Goal: Contribute content: Contribute content

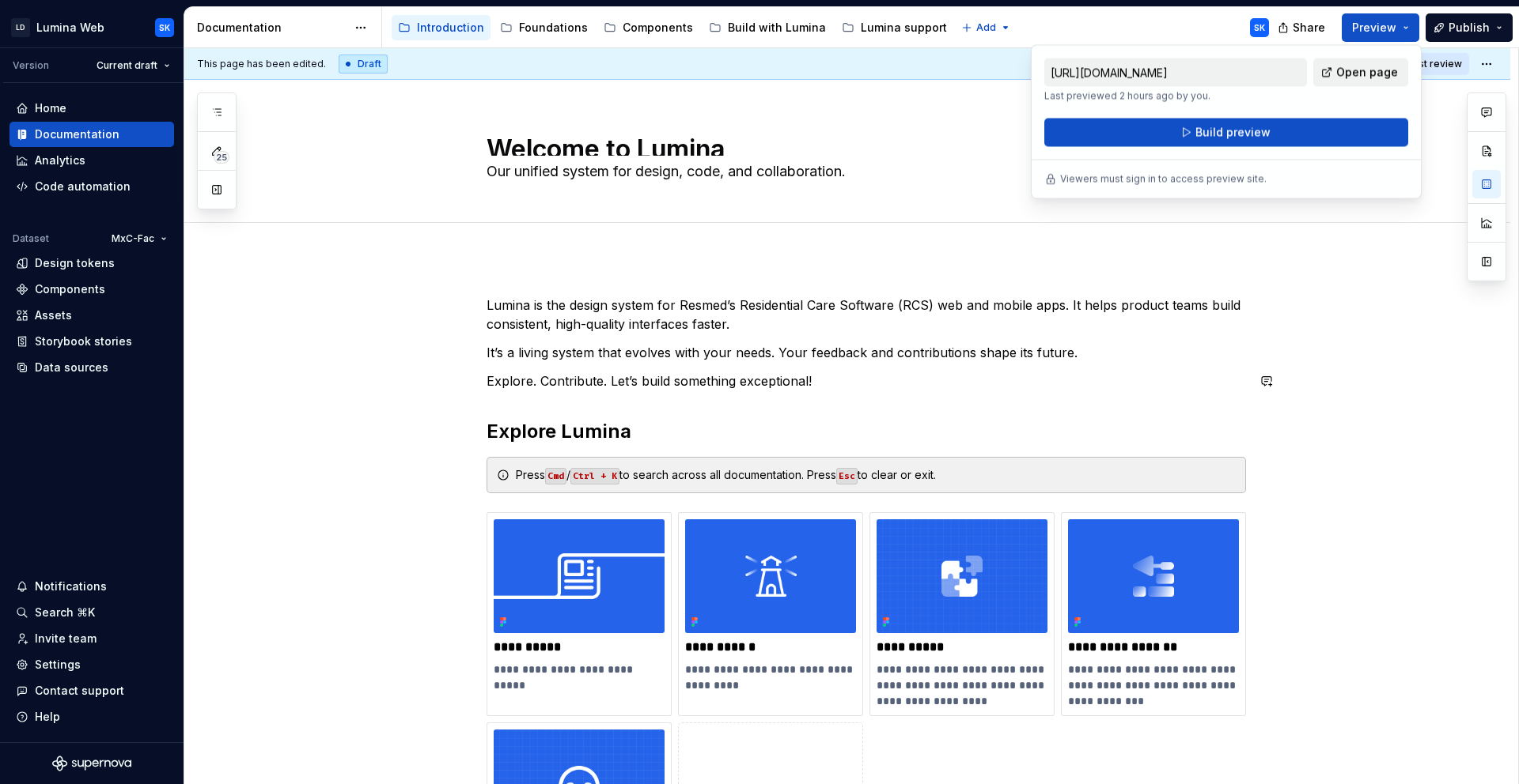
scroll to position [10, 0]
click at [795, 371] on p "Explore. Contribute. Let’s build something exceptional!" at bounding box center [866, 381] width 760 height 19
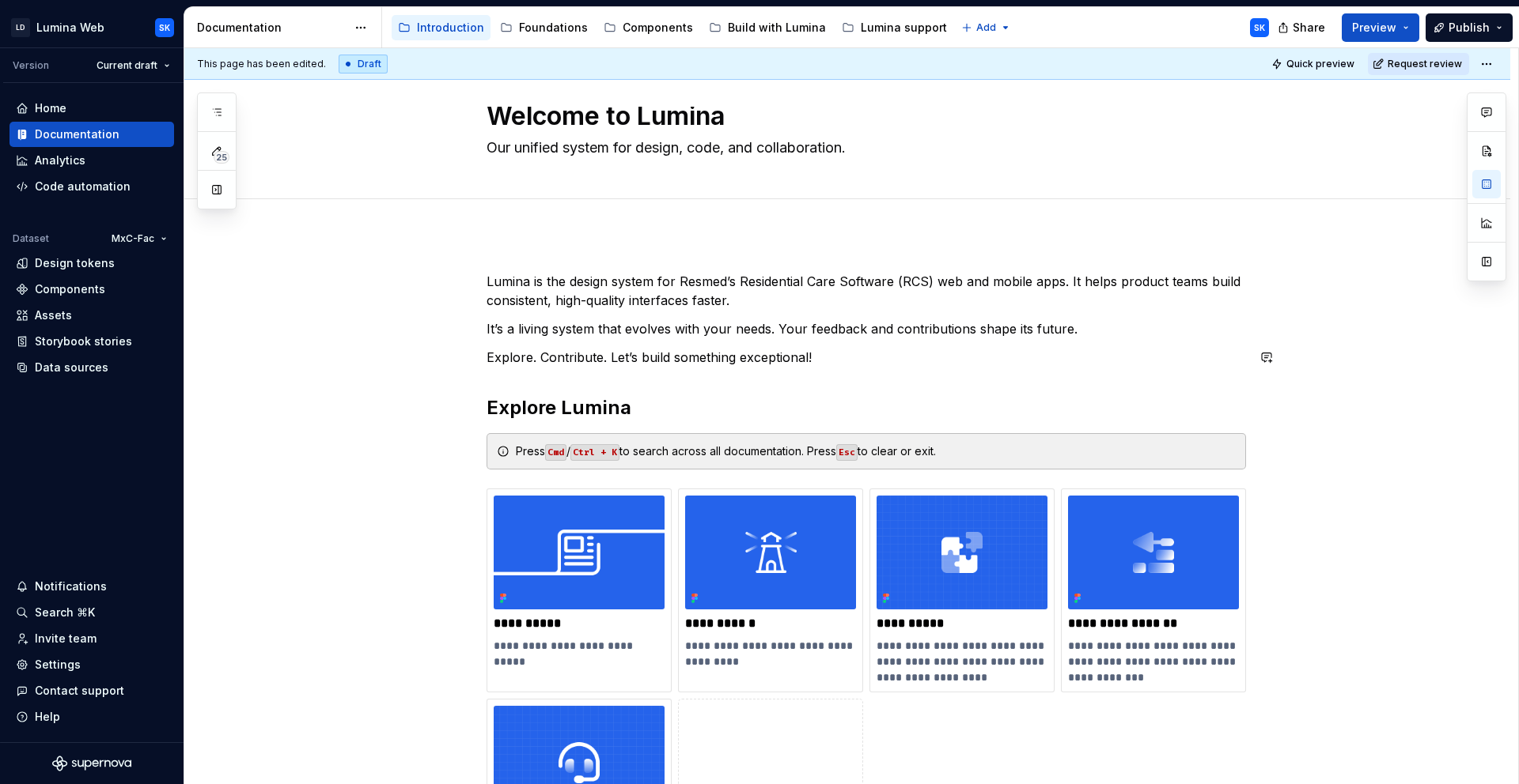
scroll to position [20, 0]
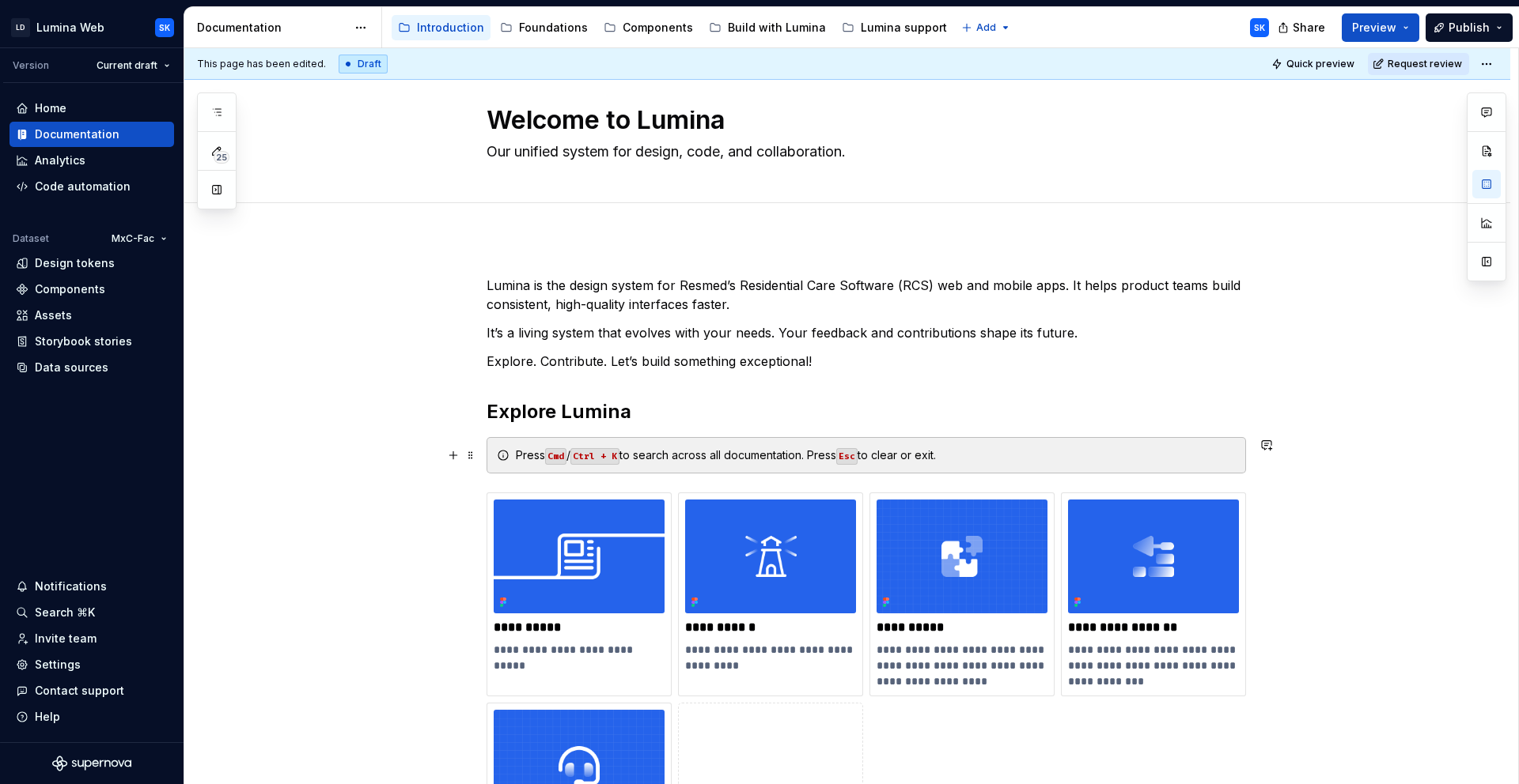
click at [1118, 450] on div "Press Cmd / Ctrl + K to search across all documentation. Press Esc to clear or …" at bounding box center [875, 456] width 719 height 16
click at [830, 370] on p "Explore. Contribute. Let’s build something exceptional!" at bounding box center [866, 361] width 760 height 19
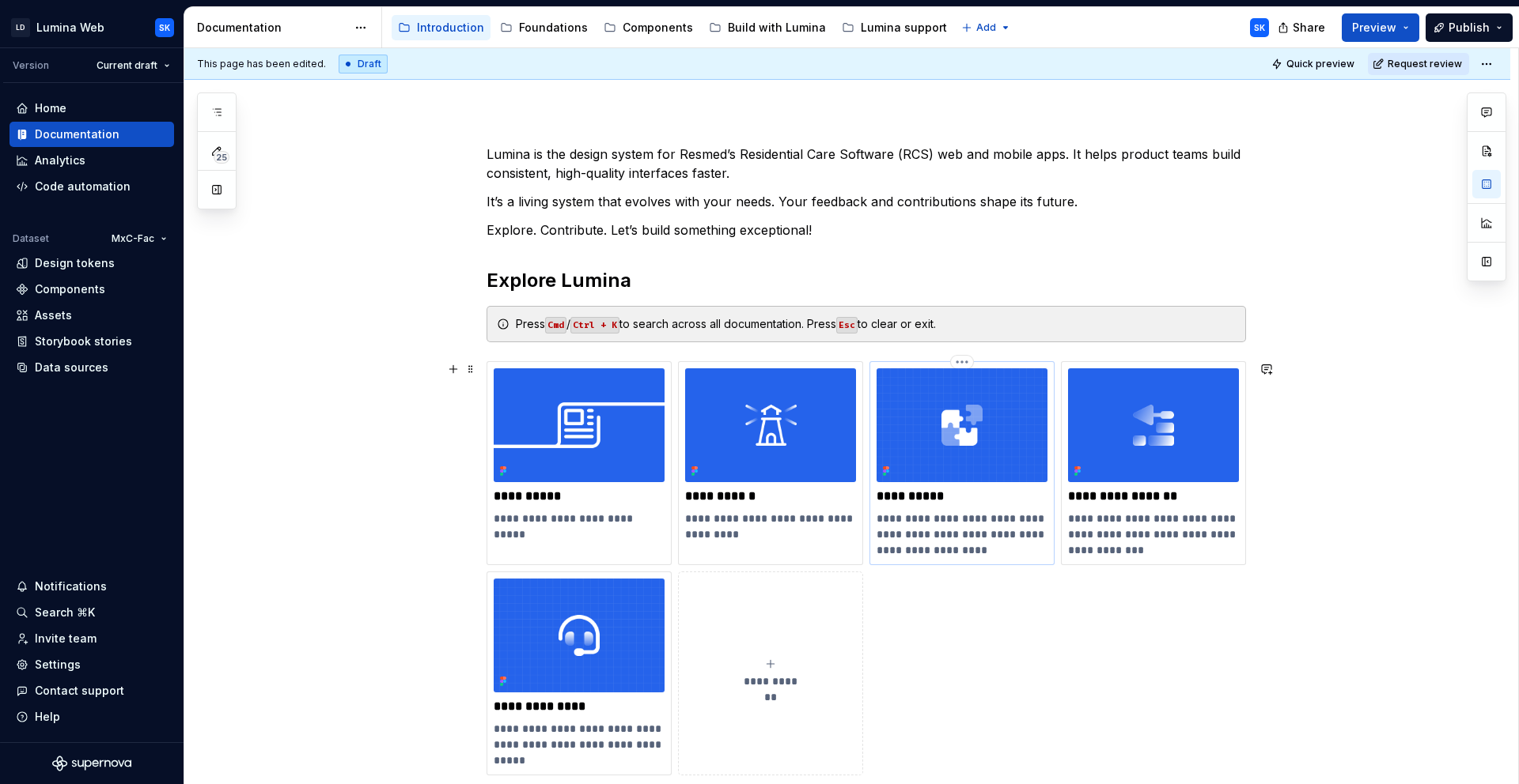
scroll to position [286, 0]
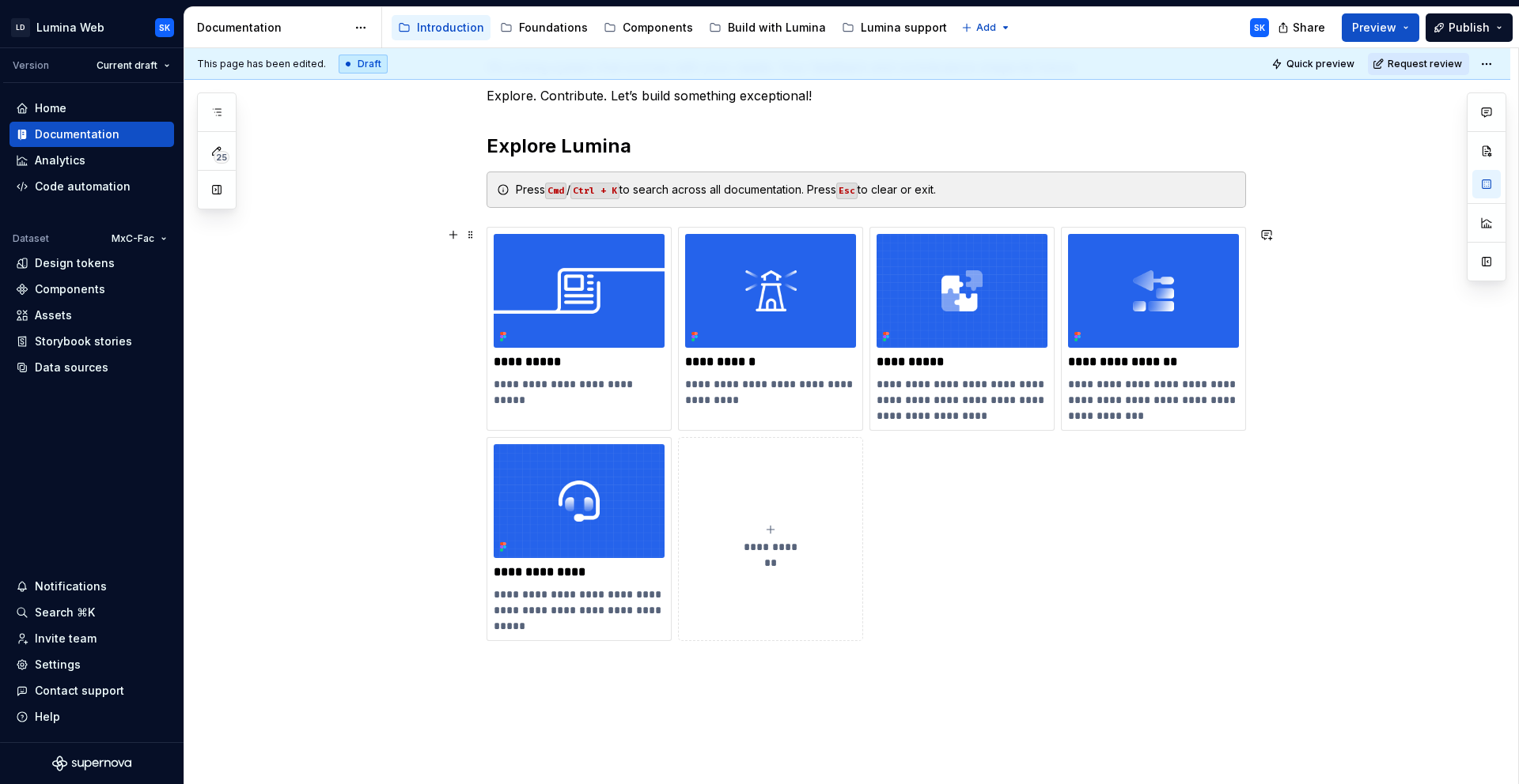
click at [1000, 488] on div "**********" at bounding box center [866, 434] width 760 height 414
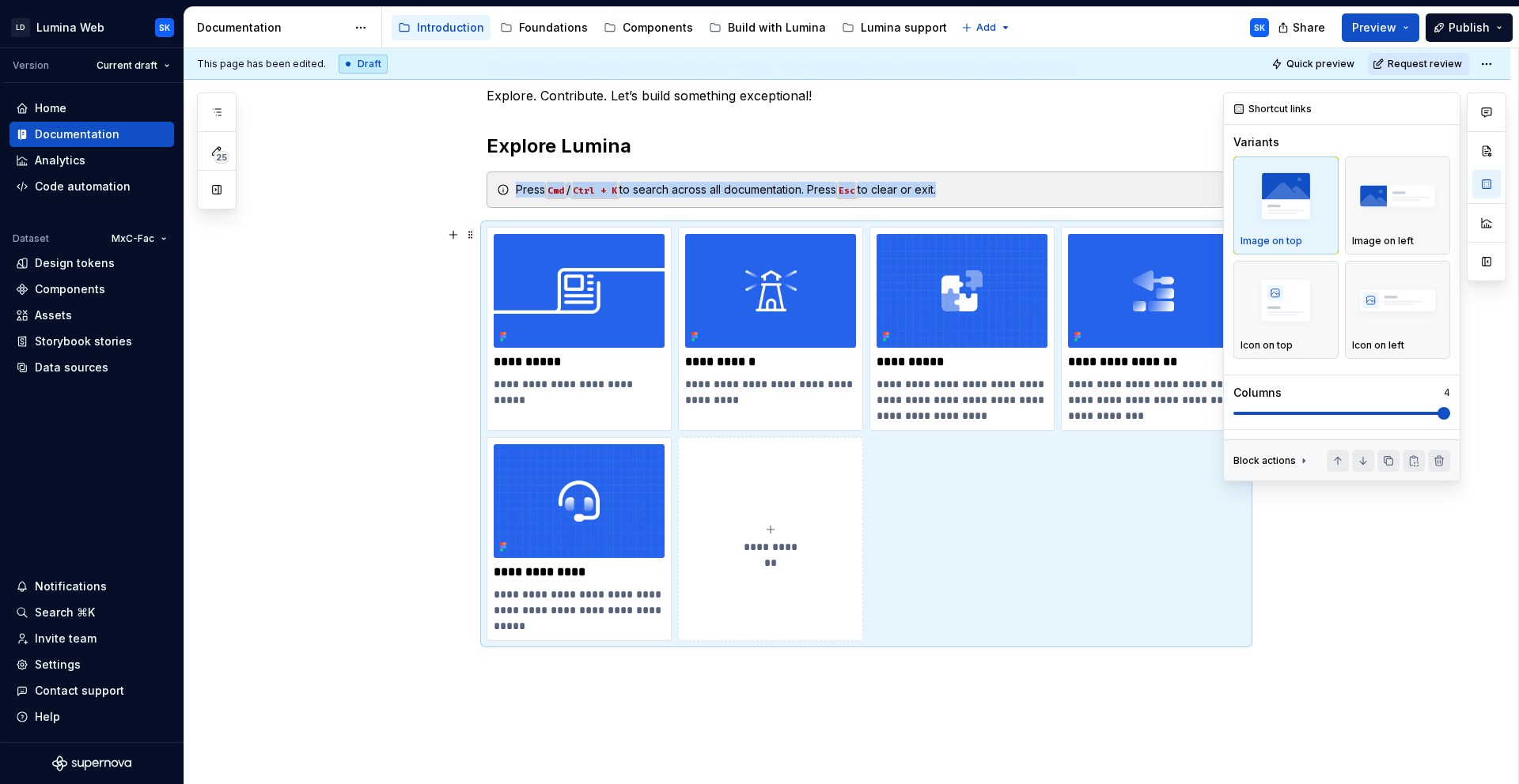
click at [1443, 420] on span at bounding box center [1443, 413] width 12 height 12
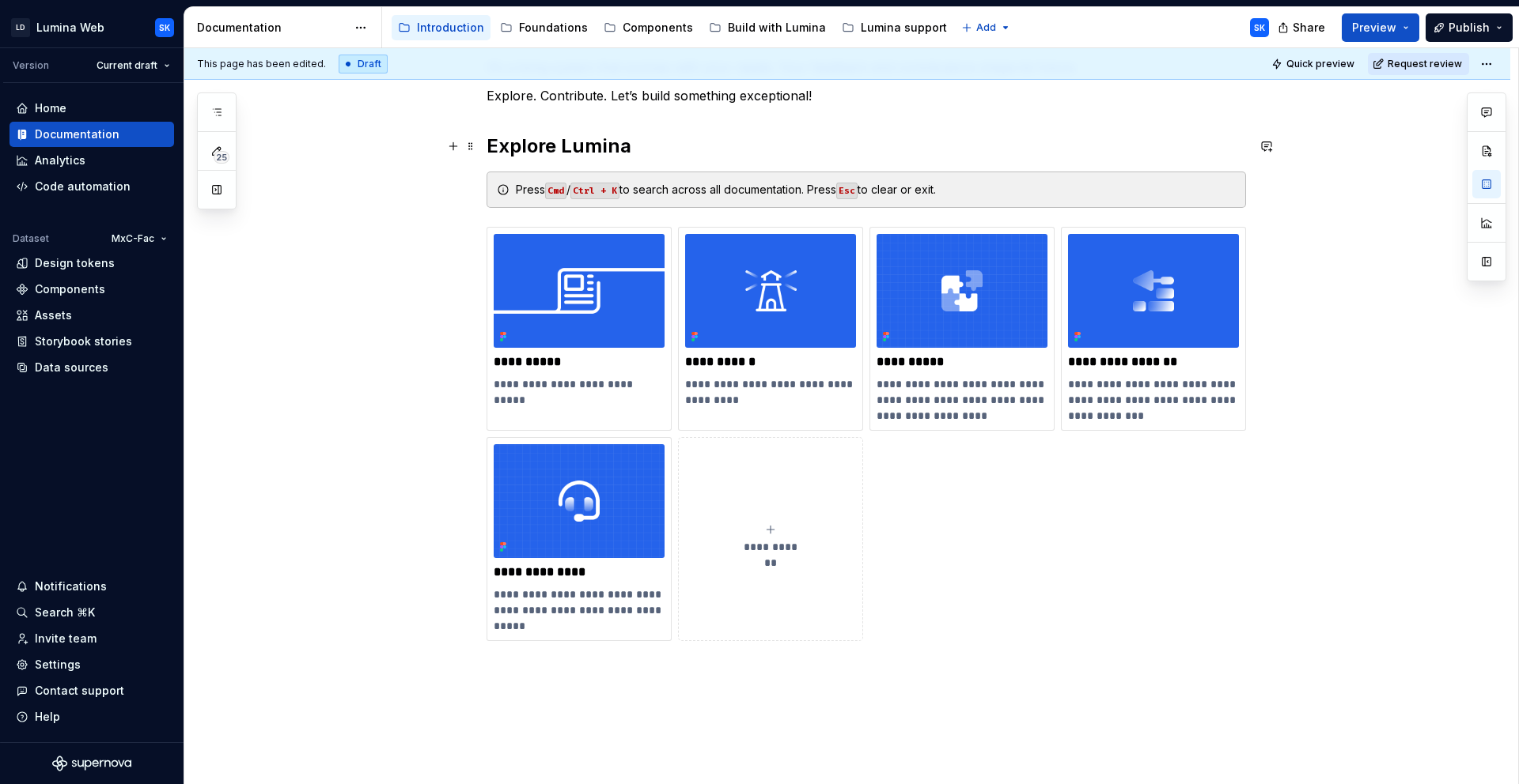
click at [645, 145] on h2 "Explore Lumina" at bounding box center [866, 146] width 760 height 25
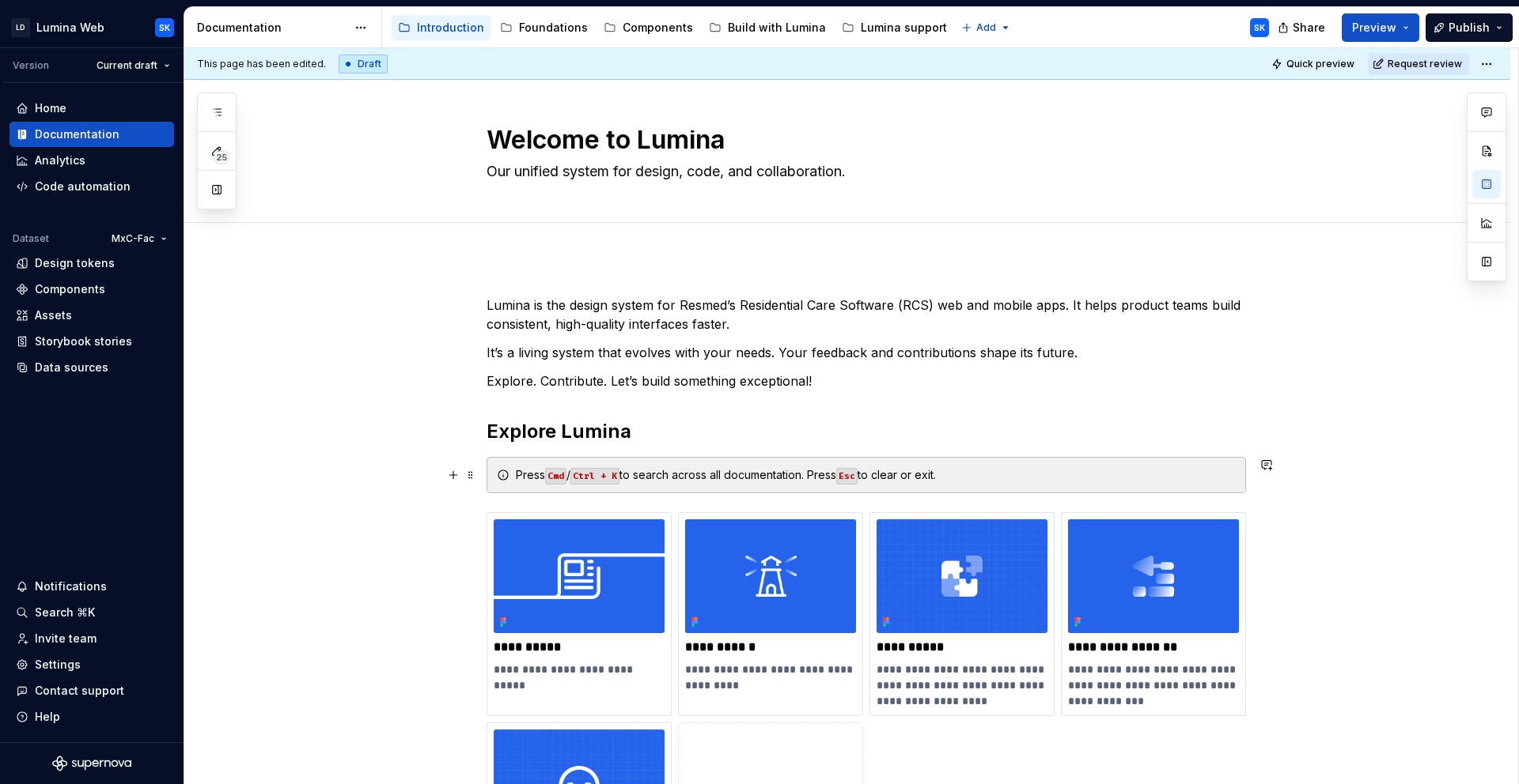
scroll to position [113, 0]
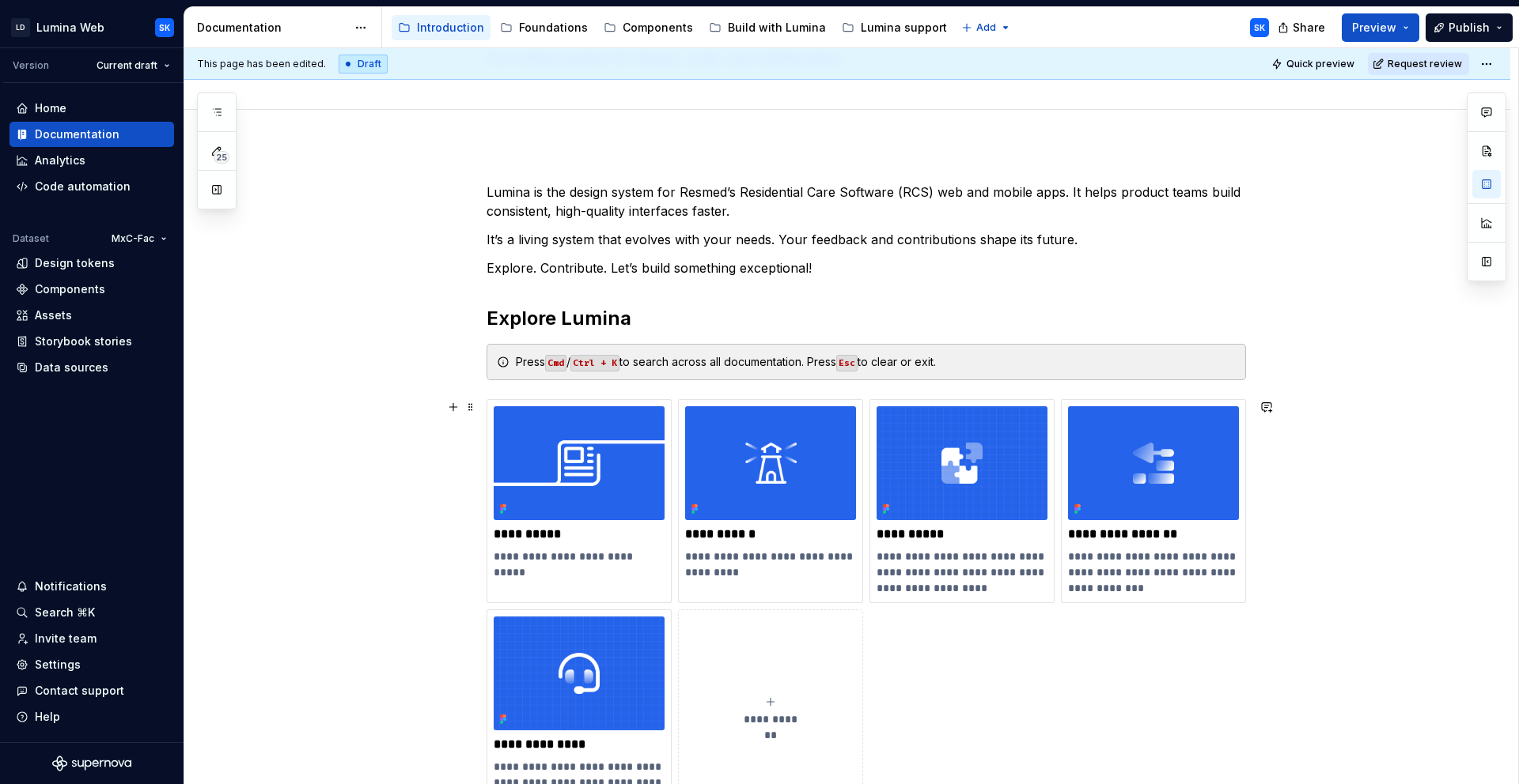
click at [1032, 639] on div "**********" at bounding box center [866, 606] width 760 height 414
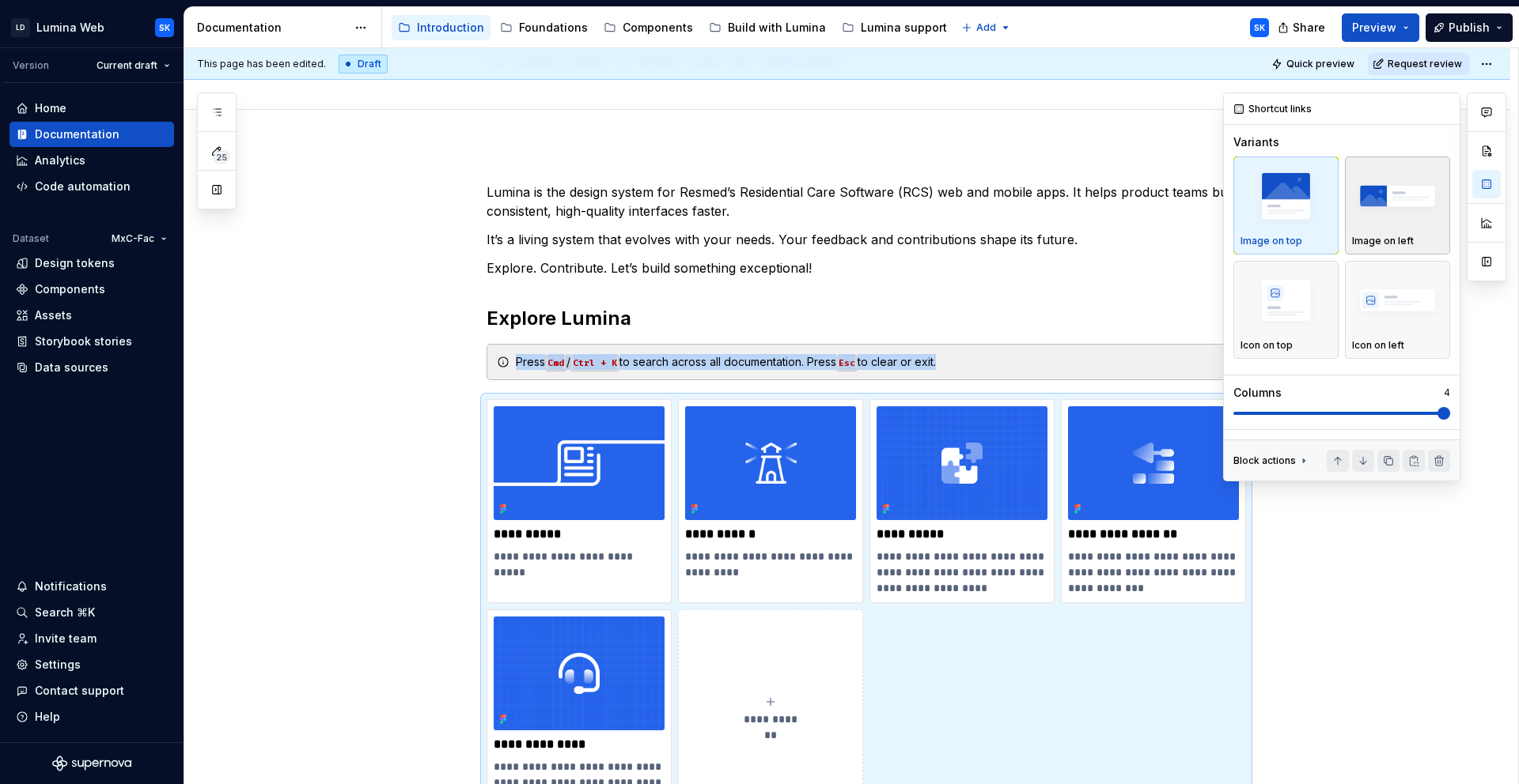
click at [1404, 229] on div "Image on left" at bounding box center [1397, 205] width 91 height 84
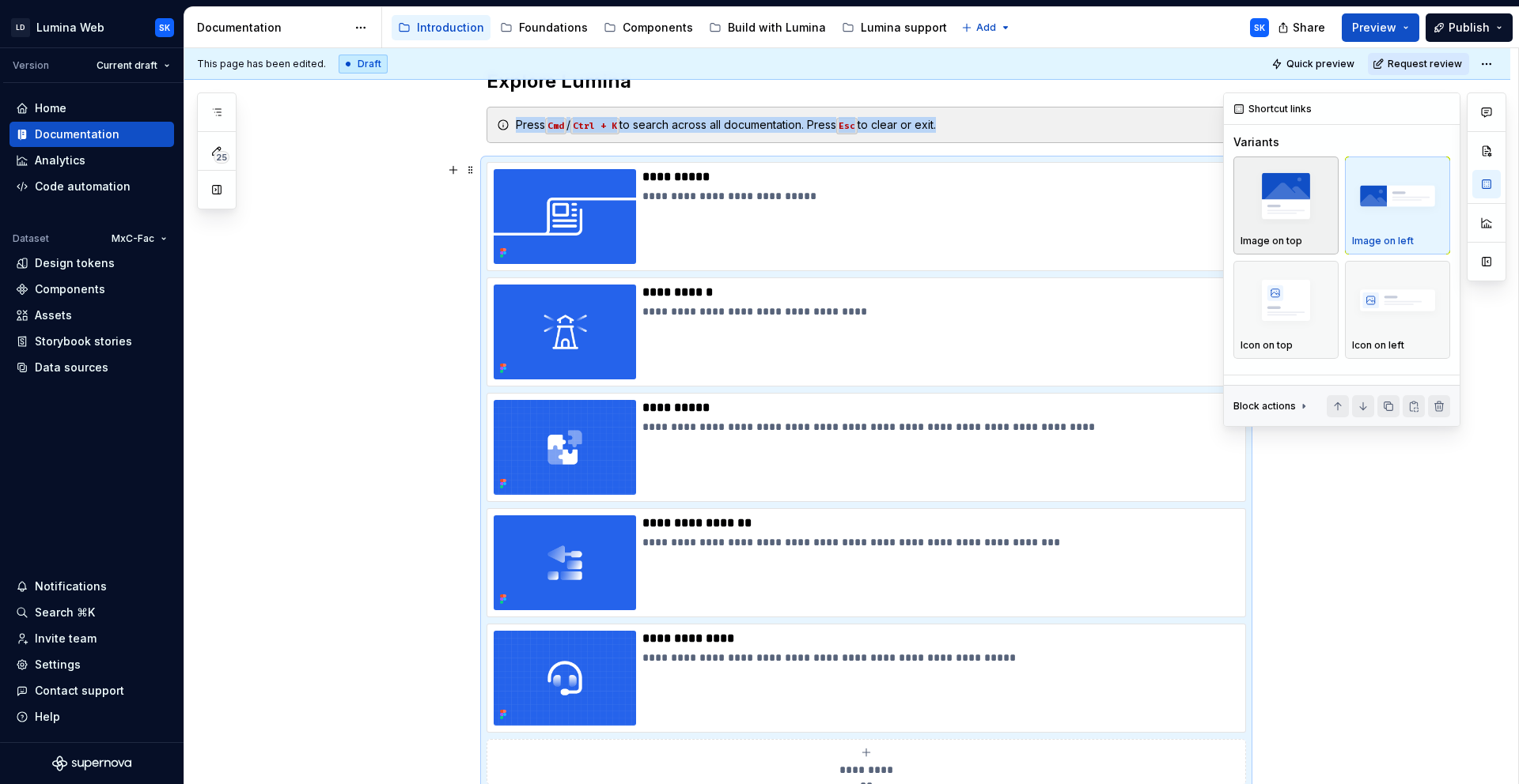
click at [1310, 209] on img "button" at bounding box center [1285, 197] width 91 height 57
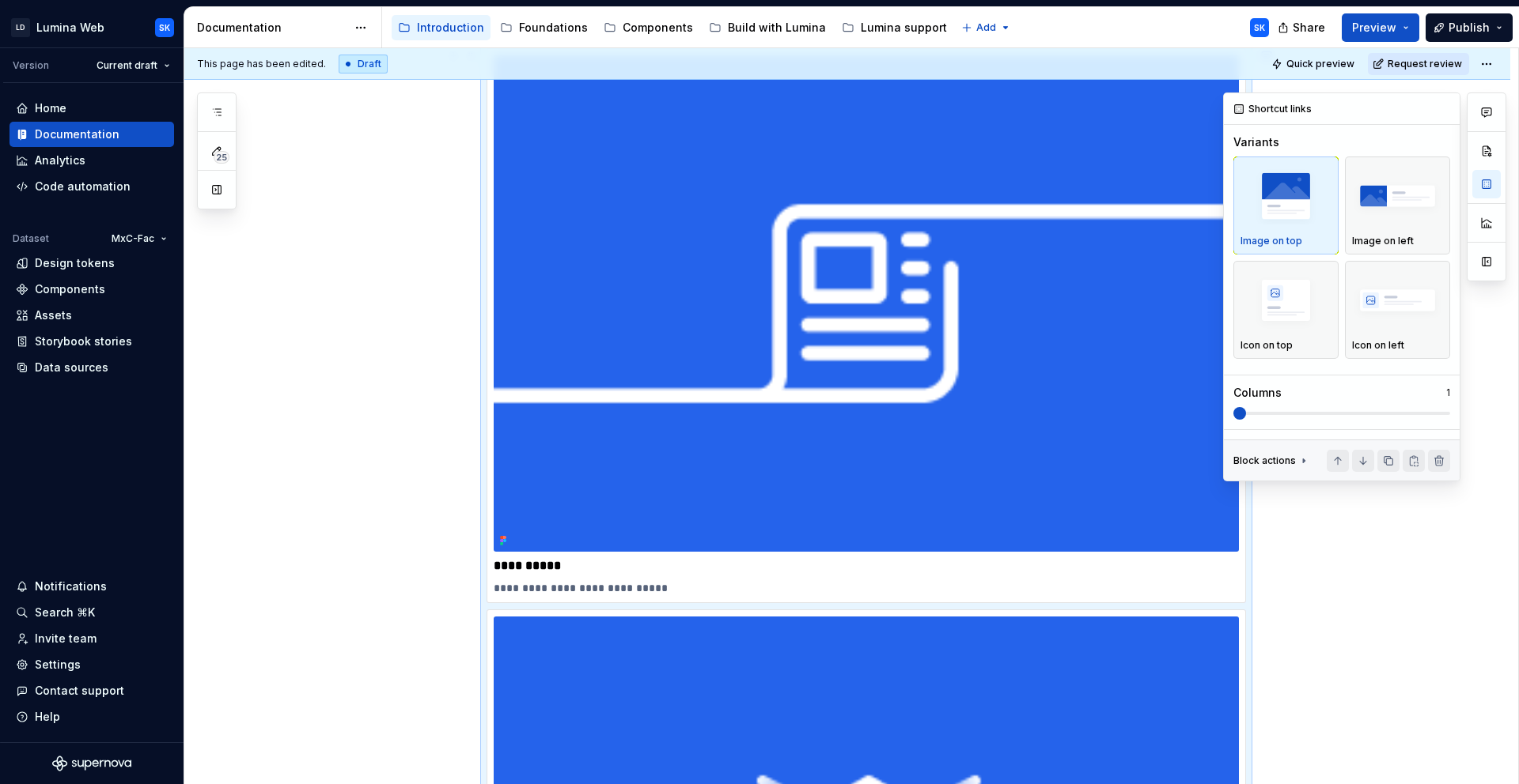
scroll to position [434, 0]
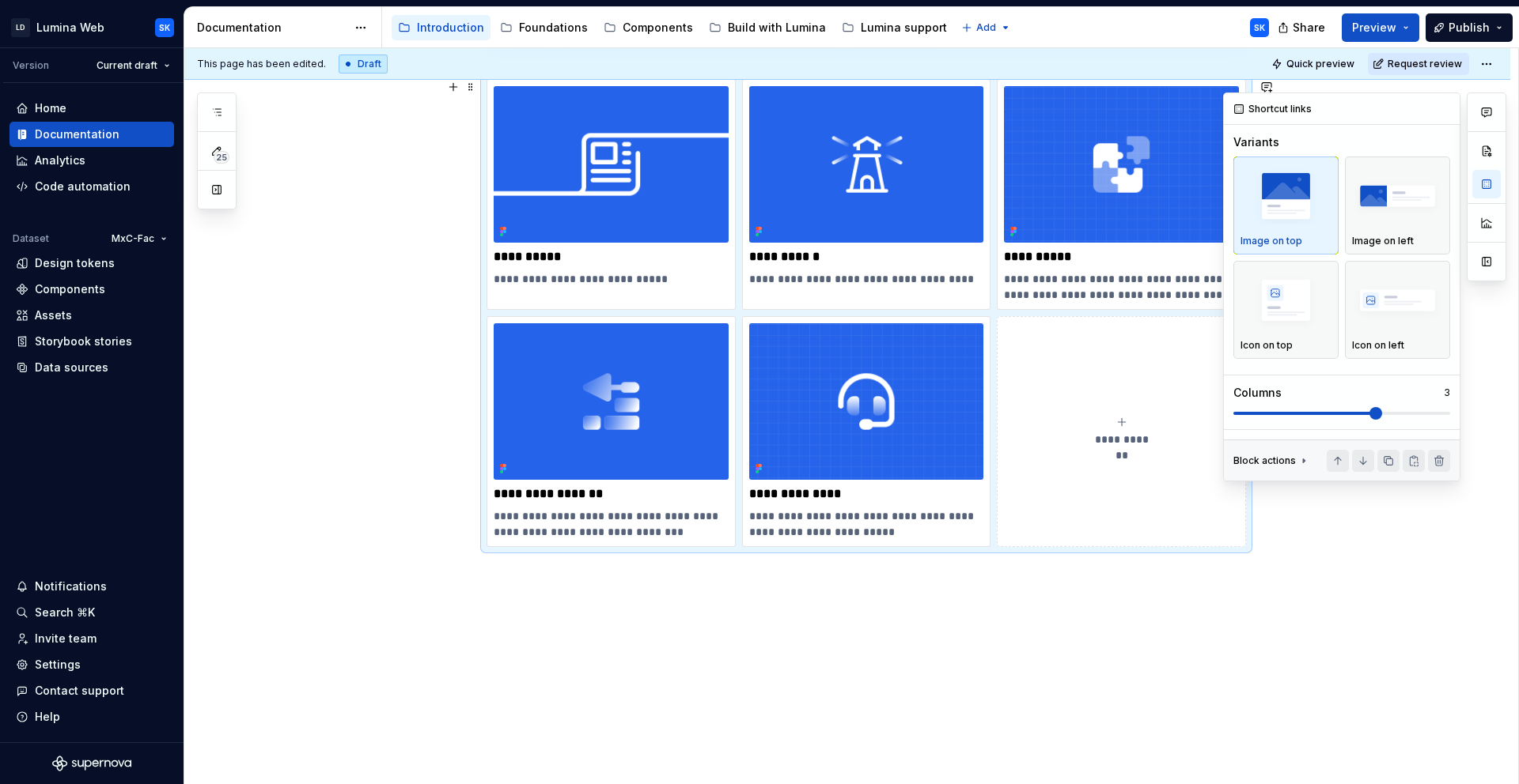
click at [1401, 416] on span at bounding box center [1341, 413] width 217 height 12
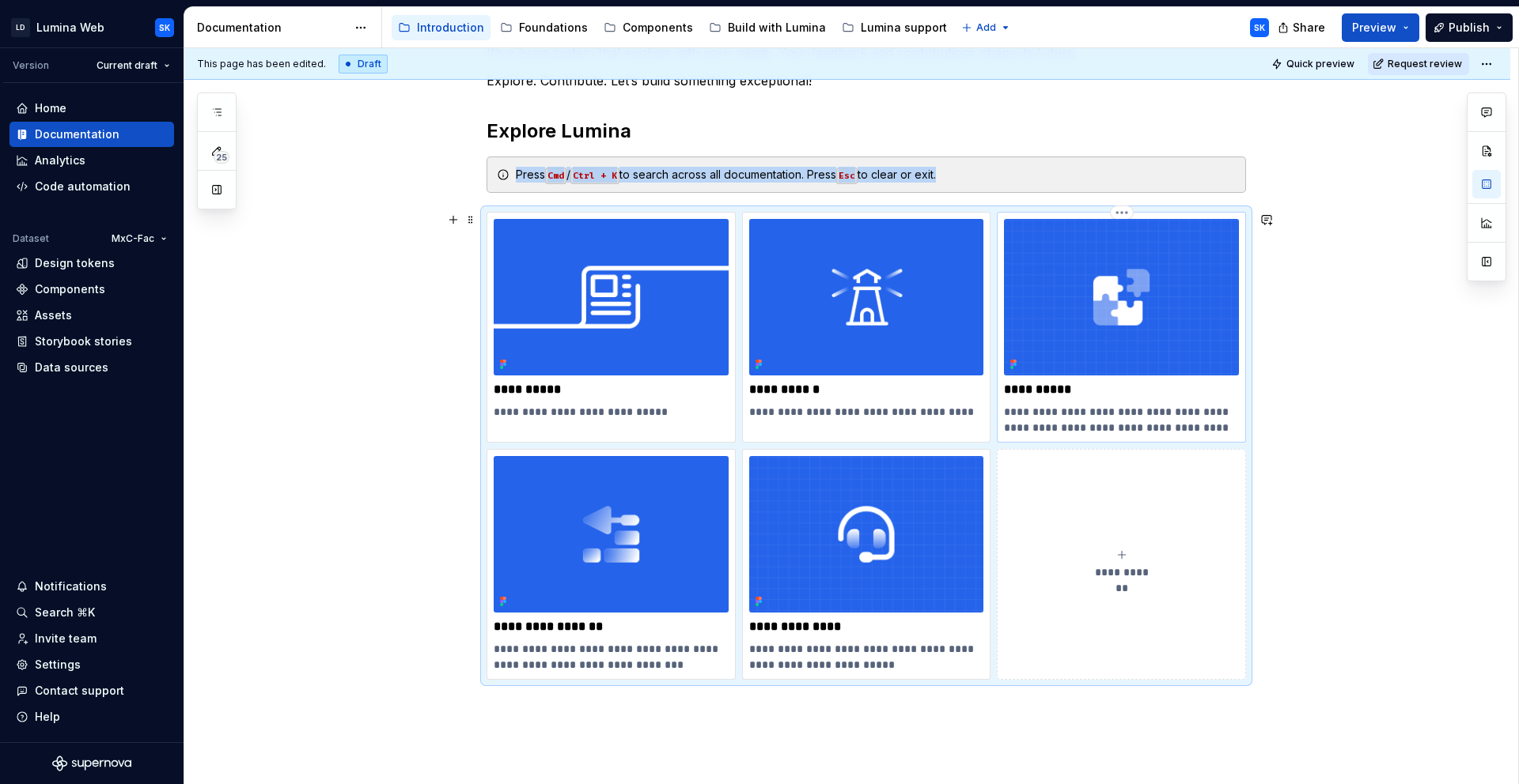
scroll to position [299, 0]
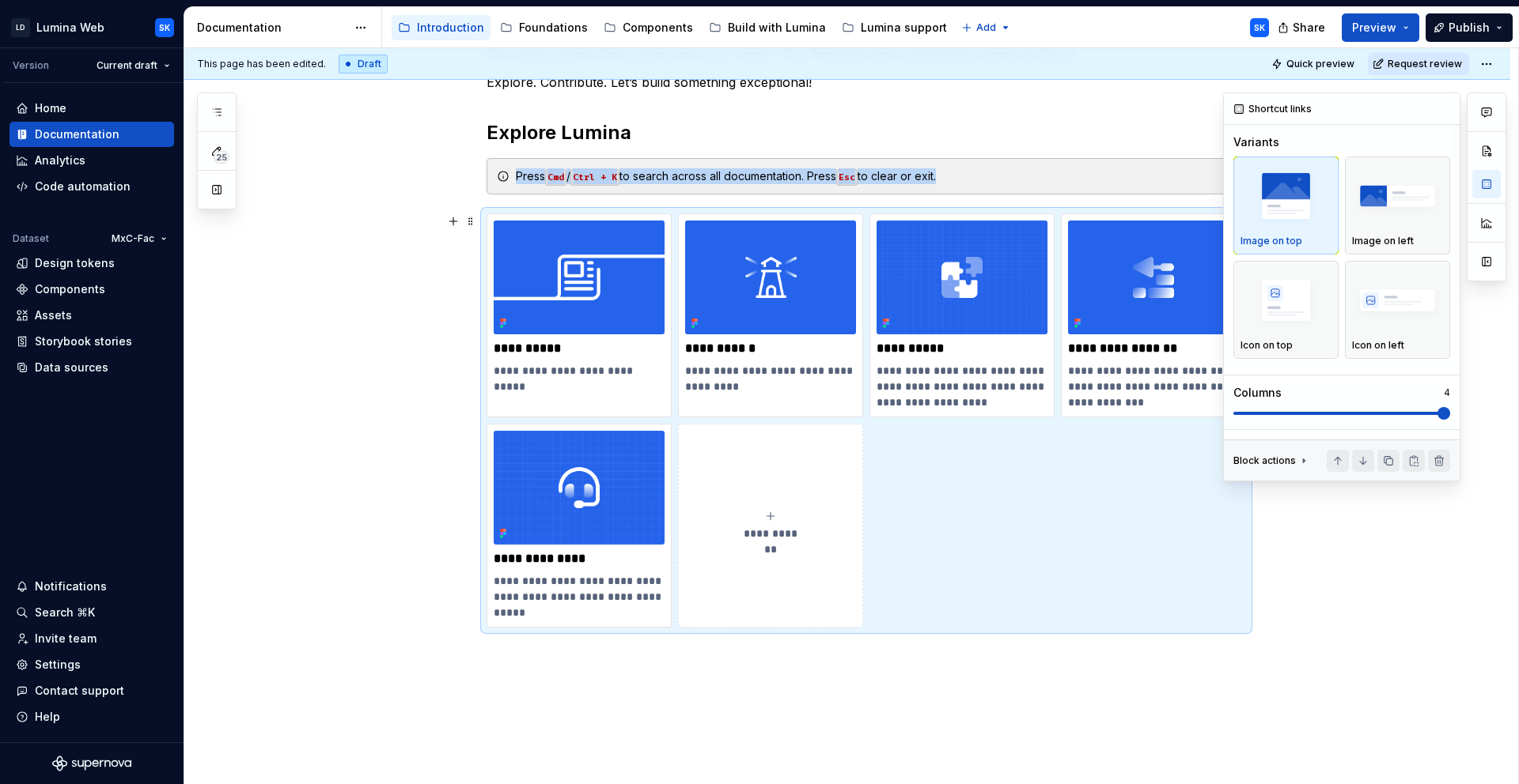
click at [1414, 414] on span at bounding box center [1341, 413] width 217 height 3
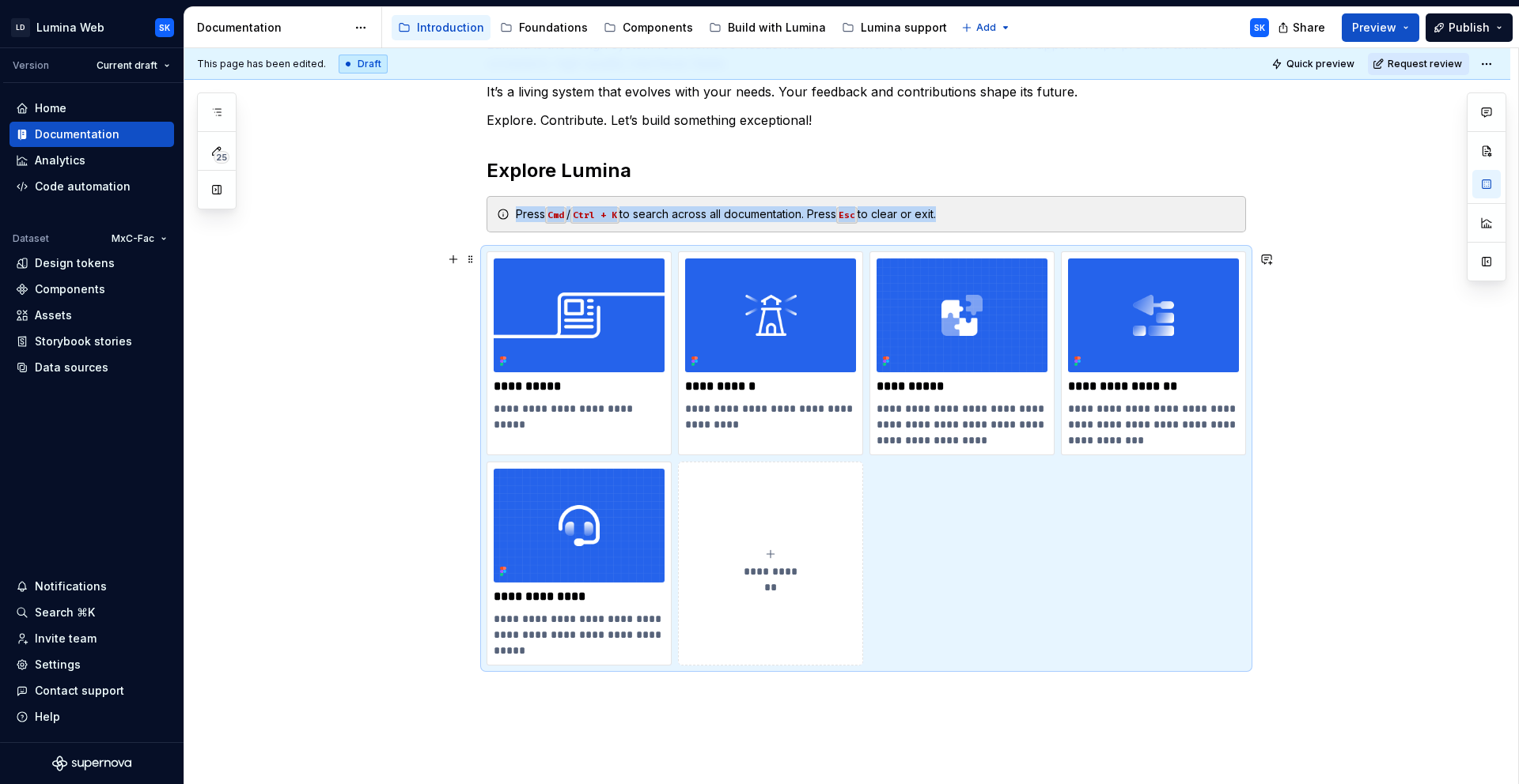
scroll to position [243, 0]
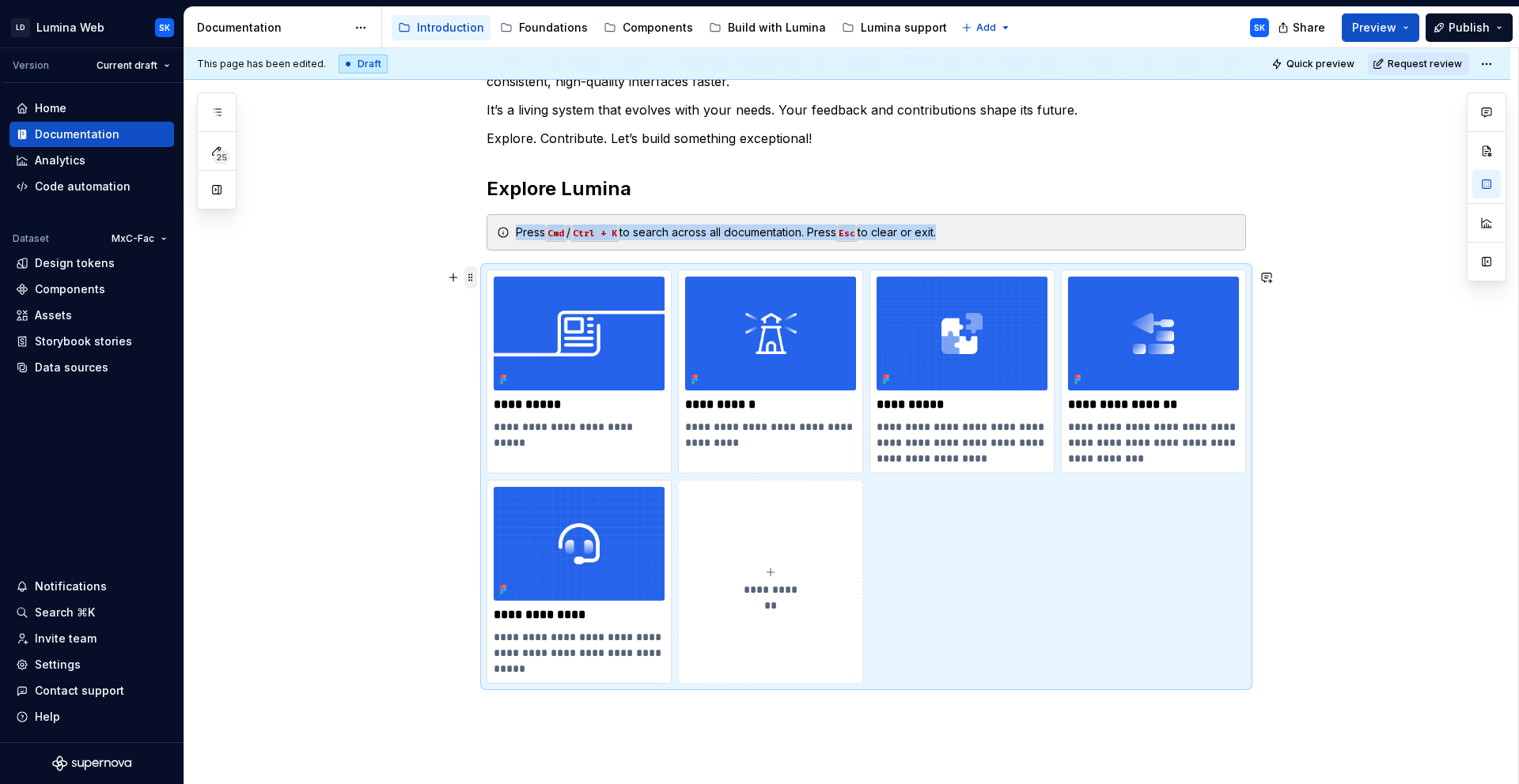
click at [475, 275] on span at bounding box center [470, 277] width 12 height 22
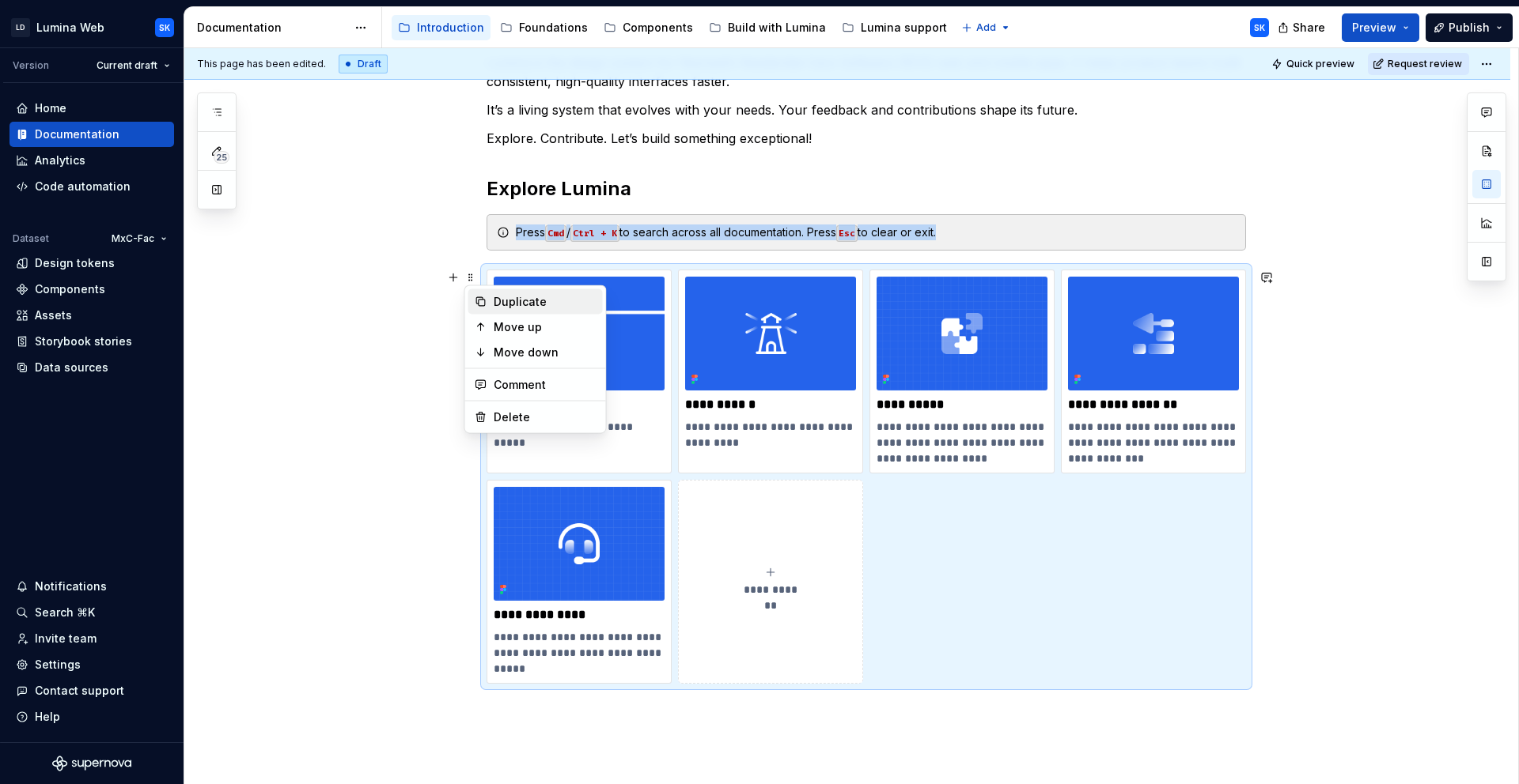
click at [514, 296] on div "Duplicate" at bounding box center [546, 302] width 103 height 16
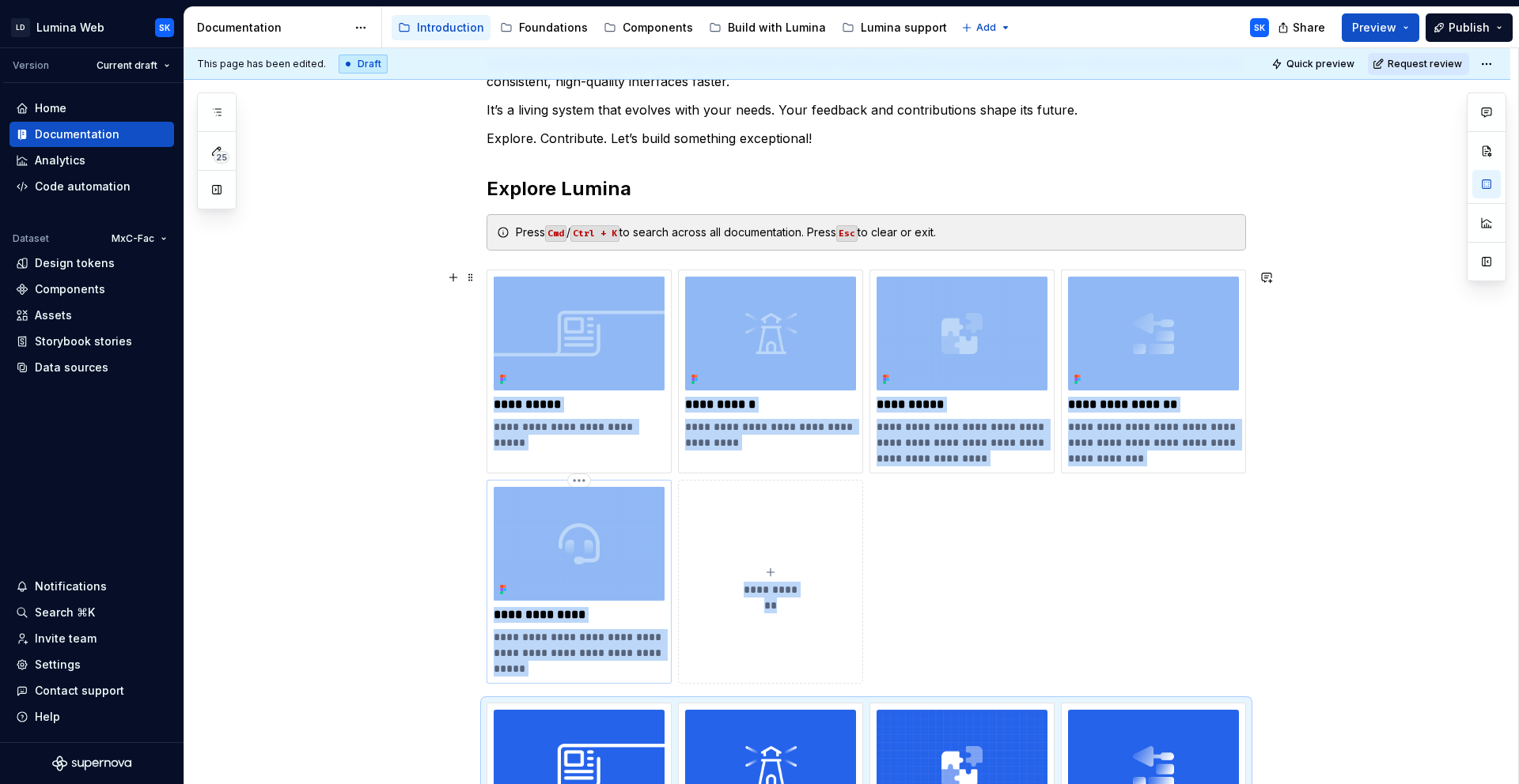
scroll to position [575, 0]
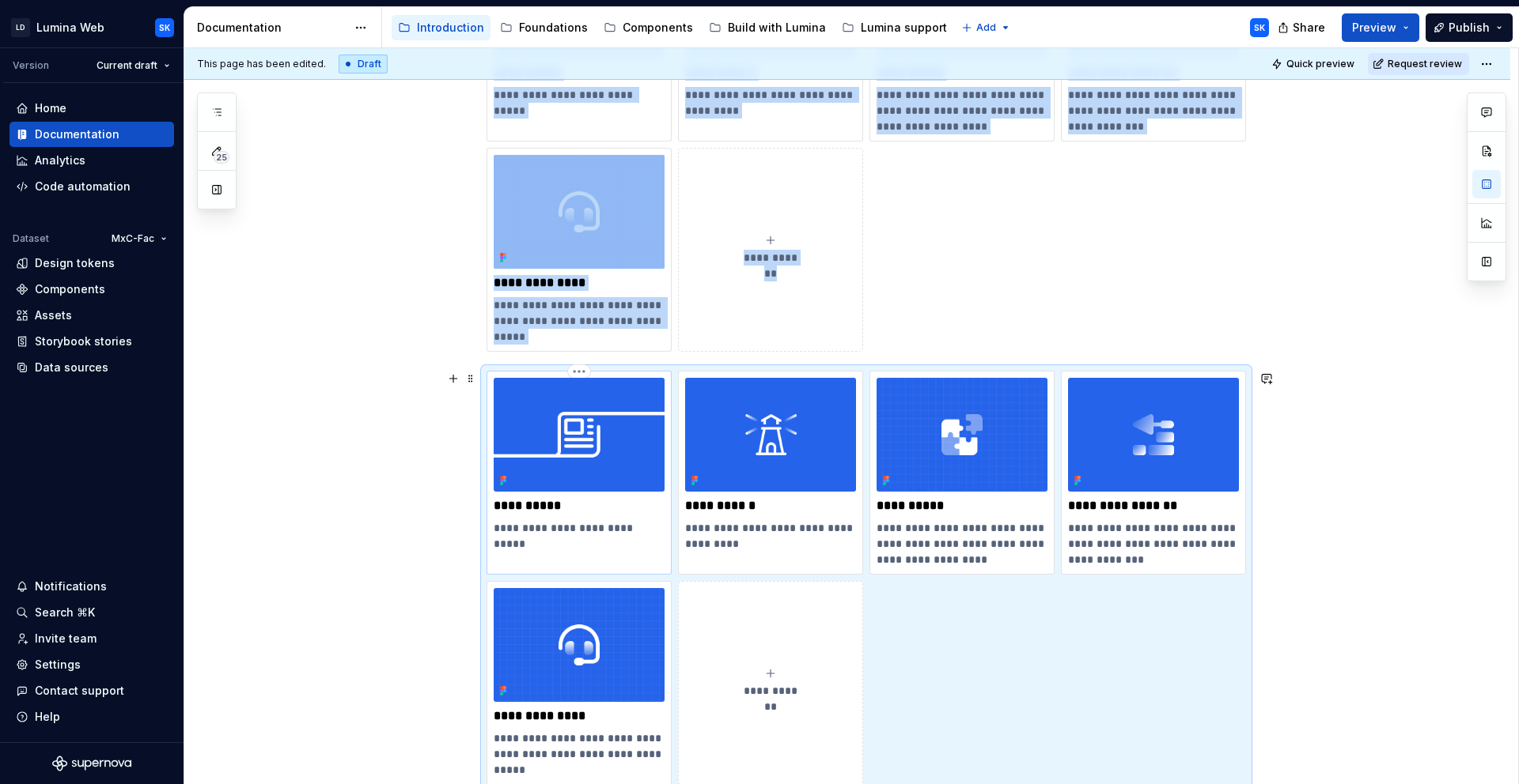
click at [605, 483] on img at bounding box center [579, 434] width 171 height 114
click at [583, 370] on html "LD Lumina Web SK Version Current draft Home Documentation Analytics Code automa…" at bounding box center [760, 392] width 1519 height 784
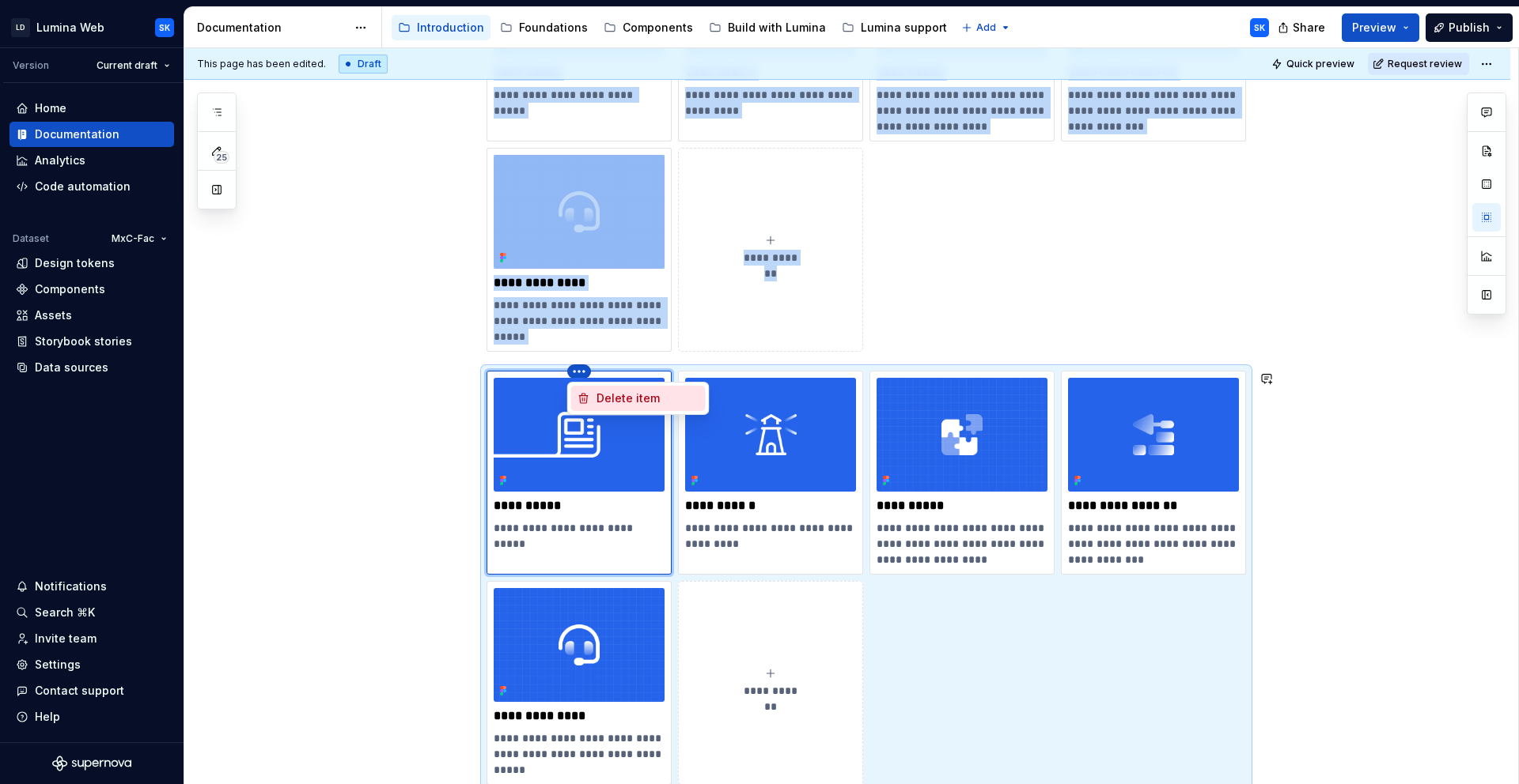
click at [612, 396] on div "Delete item" at bounding box center [648, 398] width 103 height 16
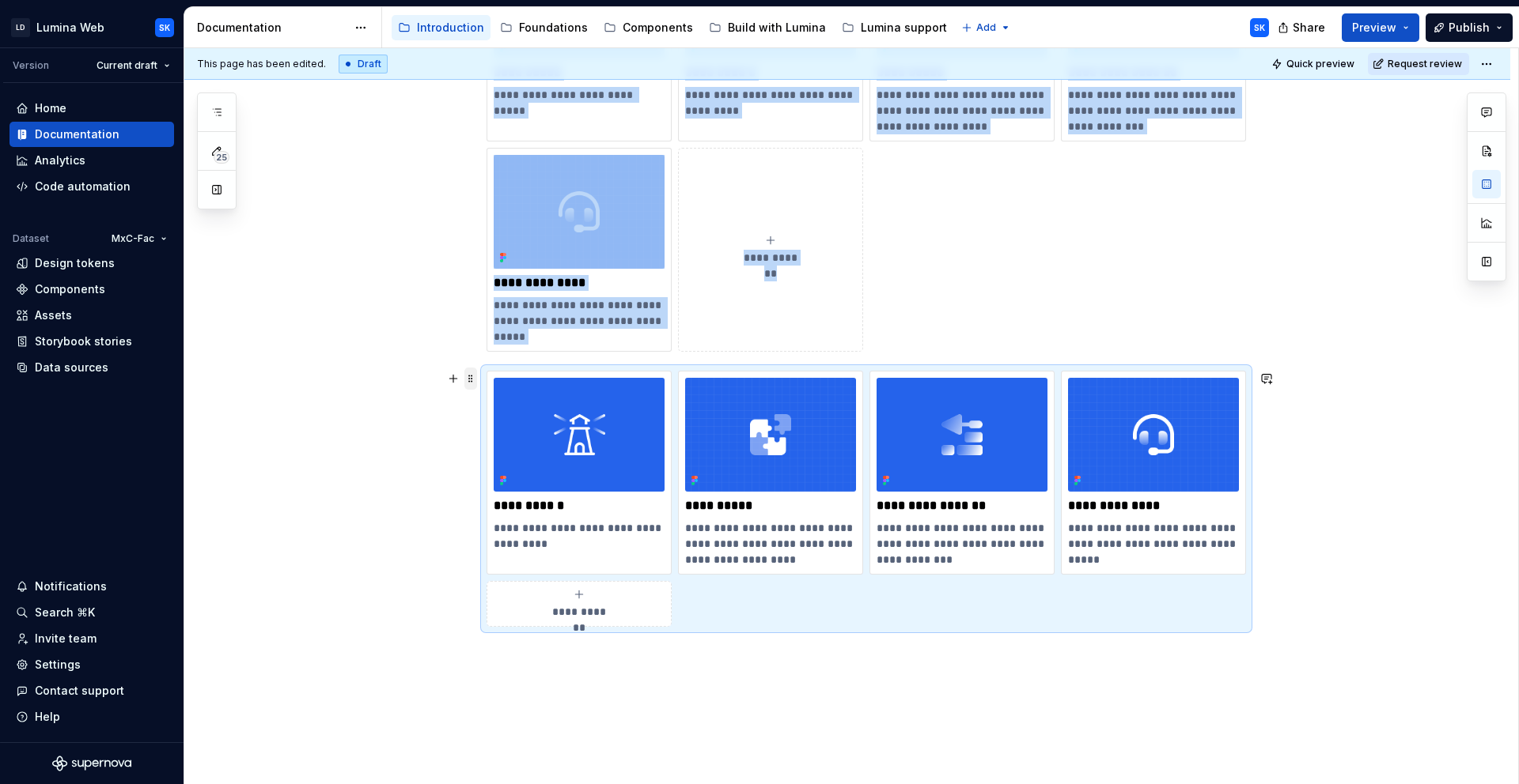
click at [473, 375] on span at bounding box center [470, 378] width 12 height 22
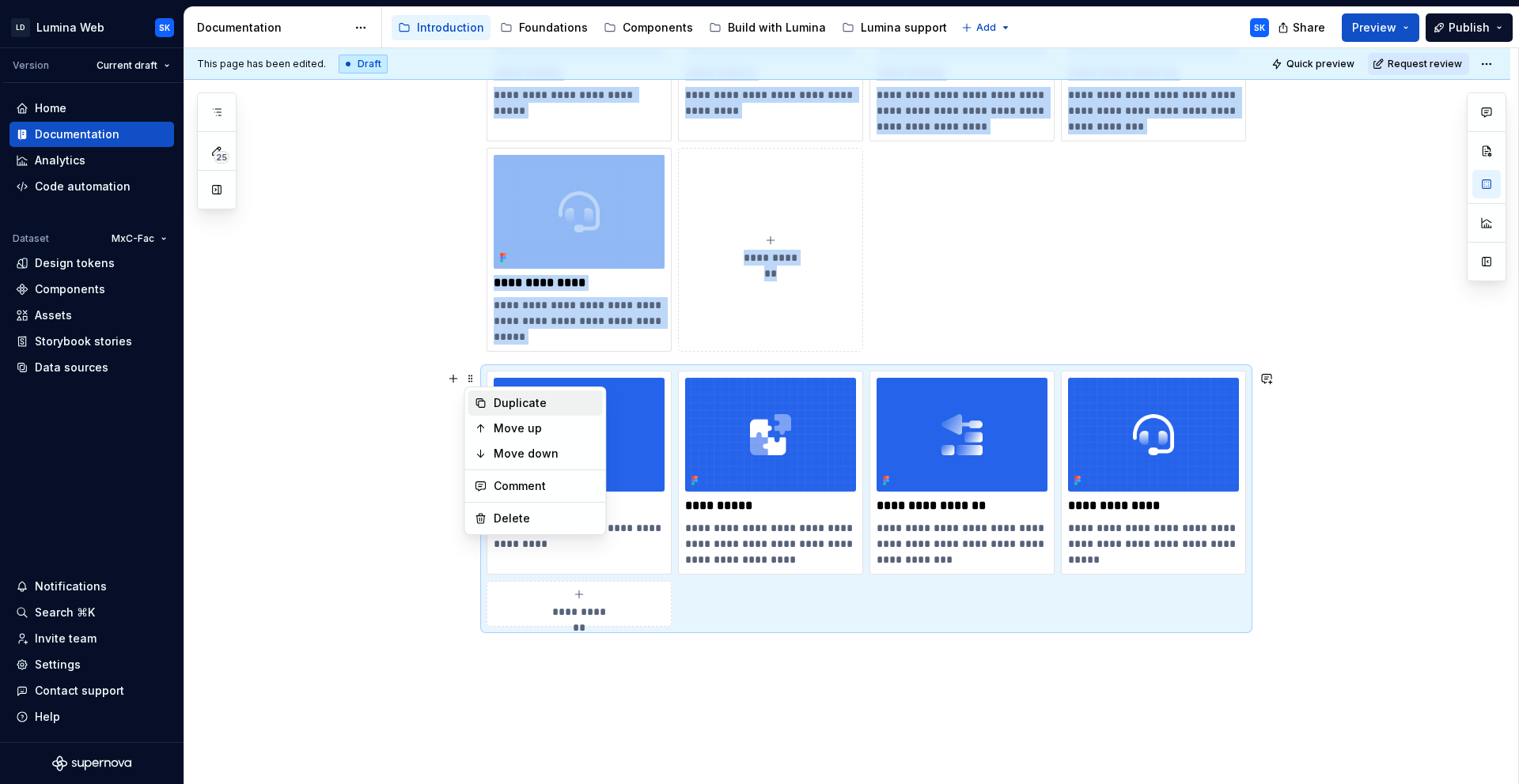
click at [524, 403] on div "Duplicate" at bounding box center [546, 403] width 103 height 16
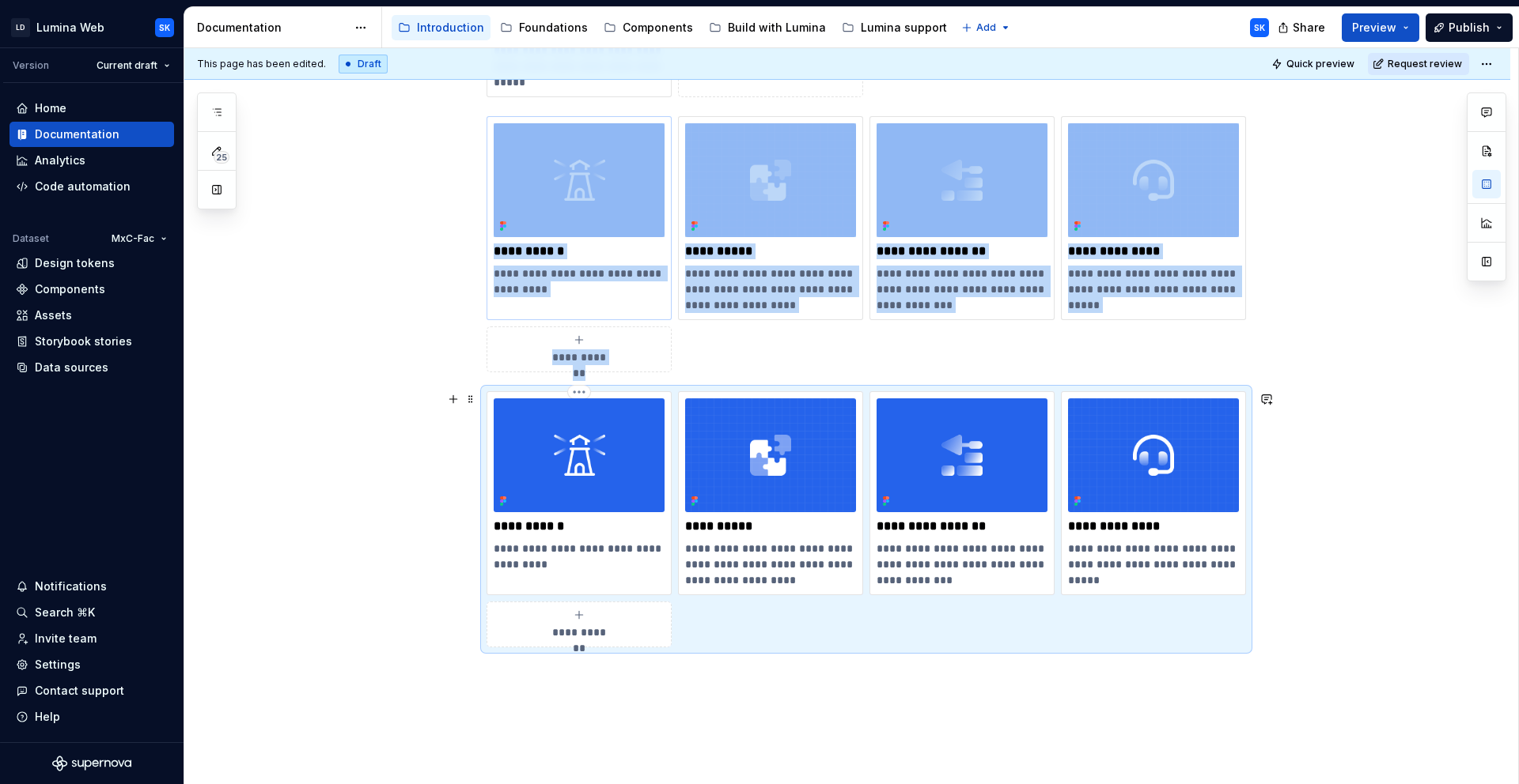
scroll to position [834, 0]
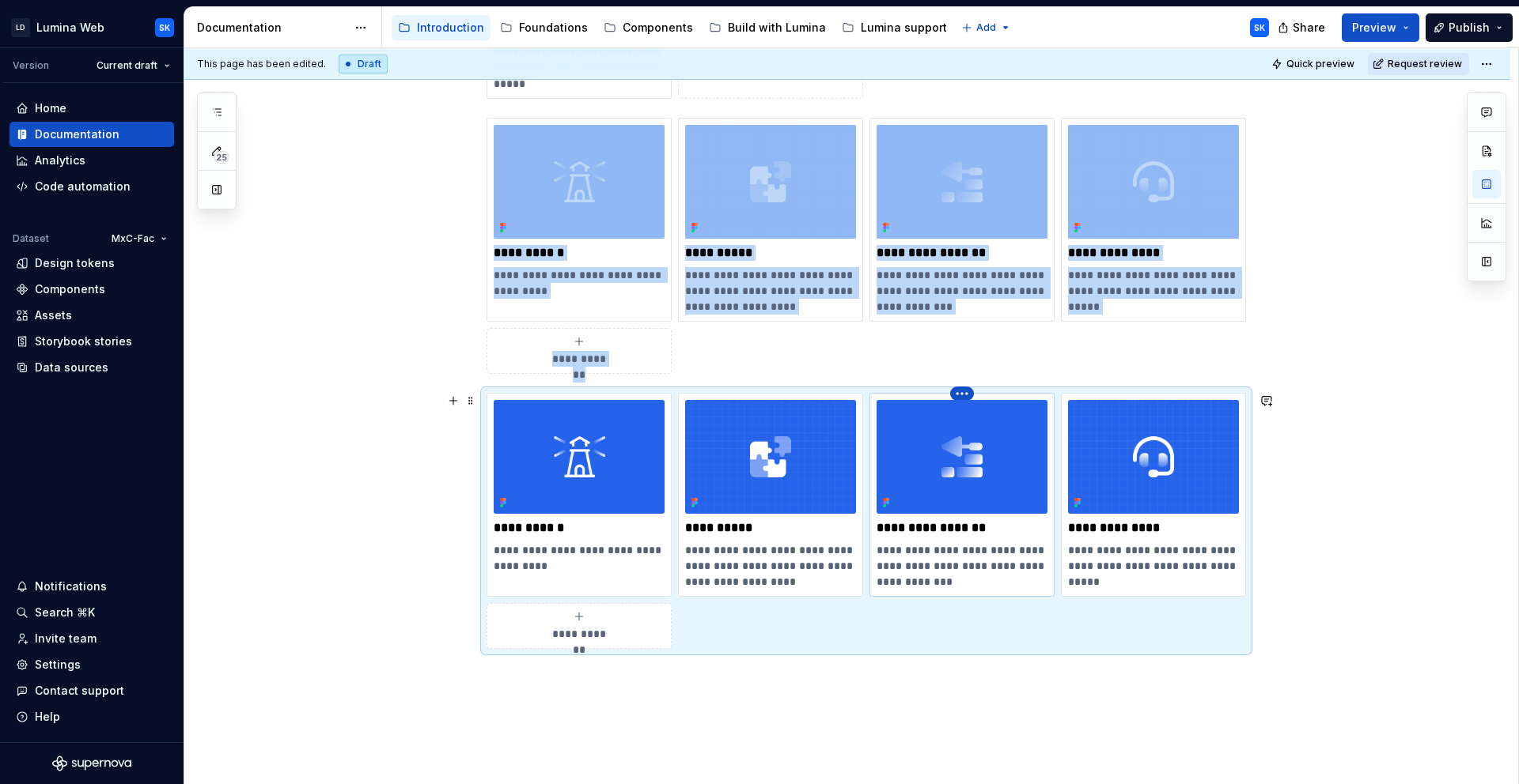
click at [954, 392] on html "LD Lumina Web SK Version Current draft Home Documentation Analytics Code automa…" at bounding box center [760, 392] width 1519 height 784
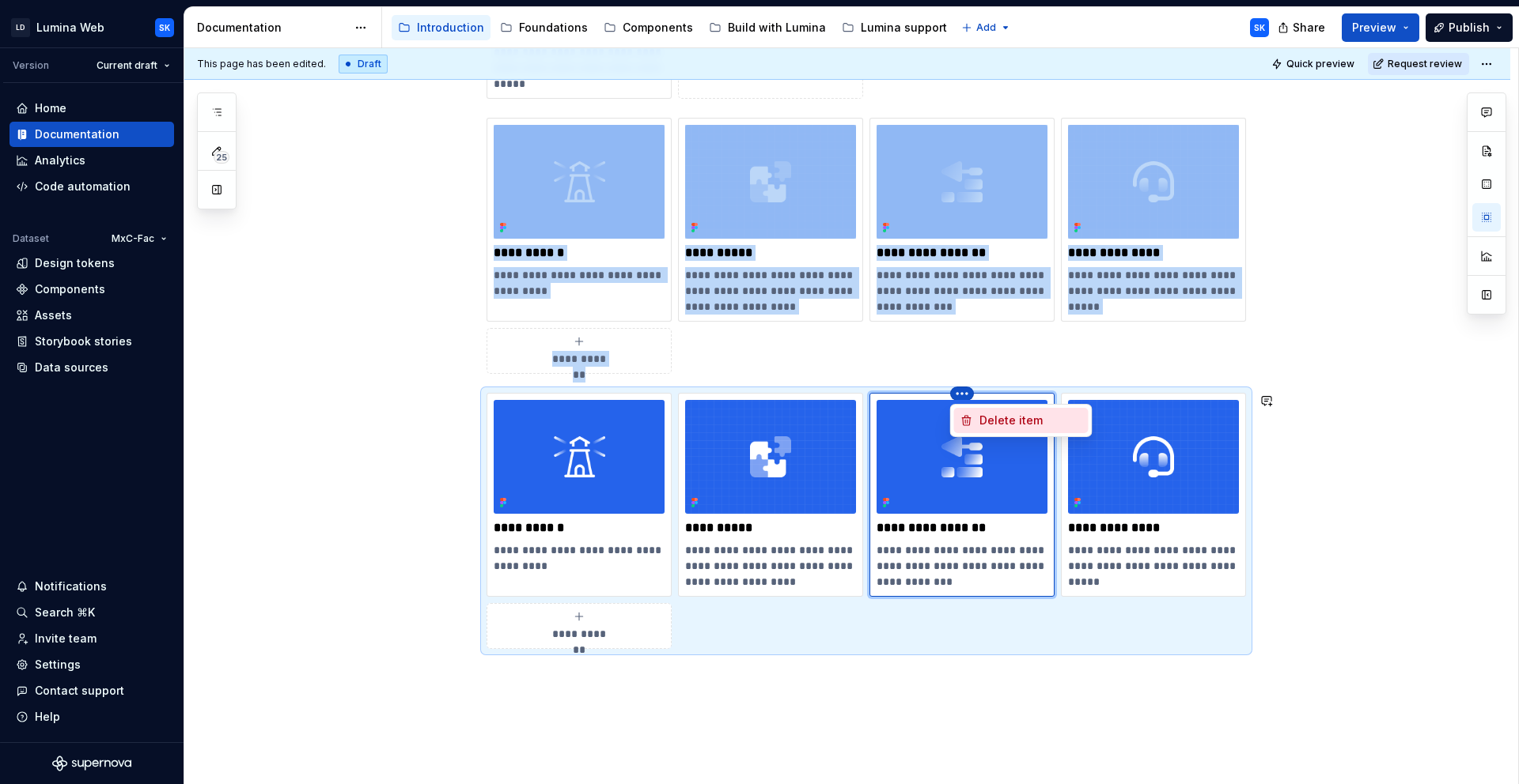
click at [992, 428] on div "Delete item" at bounding box center [1031, 420] width 103 height 16
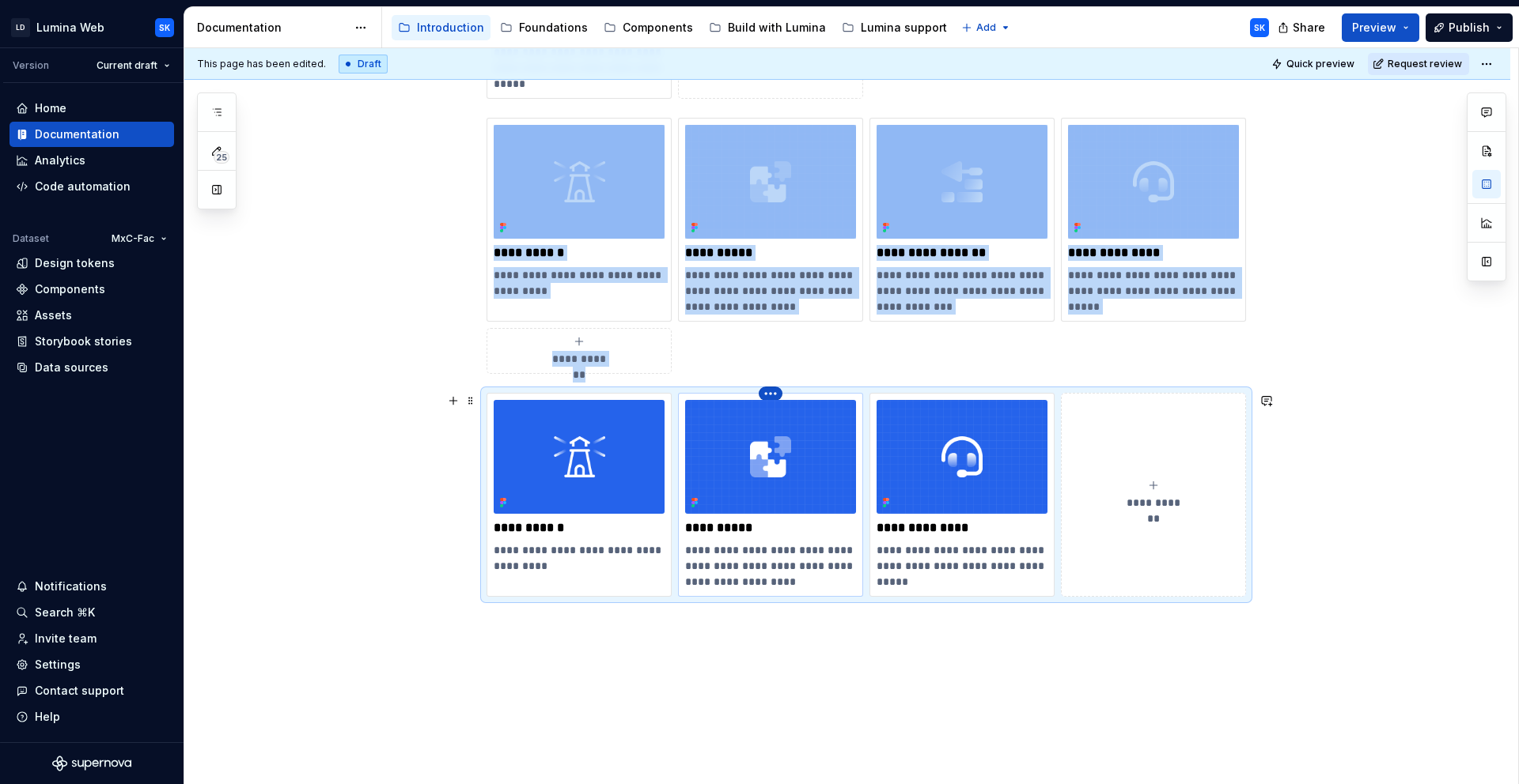
click at [770, 393] on html "LD Lumina Web SK Version Current draft Home Documentation Analytics Code automa…" at bounding box center [760, 392] width 1519 height 784
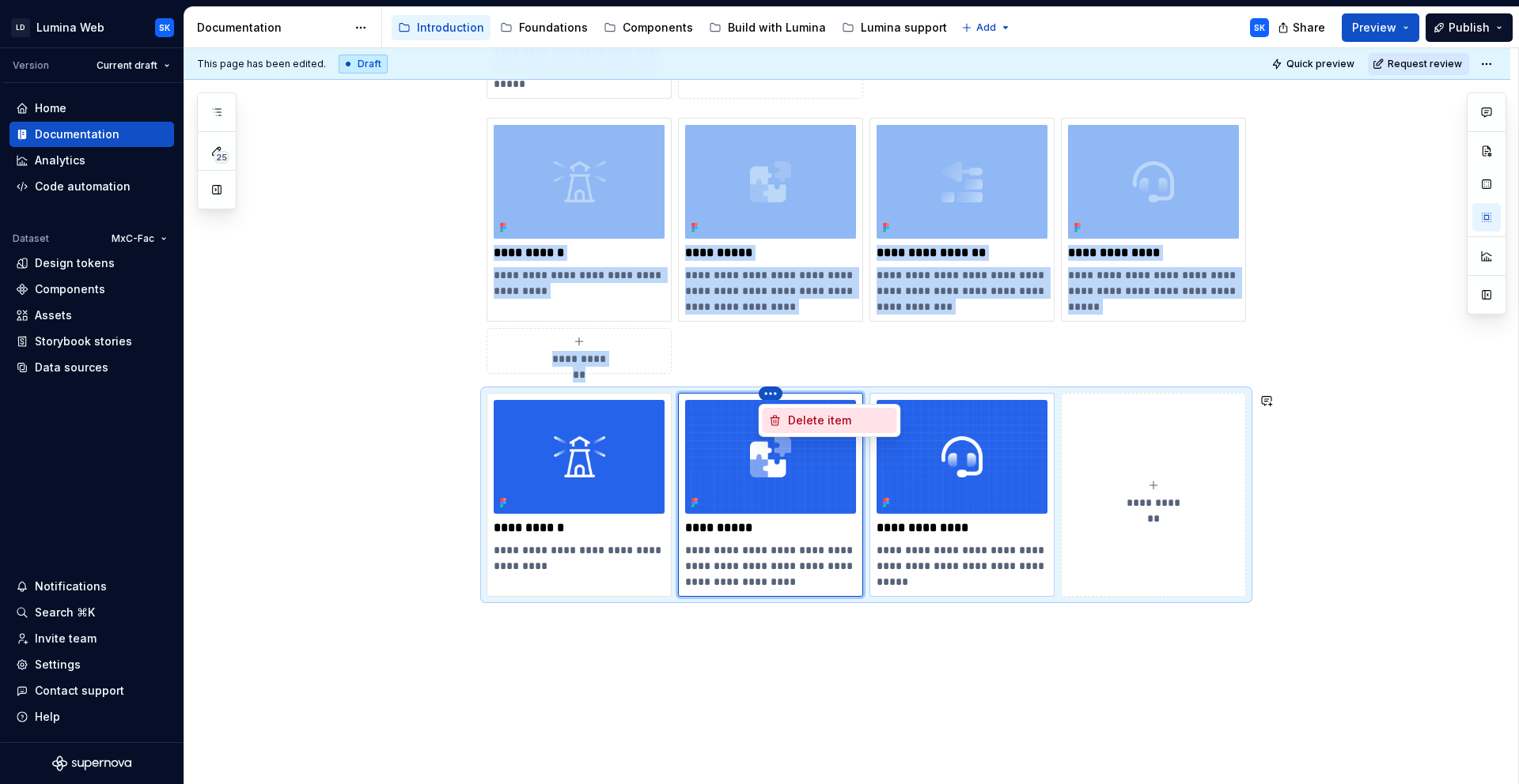
click at [789, 420] on div "Delete item" at bounding box center [840, 420] width 103 height 16
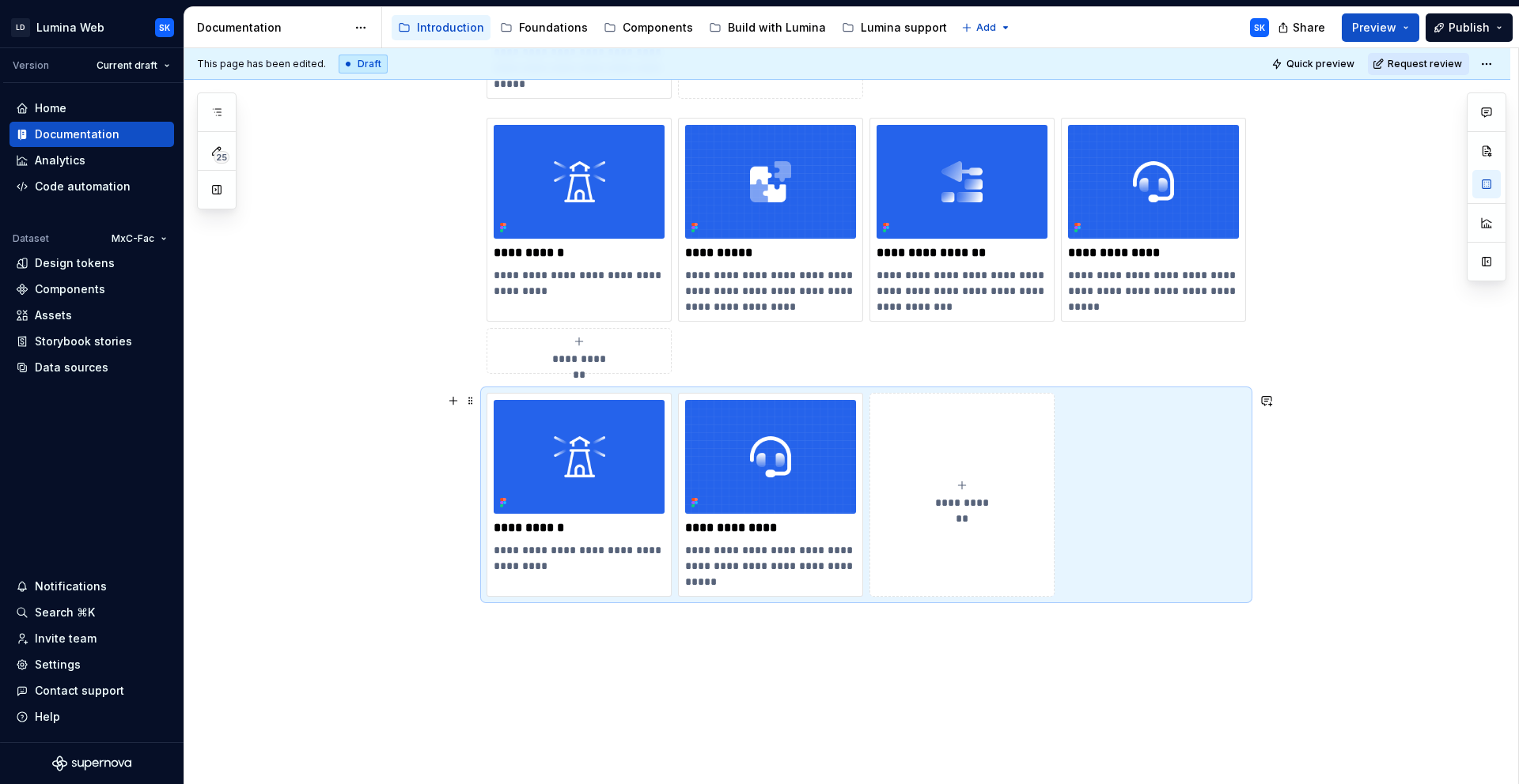
click at [569, 392] on div "**********" at bounding box center [866, 495] width 760 height 204
click at [581, 395] on html "LD Lumina Web SK Version Current draft Home Documentation Analytics Code automa…" at bounding box center [760, 392] width 1519 height 784
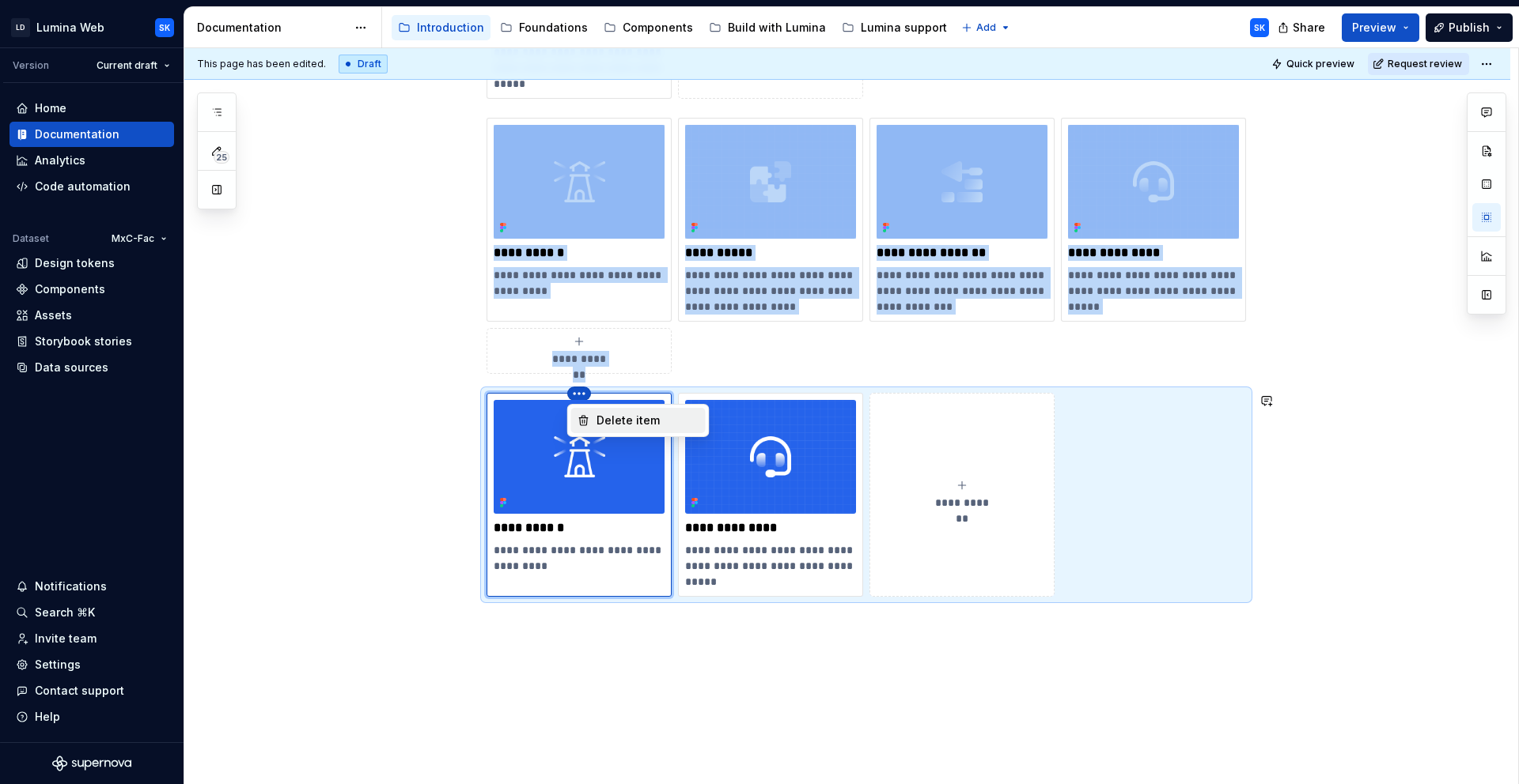
click at [609, 429] on div "Delete item" at bounding box center [638, 420] width 135 height 25
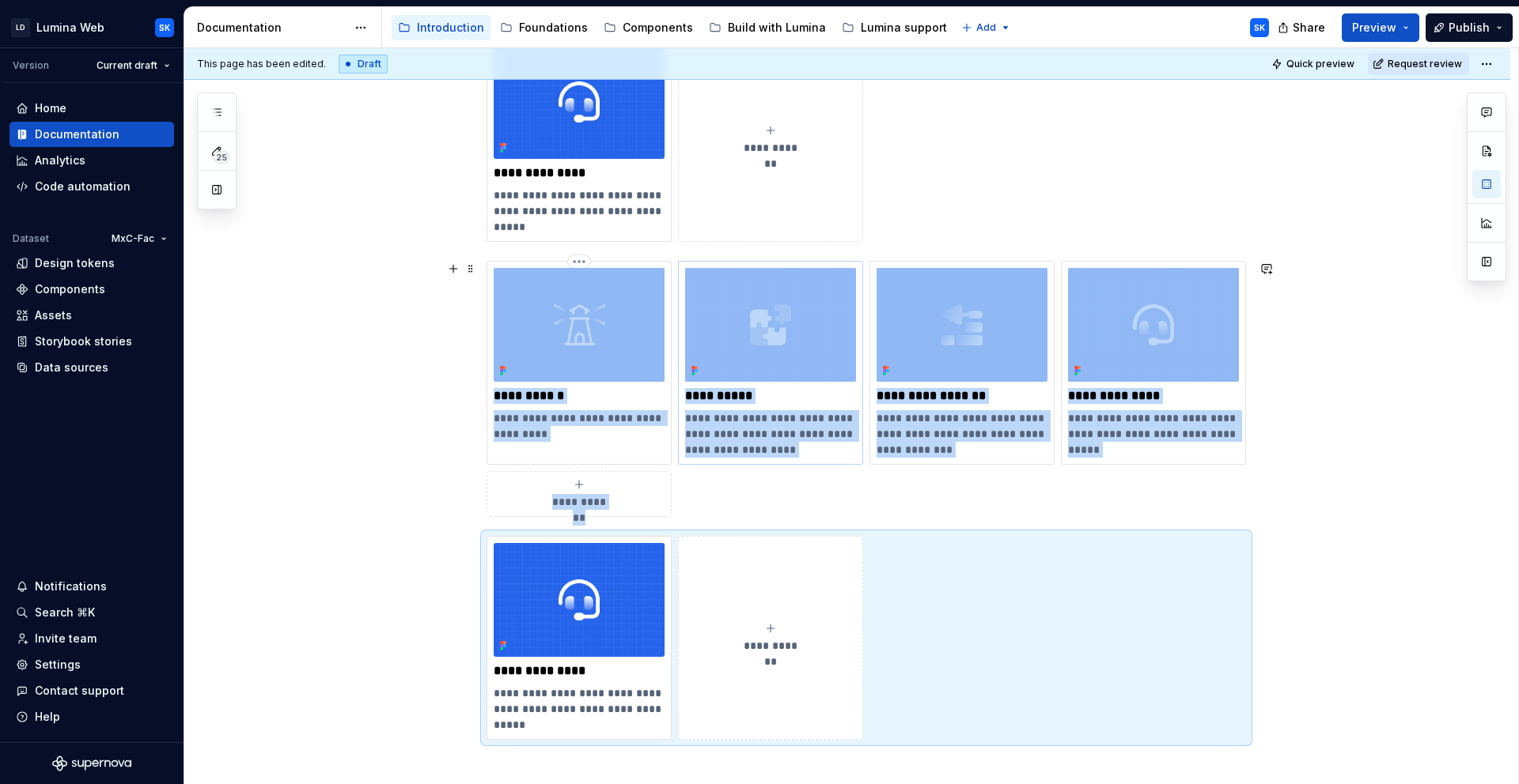
scroll to position [694, 0]
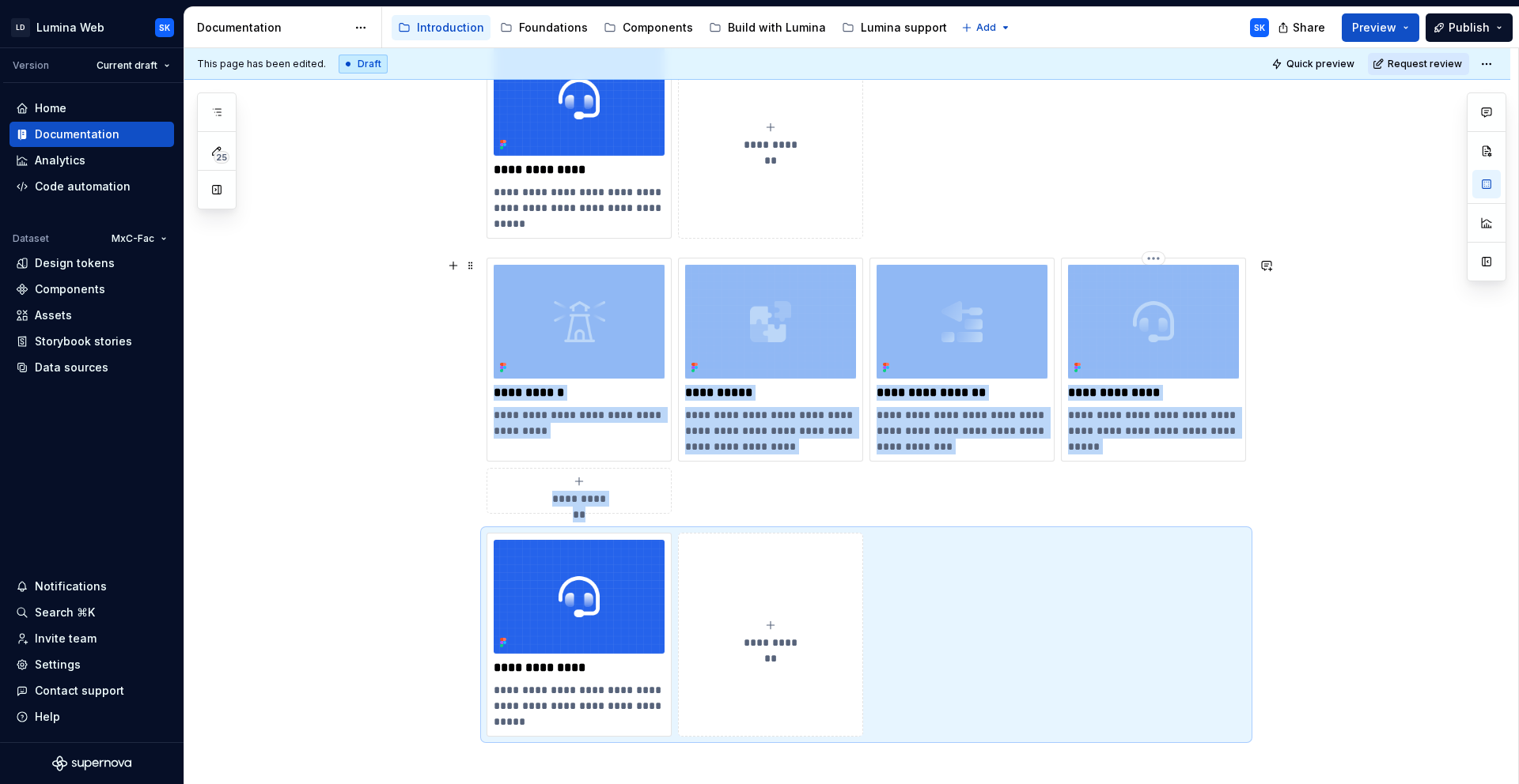
click at [1149, 260] on html "LD Lumina Web SK Version Current draft Home Documentation Analytics Code automa…" at bounding box center [760, 392] width 1519 height 784
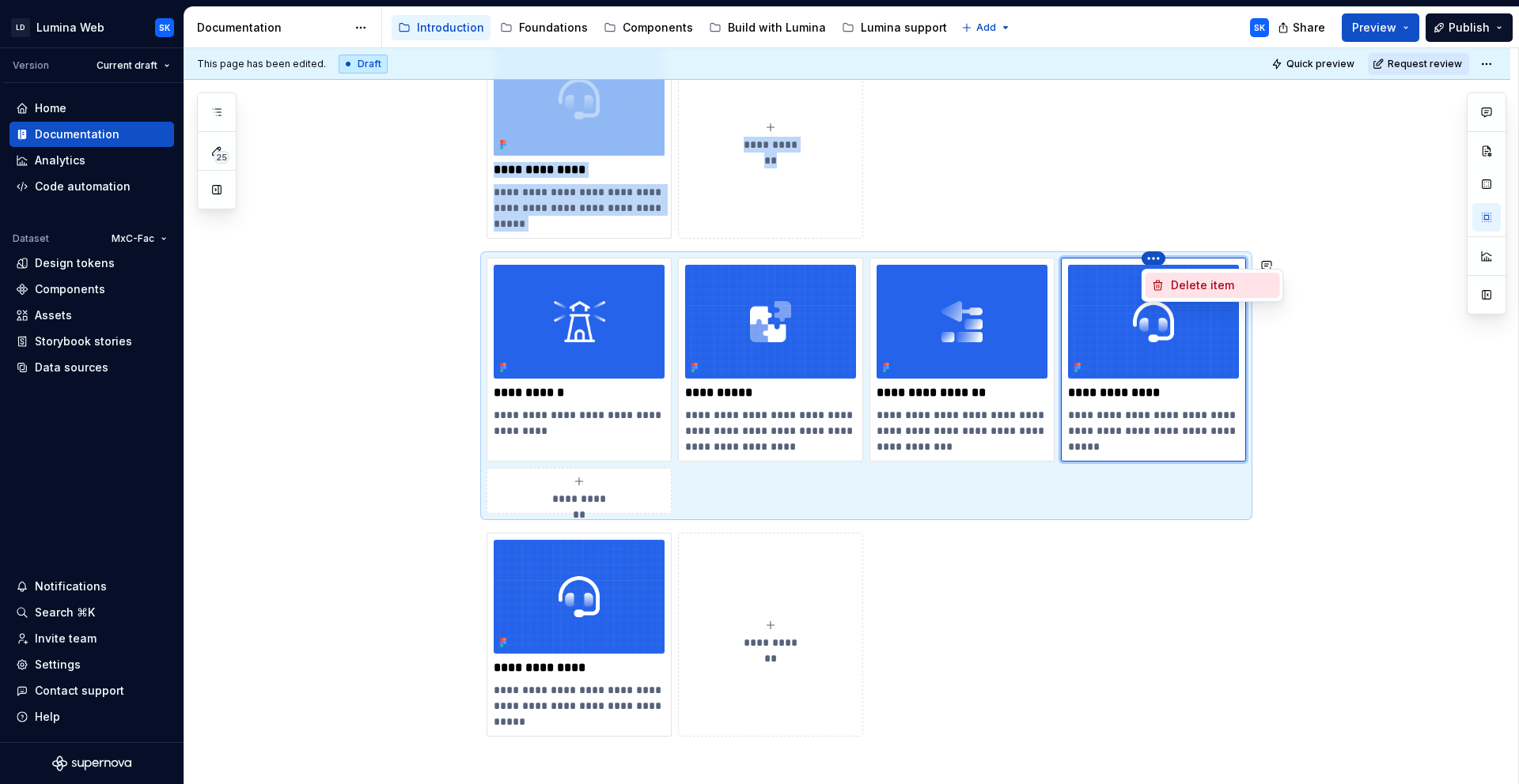
click at [1171, 292] on div "Delete item" at bounding box center [1222, 286] width 103 height 16
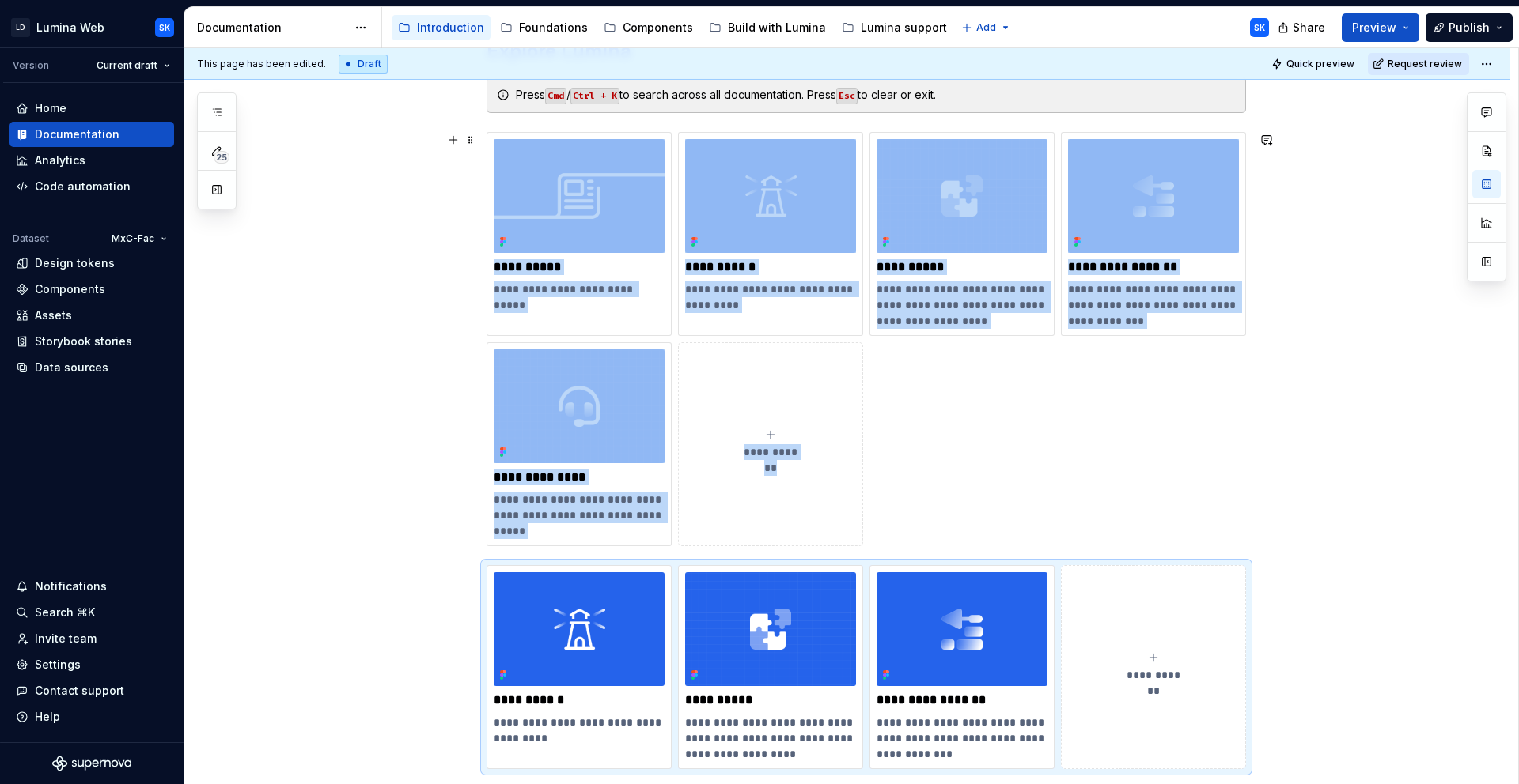
scroll to position [389, 0]
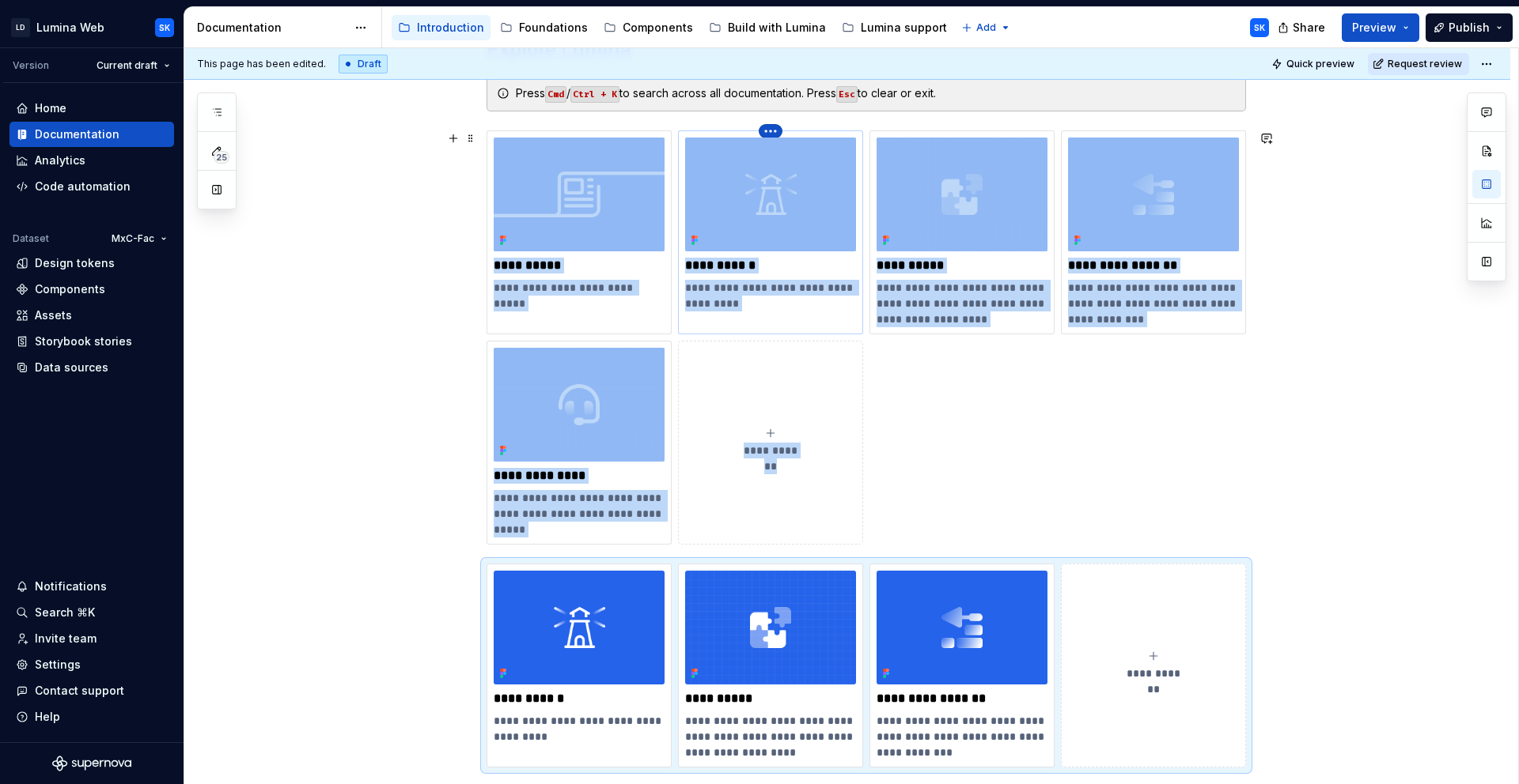
click at [775, 129] on html "LD Lumina Web SK Version Current draft Home Documentation Analytics Code automa…" at bounding box center [760, 392] width 1519 height 784
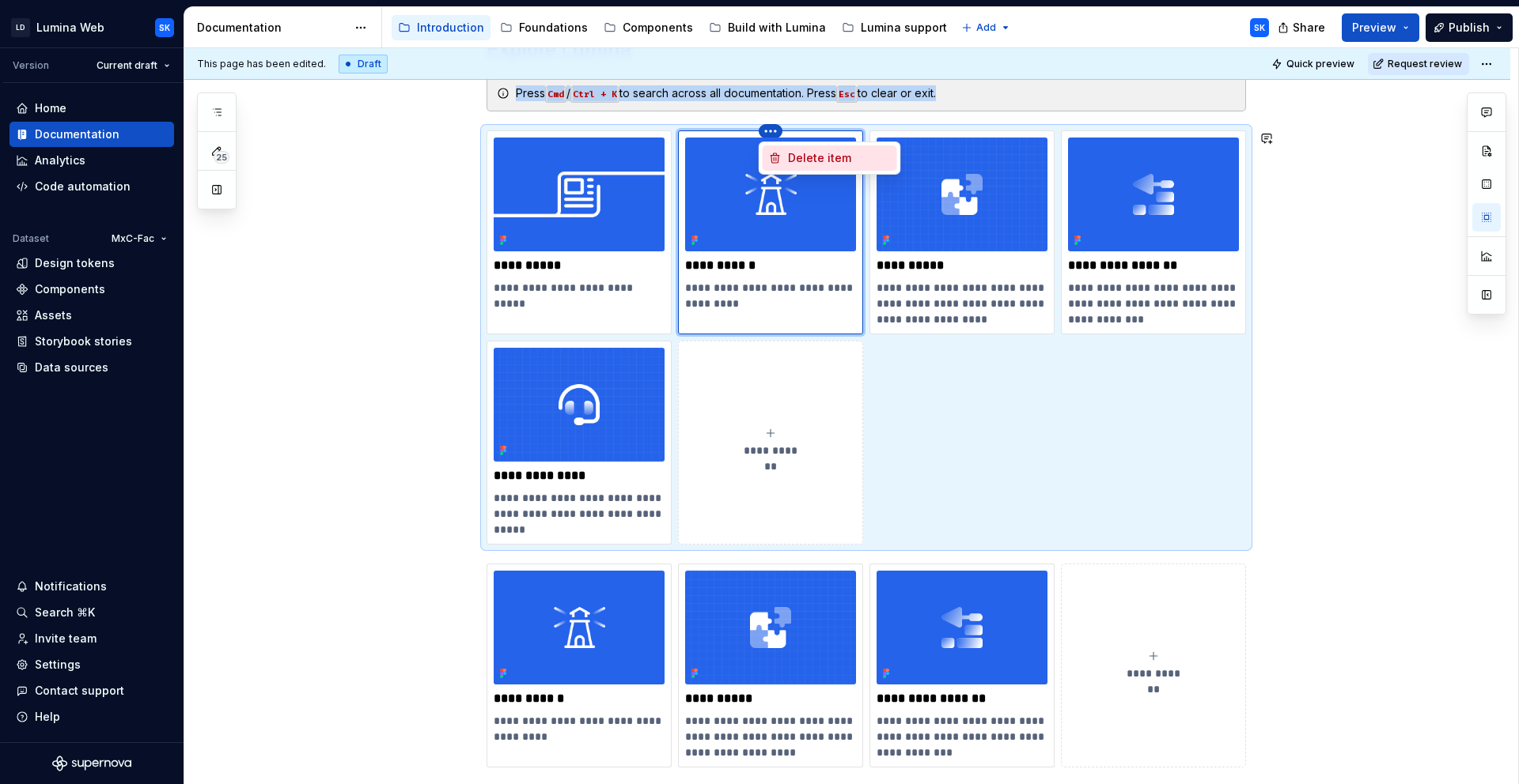
click at [846, 154] on div "Delete item" at bounding box center [840, 158] width 103 height 16
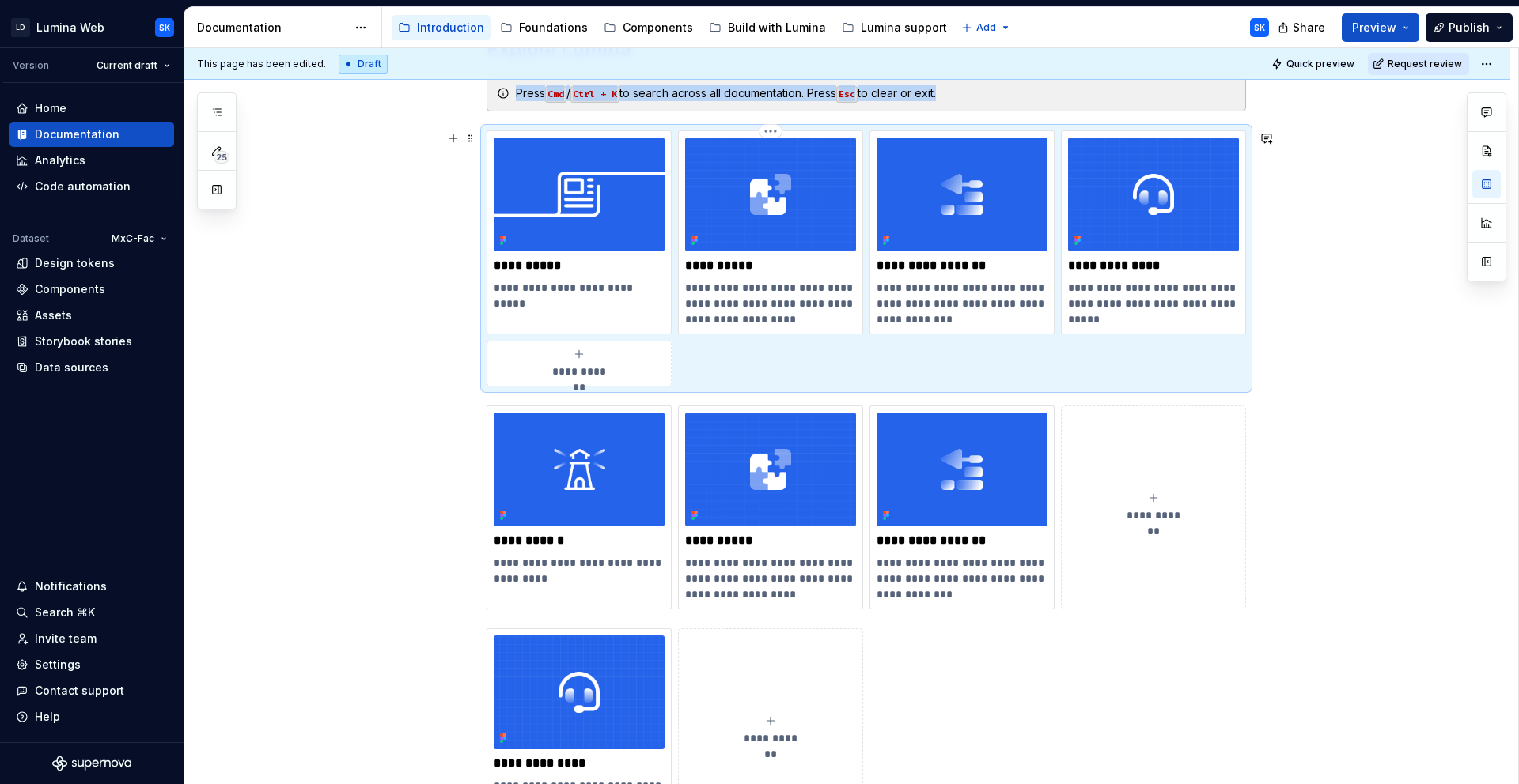
click at [775, 131] on html "LD Lumina Web SK Version Current draft Home Documentation Analytics Code automa…" at bounding box center [760, 392] width 1519 height 784
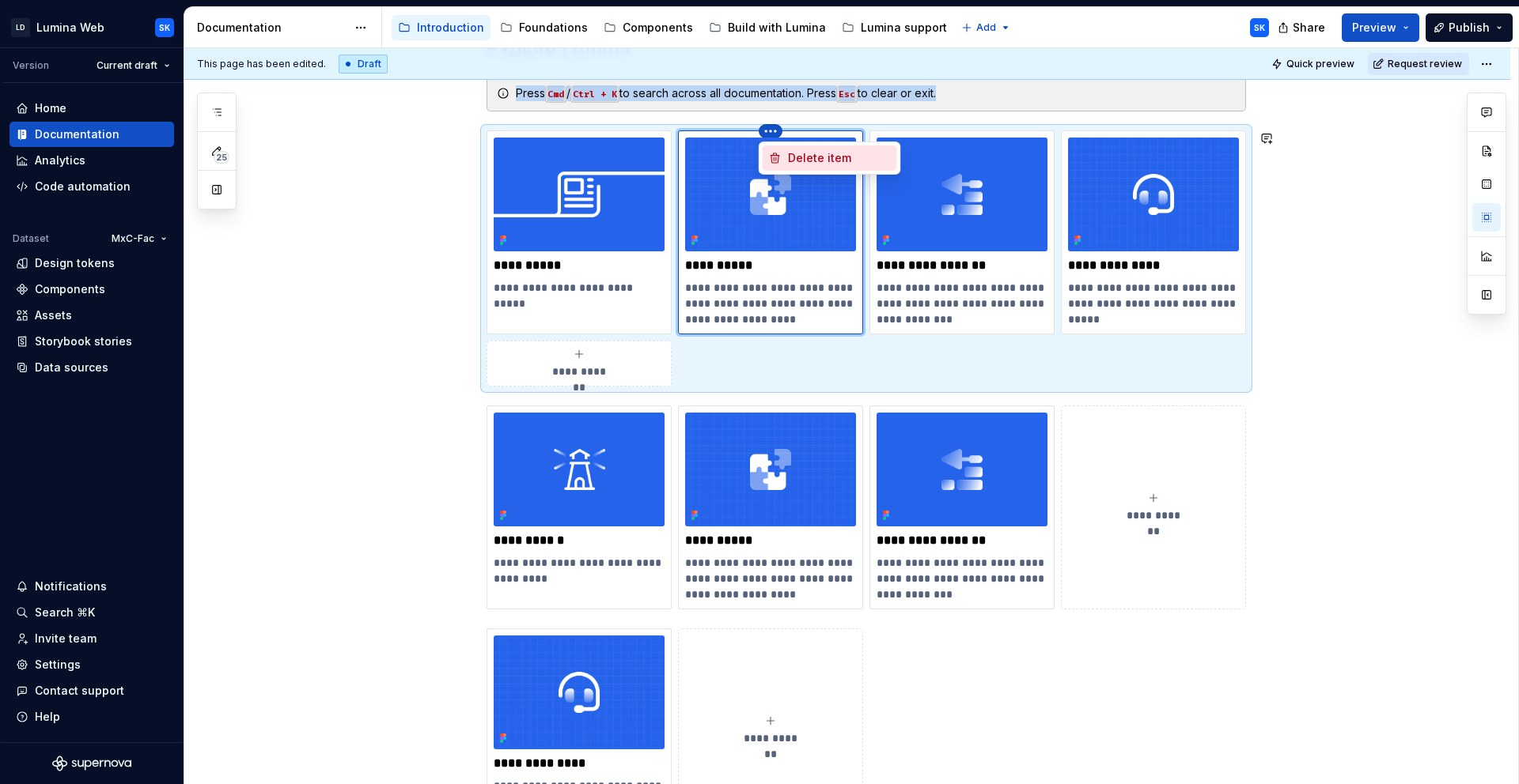
click at [802, 159] on div "Delete item" at bounding box center [840, 158] width 103 height 16
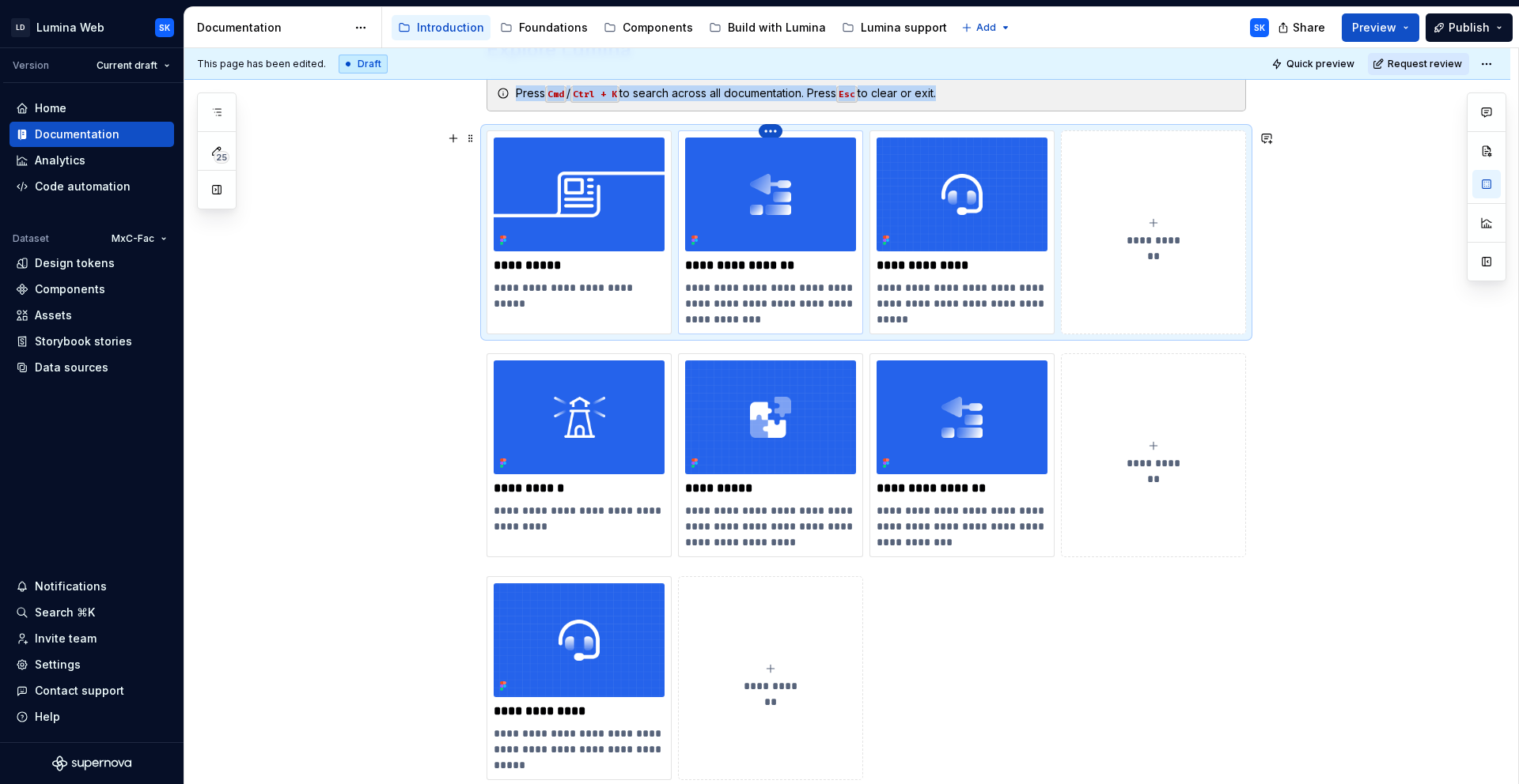
click at [775, 134] on html "LD Lumina Web SK Version Current draft Home Documentation Analytics Code automa…" at bounding box center [760, 392] width 1519 height 784
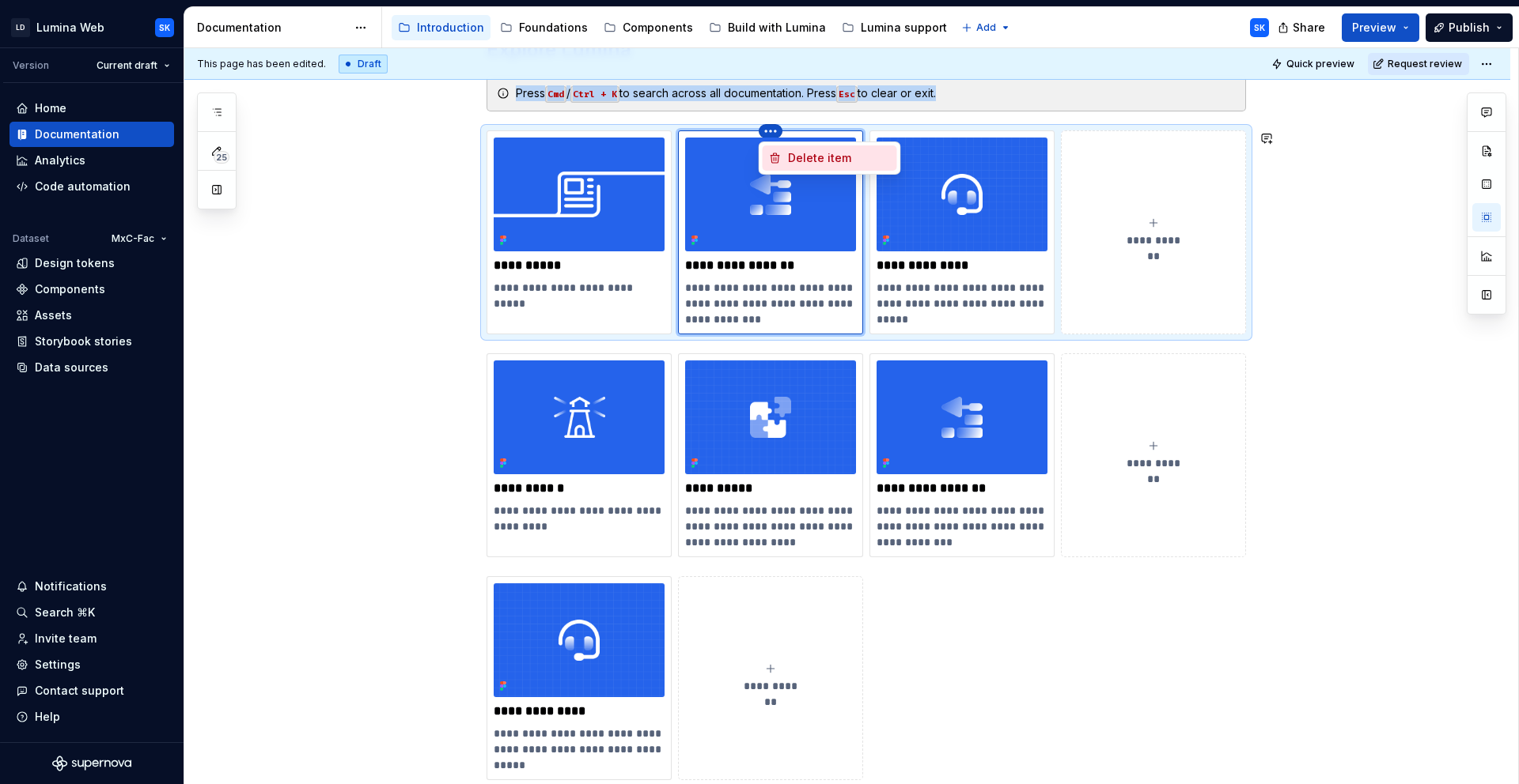
click at [792, 152] on div "Delete item" at bounding box center [840, 158] width 103 height 16
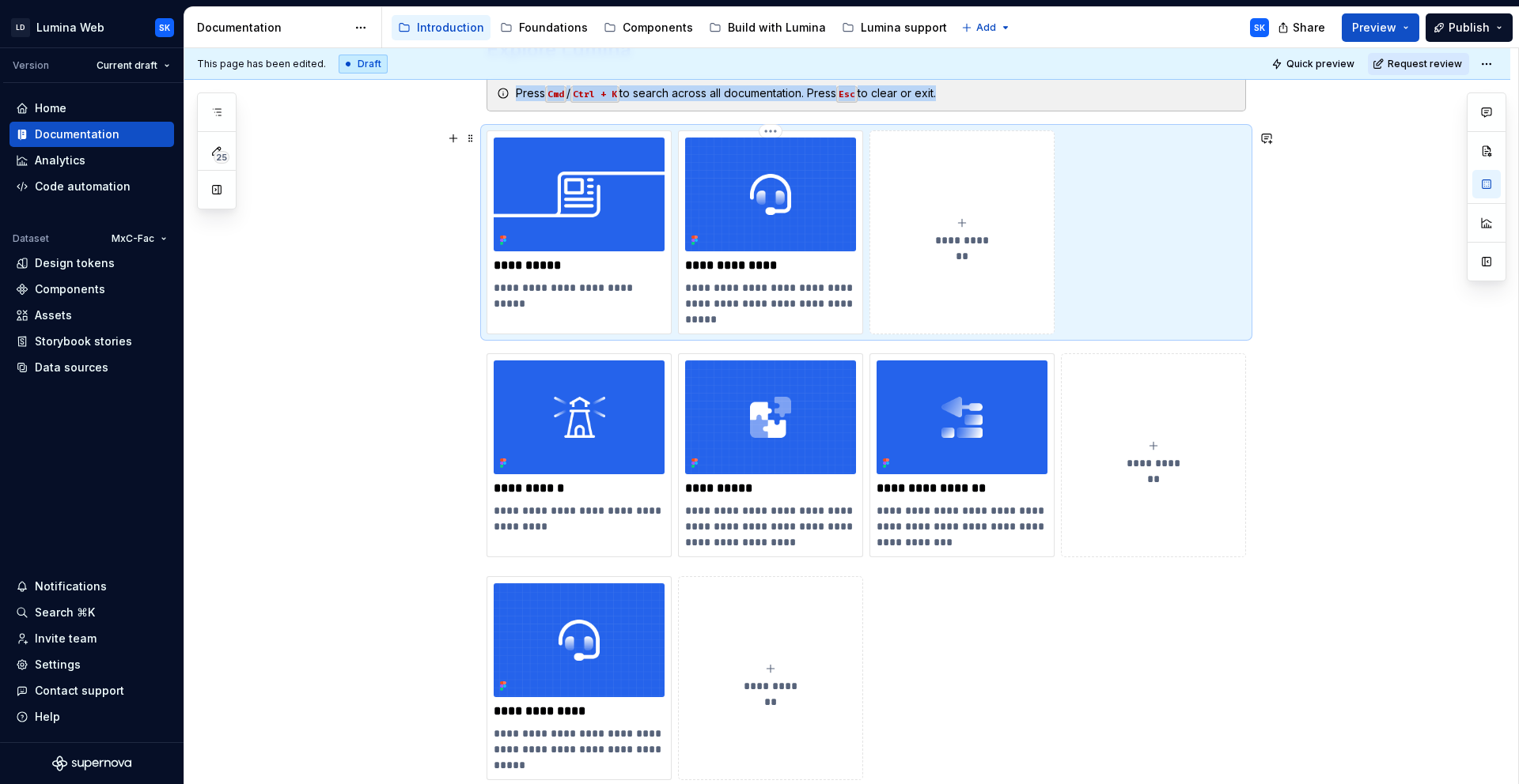
click at [764, 128] on html "LD Lumina Web SK Version Current draft Home Documentation Analytics Code automa…" at bounding box center [760, 392] width 1519 height 784
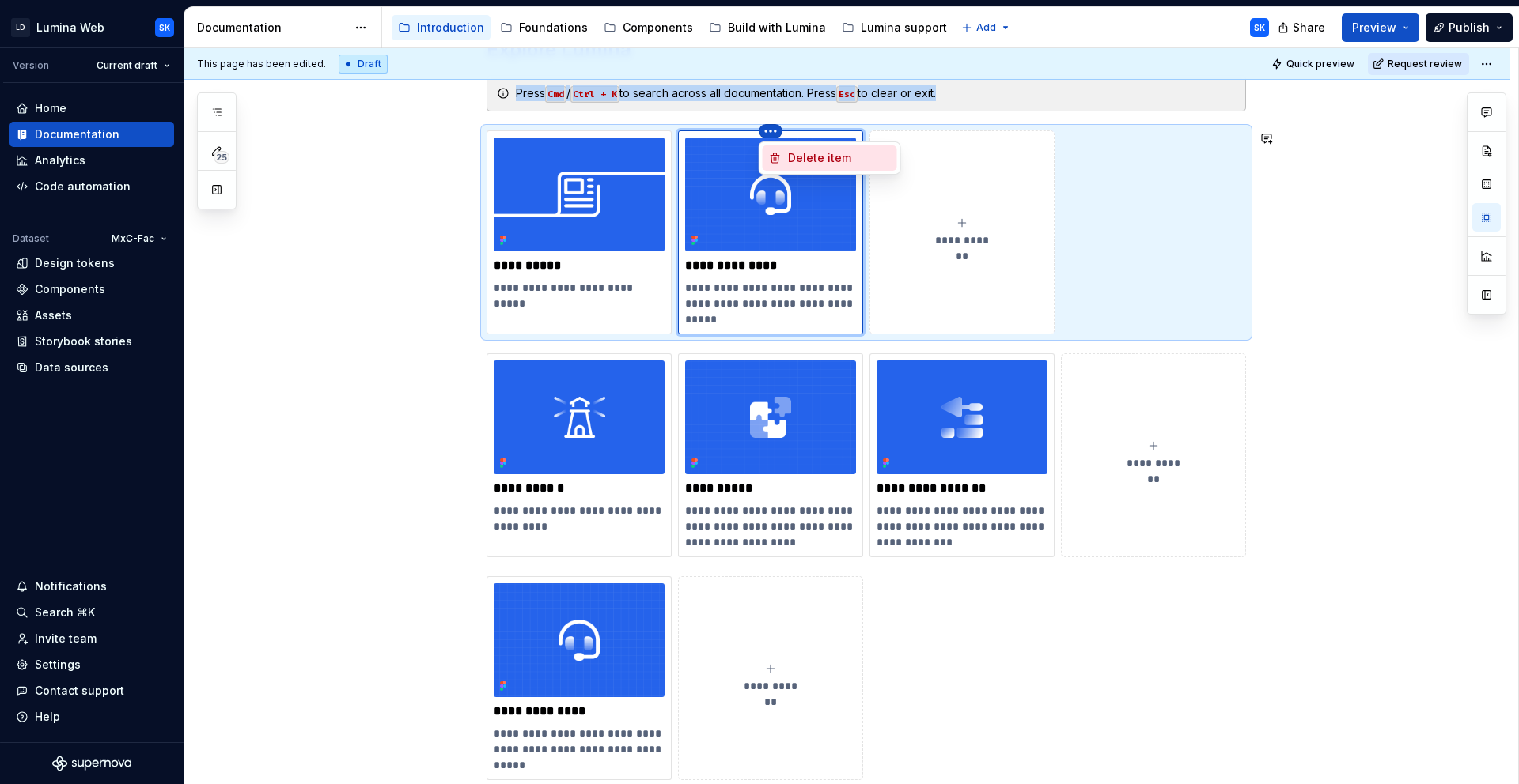
click at [795, 154] on div "Delete item" at bounding box center [840, 158] width 103 height 16
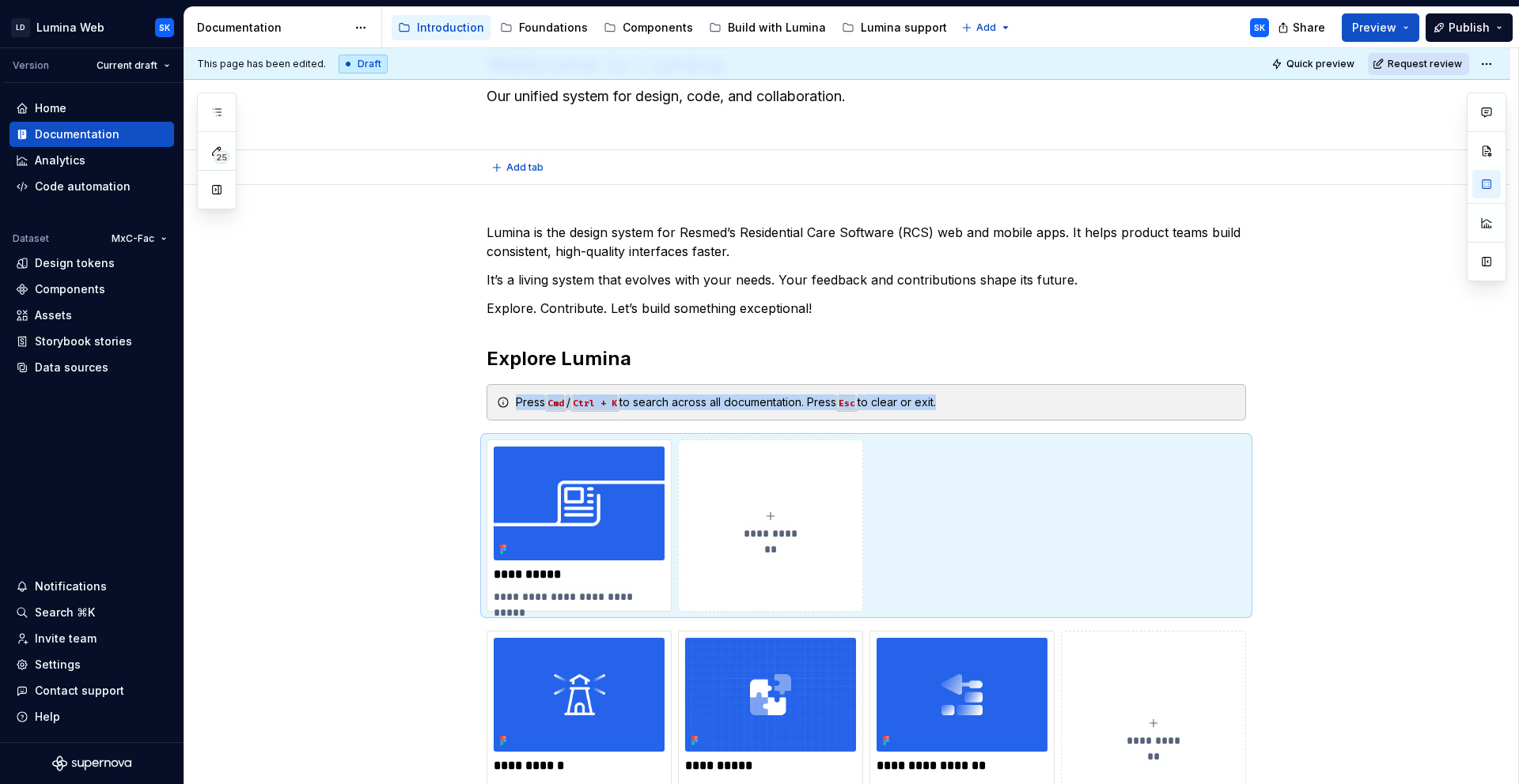
scroll to position [73, 0]
click at [1335, 60] on span "Quick preview" at bounding box center [1319, 63] width 68 height 12
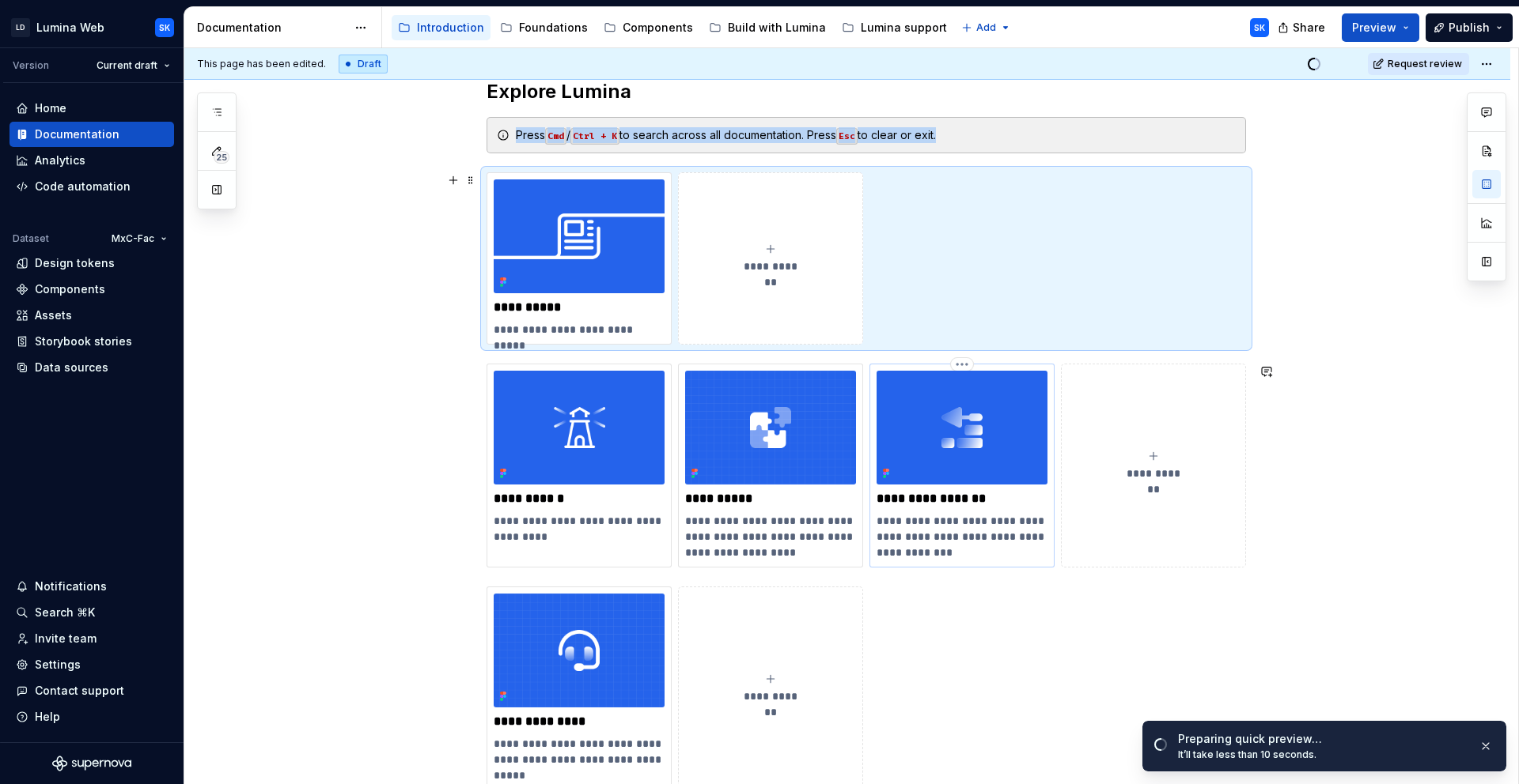
scroll to position [0, 0]
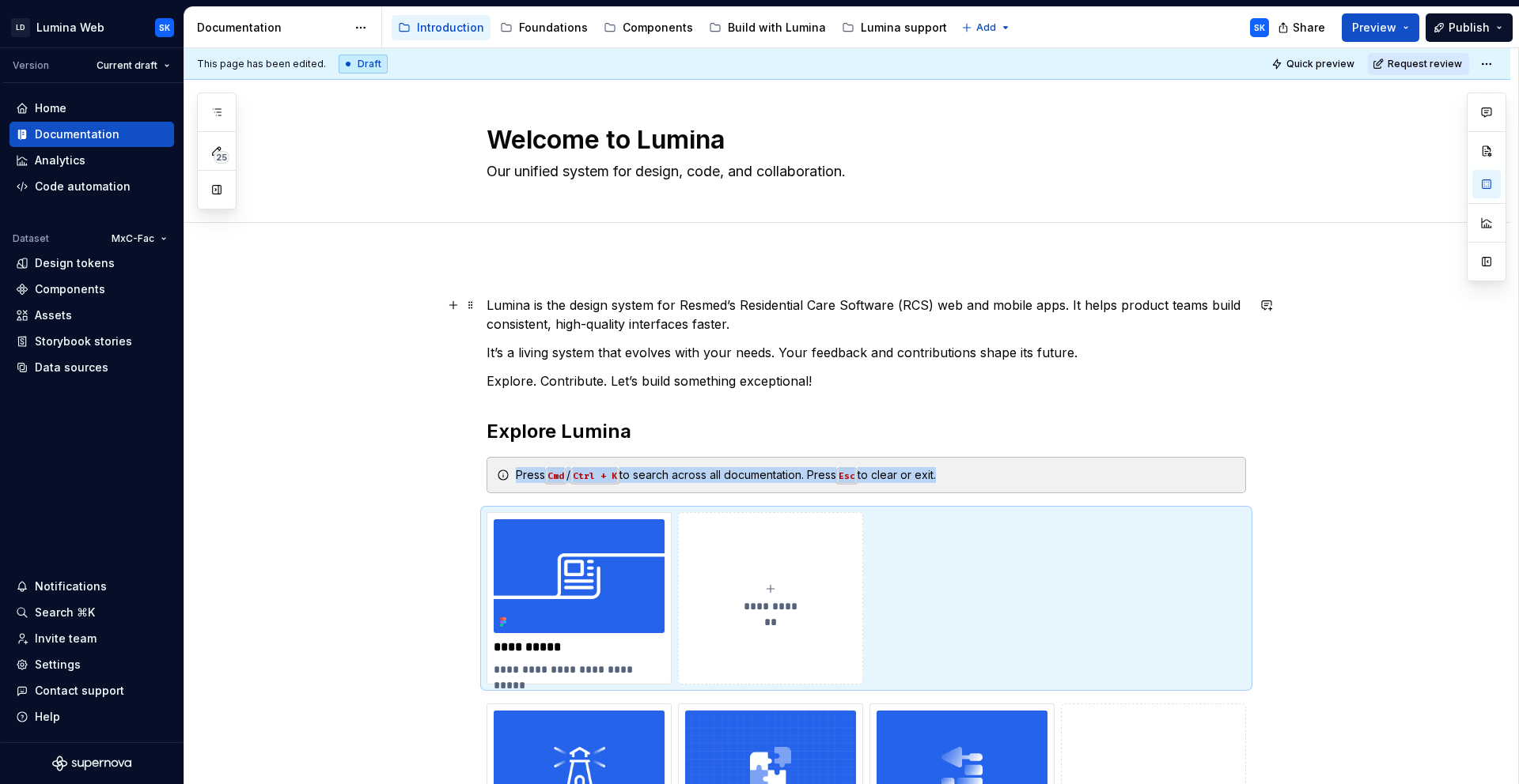
drag, startPoint x: 1026, startPoint y: 324, endPoint x: 1037, endPoint y: 322, distance: 11.2
click at [1026, 324] on p "Lumina is the design system for Resmed’s Residential Care Software (RCS) web an…" at bounding box center [866, 315] width 760 height 38
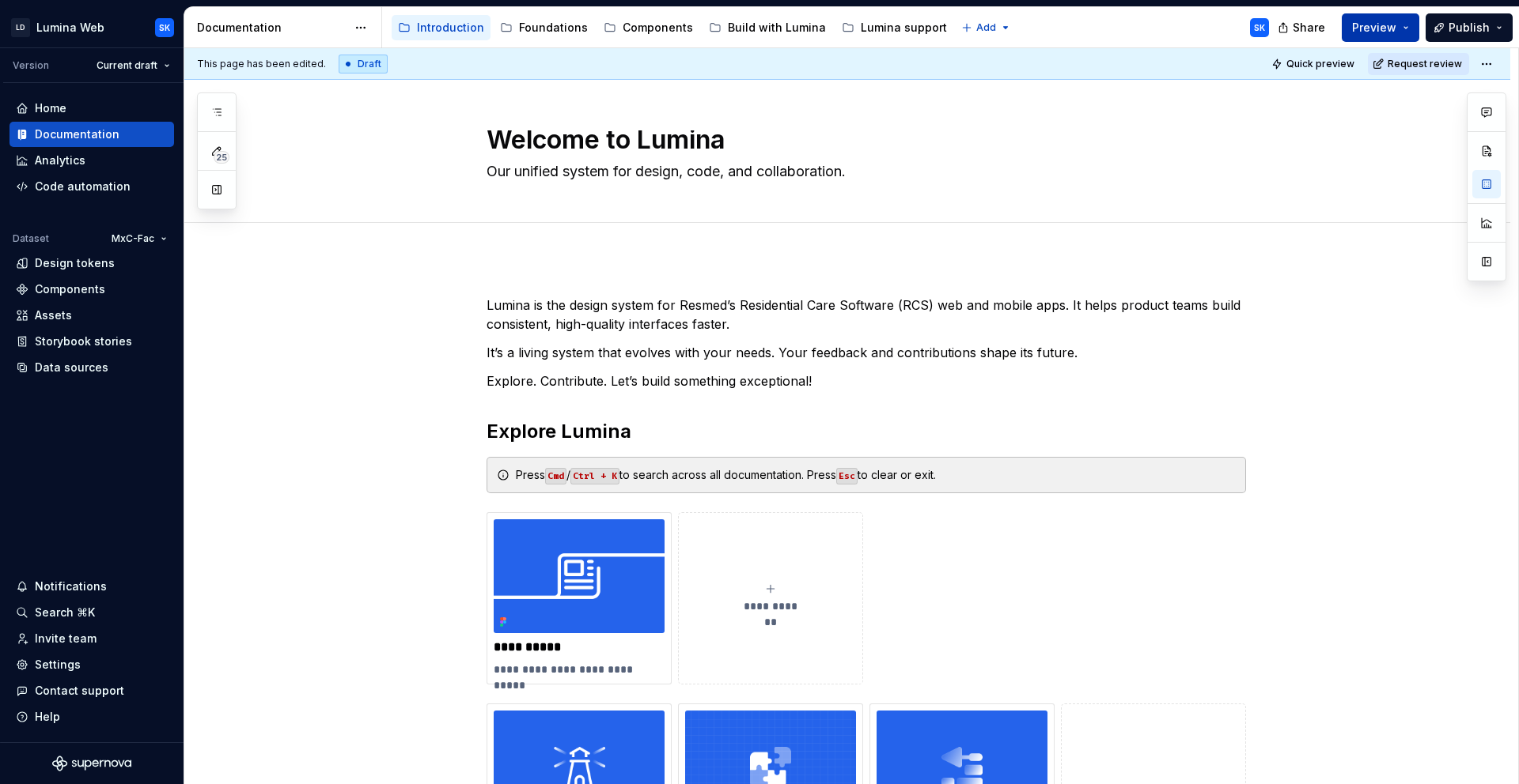
click at [1415, 21] on button "Preview" at bounding box center [1380, 28] width 77 height 29
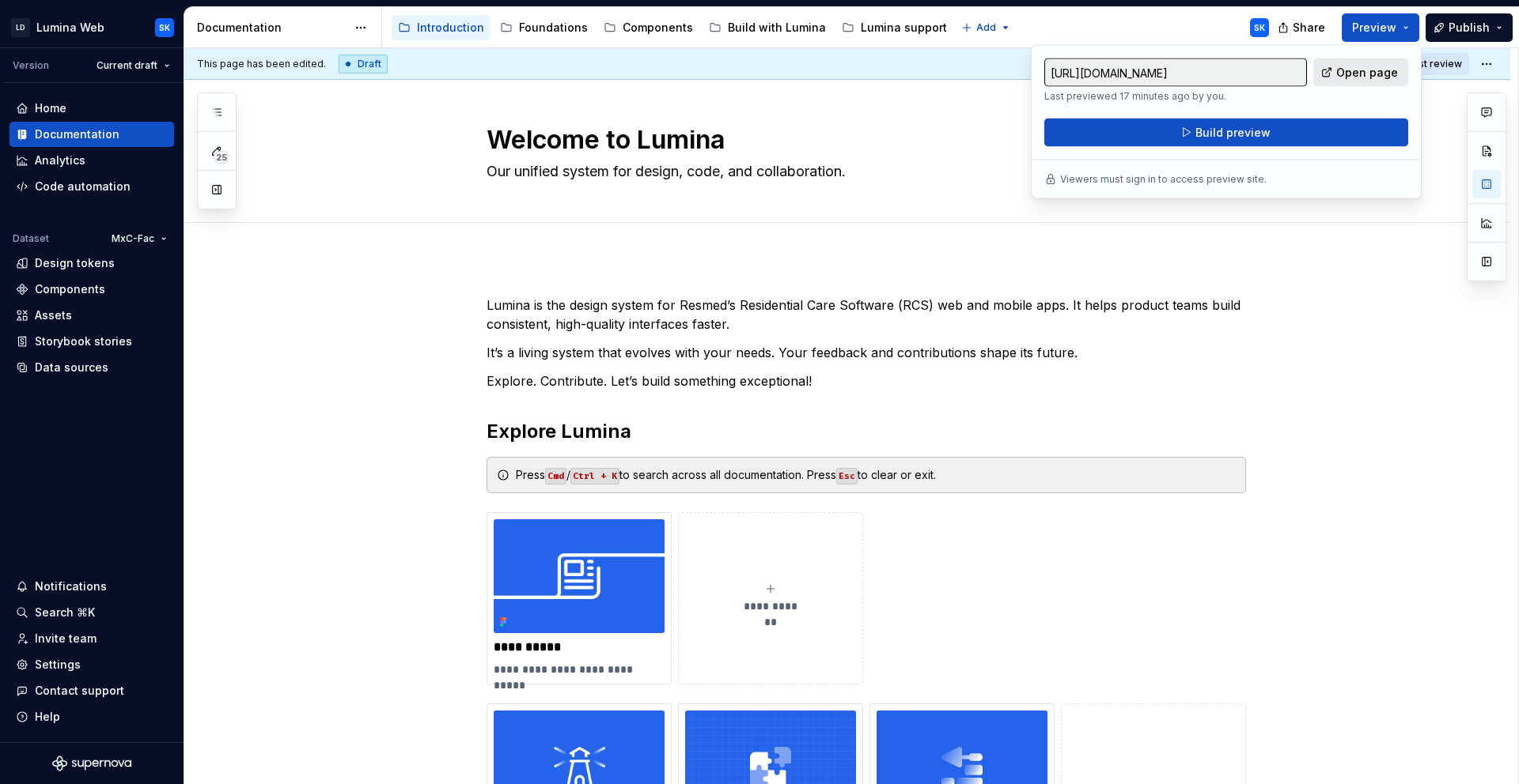
click at [1381, 72] on span "Open page" at bounding box center [1366, 73] width 62 height 16
type textarea "*"
click at [985, 559] on div "**********" at bounding box center [866, 599] width 760 height 172
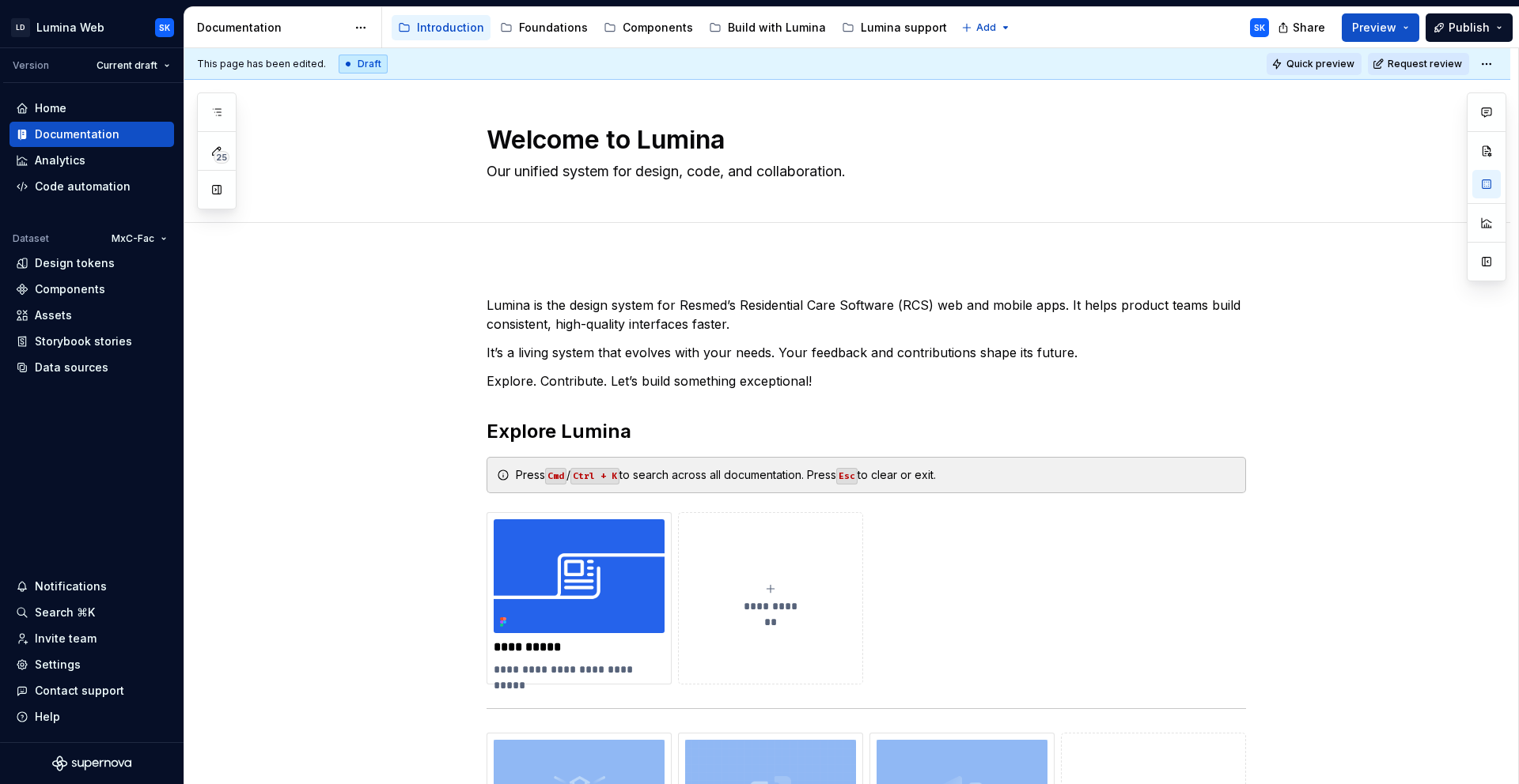
click at [1340, 65] on span "Quick preview" at bounding box center [1319, 63] width 68 height 12
click at [1418, 20] on button "Preview" at bounding box center [1380, 28] width 77 height 29
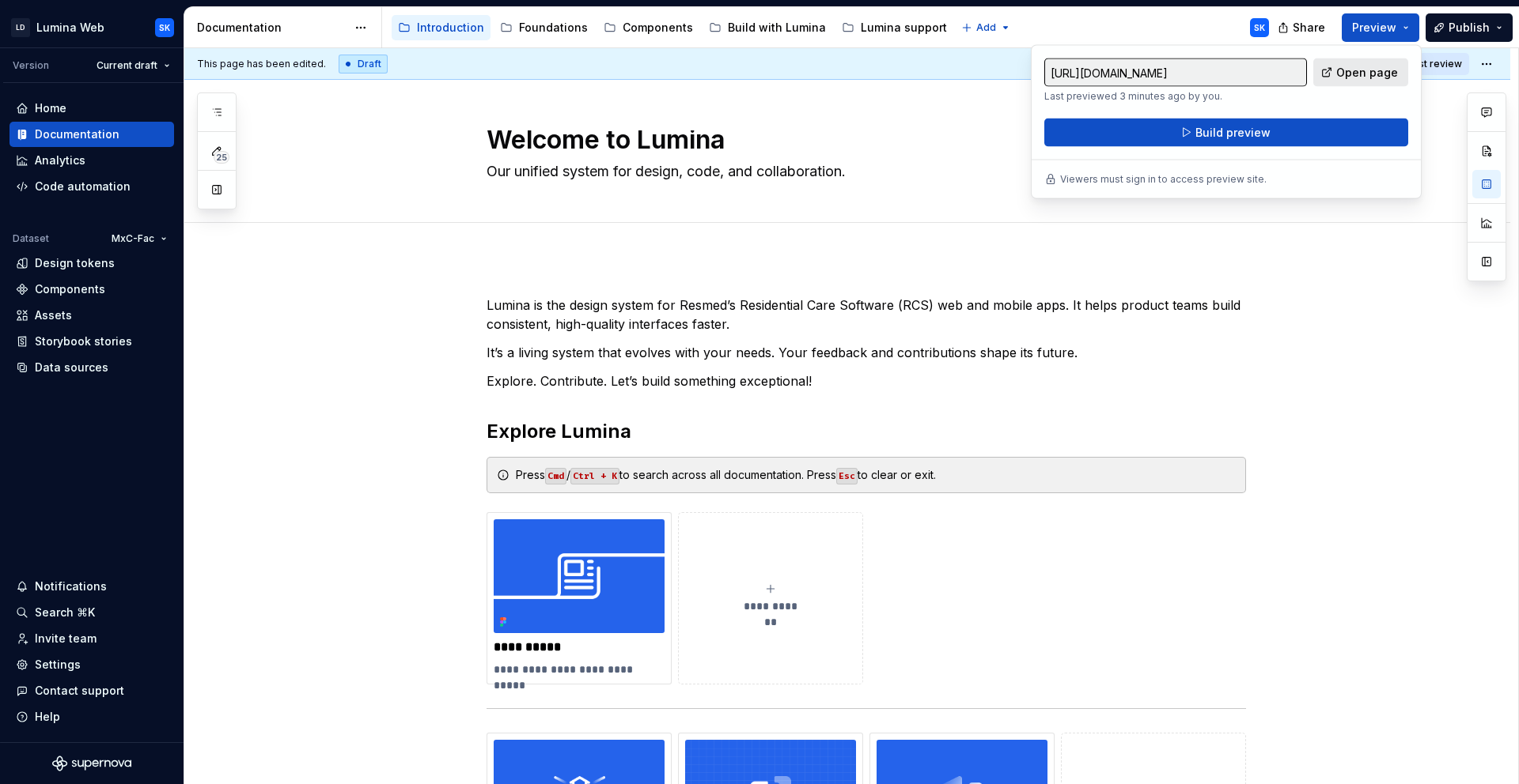
click at [1359, 75] on span "Open page" at bounding box center [1366, 73] width 62 height 16
click at [962, 594] on div "**********" at bounding box center [866, 599] width 760 height 172
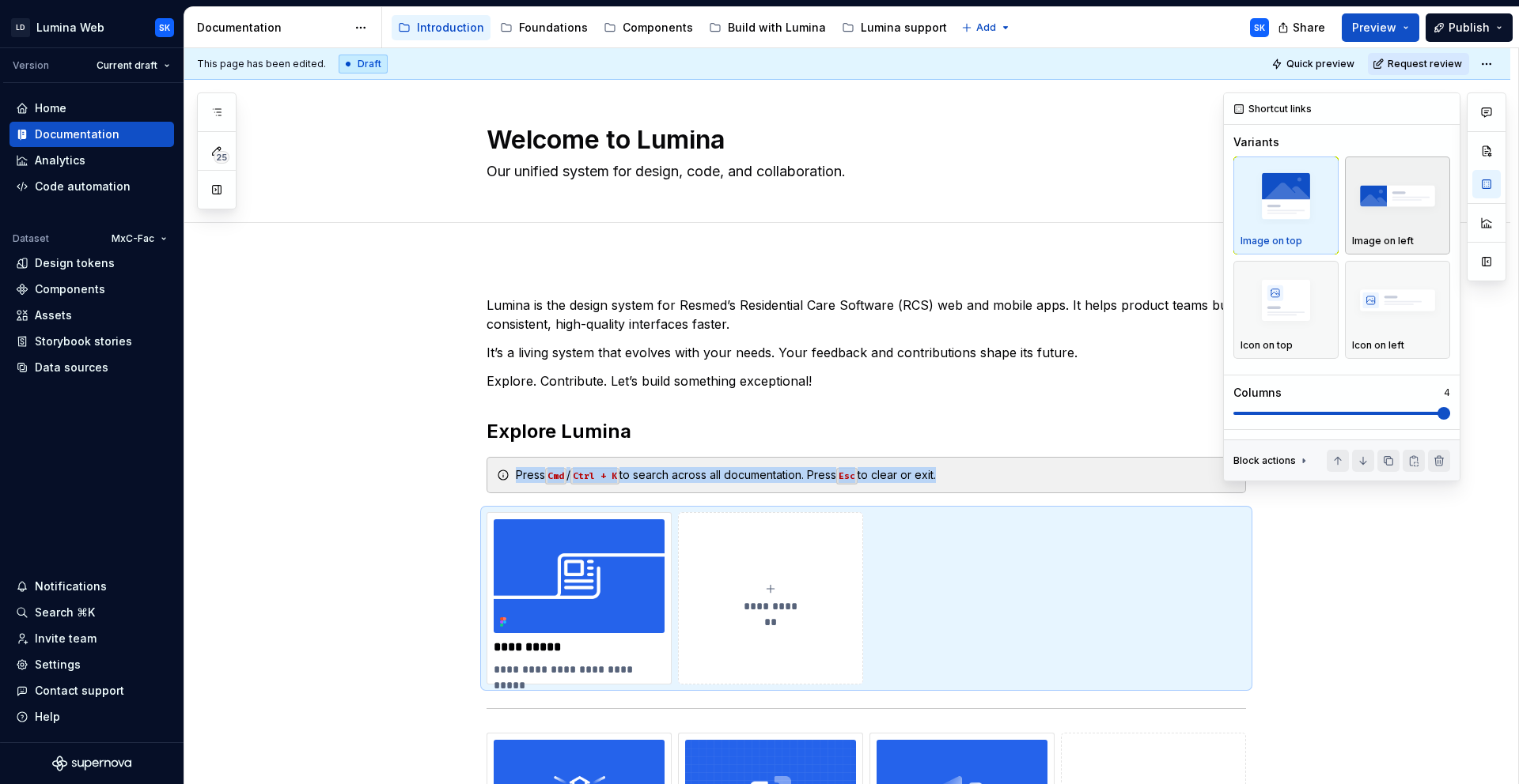
click at [1401, 232] on div "Image on left" at bounding box center [1397, 205] width 91 height 84
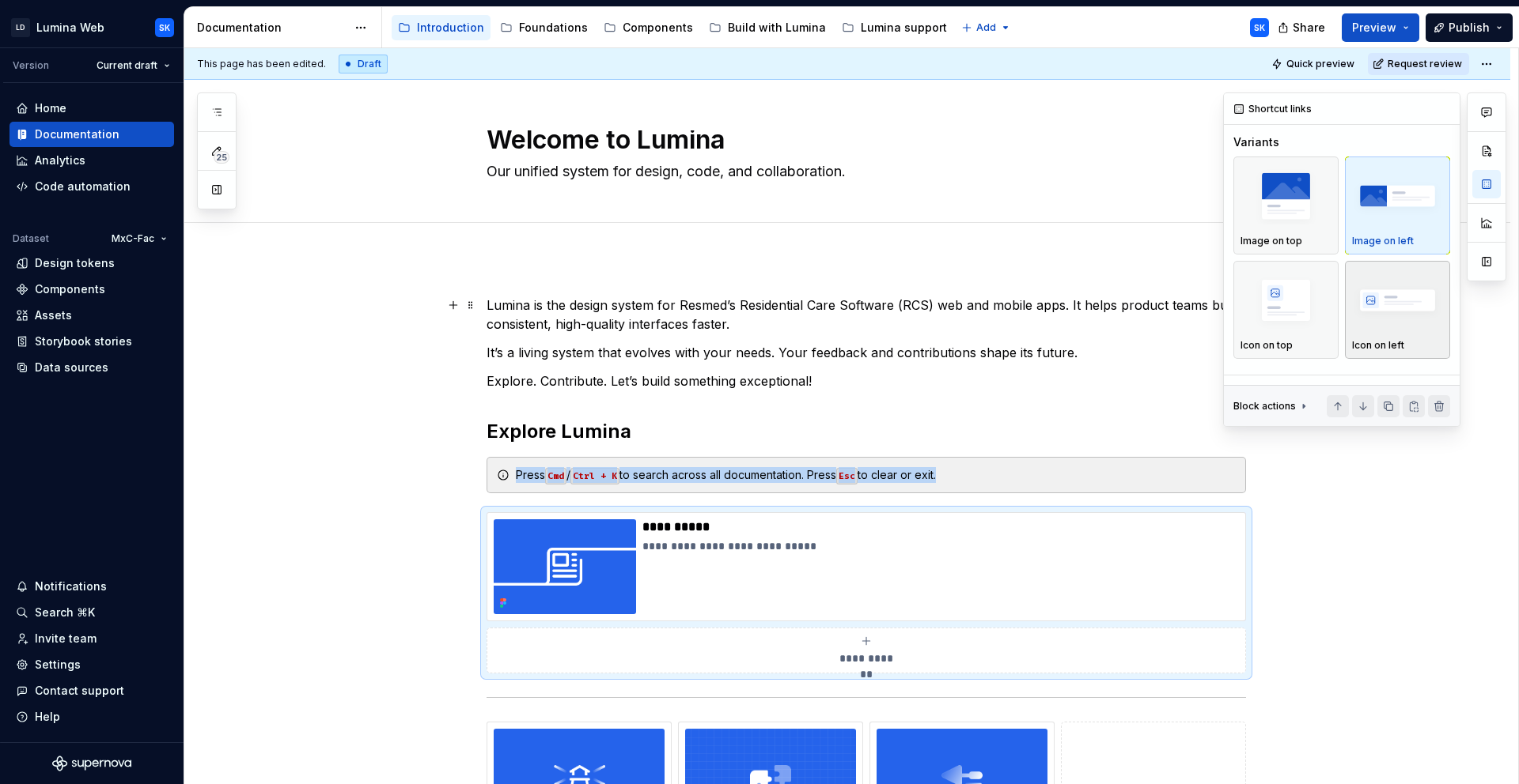
click at [1381, 322] on img "button" at bounding box center [1397, 301] width 91 height 57
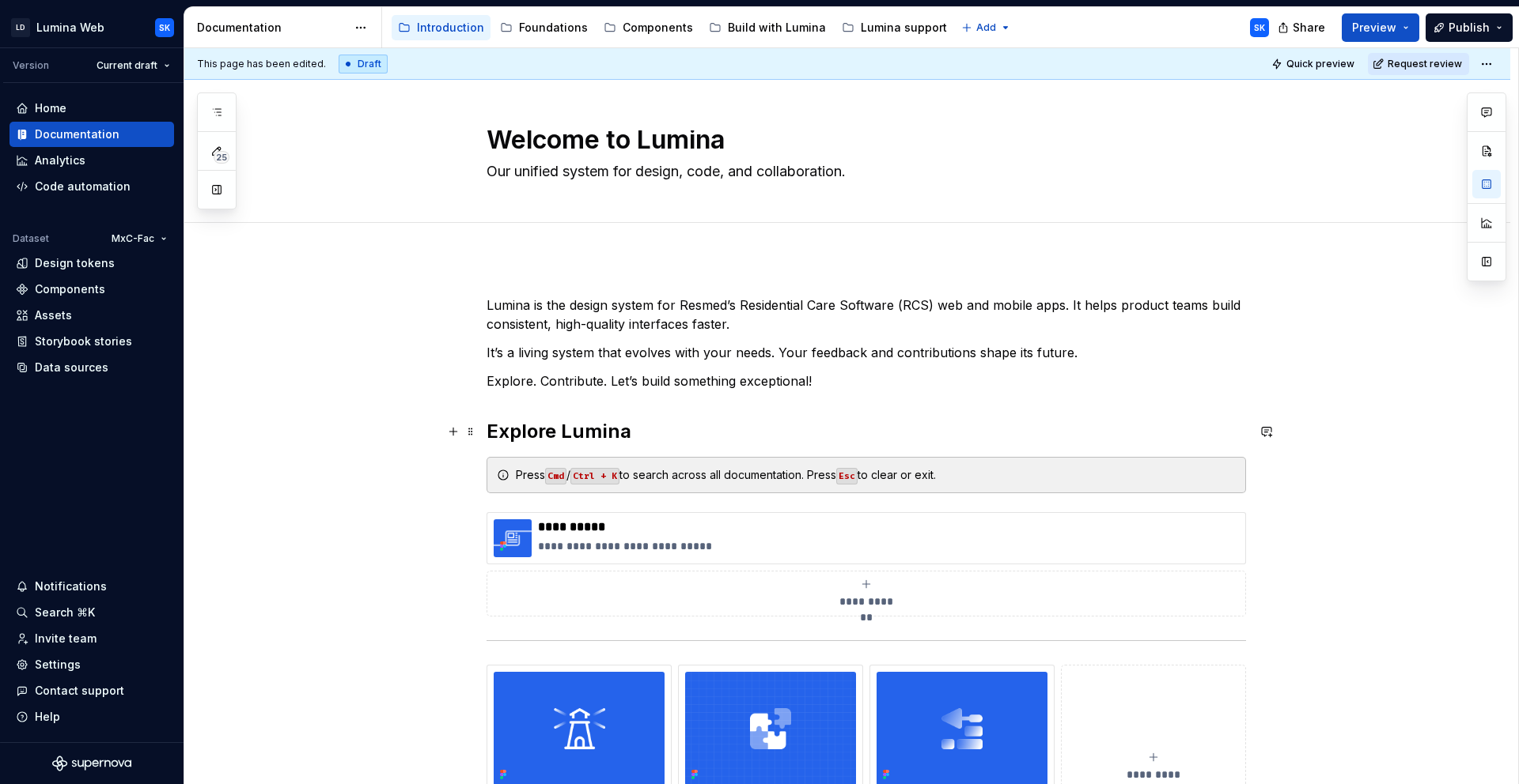
click at [646, 436] on h2 "Explore Lumina" at bounding box center [866, 432] width 760 height 25
click at [1327, 62] on span "Quick preview" at bounding box center [1319, 63] width 68 height 12
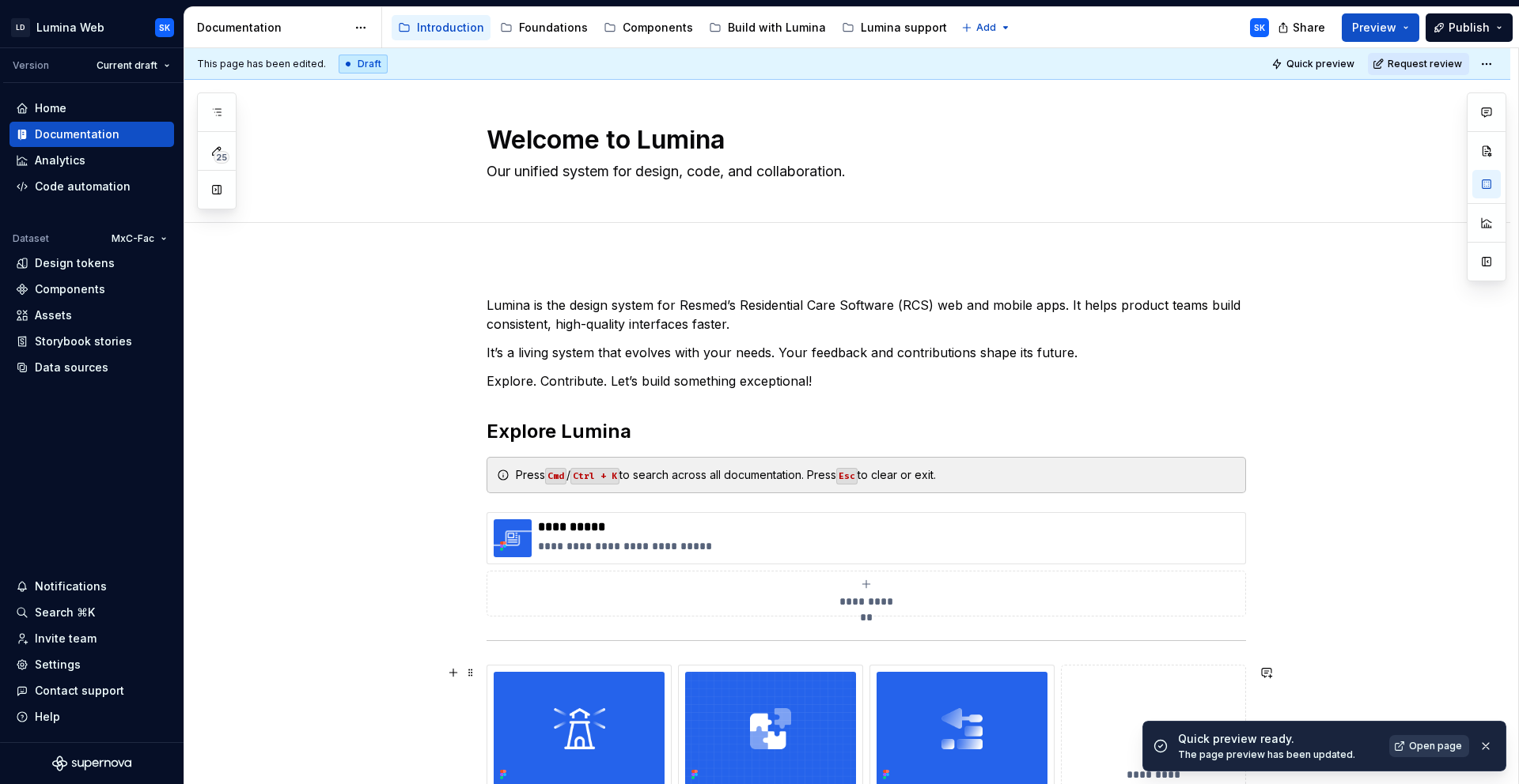
click at [1447, 752] on span "Open page" at bounding box center [1435, 746] width 53 height 12
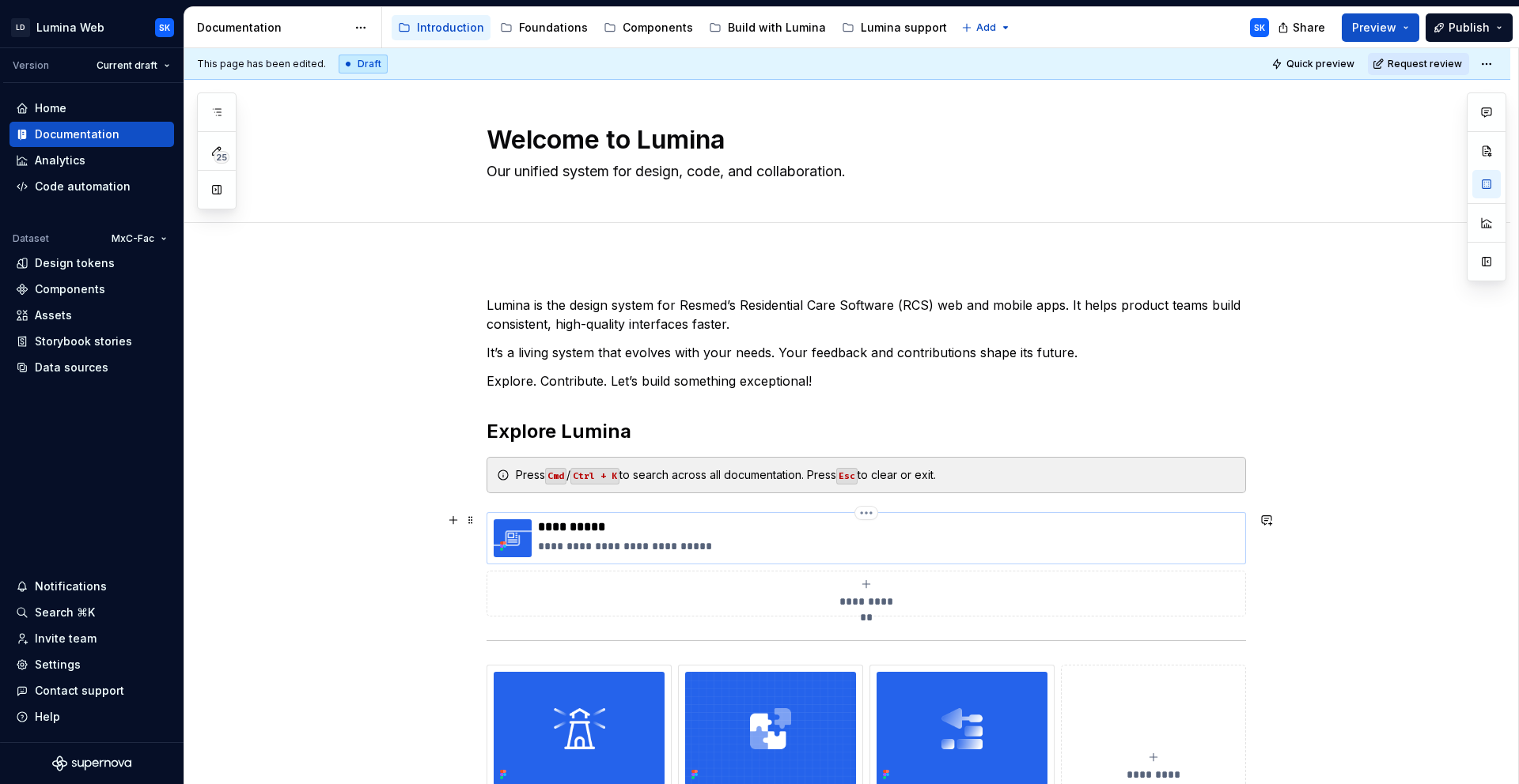
click at [1008, 543] on p "**********" at bounding box center [888, 546] width 701 height 16
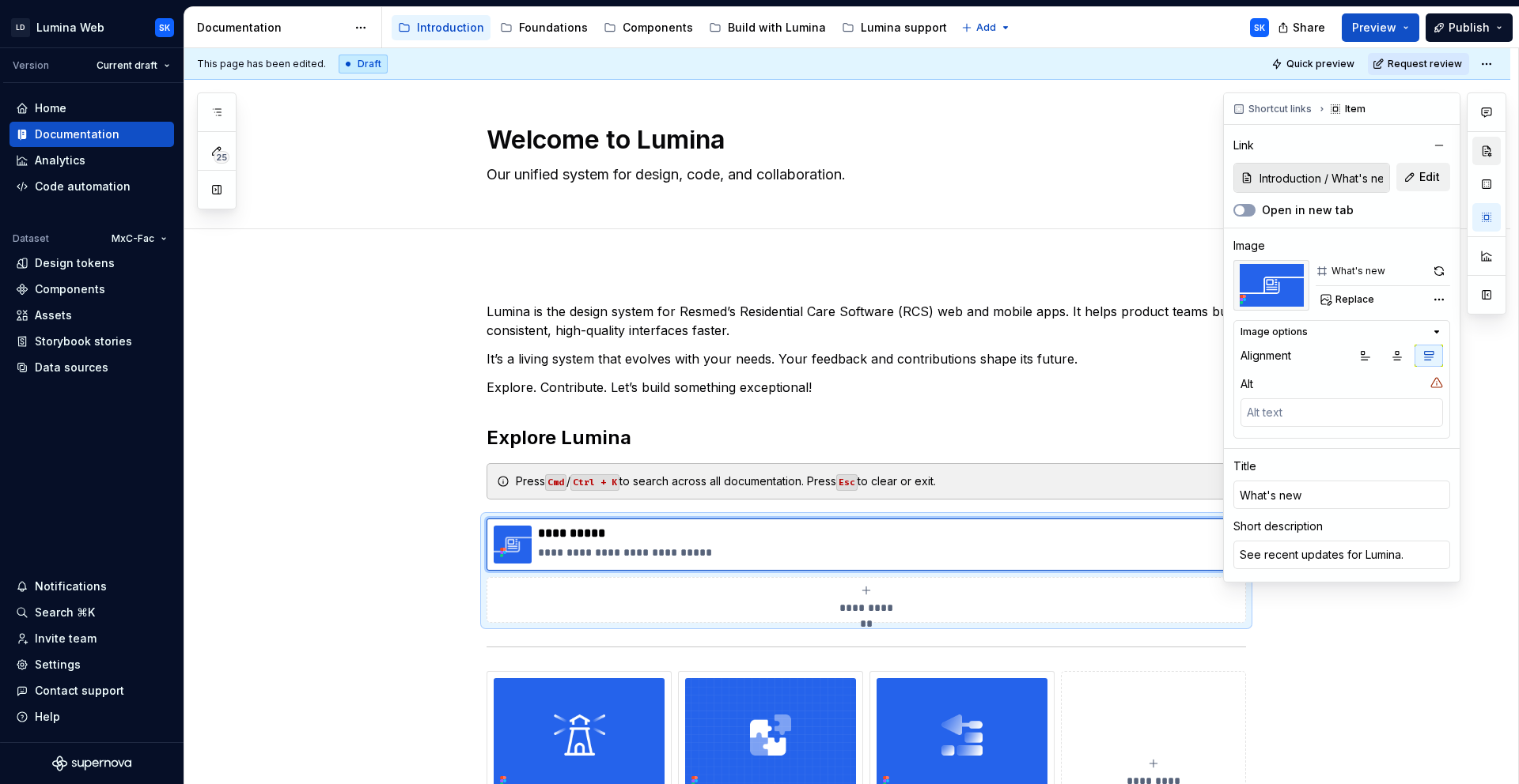
click at [1492, 149] on button "button" at bounding box center [1487, 151] width 29 height 29
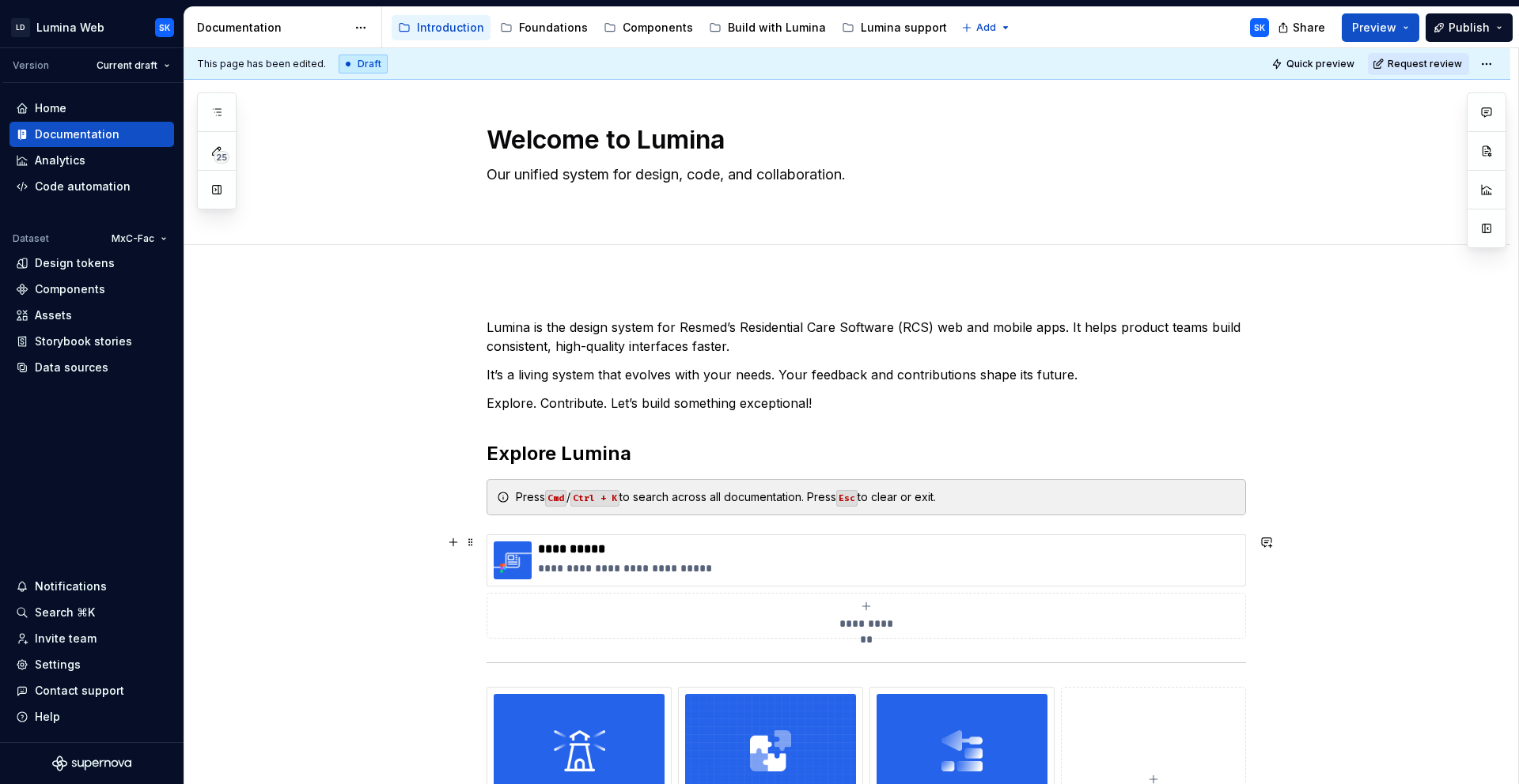
click at [1102, 589] on div "**********" at bounding box center [866, 586] width 760 height 104
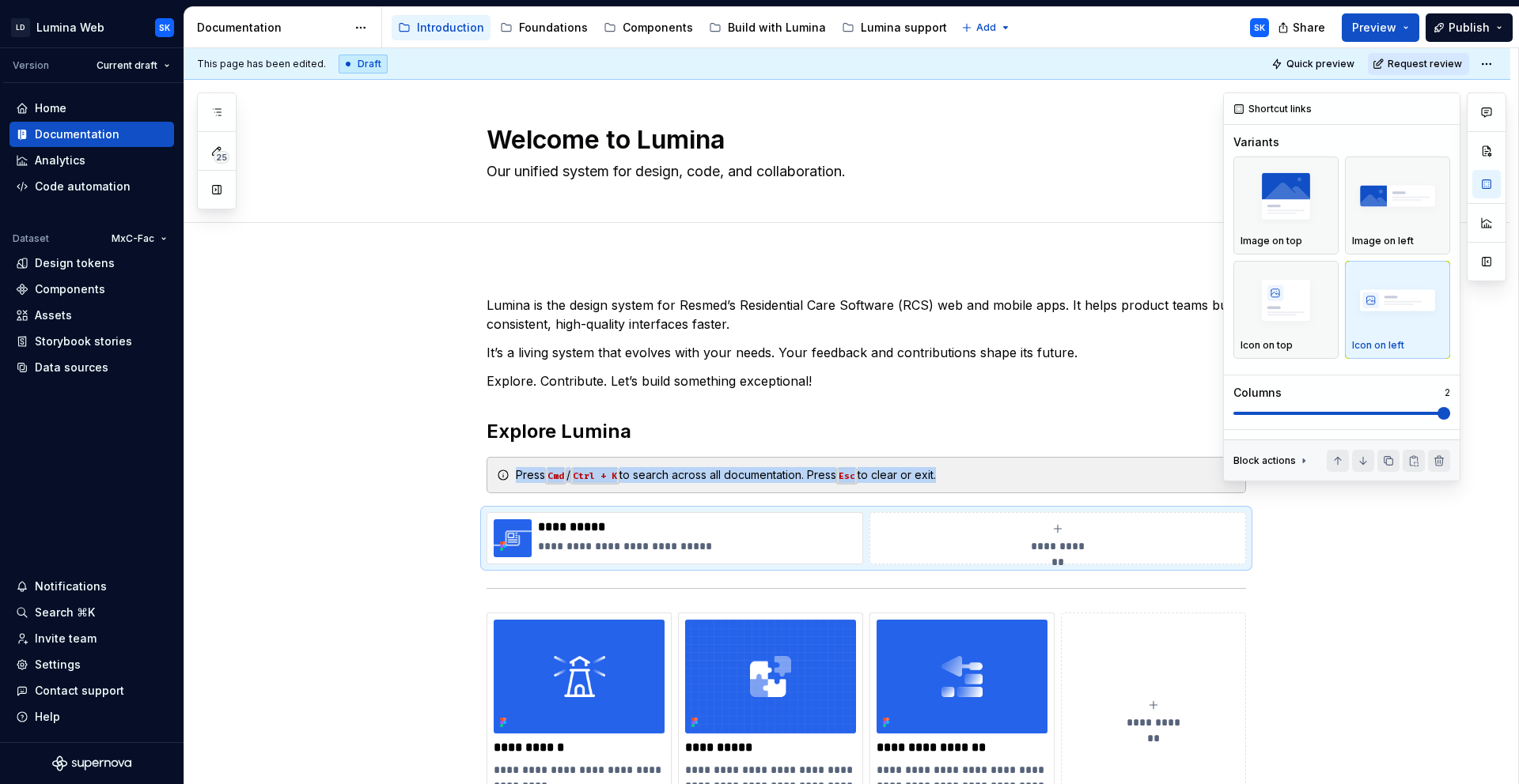
click at [1450, 416] on span at bounding box center [1341, 413] width 217 height 12
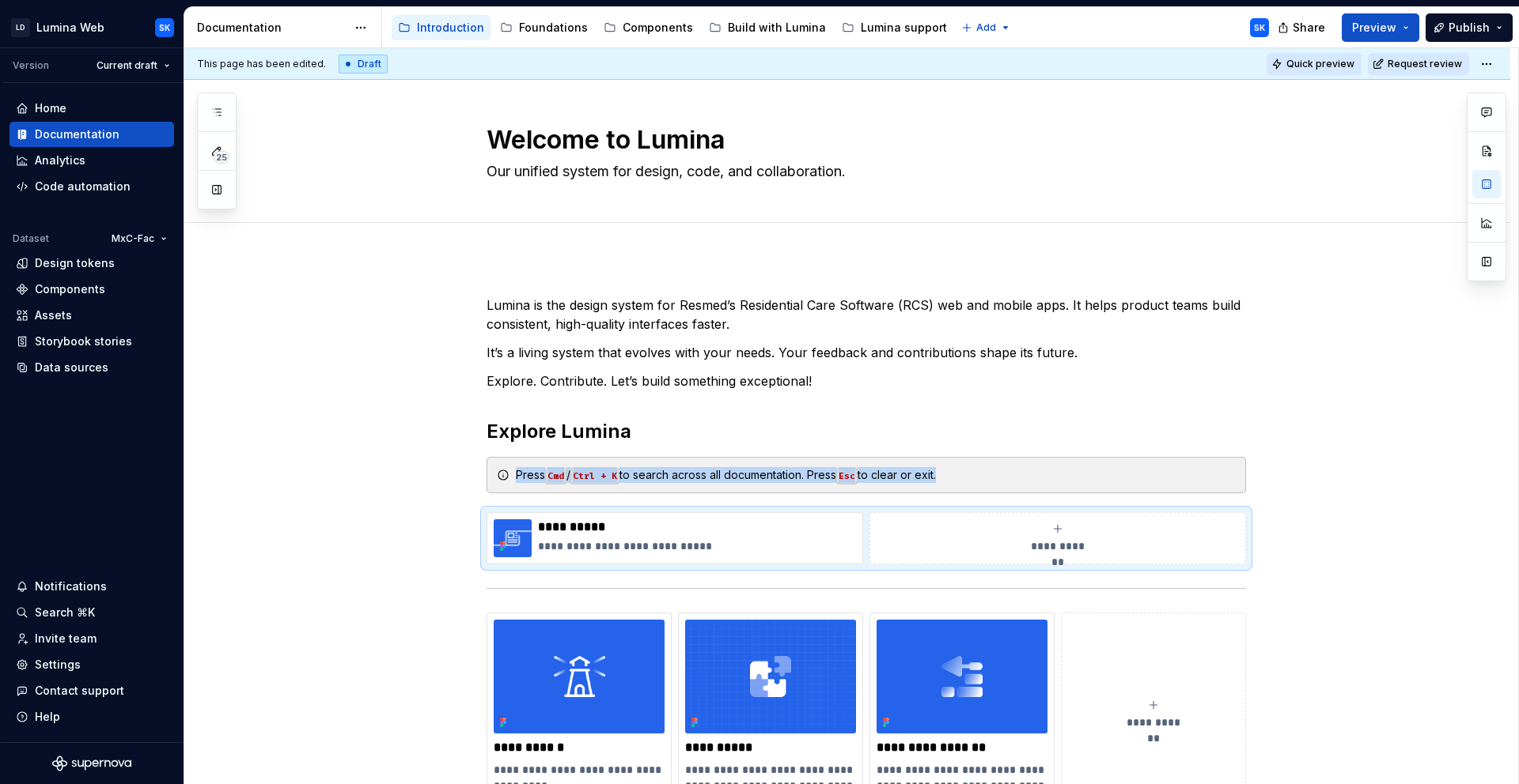
click at [1322, 63] on span "Quick preview" at bounding box center [1319, 63] width 68 height 12
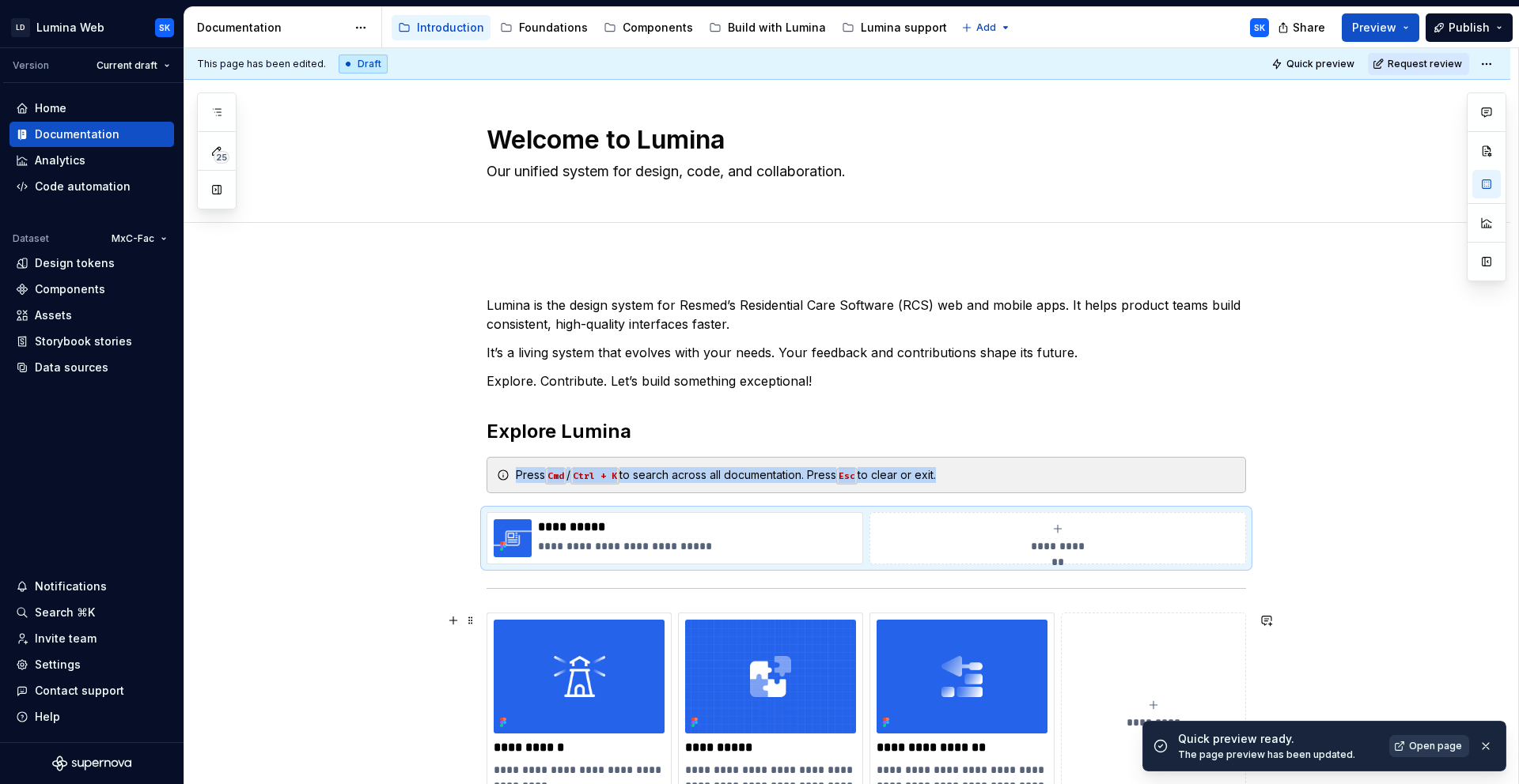
click at [1442, 744] on span "Open page" at bounding box center [1435, 746] width 53 height 12
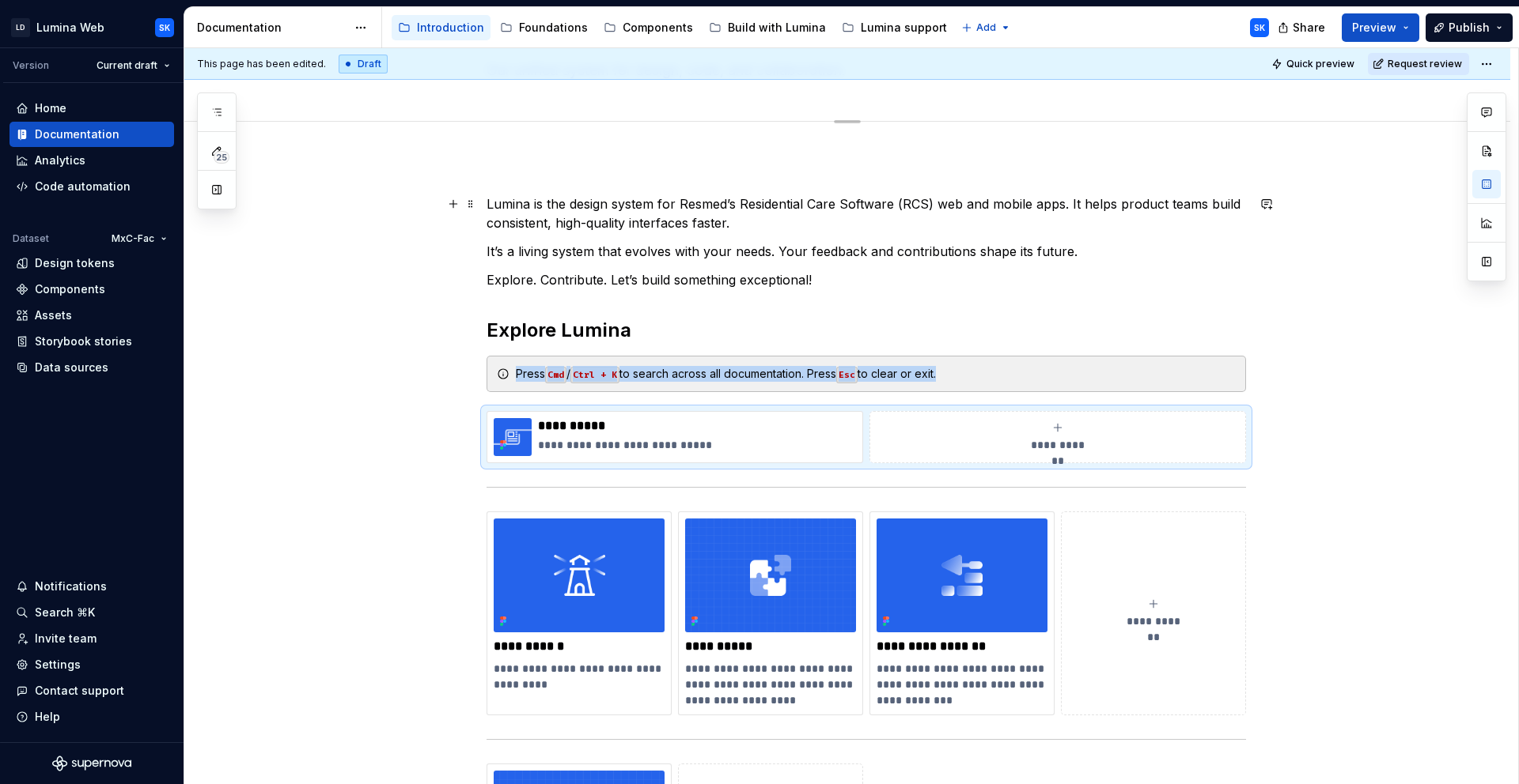
scroll to position [103, 0]
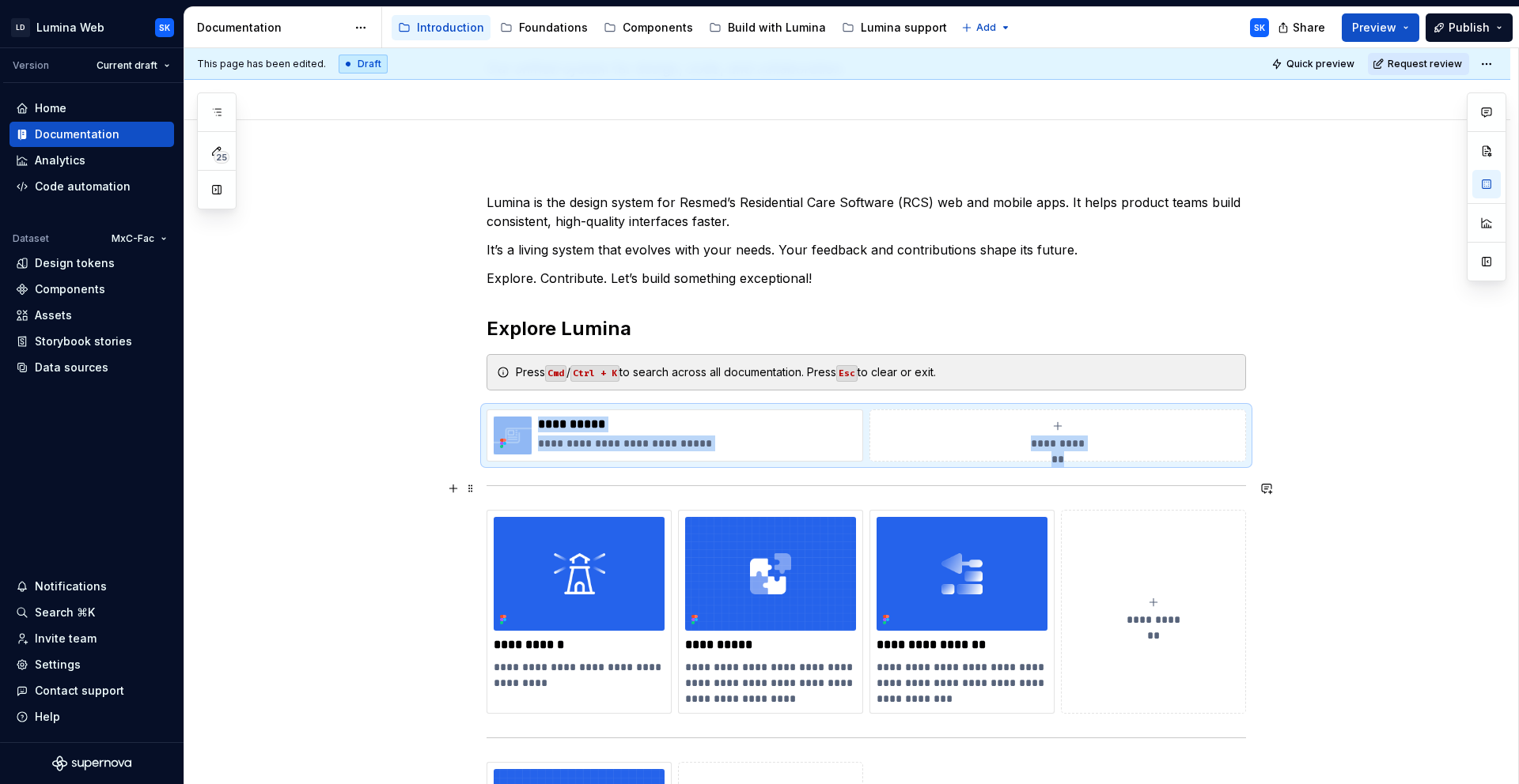
click at [683, 480] on div at bounding box center [866, 485] width 760 height 11
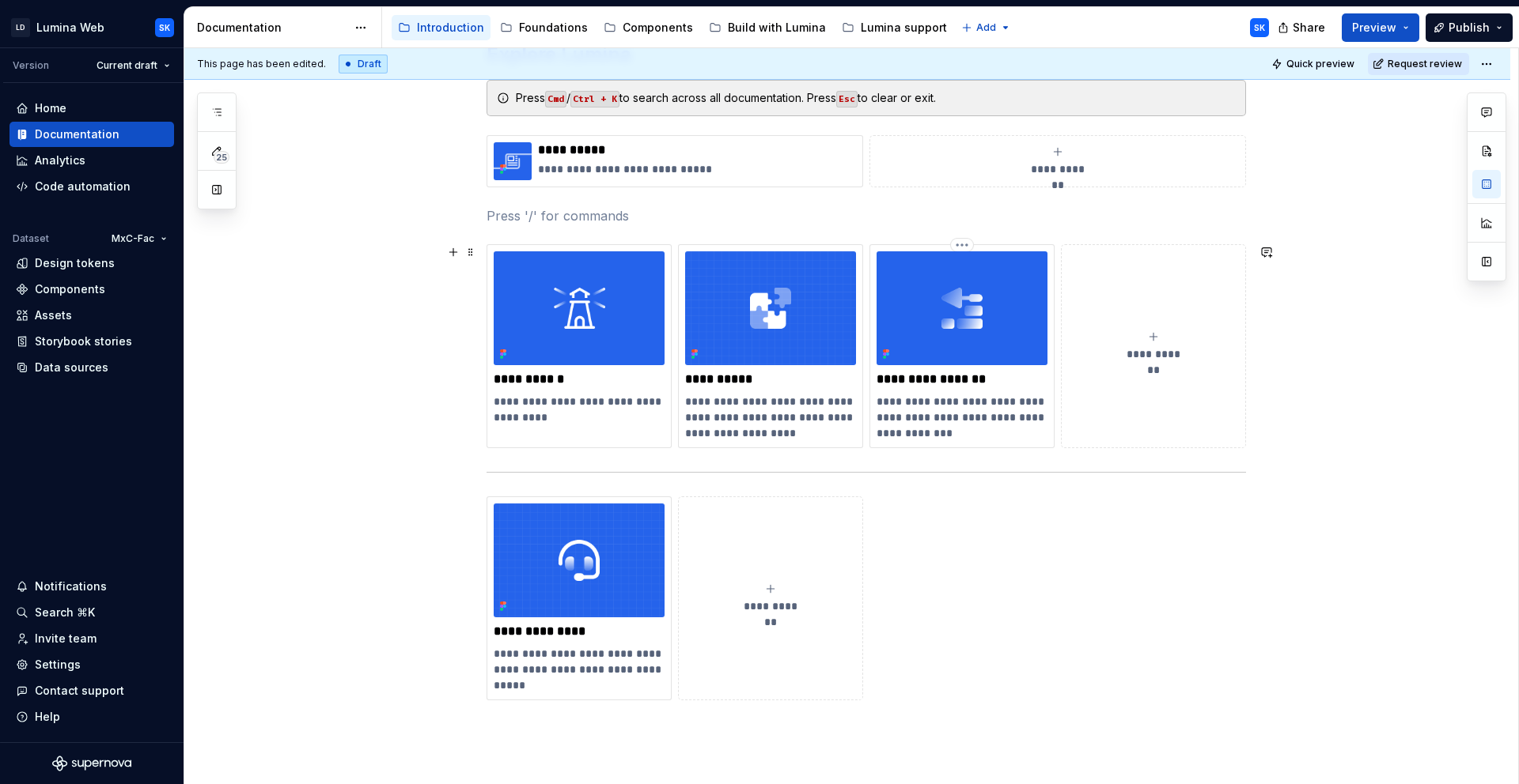
scroll to position [399, 0]
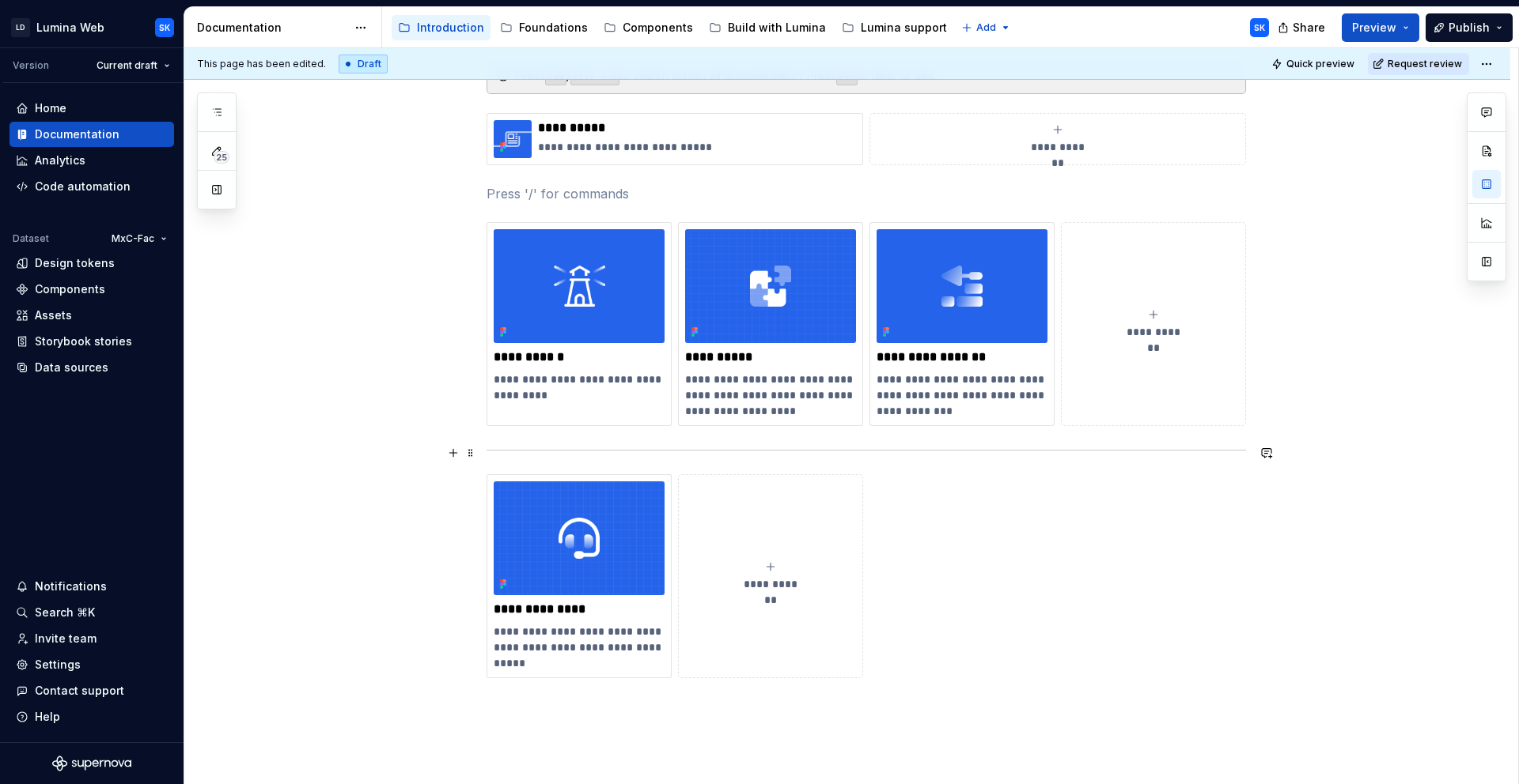
click at [894, 450] on hr at bounding box center [866, 450] width 760 height 1
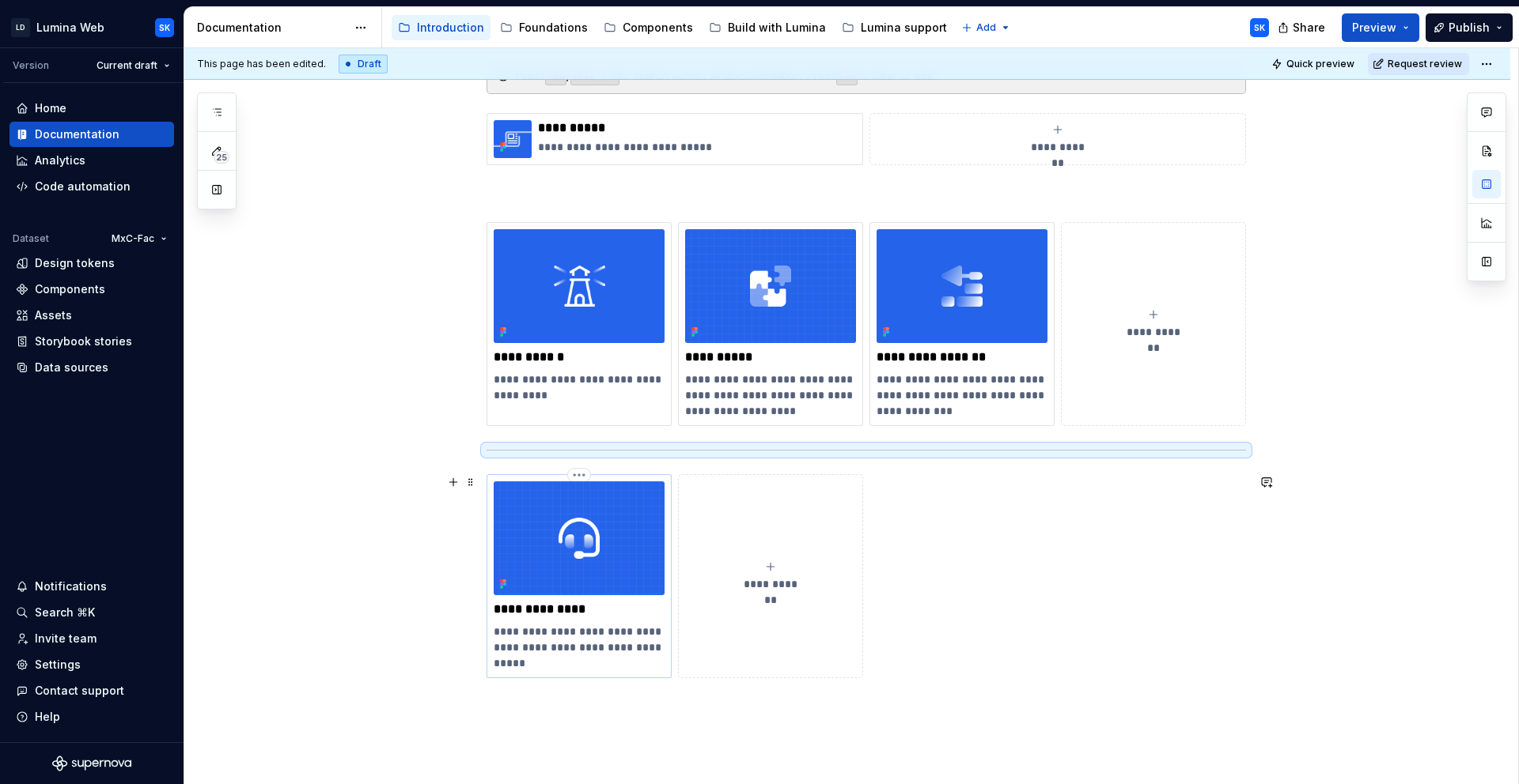
click at [627, 626] on p "**********" at bounding box center [579, 647] width 171 height 48
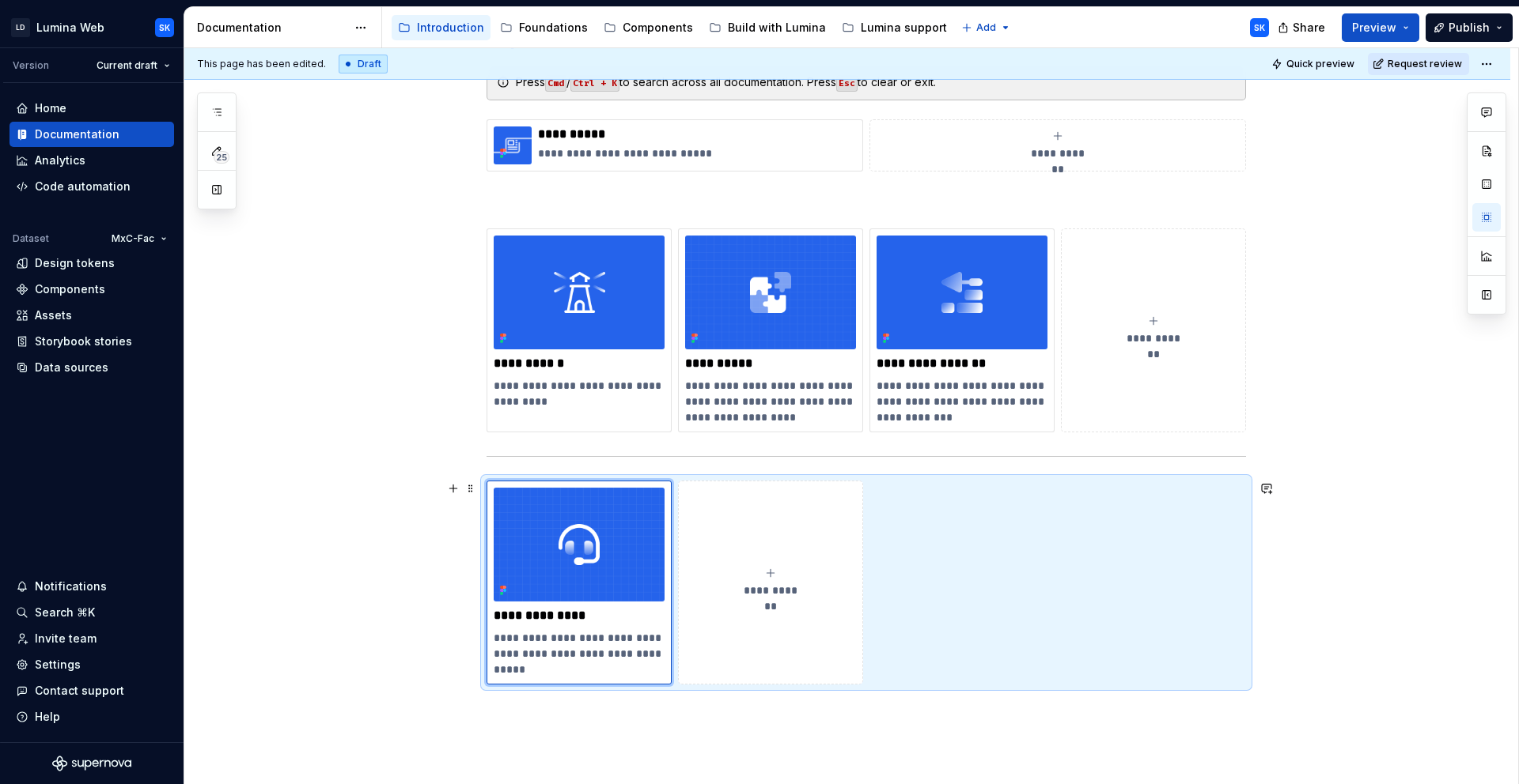
click at [1184, 521] on div "**********" at bounding box center [866, 583] width 760 height 204
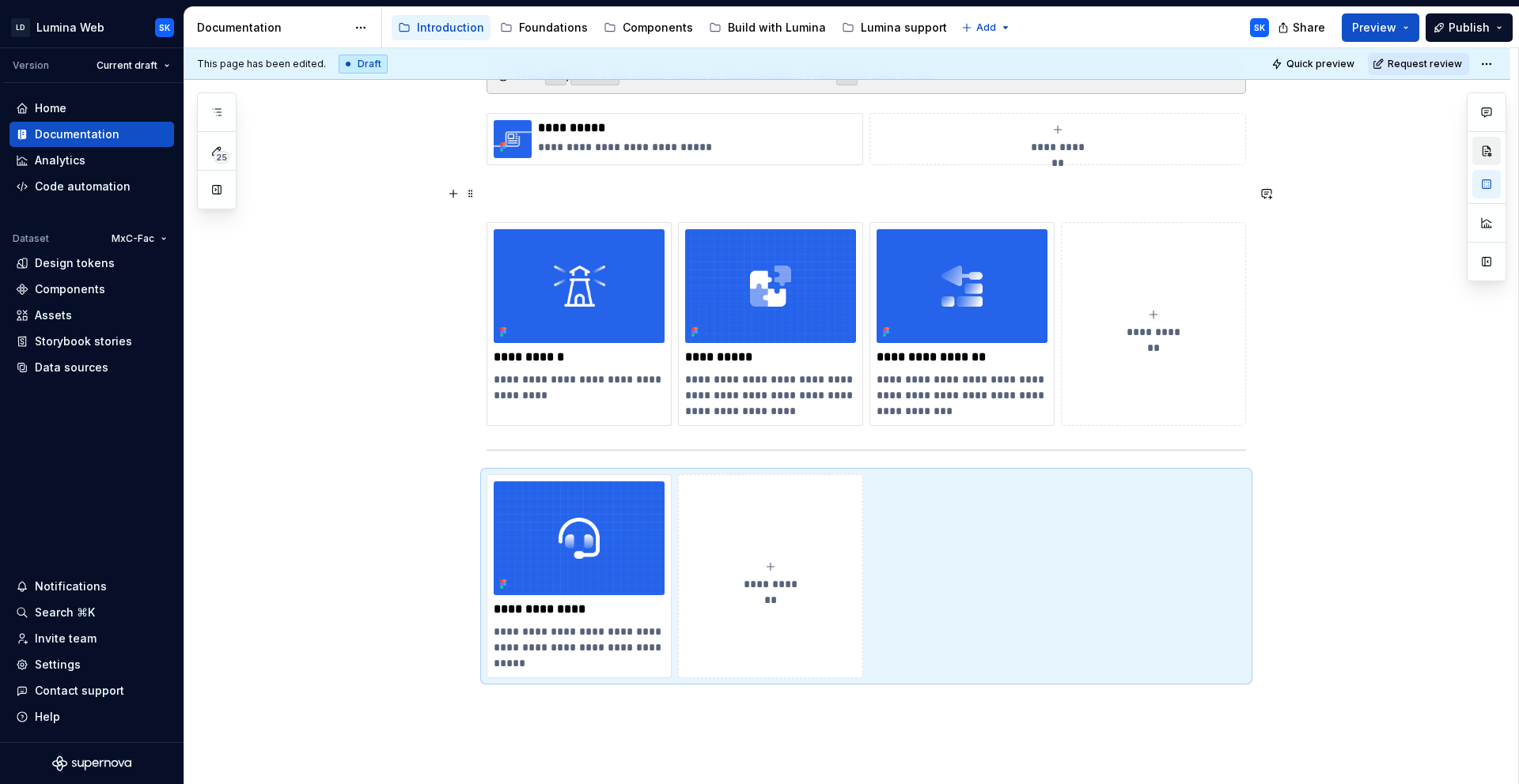
scroll to position [405, 0]
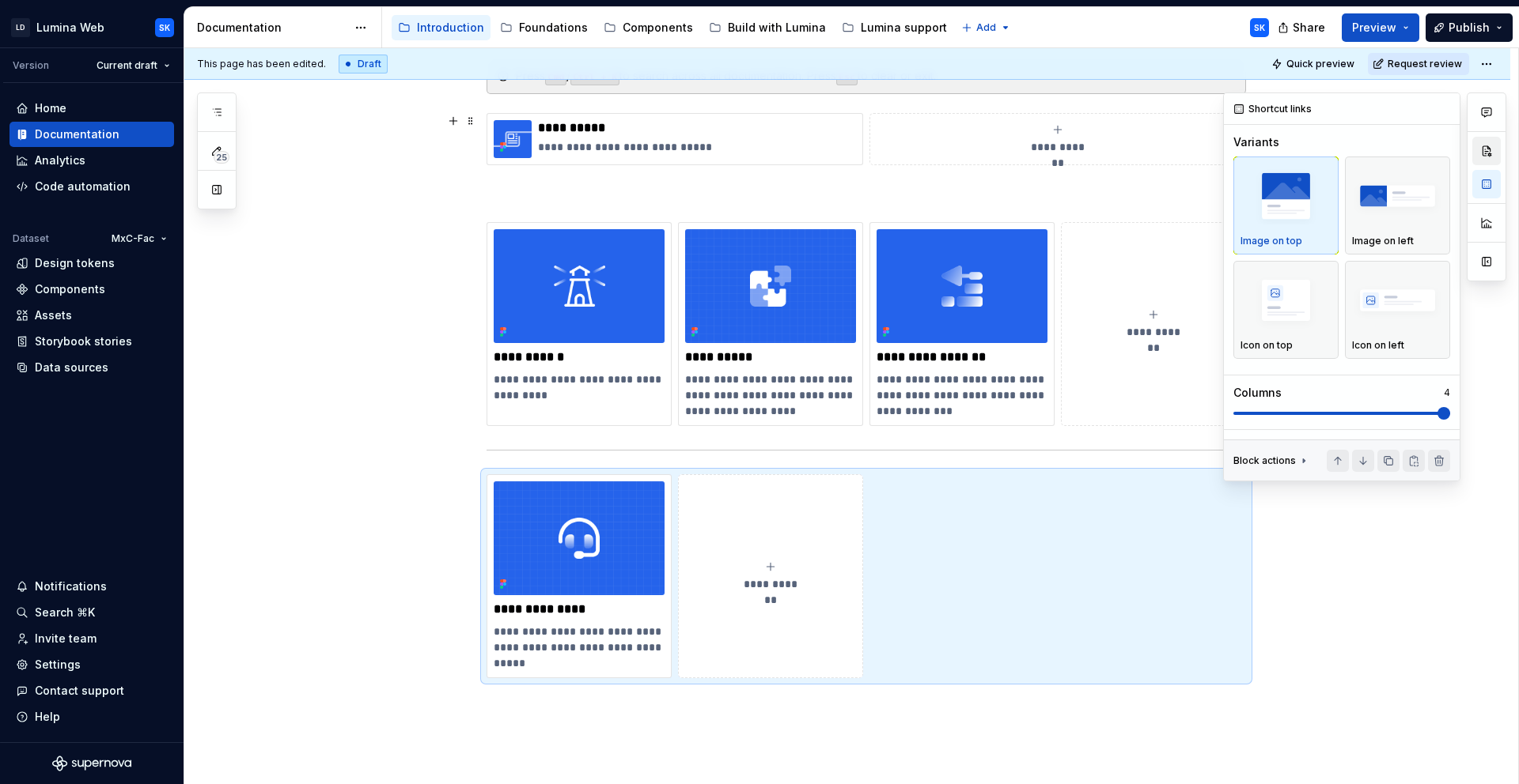
click at [1492, 160] on button "button" at bounding box center [1487, 151] width 29 height 29
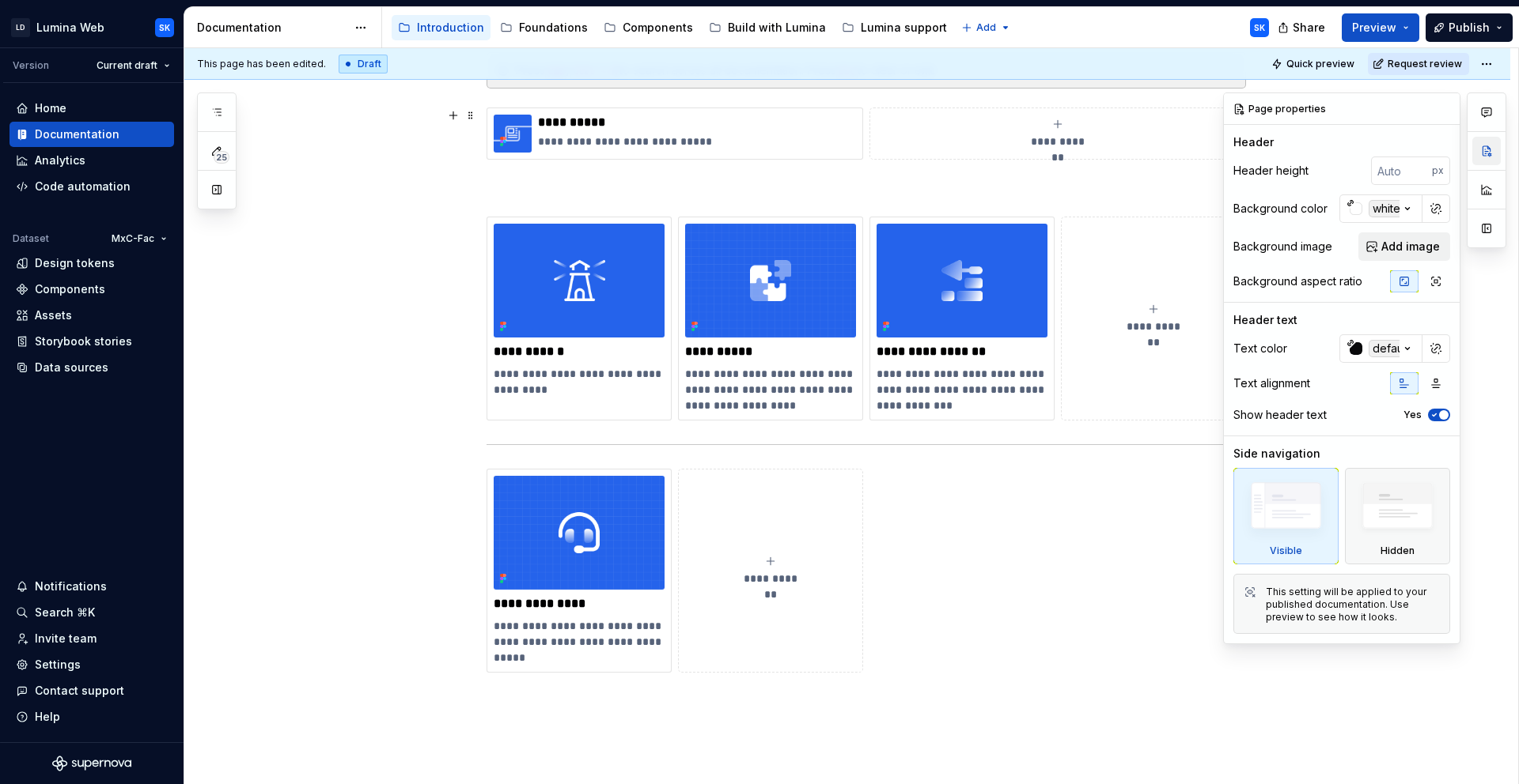
scroll to position [399, 0]
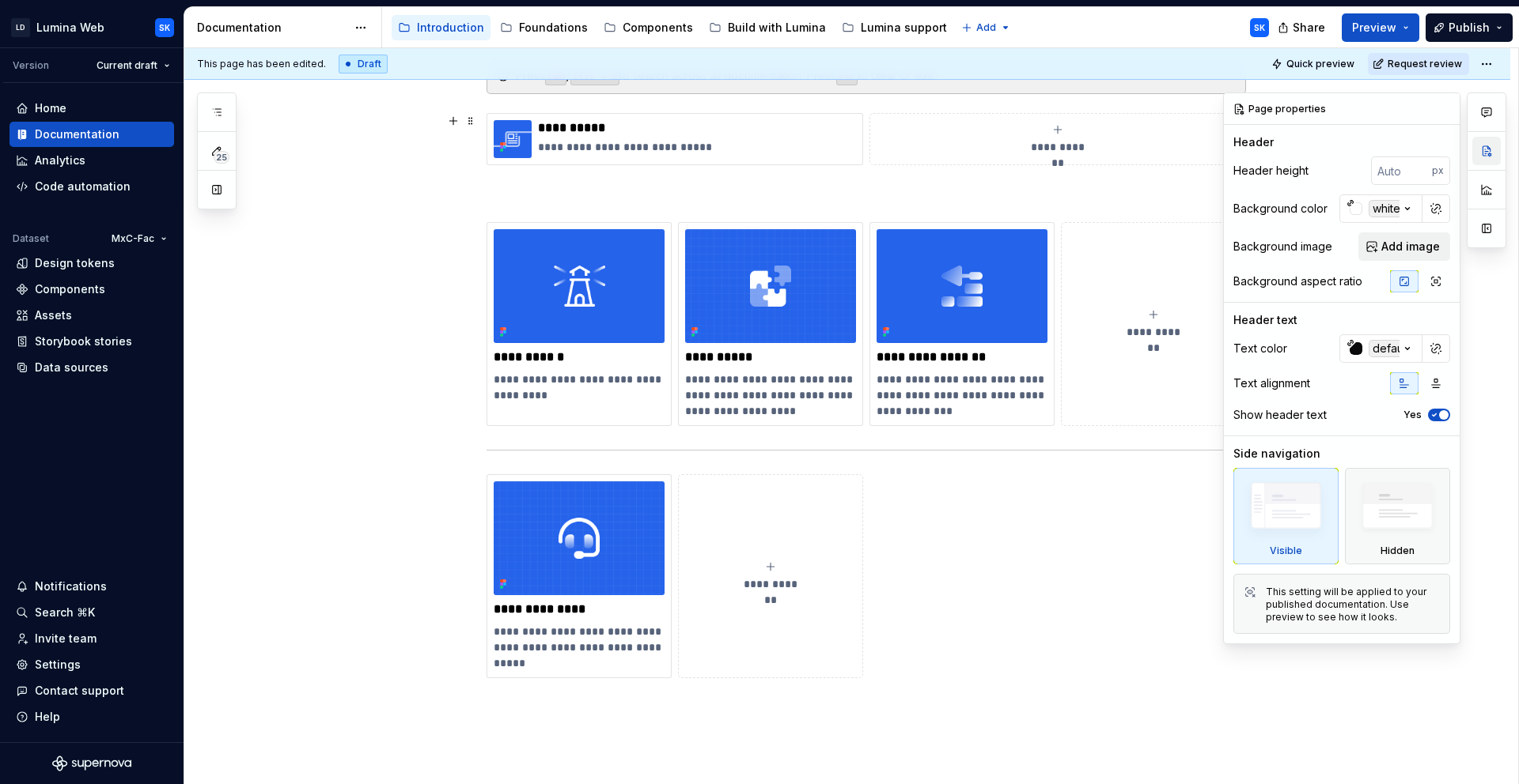
click at [1488, 159] on button "button" at bounding box center [1487, 151] width 29 height 29
click at [983, 549] on div "**********" at bounding box center [866, 577] width 760 height 204
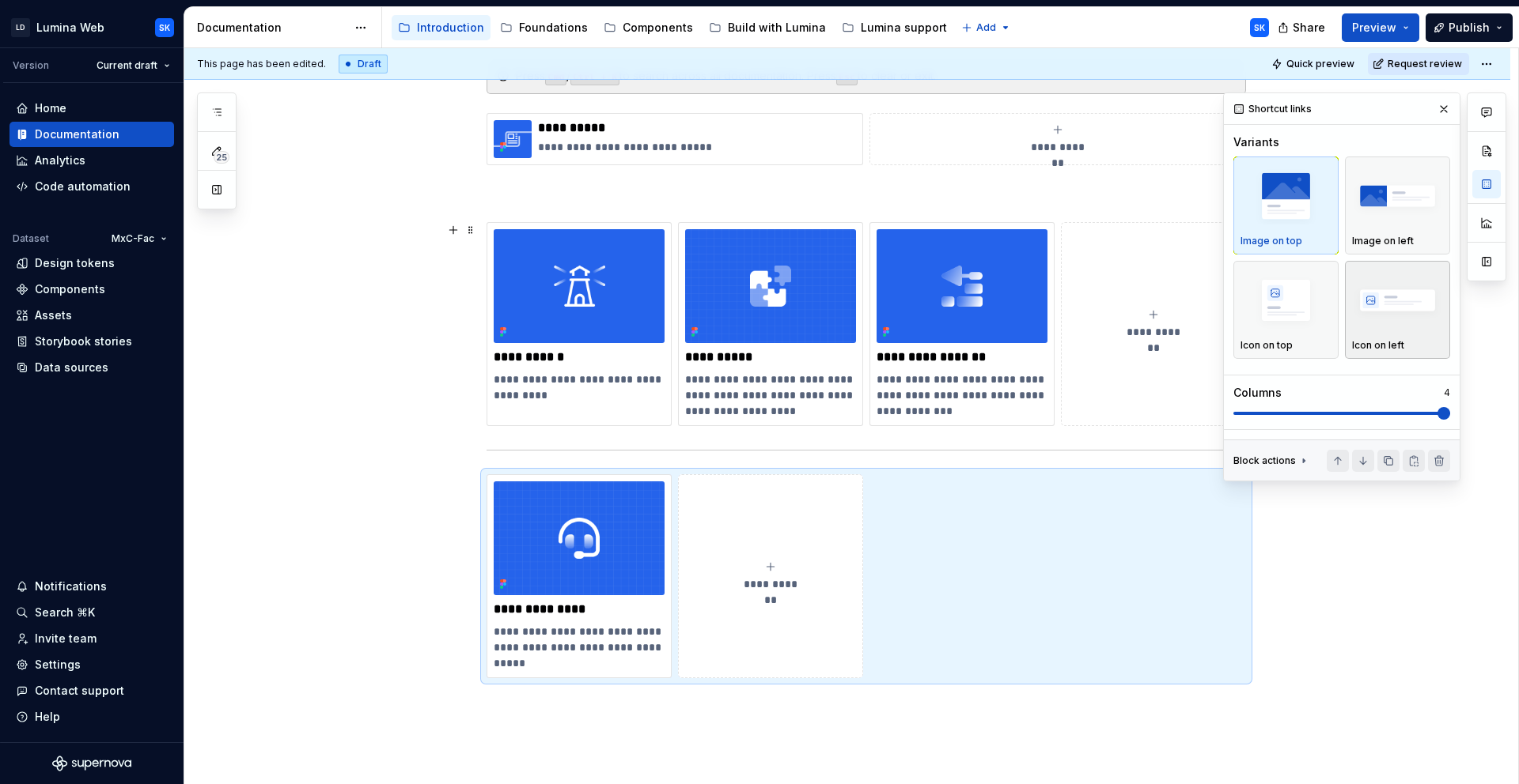
click at [1393, 327] on img "button" at bounding box center [1397, 301] width 91 height 57
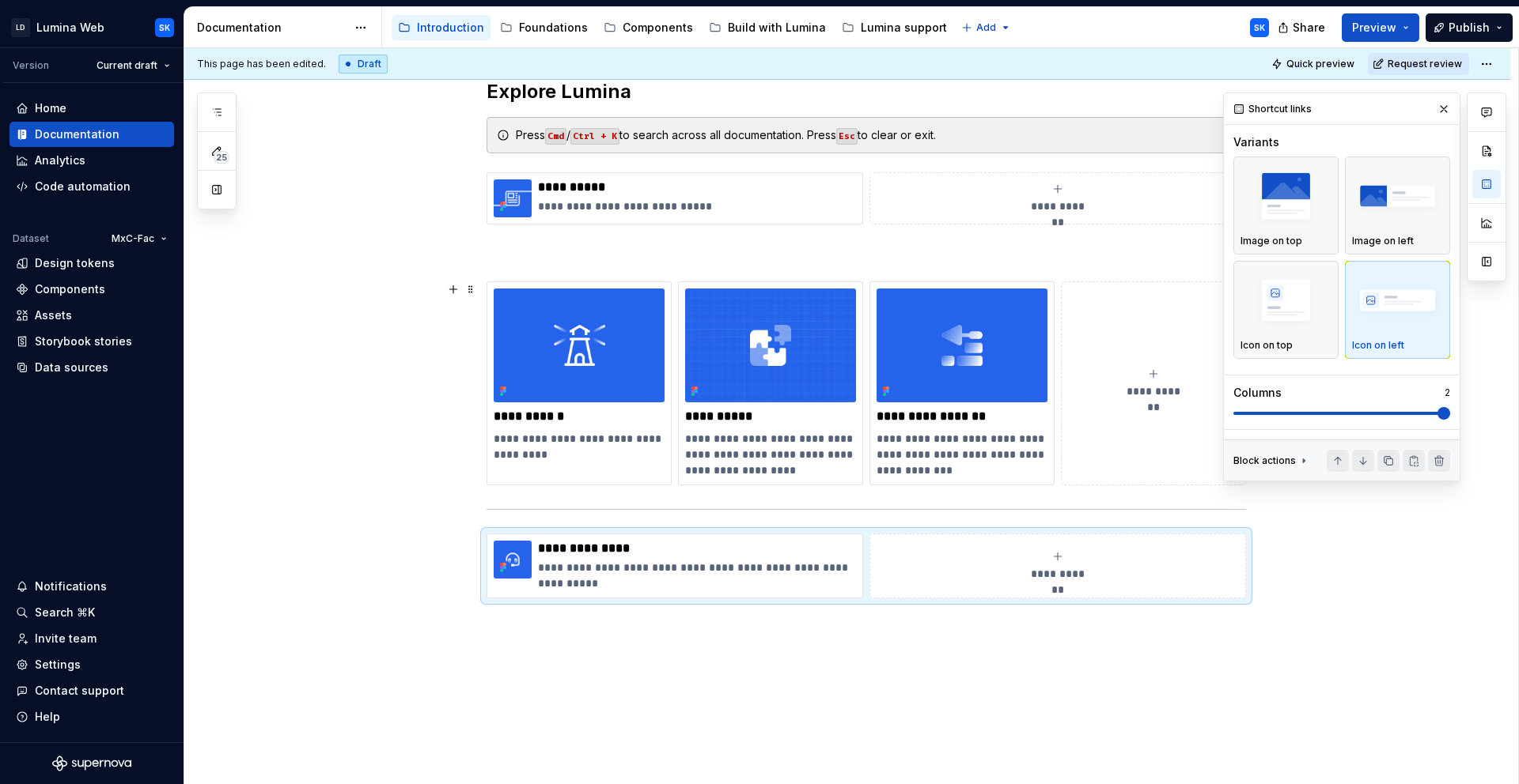
scroll to position [286, 0]
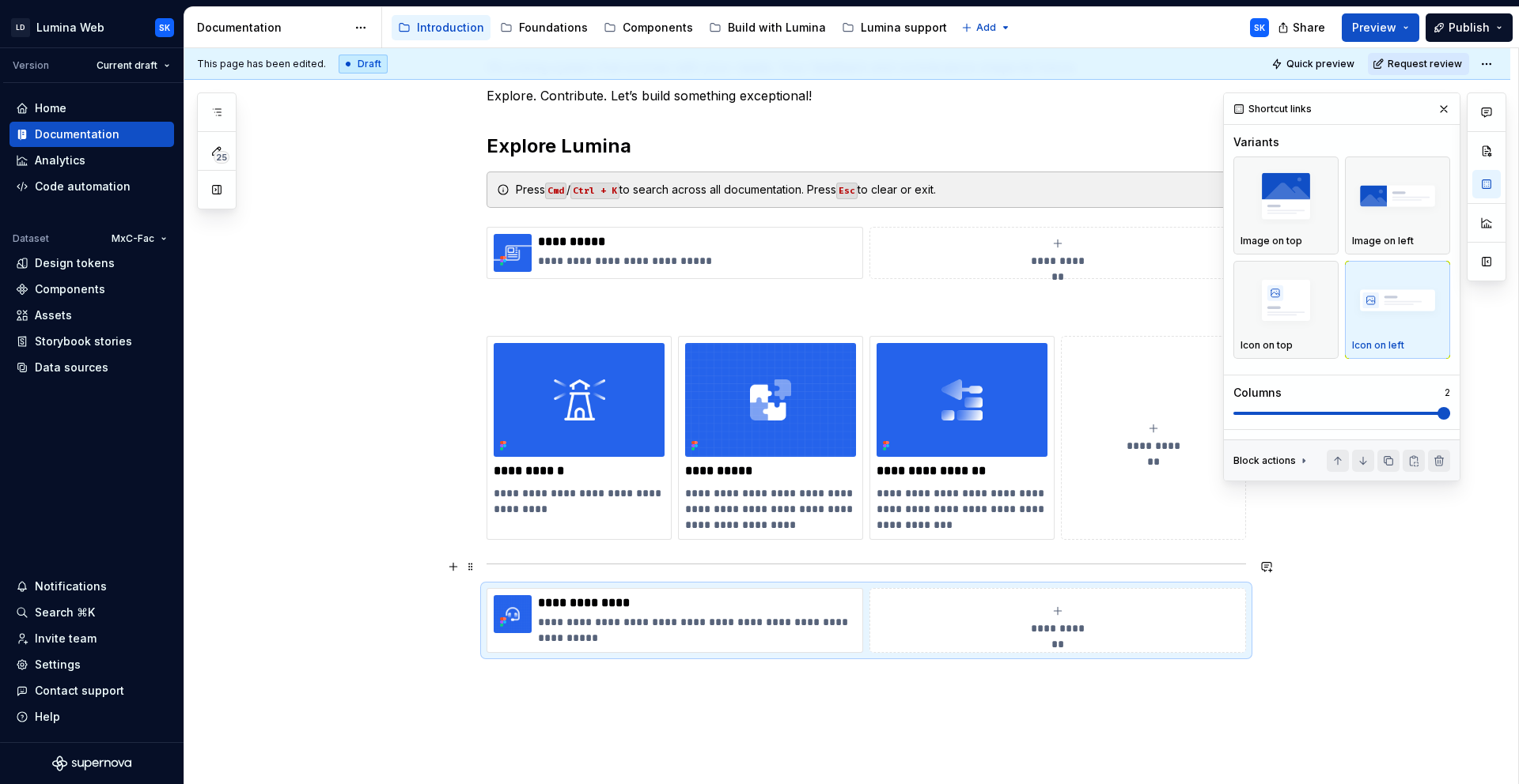
click at [1120, 563] on hr at bounding box center [866, 563] width 760 height 1
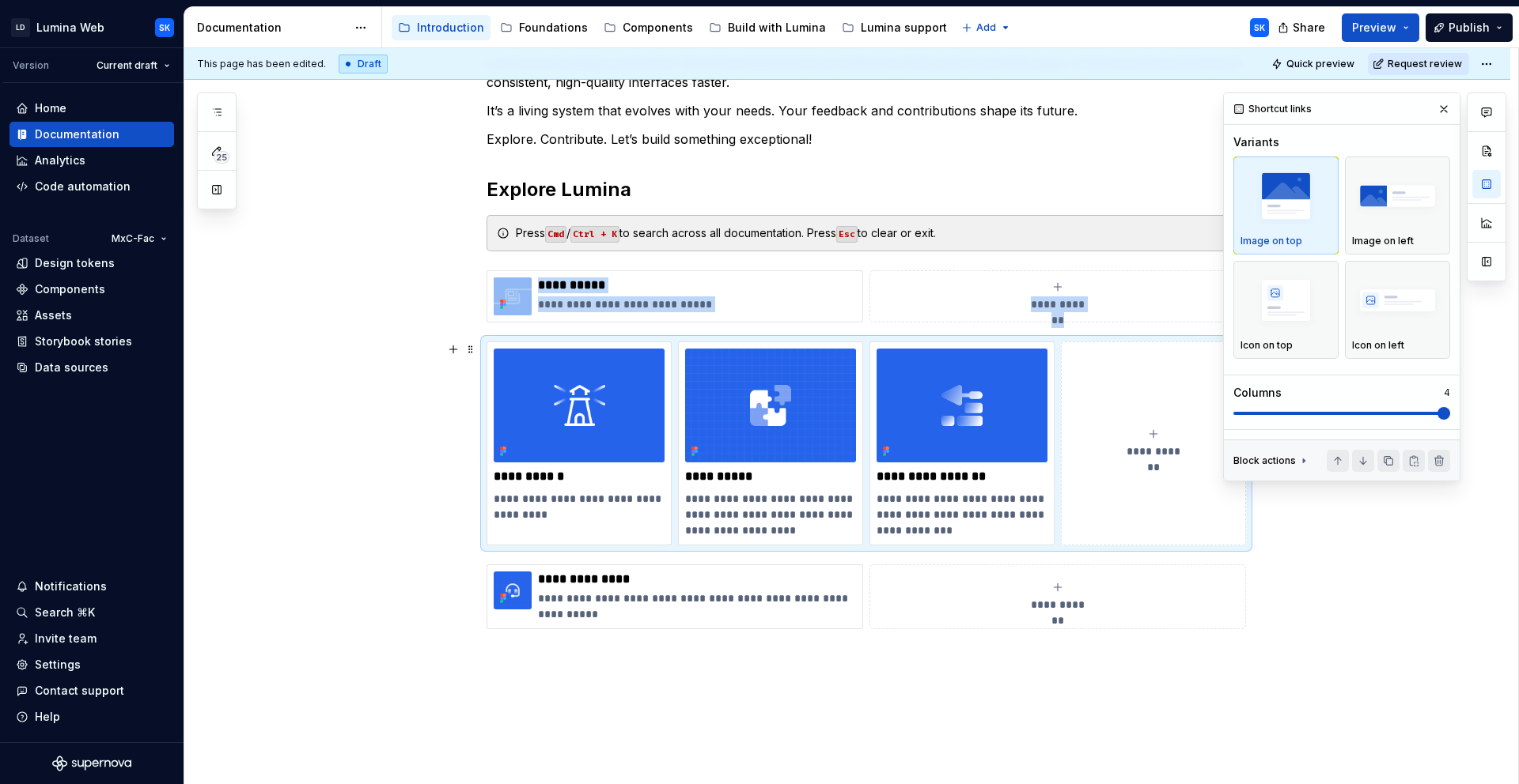
scroll to position [244, 0]
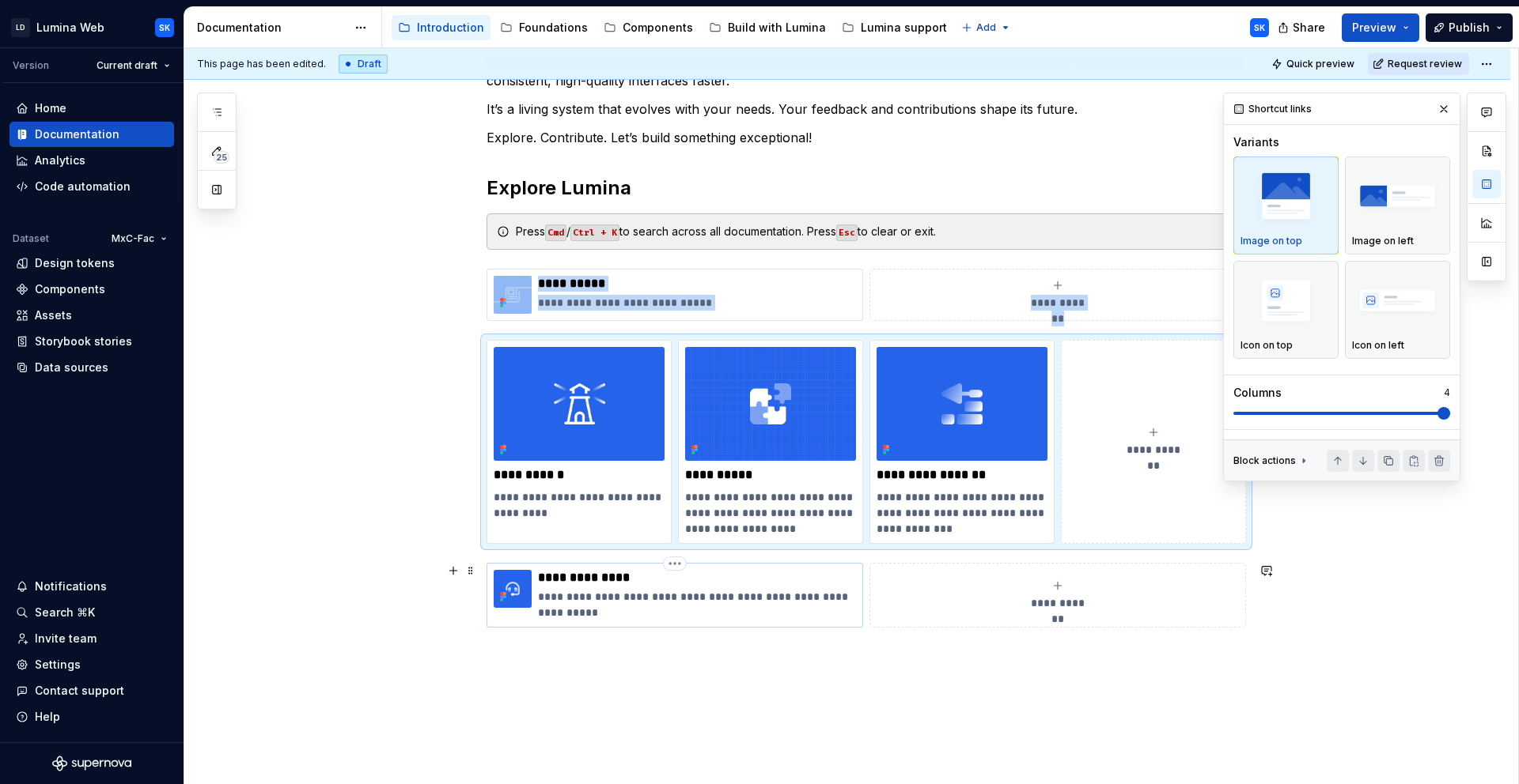
click at [664, 580] on p "**********" at bounding box center [696, 578] width 318 height 16
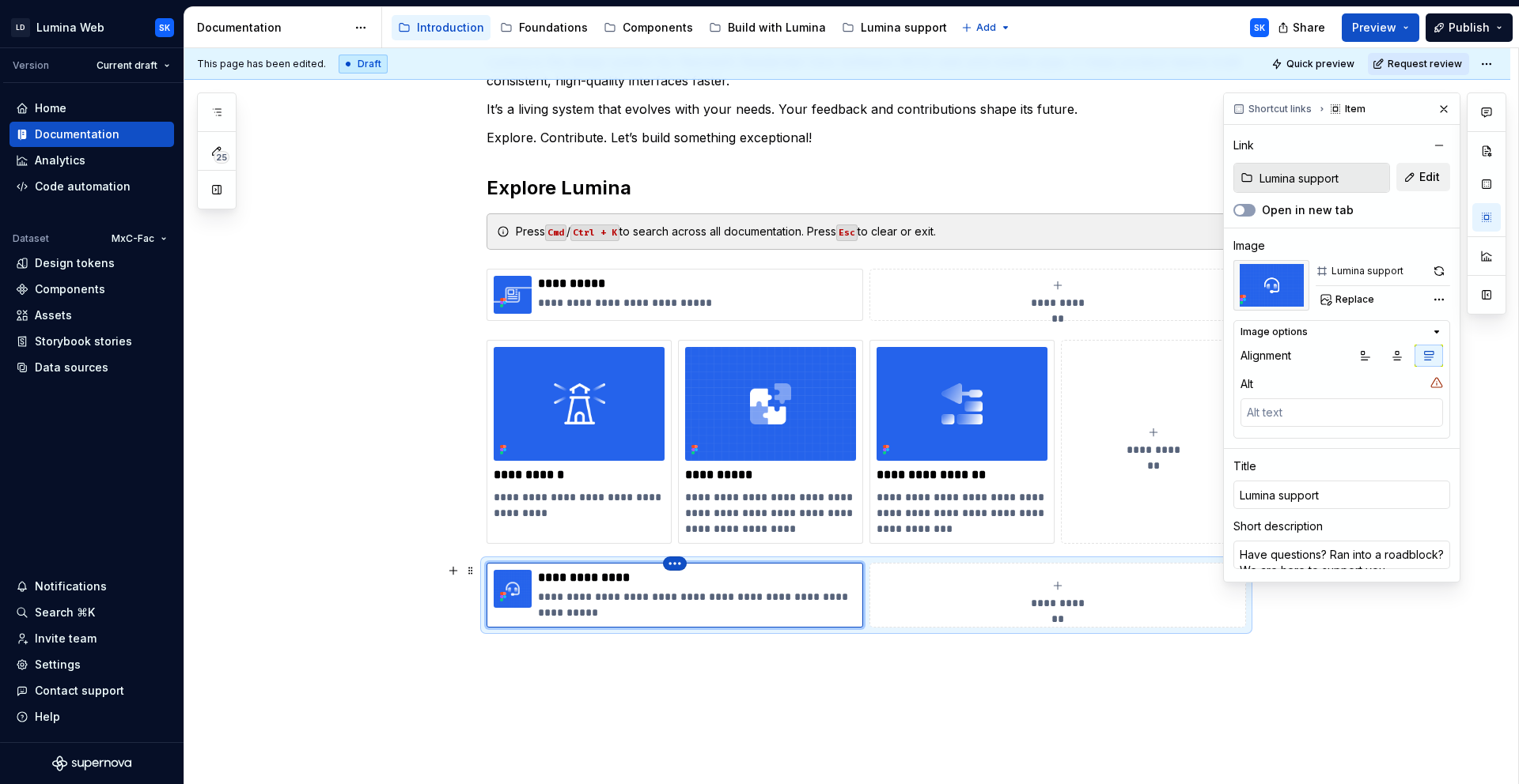
click at [681, 565] on html "LD Lumina Web SK Version Current draft Home Documentation Analytics Code automa…" at bounding box center [760, 392] width 1519 height 784
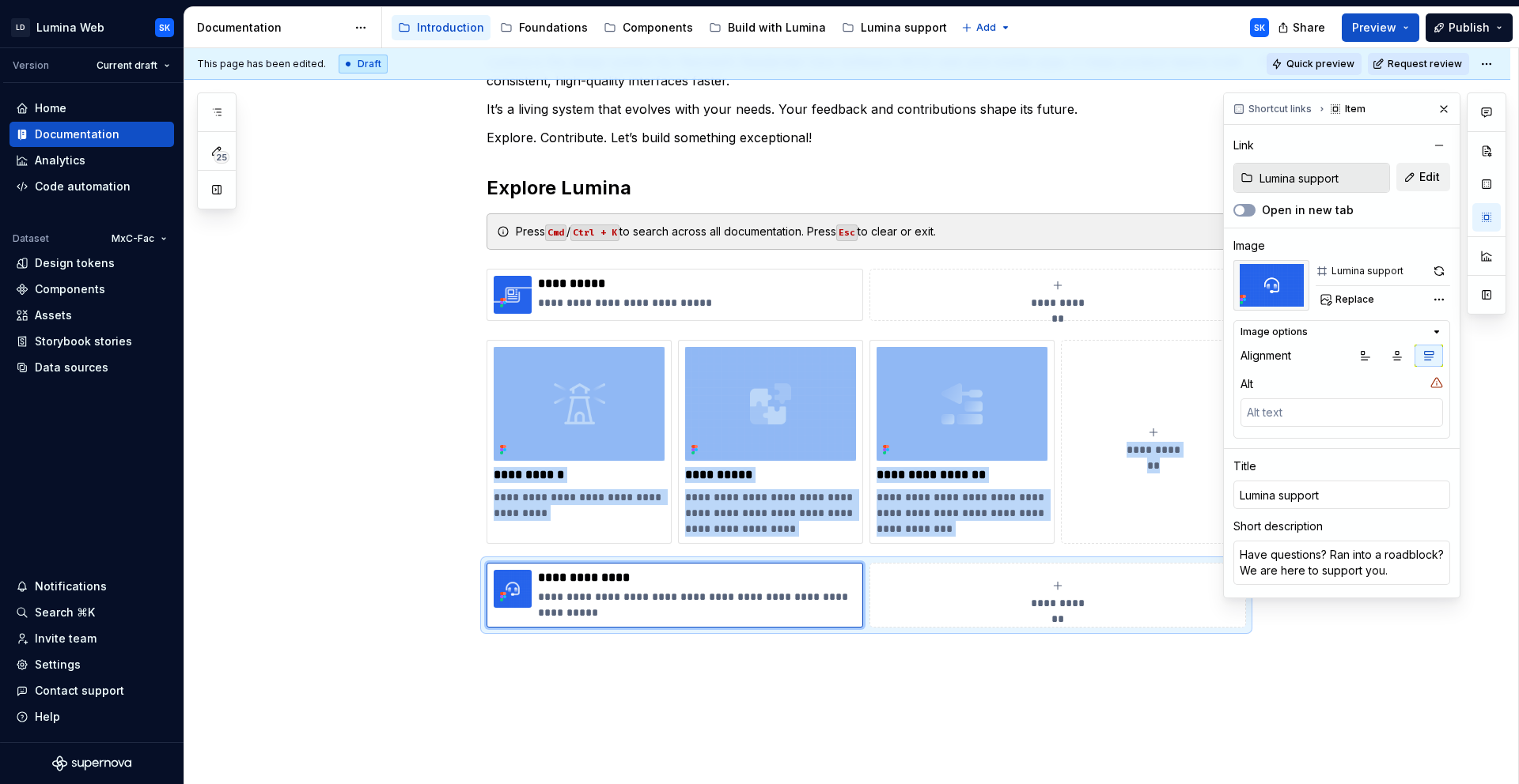
click at [1301, 72] on button "Quick preview" at bounding box center [1314, 63] width 95 height 22
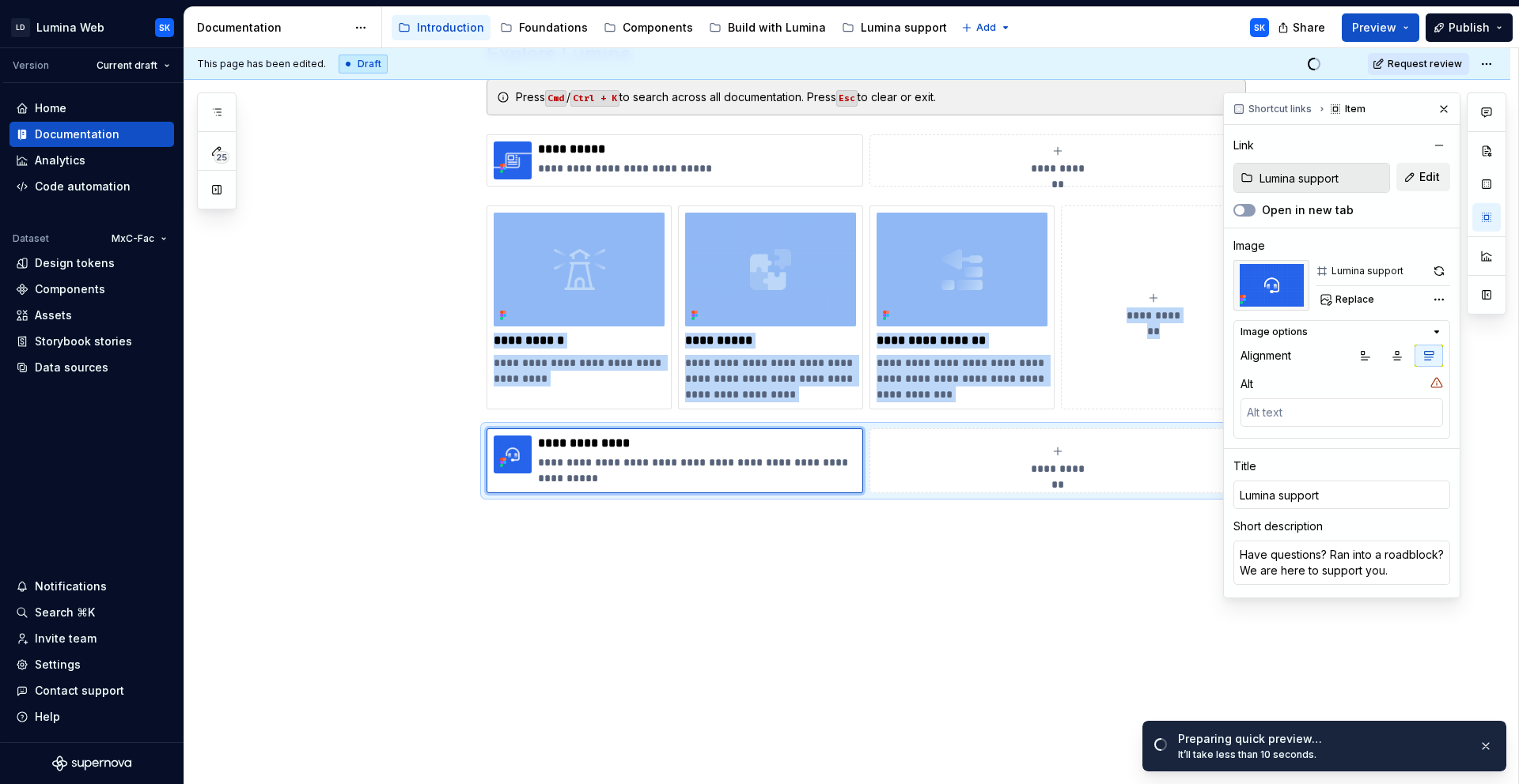
scroll to position [0, 0]
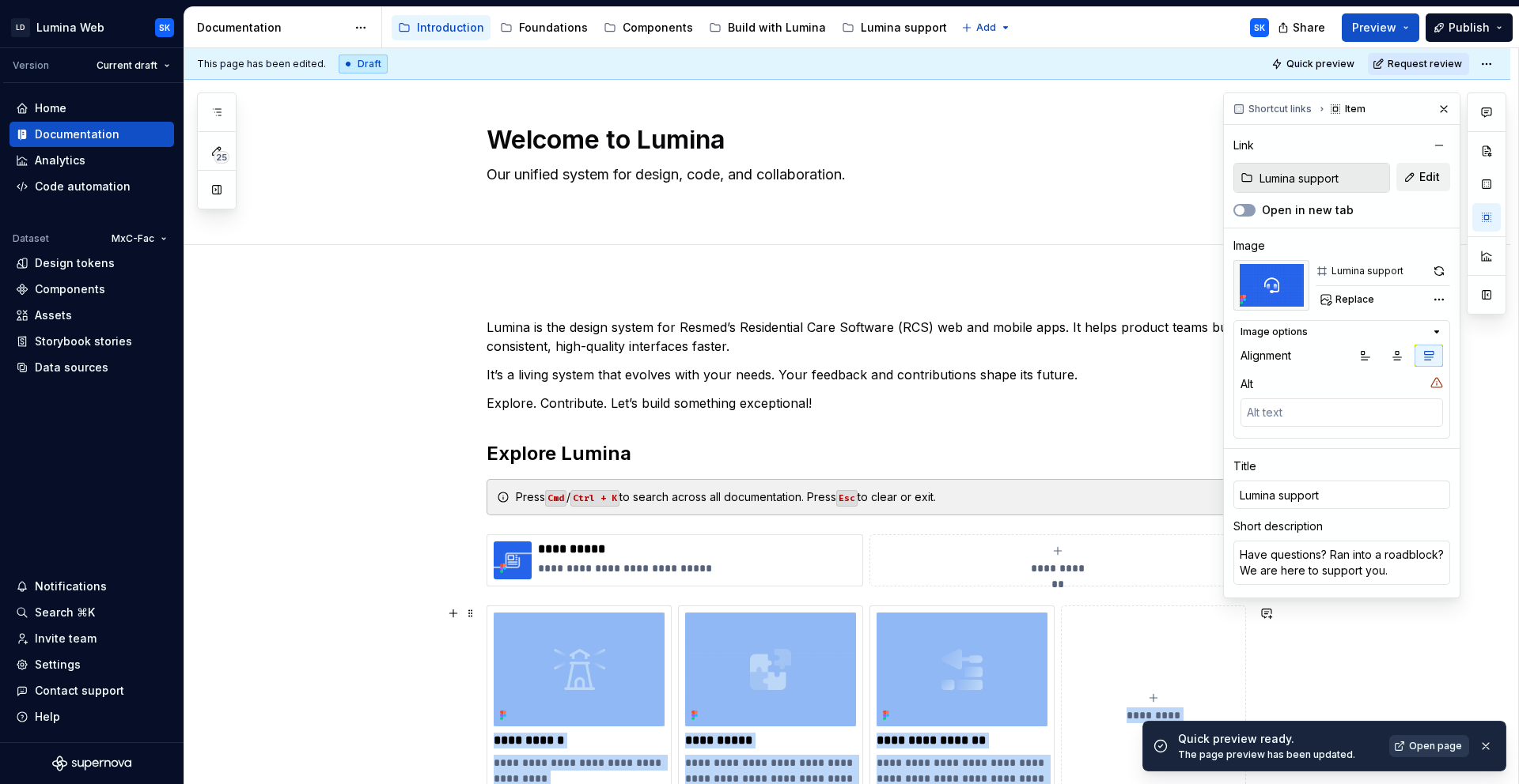
click at [1417, 742] on span "Open page" at bounding box center [1435, 746] width 53 height 12
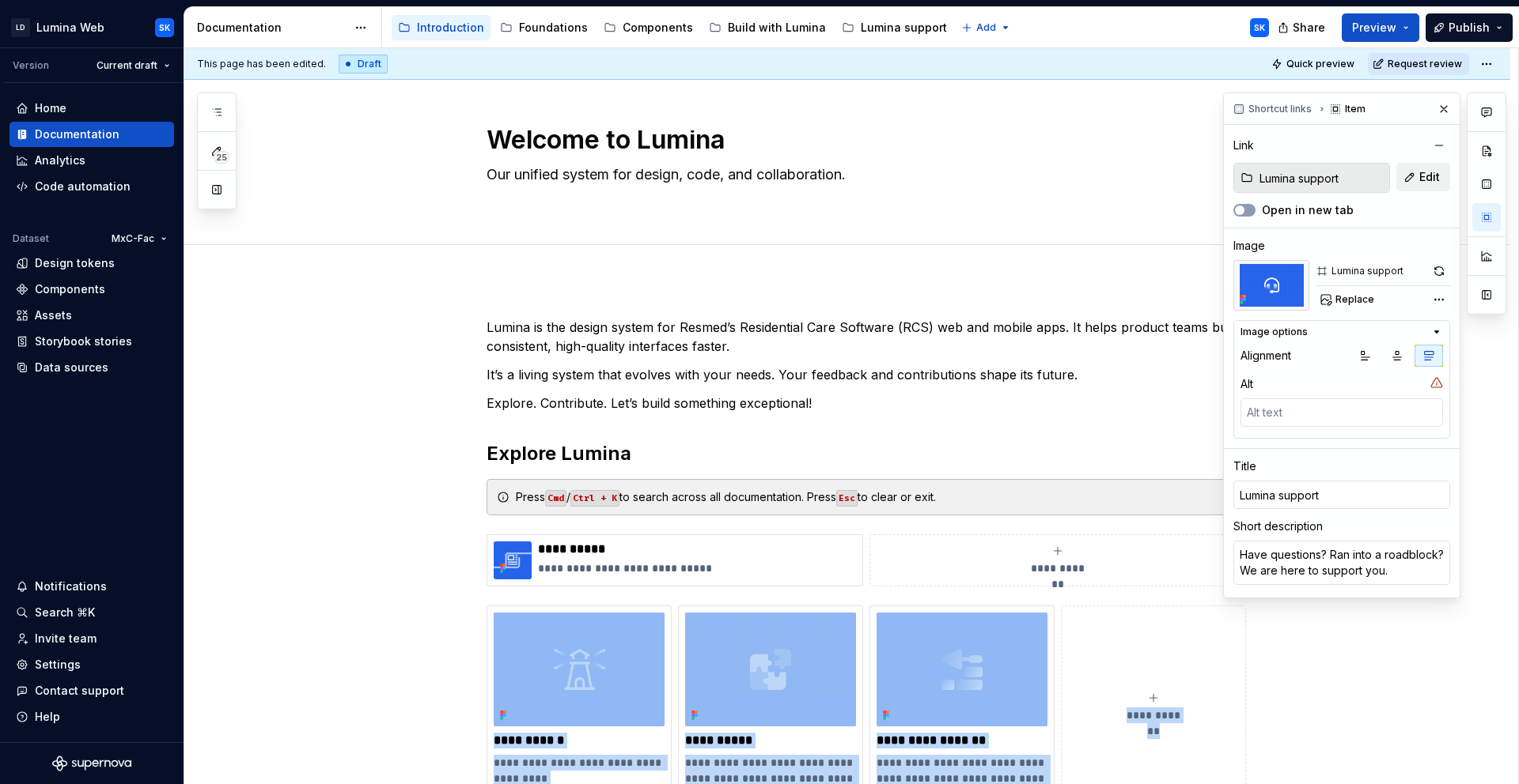
scroll to position [400, 0]
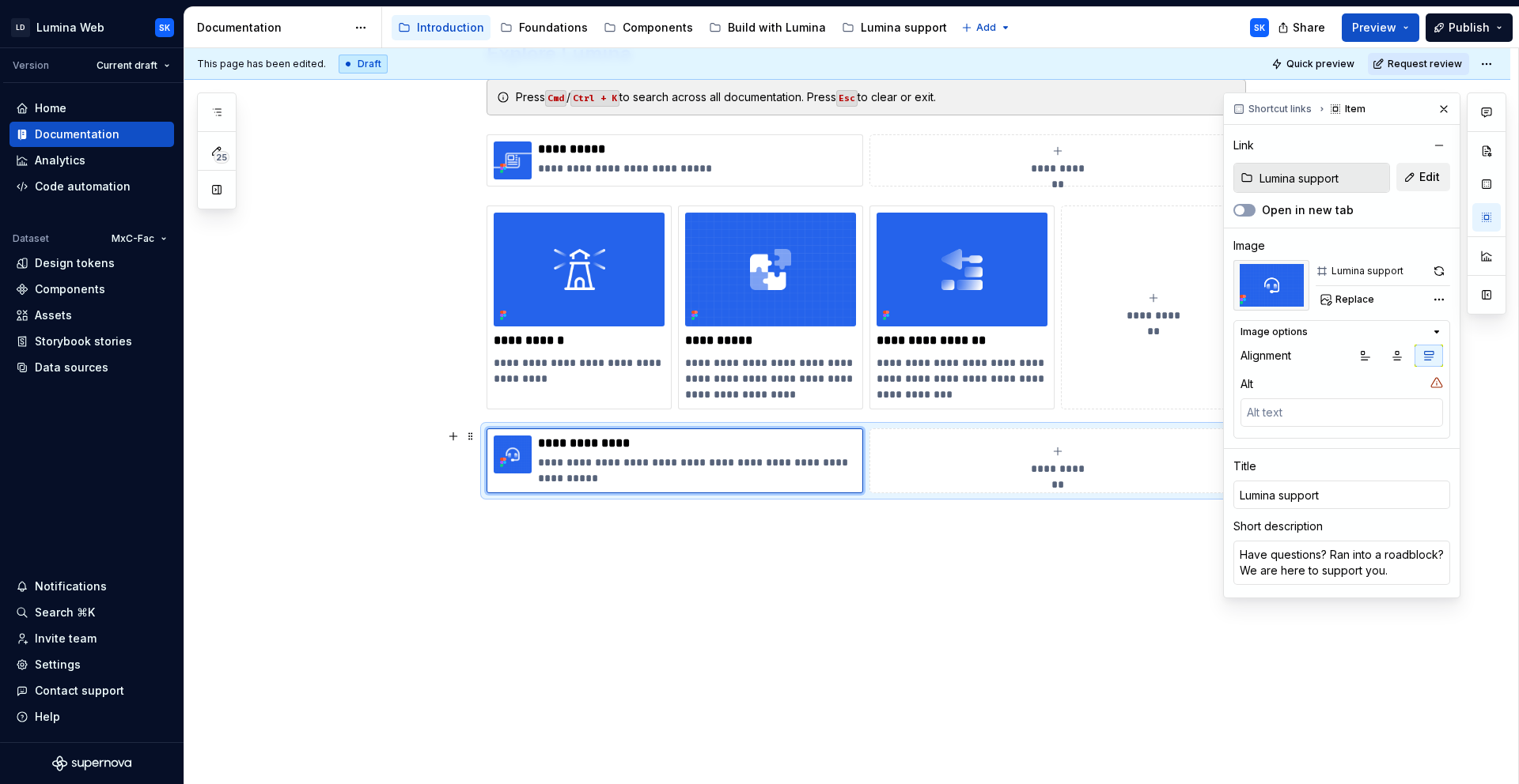
click at [894, 429] on div "**********" at bounding box center [866, 461] width 760 height 65
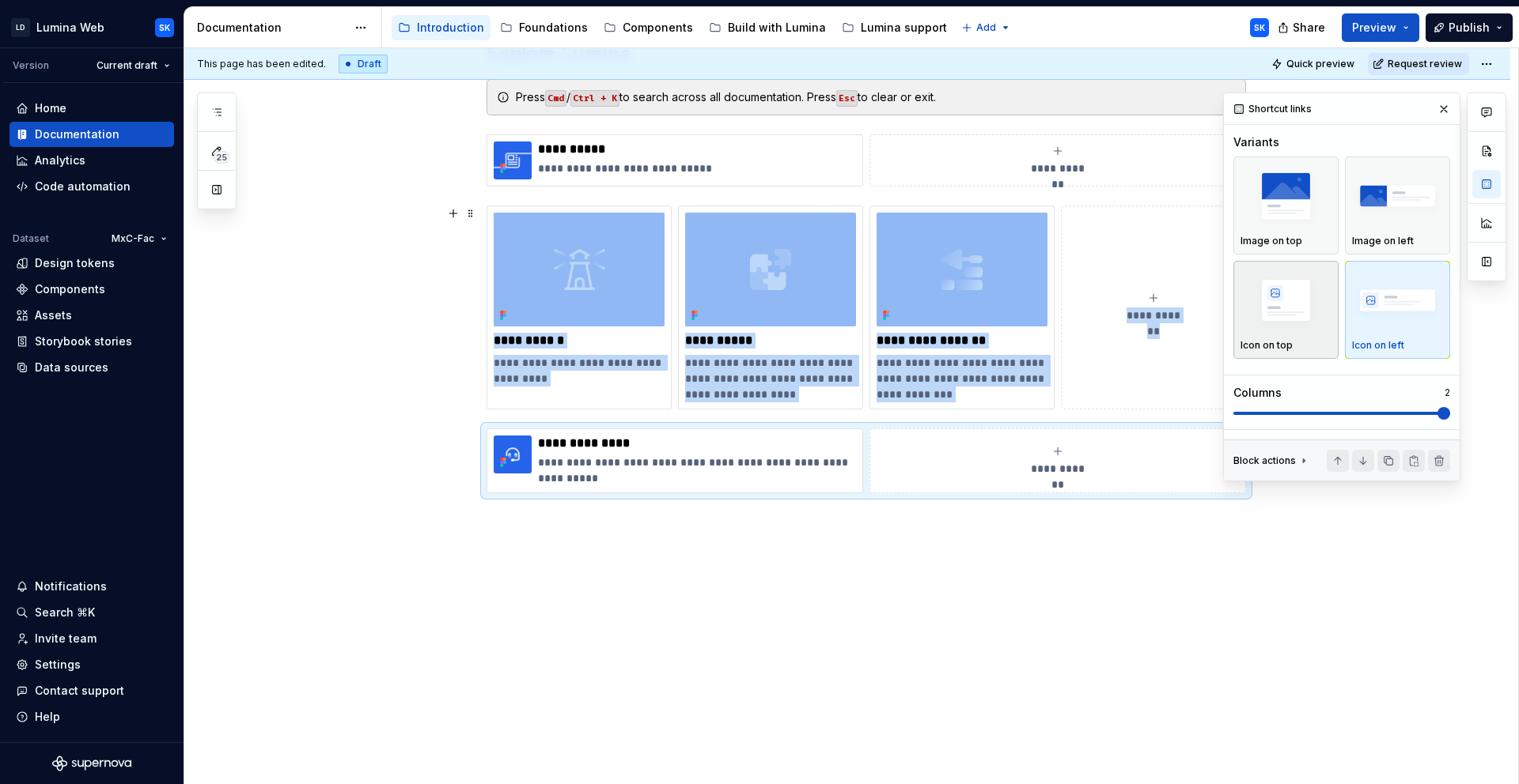
click at [1275, 307] on img "button" at bounding box center [1285, 301] width 91 height 57
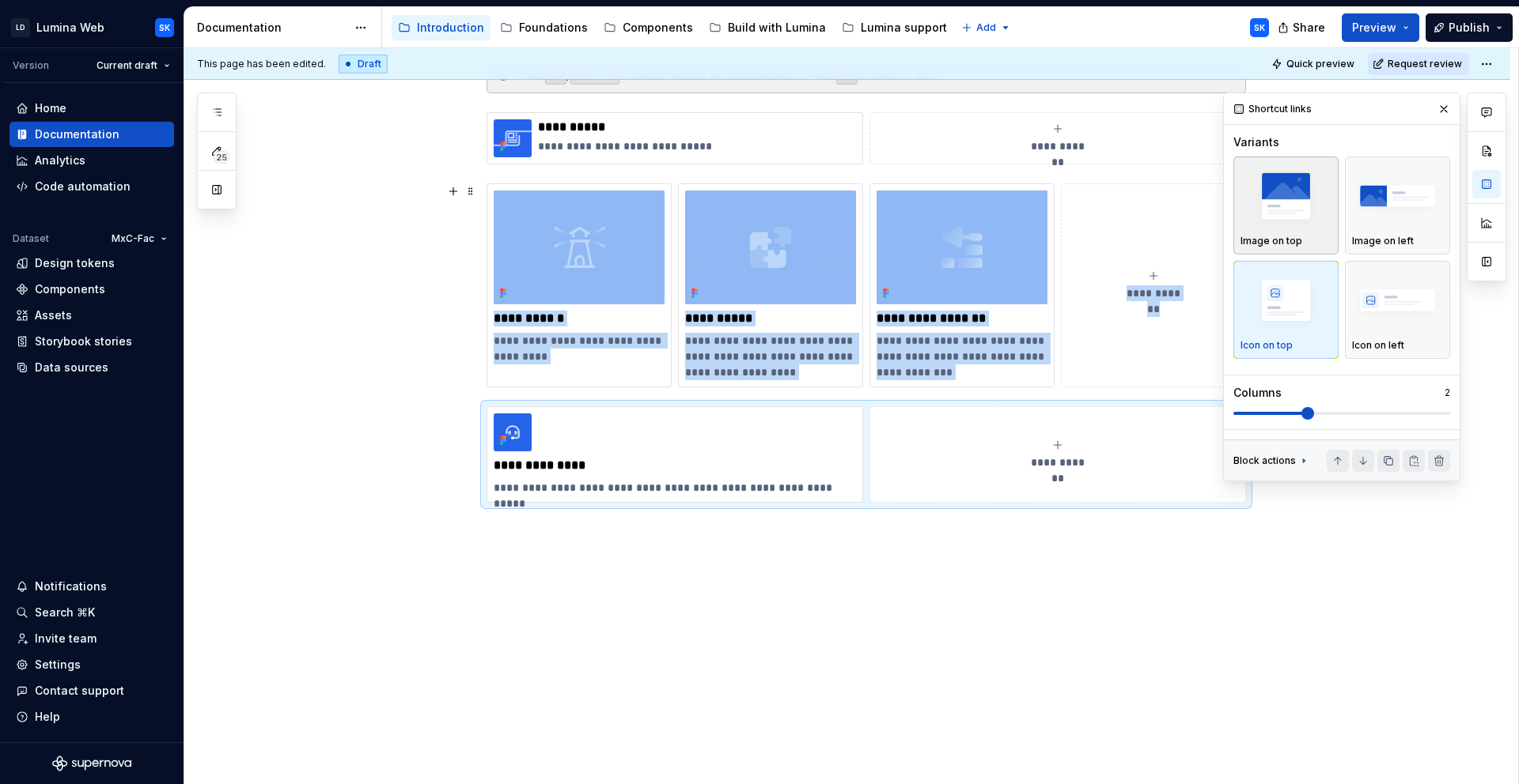
scroll to position [378, 0]
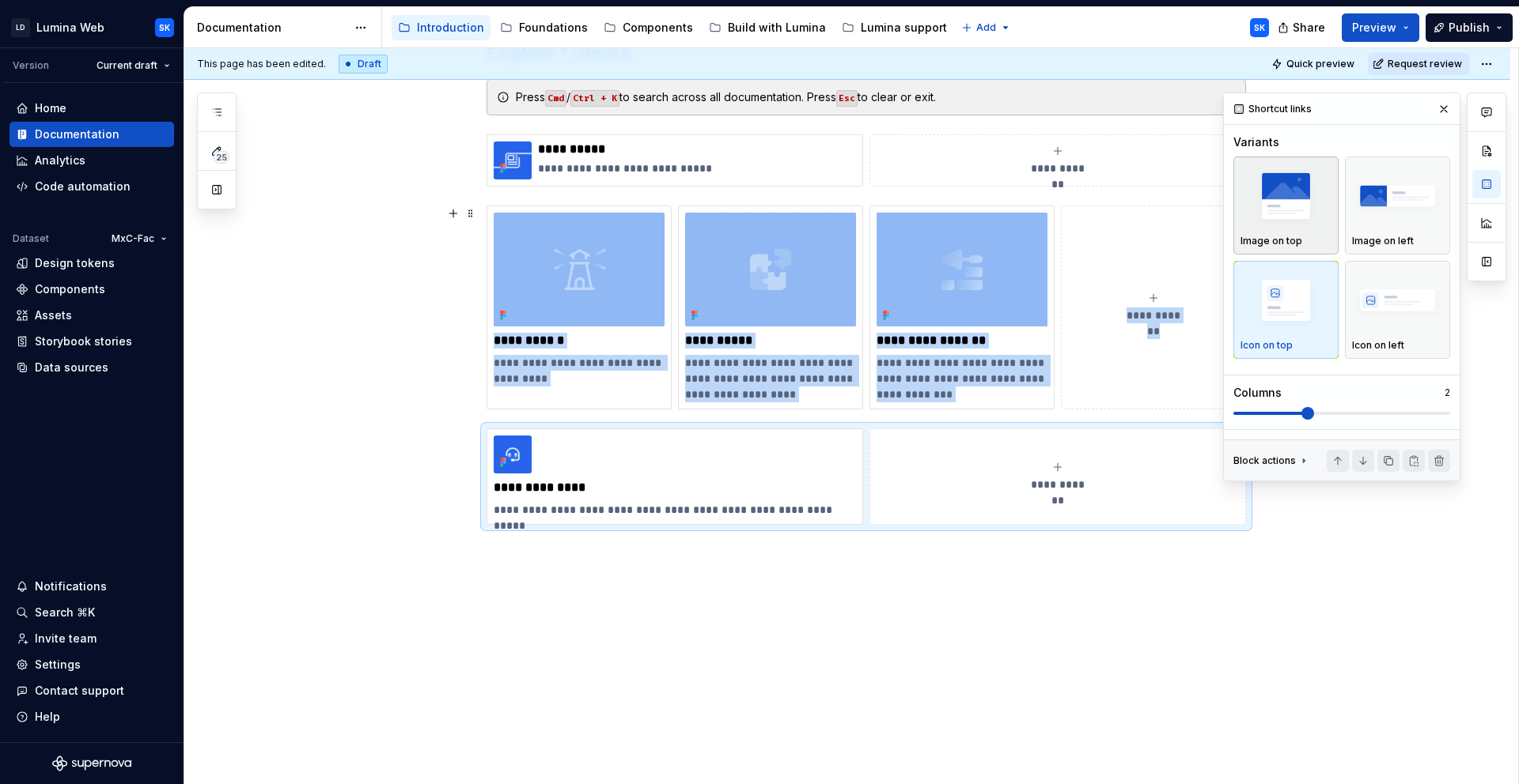
click at [1302, 224] on img "button" at bounding box center [1285, 197] width 91 height 57
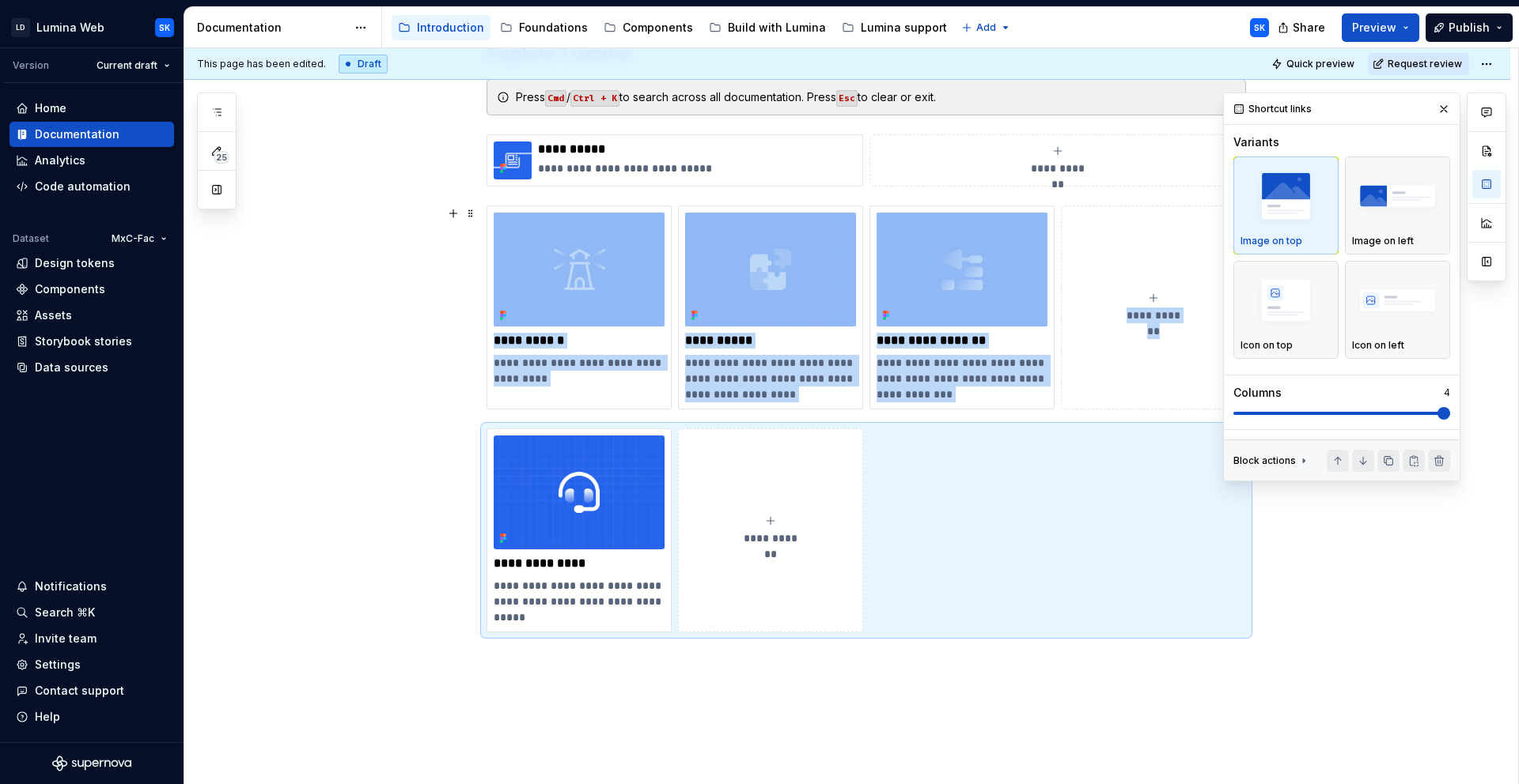
click at [1450, 413] on span at bounding box center [1341, 413] width 217 height 3
click at [554, 433] on div "**********" at bounding box center [579, 531] width 185 height 204
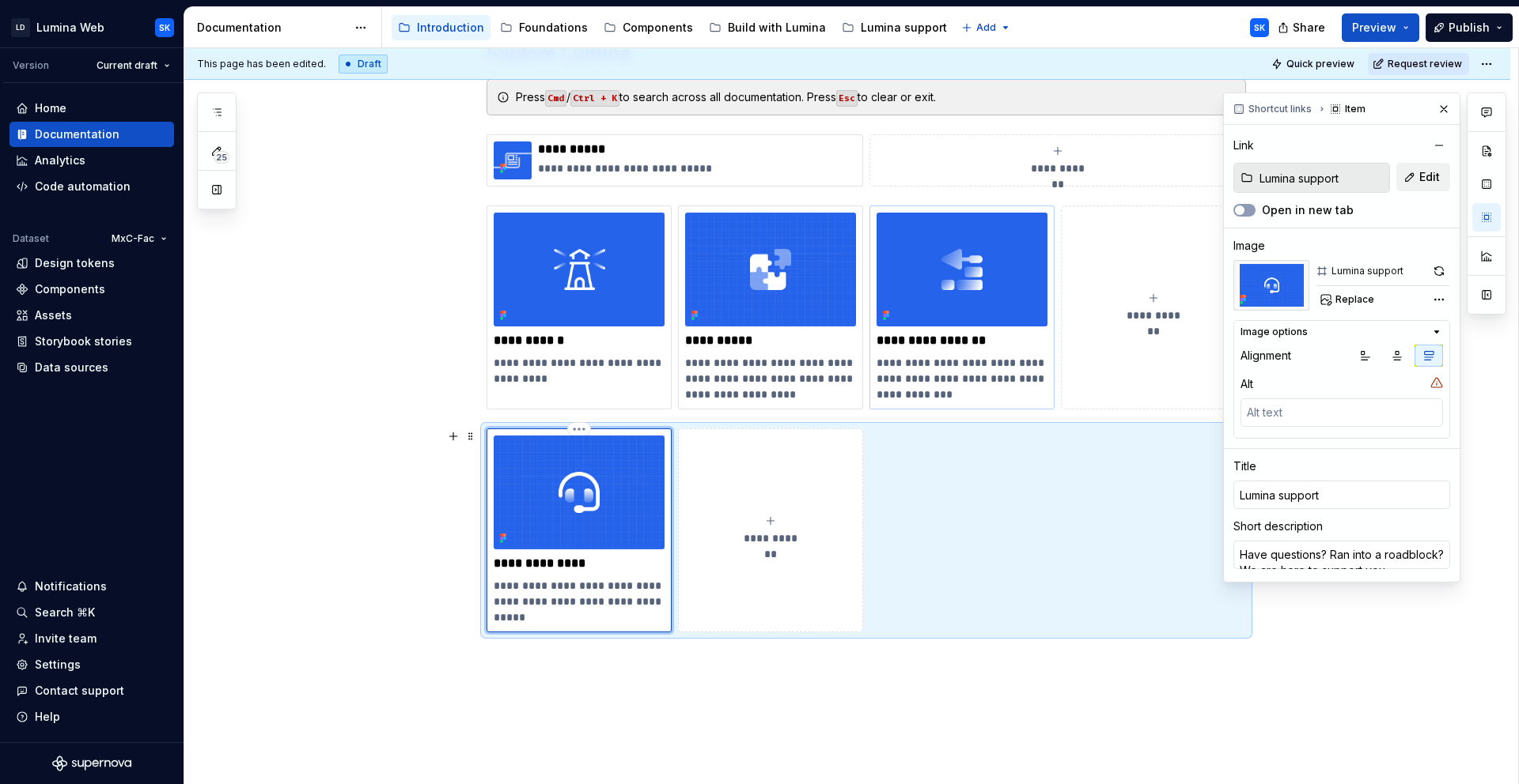
scroll to position [400, 0]
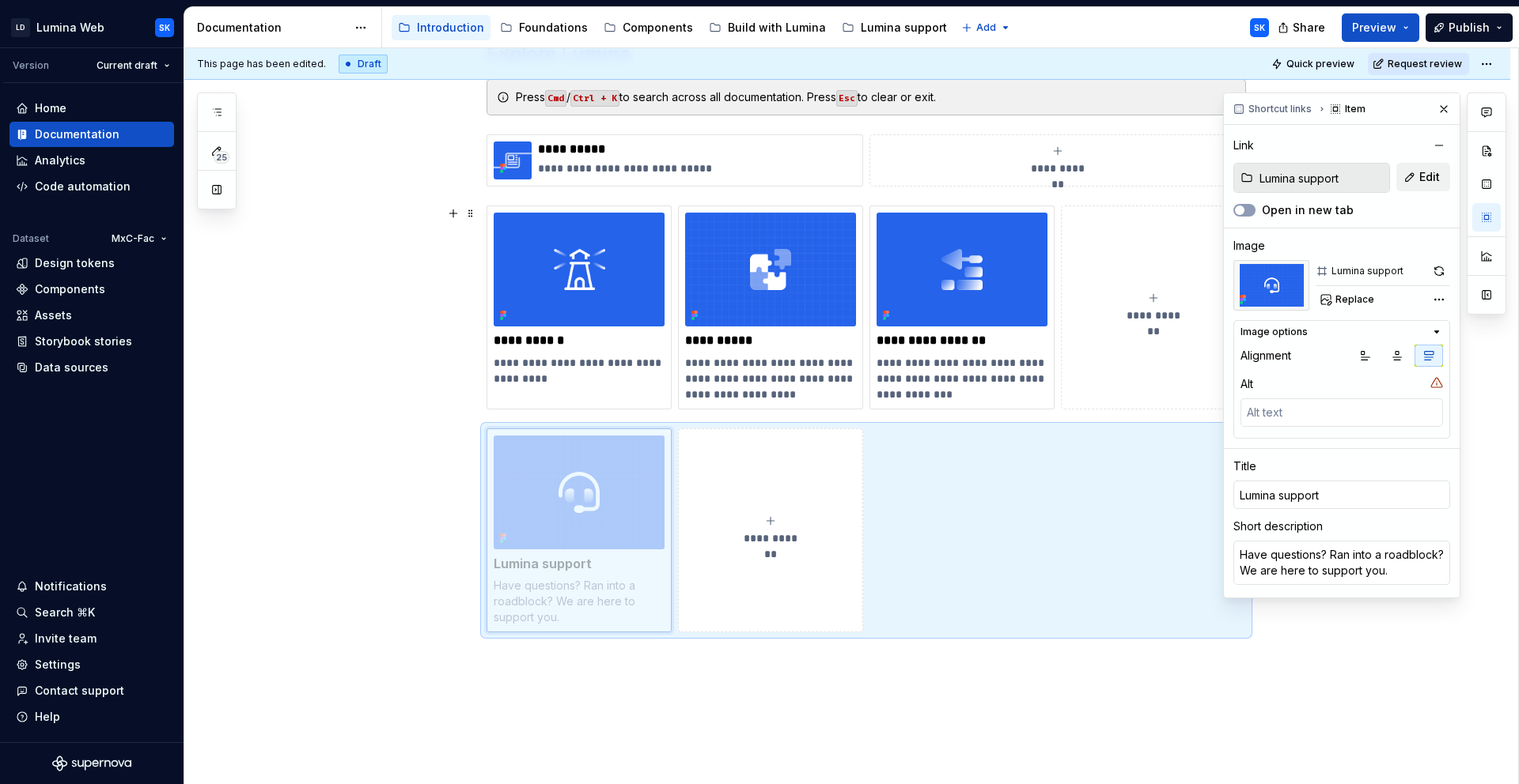
drag, startPoint x: 544, startPoint y: 430, endPoint x: 1102, endPoint y: 211, distance: 599.4
click at [1103, 210] on body "LD Lumina Web SK Version Current draft Home Documentation Analytics Code automa…" at bounding box center [760, 392] width 1519 height 784
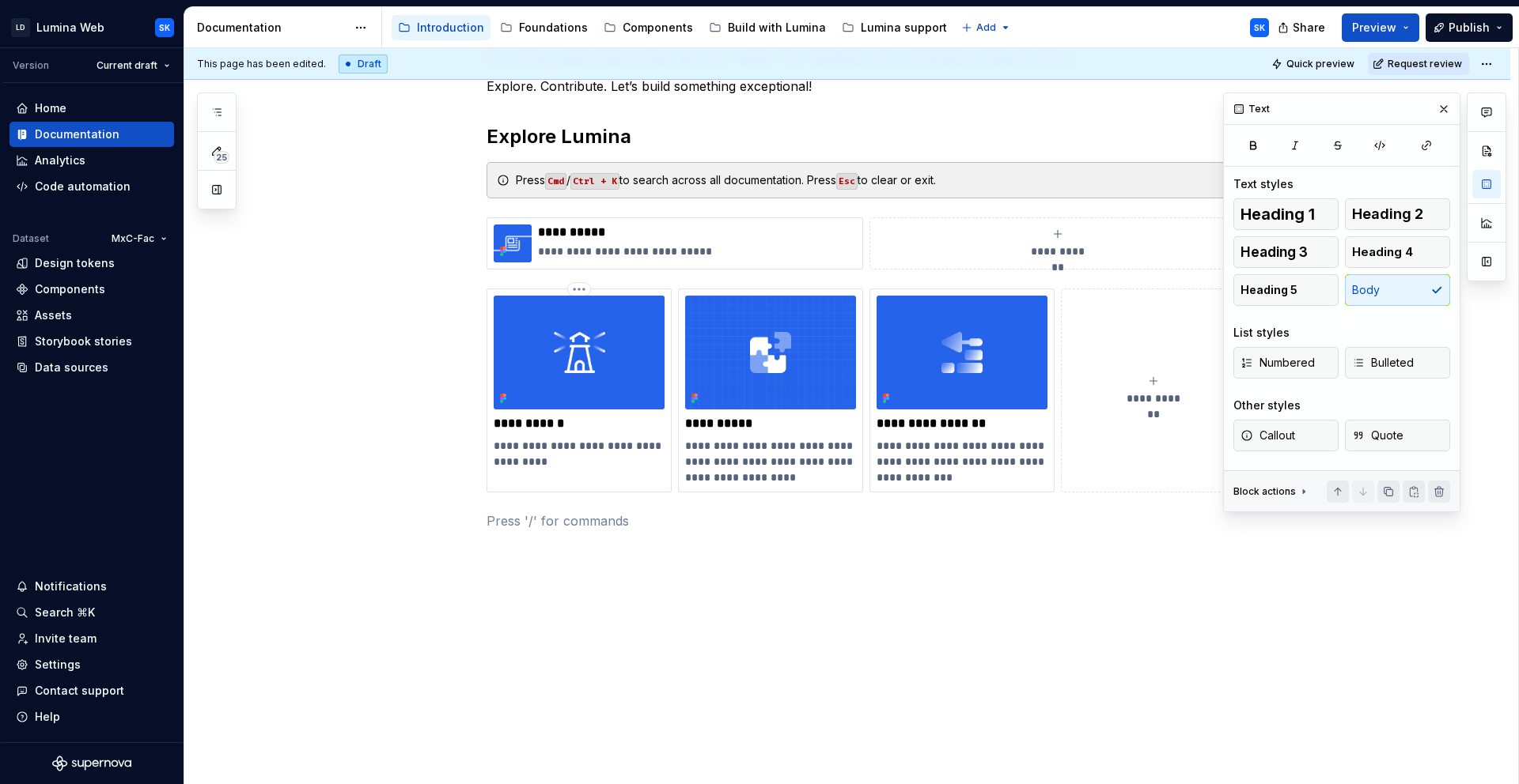
scroll to position [316, 0]
click at [1060, 383] on button "**********" at bounding box center [1153, 392] width 185 height 204
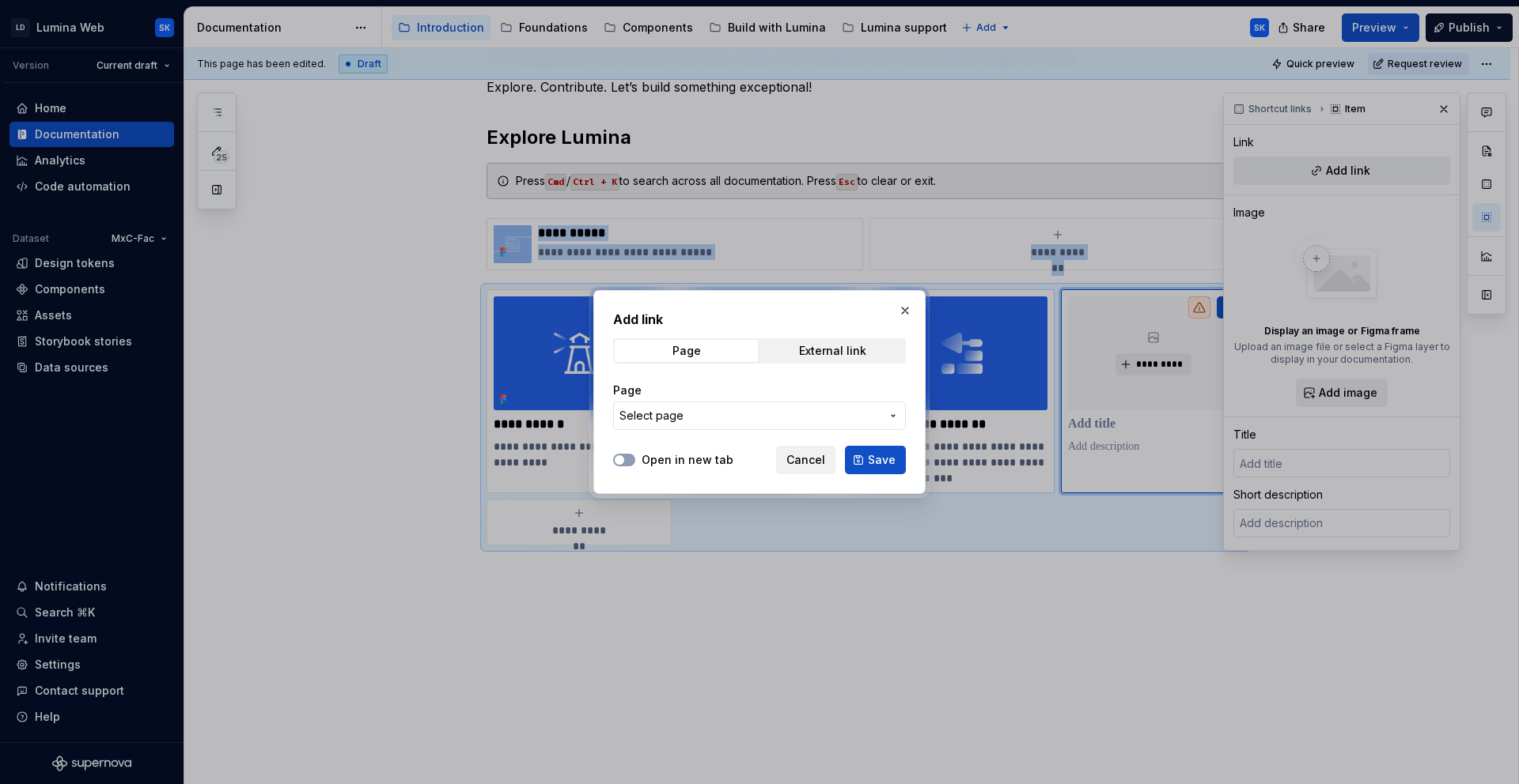
click at [789, 463] on span "Cancel" at bounding box center [805, 460] width 39 height 16
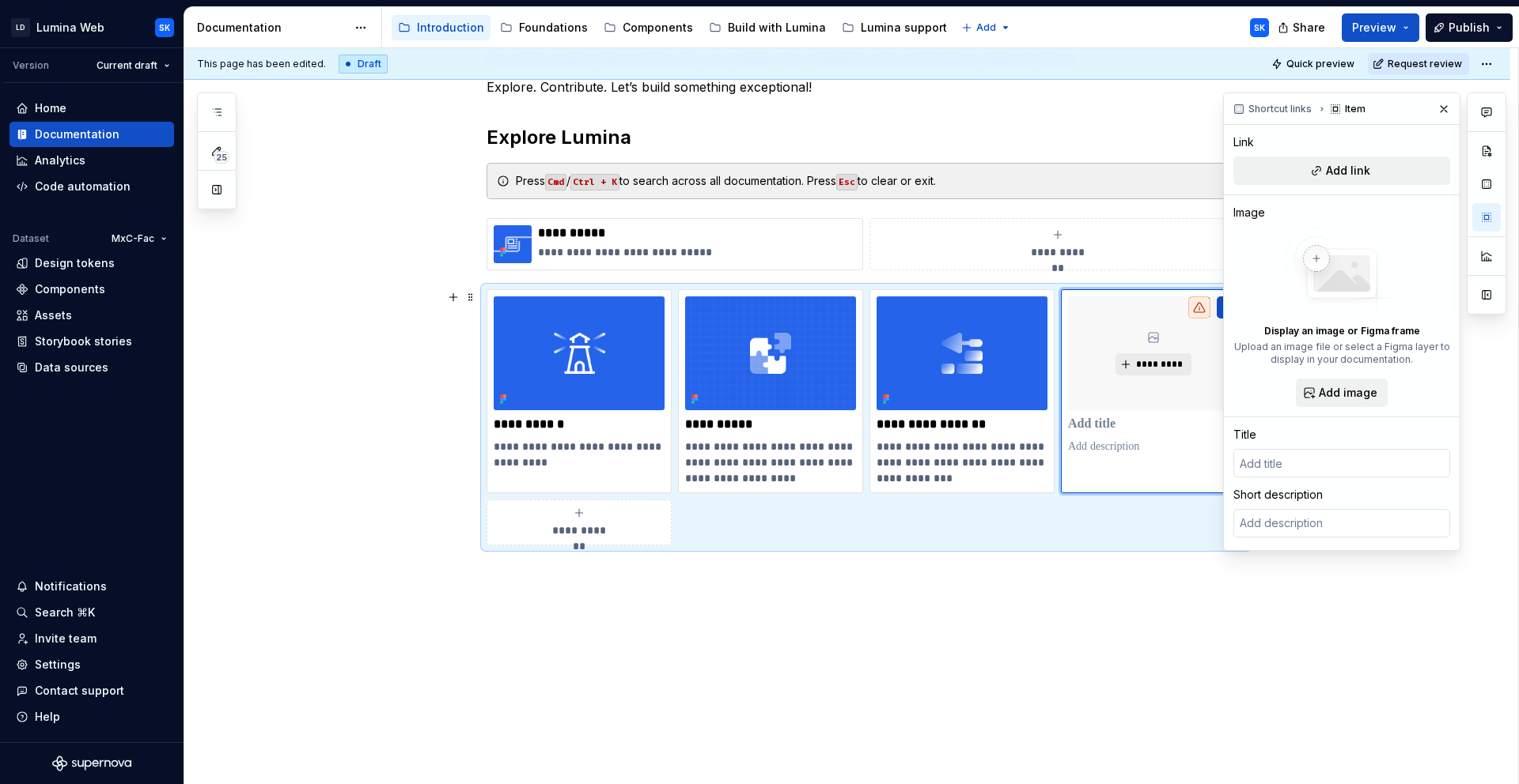
click at [990, 529] on div "**********" at bounding box center [866, 417] width 760 height 256
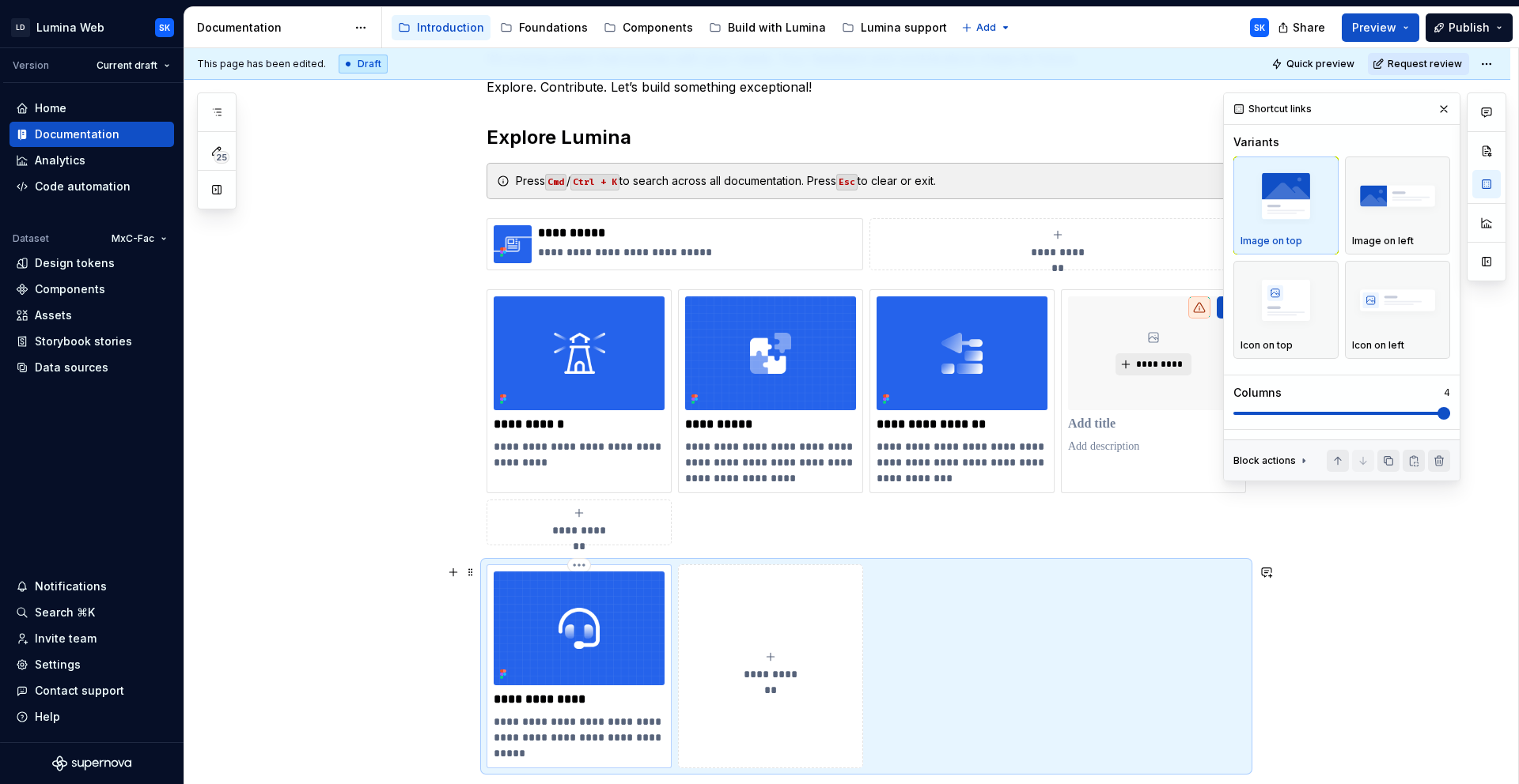
click at [564, 705] on p "**********" at bounding box center [579, 699] width 171 height 16
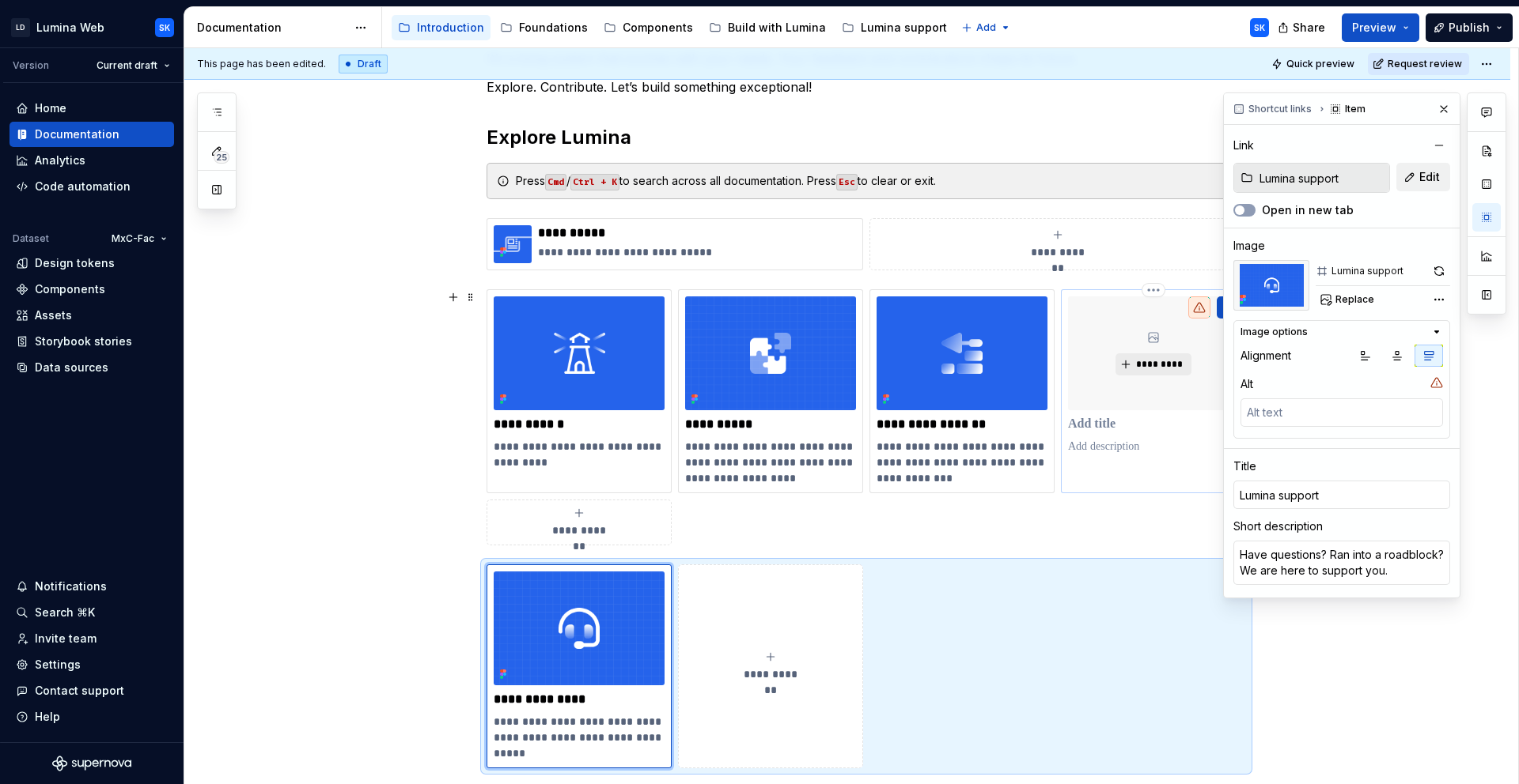
click at [1108, 421] on p at bounding box center [1153, 424] width 171 height 16
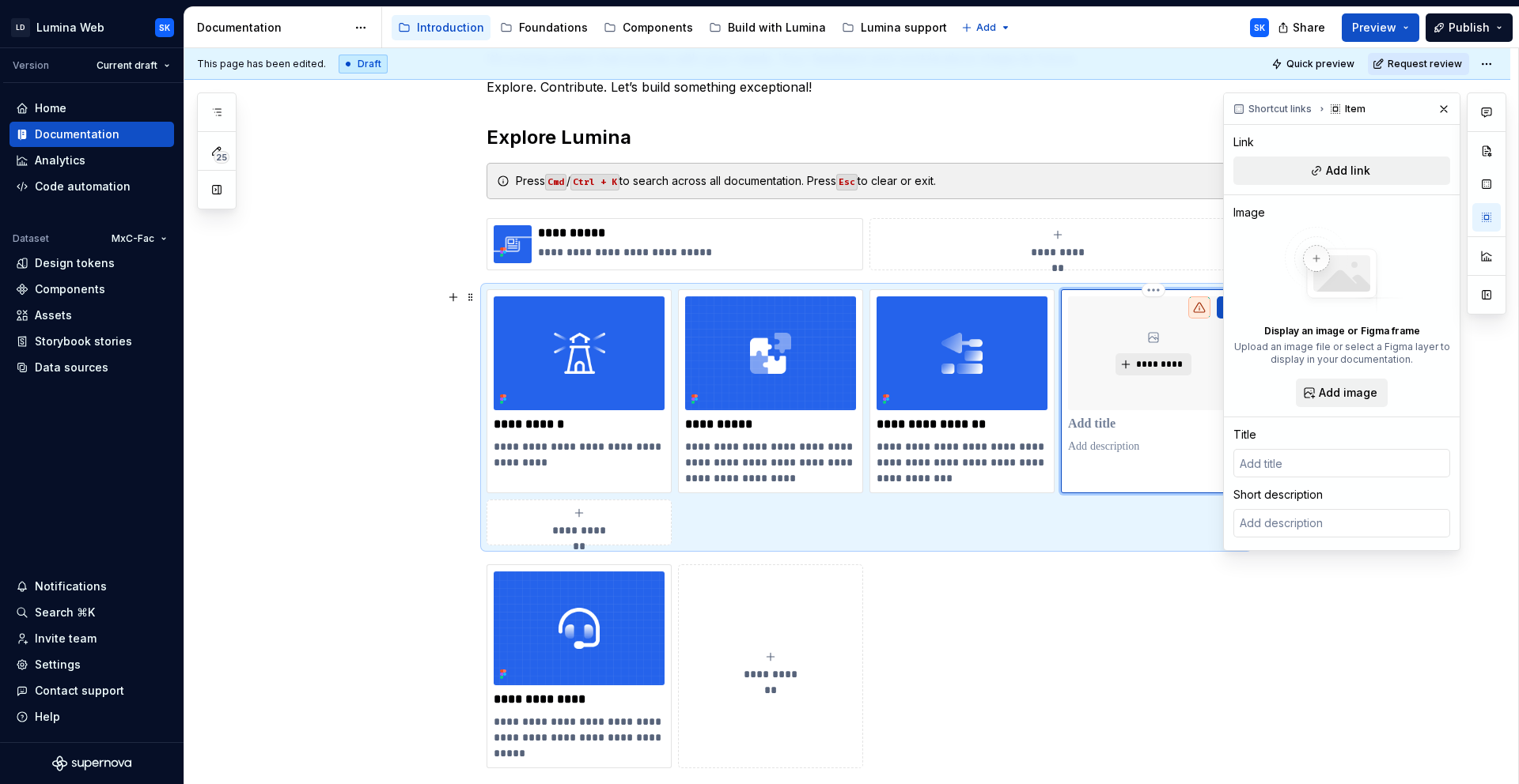
type textarea "*"
type input "Lumina support"
click at [574, 739] on p "**********" at bounding box center [579, 738] width 171 height 48
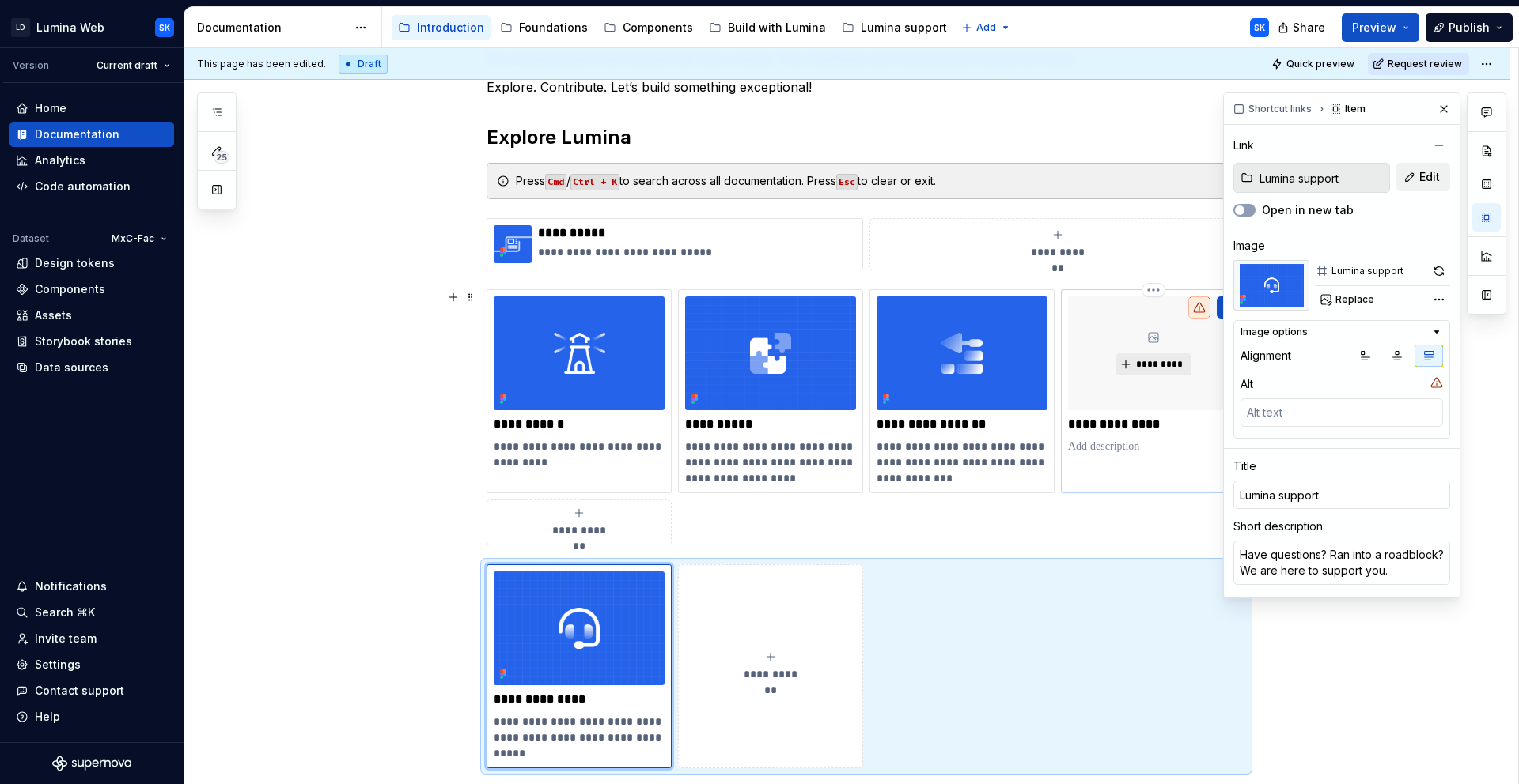
click at [1091, 443] on p at bounding box center [1153, 447] width 171 height 16
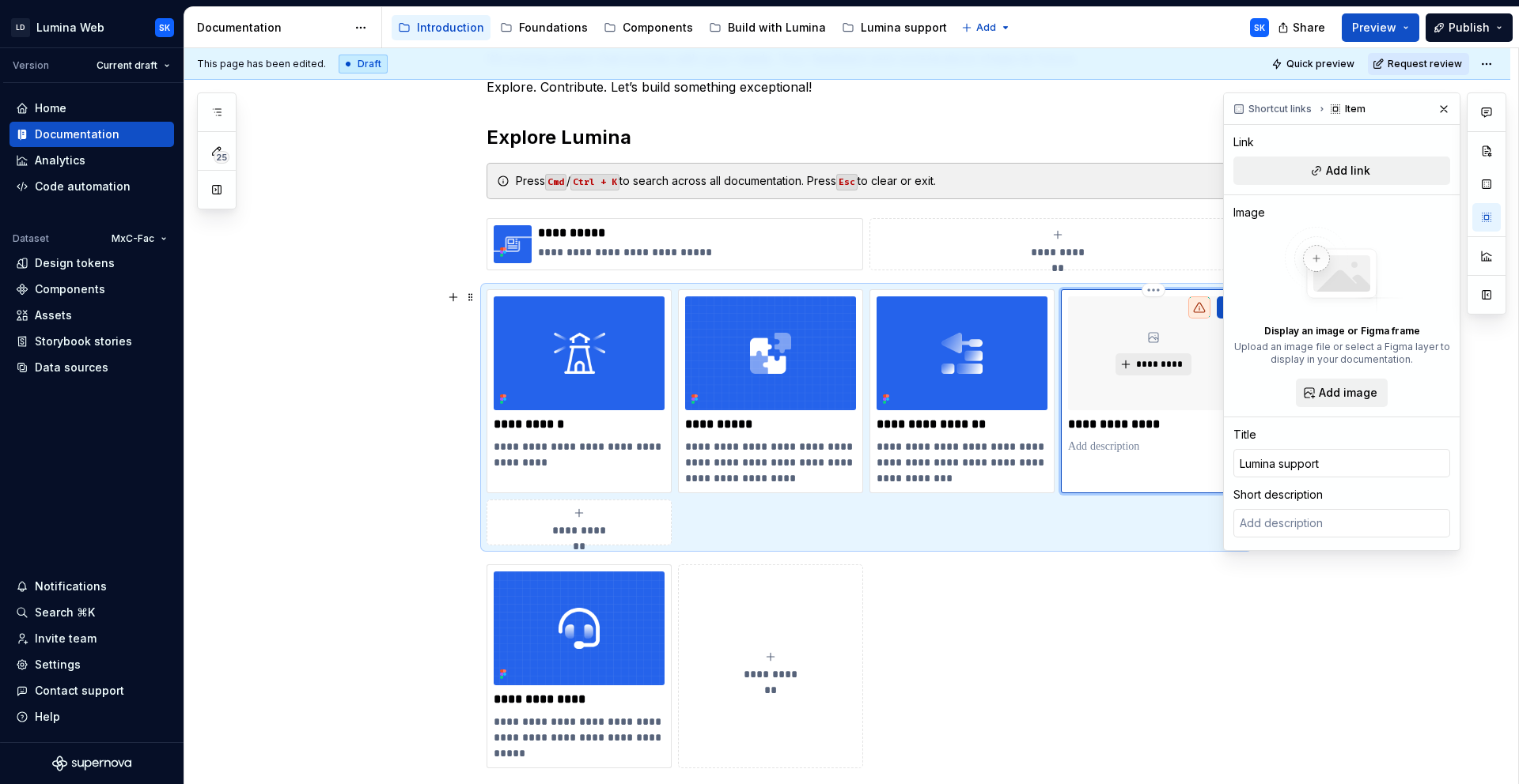
type textarea "*"
type textarea "Have questions? Ran into a roadblock? We are here to support you."
drag, startPoint x: 1126, startPoint y: 459, endPoint x: 1159, endPoint y: 443, distance: 36.7
click at [1159, 443] on p "**********" at bounding box center [1153, 463] width 171 height 48
type textarea "*"
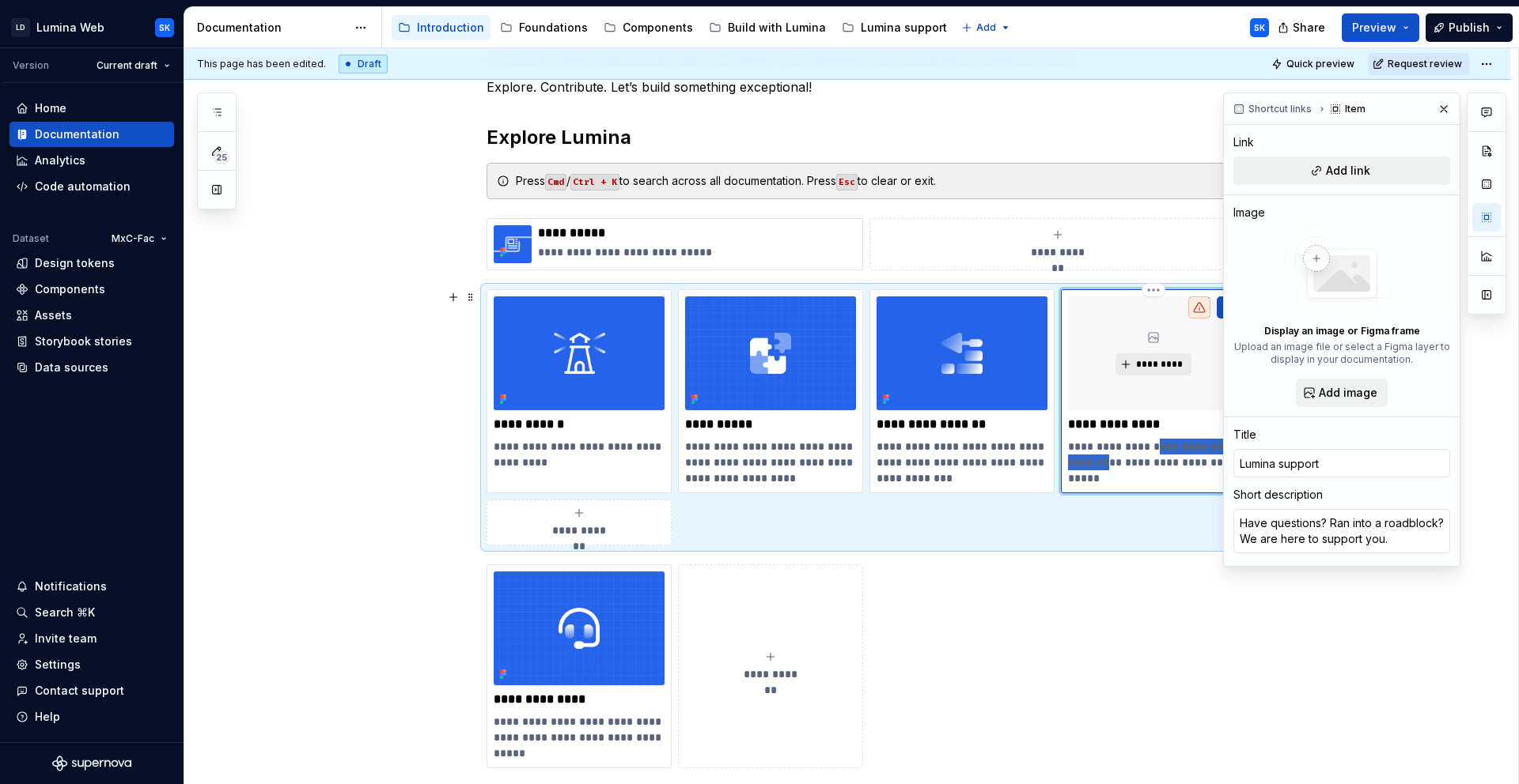
type textarea "Have questions? We are here to support you."
type textarea "*"
type textarea "Have questions? We are here to support you."
click at [1145, 455] on p "**********" at bounding box center [1153, 455] width 171 height 32
click at [622, 661] on img at bounding box center [579, 628] width 171 height 114
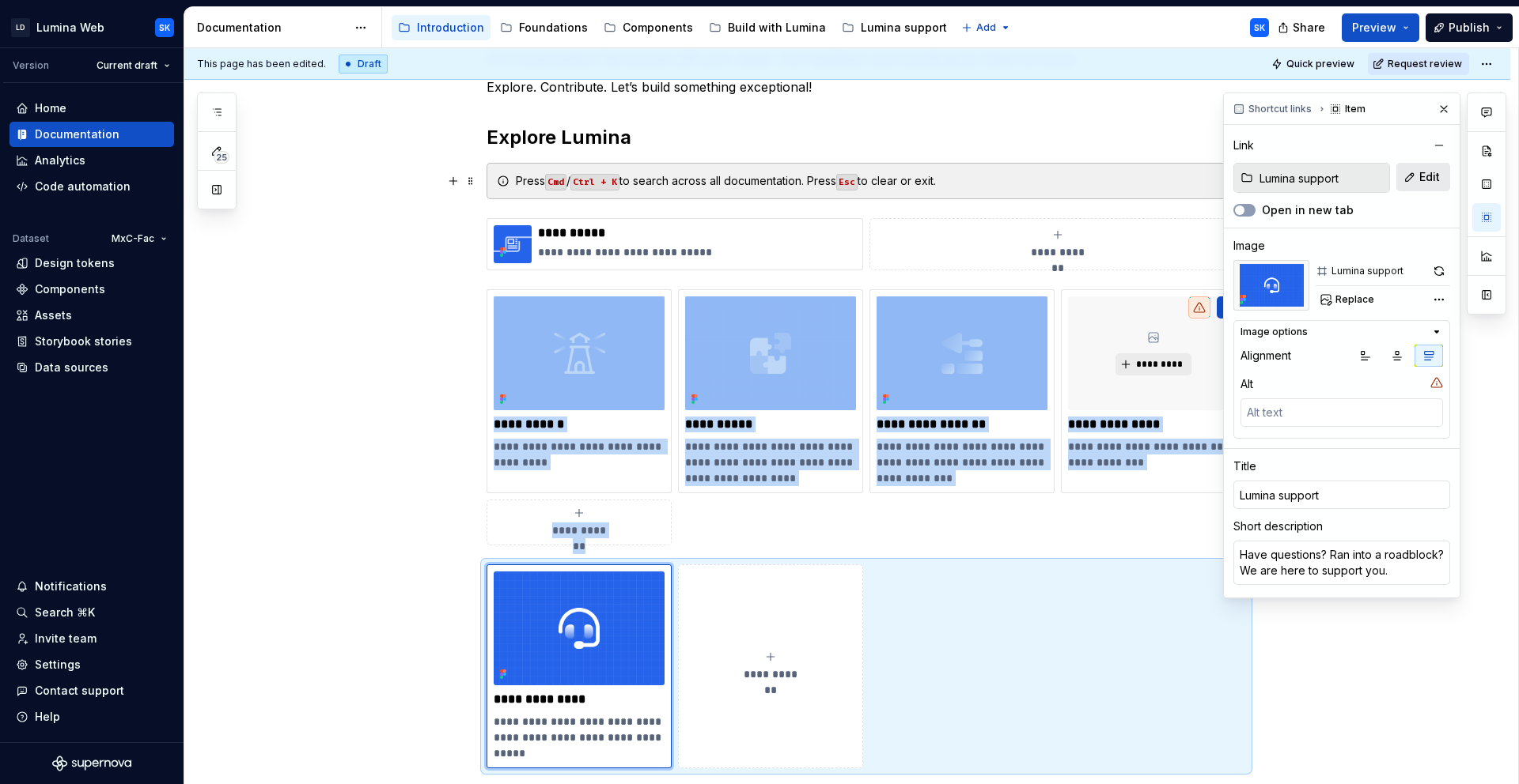
click at [1435, 177] on span "Edit" at bounding box center [1429, 177] width 21 height 16
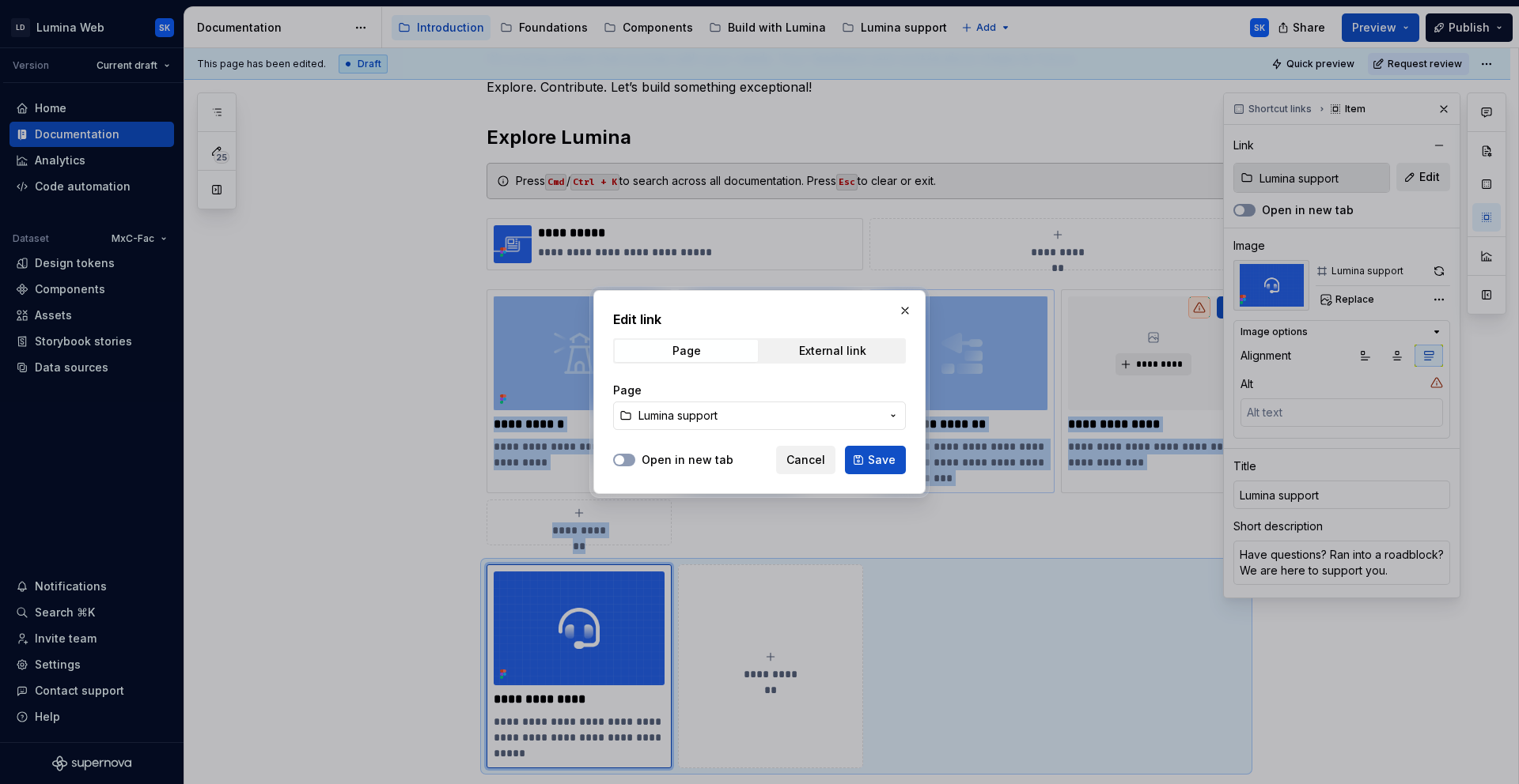
drag, startPoint x: 907, startPoint y: 305, endPoint x: 921, endPoint y: 314, distance: 16.6
click at [907, 305] on button "button" at bounding box center [905, 310] width 22 height 22
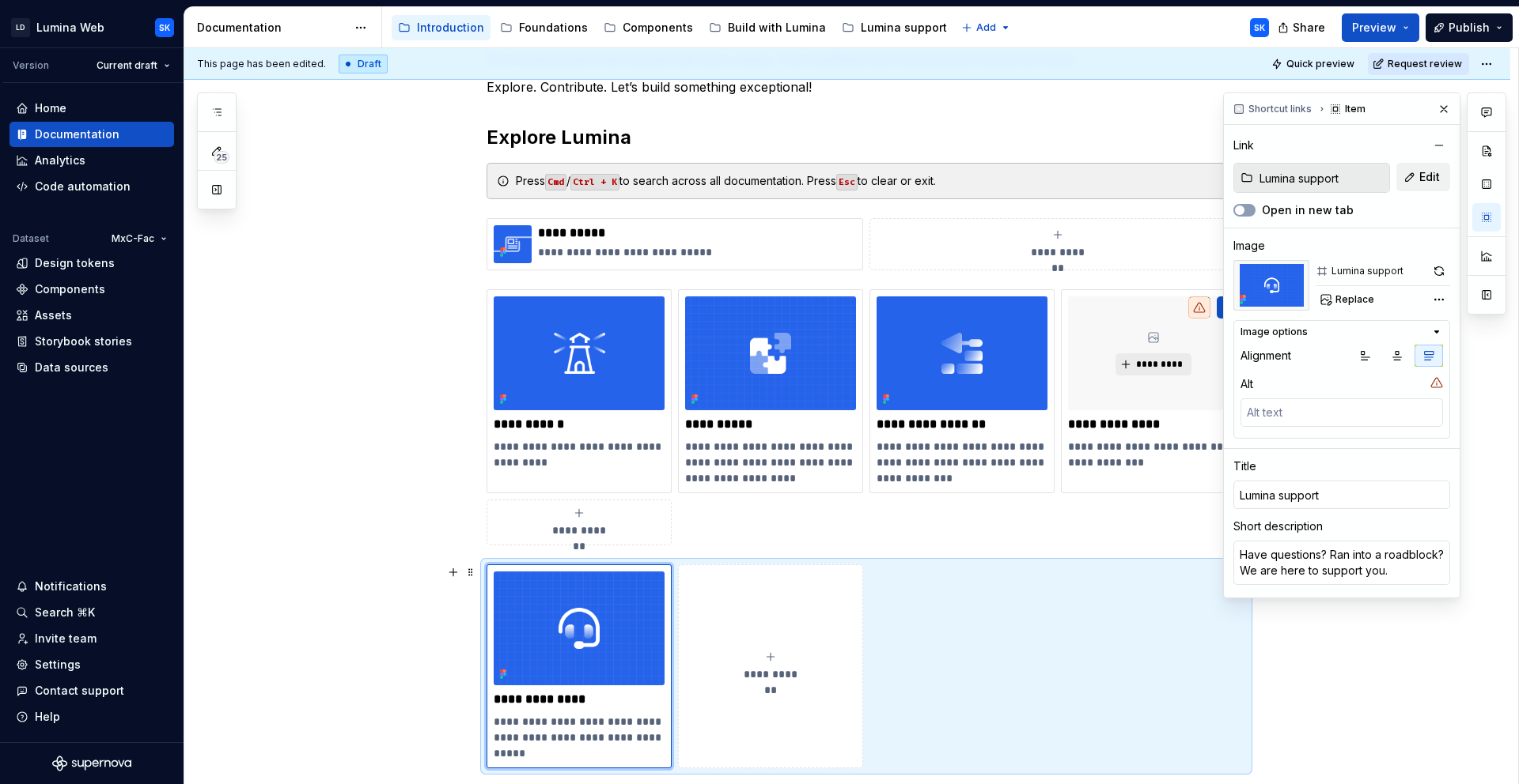
click at [952, 589] on div "**********" at bounding box center [866, 667] width 760 height 204
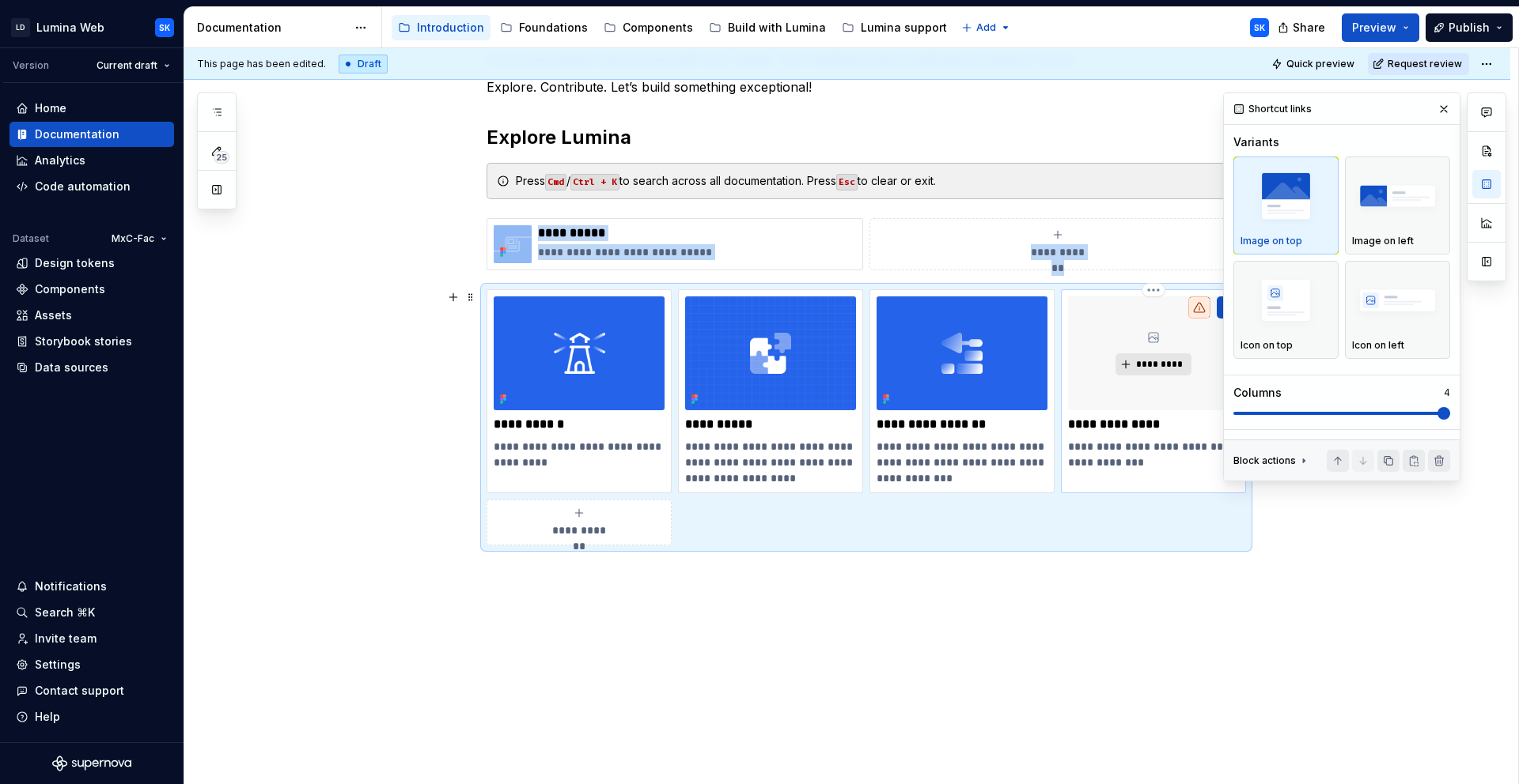
click at [1161, 360] on span "*********" at bounding box center [1159, 364] width 49 height 12
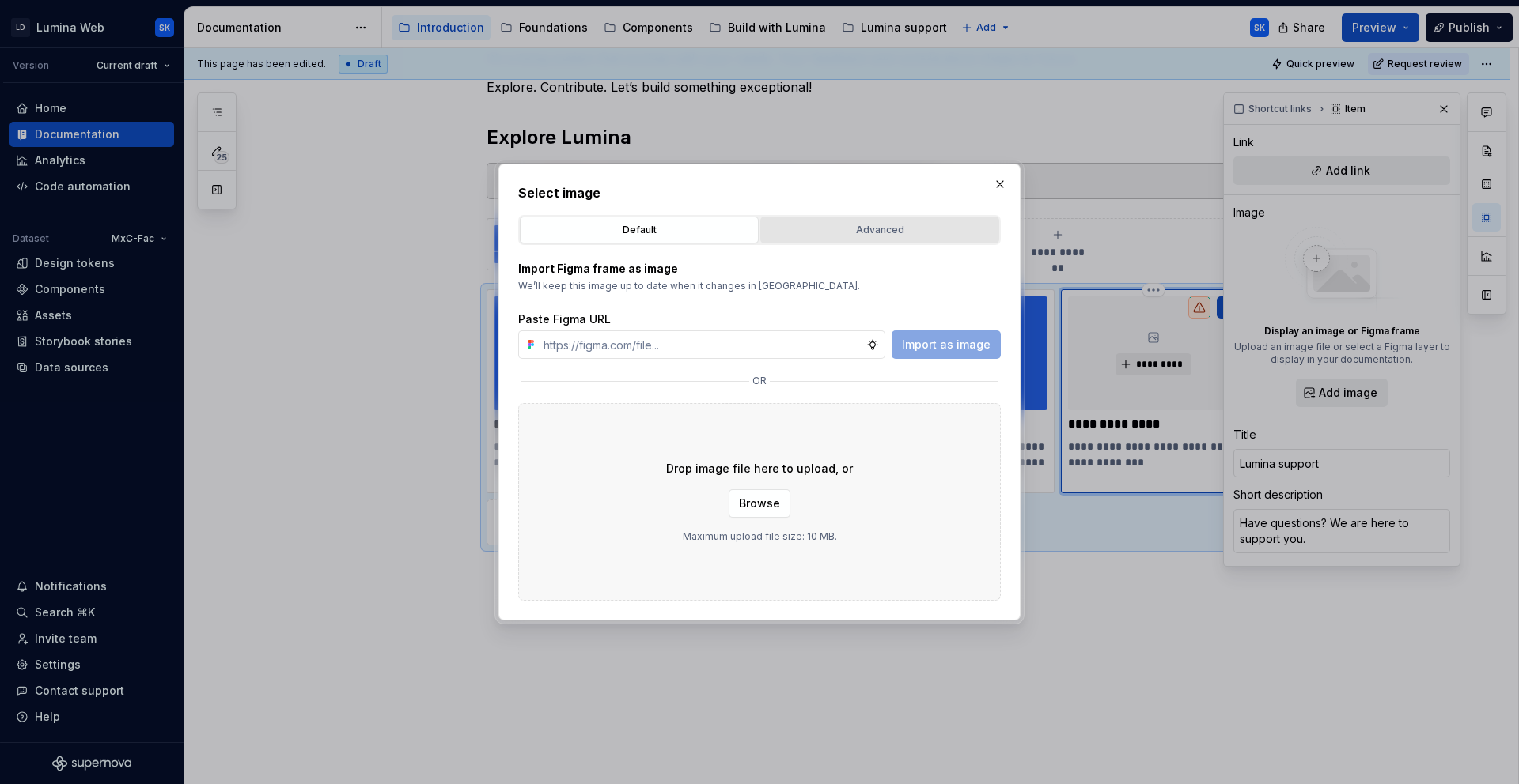
click at [878, 227] on div "Advanced" at bounding box center [879, 230] width 227 height 16
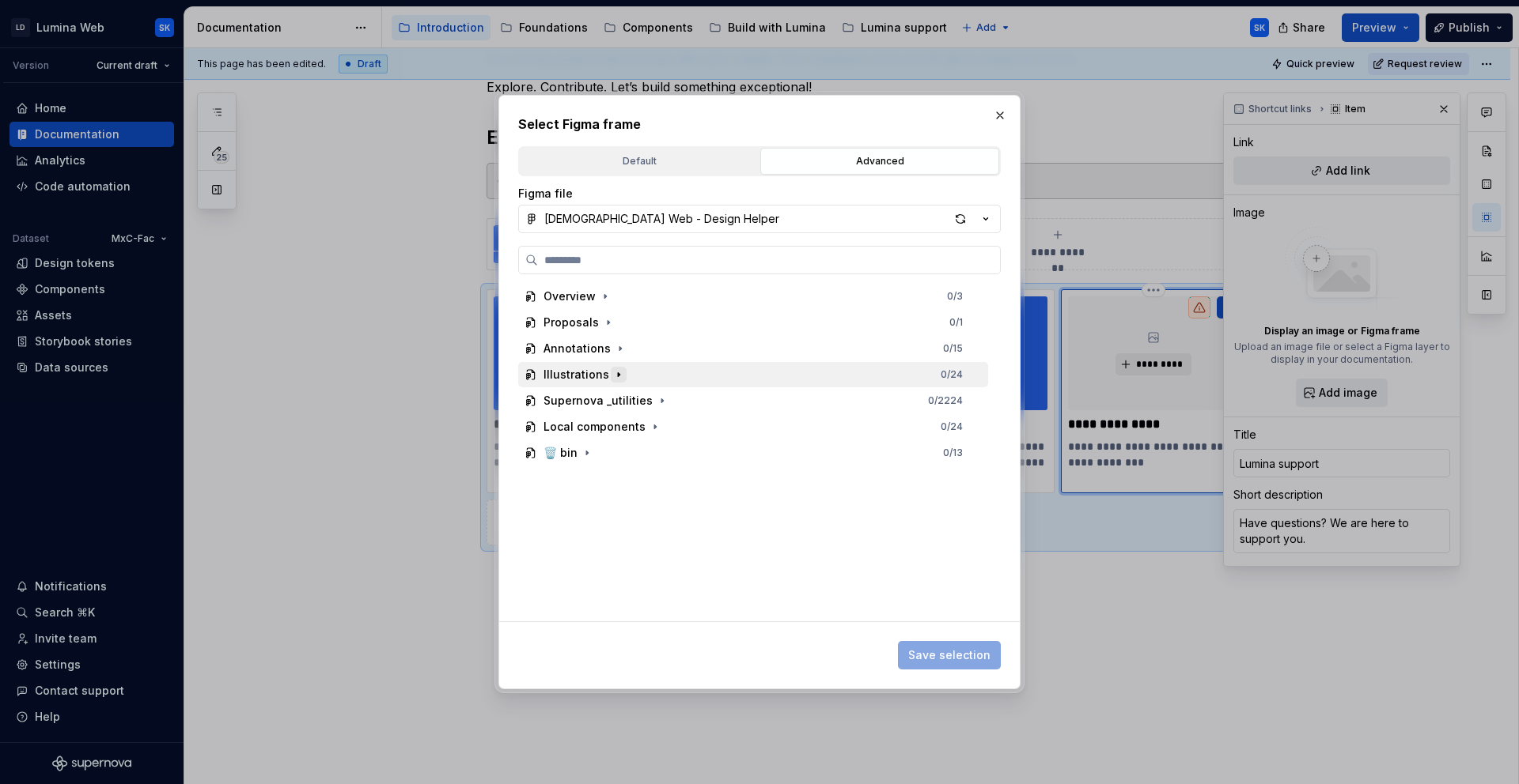
click at [615, 375] on icon "button" at bounding box center [618, 374] width 12 height 12
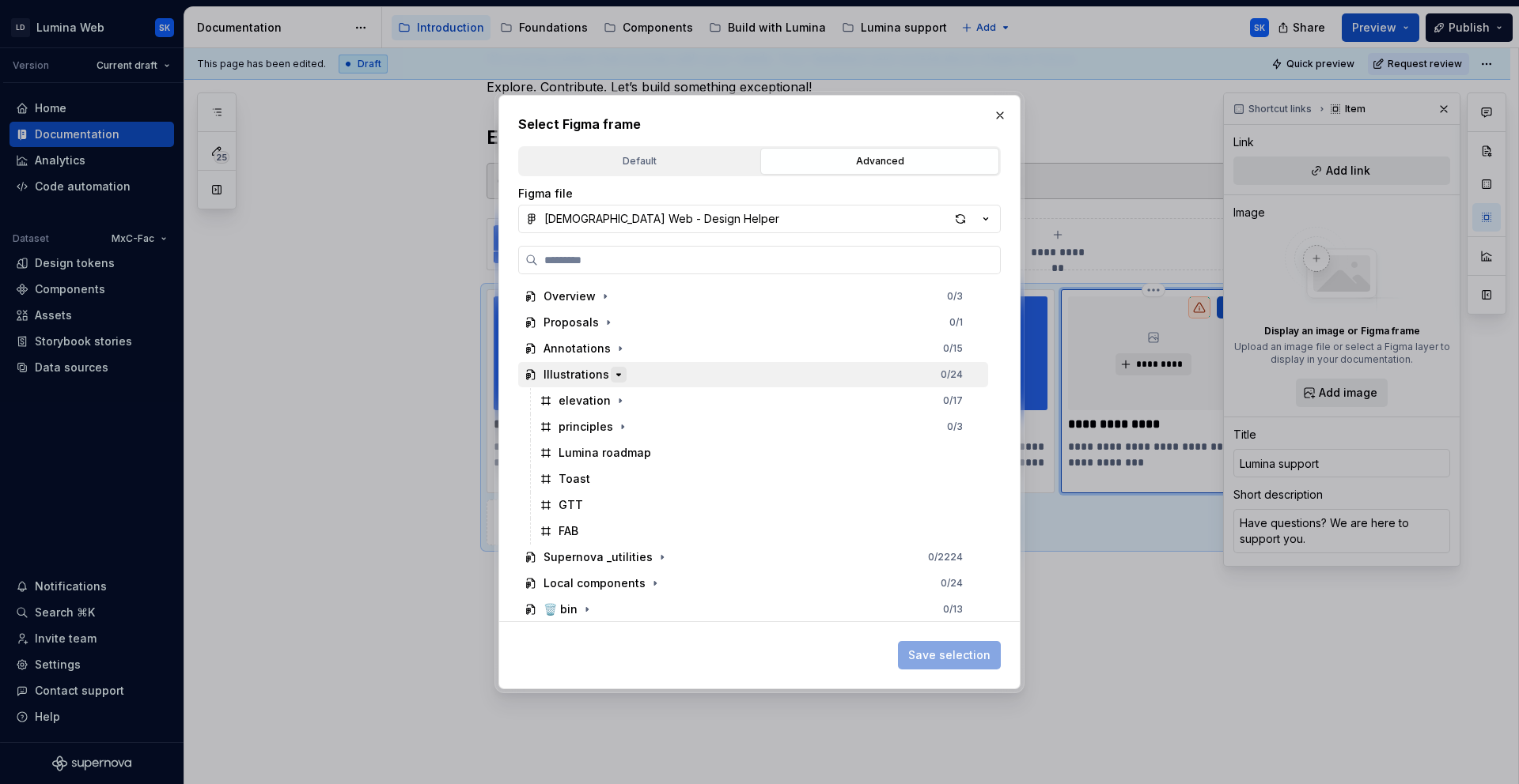
click at [618, 379] on icon "button" at bounding box center [618, 374] width 12 height 12
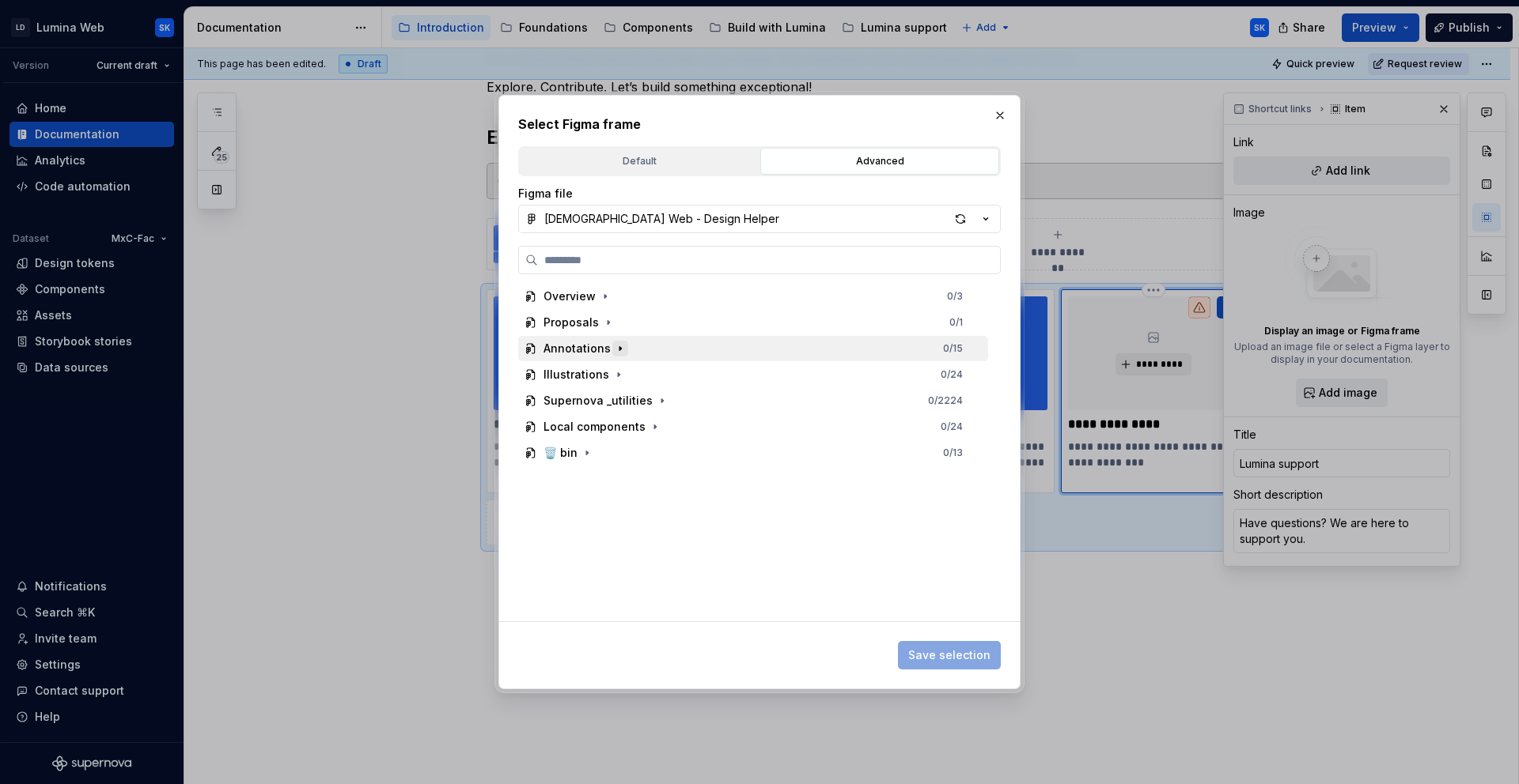
click at [619, 349] on icon "button" at bounding box center [620, 349] width 2 height 4
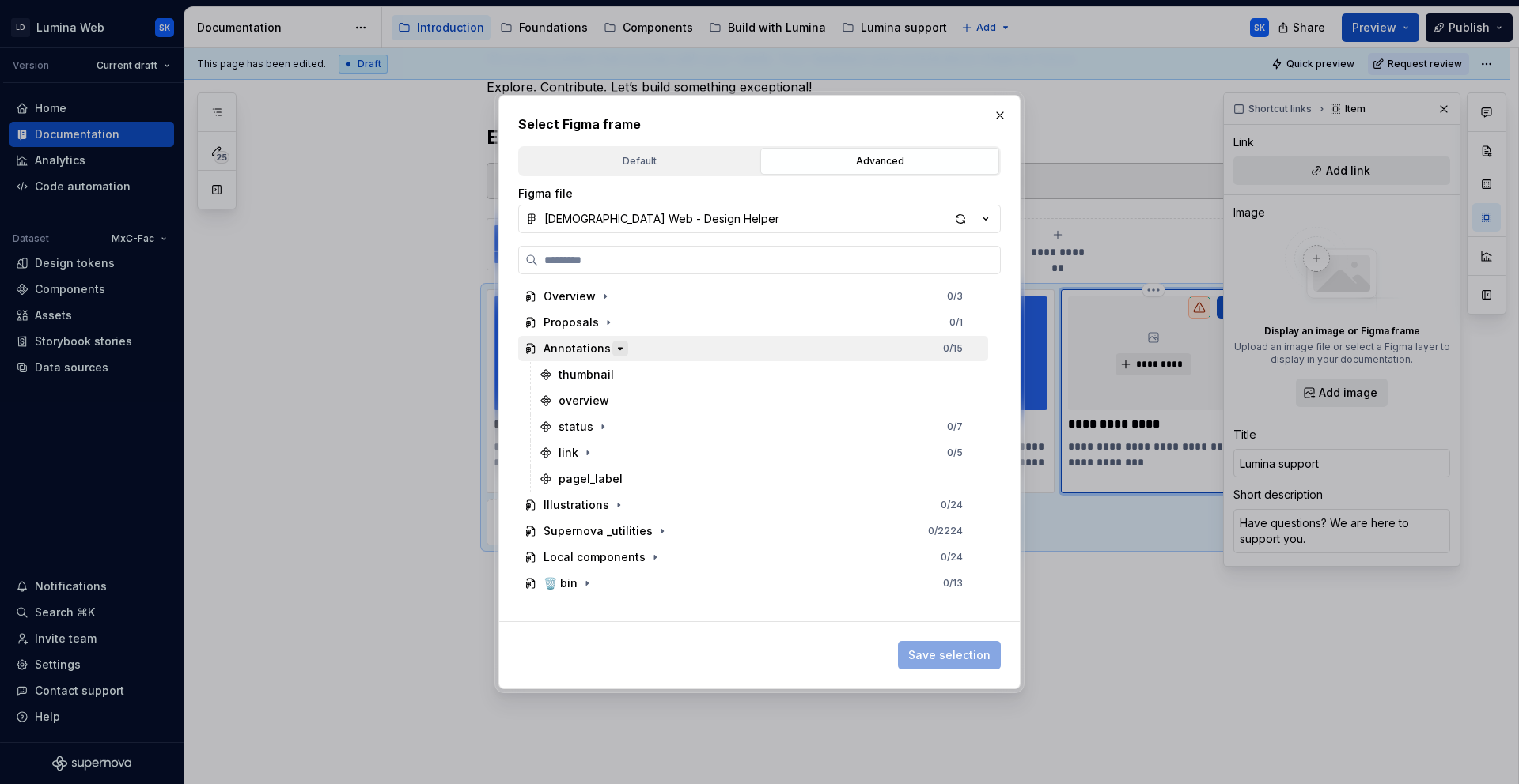
click at [618, 349] on icon "button" at bounding box center [620, 349] width 4 height 2
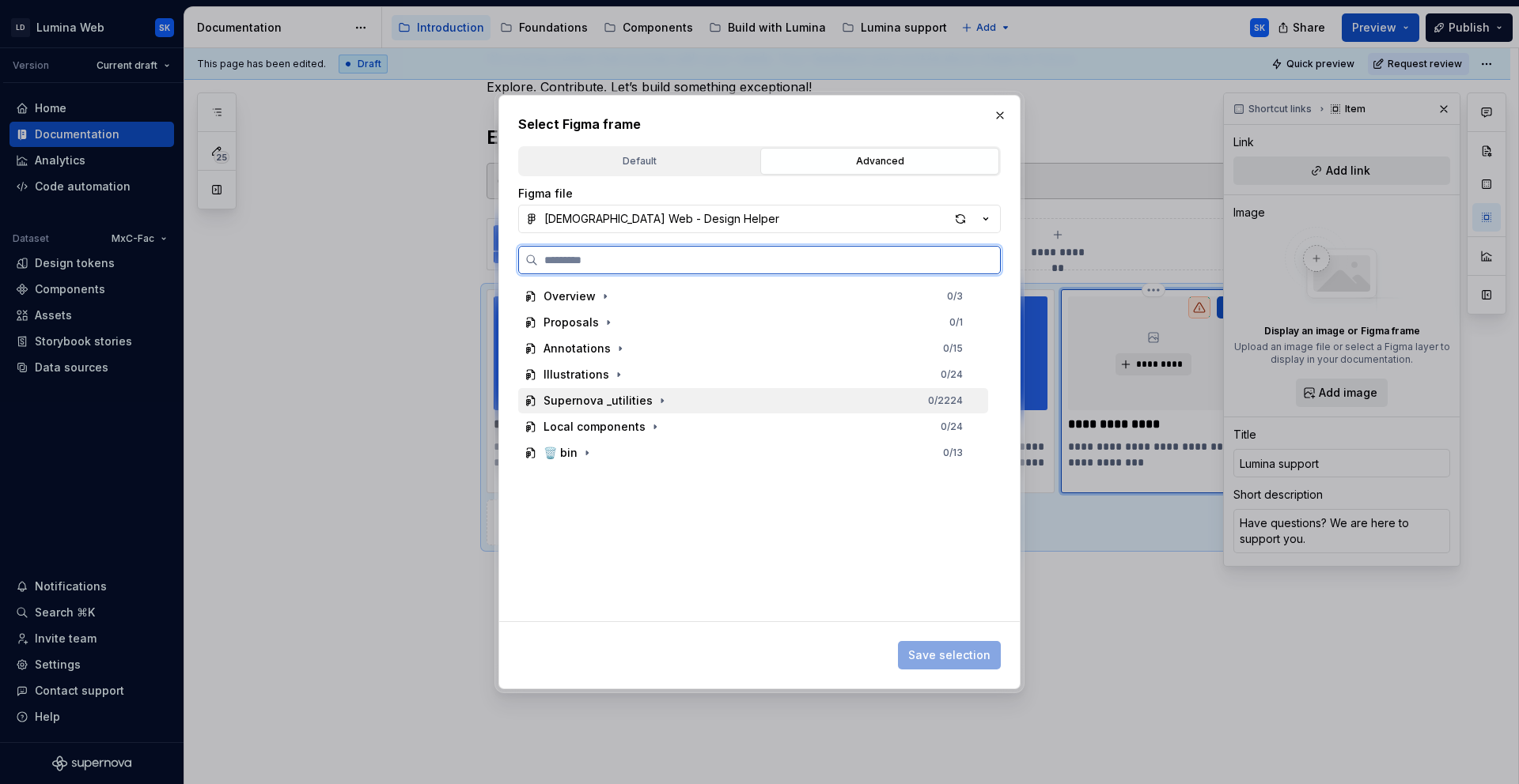
click at [647, 402] on div "Supernova _utilities" at bounding box center [607, 400] width 126 height 16
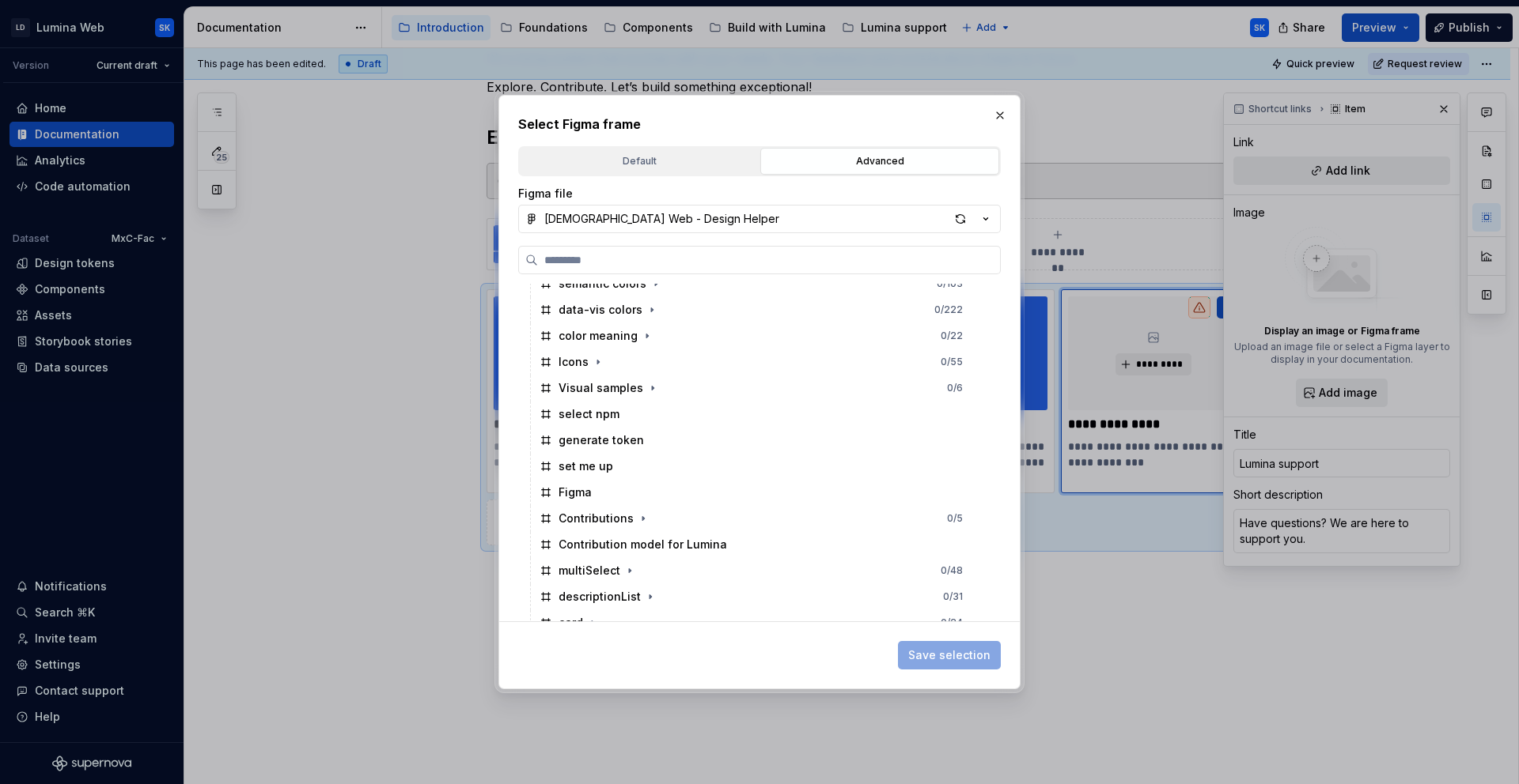
scroll to position [1283, 0]
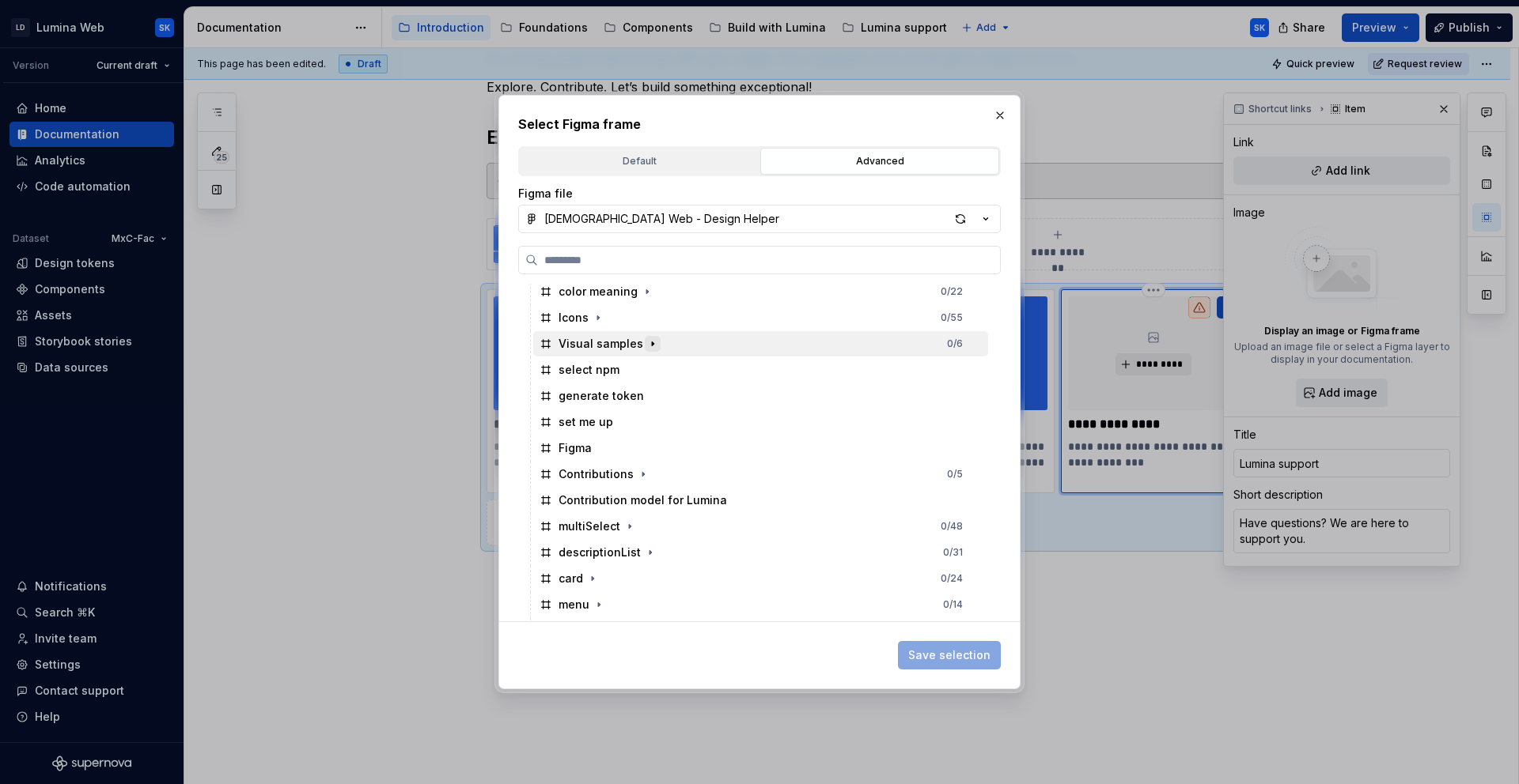
click at [652, 343] on icon "button" at bounding box center [653, 345] width 2 height 4
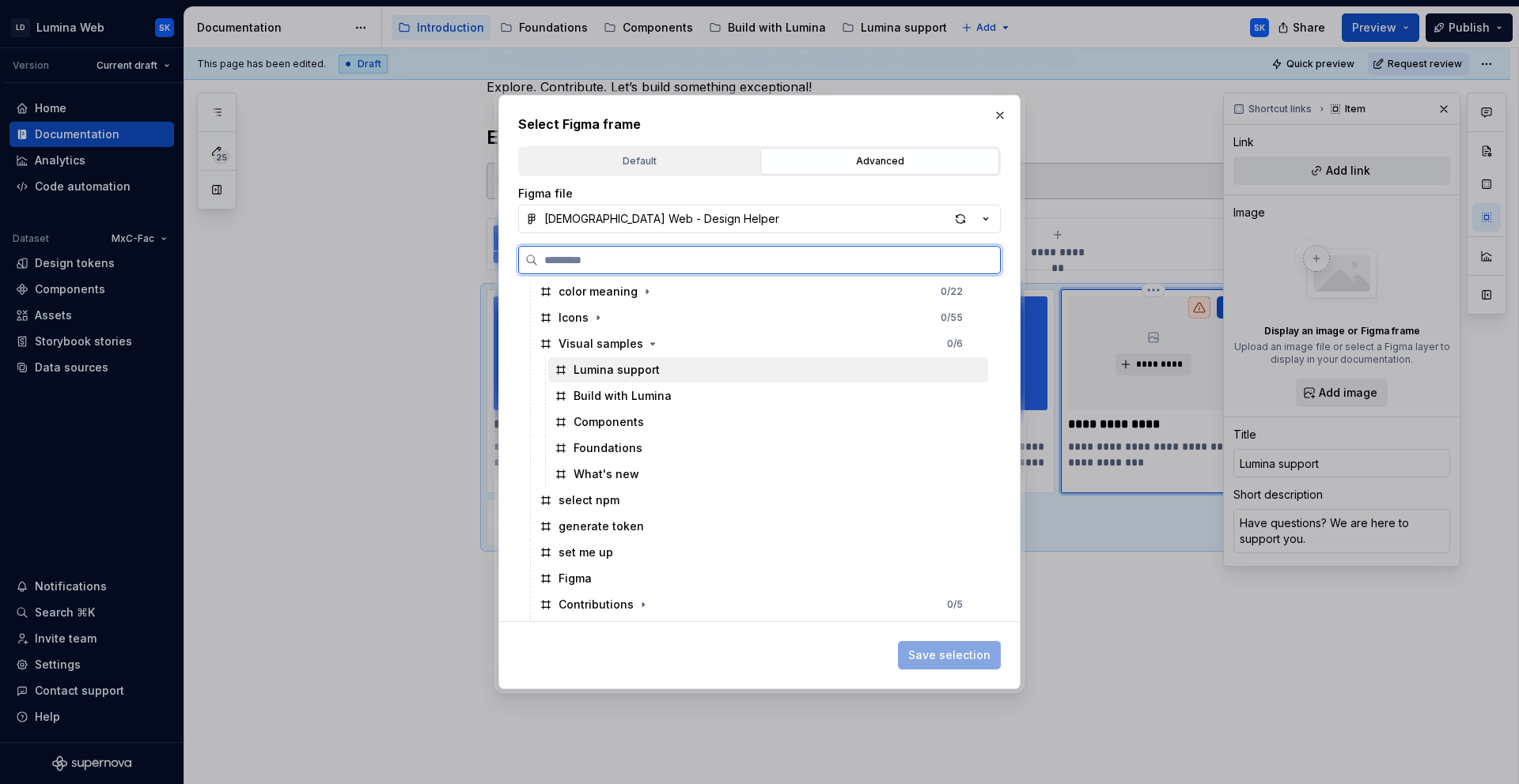
click at [669, 374] on div "Lumina support" at bounding box center [768, 370] width 439 height 25
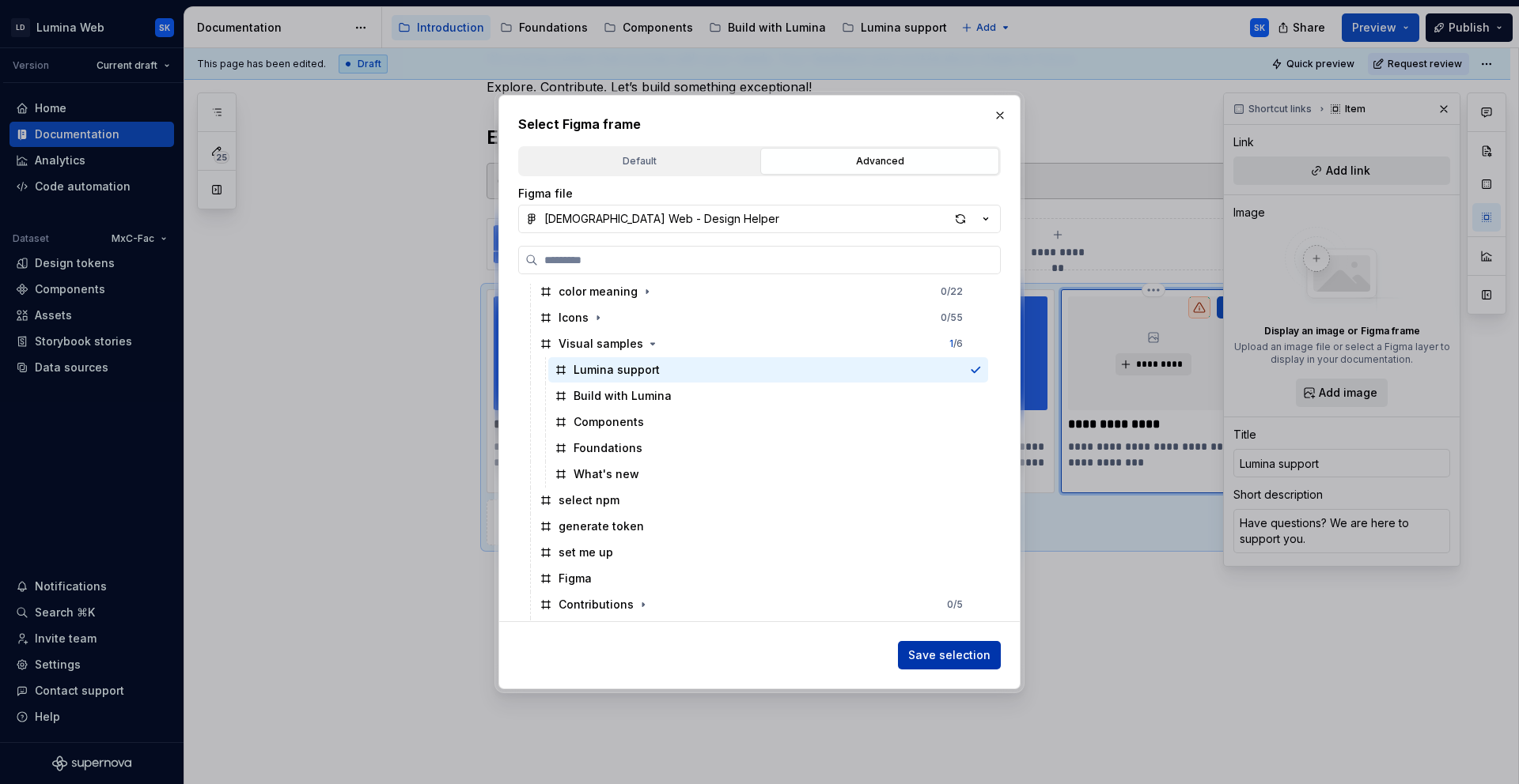
click at [935, 654] on span "Save selection" at bounding box center [949, 655] width 82 height 16
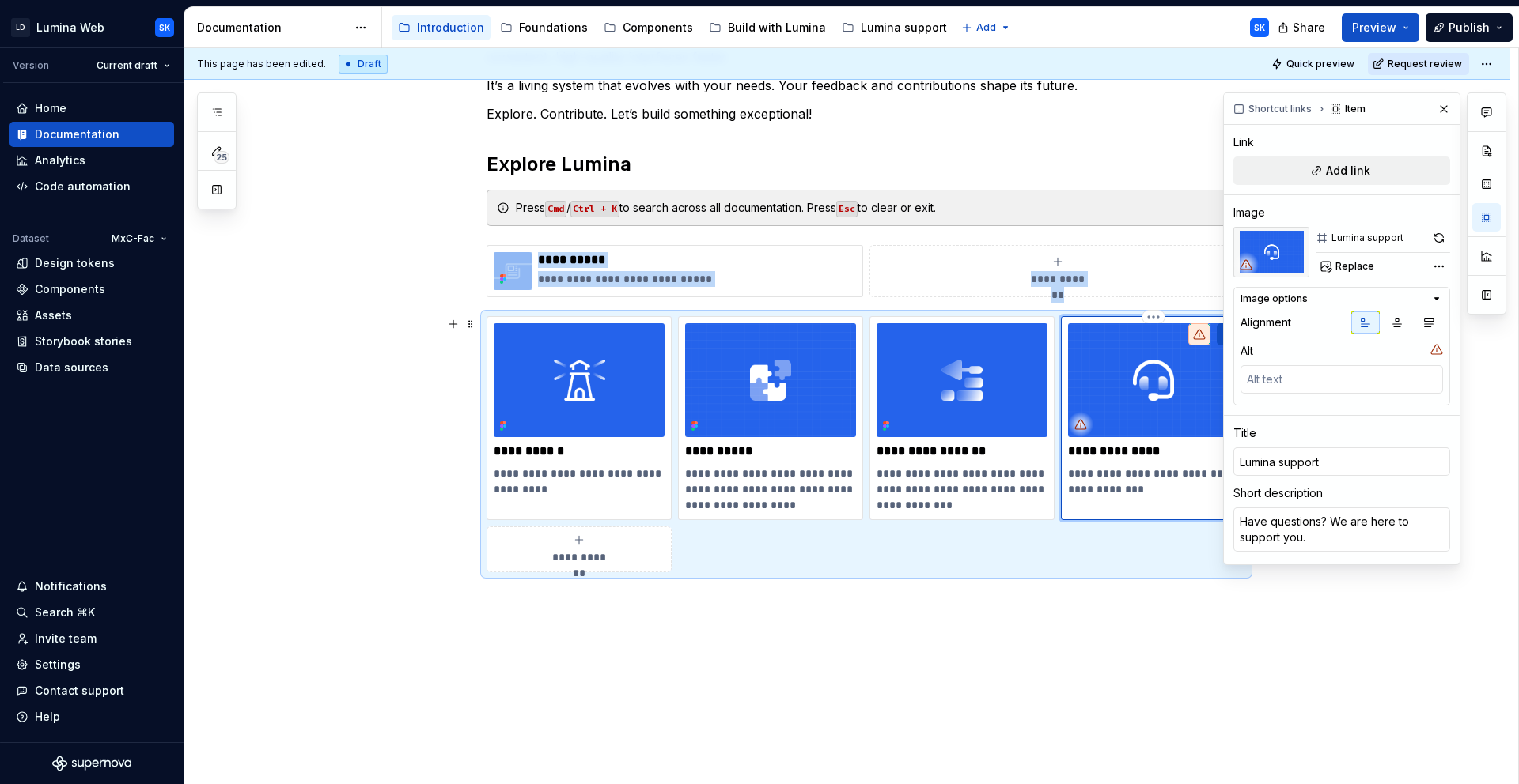
scroll to position [241, 0]
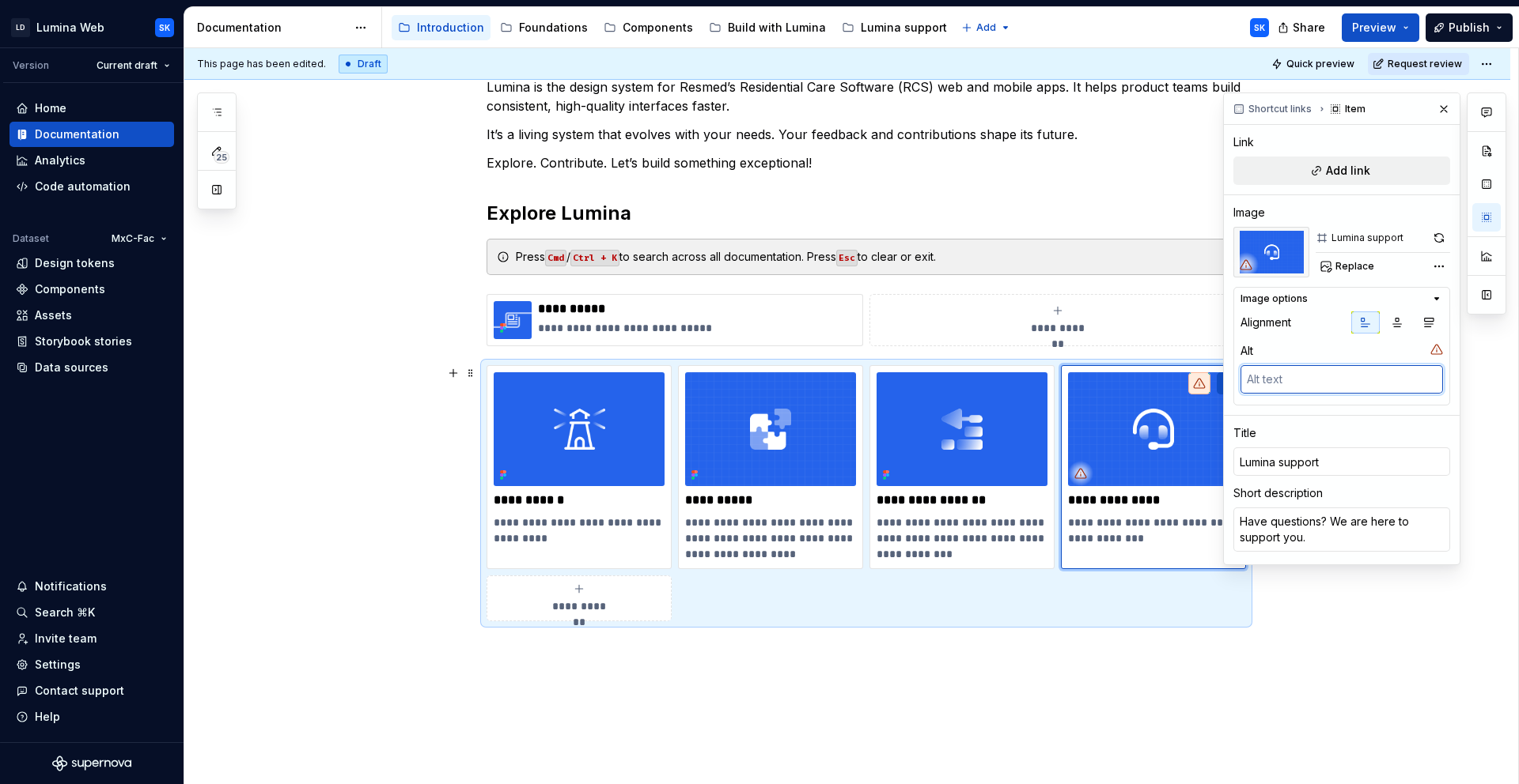
click at [1276, 388] on textarea at bounding box center [1341, 380] width 203 height 29
click at [1357, 461] on input "Lumina support" at bounding box center [1341, 462] width 217 height 29
click at [1363, 159] on button "Add link" at bounding box center [1341, 171] width 217 height 29
type textarea "*"
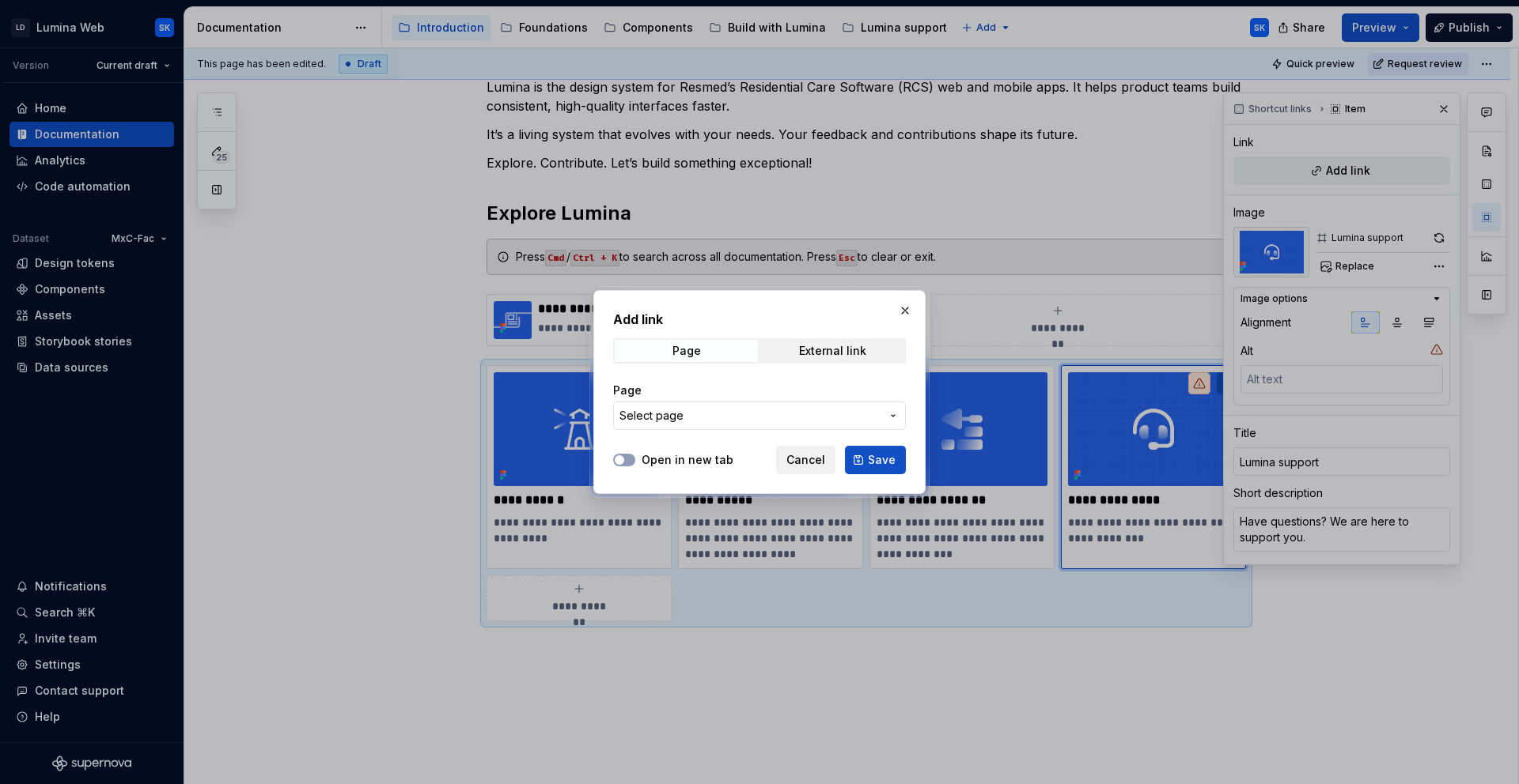
click at [881, 420] on button "Select page" at bounding box center [760, 416] width 292 height 29
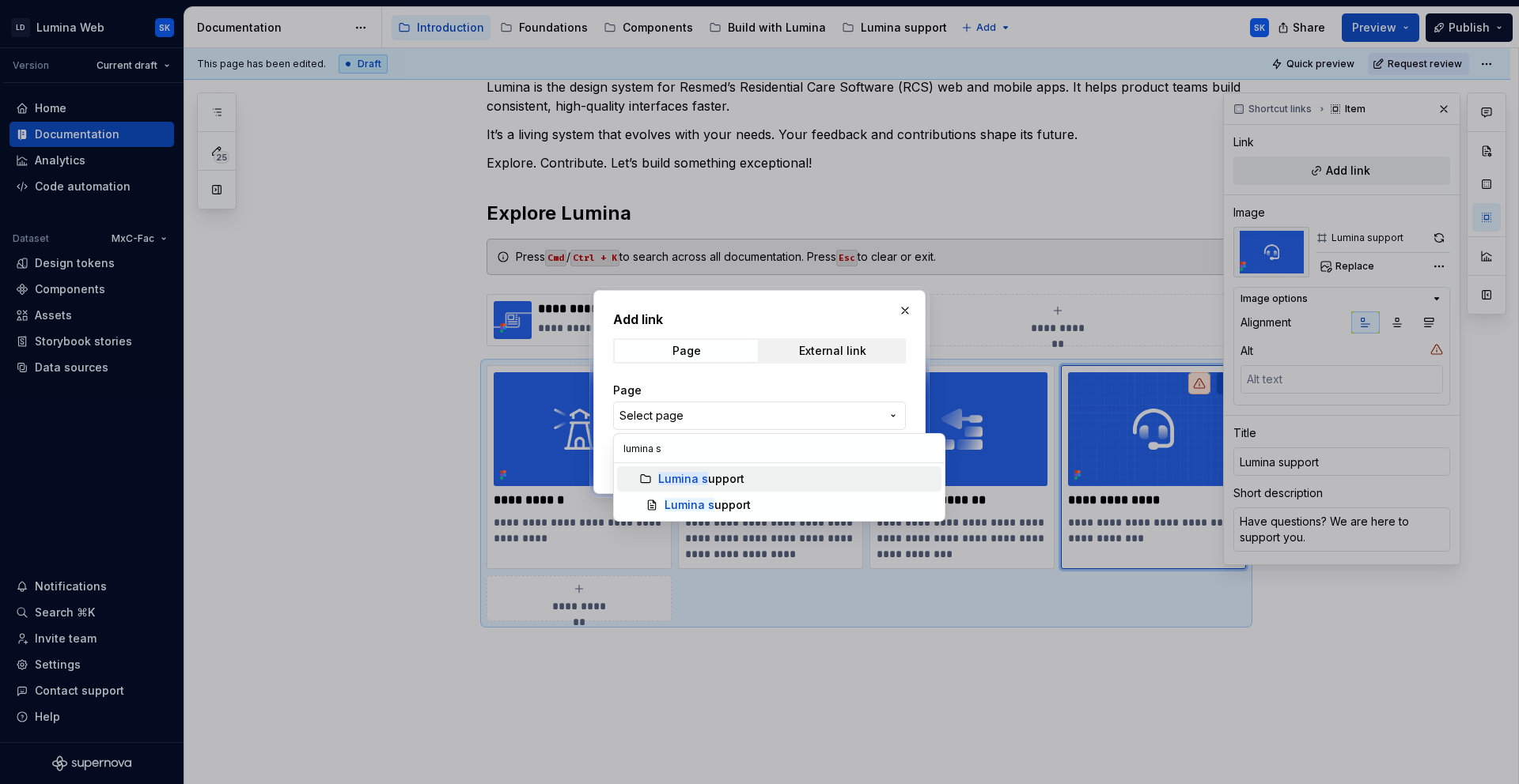
type input "lumina su"
click at [782, 478] on div "Lumina su pport" at bounding box center [797, 478] width 277 height 16
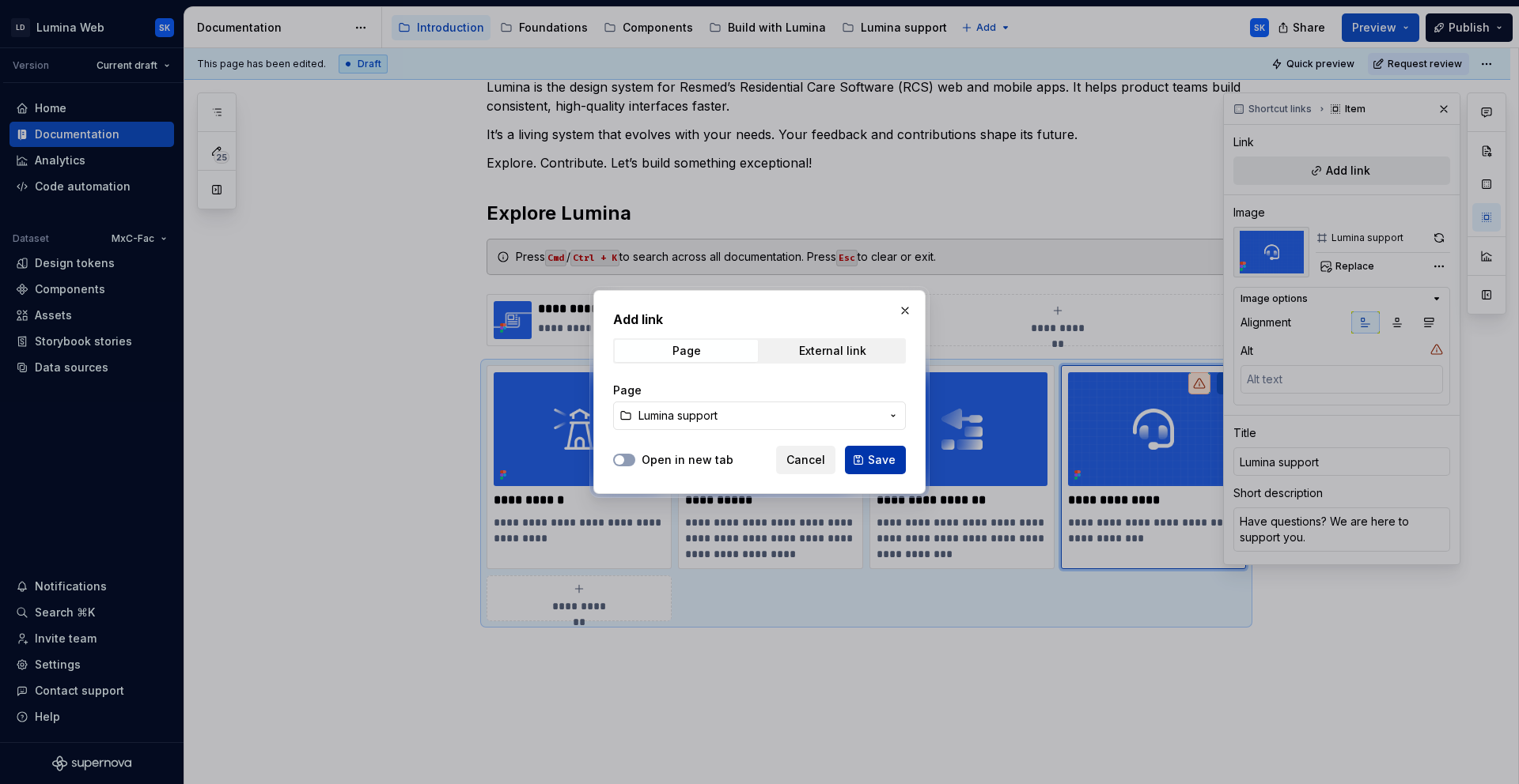
click at [878, 456] on span "Save" at bounding box center [881, 460] width 28 height 16
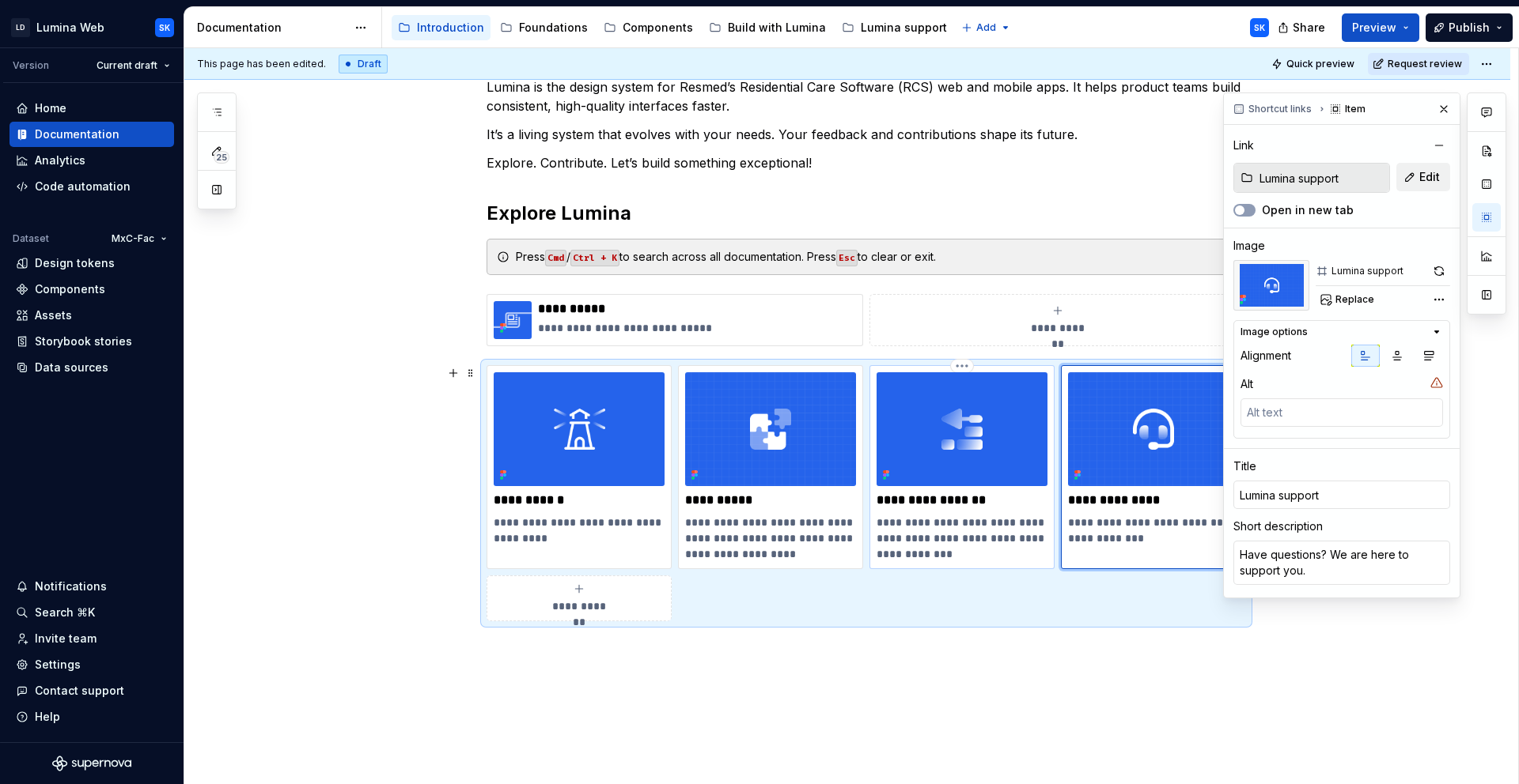
click at [958, 528] on p "**********" at bounding box center [961, 539] width 171 height 48
type textarea "*"
type input "Build with Lumina"
type textarea "See how to combine components to create full features in code and design."
type input "Build with Lumina"
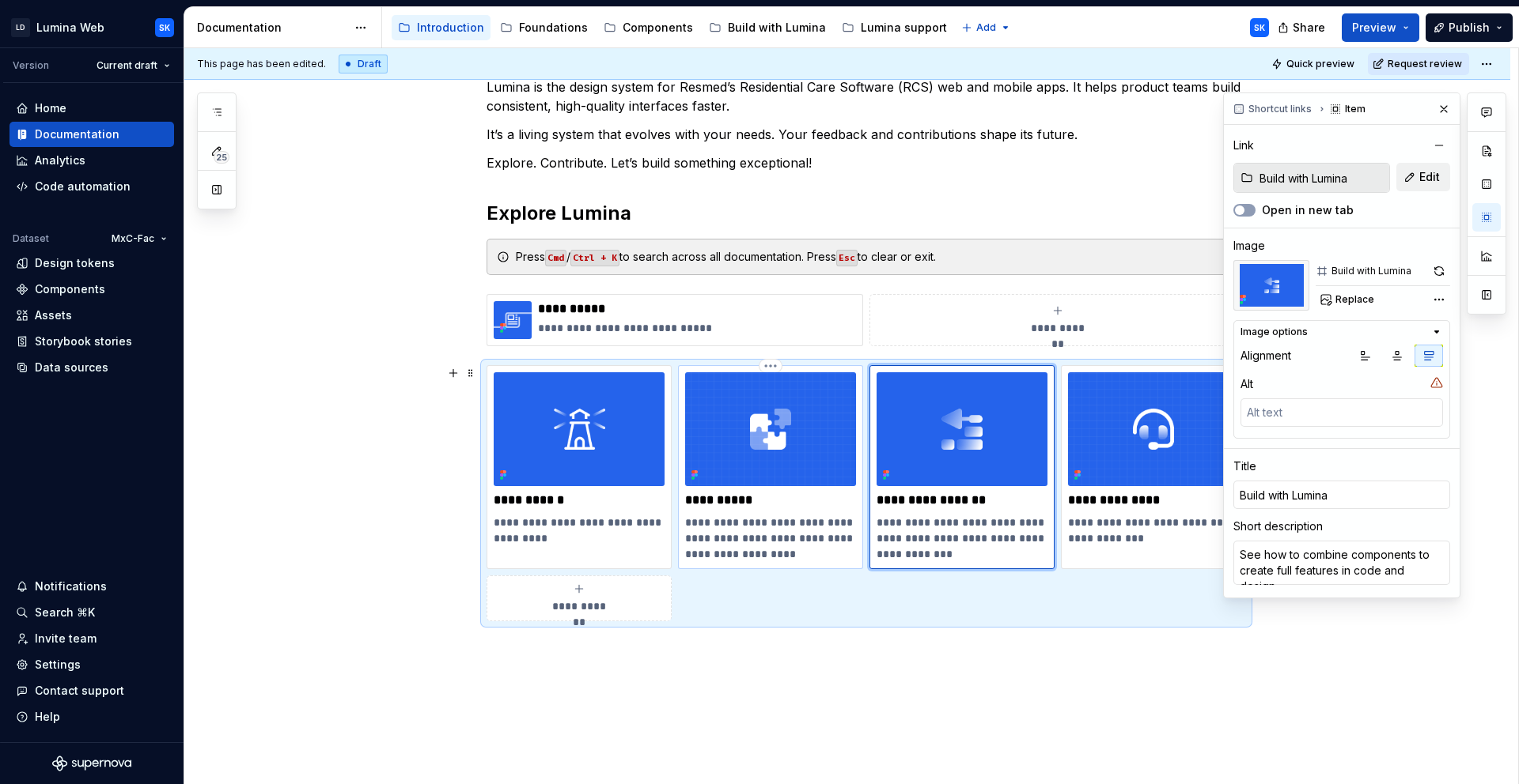
click at [778, 532] on p "**********" at bounding box center [770, 539] width 171 height 48
type textarea "*"
type input "Components"
type textarea "Browse our library of ready-to-use UI elements with design and code references."
type input "Components"
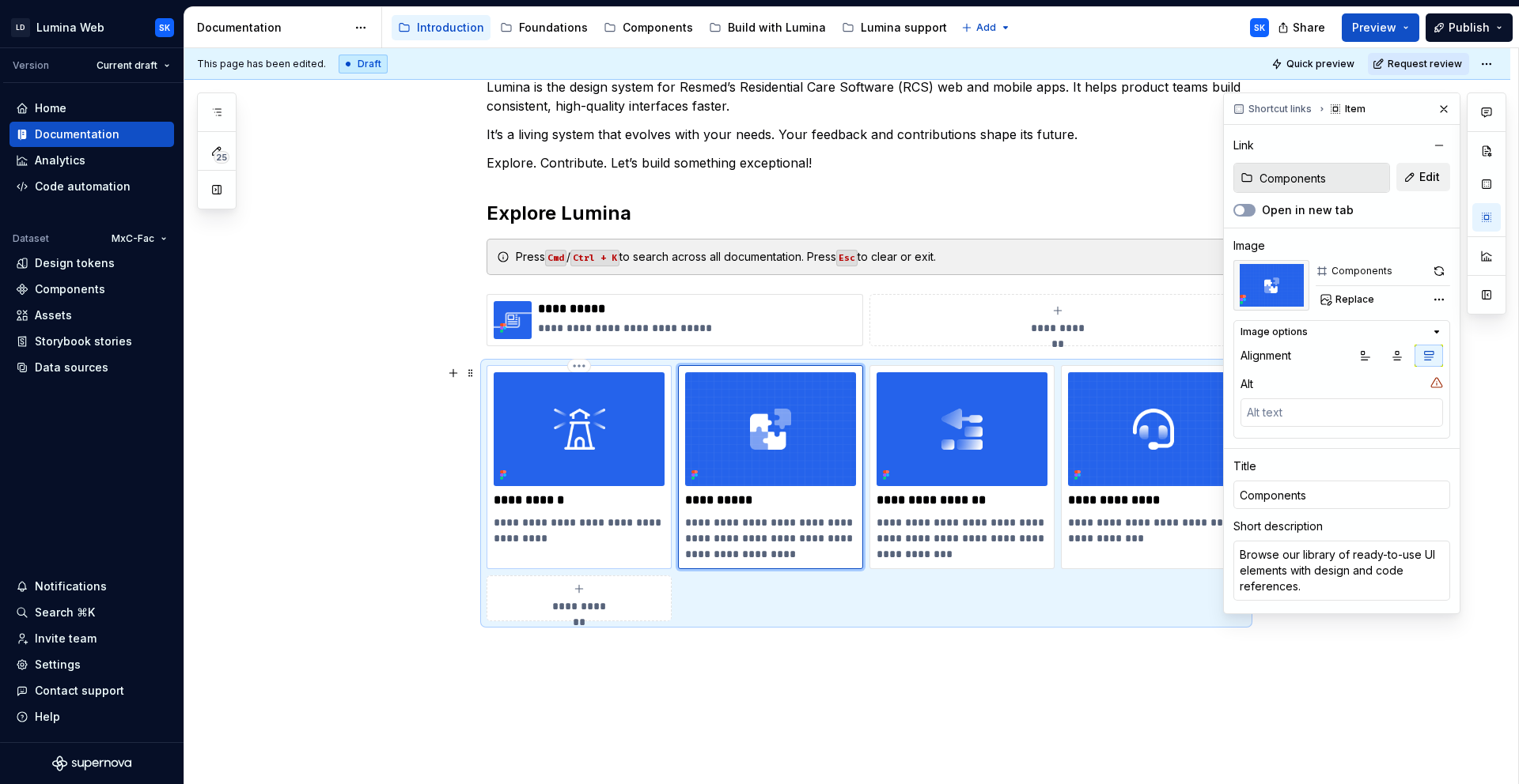
type textarea "*"
type input "Foundations"
type textarea "Learn what drives our design decisions."
type input "Foundations"
click at [587, 513] on div "**********" at bounding box center [579, 459] width 171 height 174
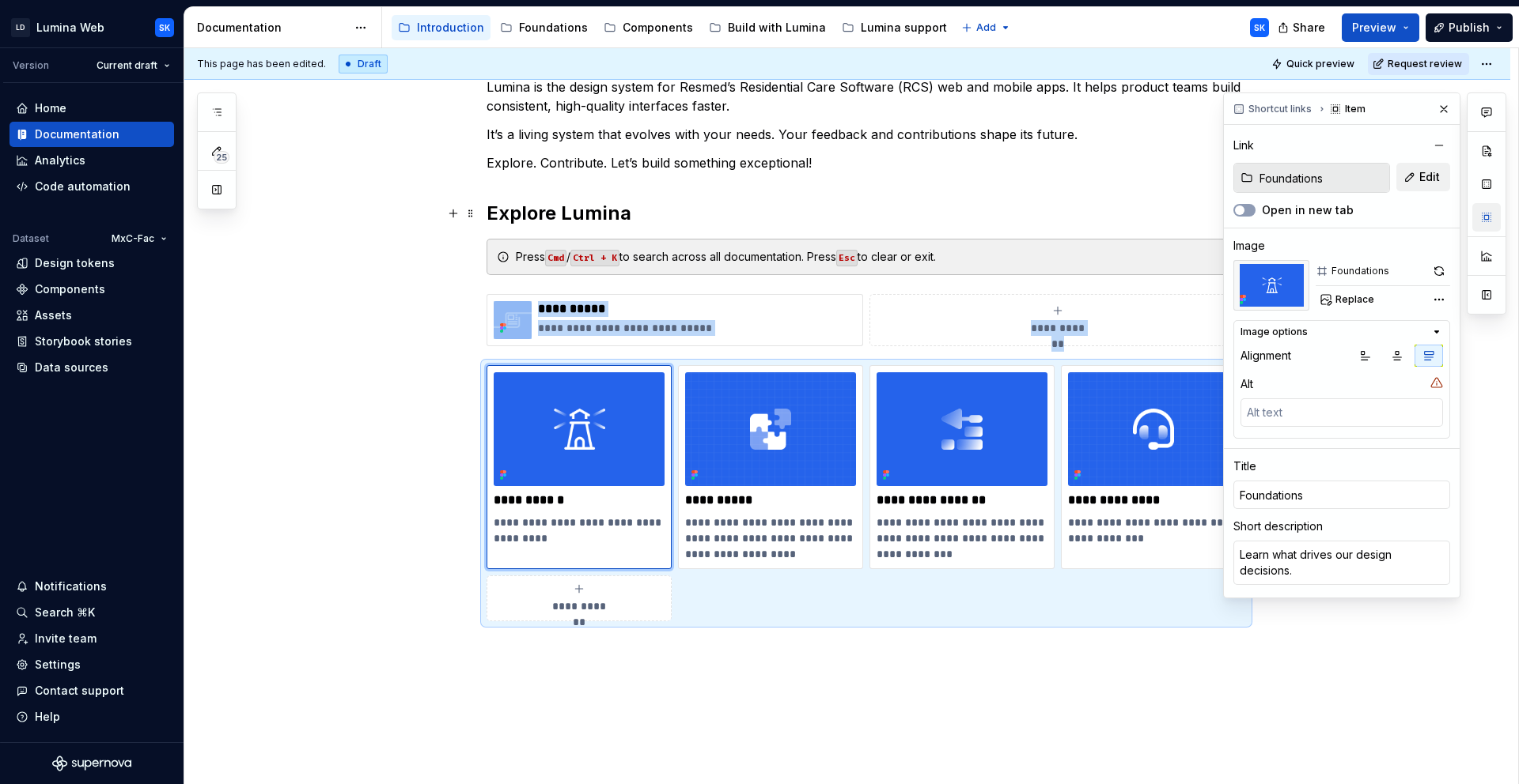
click at [1488, 220] on button "button" at bounding box center [1487, 218] width 29 height 29
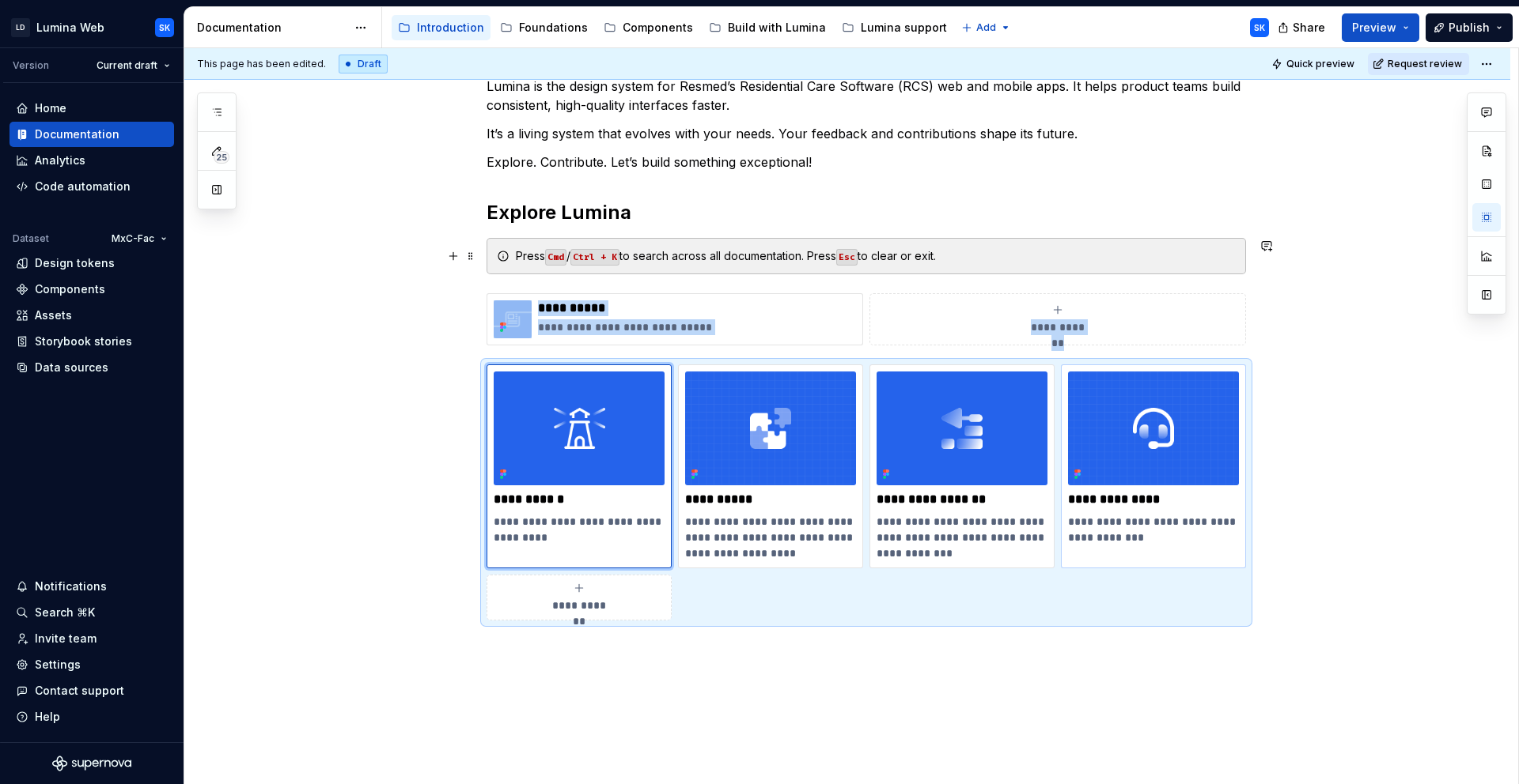
scroll to position [240, 0]
click at [812, 601] on div "**********" at bounding box center [866, 494] width 760 height 256
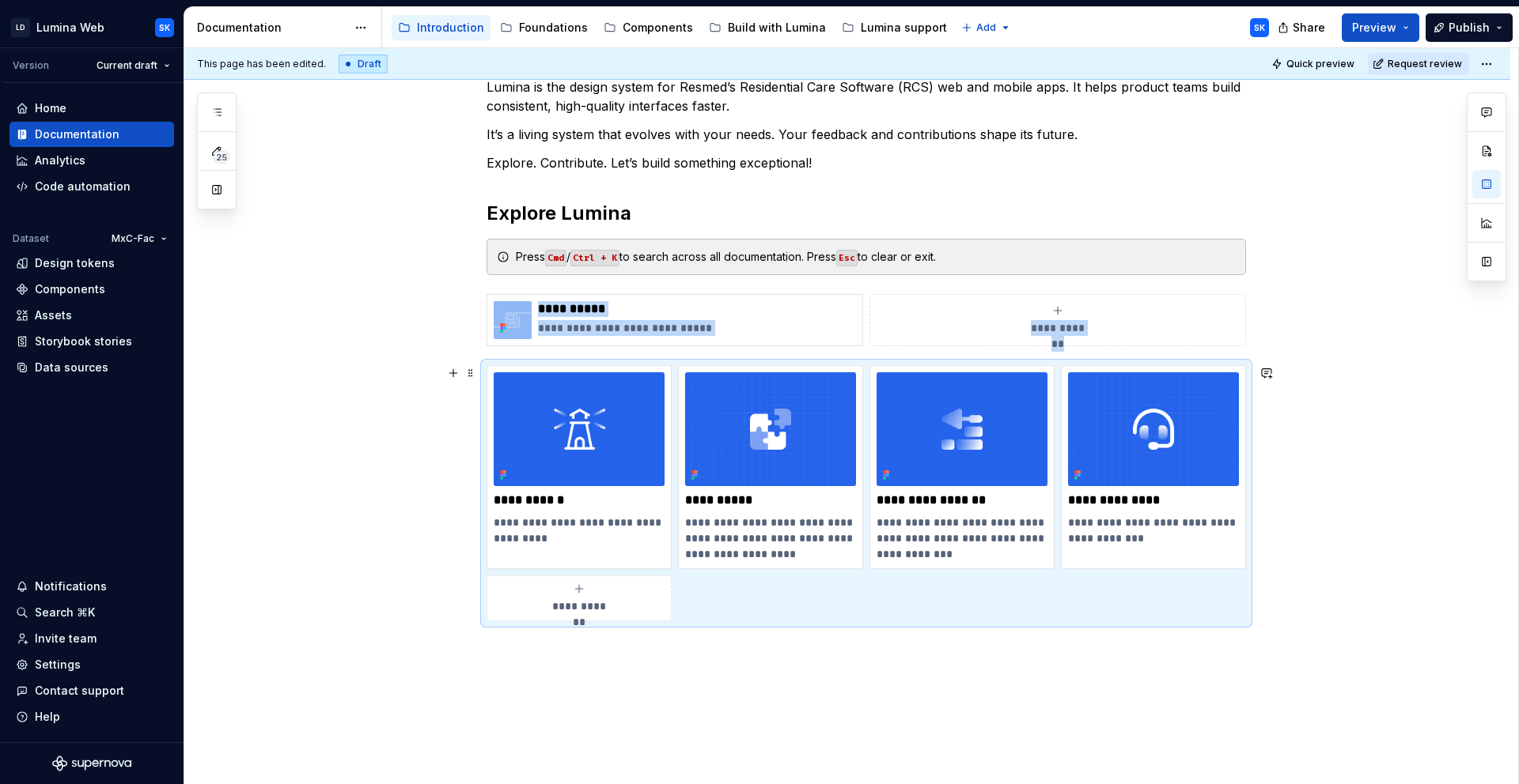
scroll to position [0, 0]
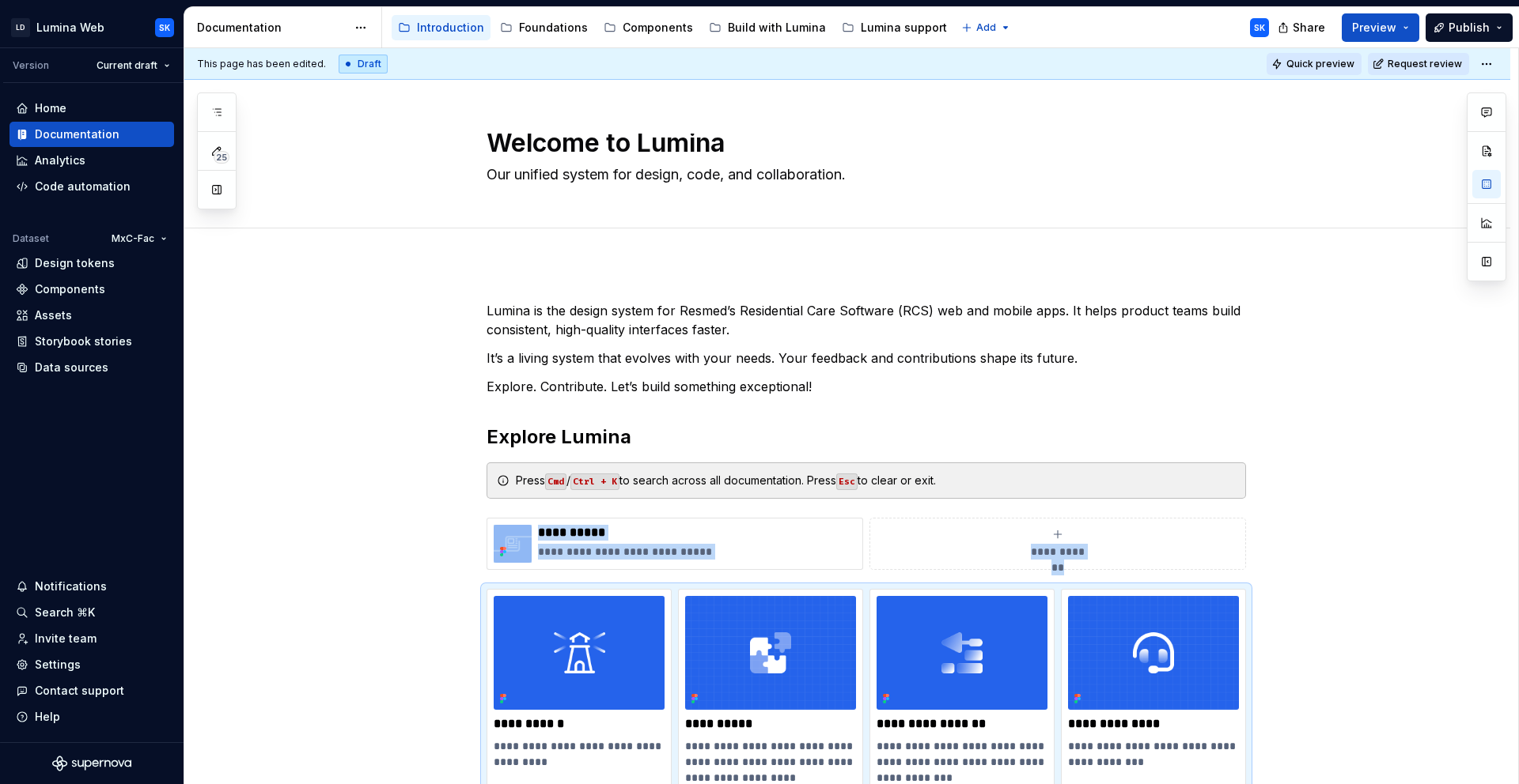
click at [1321, 69] on span "Quick preview" at bounding box center [1319, 63] width 68 height 12
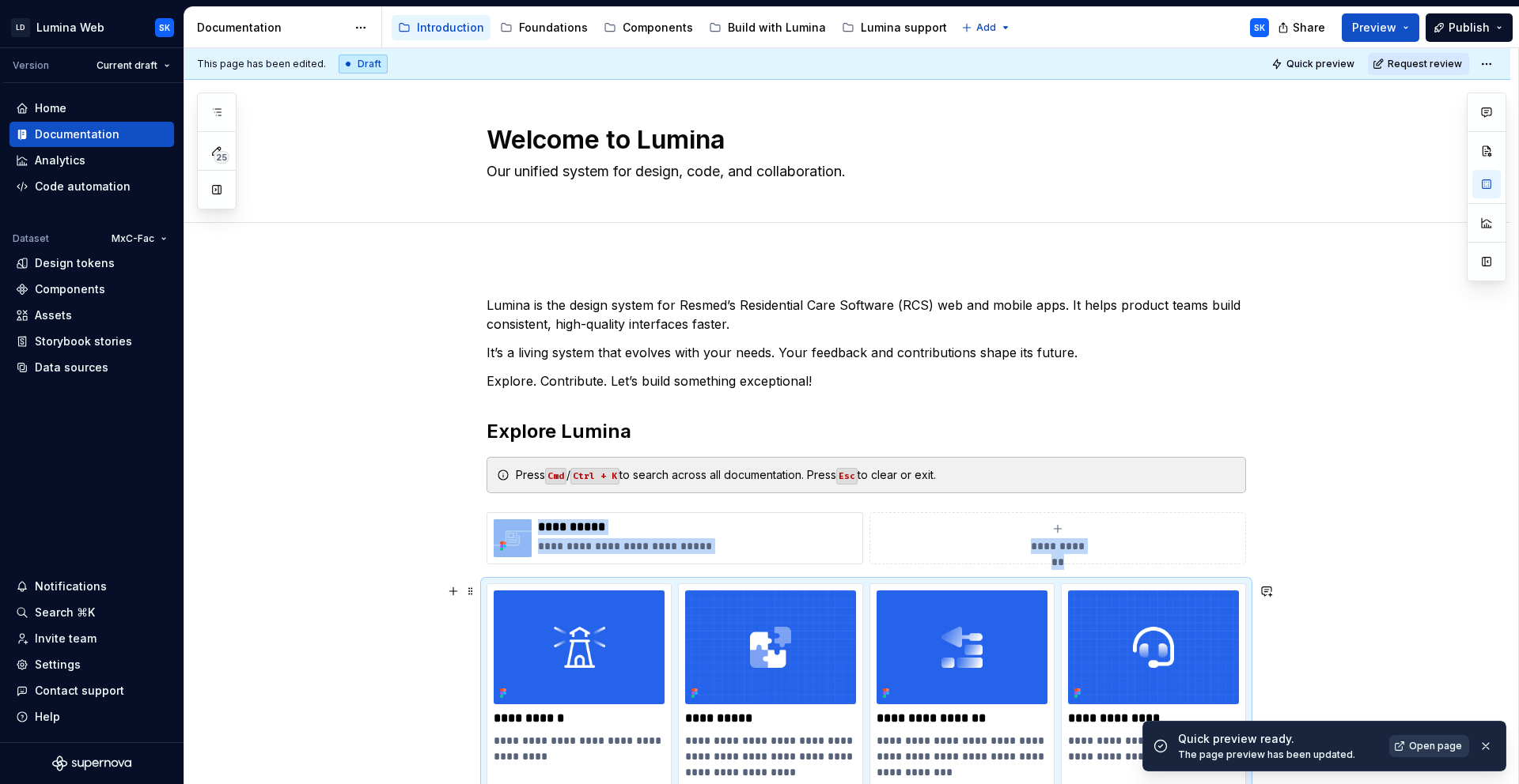
click at [1442, 742] on span "Open page" at bounding box center [1435, 746] width 53 height 12
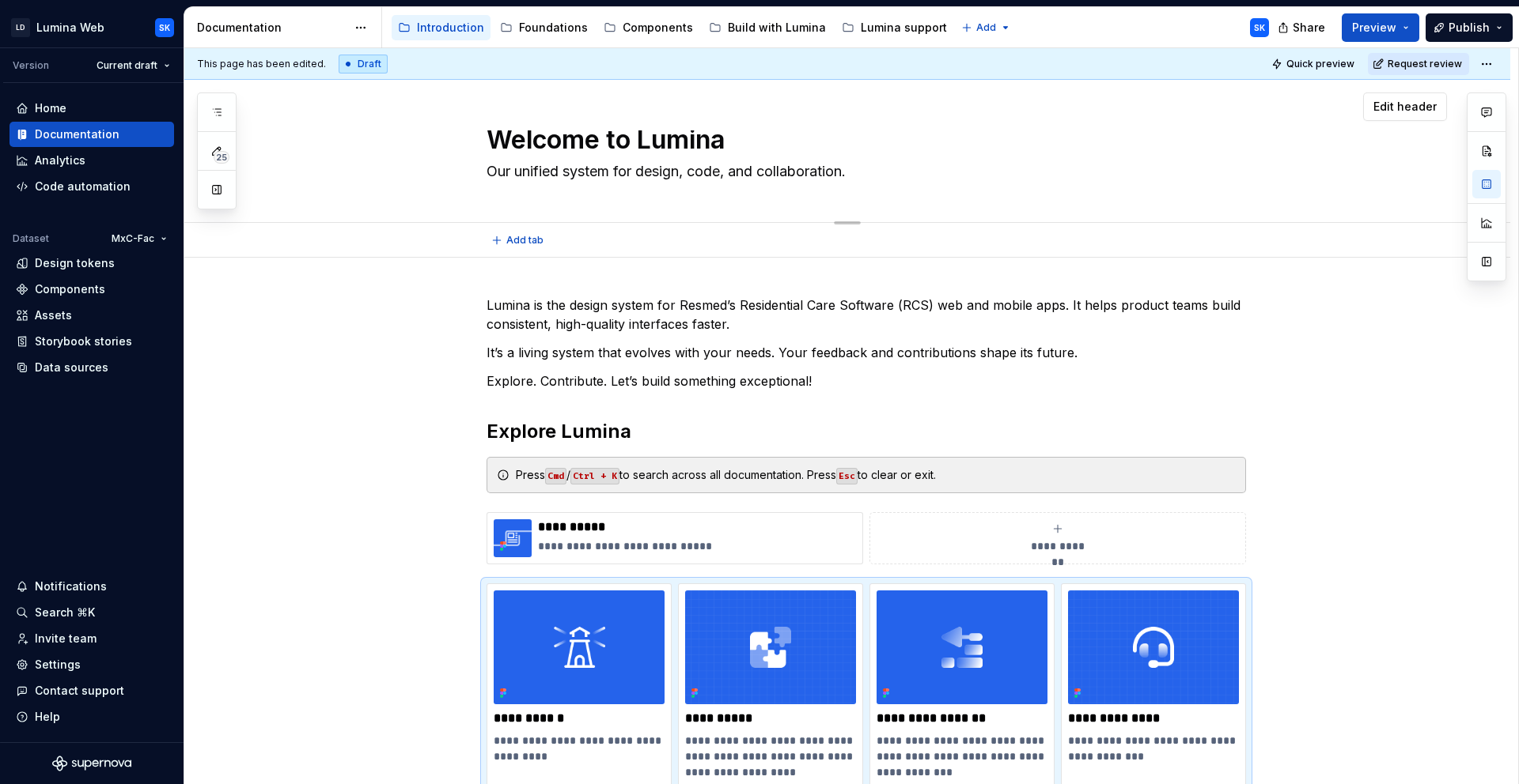
click at [851, 137] on textarea "Welcome to Lumina" at bounding box center [863, 143] width 760 height 25
click at [1419, 103] on span "Edit header" at bounding box center [1404, 106] width 63 height 16
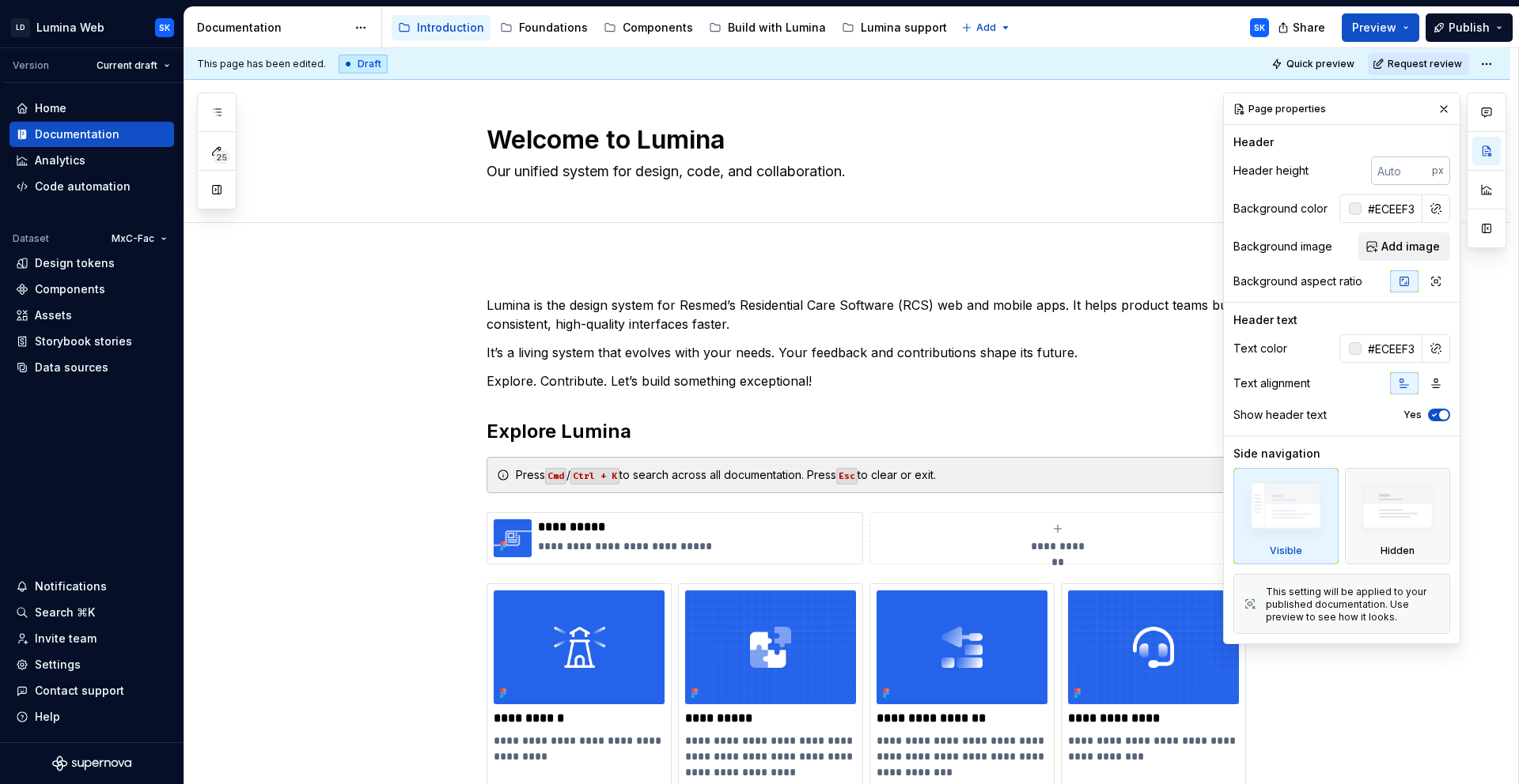
click at [1393, 181] on input "number" at bounding box center [1401, 171] width 61 height 29
type textarea "*"
type input "1"
type textarea "*"
type input "16"
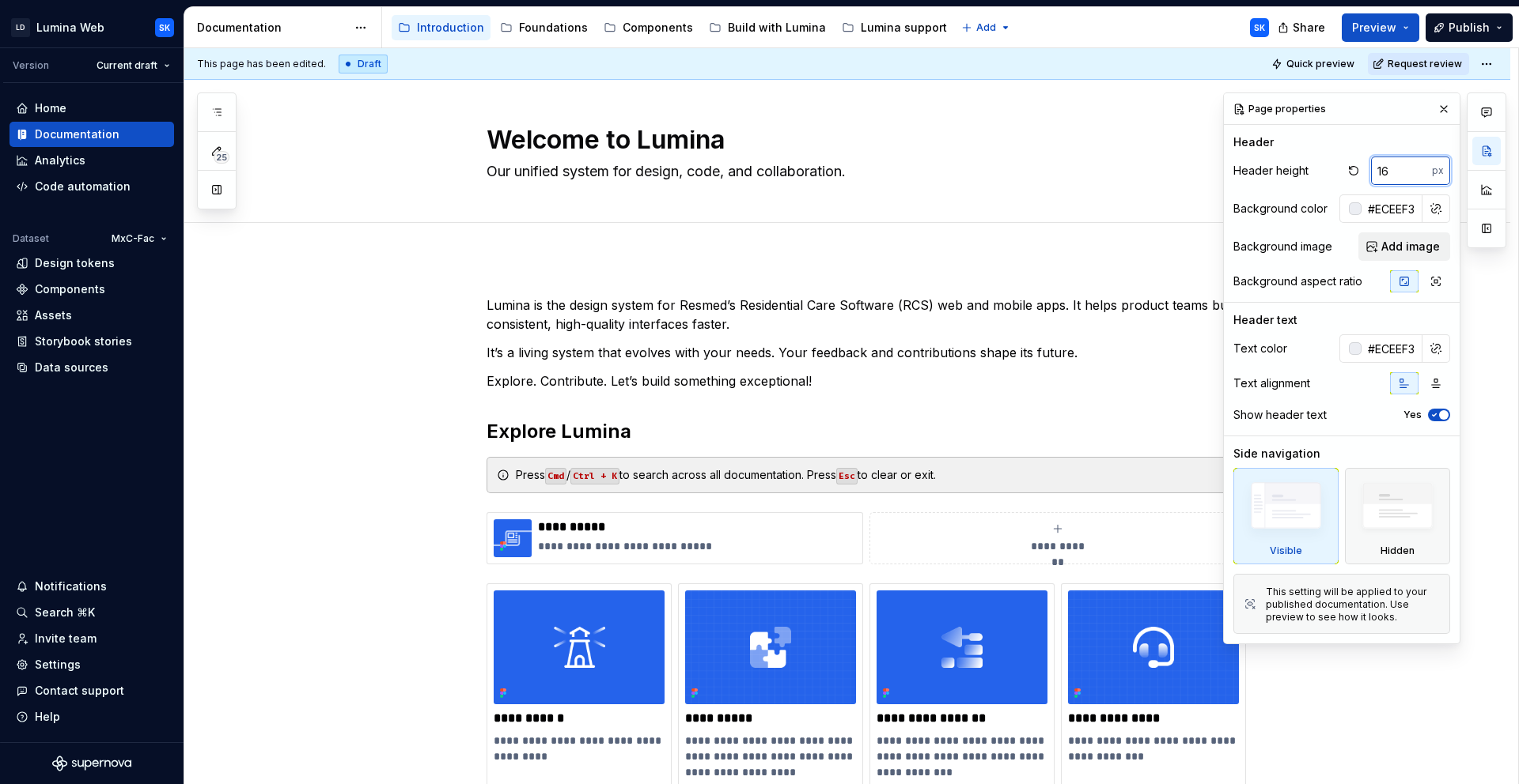
type textarea "*"
type input "160"
type textarea "*"
type input "160"
click at [1452, 104] on button "button" at bounding box center [1443, 109] width 22 height 22
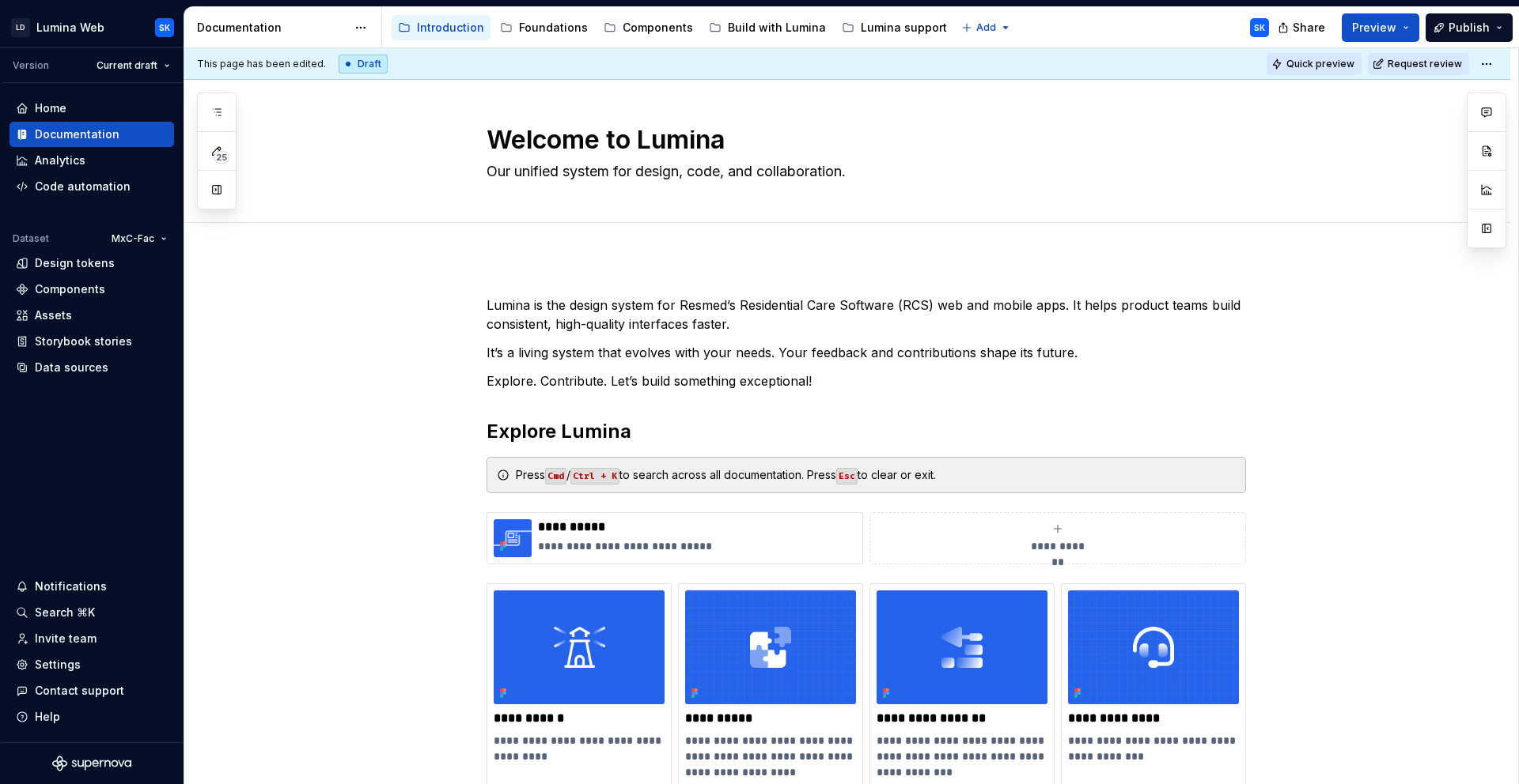
click at [1351, 61] on span "Quick preview" at bounding box center [1319, 63] width 68 height 12
click at [1487, 67] on html "LD Lumina Web SK Version Current draft Home Documentation Analytics Code automa…" at bounding box center [760, 392] width 1519 height 784
click at [1180, 32] on html "LD Lumina Web SK Version Current draft Home Documentation Analytics Code automa…" at bounding box center [760, 392] width 1519 height 784
click at [1377, 32] on span "Preview" at bounding box center [1374, 28] width 44 height 16
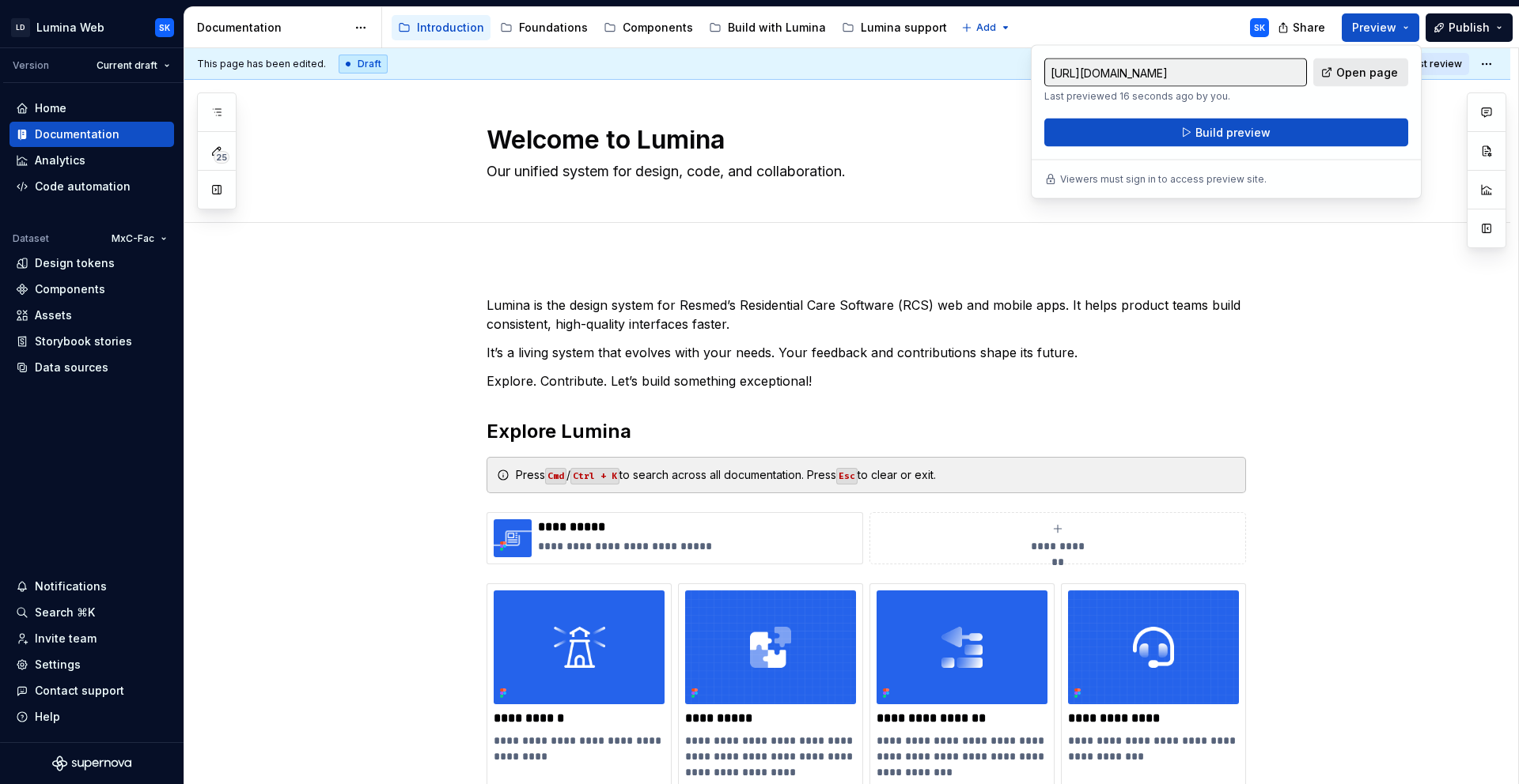
click at [1379, 66] on span "Open page" at bounding box center [1366, 73] width 62 height 16
click at [900, 138] on textarea "Welcome to Lumina" at bounding box center [863, 143] width 760 height 25
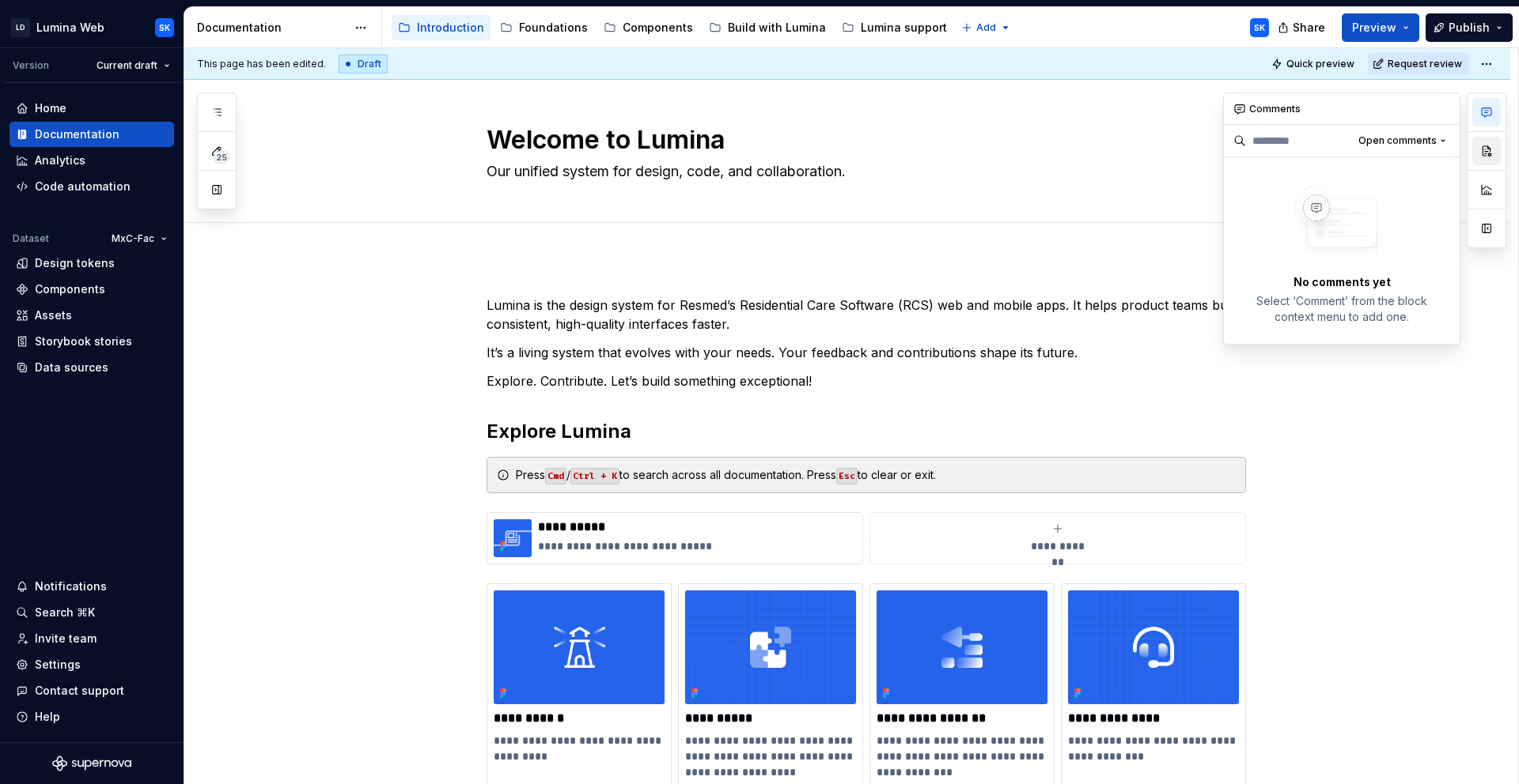
click at [1499, 147] on button "button" at bounding box center [1487, 151] width 29 height 29
type textarea "*"
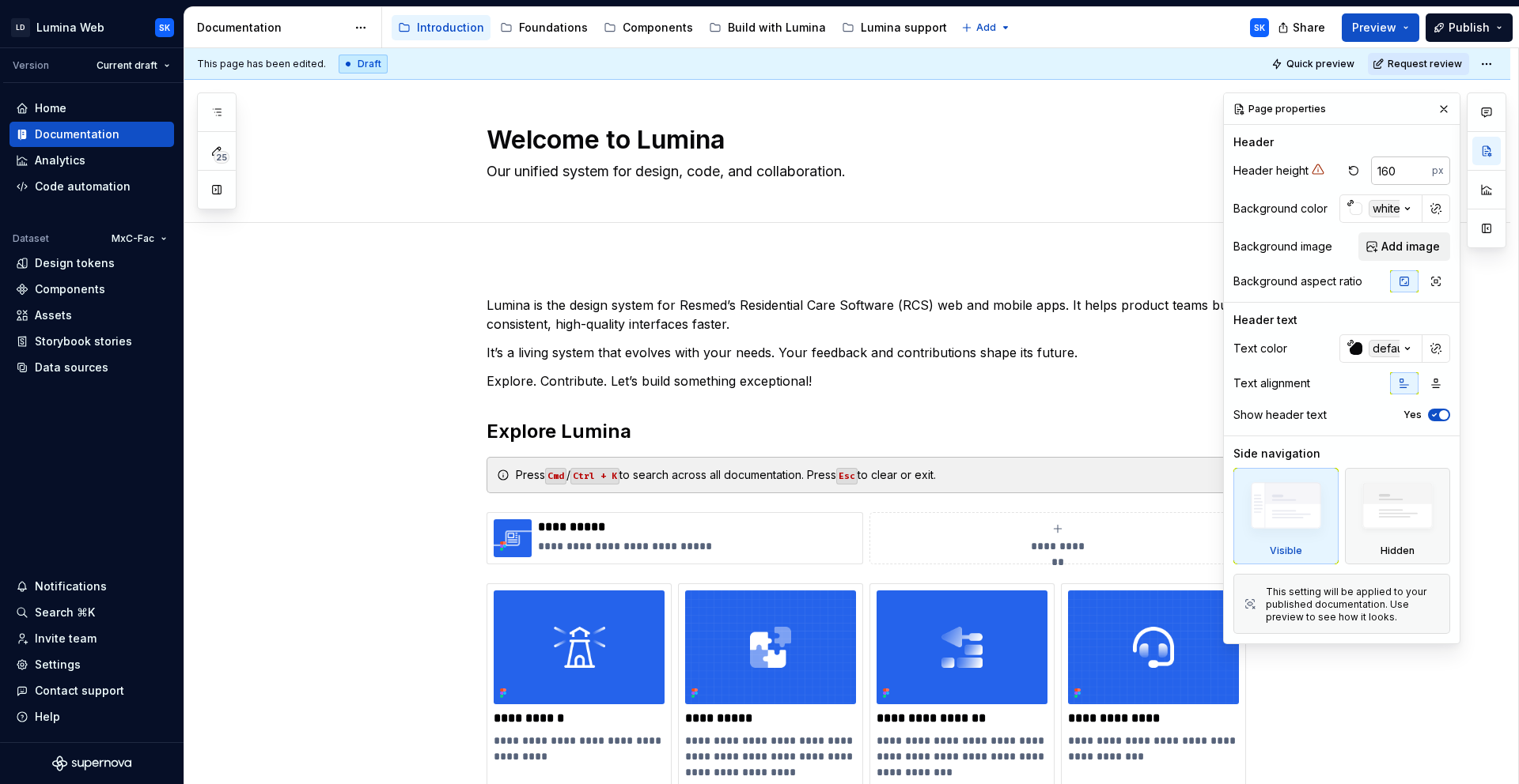
click at [1394, 171] on input "160" at bounding box center [1401, 171] width 61 height 29
type input "120"
click at [1145, 24] on div "Accessibility guide for tree Page tree. Navigate the tree with the arrow keys. …" at bounding box center [831, 27] width 899 height 41
click at [1306, 65] on span "Quick preview" at bounding box center [1319, 63] width 68 height 12
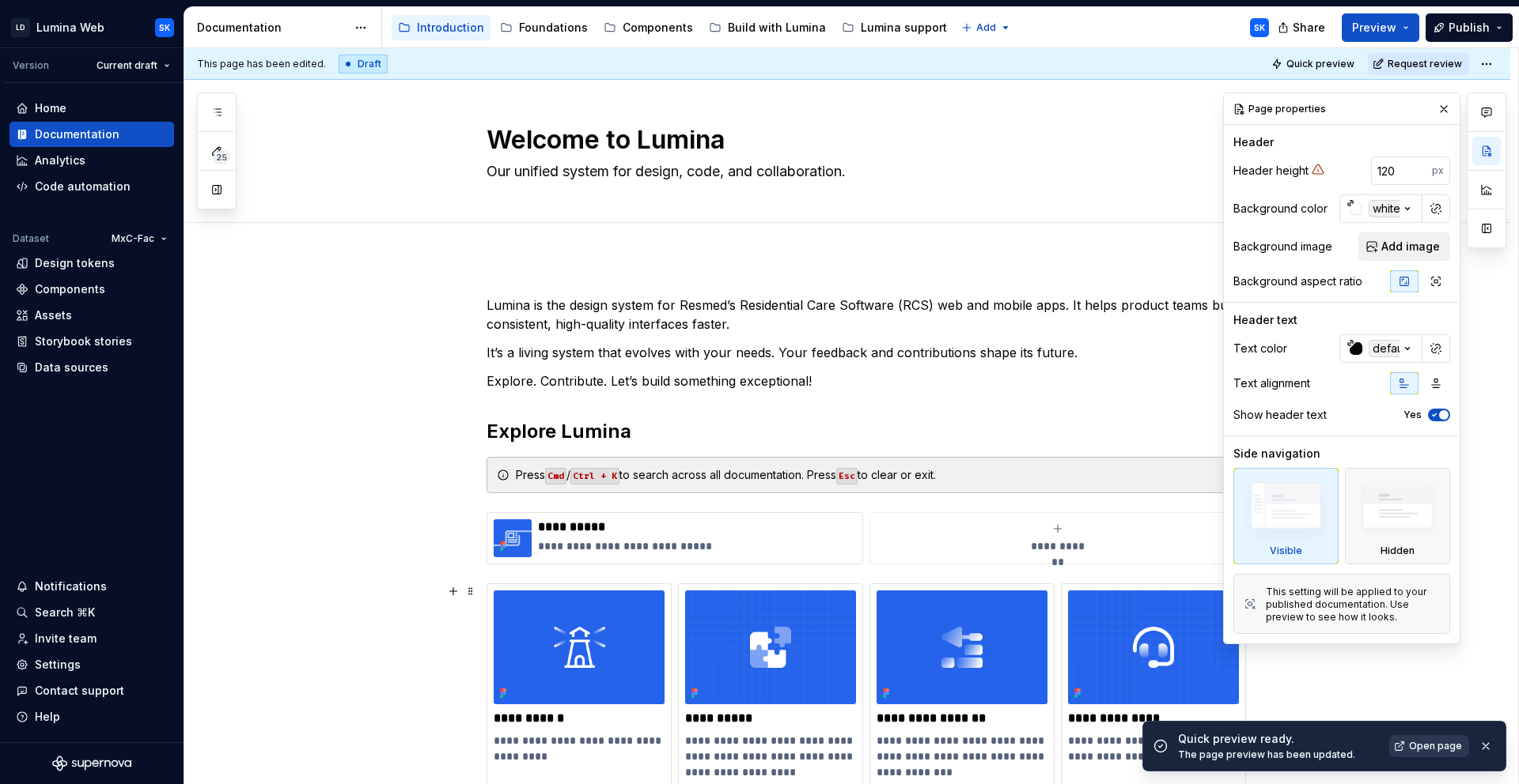
click at [1455, 747] on span "Open page" at bounding box center [1435, 746] width 53 height 12
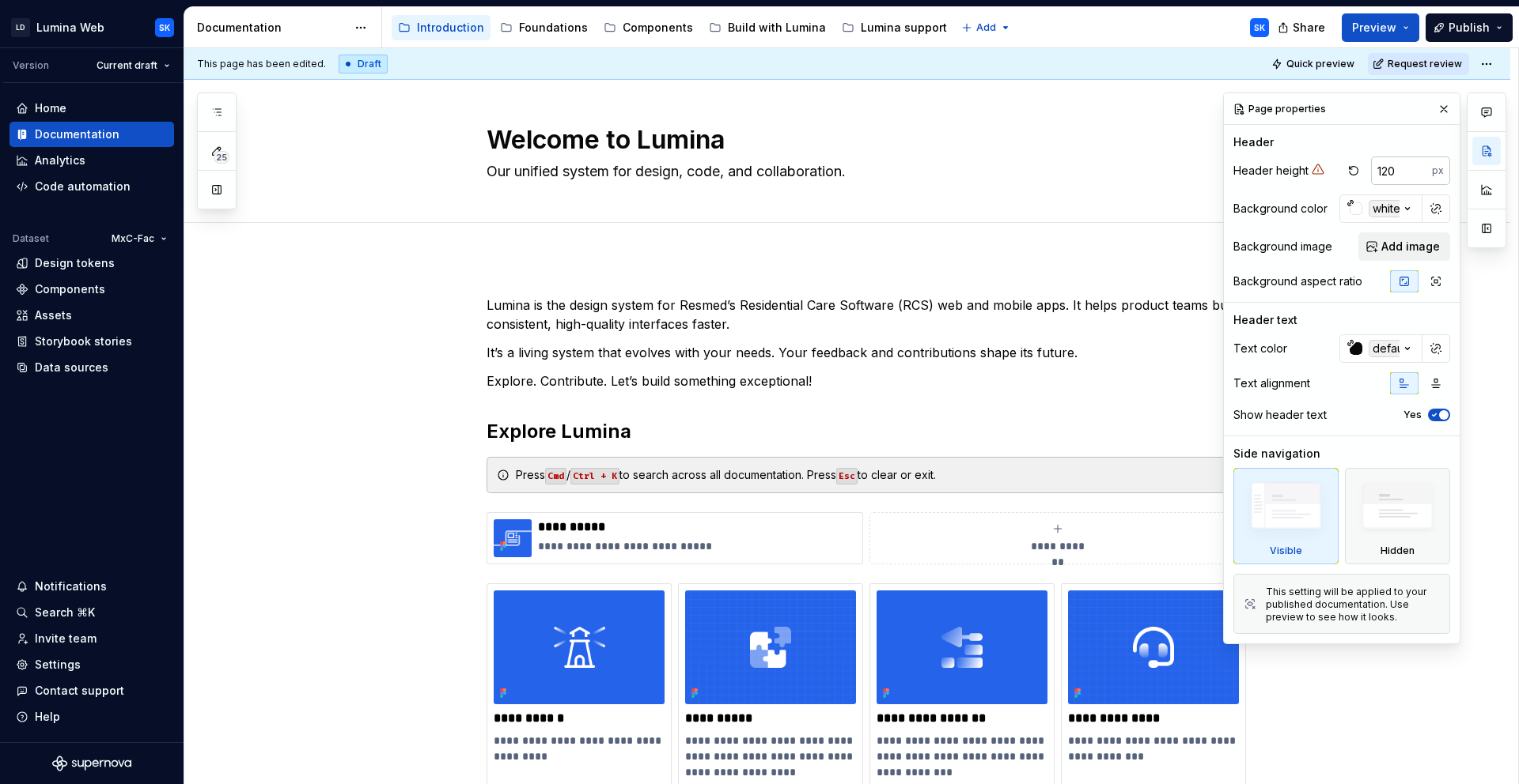
click at [1402, 179] on input "120" at bounding box center [1401, 171] width 61 height 29
click at [1357, 171] on button "button" at bounding box center [1353, 170] width 22 height 22
type textarea "*"
click at [1386, 176] on input "number" at bounding box center [1401, 171] width 61 height 29
click at [1442, 109] on button "button" at bounding box center [1443, 109] width 22 height 22
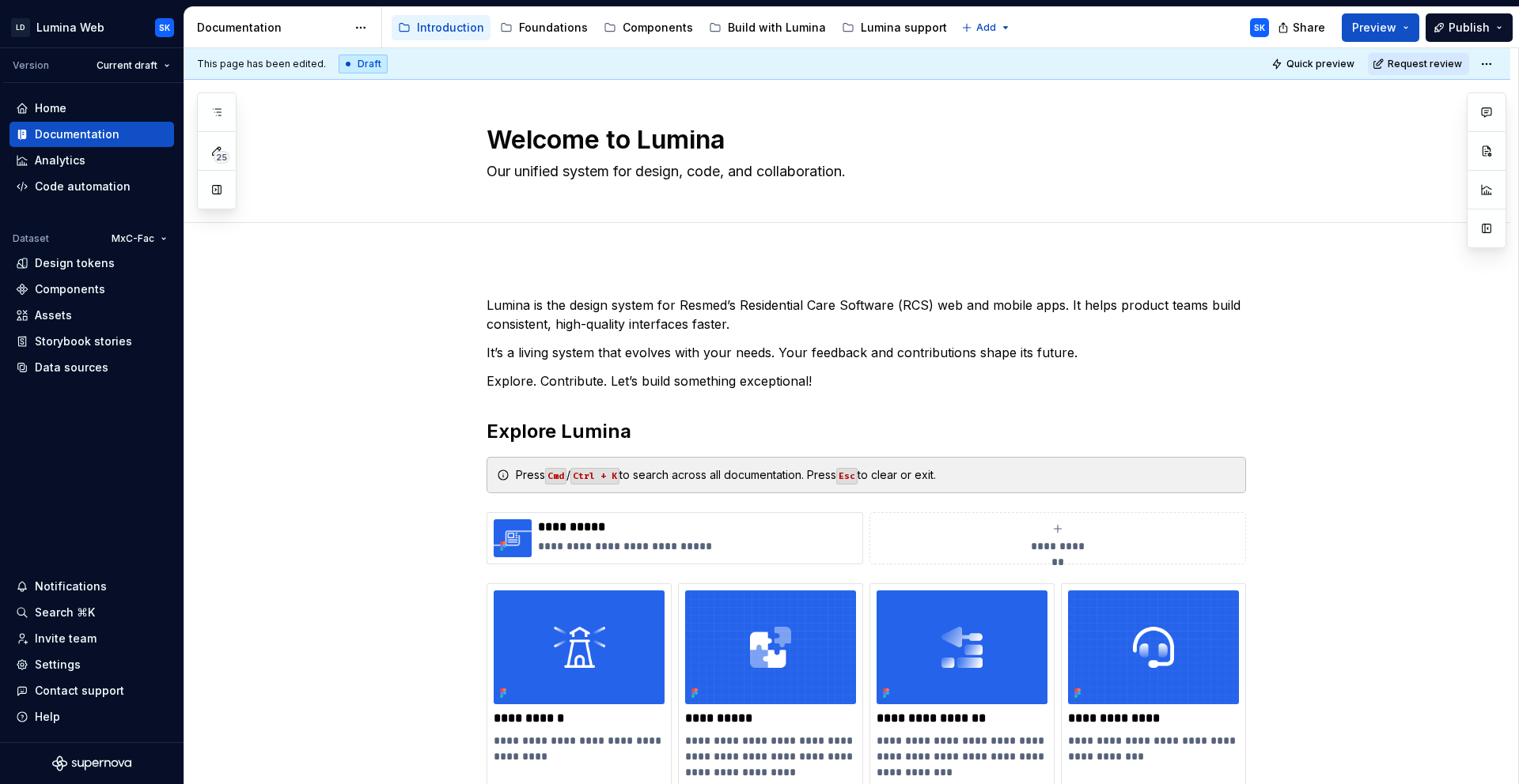
click at [1095, 25] on div "Accessibility guide for tree Page tree. Navigate the tree with the arrow keys. …" at bounding box center [831, 27] width 899 height 41
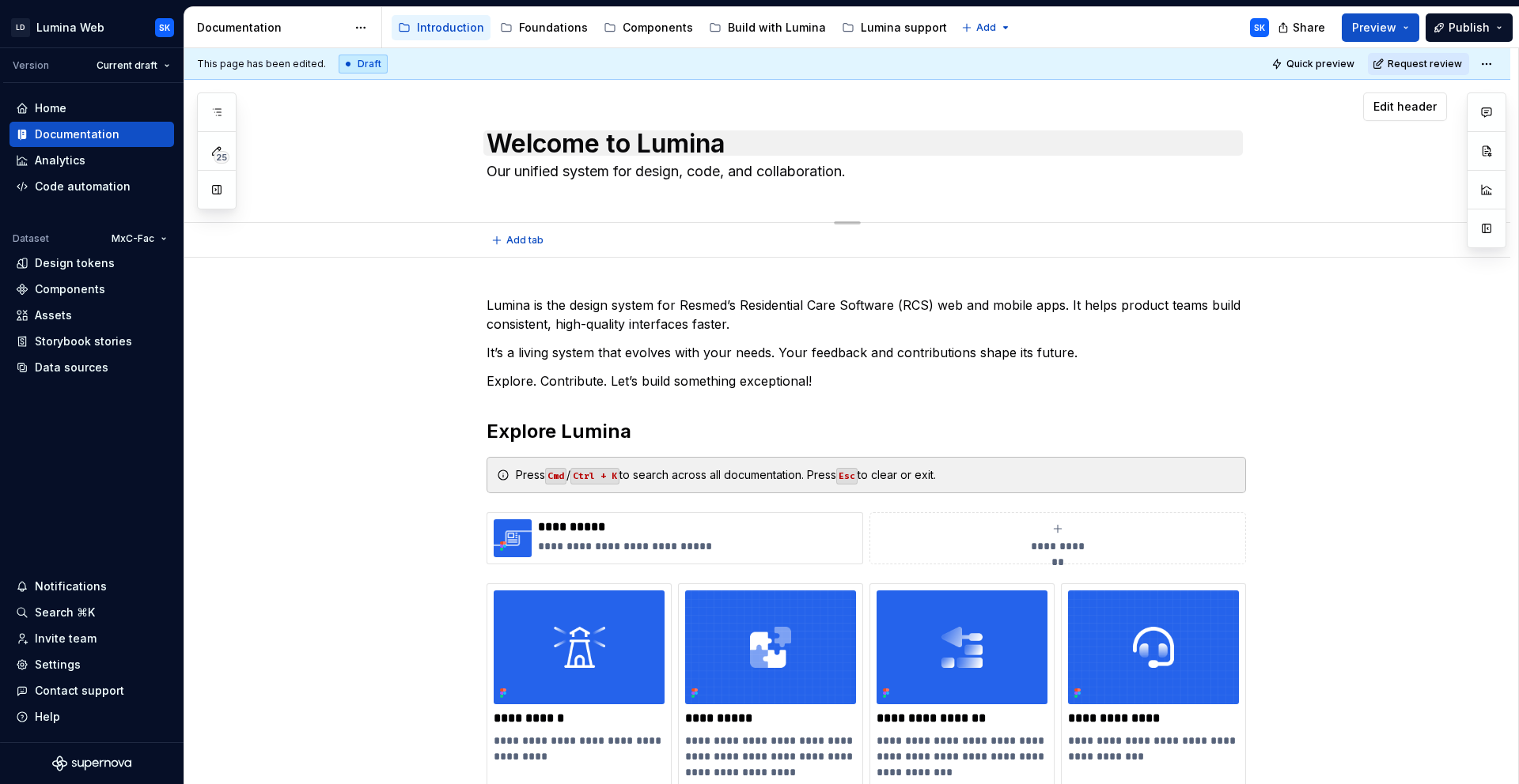
scroll to position [9, 0]
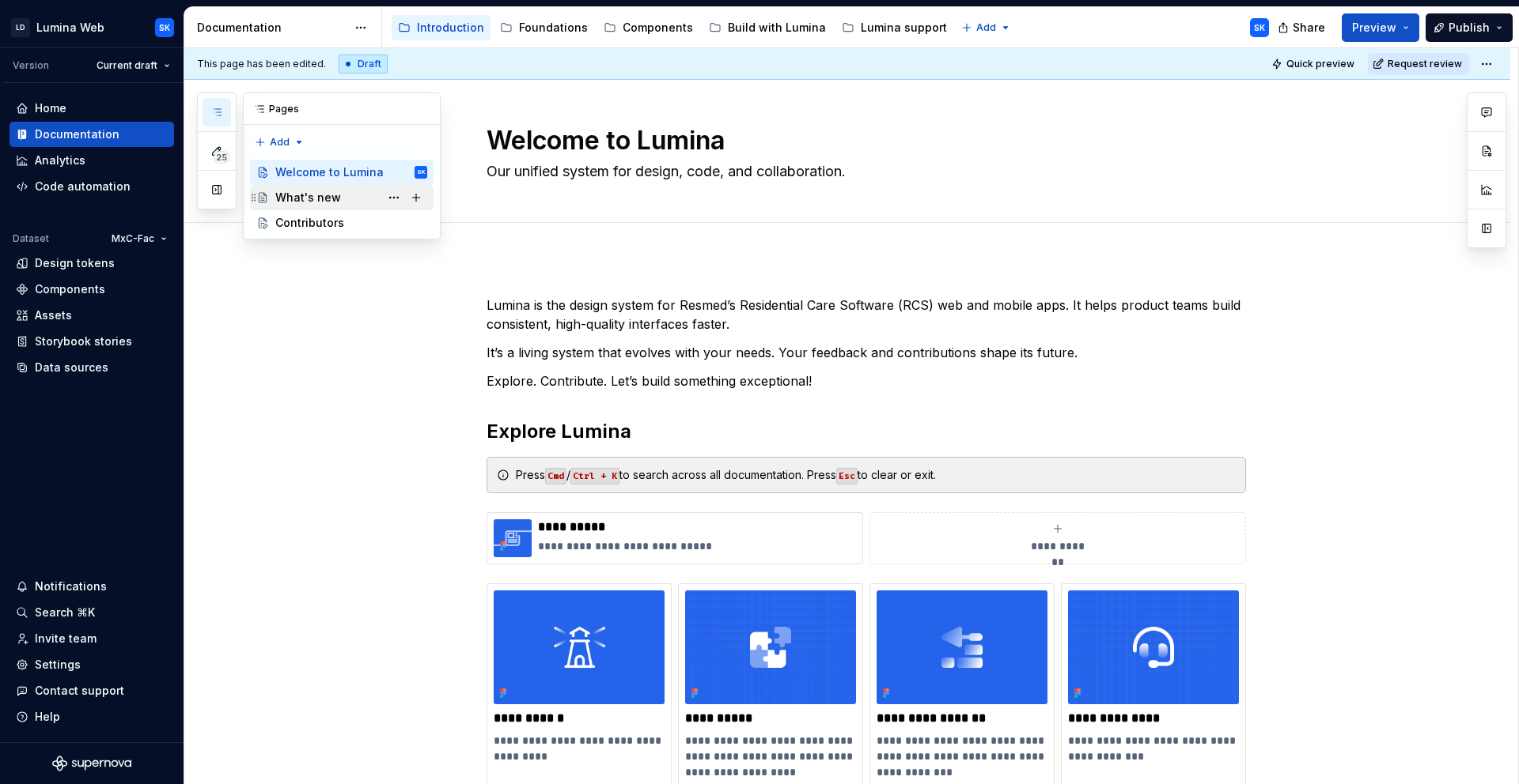
click at [326, 199] on div "What's new" at bounding box center [308, 198] width 66 height 16
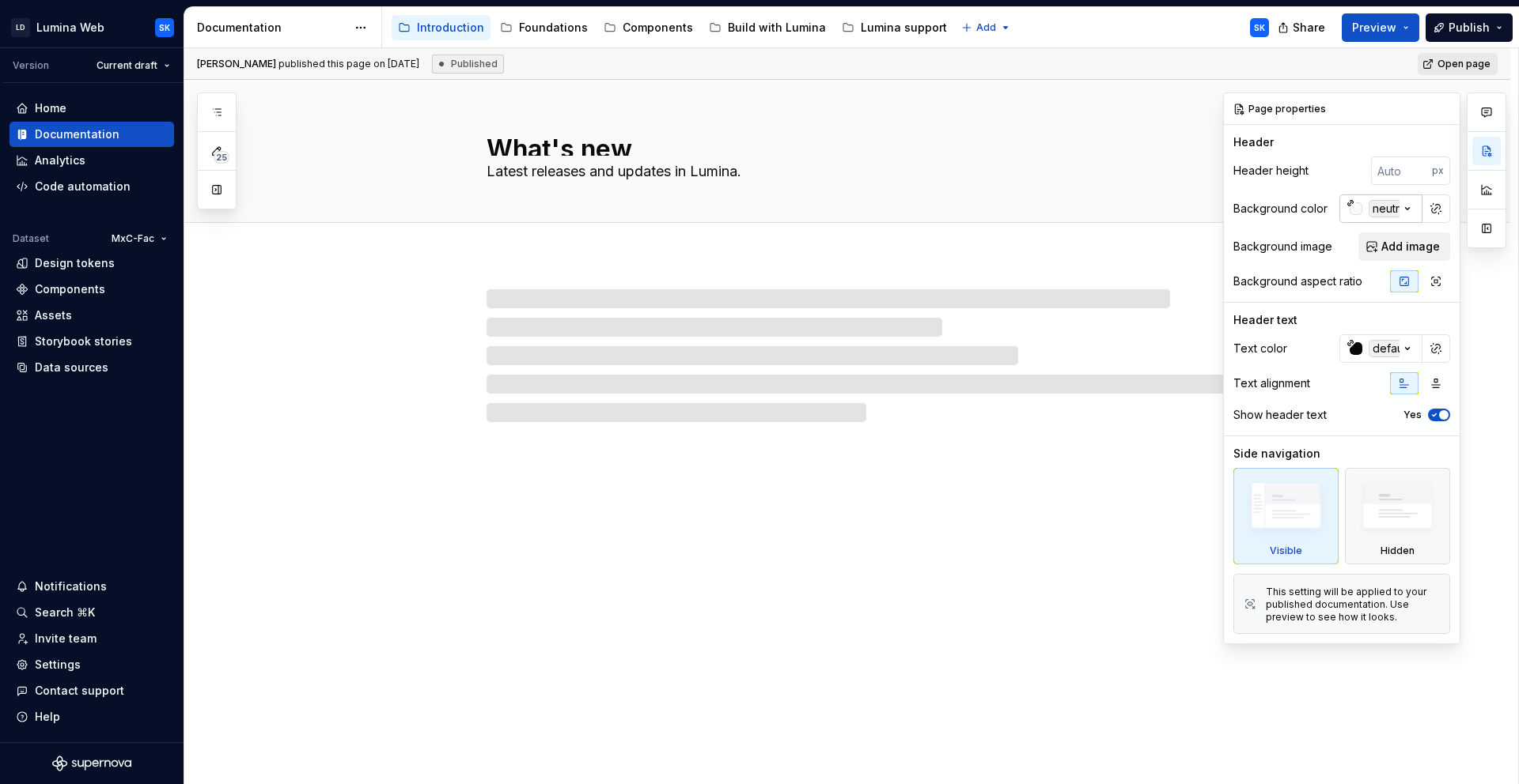
click at [1406, 209] on icon "button" at bounding box center [1407, 208] width 16 height 16
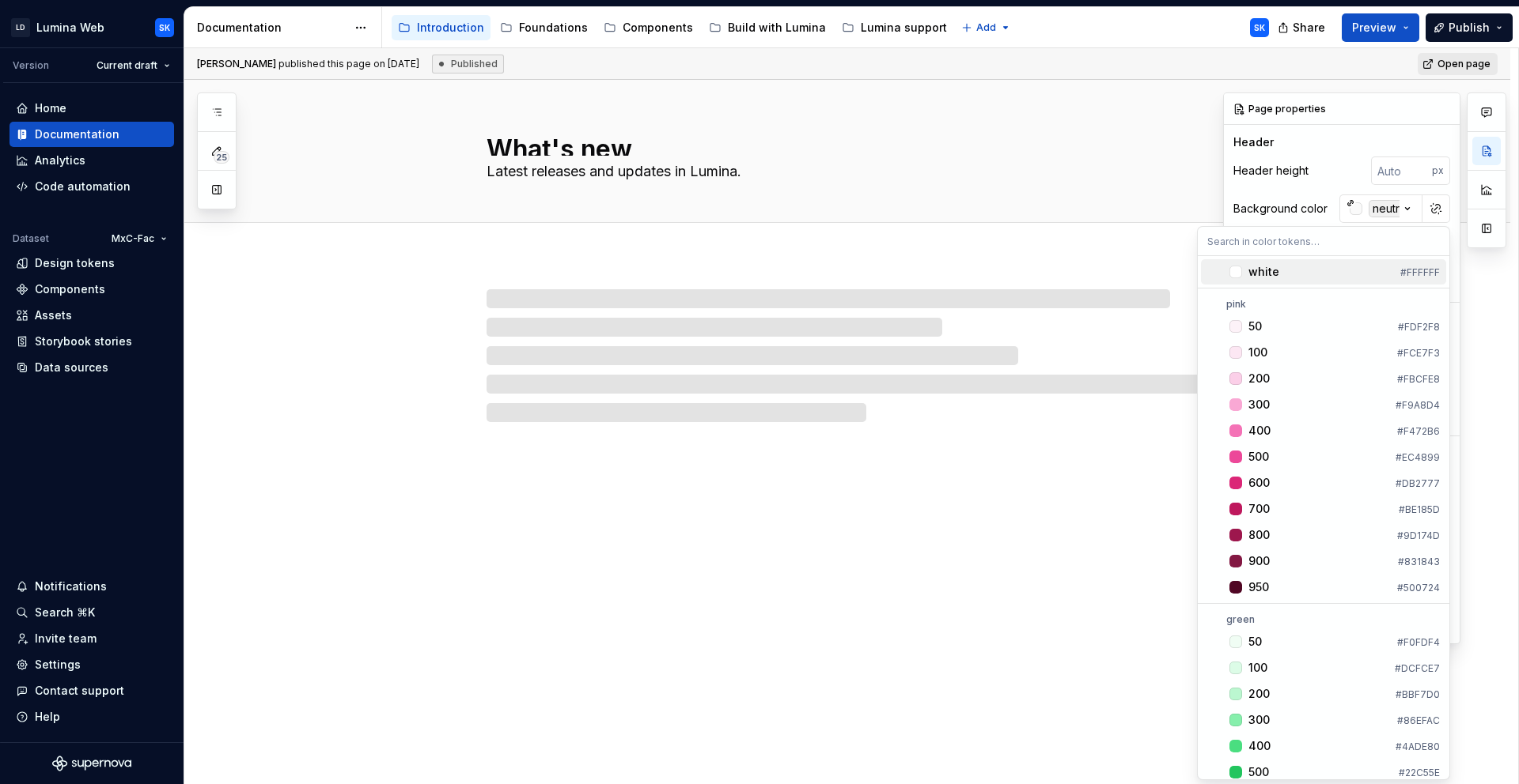
click at [1350, 272] on div "white" at bounding box center [1321, 272] width 145 height 16
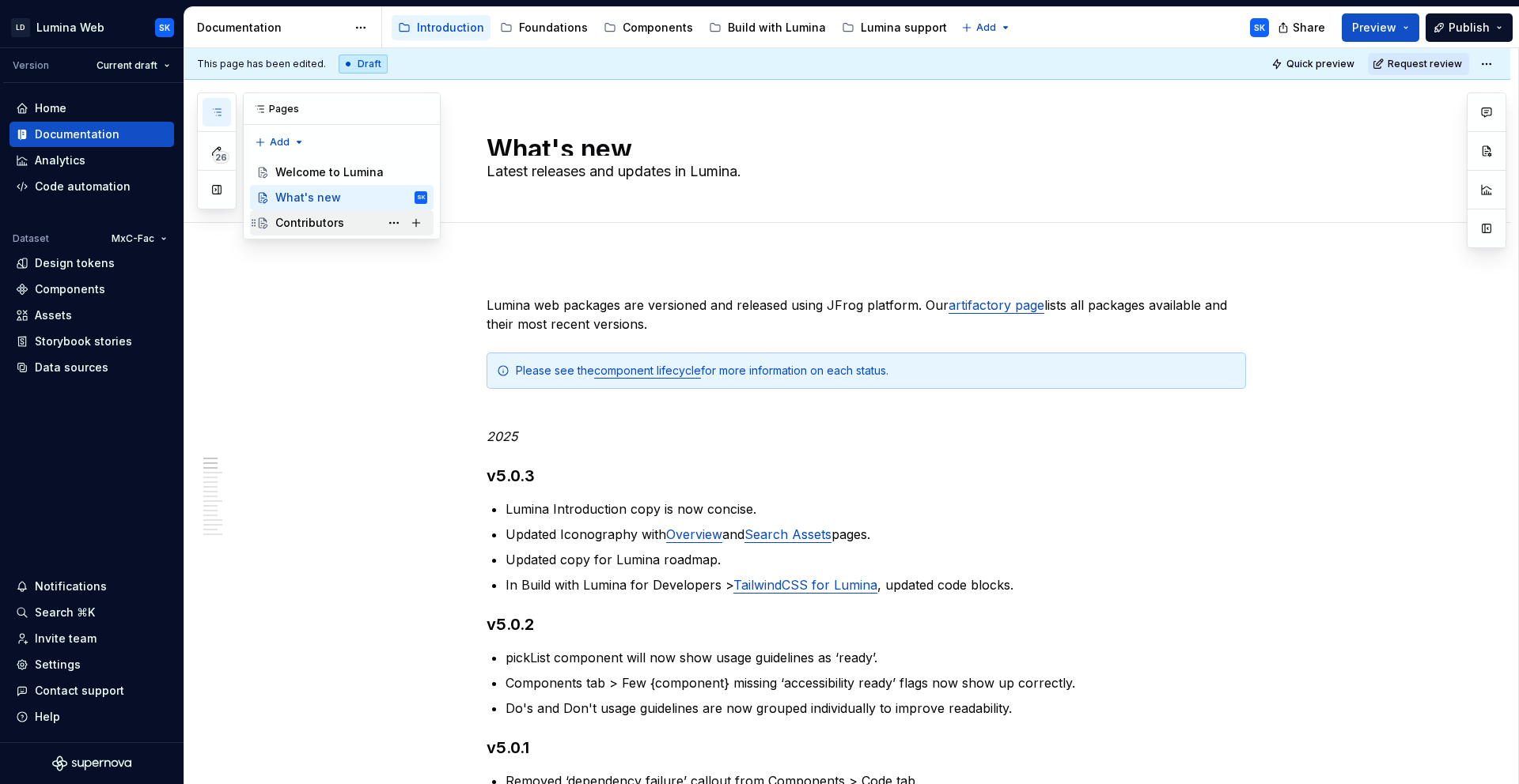
click at [340, 228] on div "Contributors" at bounding box center [310, 222] width 69 height 16
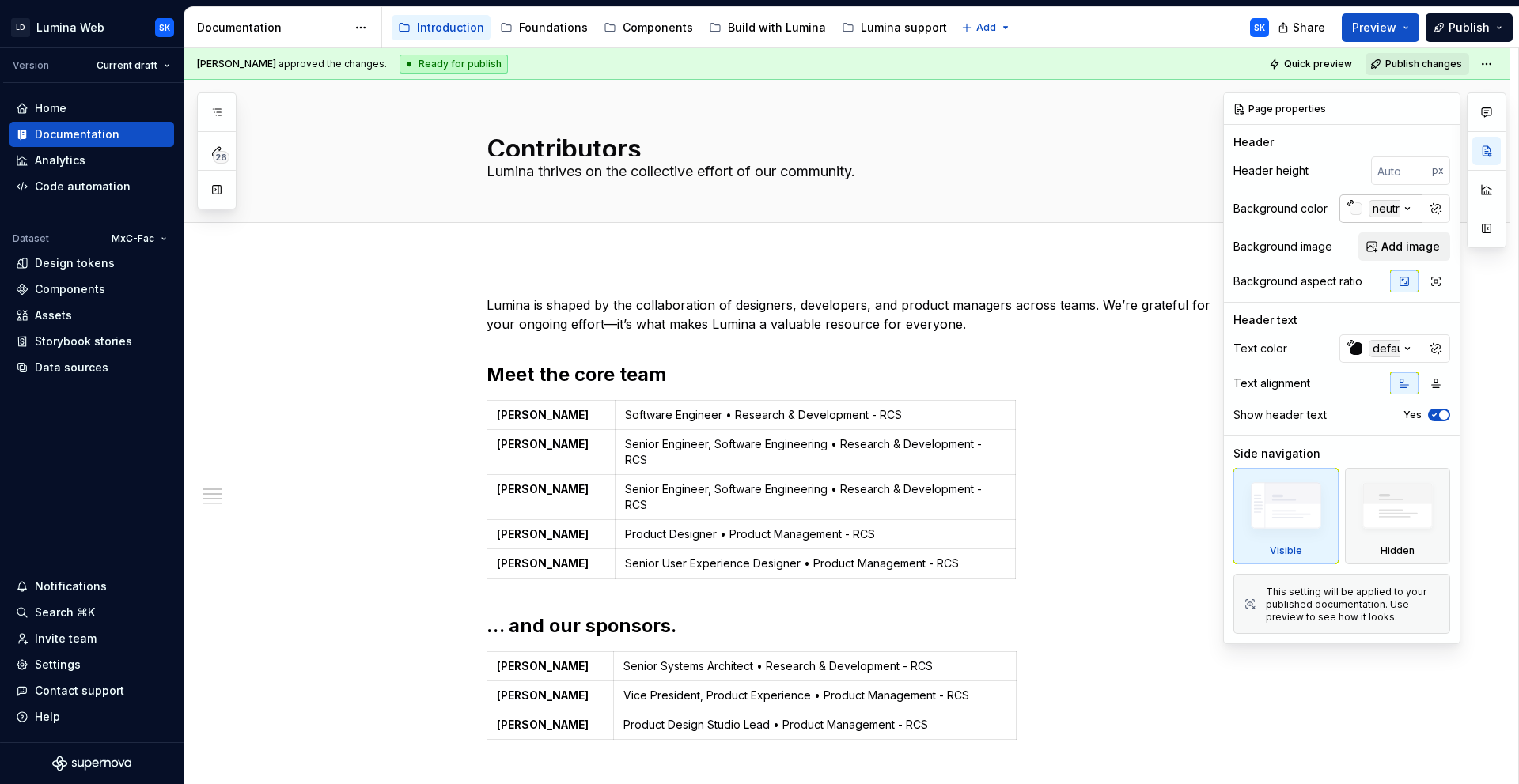
click at [1404, 210] on icon "button" at bounding box center [1407, 208] width 16 height 16
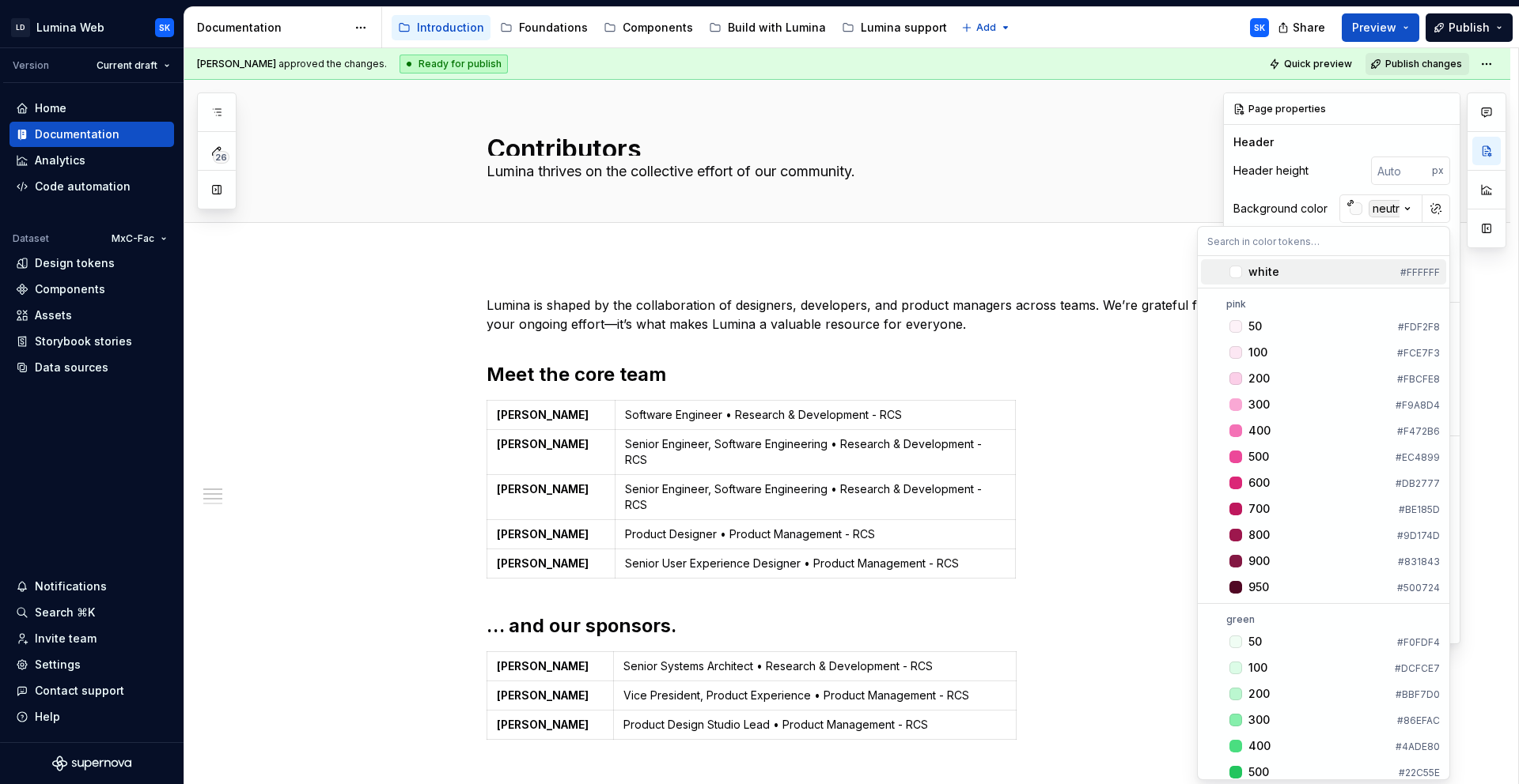
click at [1340, 269] on div "white" at bounding box center [1321, 272] width 145 height 16
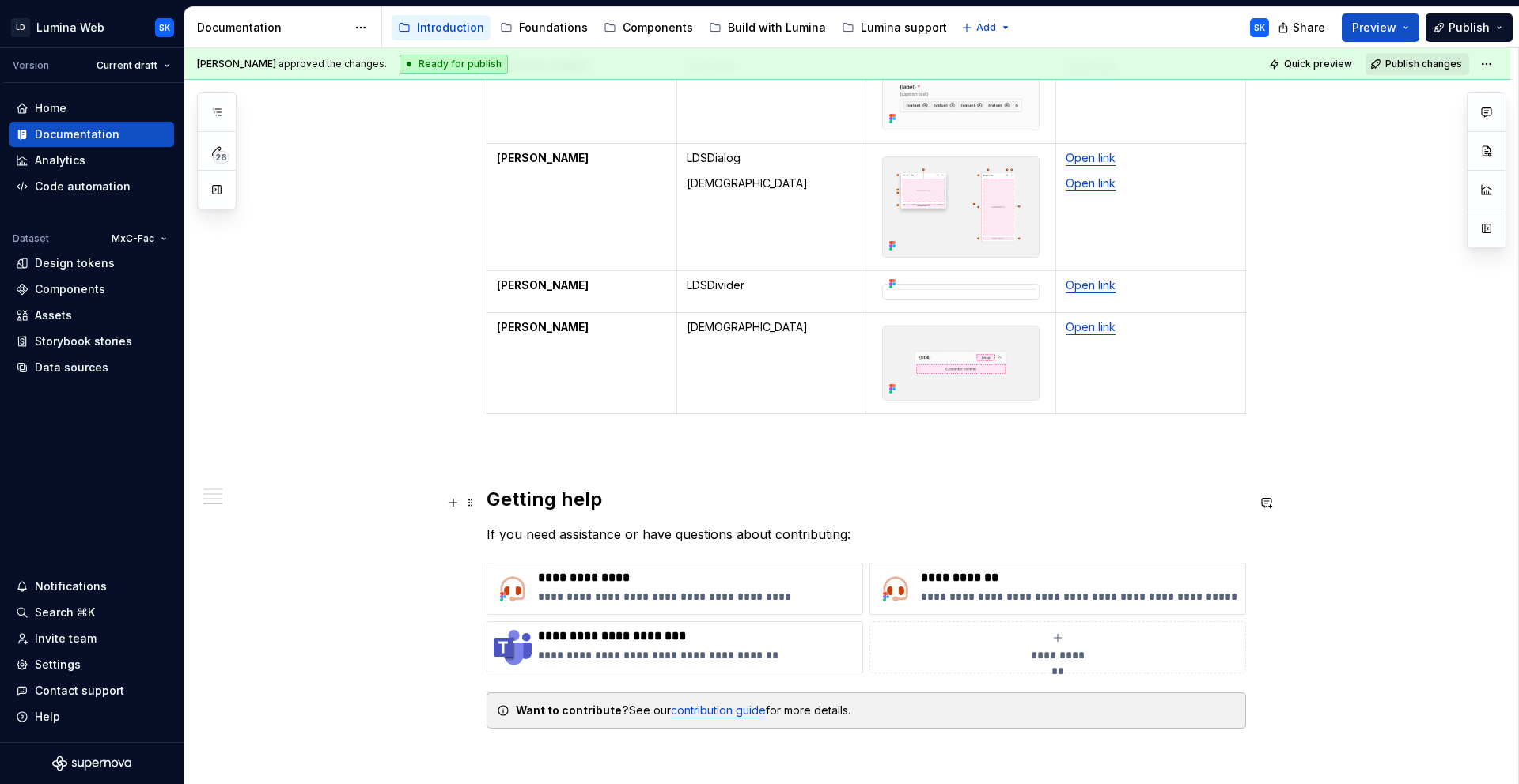
scroll to position [1161, 0]
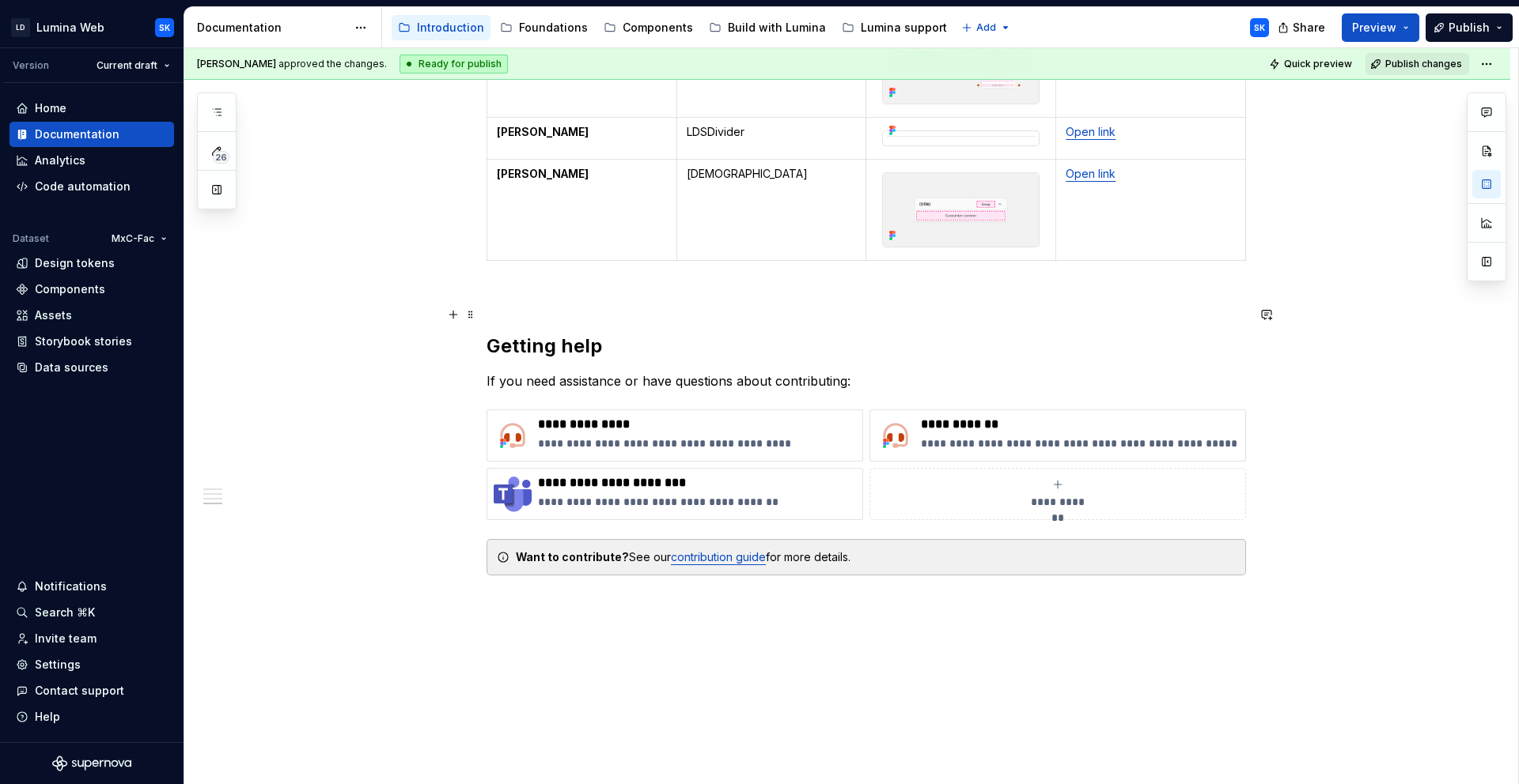
click at [605, 333] on h2 "Getting help" at bounding box center [866, 346] width 760 height 25
click at [820, 371] on p "If you need assistance or have questions about contributing:" at bounding box center [866, 381] width 760 height 19
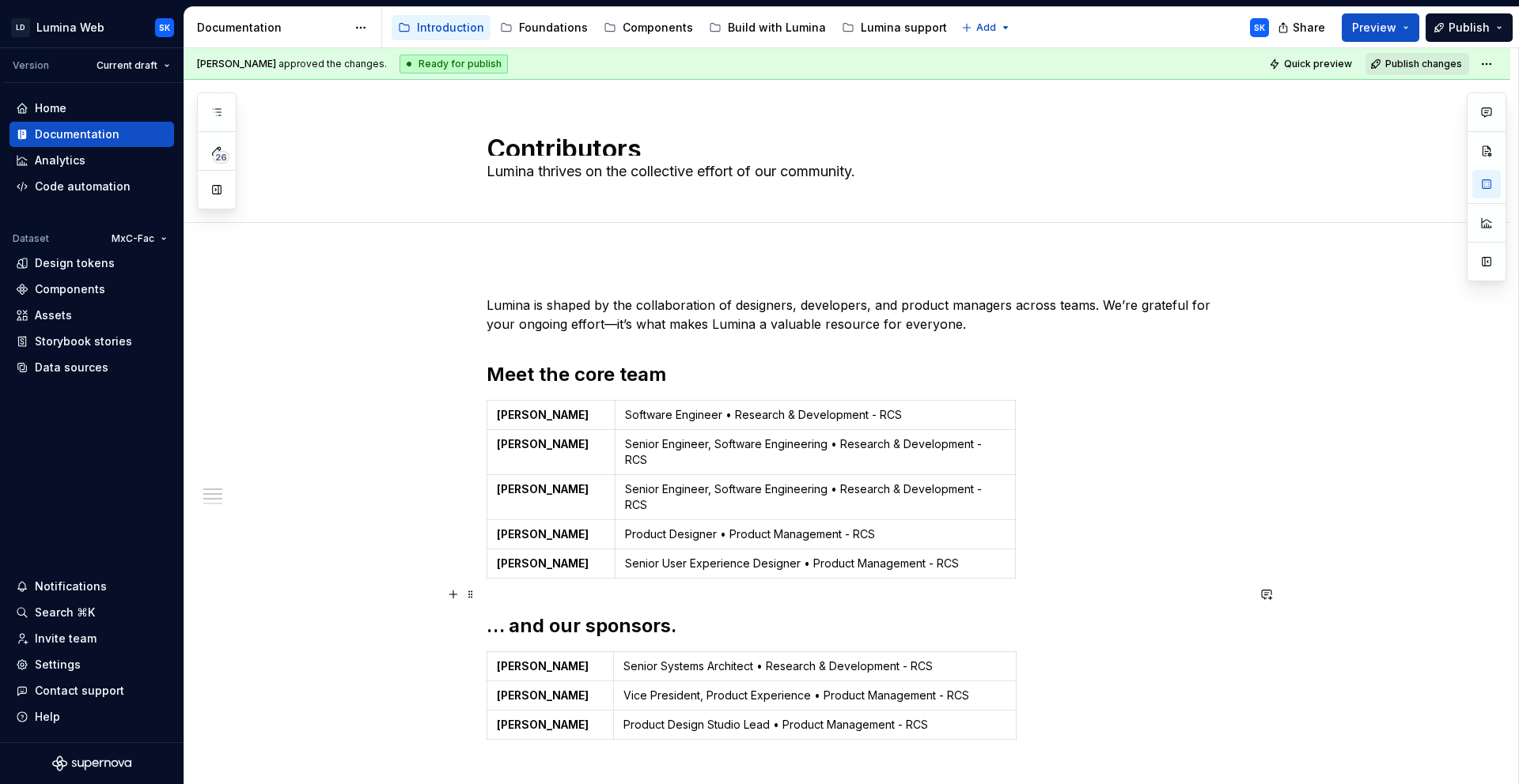
scroll to position [11, 0]
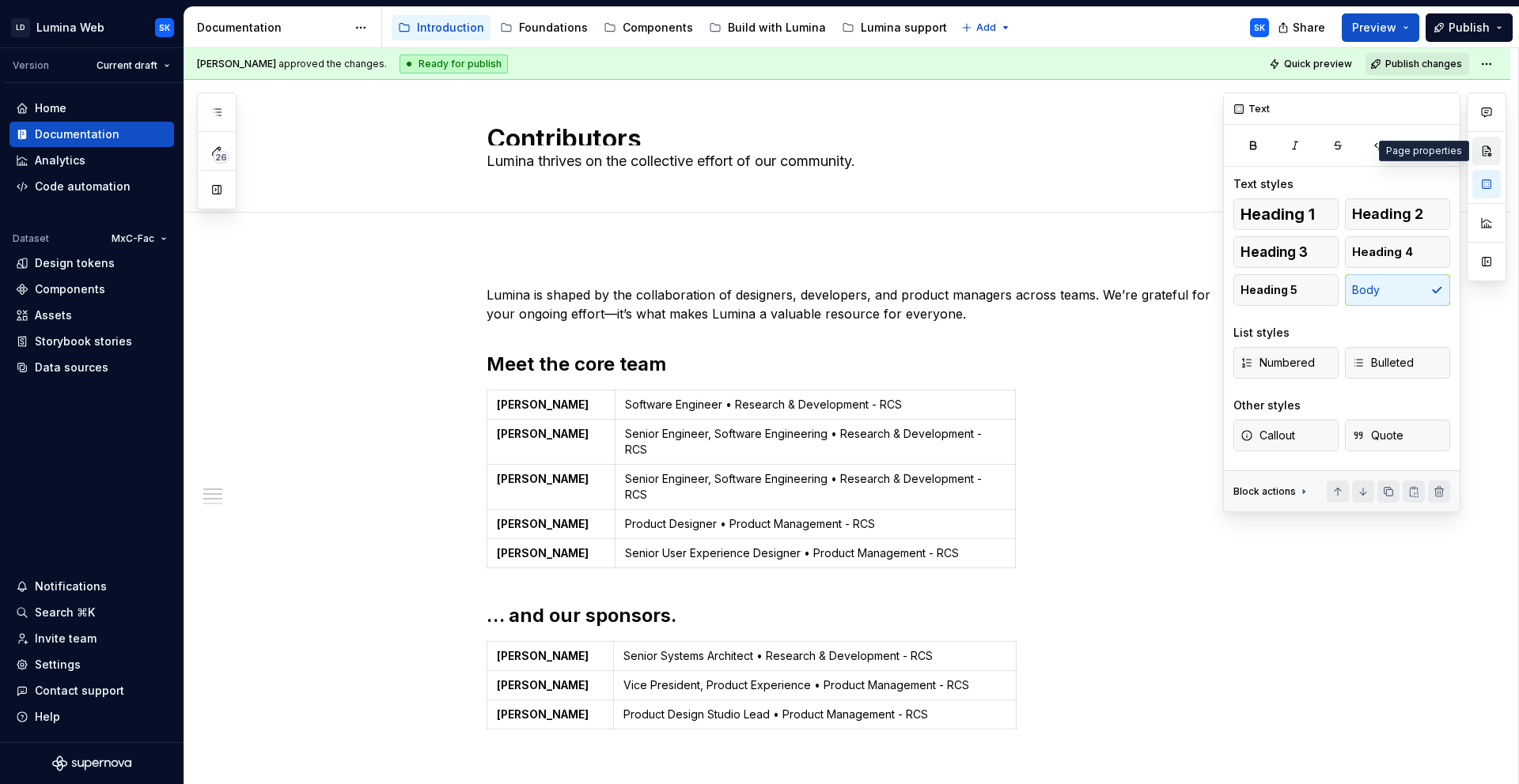
click at [1492, 149] on button "button" at bounding box center [1487, 151] width 29 height 29
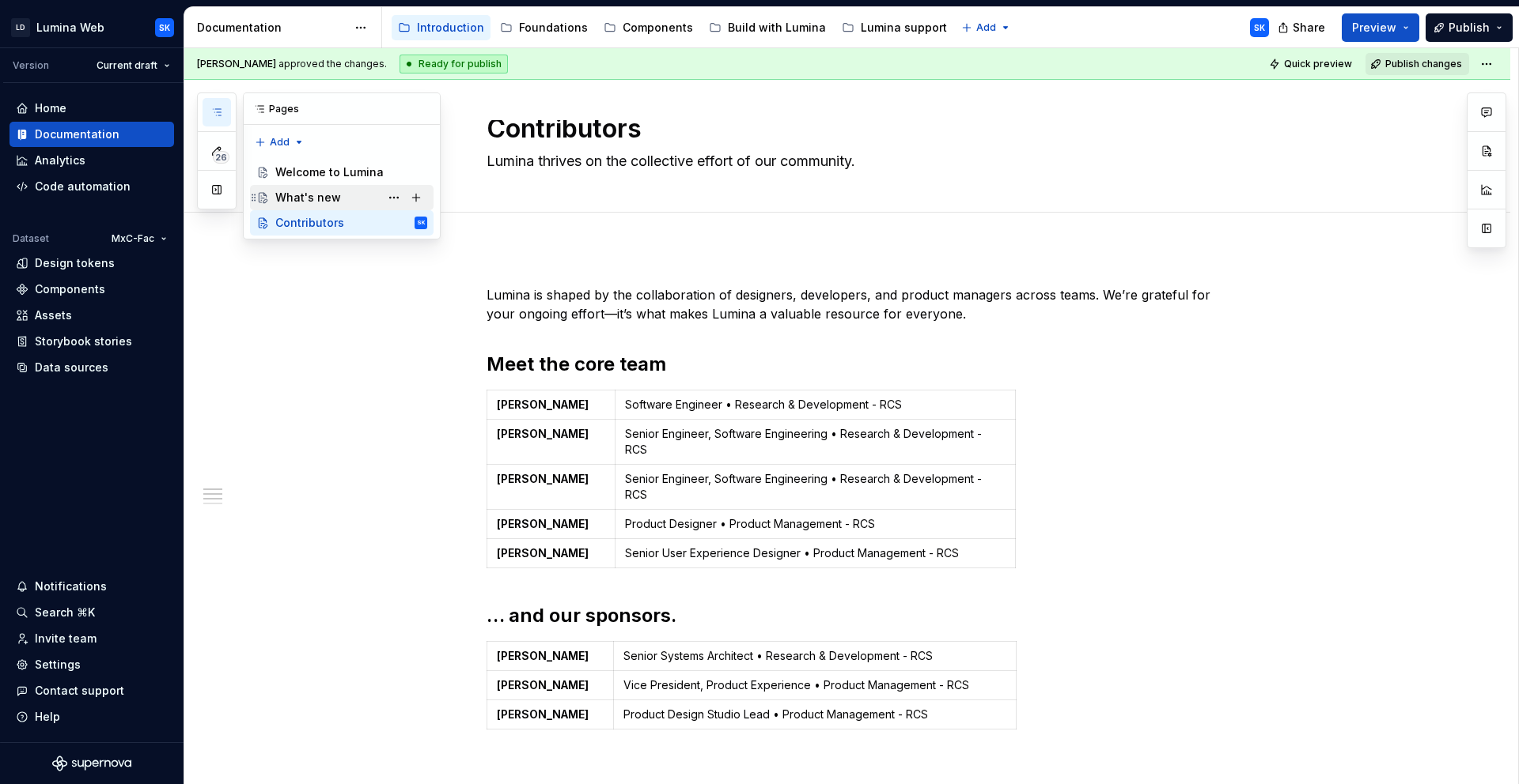
click at [304, 191] on div "What's new" at bounding box center [308, 198] width 66 height 16
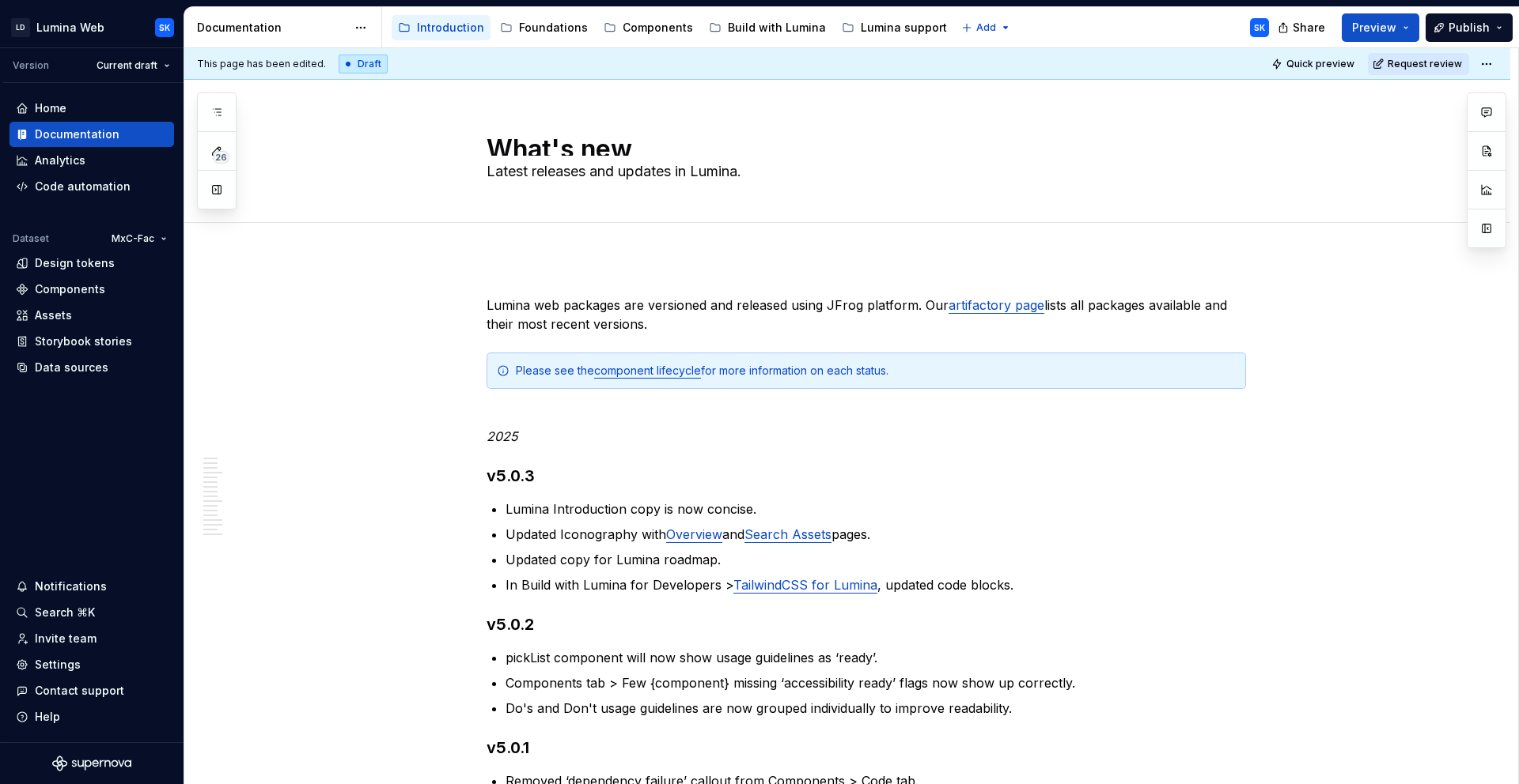
click at [1494, 62] on html "LD Lumina Web SK Version Current draft Home Documentation Analytics Code automa…" at bounding box center [760, 392] width 1519 height 784
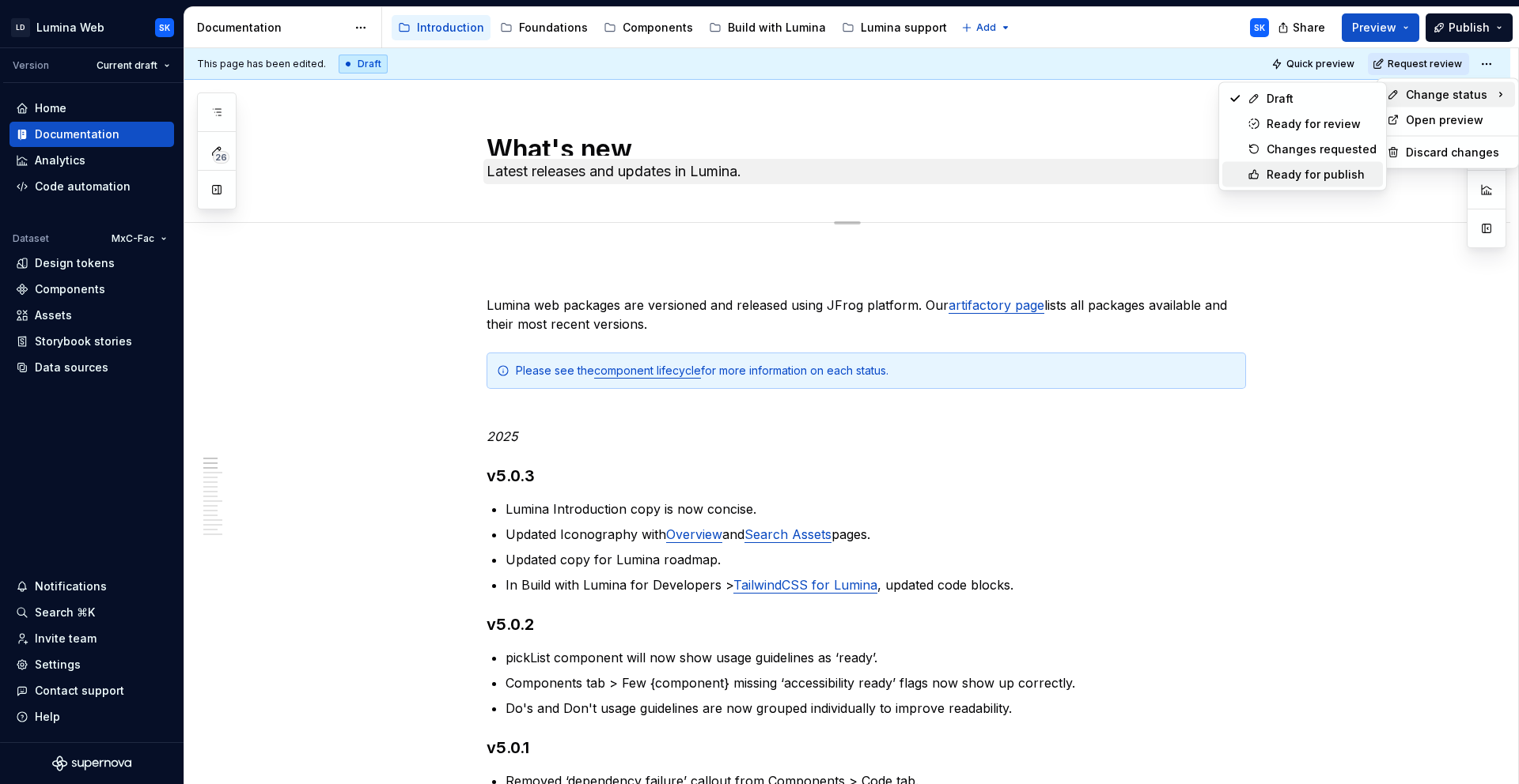
drag, startPoint x: 1322, startPoint y: 172, endPoint x: 1170, endPoint y: 180, distance: 152.2
click at [1322, 172] on div "Ready for publish" at bounding box center [1321, 175] width 110 height 16
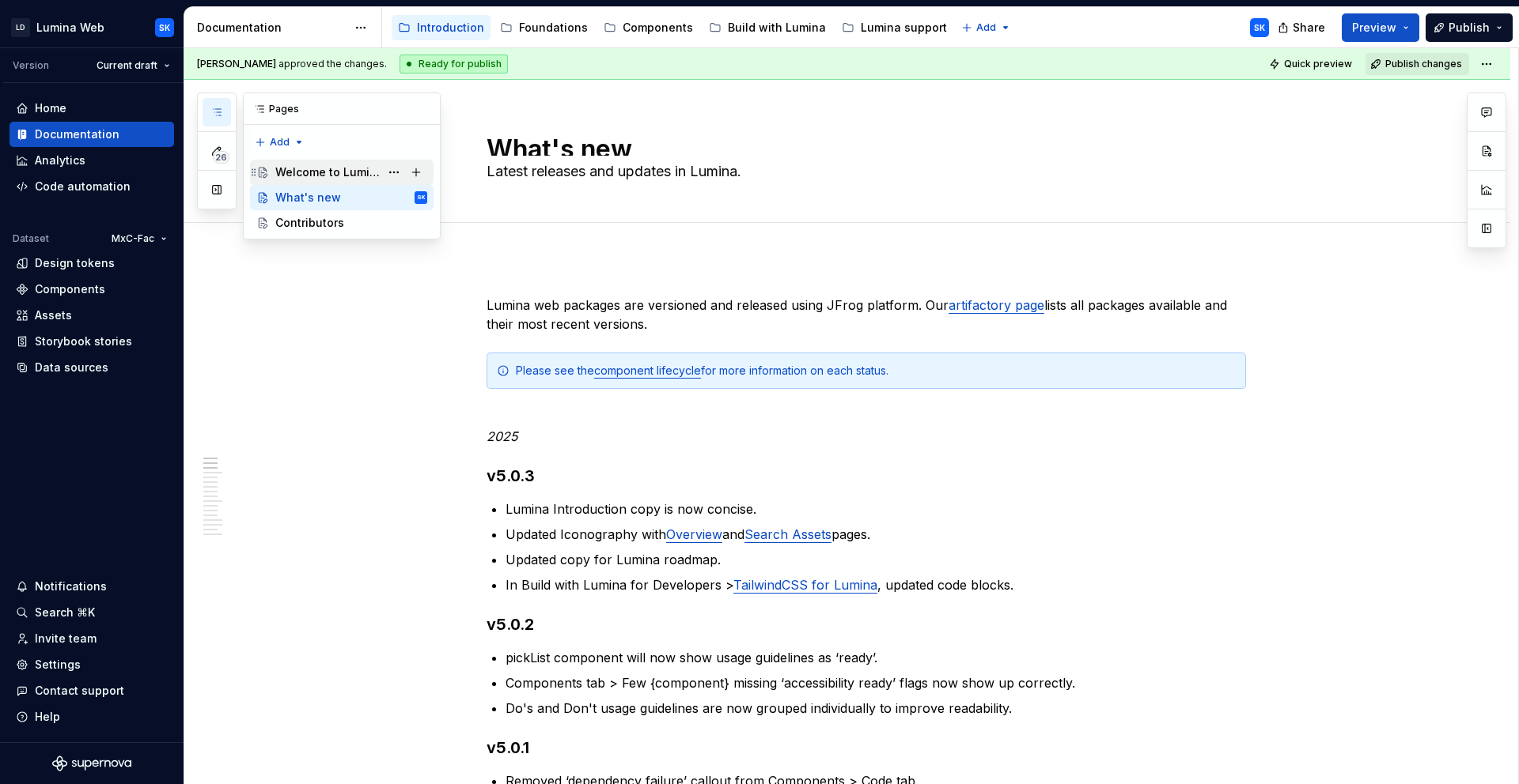
click at [355, 172] on div "Welcome to Lumina" at bounding box center [327, 172] width 104 height 16
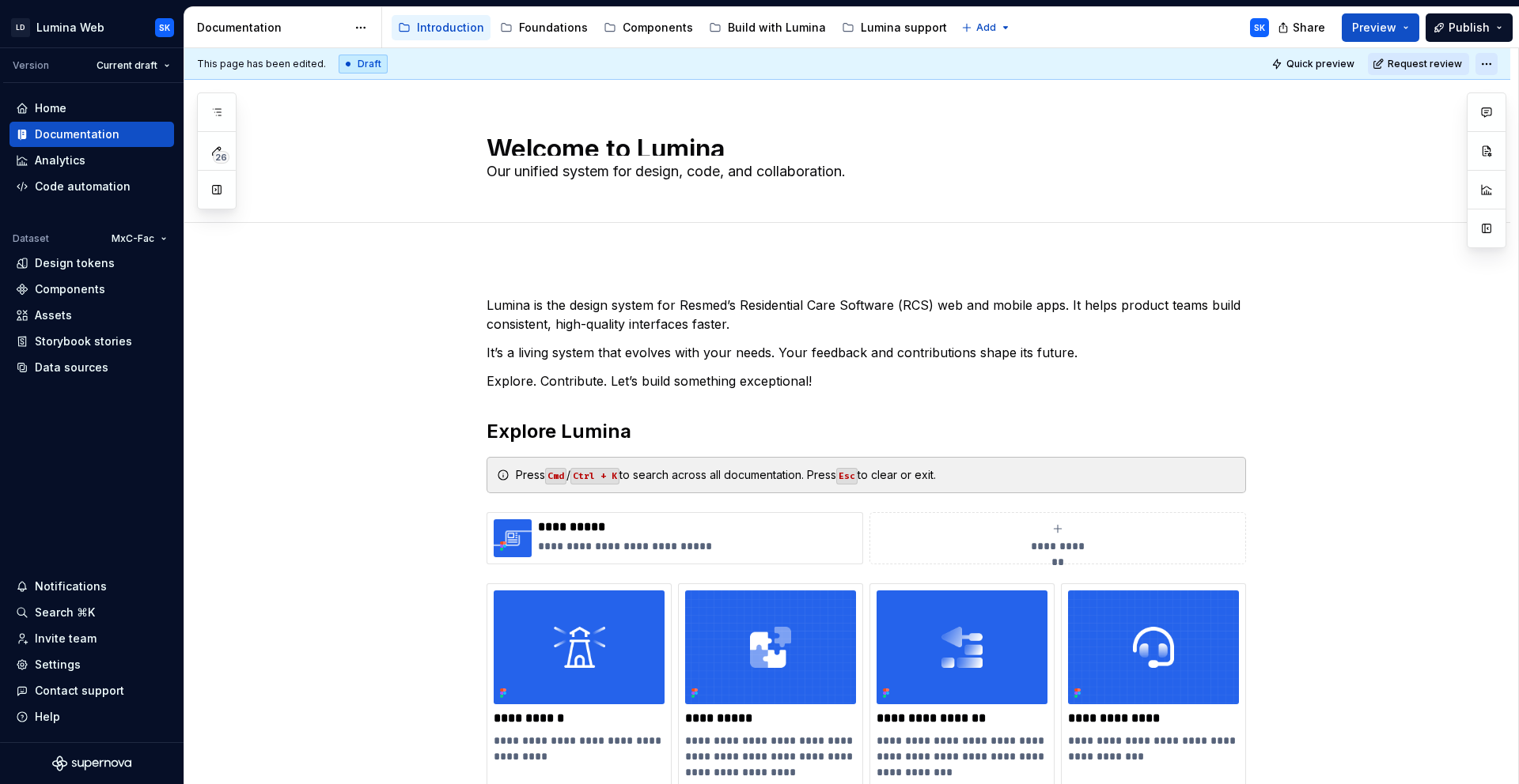
click at [1484, 68] on html "LD Lumina Web SK Version Current draft Home Documentation Analytics Code automa…" at bounding box center [760, 392] width 1519 height 784
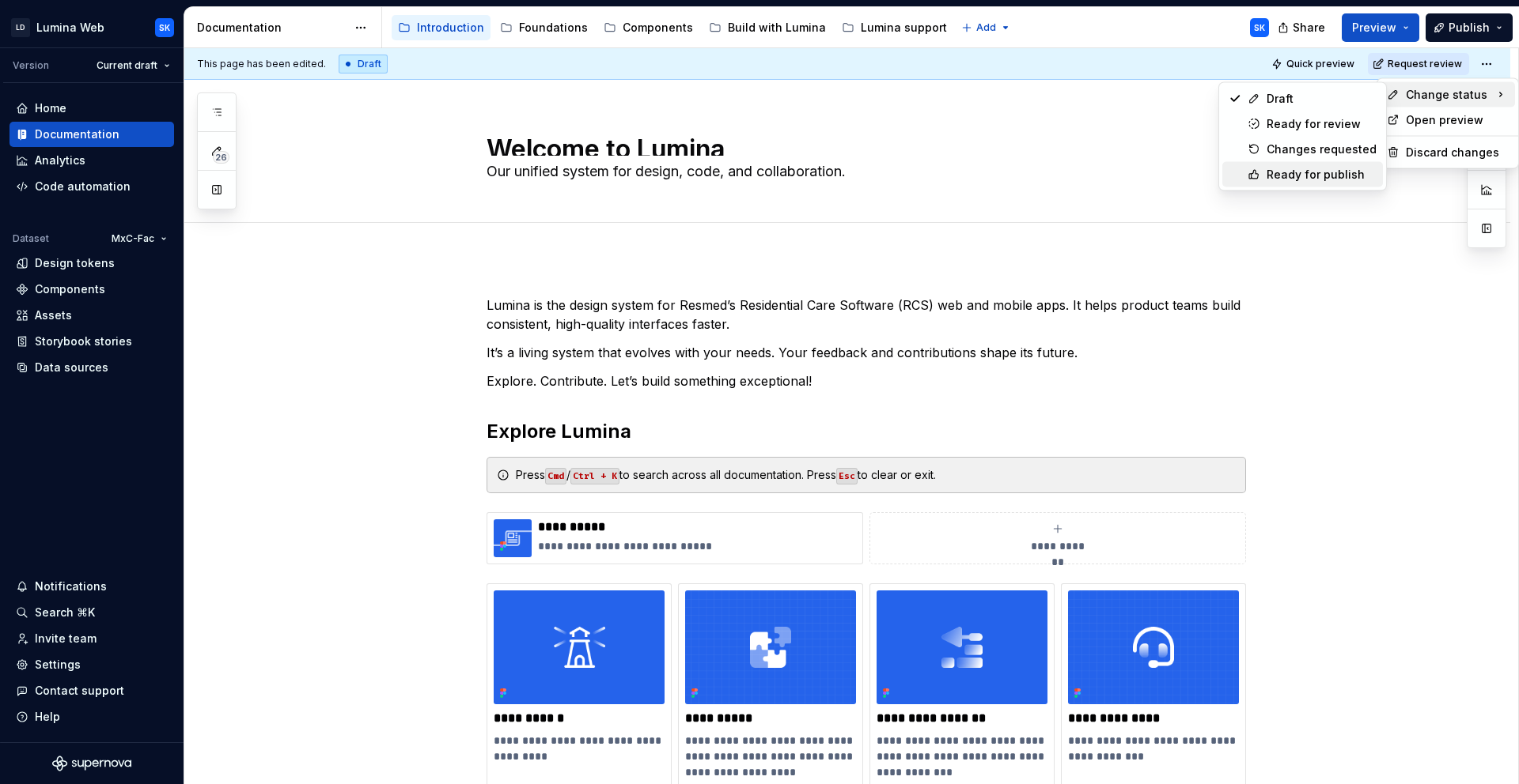
click at [1328, 167] on div "Ready for publish" at bounding box center [1321, 175] width 110 height 16
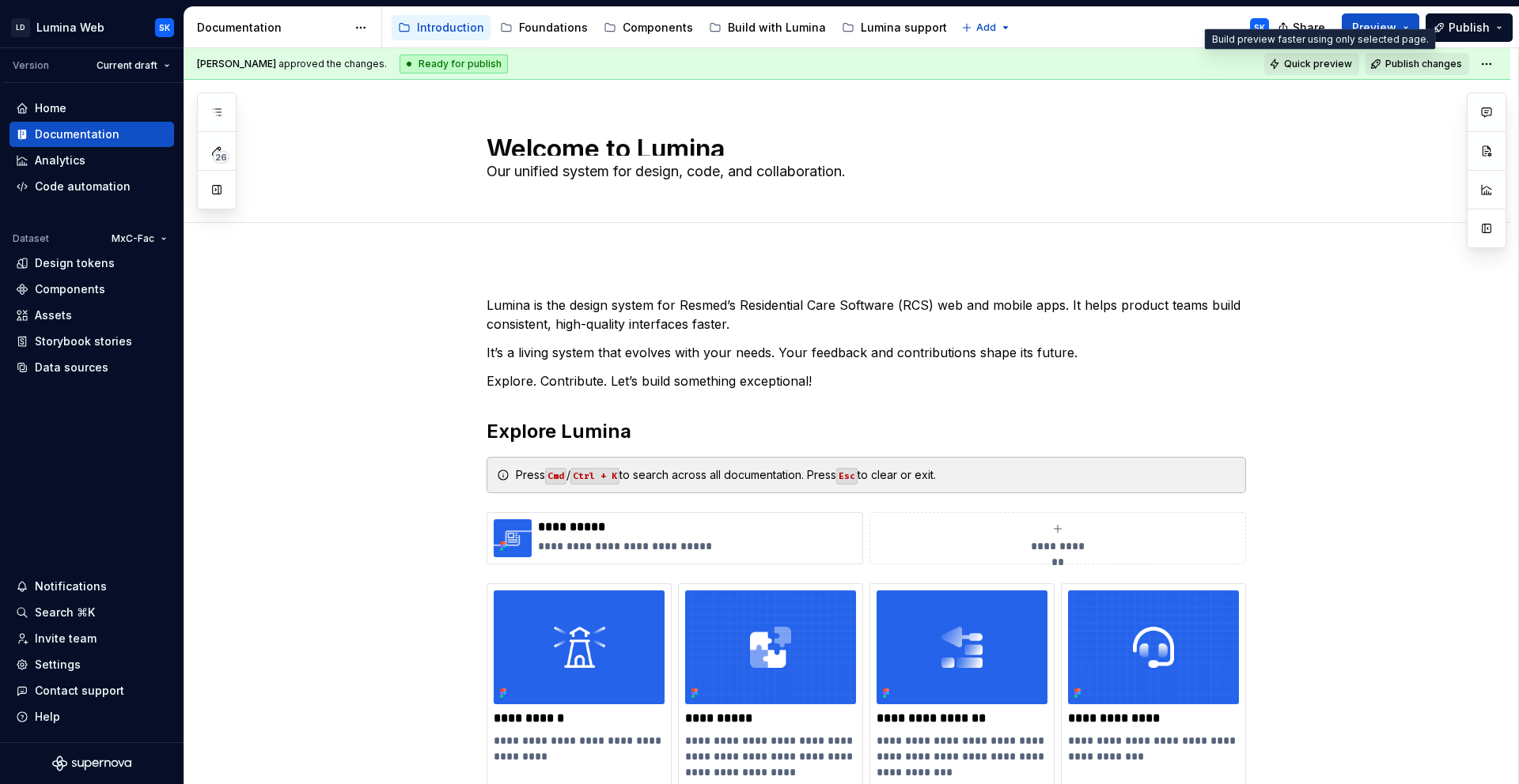
click at [1326, 71] on button "Quick preview" at bounding box center [1311, 63] width 95 height 22
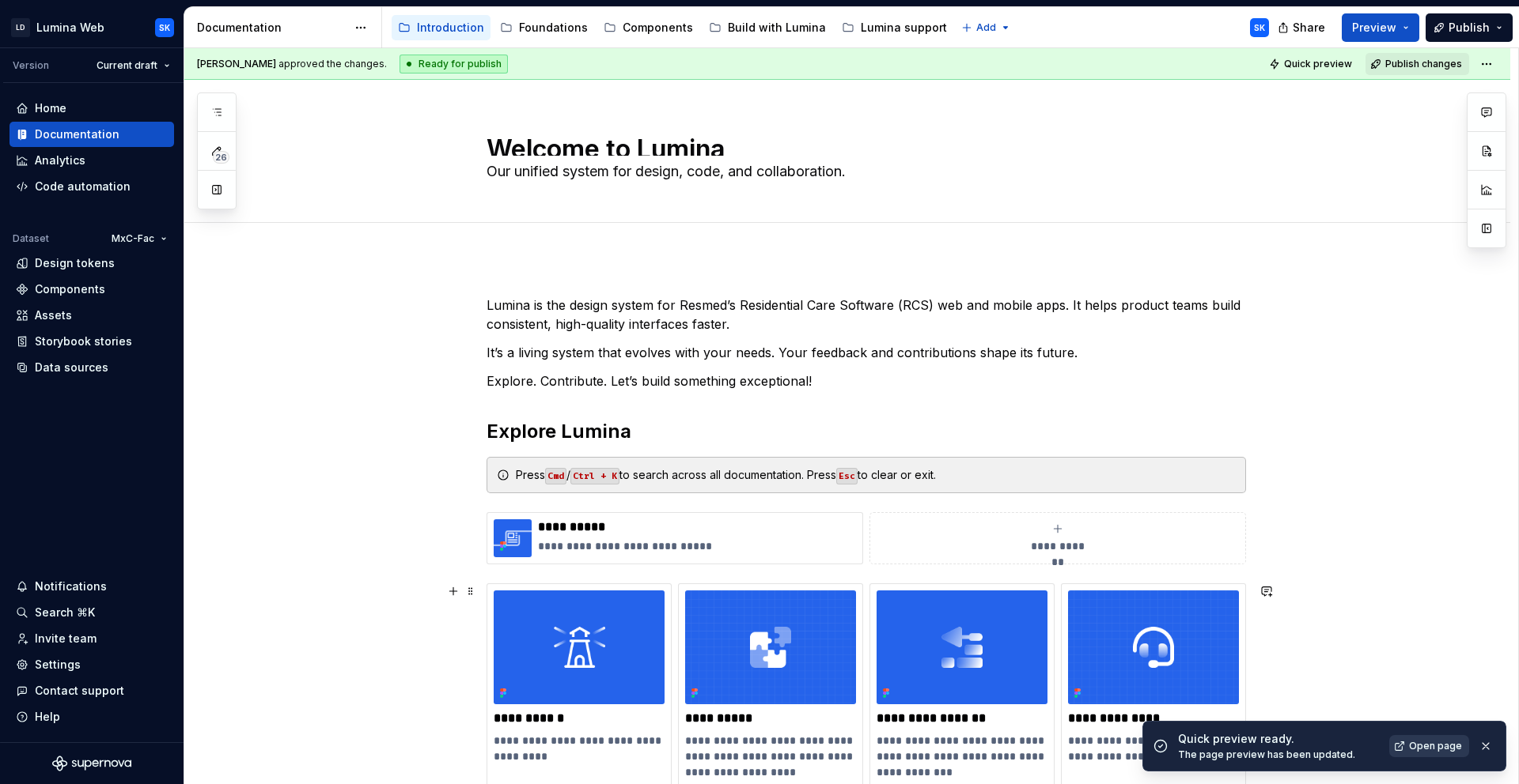
click at [1437, 747] on span "Open page" at bounding box center [1435, 746] width 53 height 12
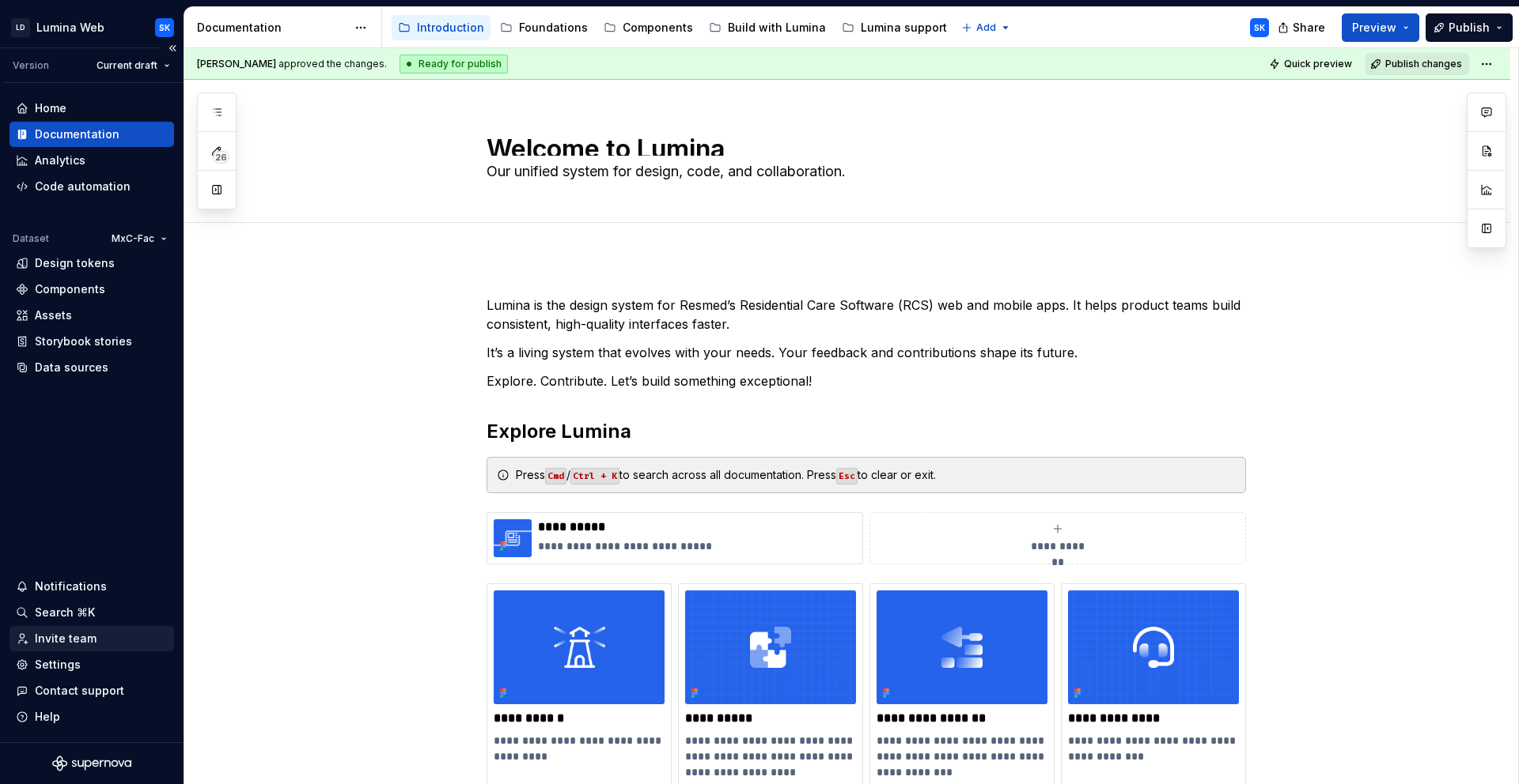
type textarea "*"
click at [109, 664] on div "Settings" at bounding box center [92, 665] width 152 height 16
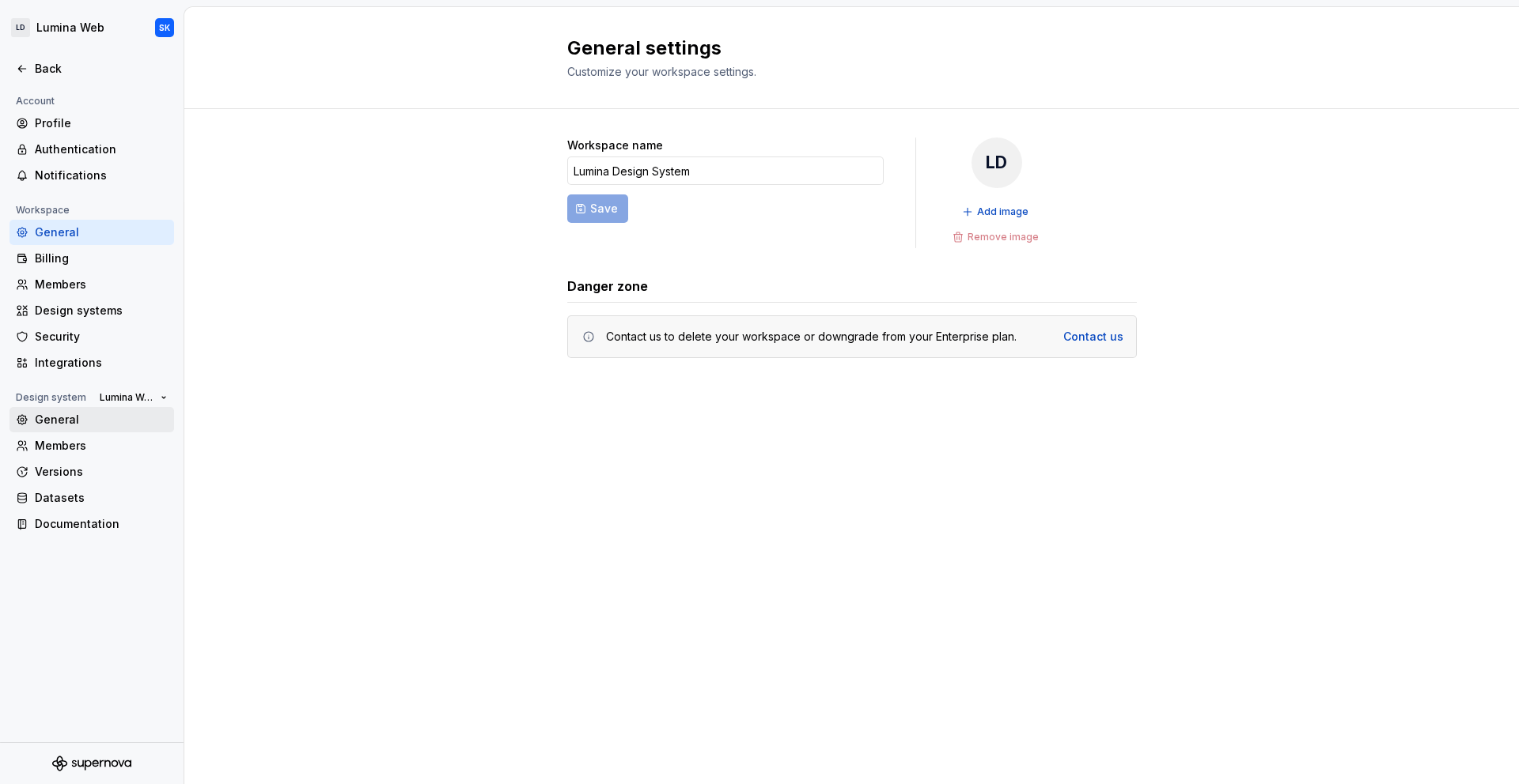
click at [114, 422] on div "General" at bounding box center [100, 419] width 133 height 16
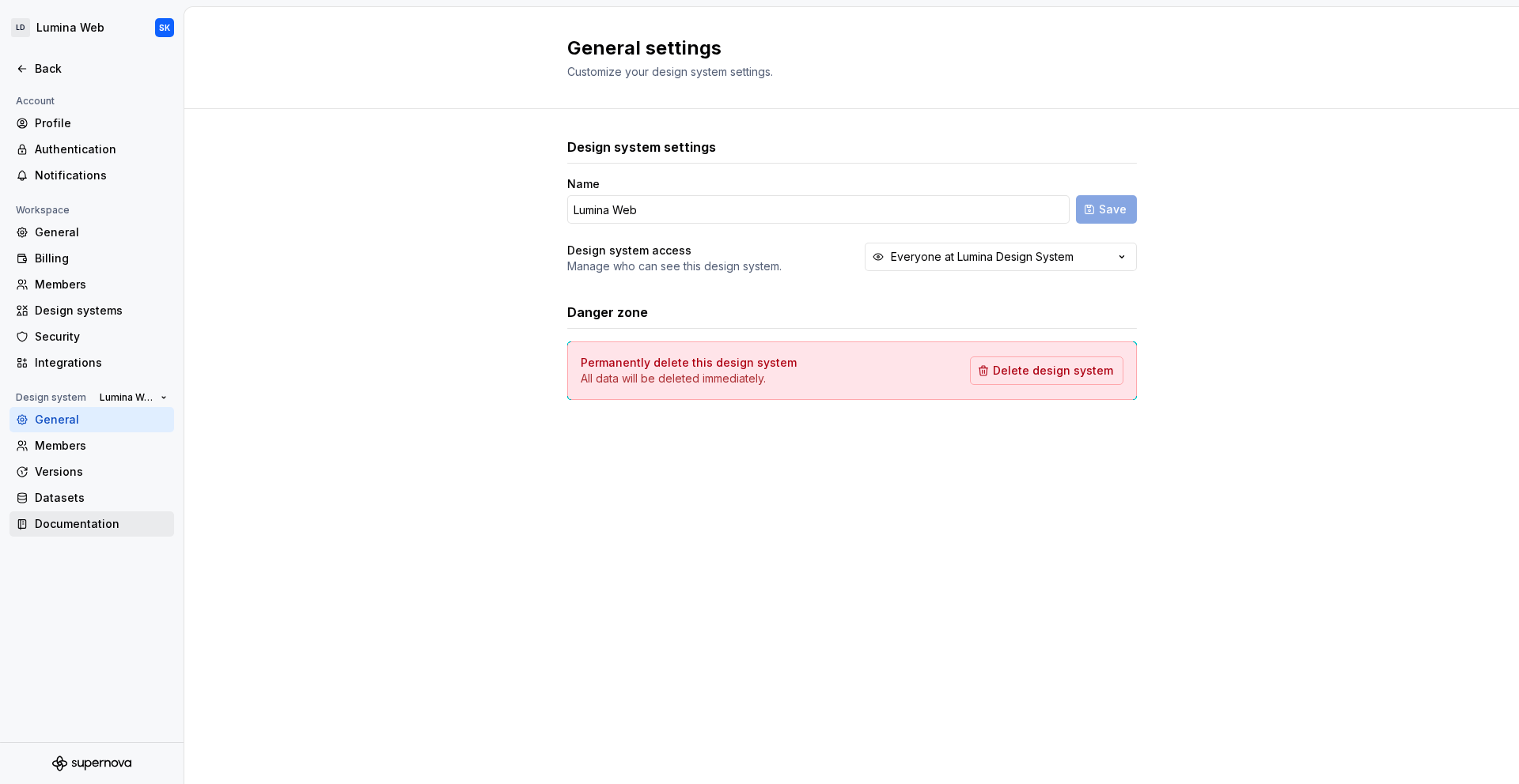
click at [105, 531] on div "Documentation" at bounding box center [100, 524] width 133 height 16
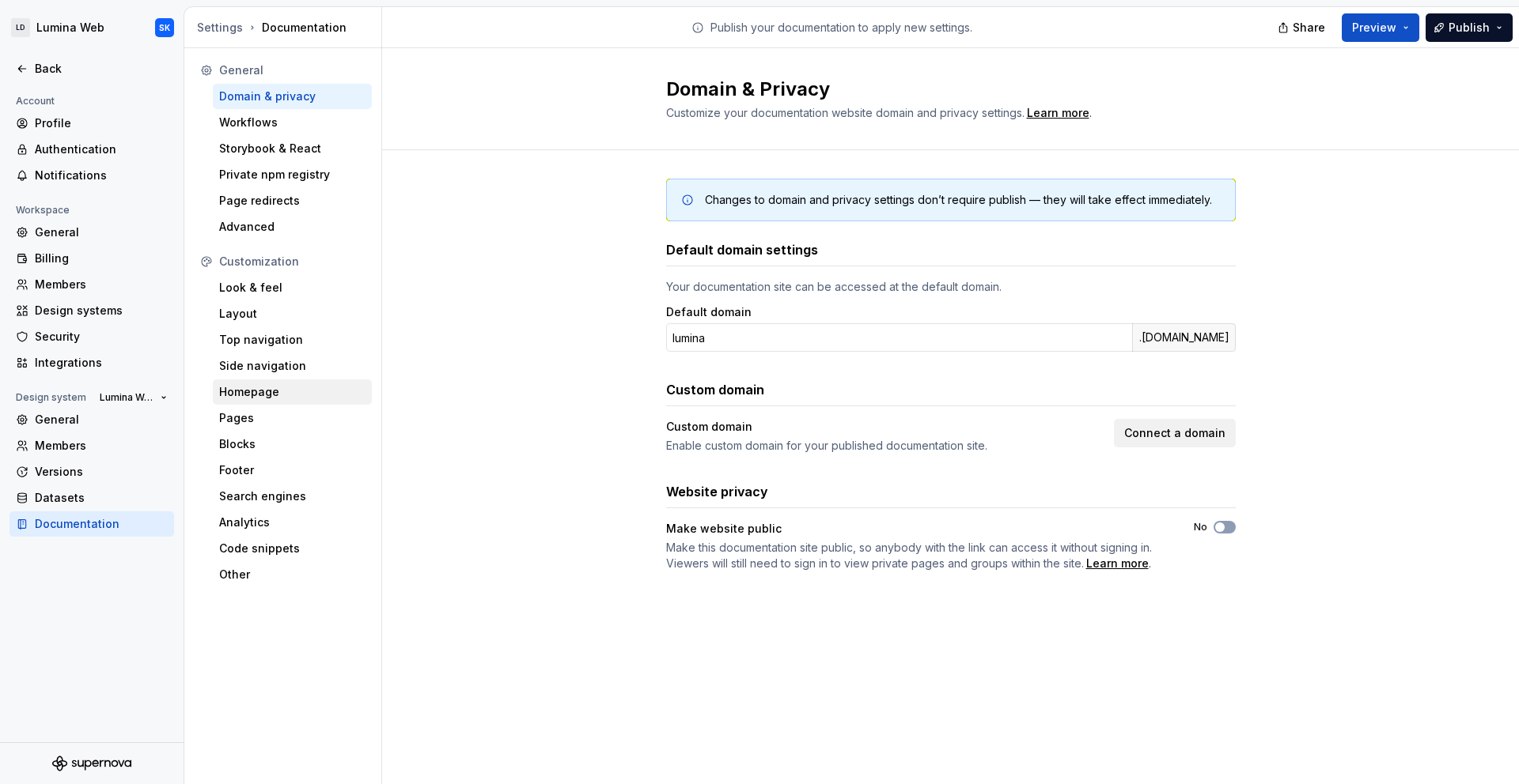
click at [301, 397] on div "Homepage" at bounding box center [291, 392] width 146 height 16
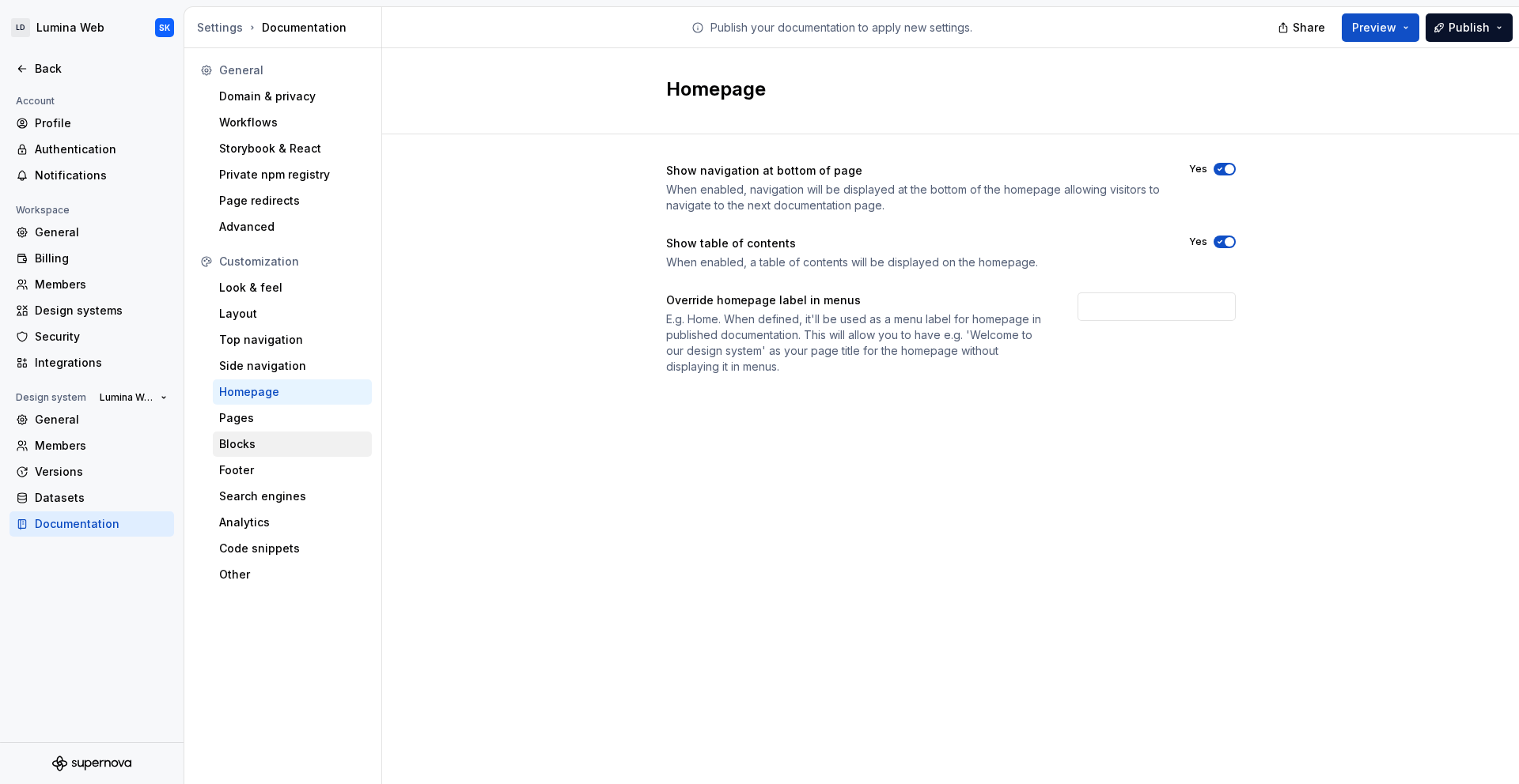
click at [306, 434] on div "Blocks" at bounding box center [292, 444] width 159 height 25
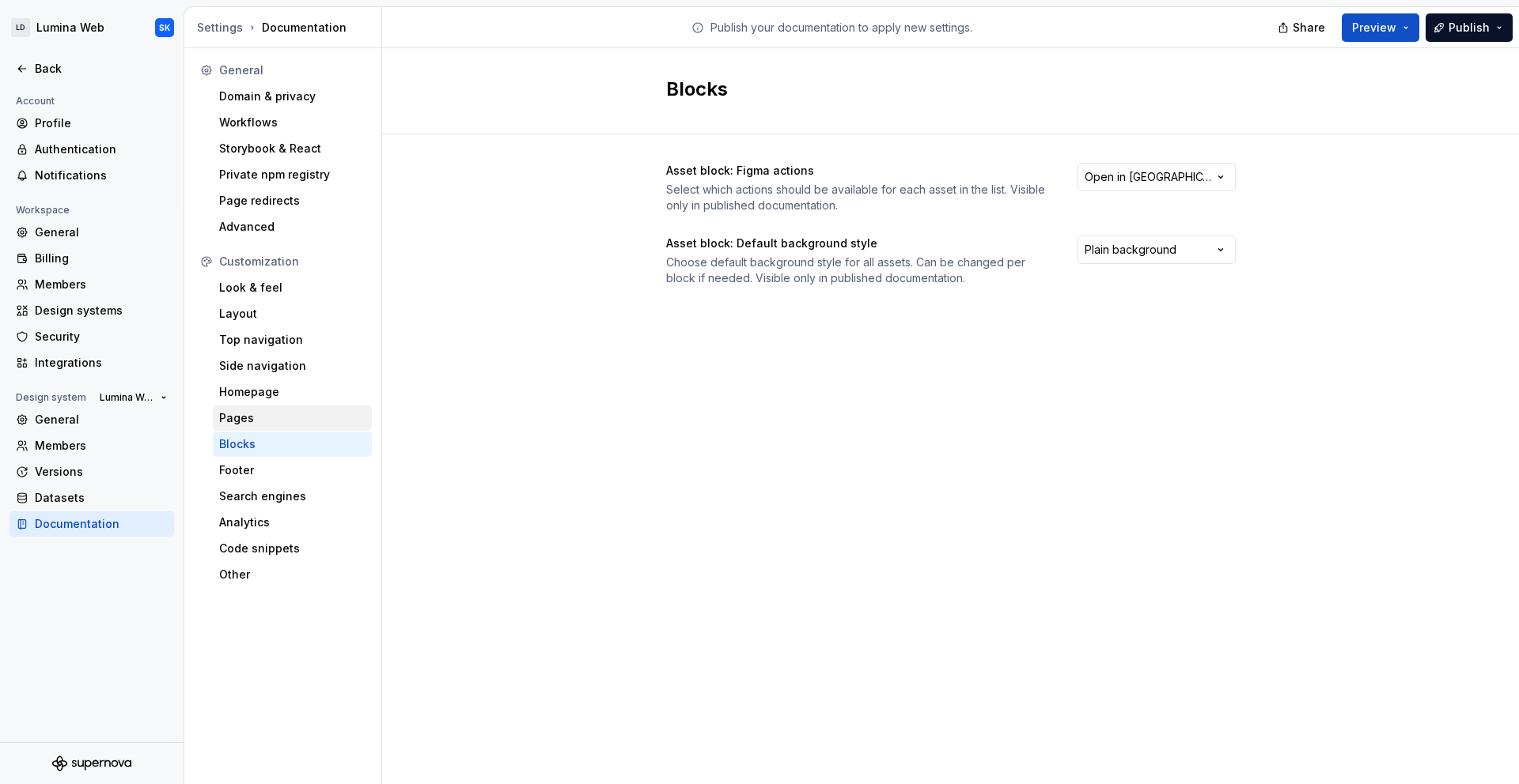
click at [312, 425] on div "Pages" at bounding box center [291, 418] width 146 height 16
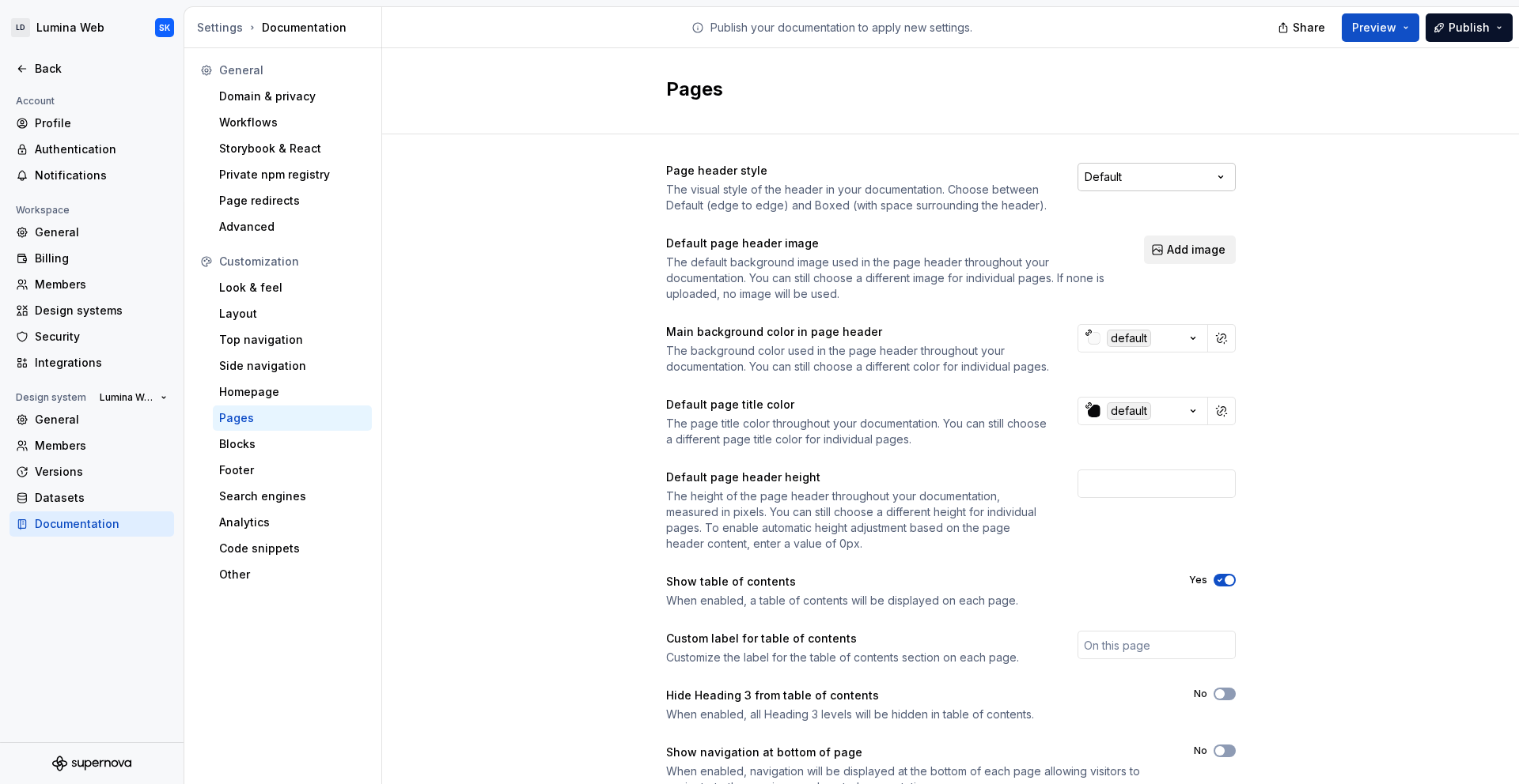
click at [1122, 177] on html "LD Lumina Web SK Back Account Profile Authentication Notifications Workspace Ge…" at bounding box center [760, 392] width 1519 height 784
click at [1368, 342] on html "LD Lumina Web SK Back Account Profile Authentication Notifications Workspace Ge…" at bounding box center [760, 392] width 1519 height 784
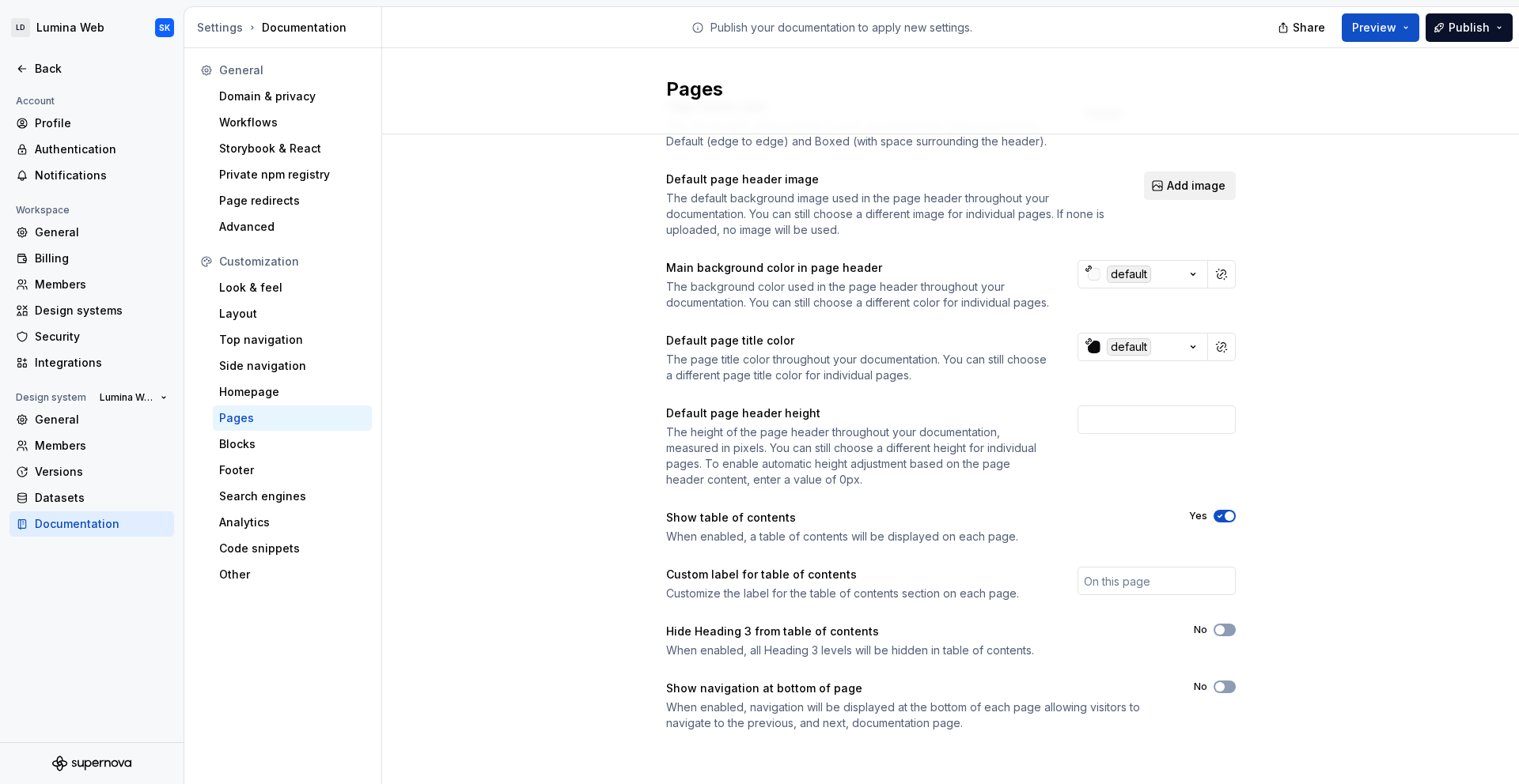
scroll to position [76, 0]
click at [1161, 431] on input "number" at bounding box center [1157, 420] width 159 height 29
click at [1294, 467] on div "Page header style The visual style of the header in your documentation. Choose …" at bounding box center [951, 431] width 1137 height 721
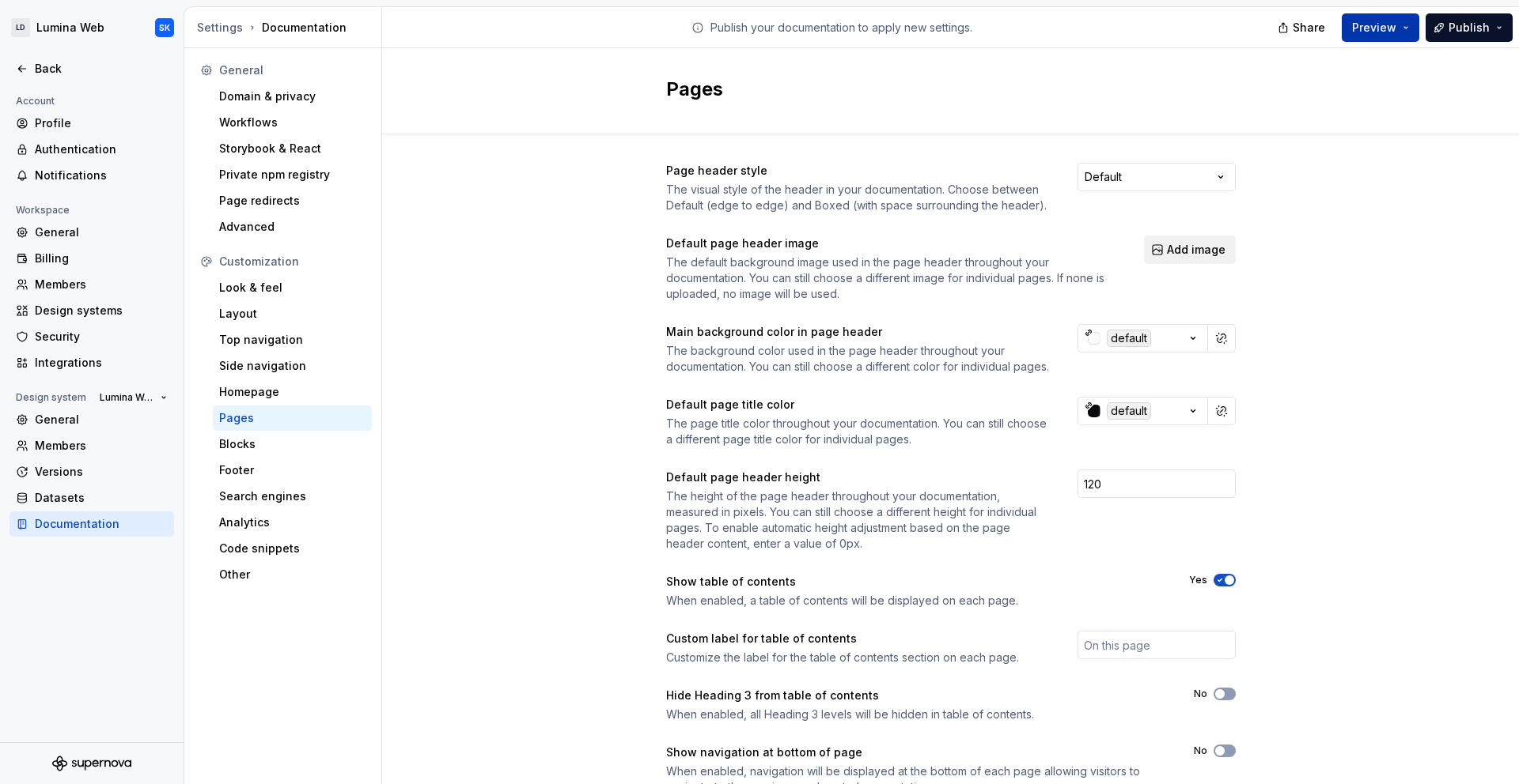
click at [1401, 30] on button "Preview" at bounding box center [1380, 28] width 77 height 29
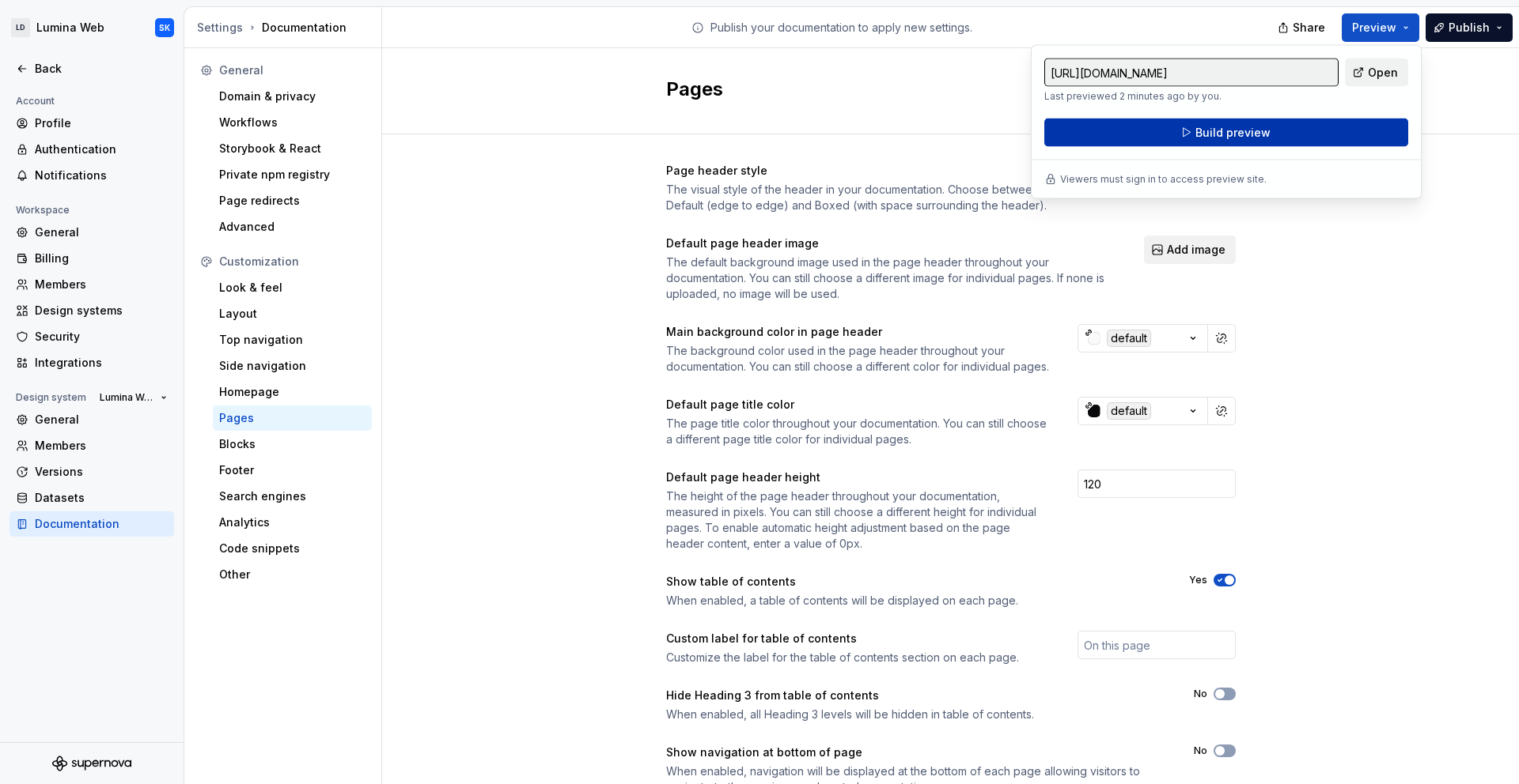
click at [1368, 145] on button "Build preview" at bounding box center [1226, 133] width 364 height 29
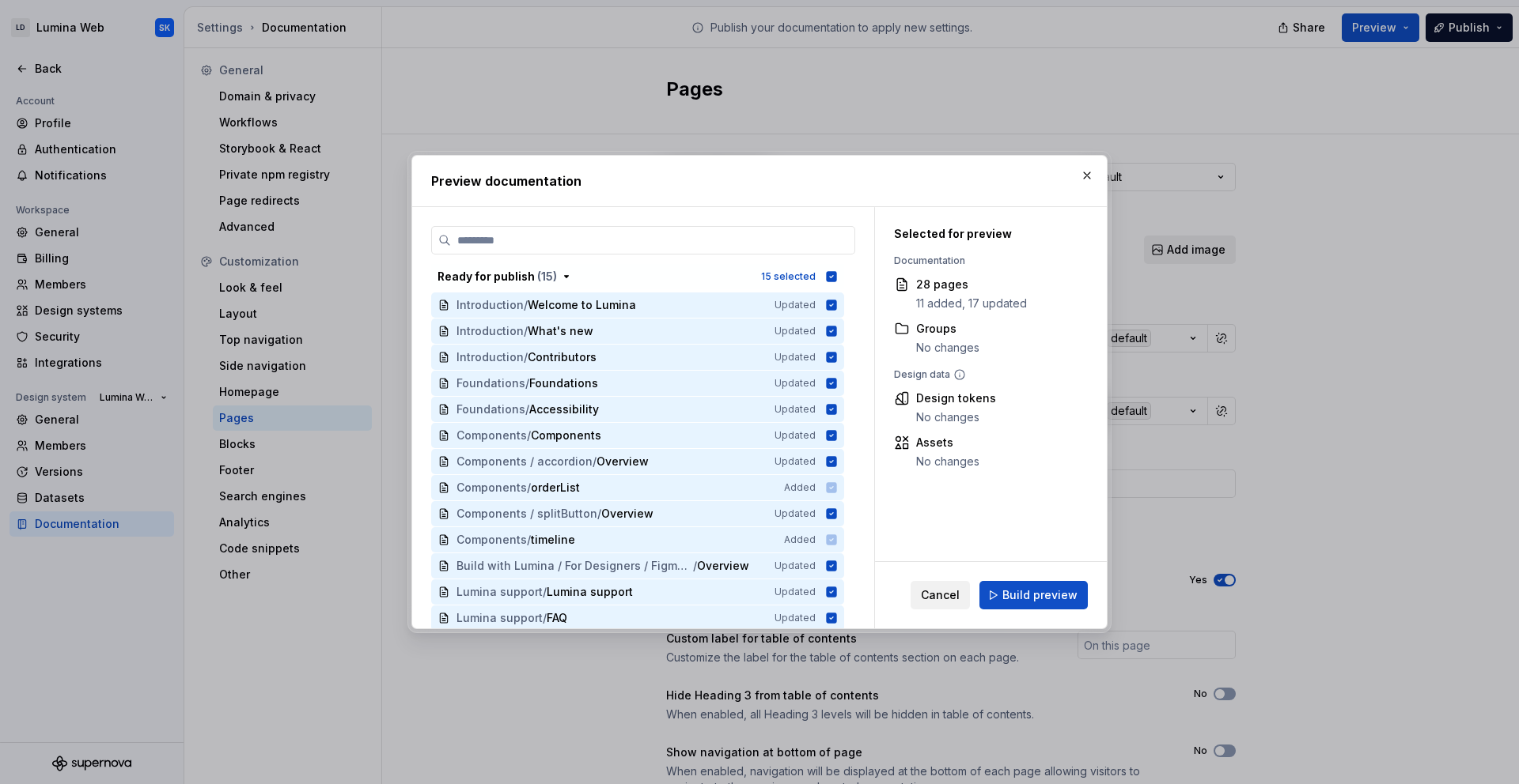
scroll to position [433, 0]
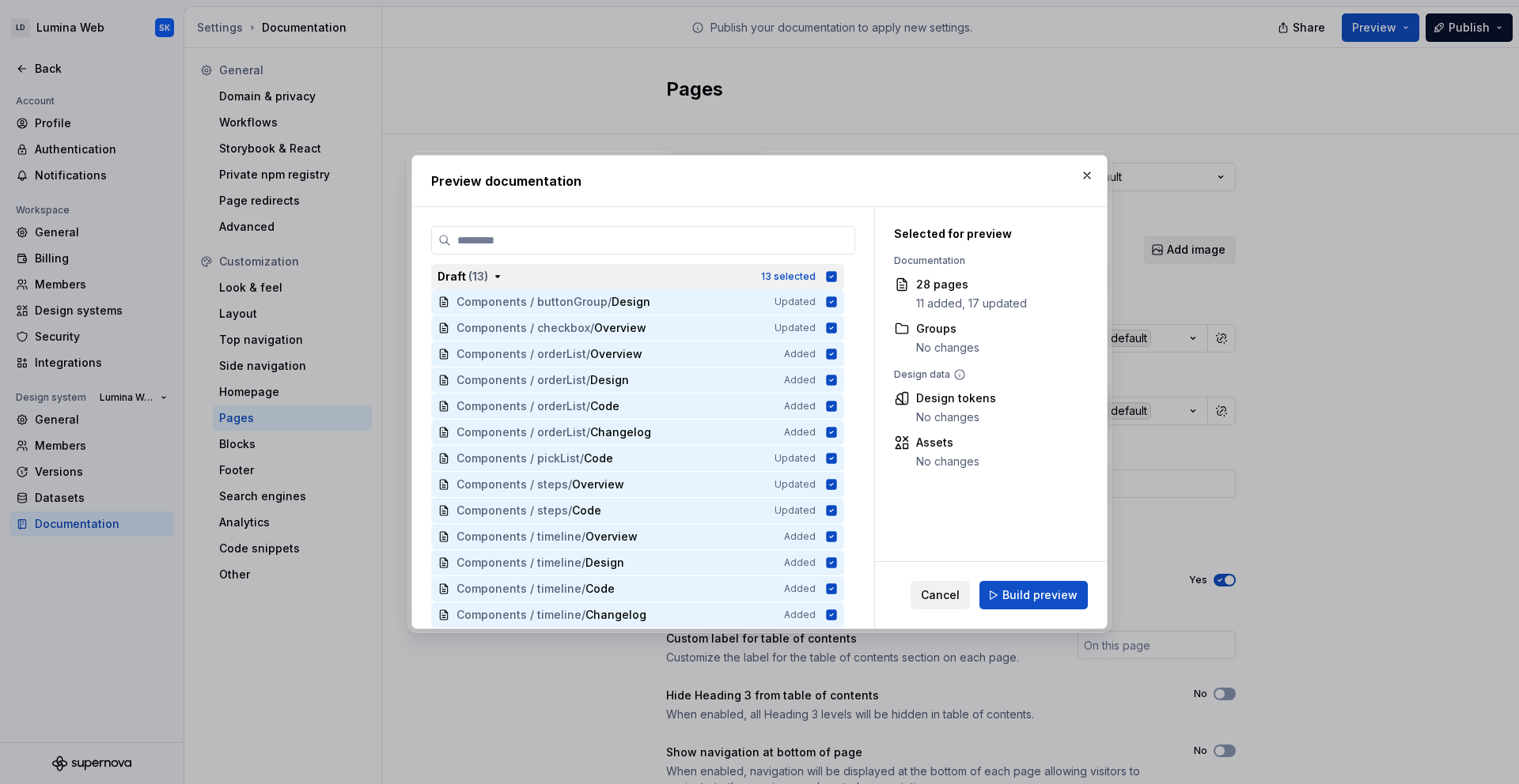
click at [831, 273] on icon "button" at bounding box center [831, 276] width 11 height 11
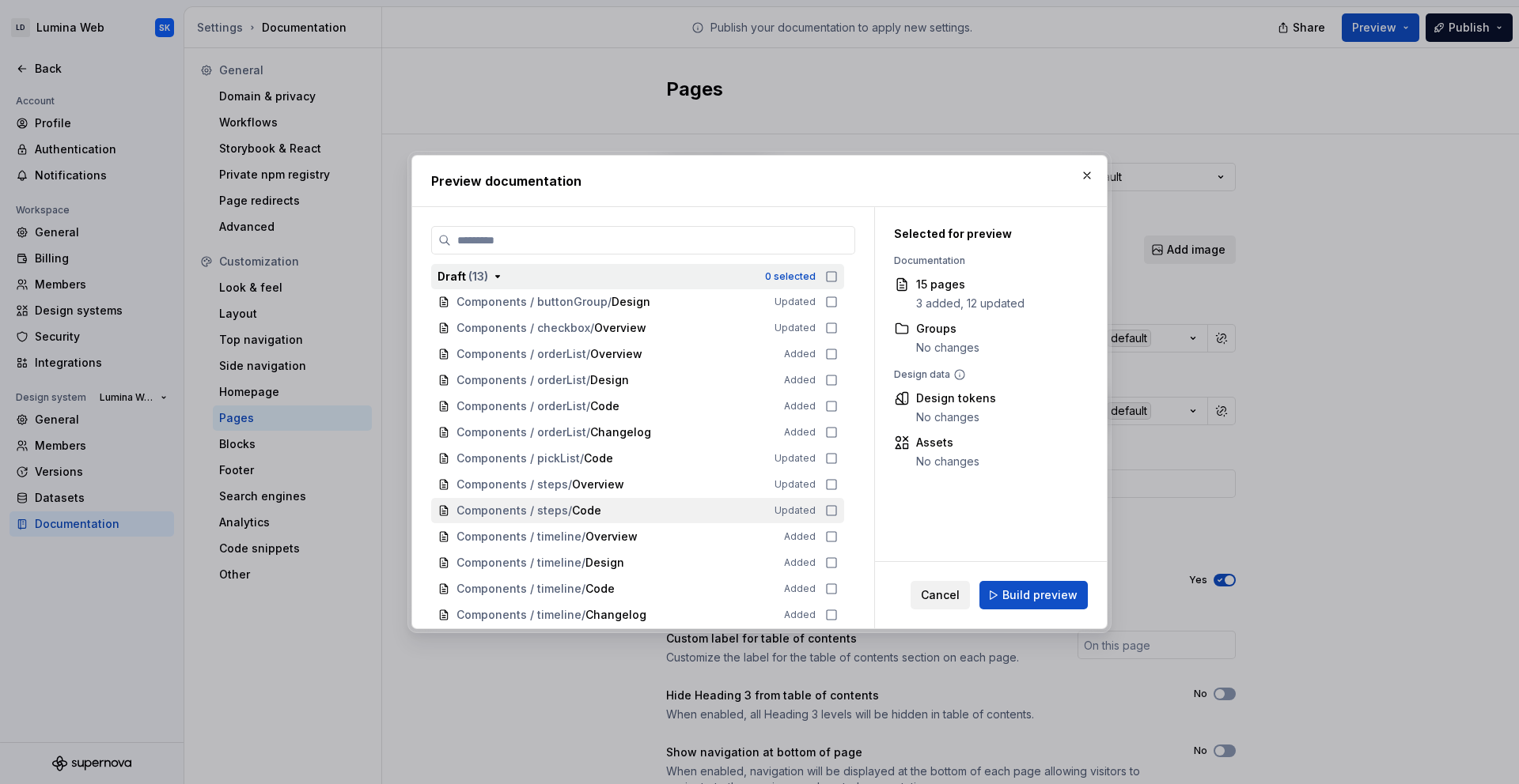
scroll to position [0, 0]
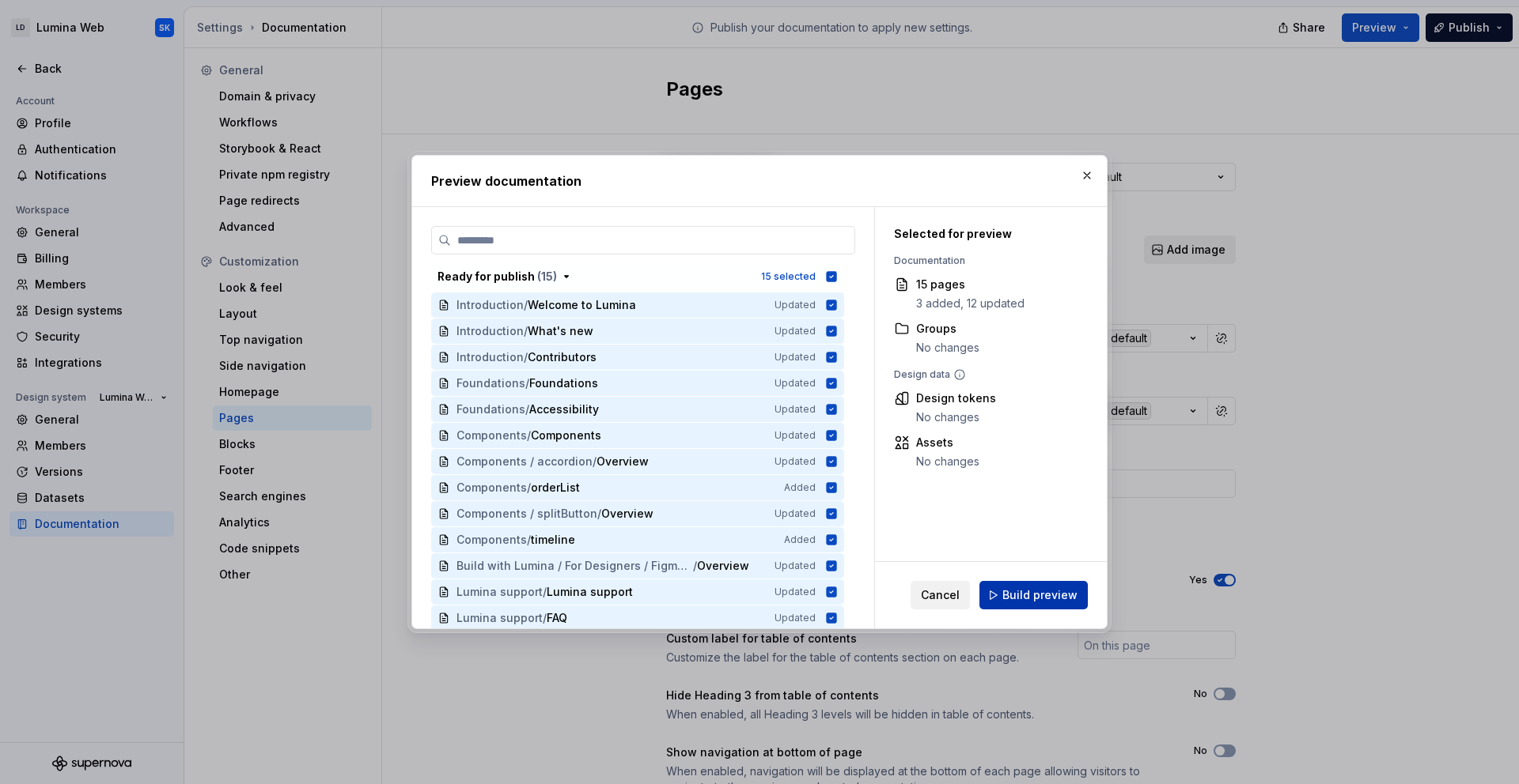
click at [1042, 597] on span "Build preview" at bounding box center [1039, 595] width 75 height 16
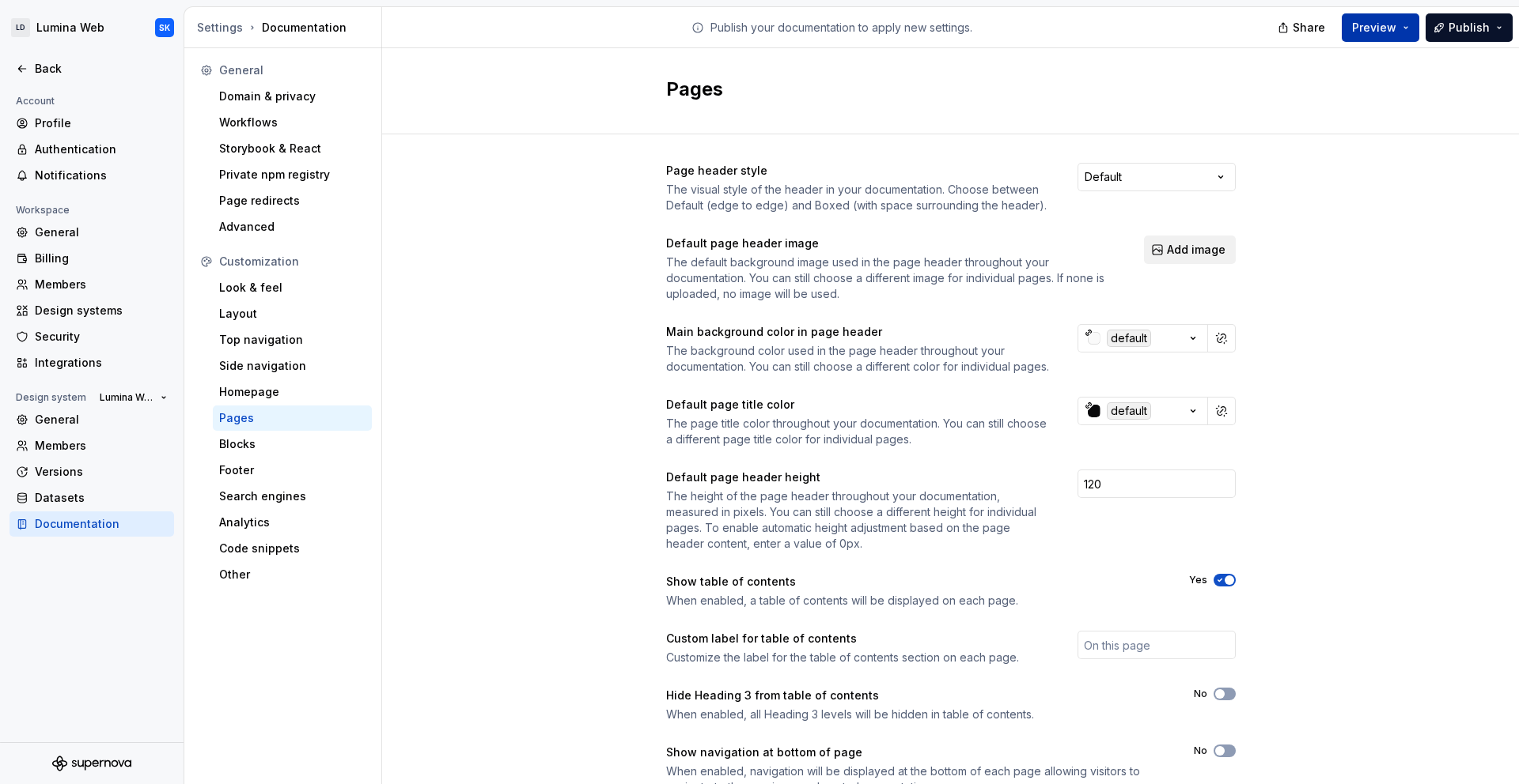
click at [1407, 34] on button "Preview" at bounding box center [1380, 28] width 77 height 29
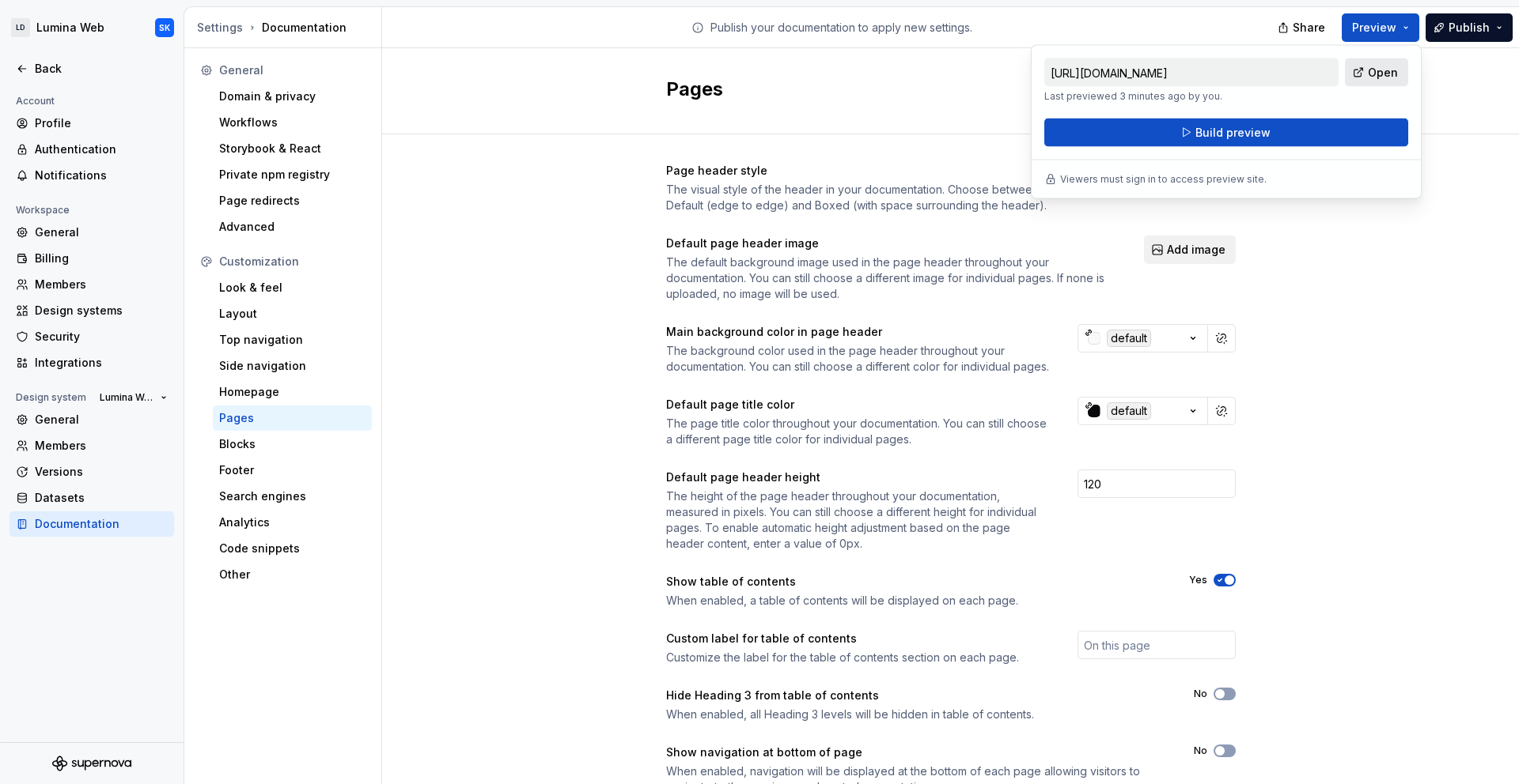
click at [1396, 74] on span "Open" at bounding box center [1382, 73] width 30 height 16
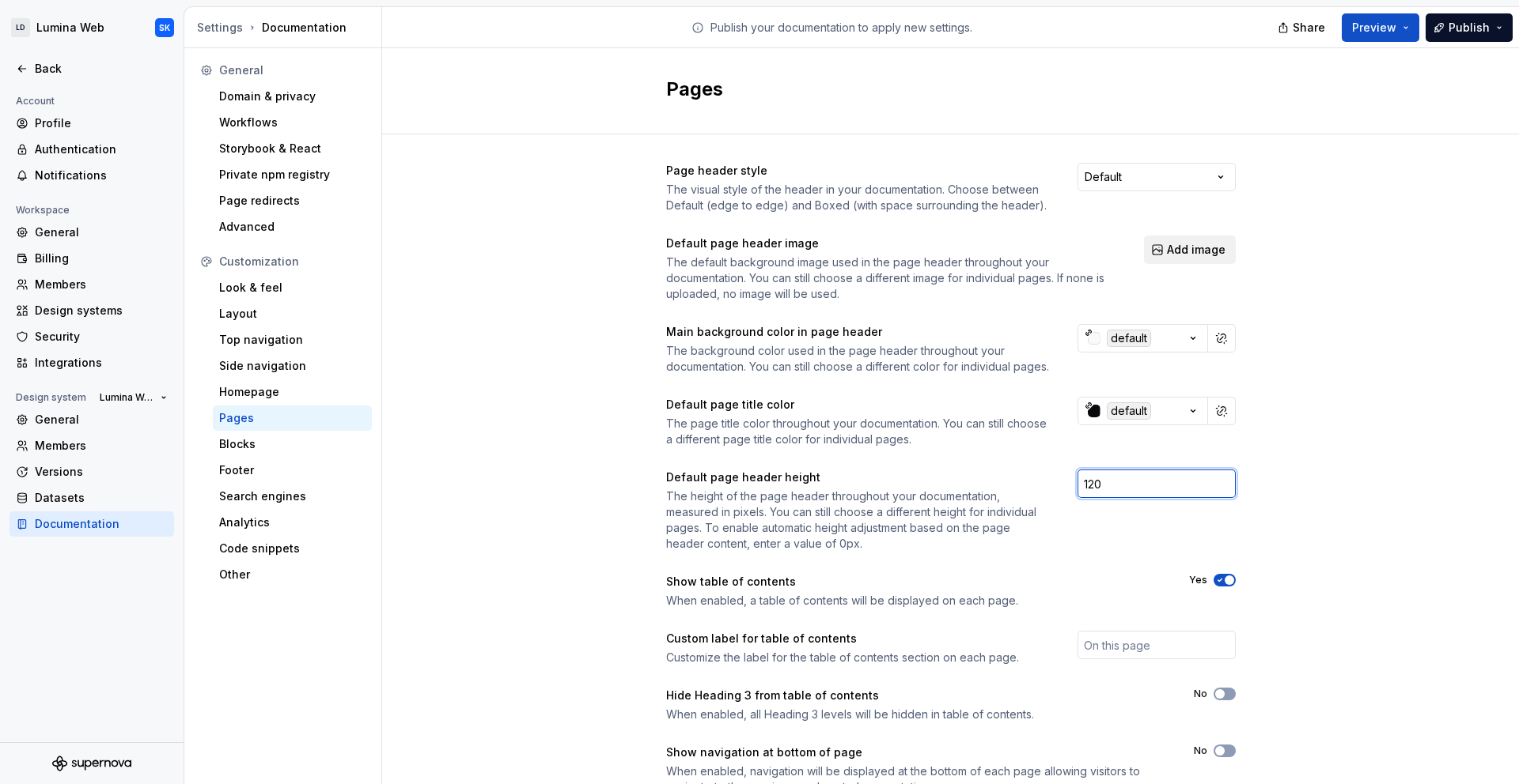
click at [1098, 498] on input "120" at bounding box center [1157, 484] width 159 height 29
type input "80"
click at [1396, 532] on div "Page header style The visual style of the header in your documentation. Choose …" at bounding box center [951, 495] width 1137 height 721
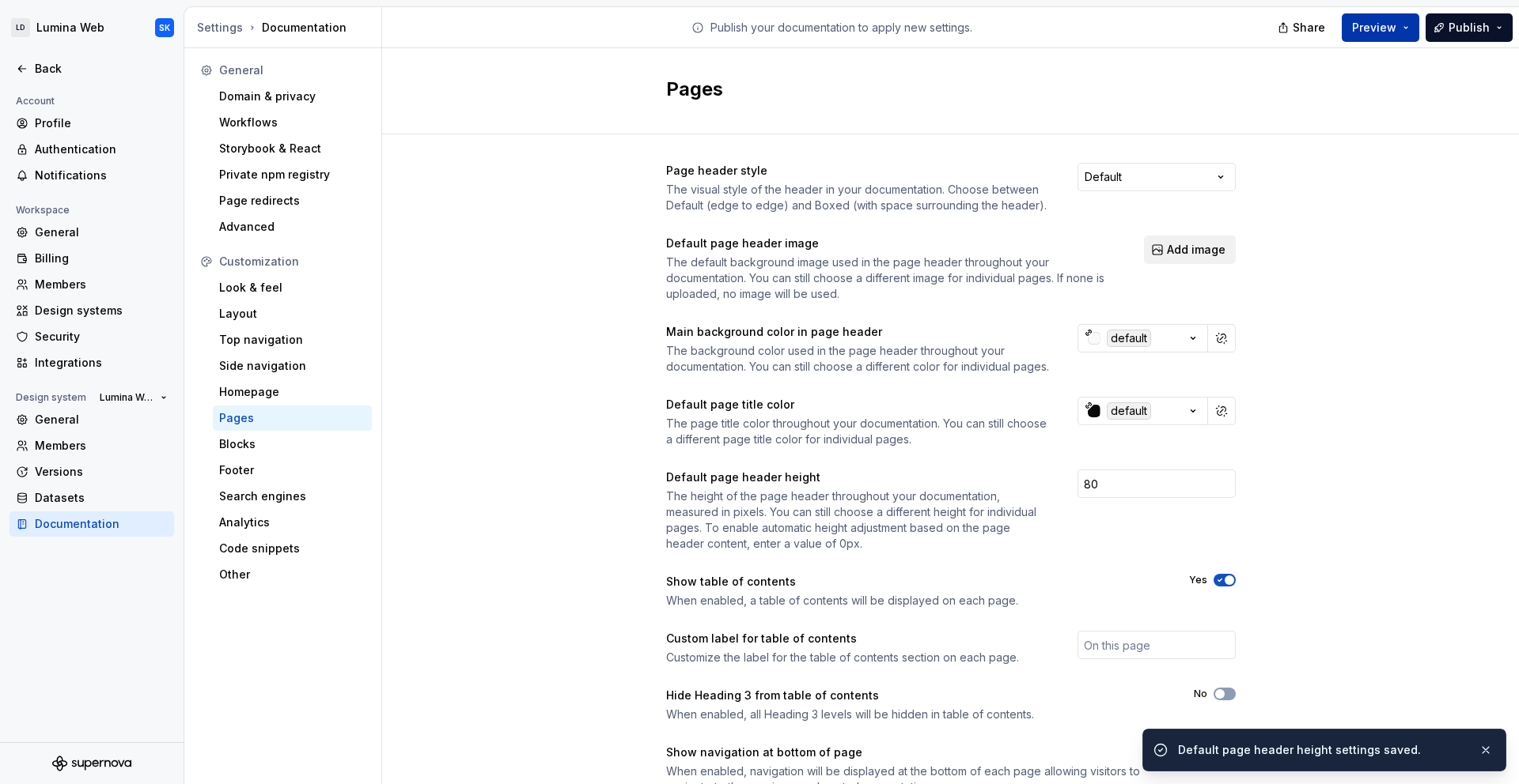
click at [1396, 22] on span "Preview" at bounding box center [1374, 28] width 44 height 16
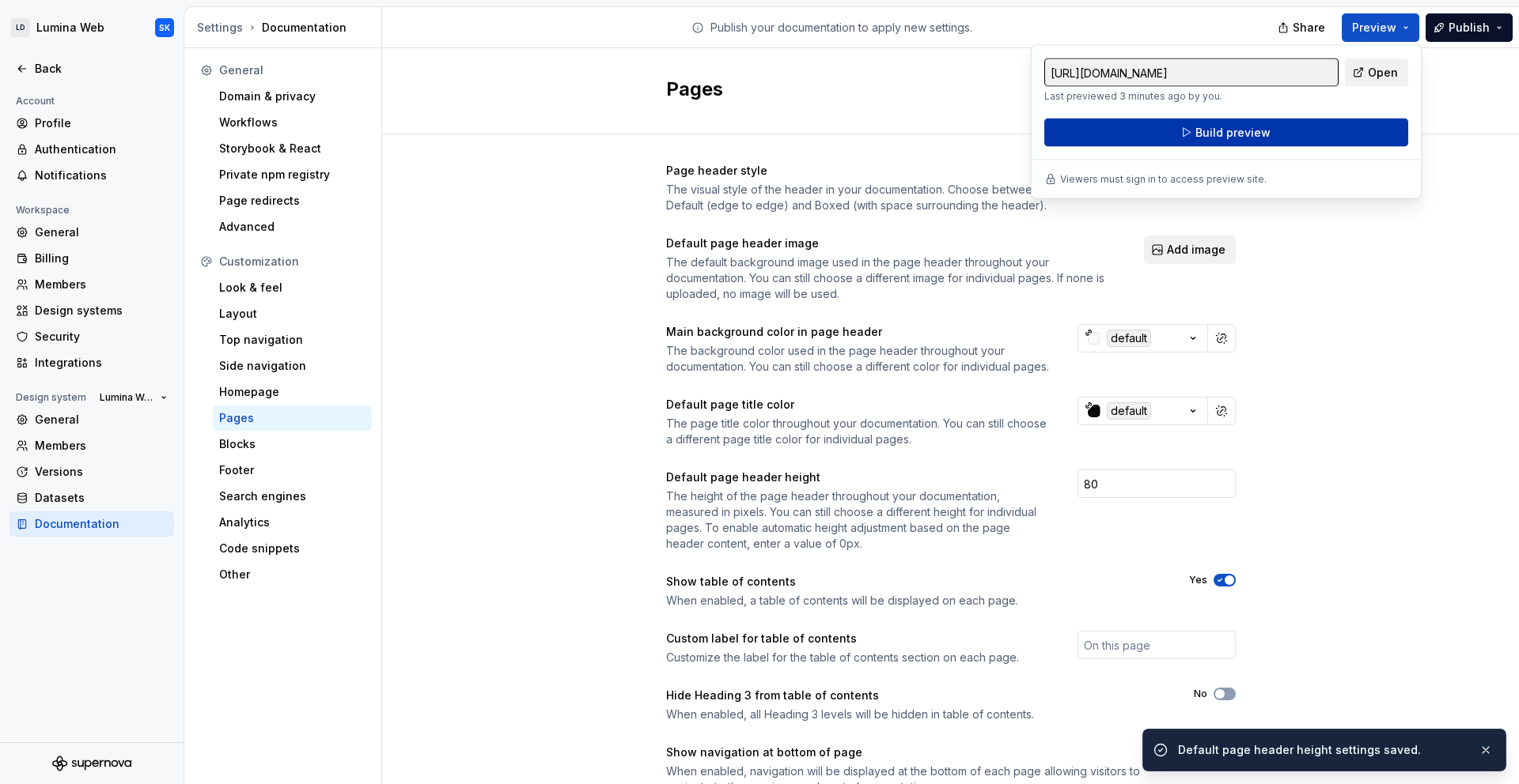
click at [1367, 130] on button "Build preview" at bounding box center [1226, 133] width 364 height 29
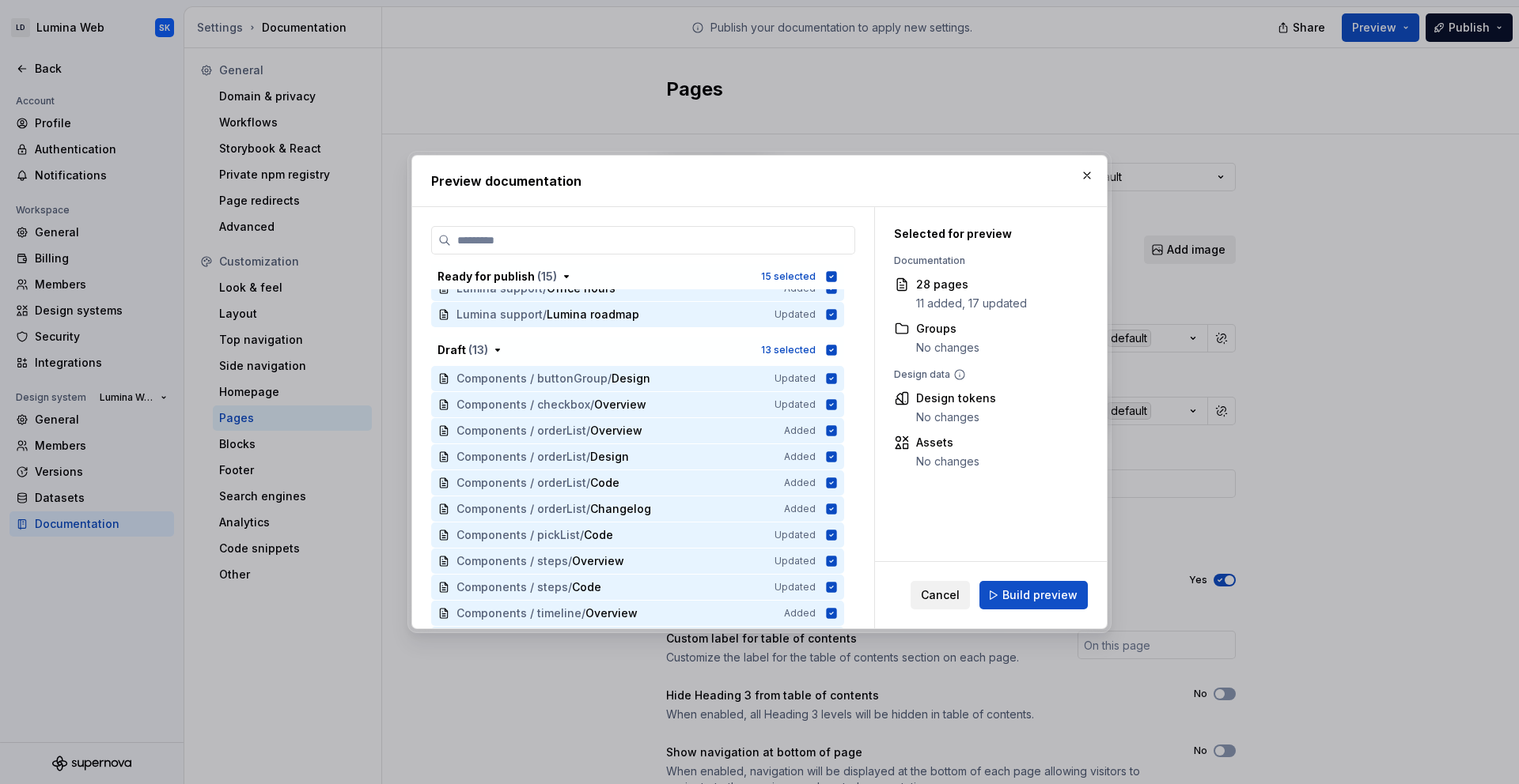
scroll to position [433, 0]
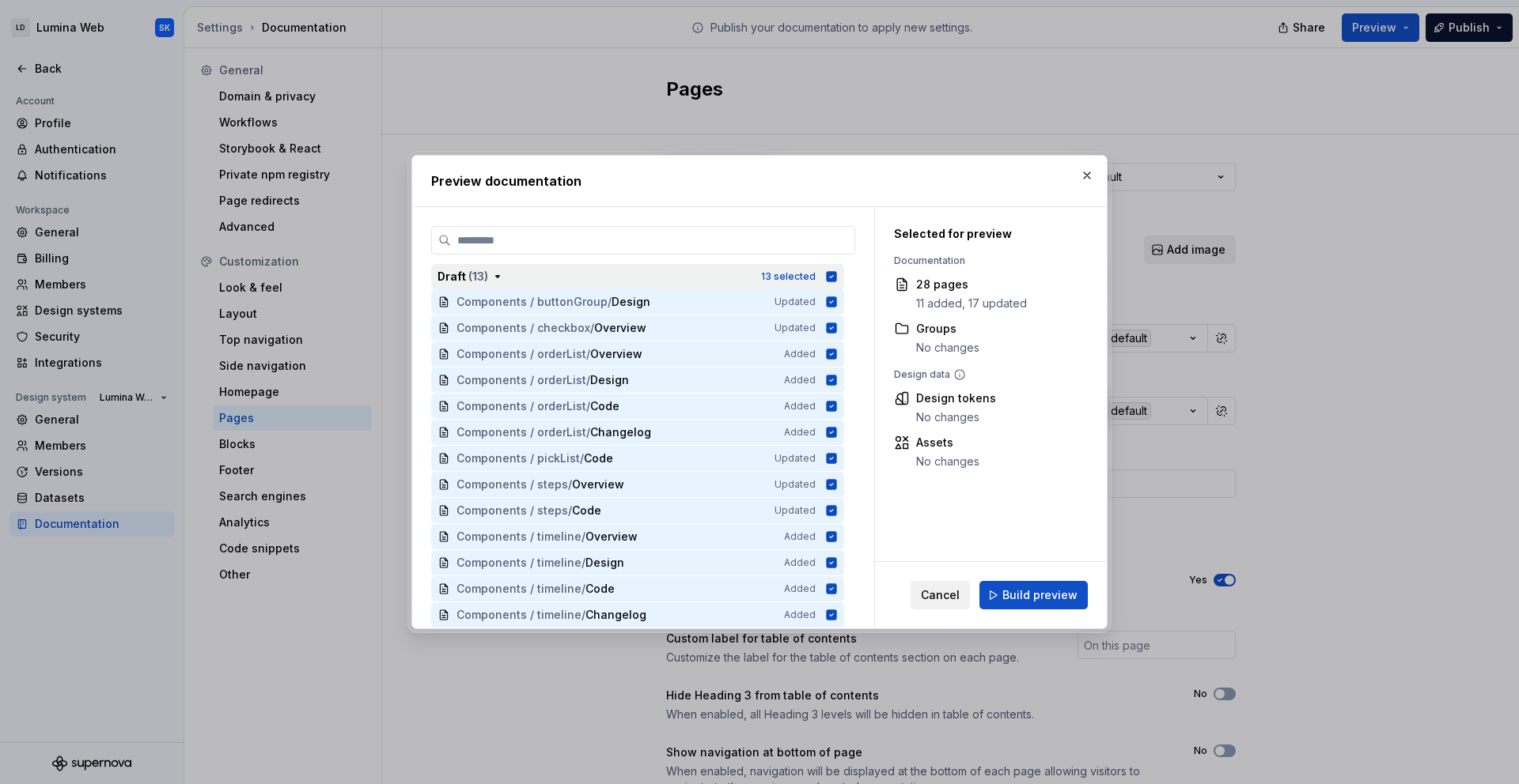
click at [834, 271] on icon "button" at bounding box center [831, 276] width 12 height 12
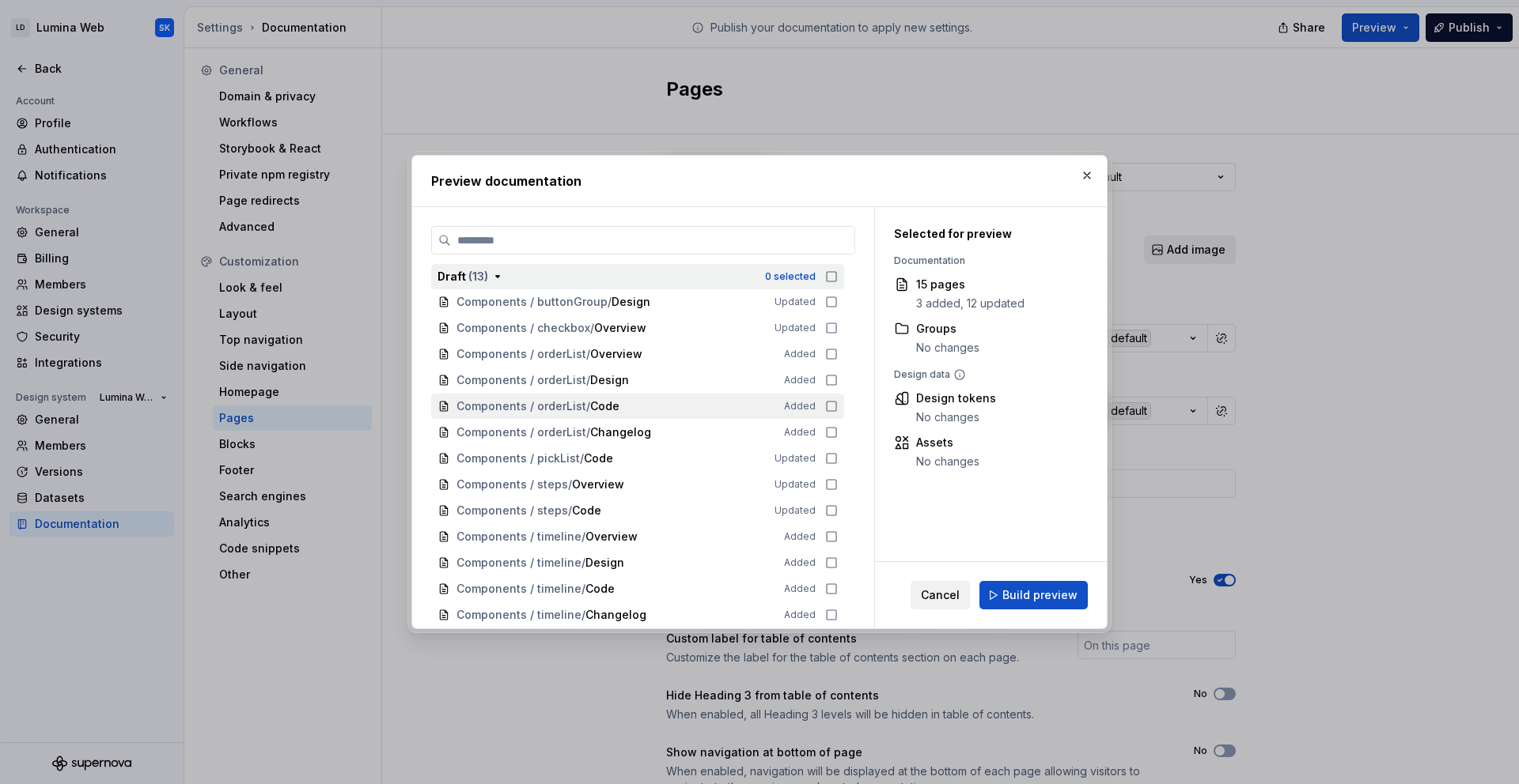
scroll to position [0, 0]
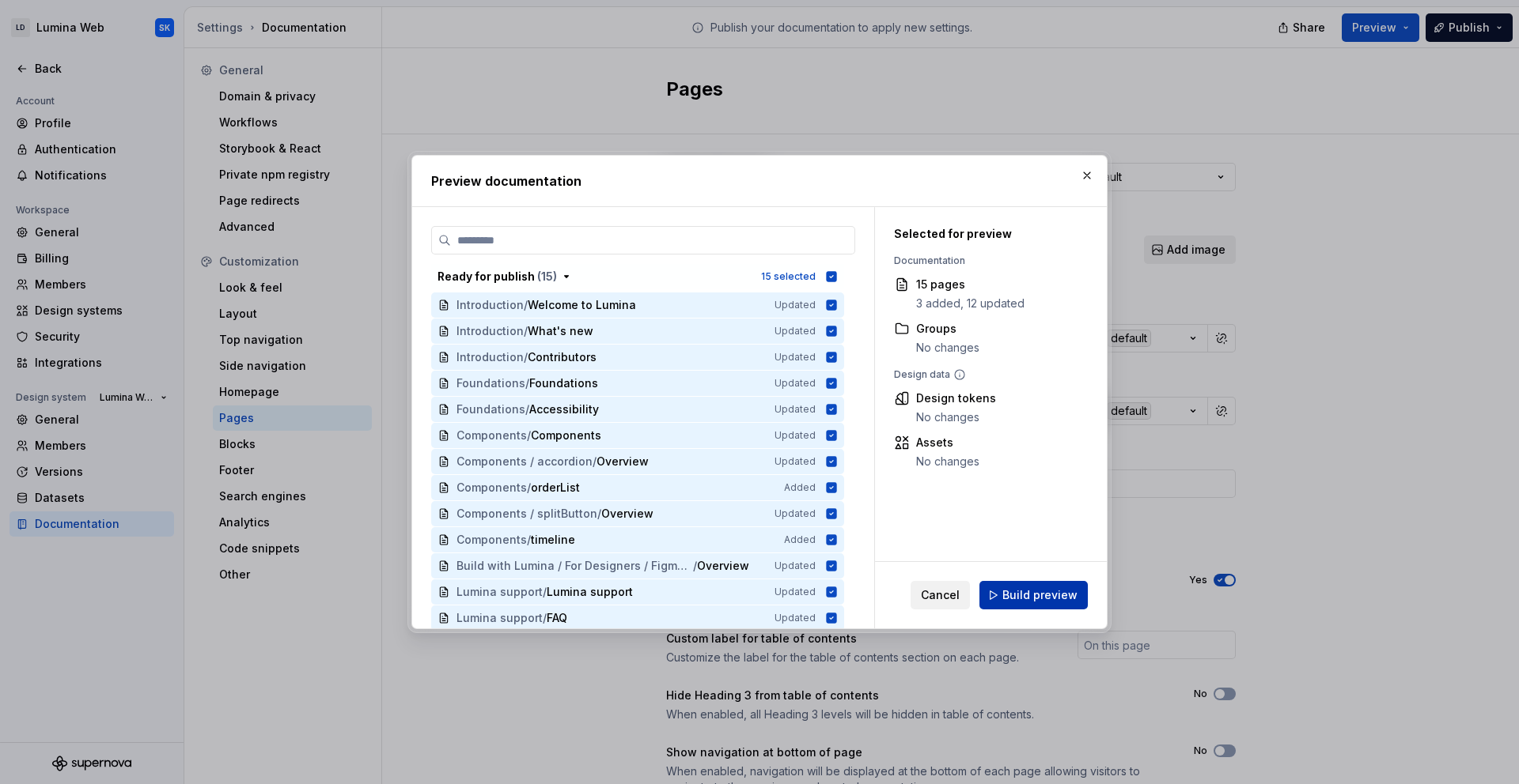
click at [1023, 597] on span "Build preview" at bounding box center [1039, 595] width 75 height 16
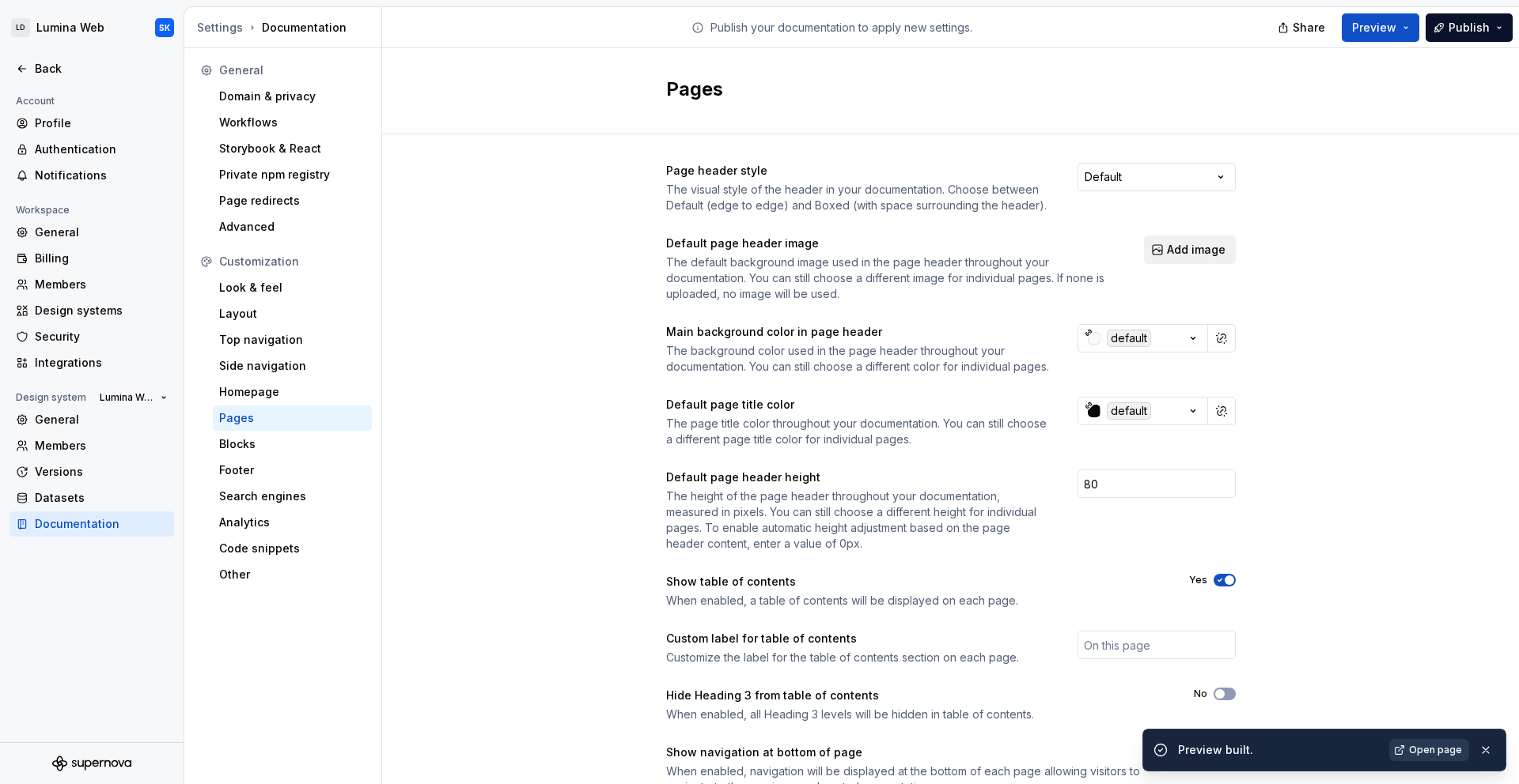
click at [1435, 752] on span "Open page" at bounding box center [1435, 750] width 53 height 12
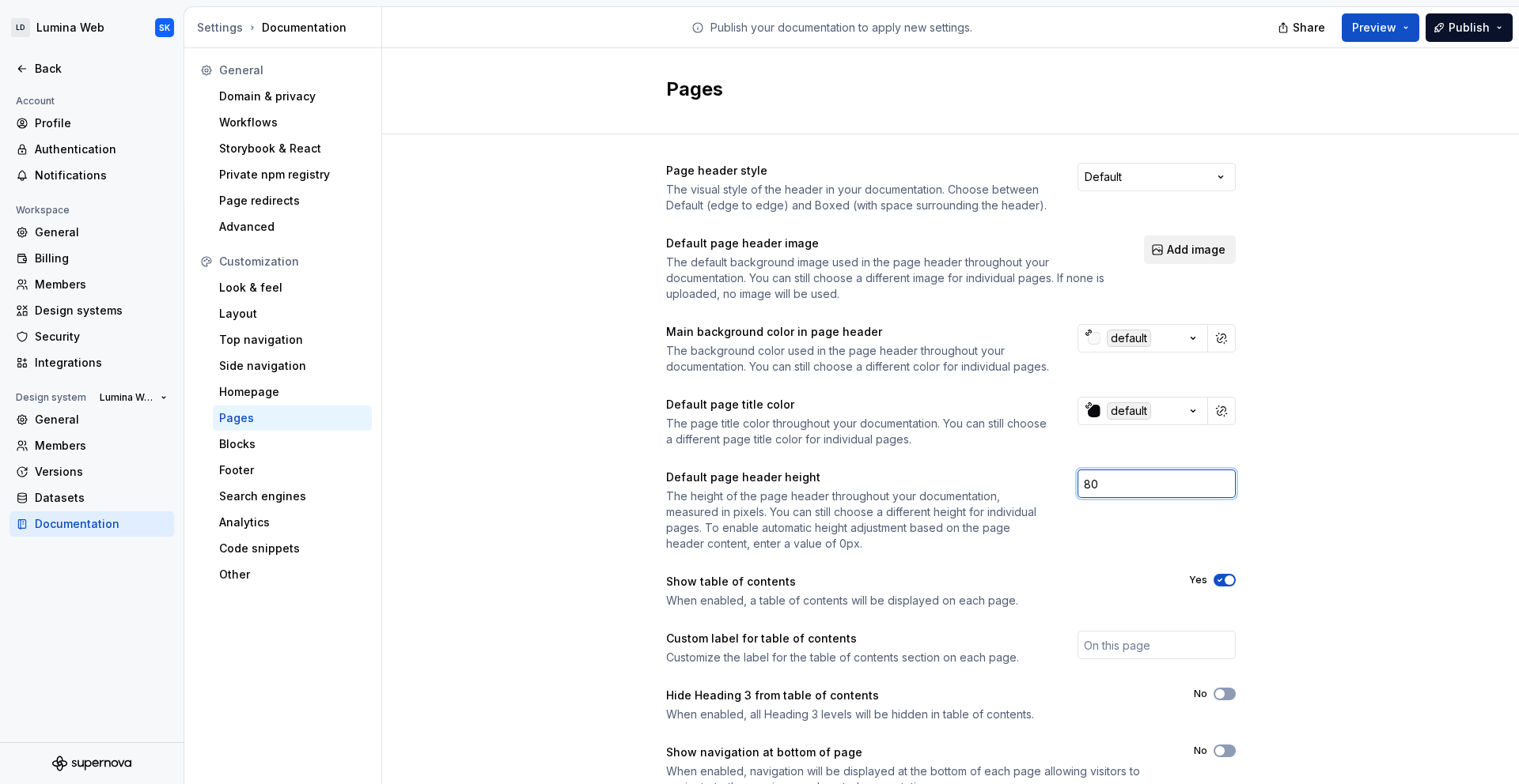
click at [1103, 498] on input "80" at bounding box center [1157, 484] width 159 height 29
drag, startPoint x: 1102, startPoint y: 499, endPoint x: 1042, endPoint y: 495, distance: 60.1
click at [1042, 495] on div "Default page header height The height of the page header throughout your docume…" at bounding box center [951, 511] width 569 height 82
click at [1418, 503] on div "Page header style The visual style of the header in your documentation. Choose …" at bounding box center [951, 495] width 1137 height 721
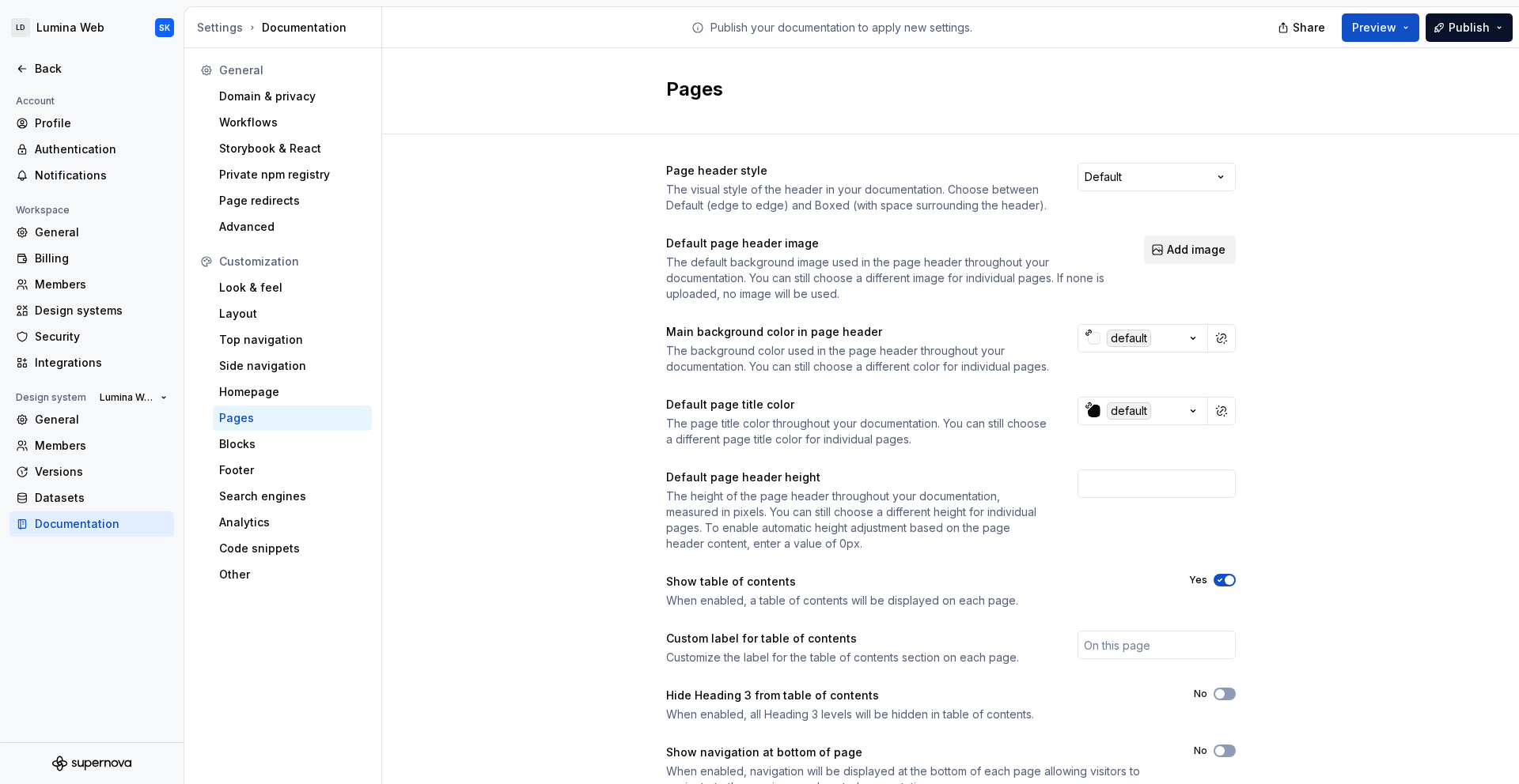
click at [1421, 539] on div "Page header style The visual style of the header in your documentation. Choose …" at bounding box center [951, 495] width 1137 height 721
click at [286, 395] on div "Homepage" at bounding box center [291, 392] width 146 height 16
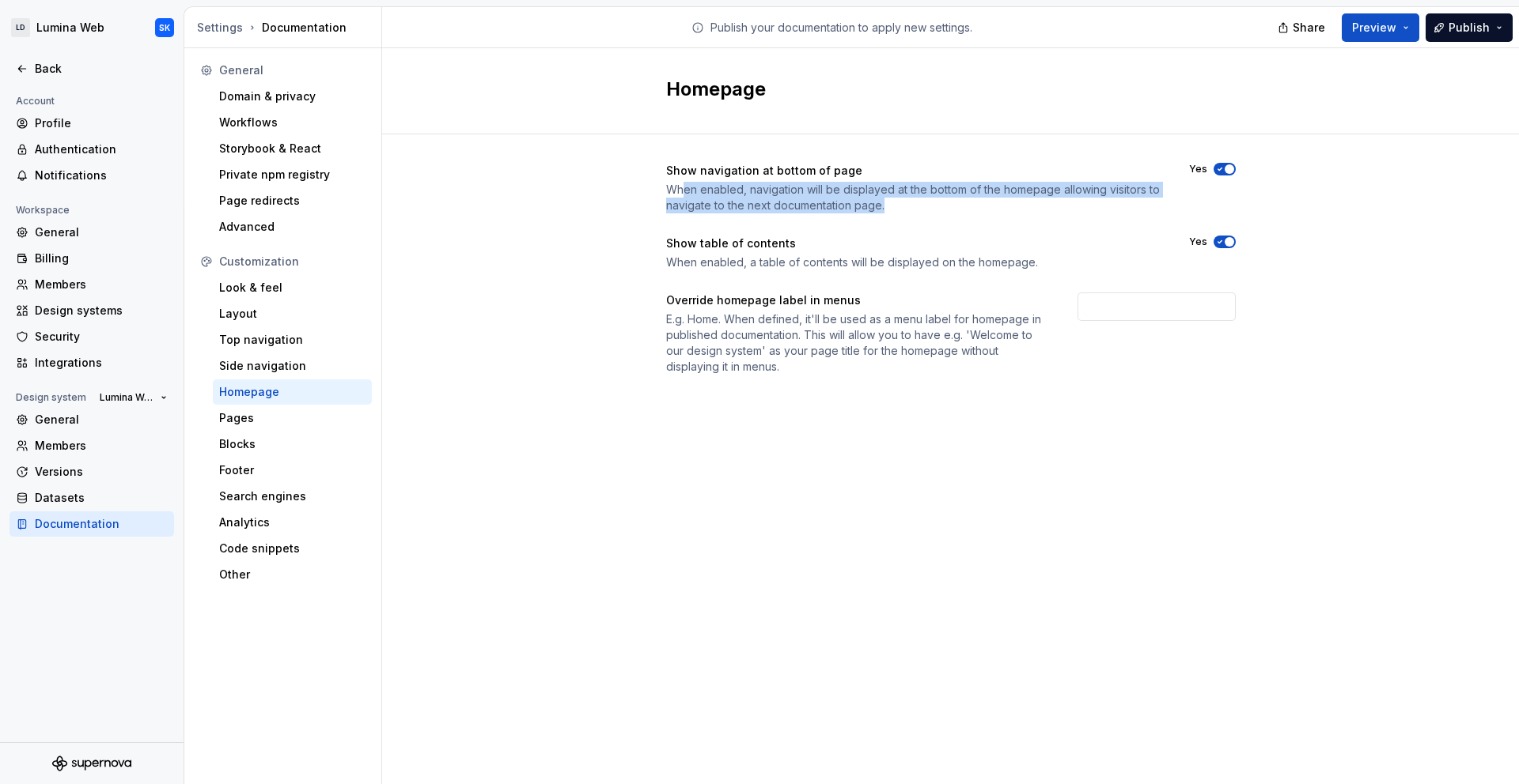
drag, startPoint x: 844, startPoint y: 215, endPoint x: 909, endPoint y: 222, distance: 65.4
click at [909, 222] on div "Show navigation at bottom of page When enabled, navigation will be displayed at…" at bounding box center [951, 269] width 569 height 212
click at [921, 222] on div "Show navigation at bottom of page When enabled, navigation will be displayed at…" at bounding box center [951, 269] width 569 height 212
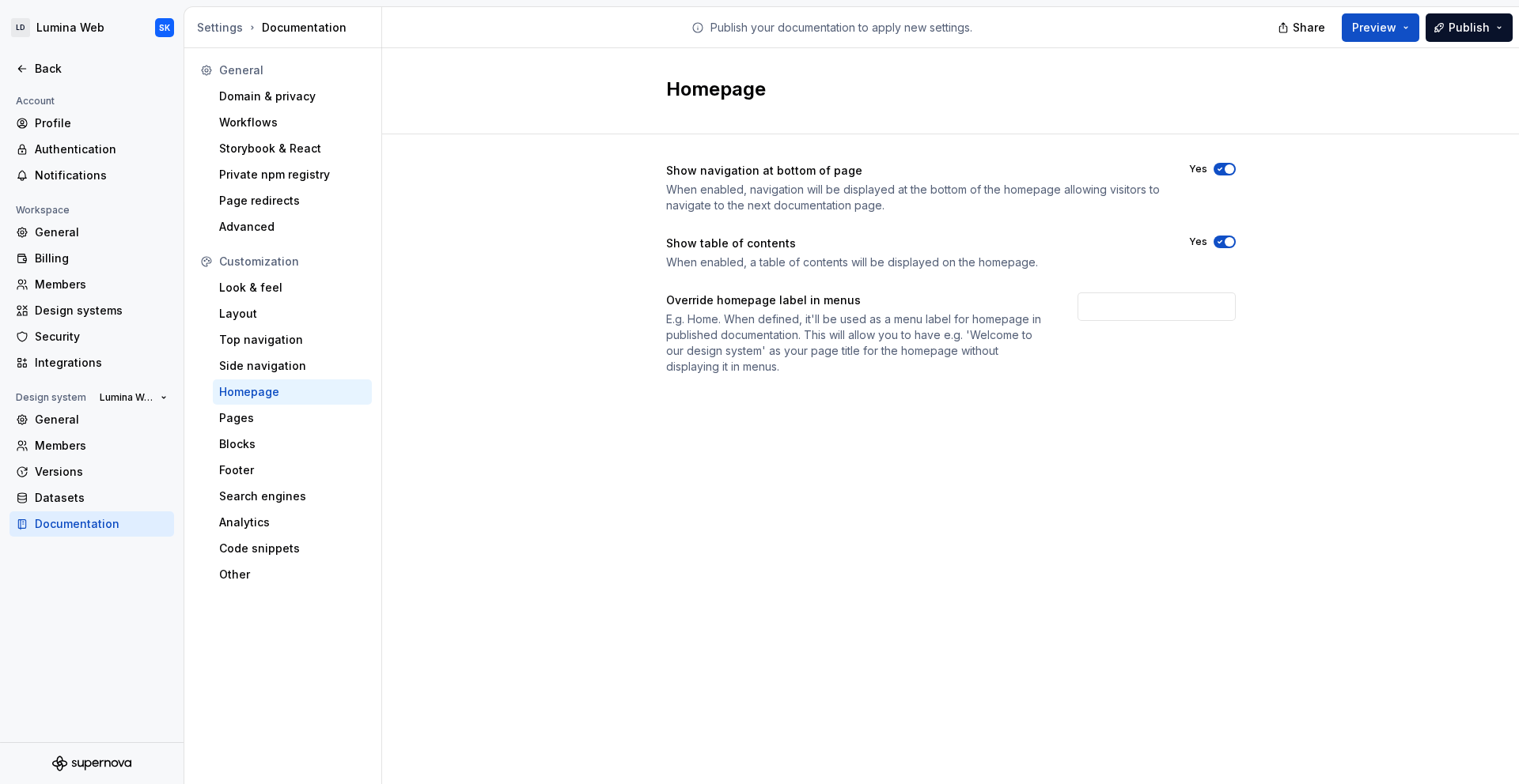
click at [1221, 167] on icon "button" at bounding box center [1219, 169] width 12 height 10
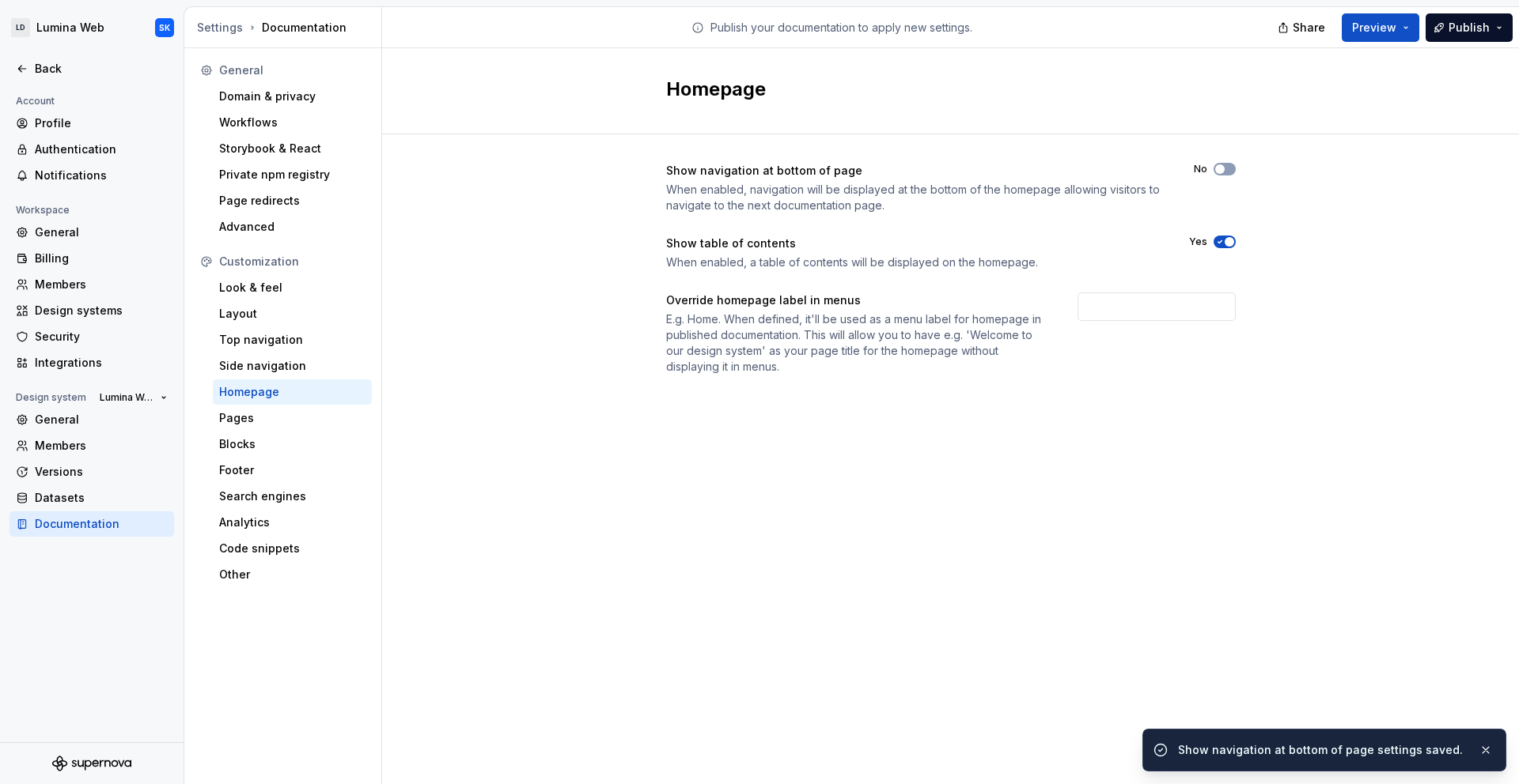
click at [1286, 202] on div "Show navigation at bottom of page When enabled, navigation will be displayed at…" at bounding box center [951, 285] width 1137 height 301
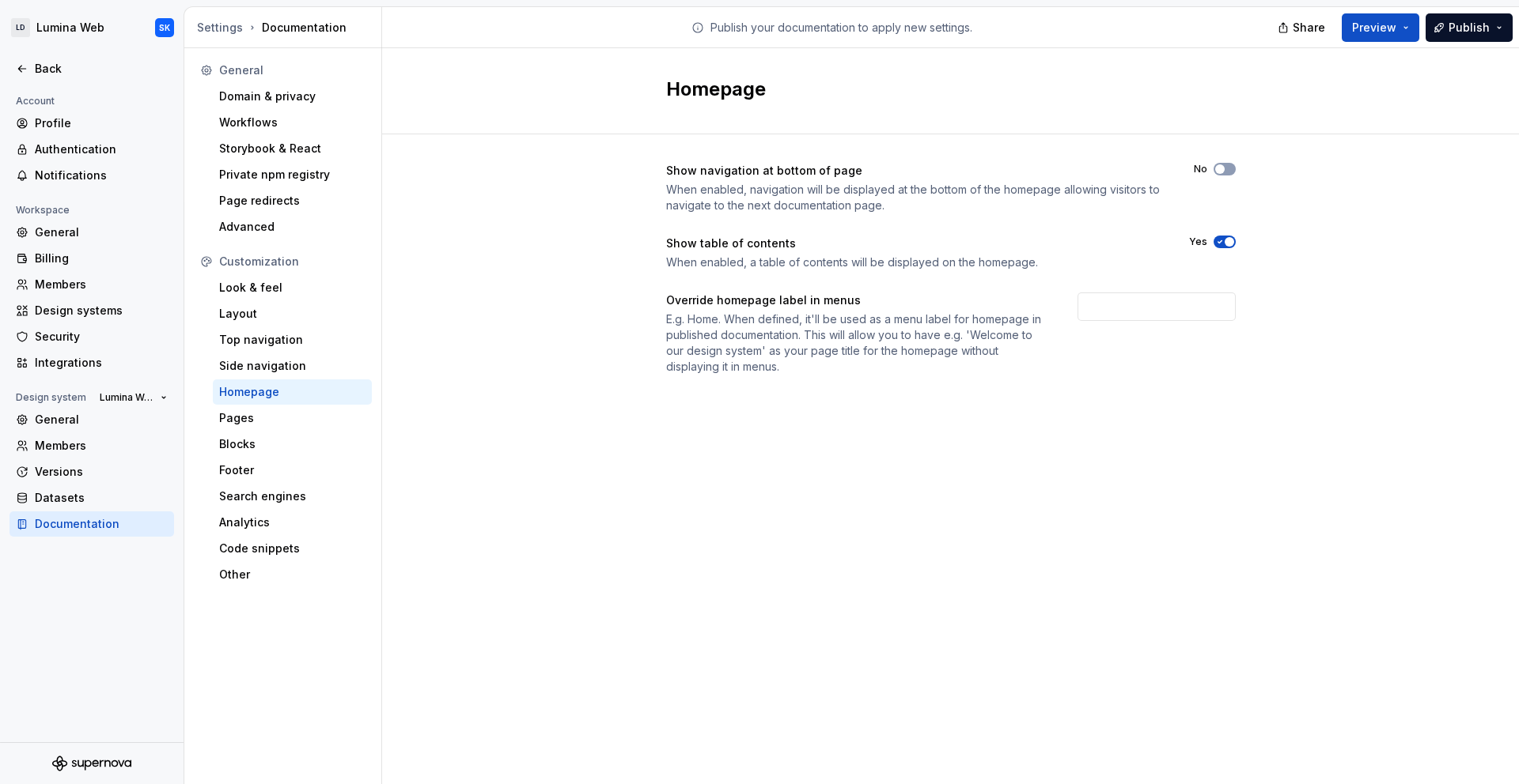
click at [1230, 240] on span "button" at bounding box center [1230, 242] width 10 height 10
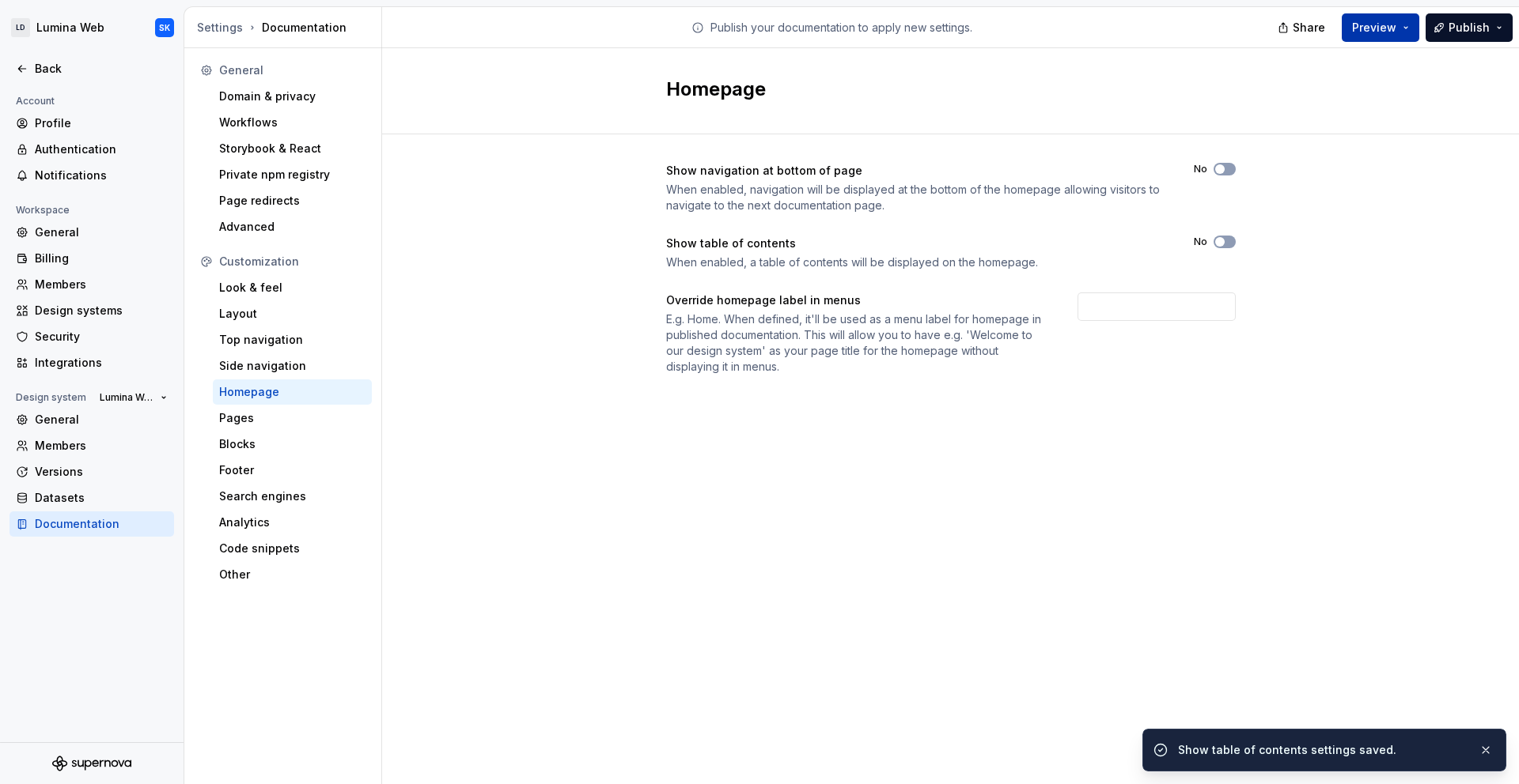
click at [1412, 25] on button "Preview" at bounding box center [1380, 28] width 77 height 29
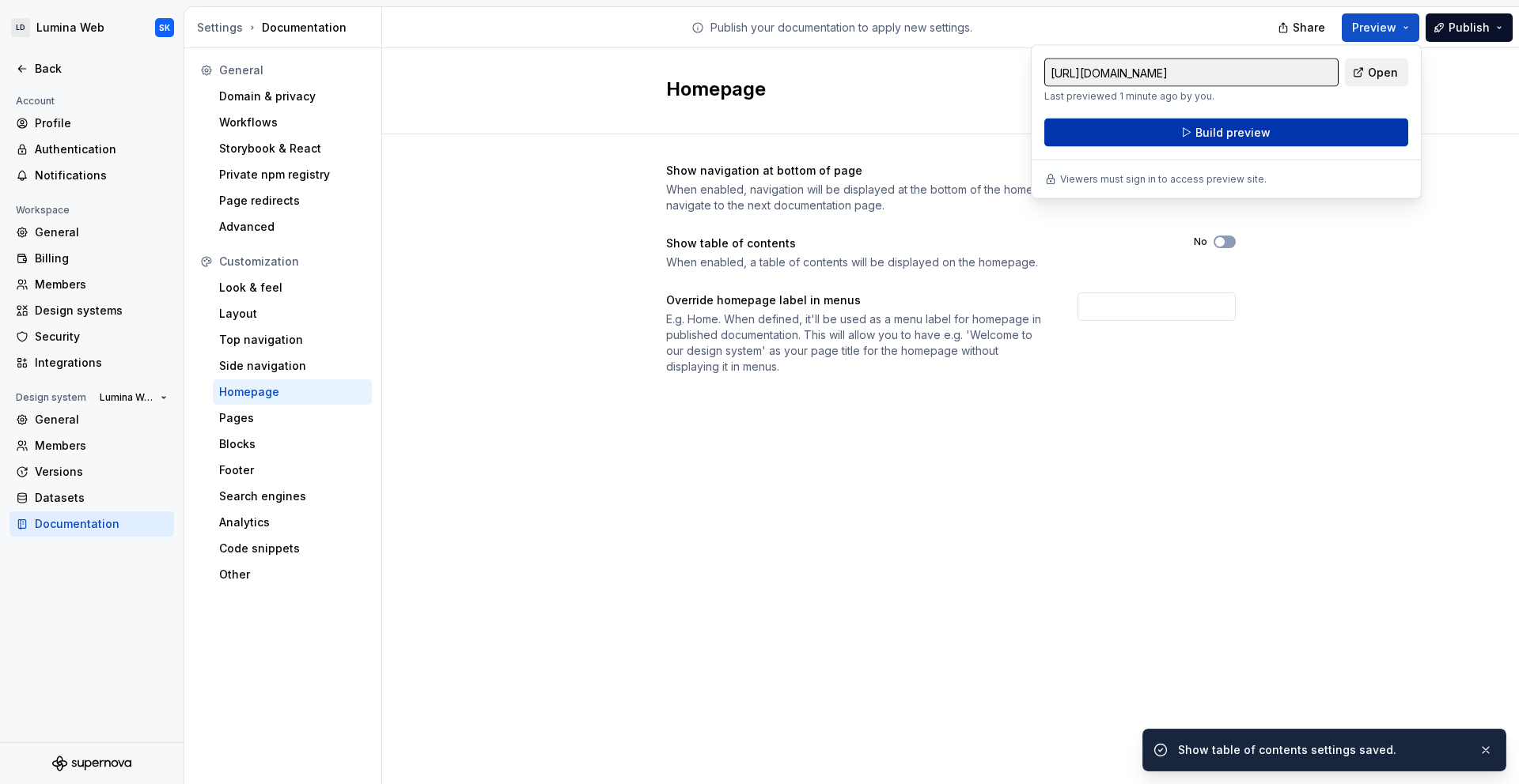
click at [1361, 138] on button "Build preview" at bounding box center [1226, 133] width 364 height 29
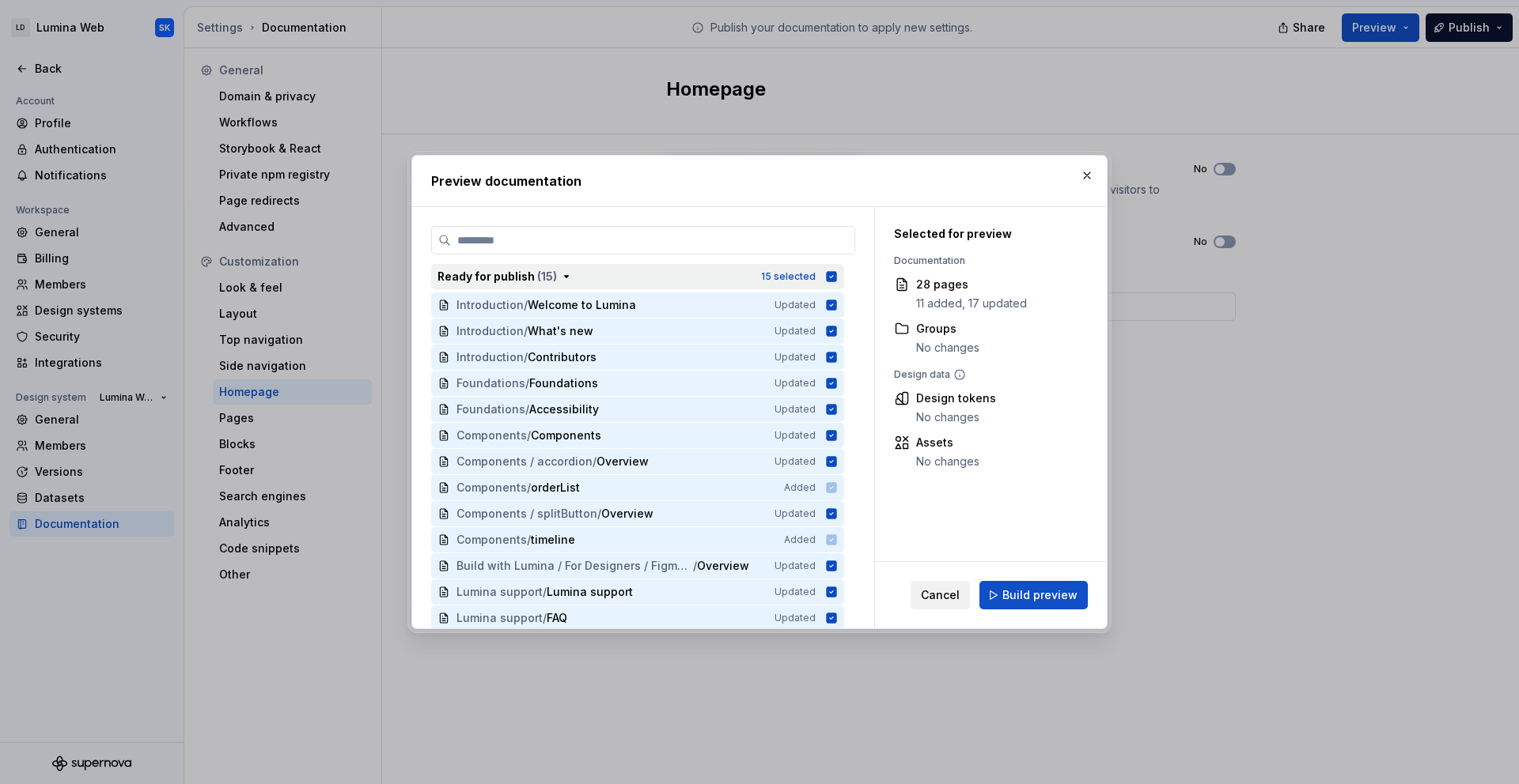
click at [564, 273] on icon "button" at bounding box center [566, 276] width 12 height 12
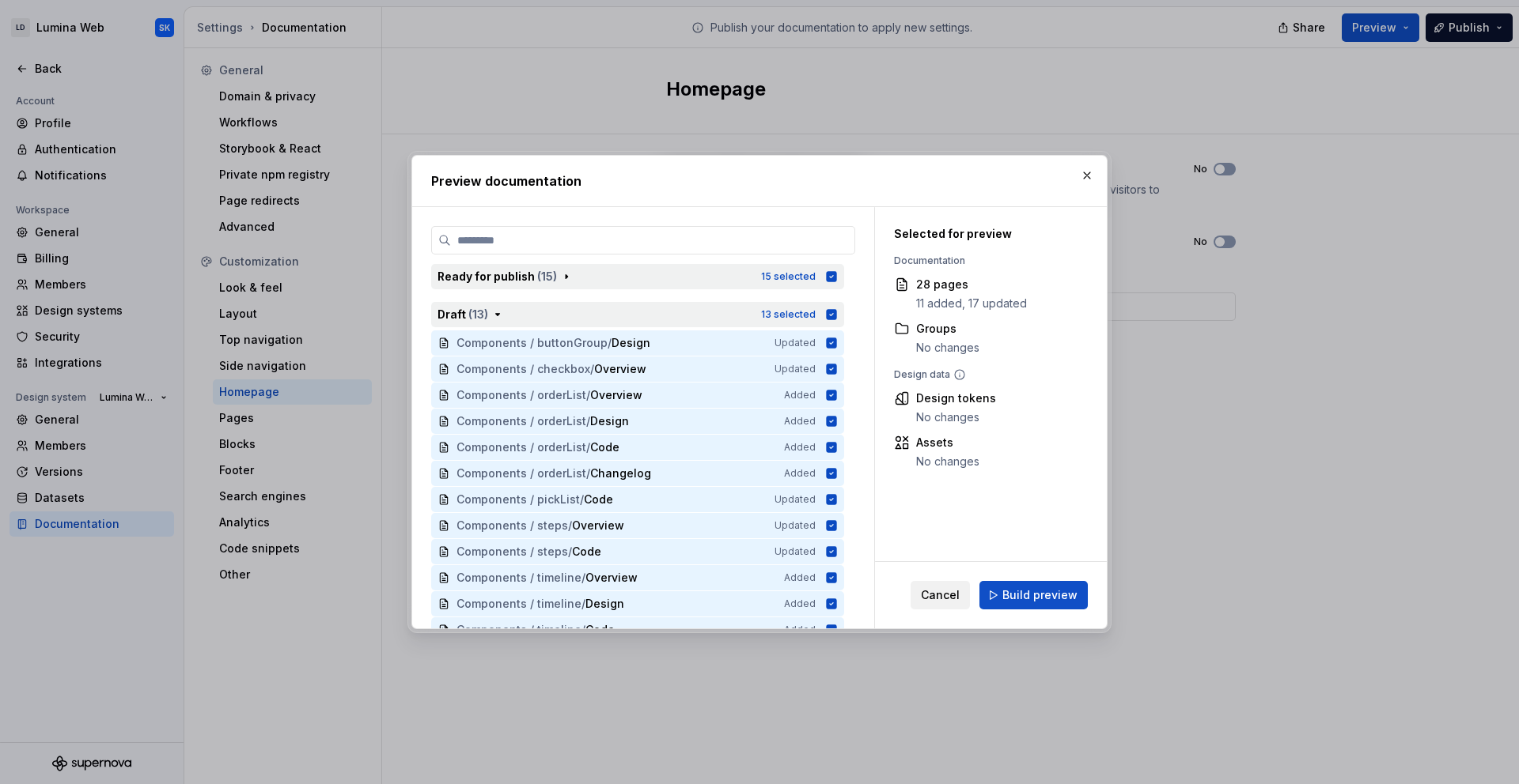
click at [830, 310] on icon "button" at bounding box center [831, 314] width 11 height 11
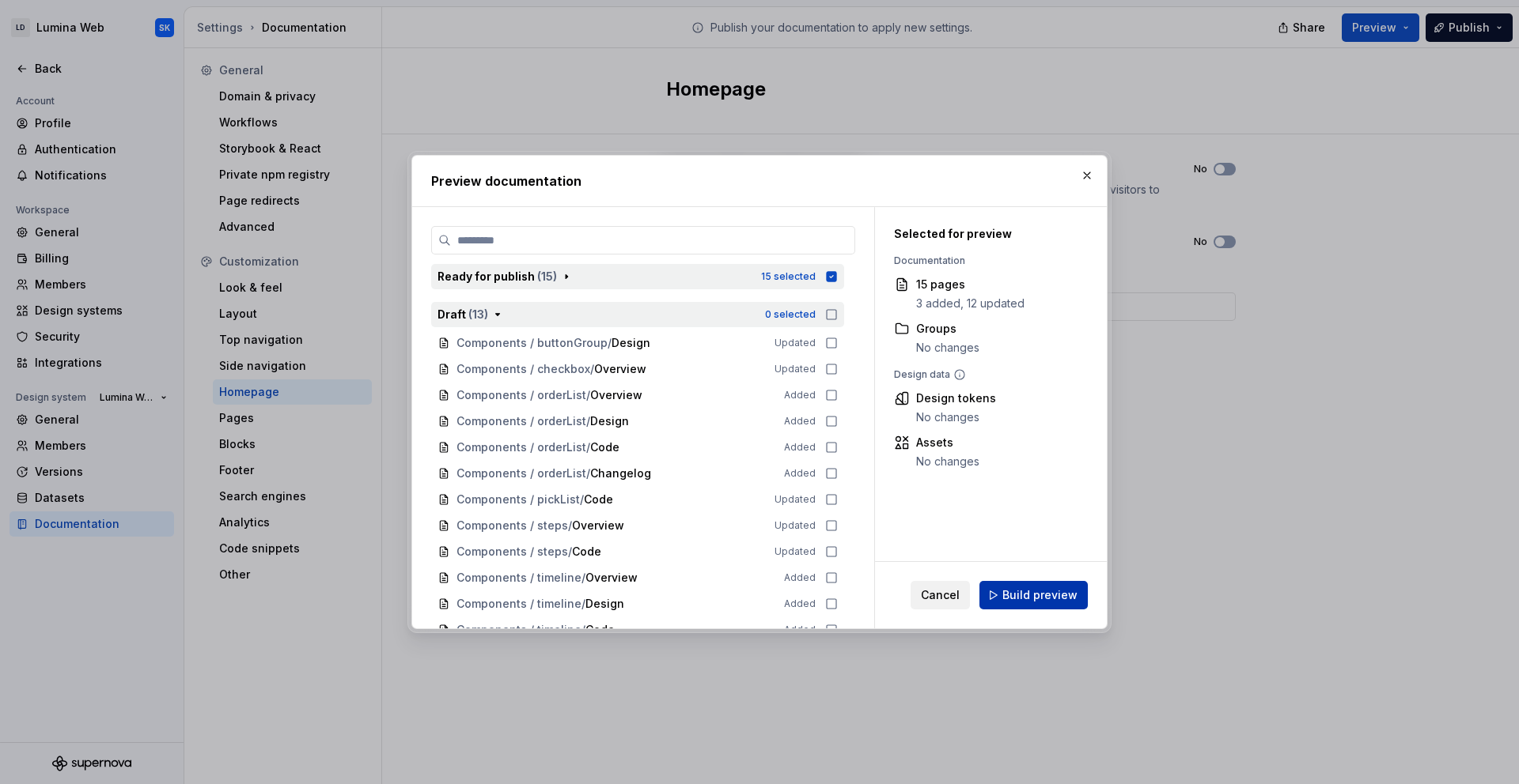
click at [1041, 603] on span "Build preview" at bounding box center [1039, 595] width 75 height 16
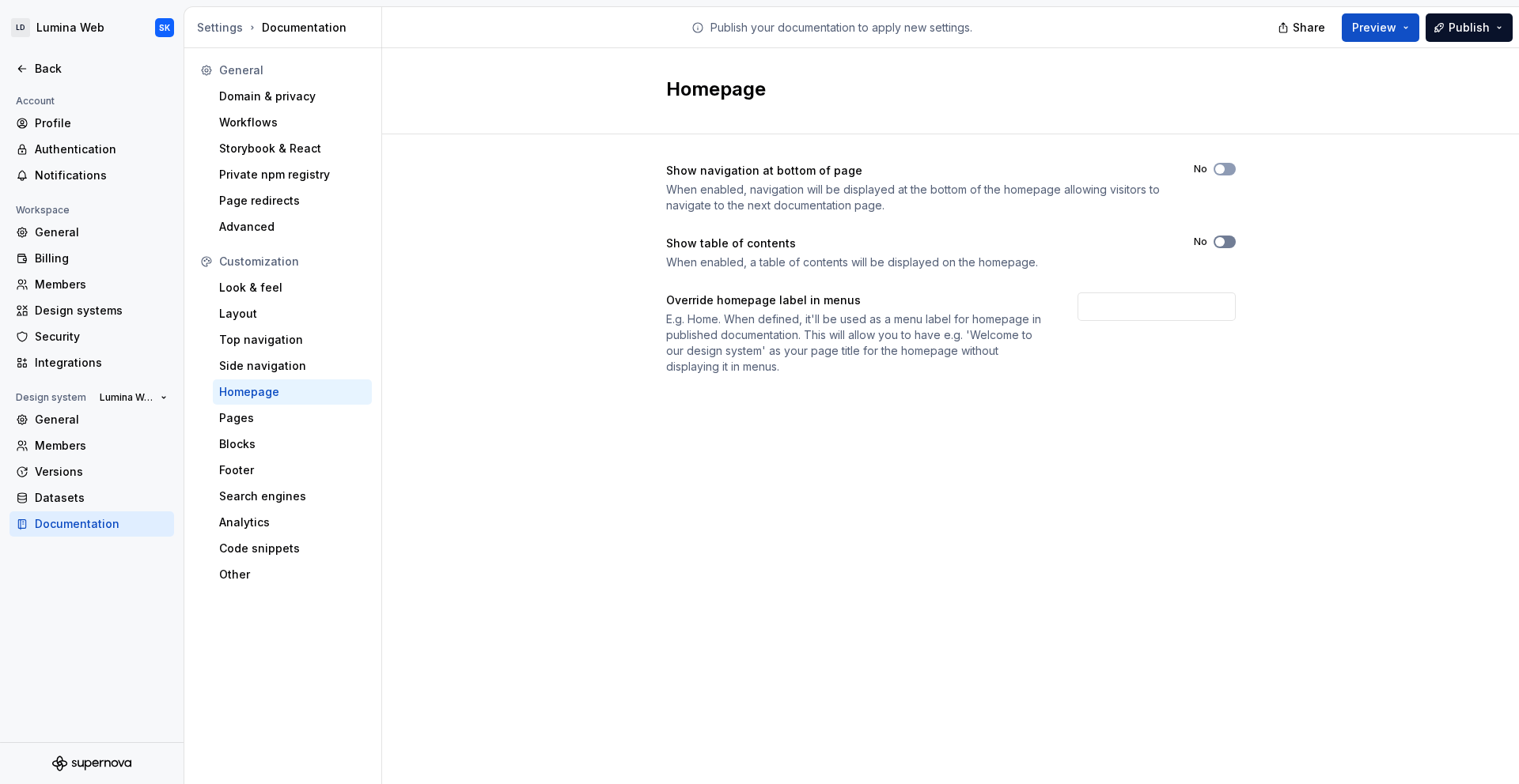
click at [1232, 239] on button "No" at bounding box center [1224, 242] width 22 height 12
click at [333, 414] on div "Pages" at bounding box center [291, 418] width 146 height 16
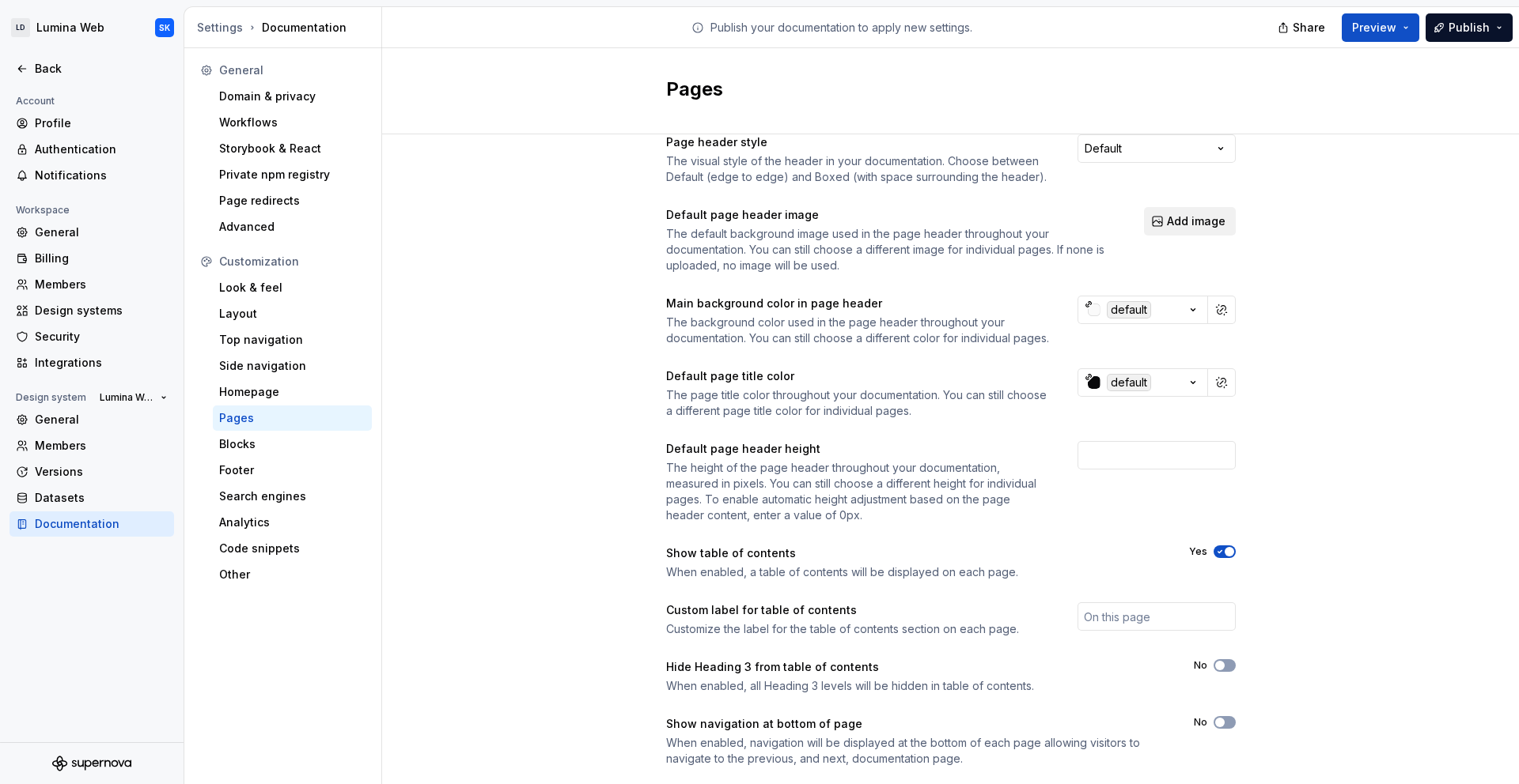
scroll to position [59, 0]
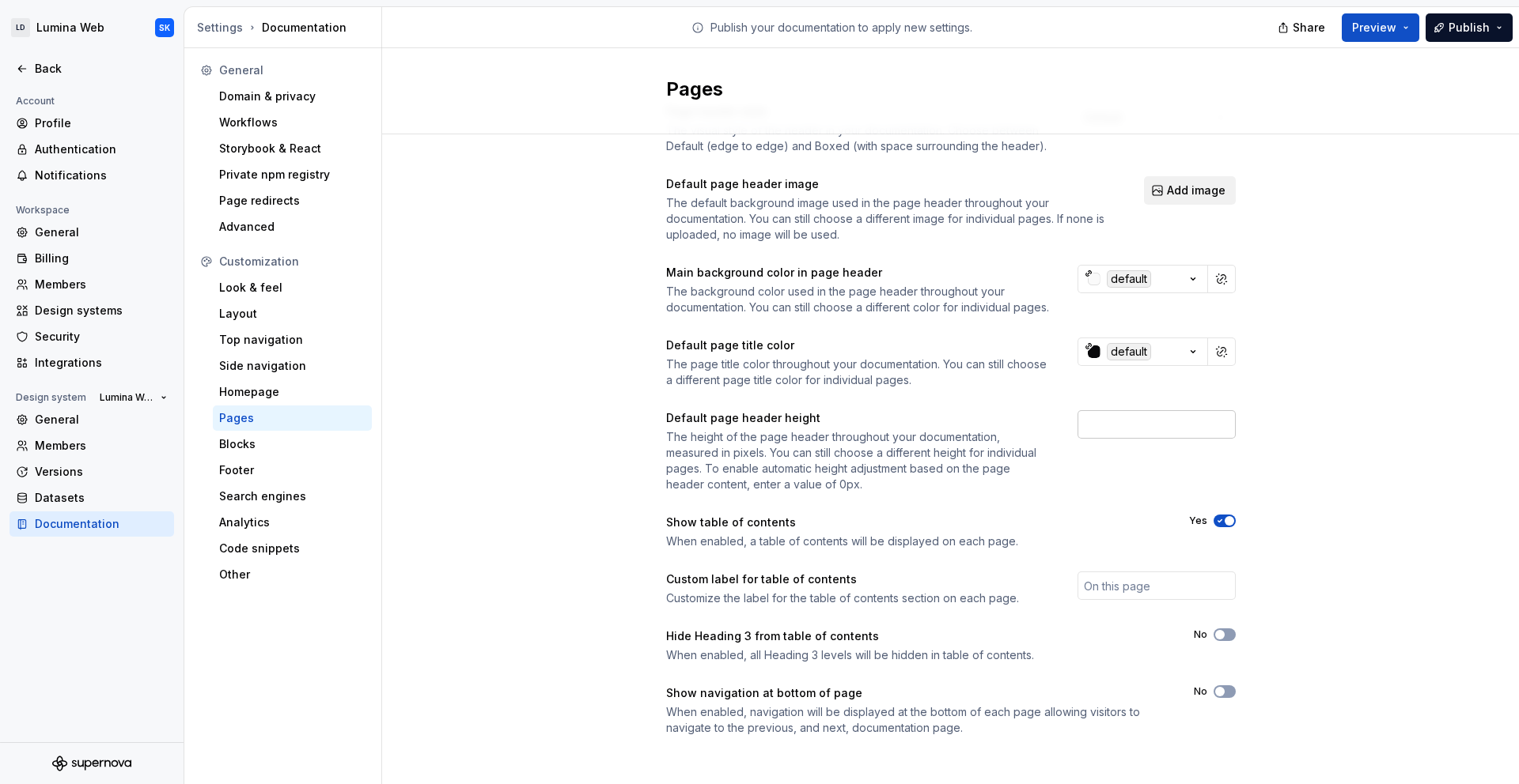
click at [1195, 434] on input "number" at bounding box center [1157, 425] width 159 height 29
type input "120"
click at [1368, 444] on div "Page header style The visual style of the header in your documentation. Choose …" at bounding box center [951, 435] width 1137 height 721
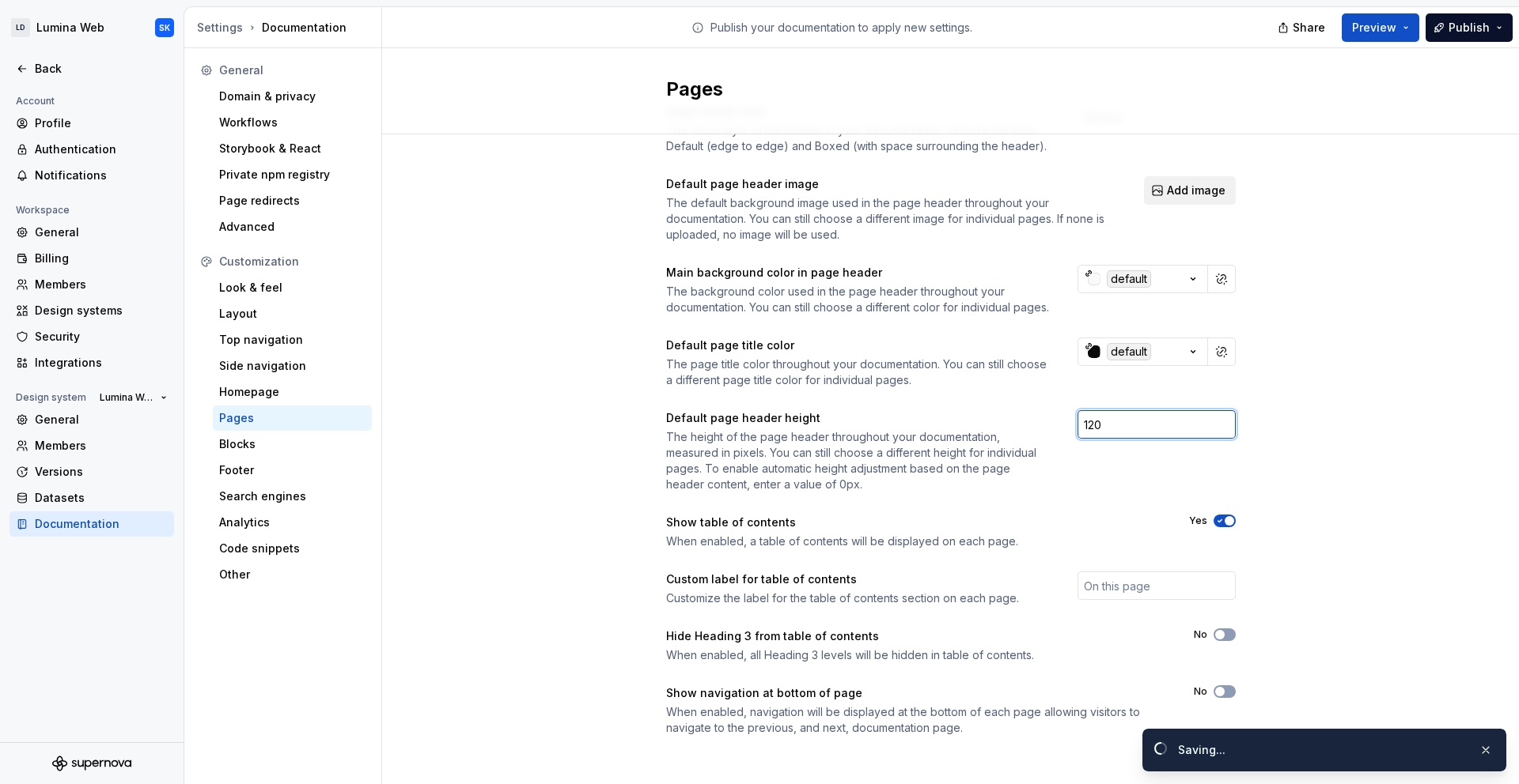
scroll to position [80, 0]
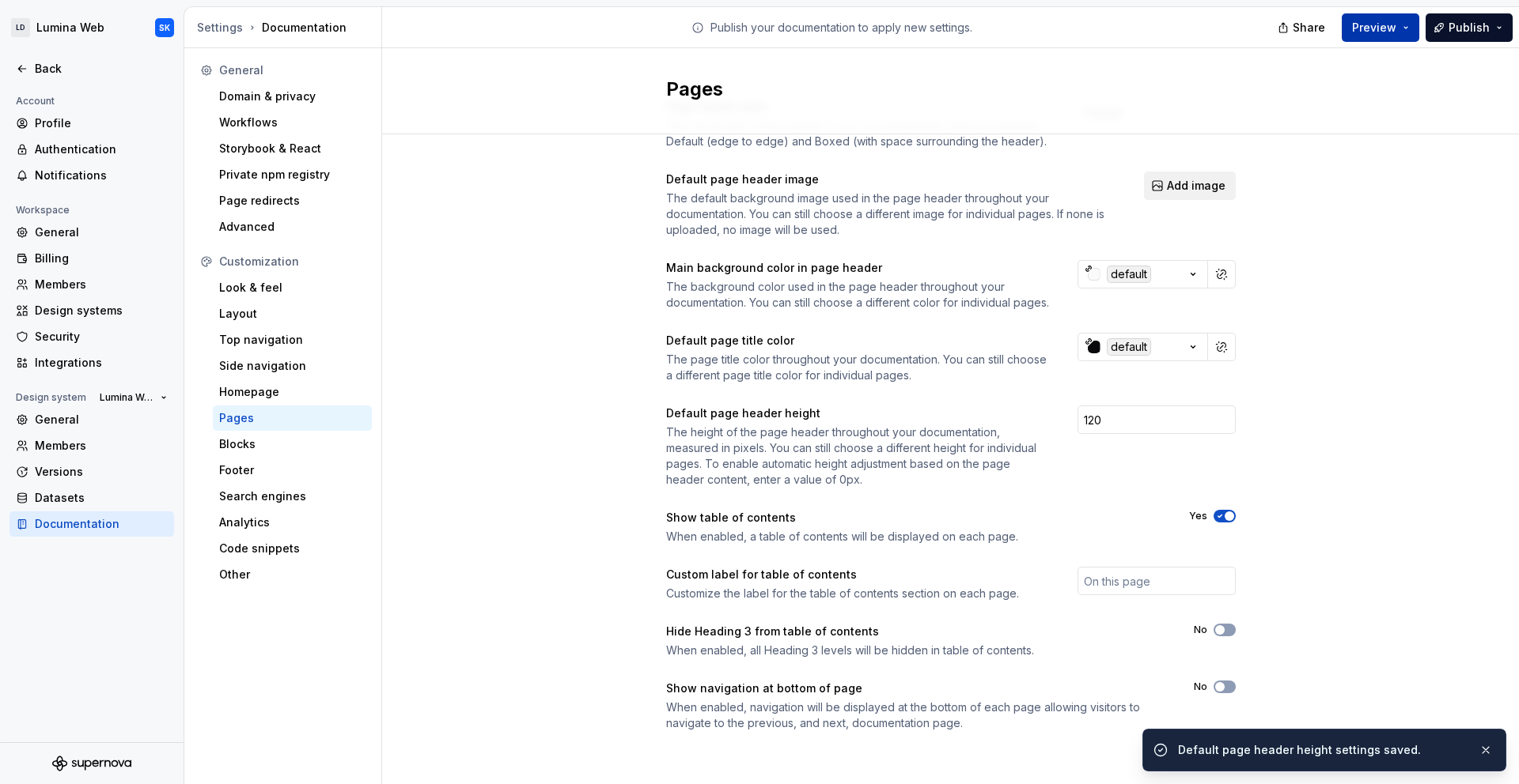
click at [1400, 30] on button "Preview" at bounding box center [1380, 28] width 77 height 29
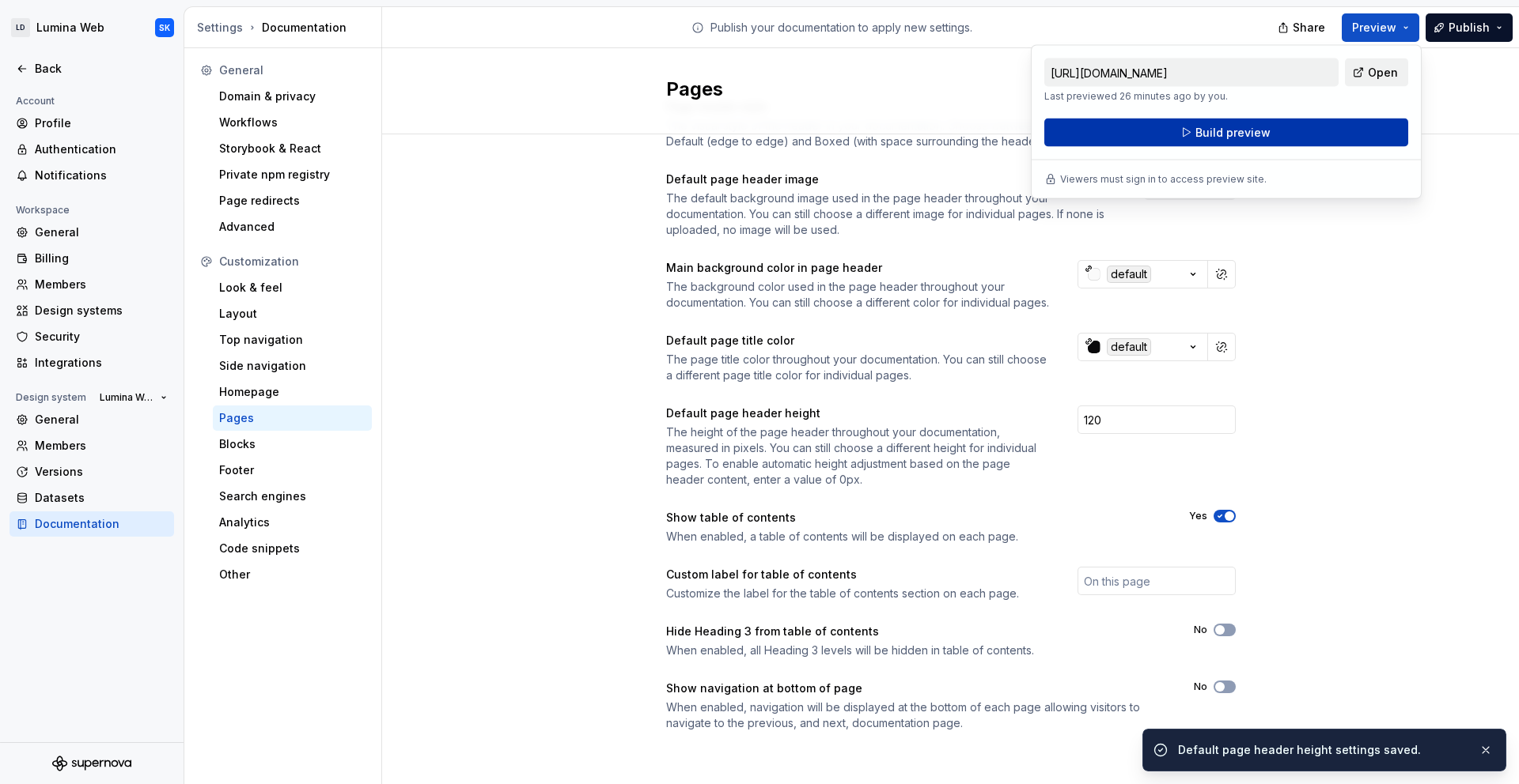
click at [1333, 140] on button "Build preview" at bounding box center [1226, 133] width 364 height 29
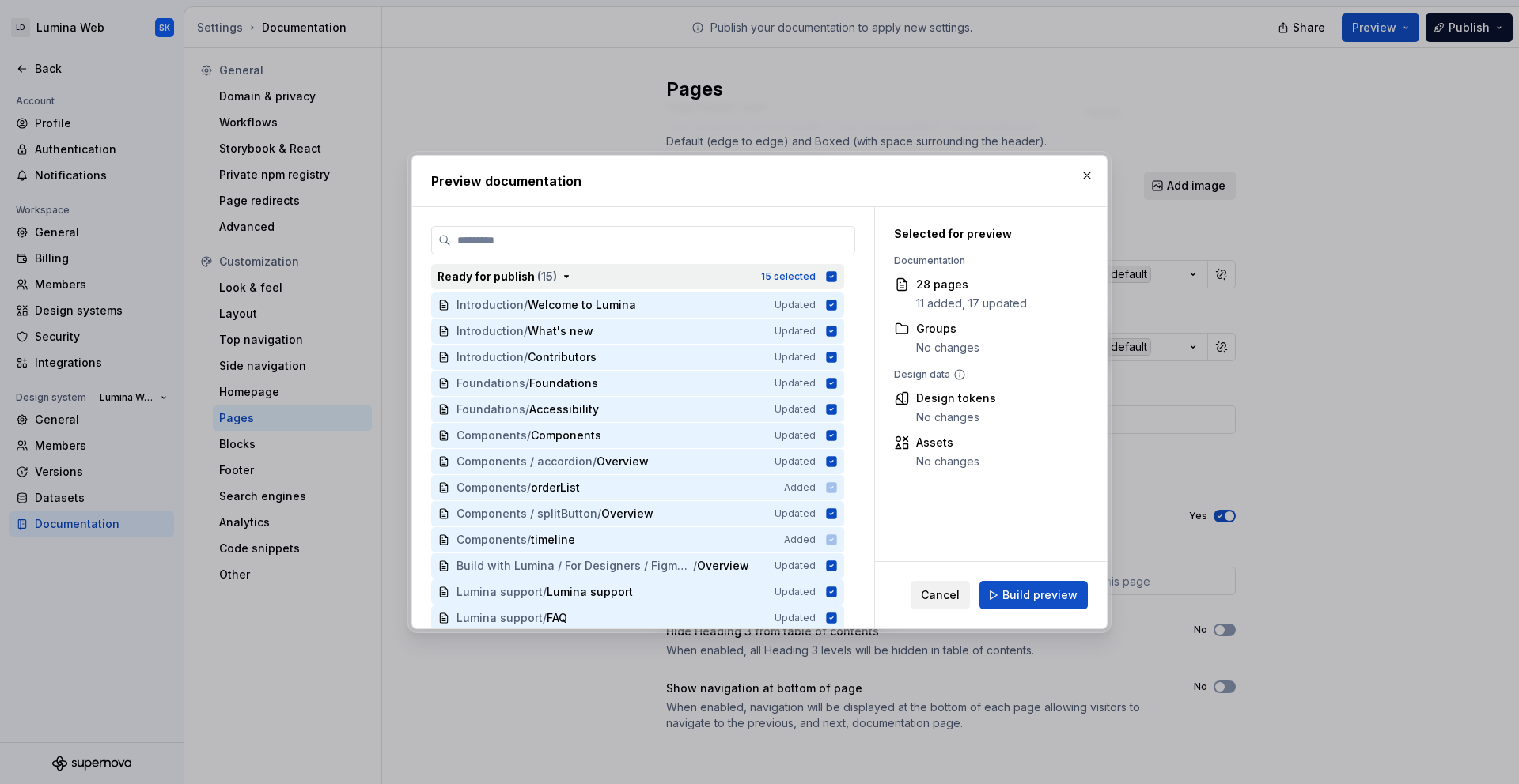
click at [567, 274] on icon "button" at bounding box center [566, 276] width 12 height 12
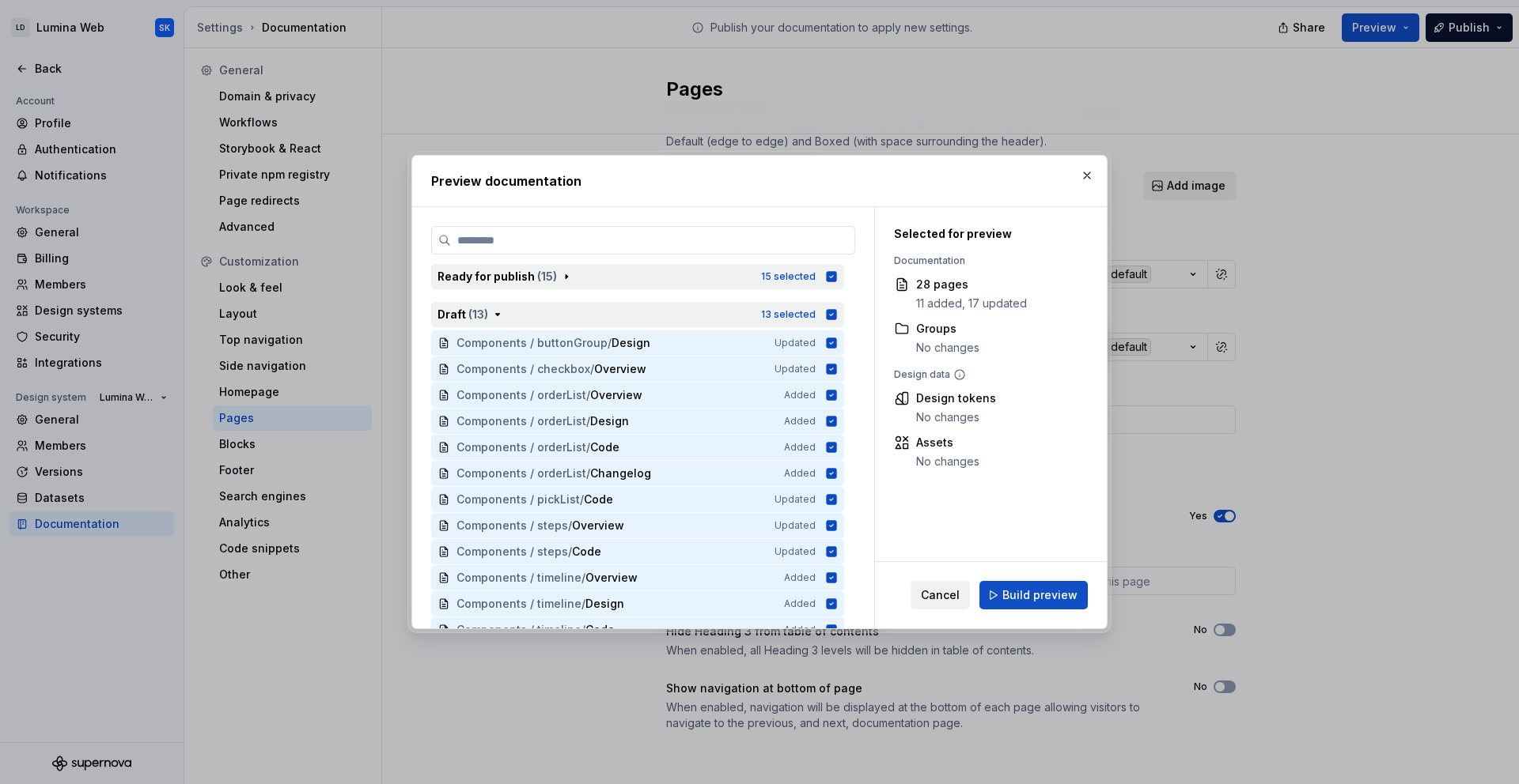
click at [835, 313] on icon "button" at bounding box center [831, 314] width 11 height 11
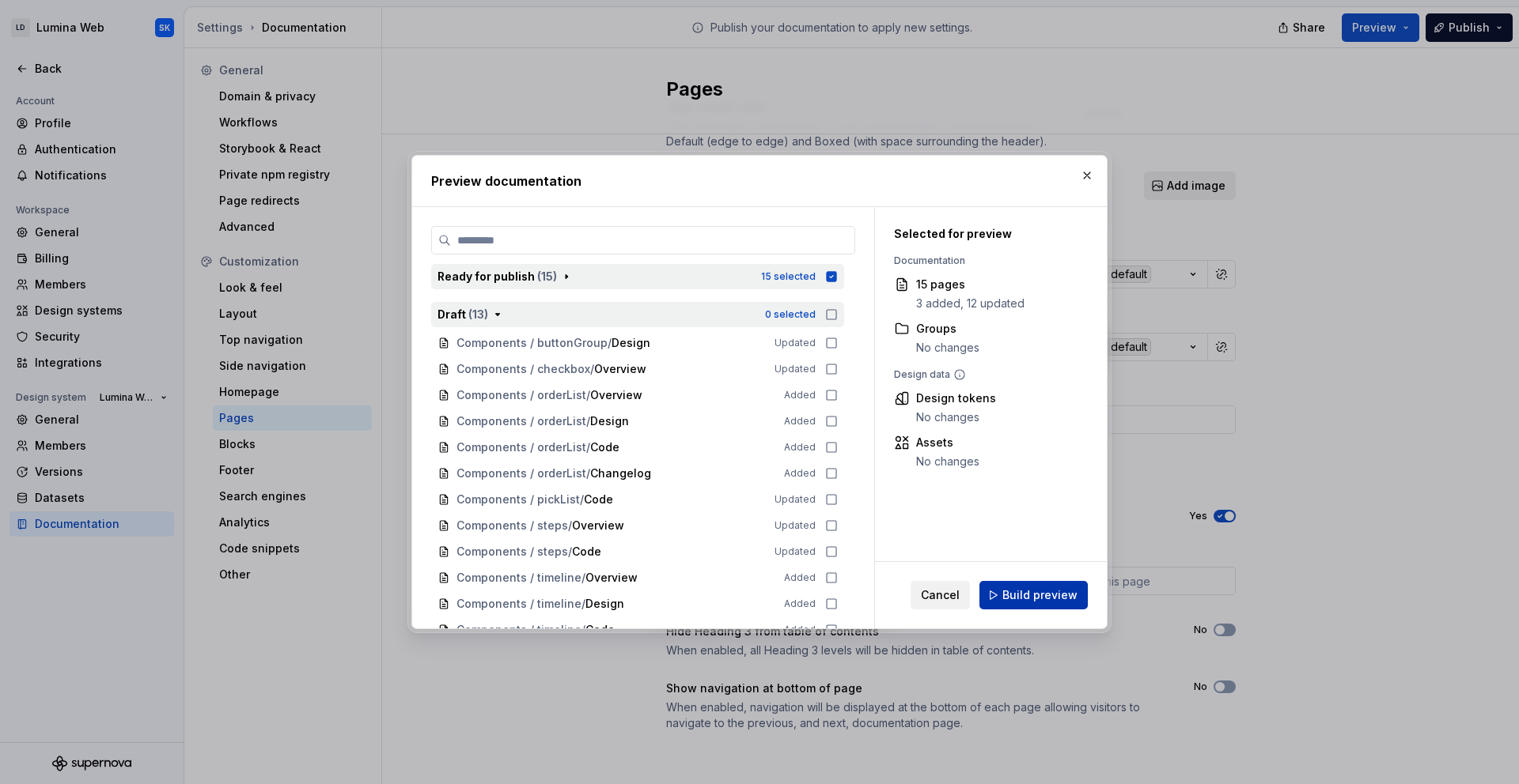
click at [1034, 594] on span "Build preview" at bounding box center [1039, 595] width 75 height 16
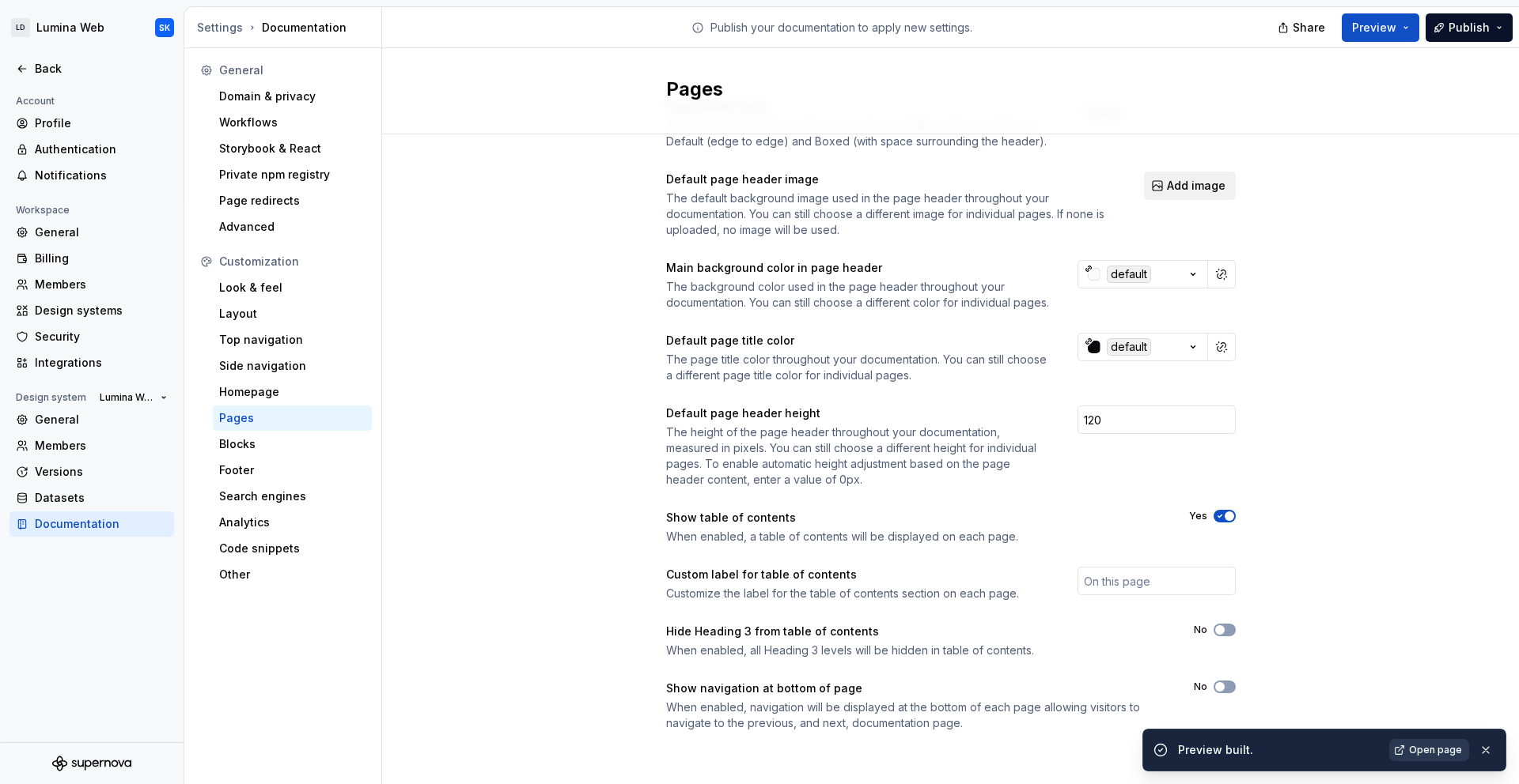
click at [1434, 744] on span "Open page" at bounding box center [1435, 750] width 53 height 12
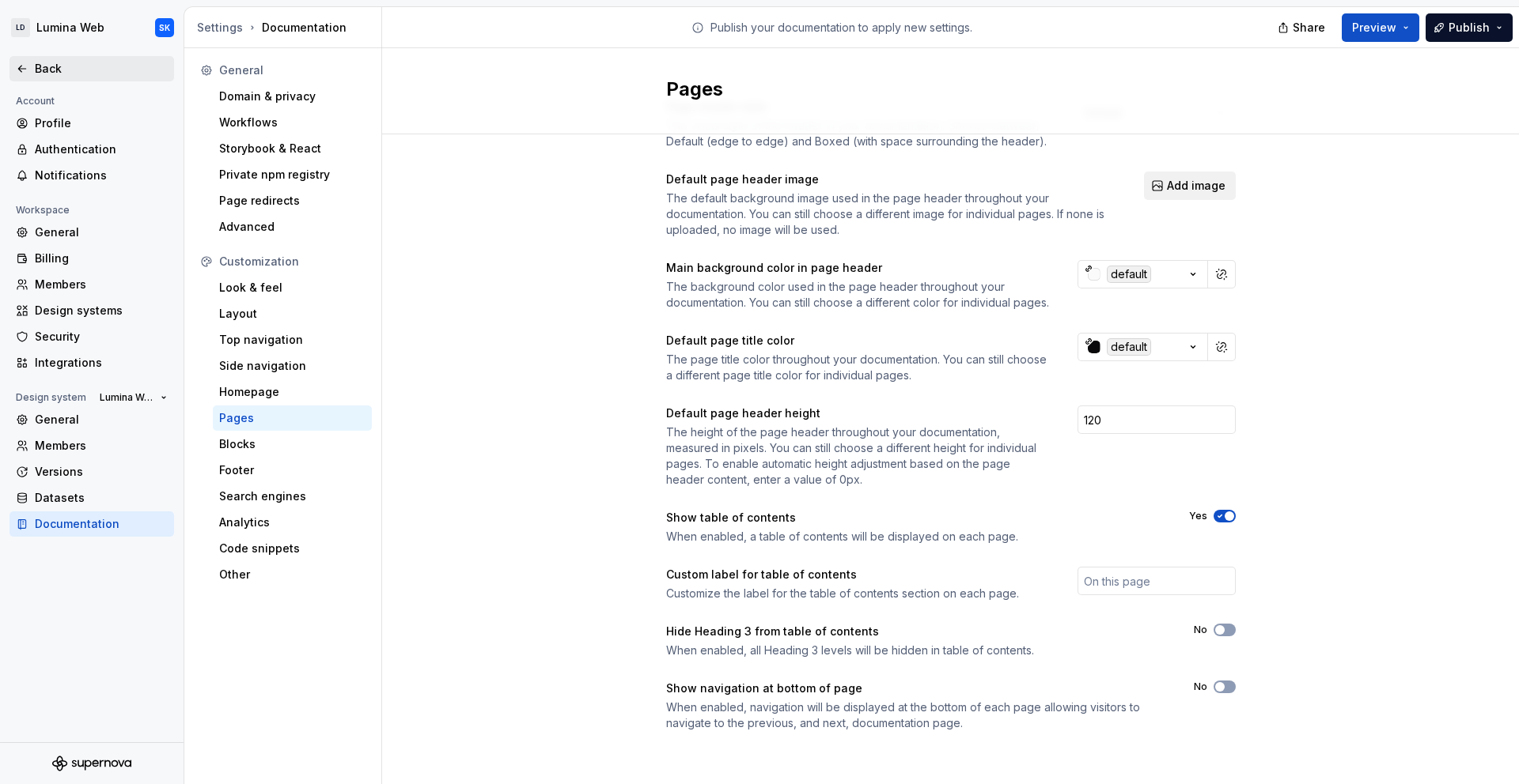
click at [94, 67] on div "Back" at bounding box center [100, 69] width 133 height 16
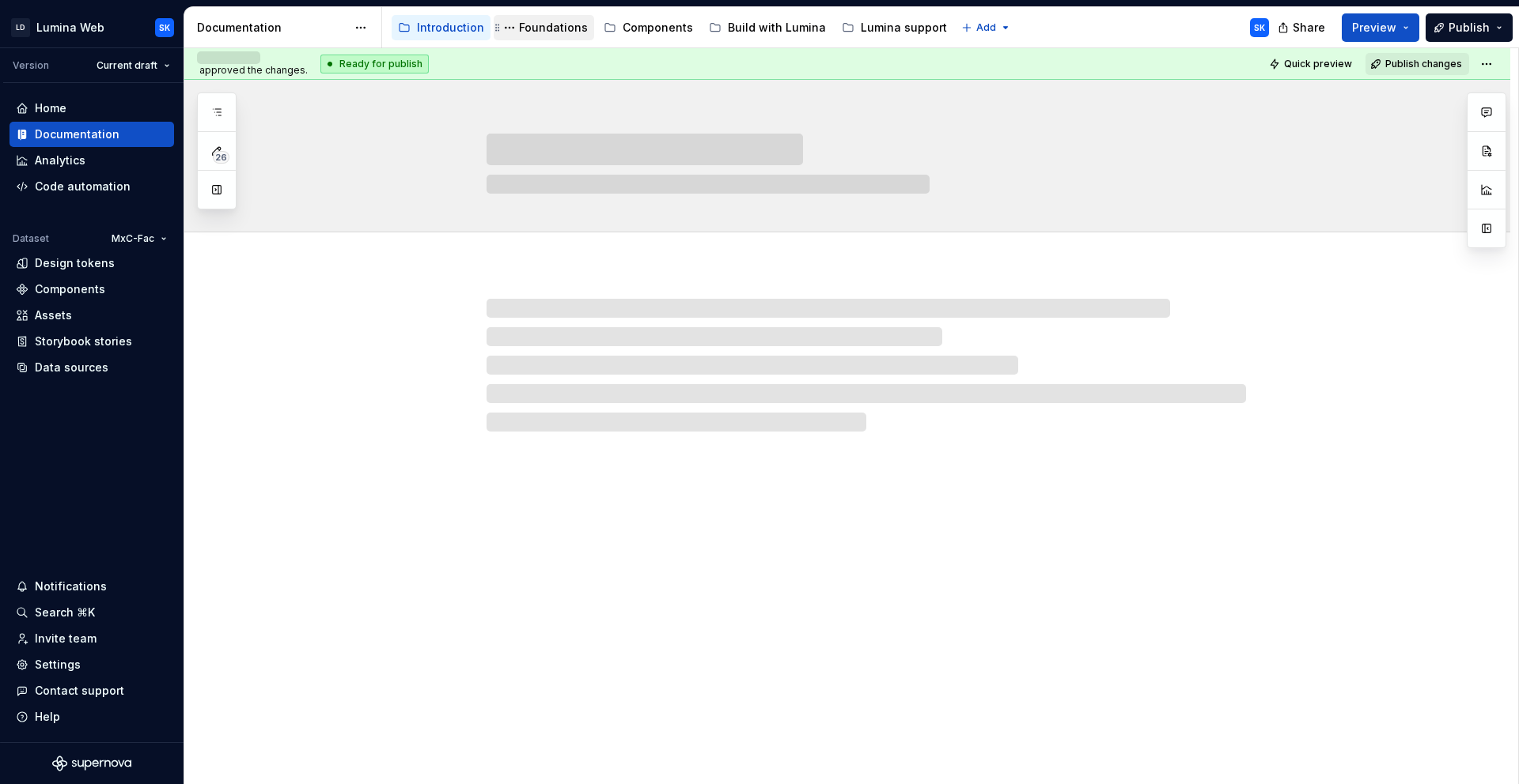
click at [546, 28] on div "Foundations" at bounding box center [553, 28] width 69 height 16
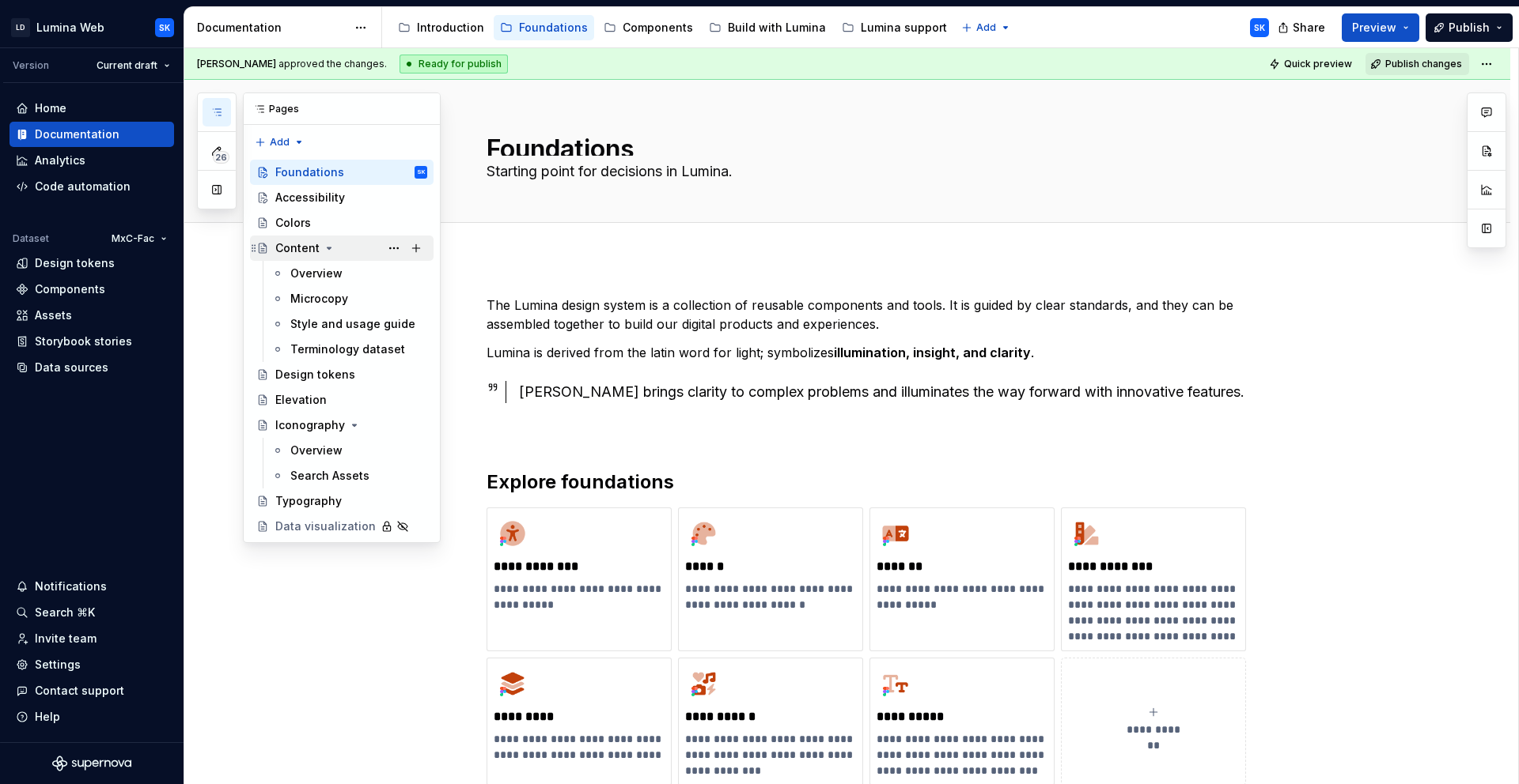
click at [354, 247] on div "Content" at bounding box center [351, 247] width 152 height 22
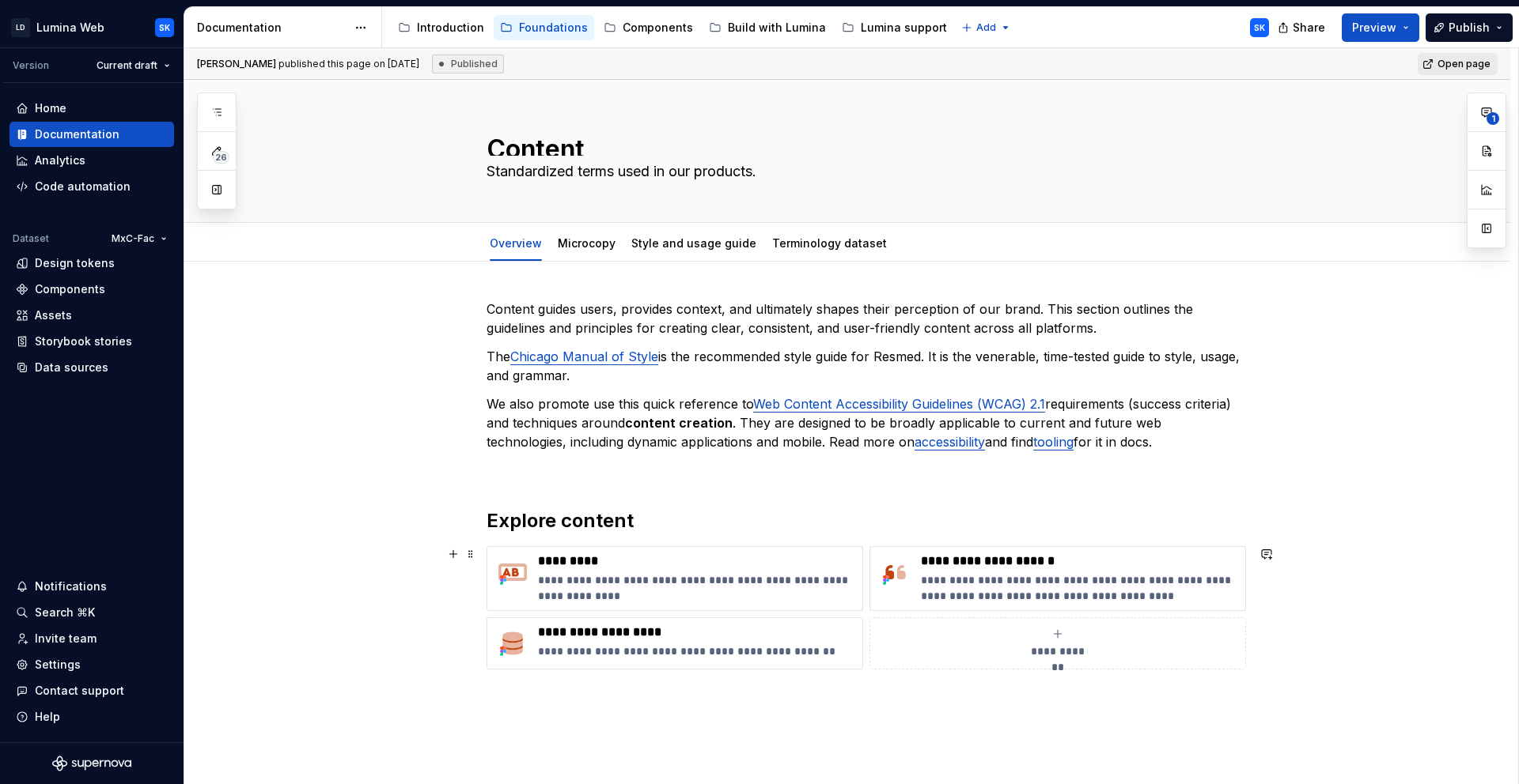
click at [864, 613] on div "**********" at bounding box center [866, 607] width 760 height 123
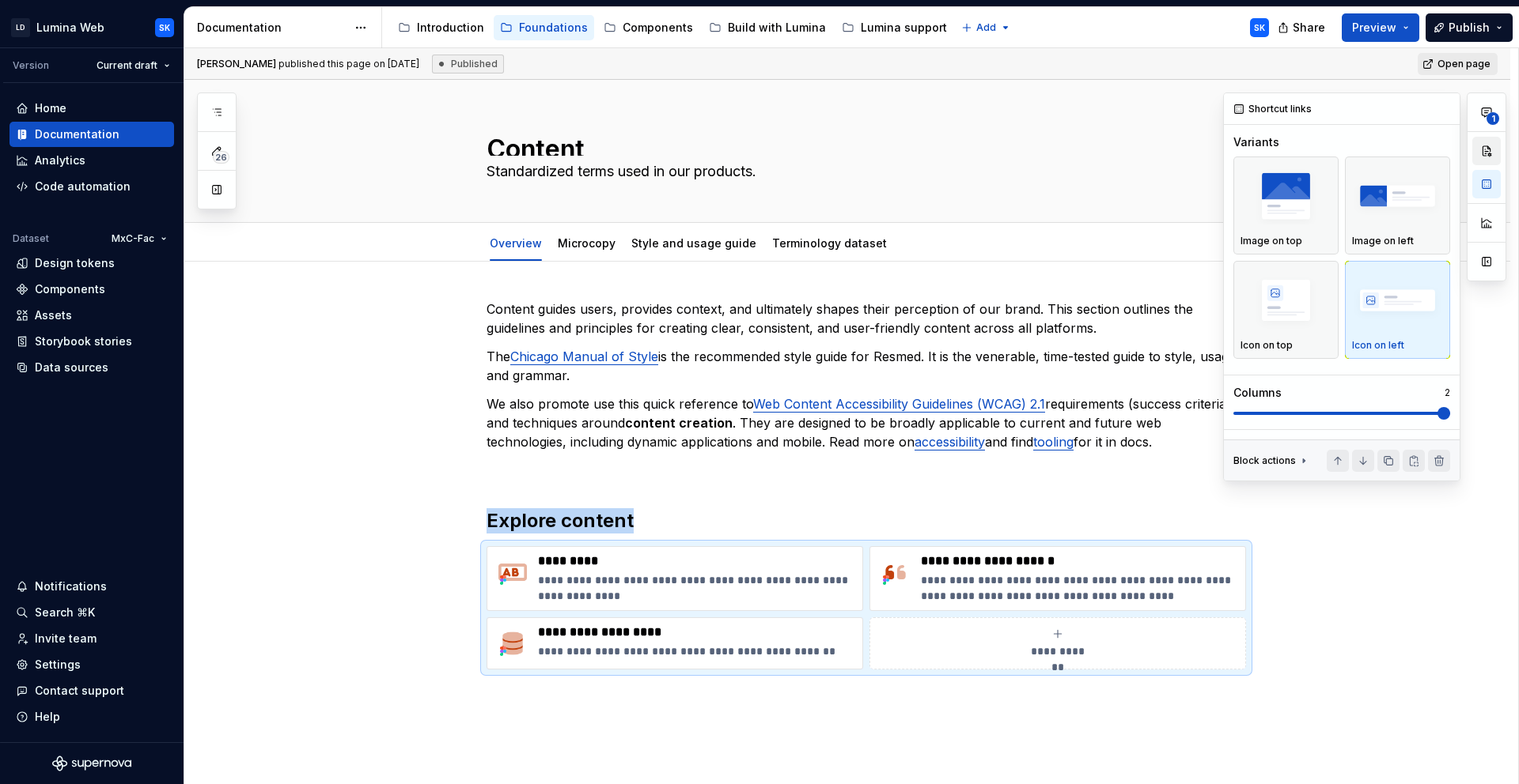
click at [1492, 159] on button "button" at bounding box center [1487, 151] width 29 height 29
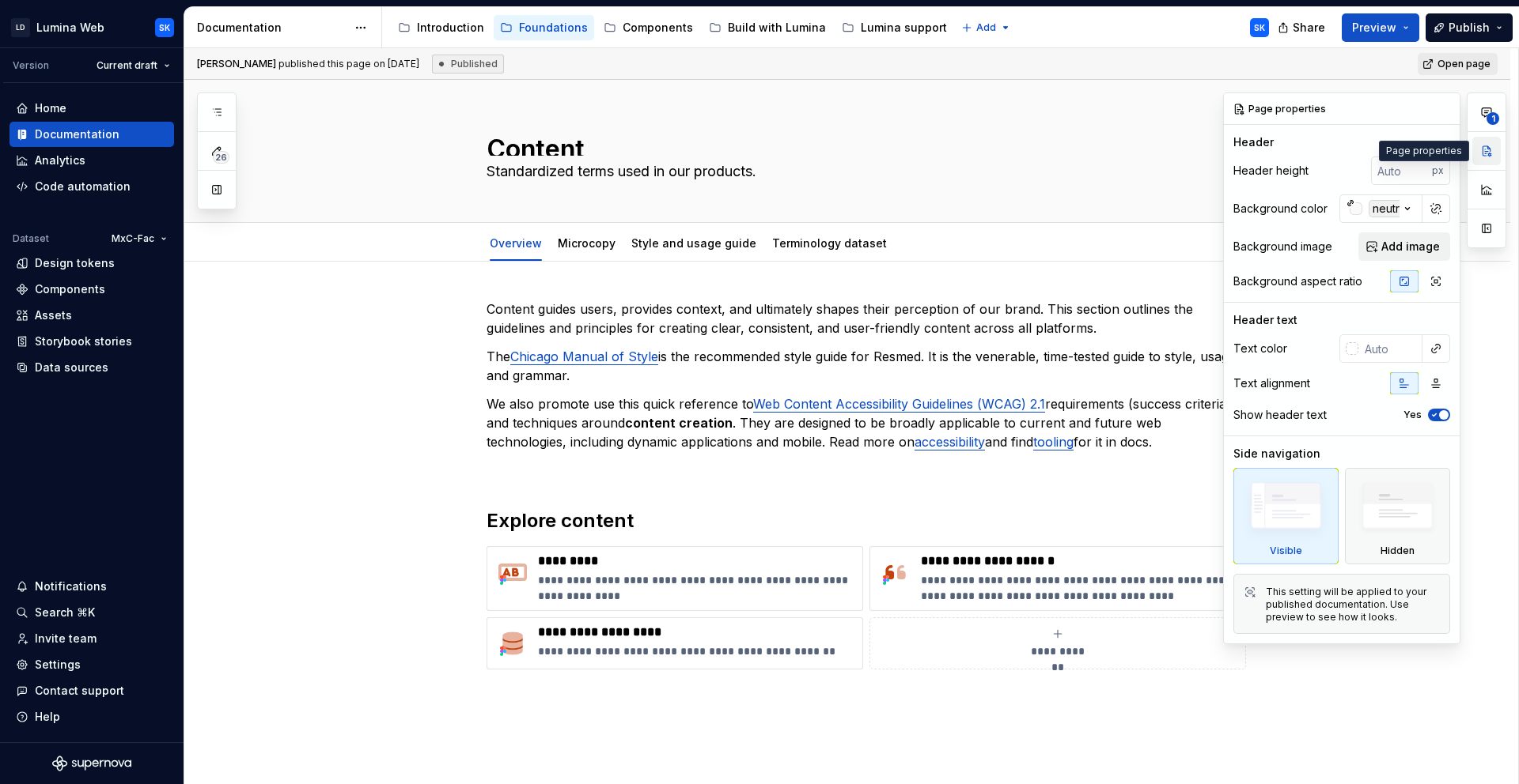
click at [1489, 146] on button "button" at bounding box center [1487, 151] width 29 height 29
click at [1489, 148] on button "button" at bounding box center [1487, 151] width 29 height 29
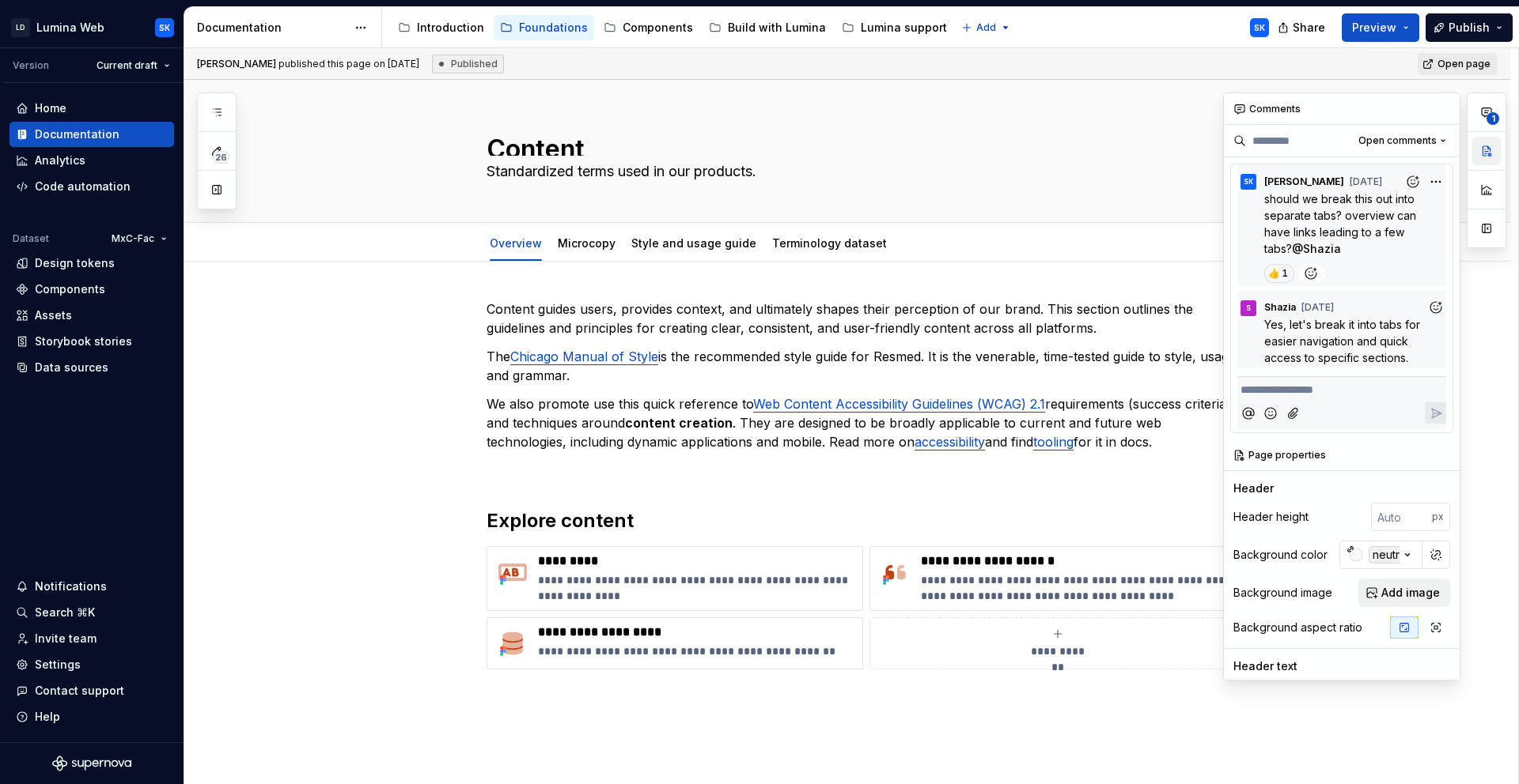
click at [1492, 154] on button "button" at bounding box center [1487, 151] width 29 height 29
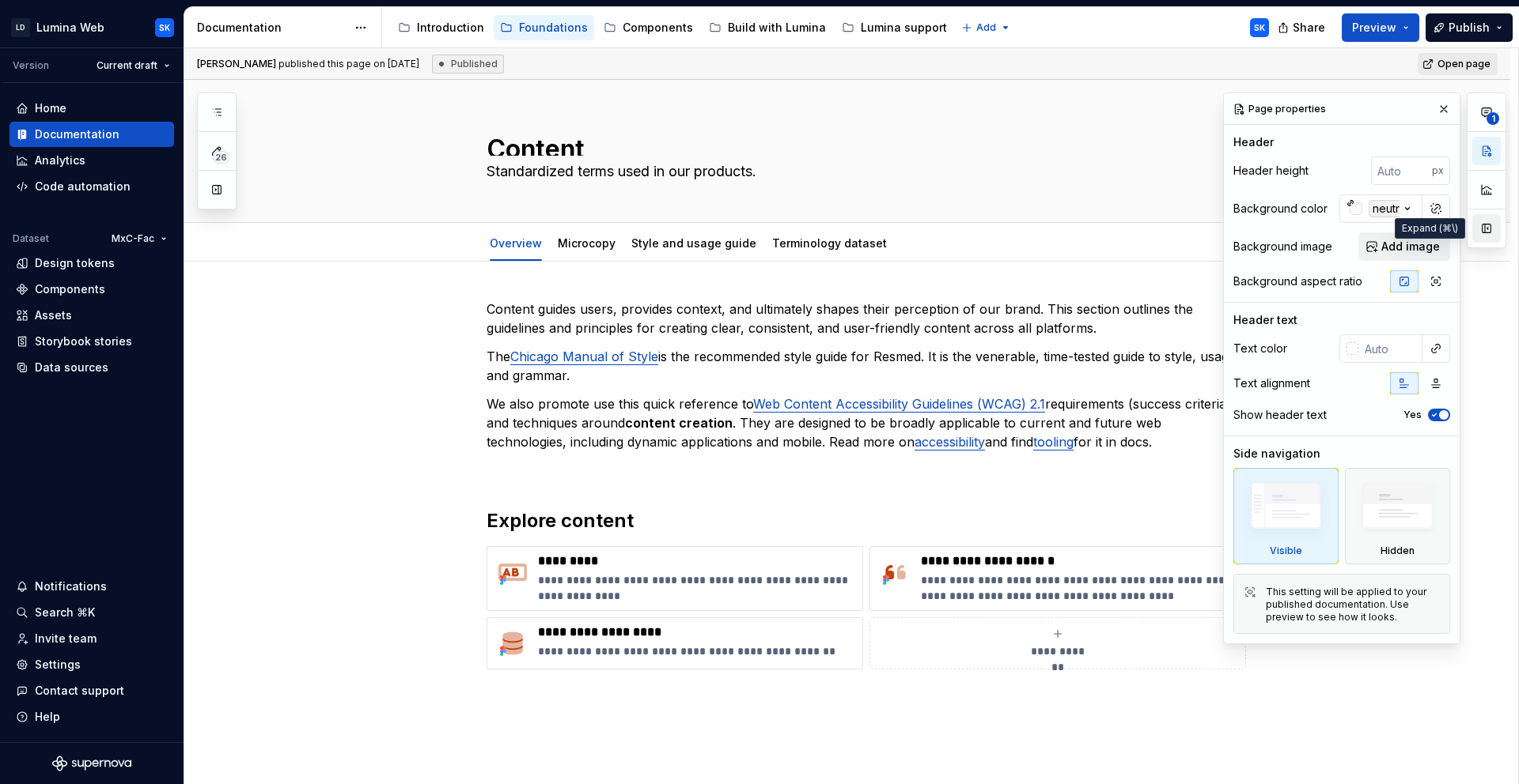
click at [1486, 226] on button "button" at bounding box center [1487, 228] width 29 height 29
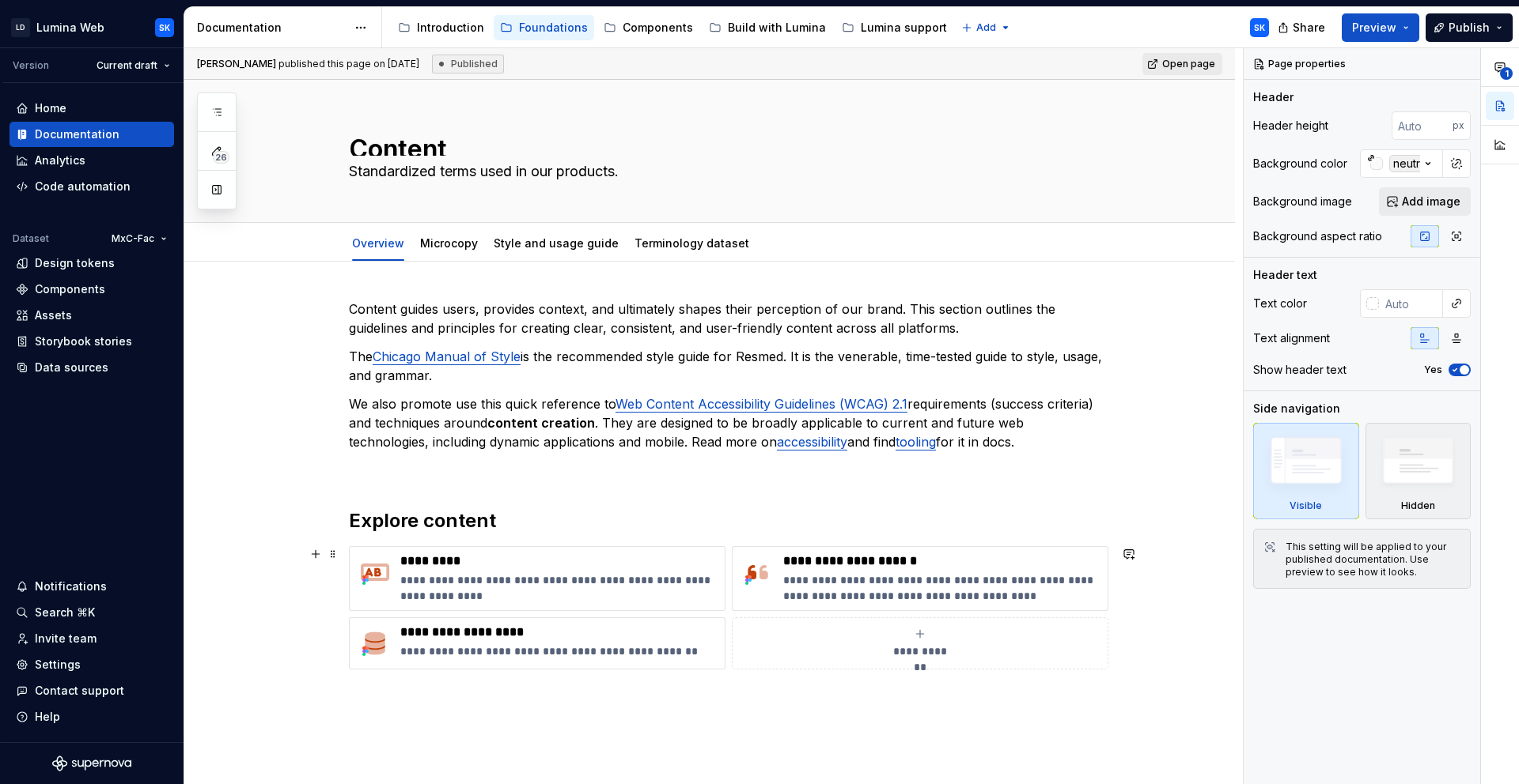
click at [727, 613] on div "**********" at bounding box center [728, 607] width 760 height 123
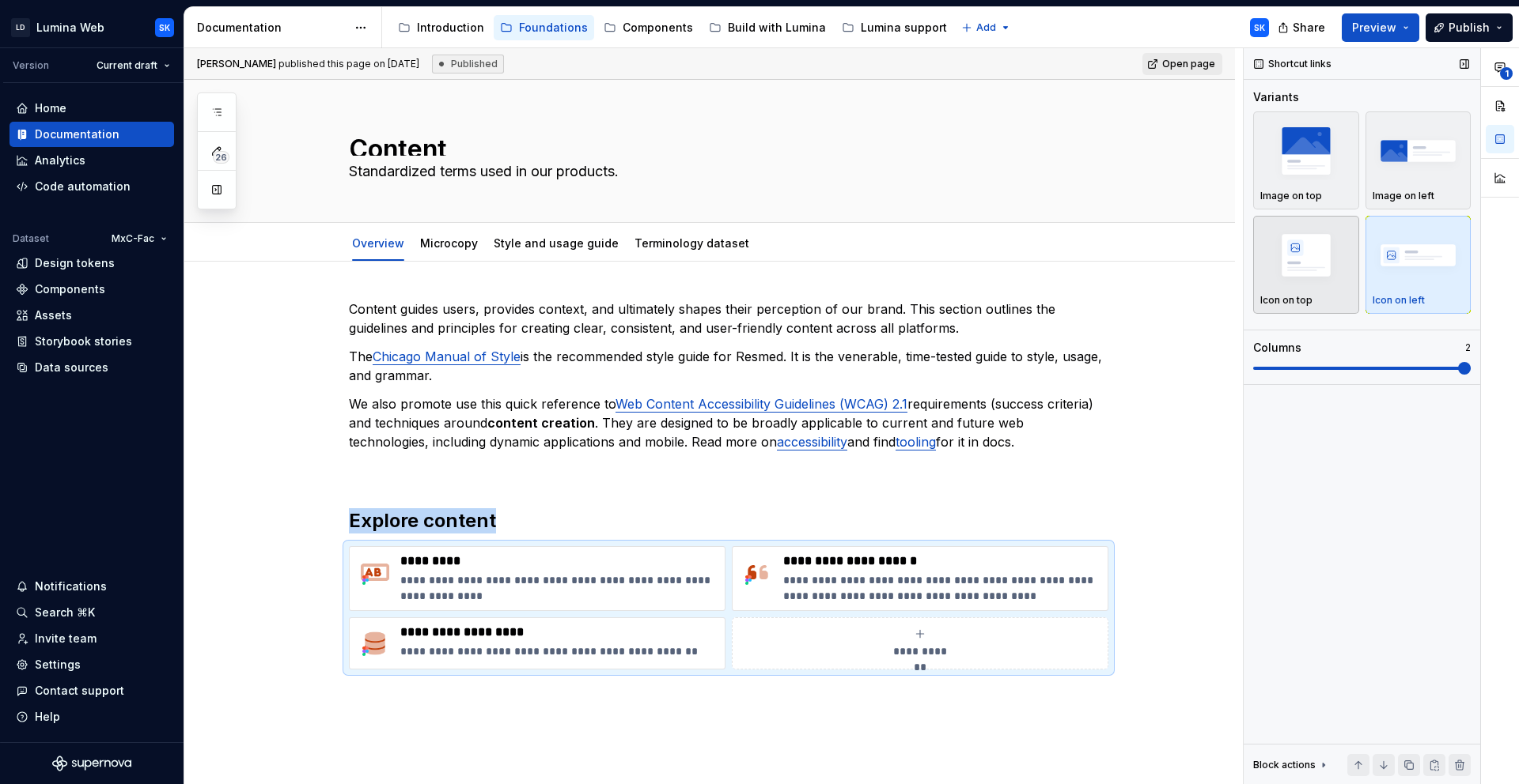
click at [1342, 292] on div "Icon on top" at bounding box center [1306, 265] width 92 height 84
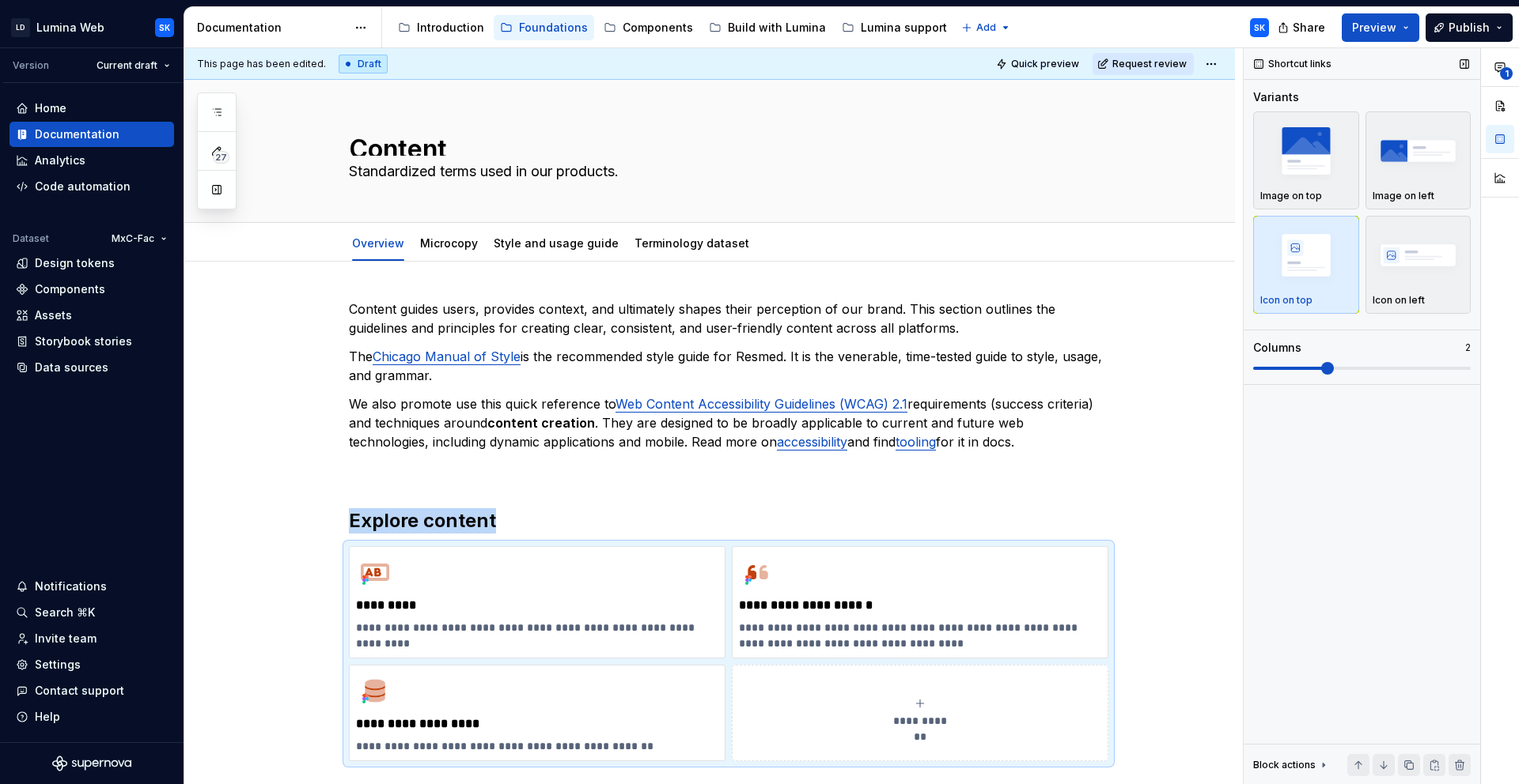
click at [1465, 368] on span at bounding box center [1361, 368] width 218 height 3
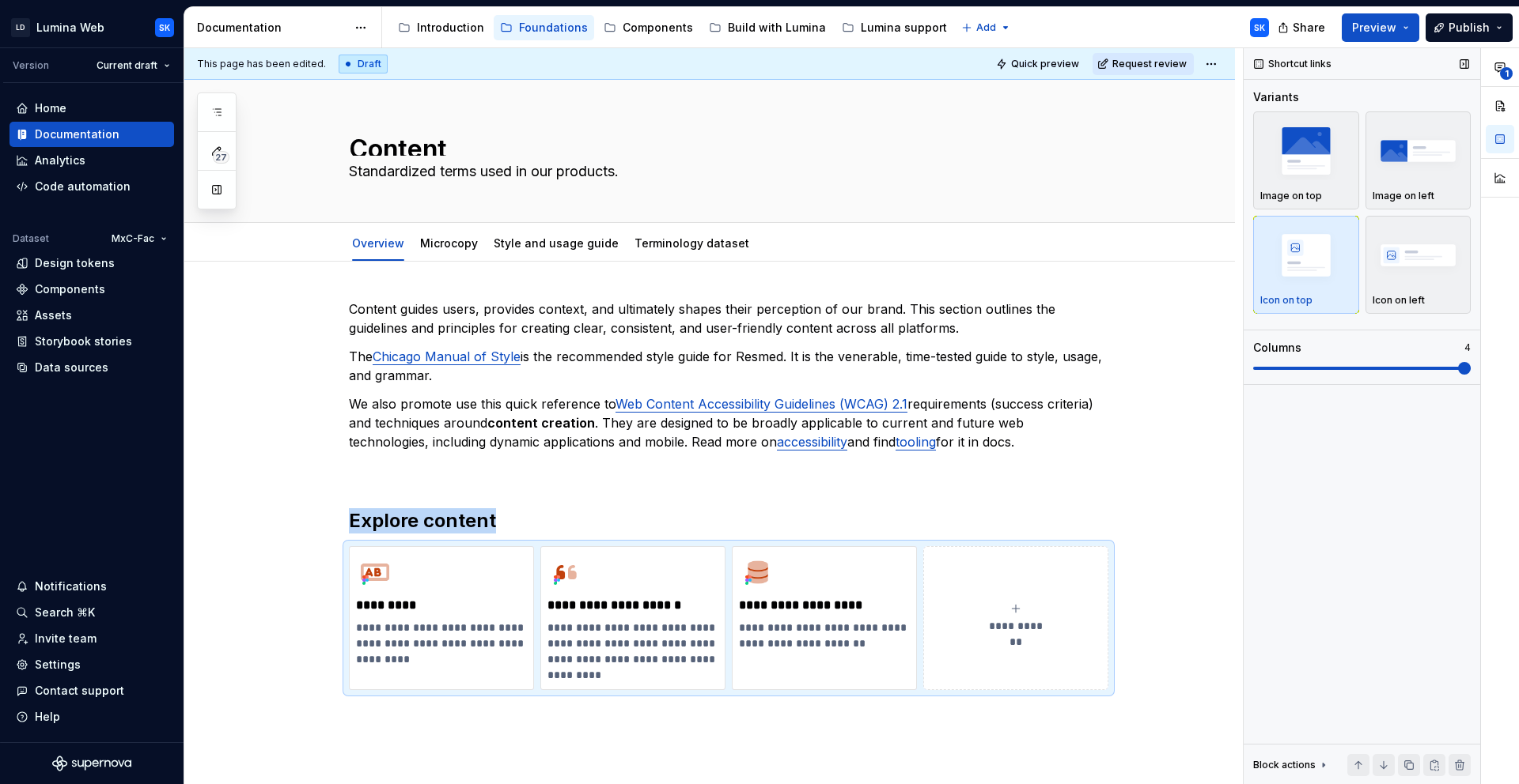
click at [1456, 374] on span at bounding box center [1361, 368] width 218 height 12
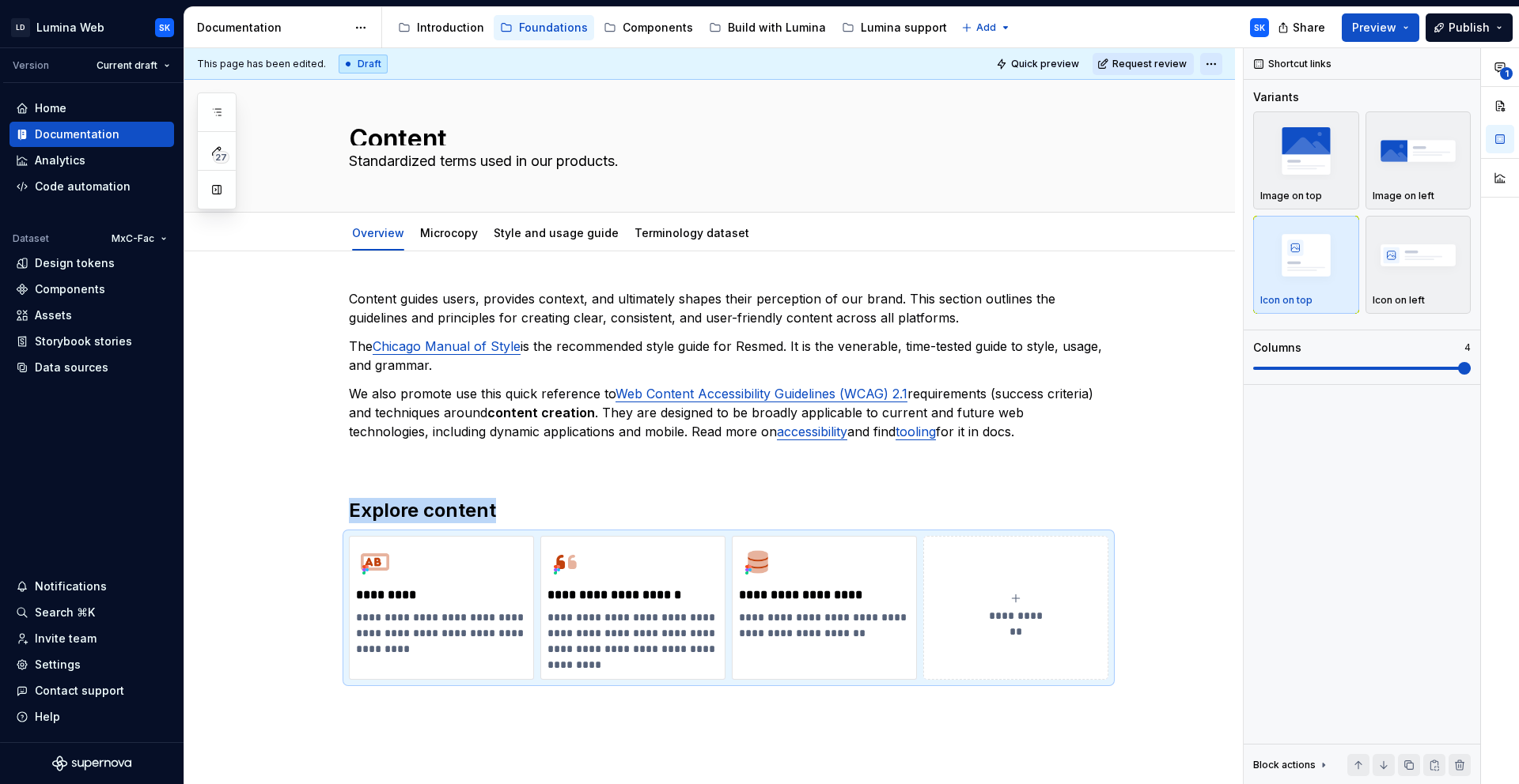
click at [1205, 54] on html "LD Lumina Web SK Version Current draft Home Documentation Analytics Code automa…" at bounding box center [760, 392] width 1519 height 784
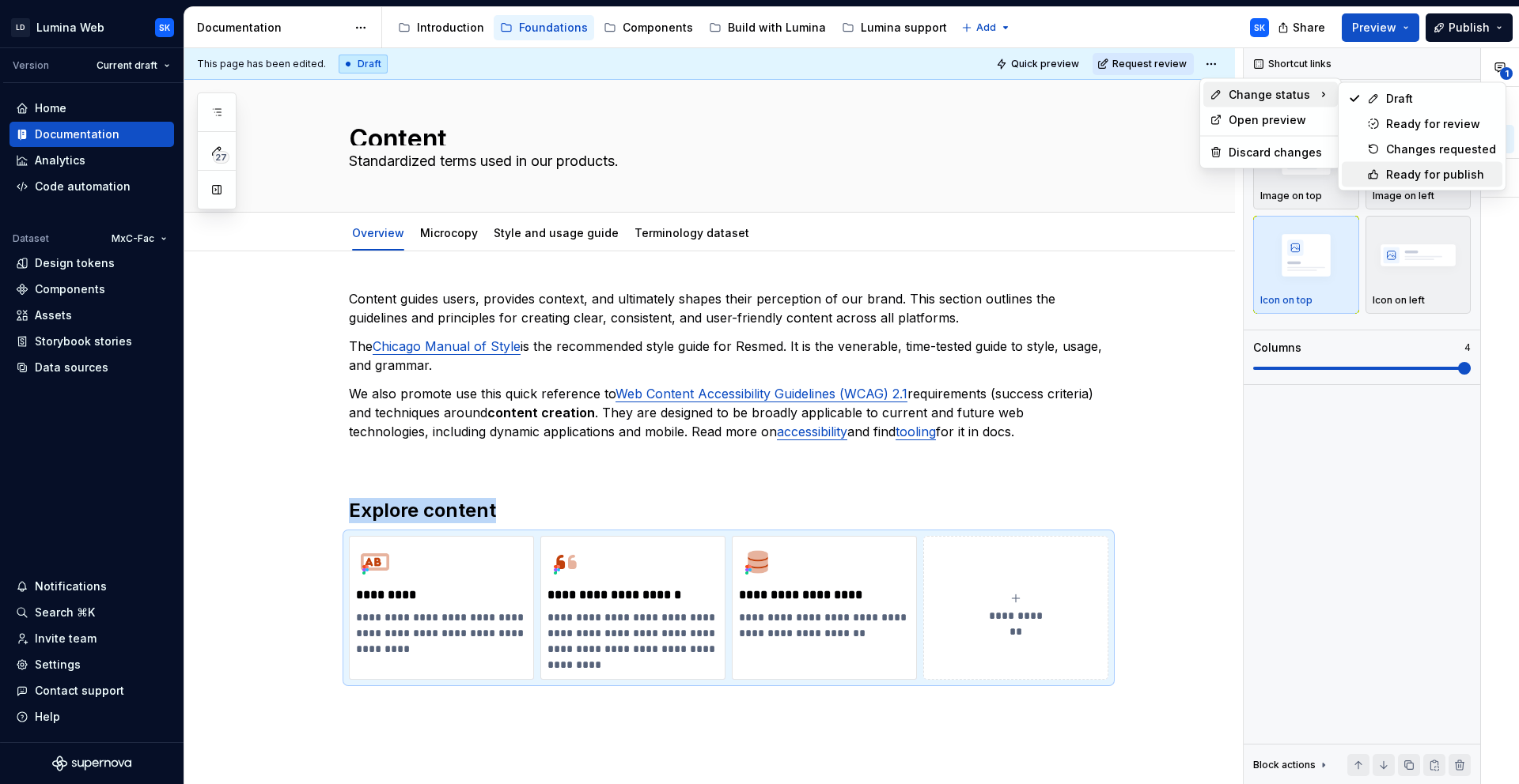
click at [1414, 174] on div "Ready for publish" at bounding box center [1441, 175] width 110 height 16
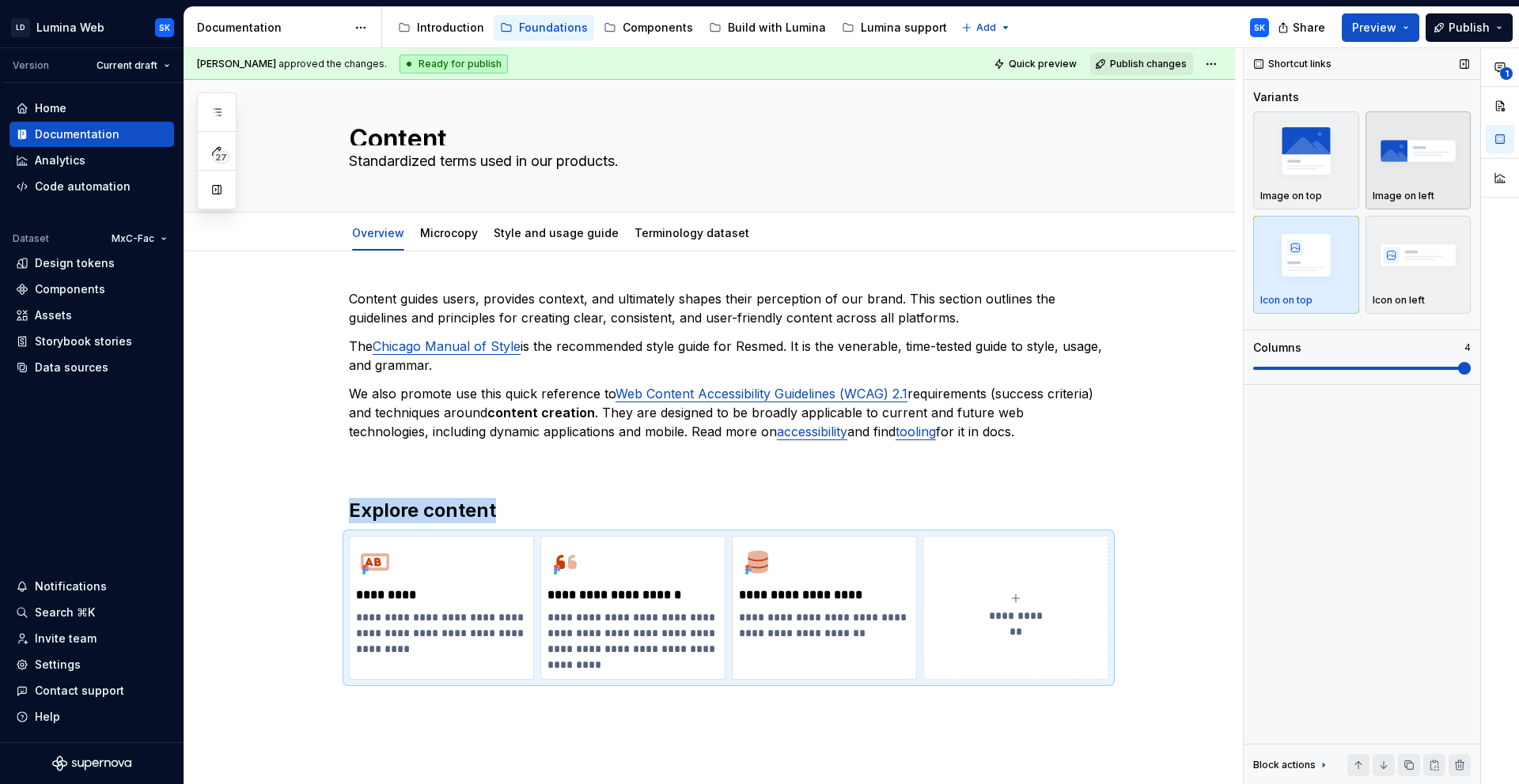
scroll to position [0, 0]
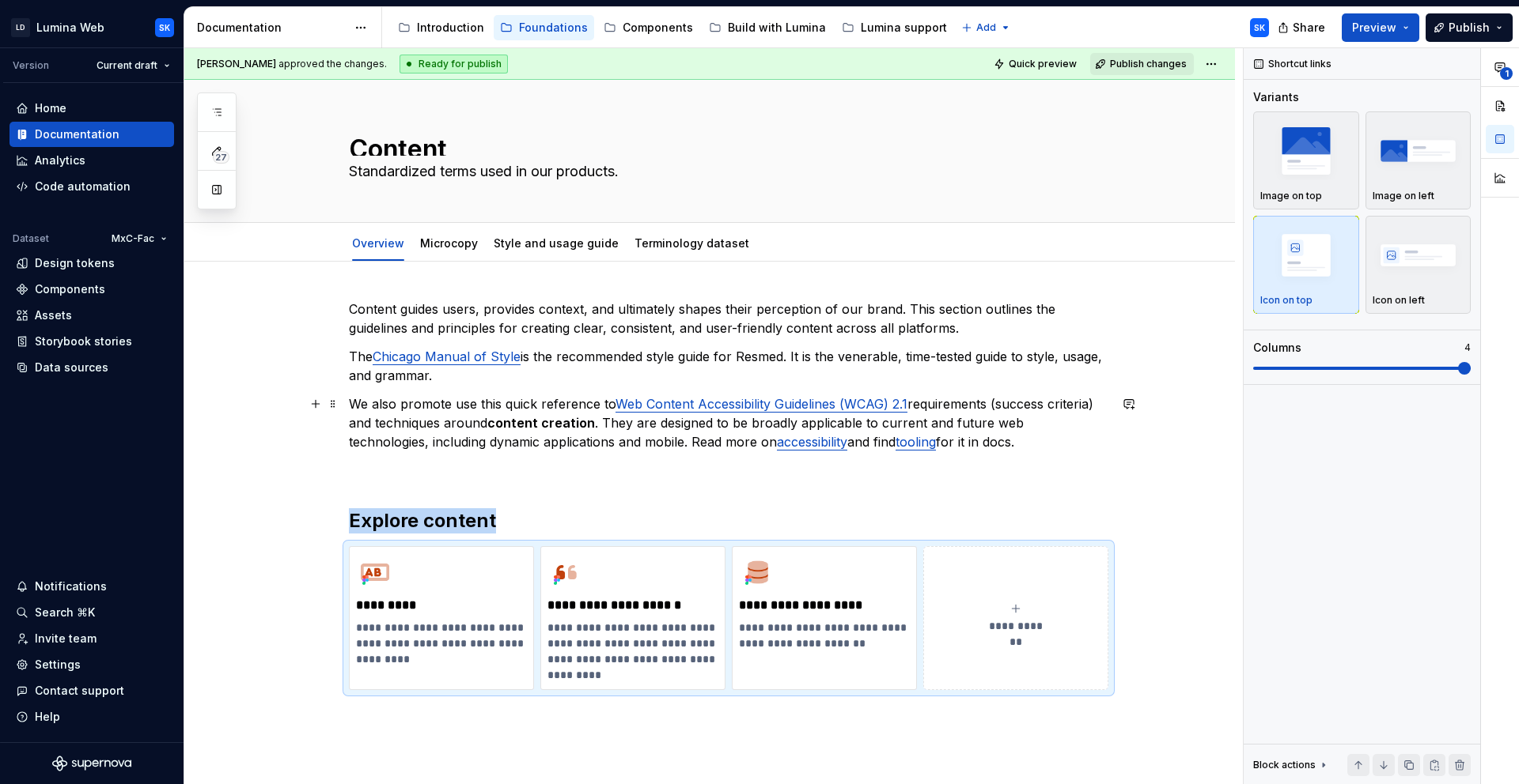
click at [995, 435] on p "We also promote use this quick reference to Web Content Accessibility Guideline…" at bounding box center [728, 423] width 760 height 57
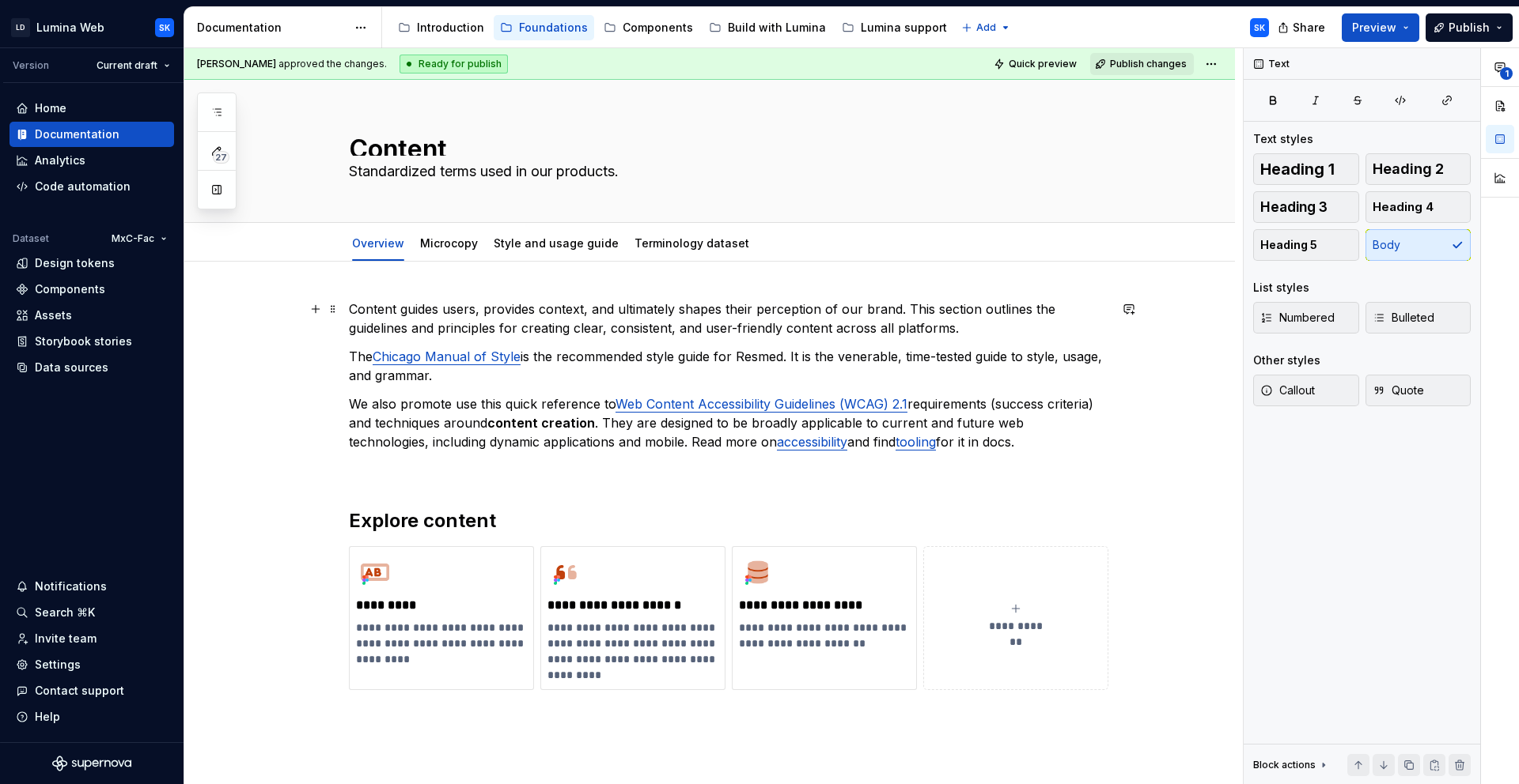
click at [995, 328] on p "Content guides users, provides context, and ultimately shapes their perception …" at bounding box center [728, 319] width 760 height 38
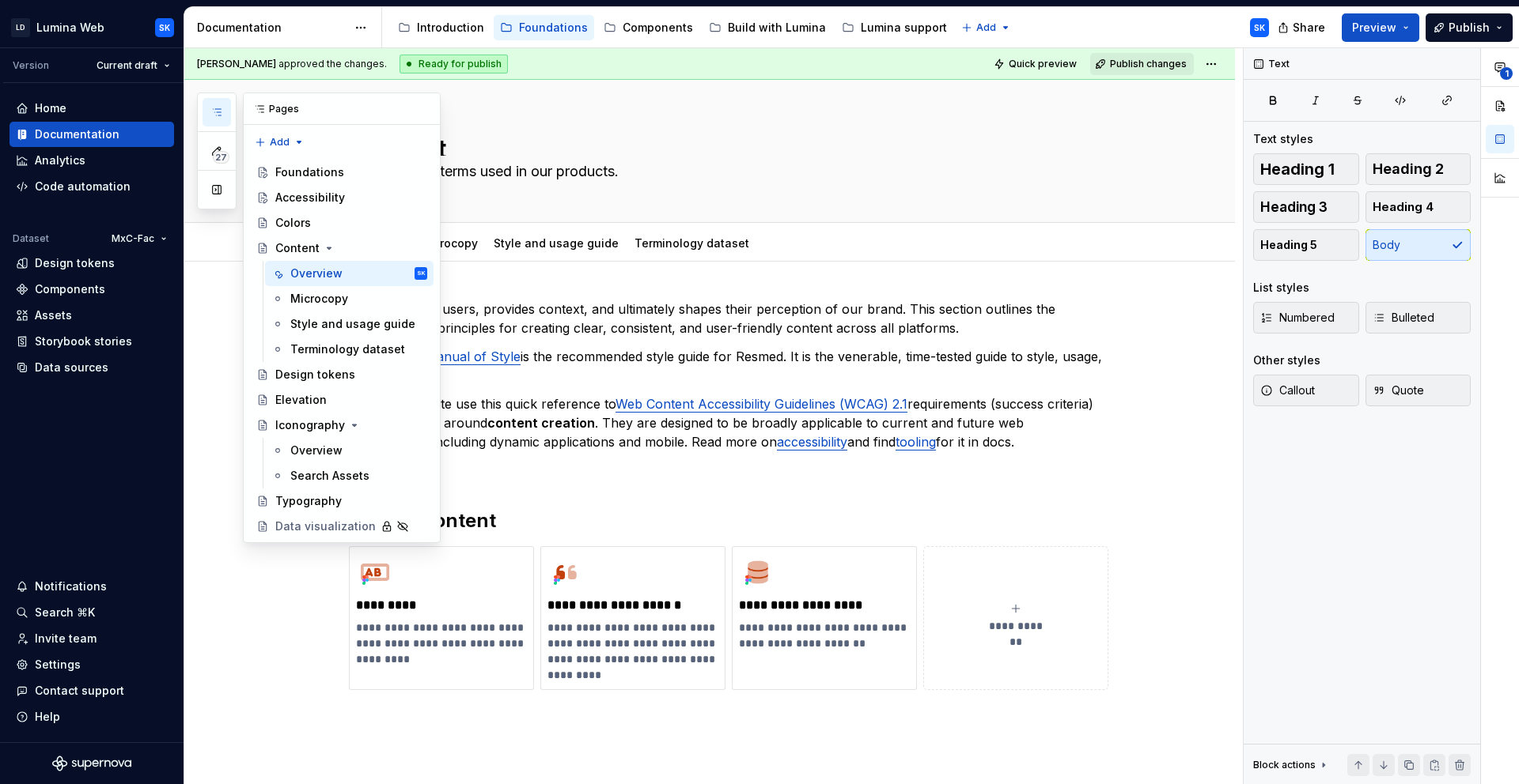
click at [207, 108] on button "button" at bounding box center [217, 113] width 29 height 29
click at [209, 185] on button "button" at bounding box center [217, 190] width 29 height 29
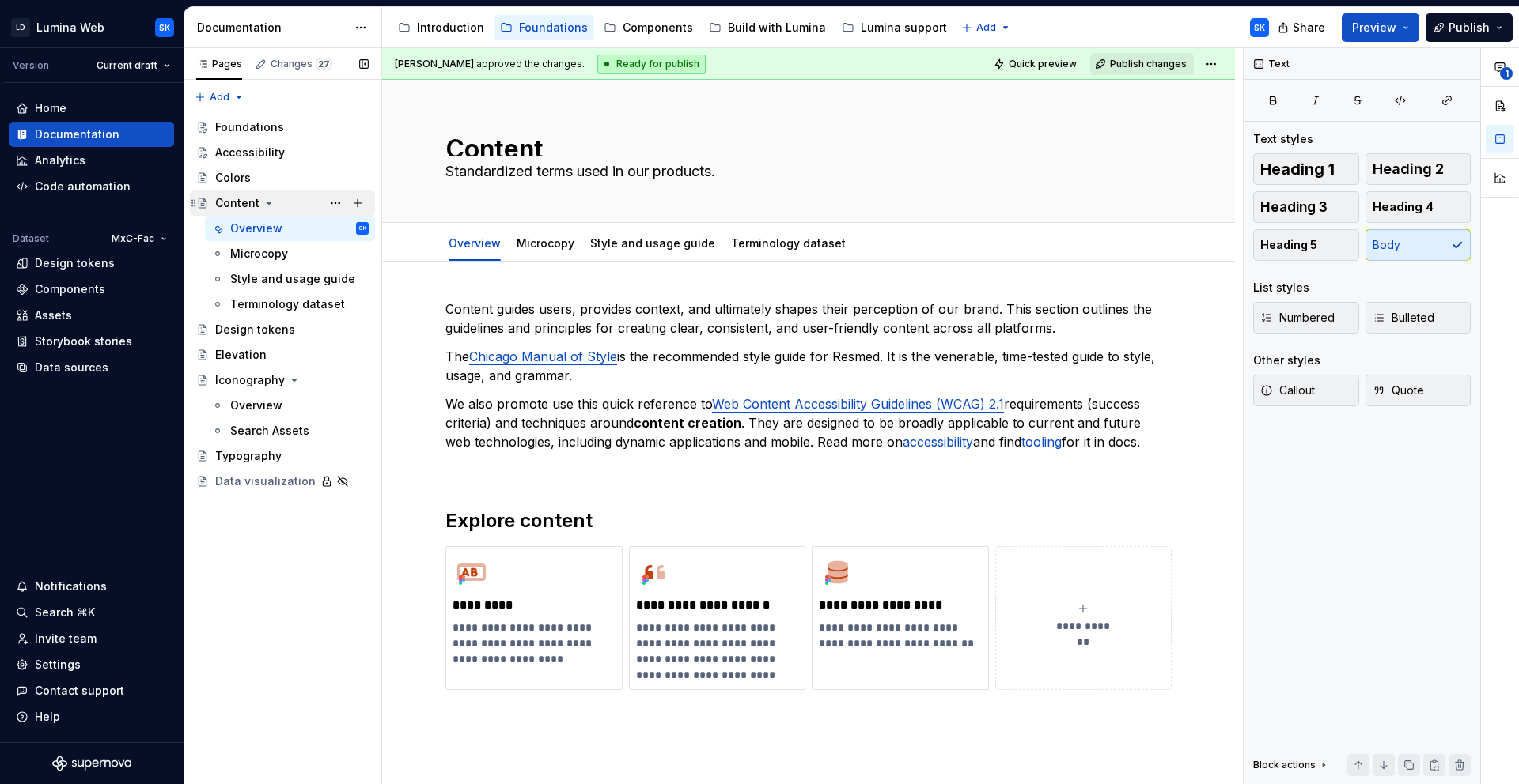
click at [299, 199] on div "Content" at bounding box center [291, 202] width 154 height 22
click at [1403, 34] on button "Preview" at bounding box center [1380, 28] width 77 height 29
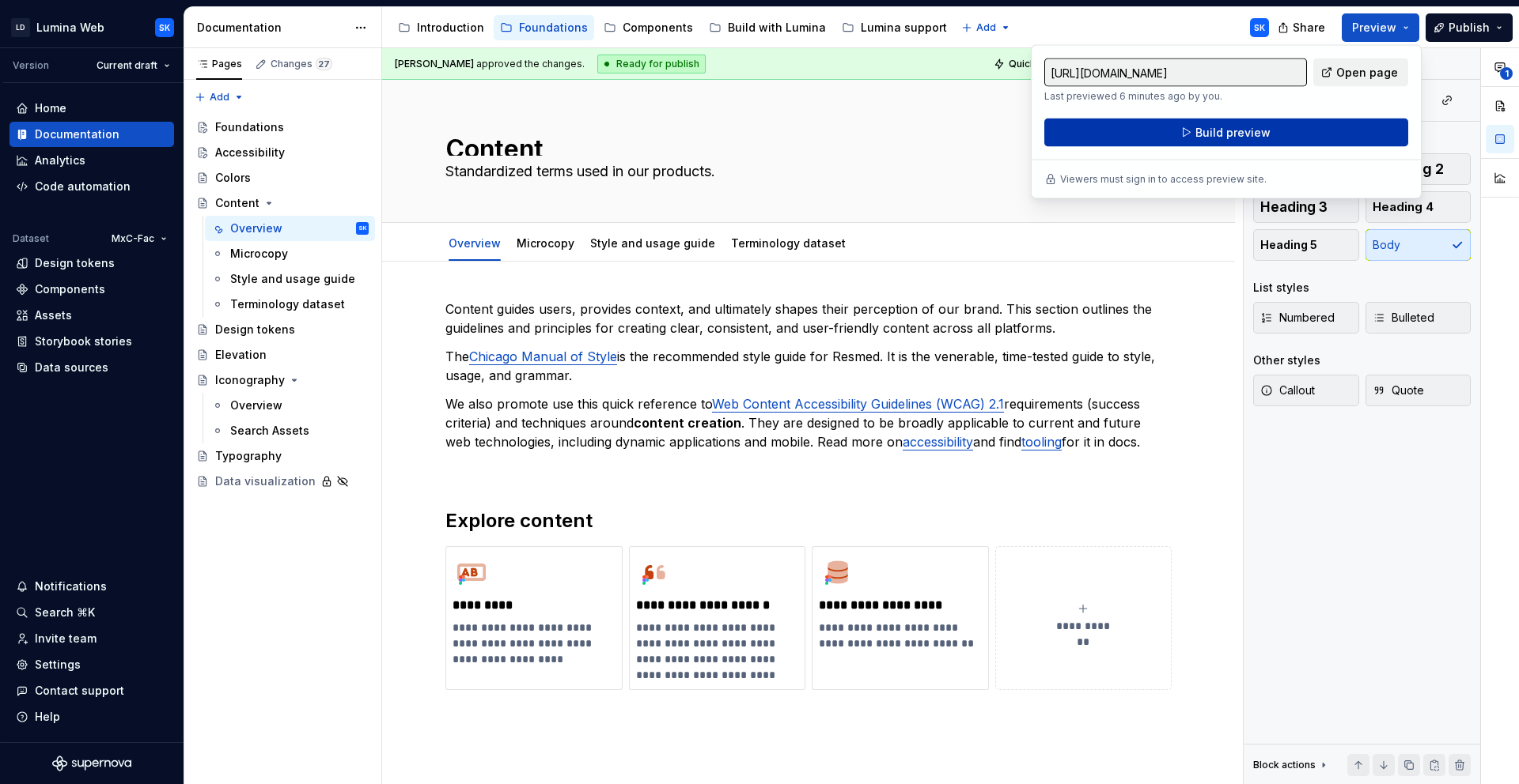
click at [1207, 134] on span "Build preview" at bounding box center [1232, 133] width 75 height 16
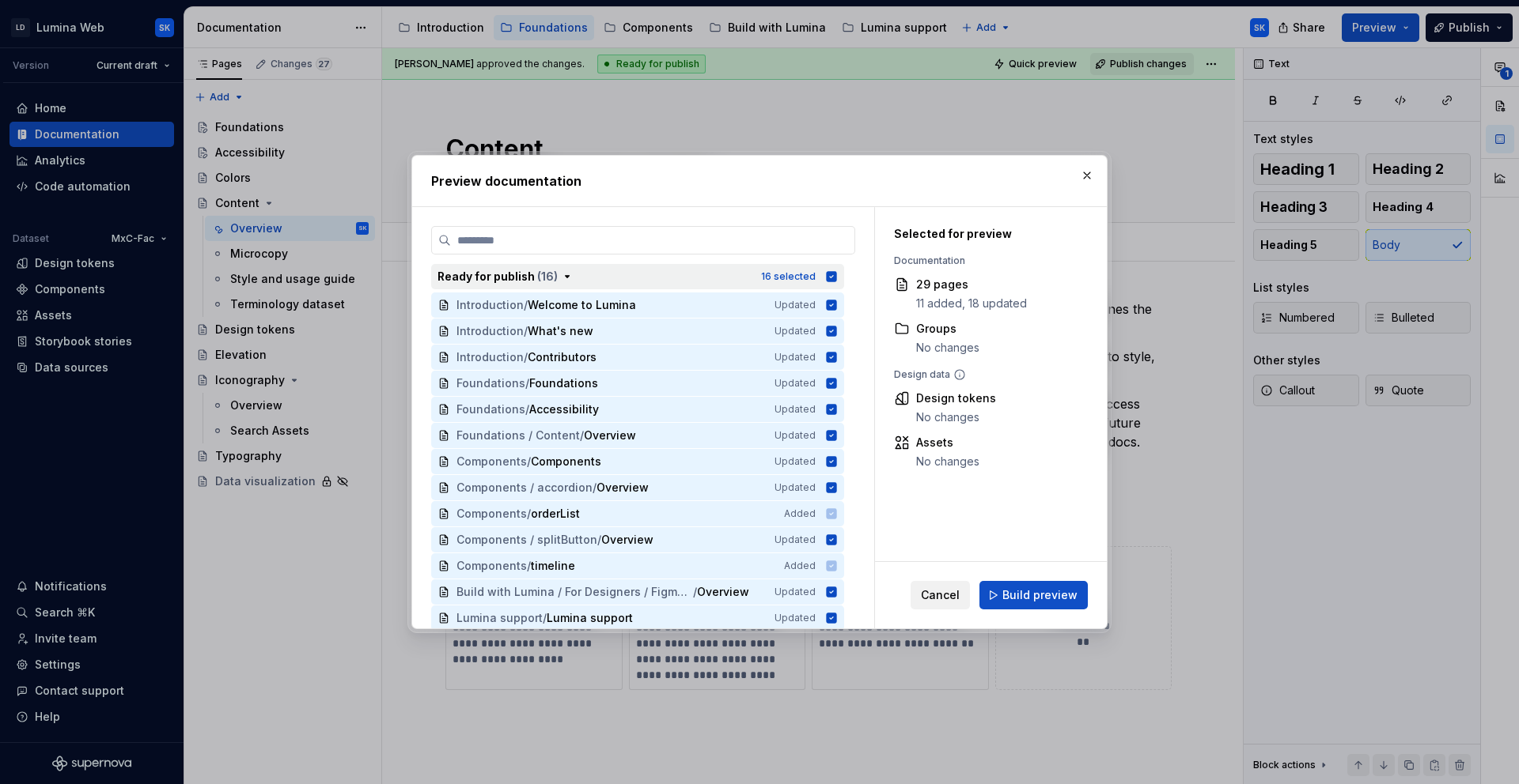
click at [567, 273] on icon "button" at bounding box center [567, 276] width 12 height 12
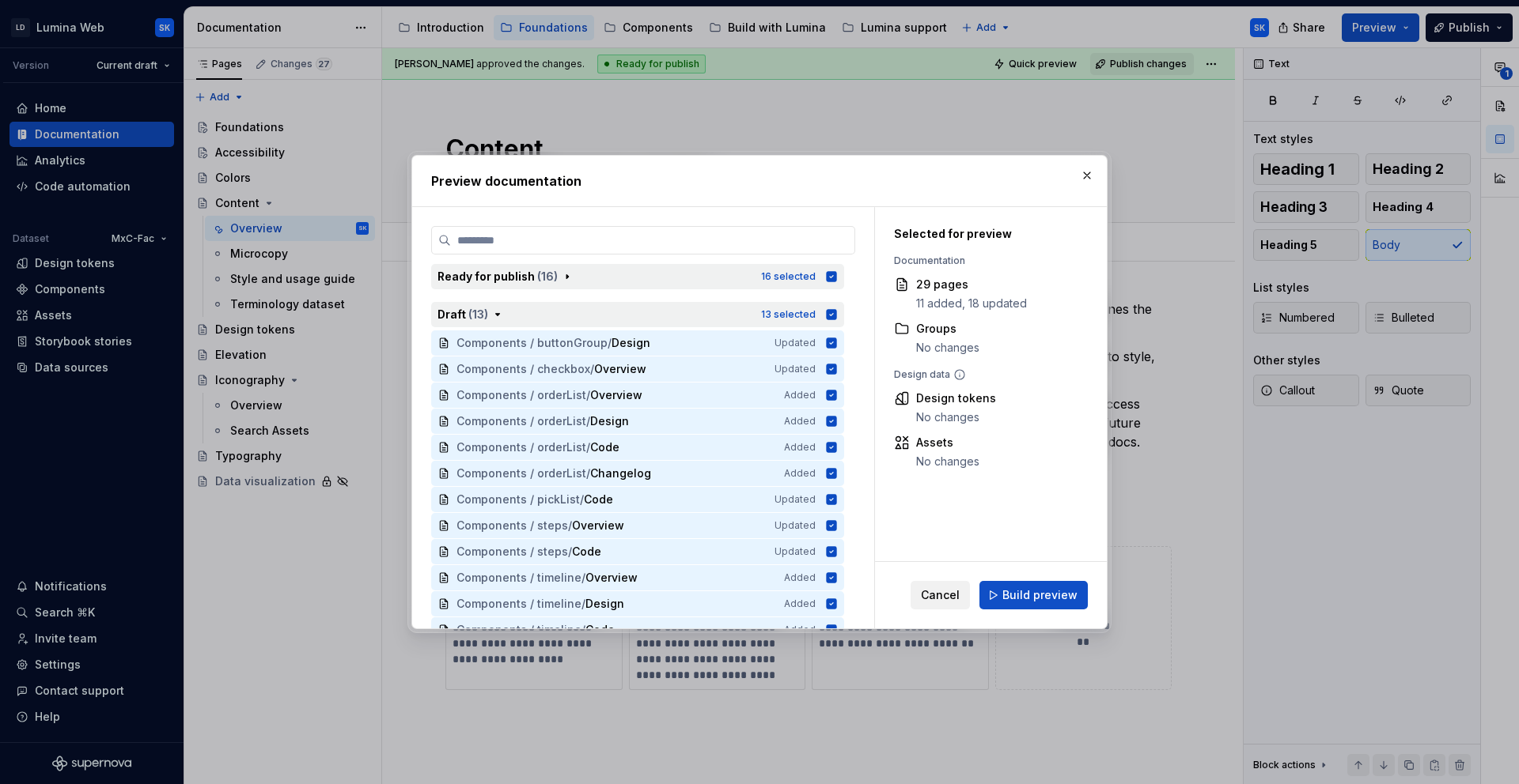
click at [831, 310] on icon "button" at bounding box center [831, 314] width 11 height 11
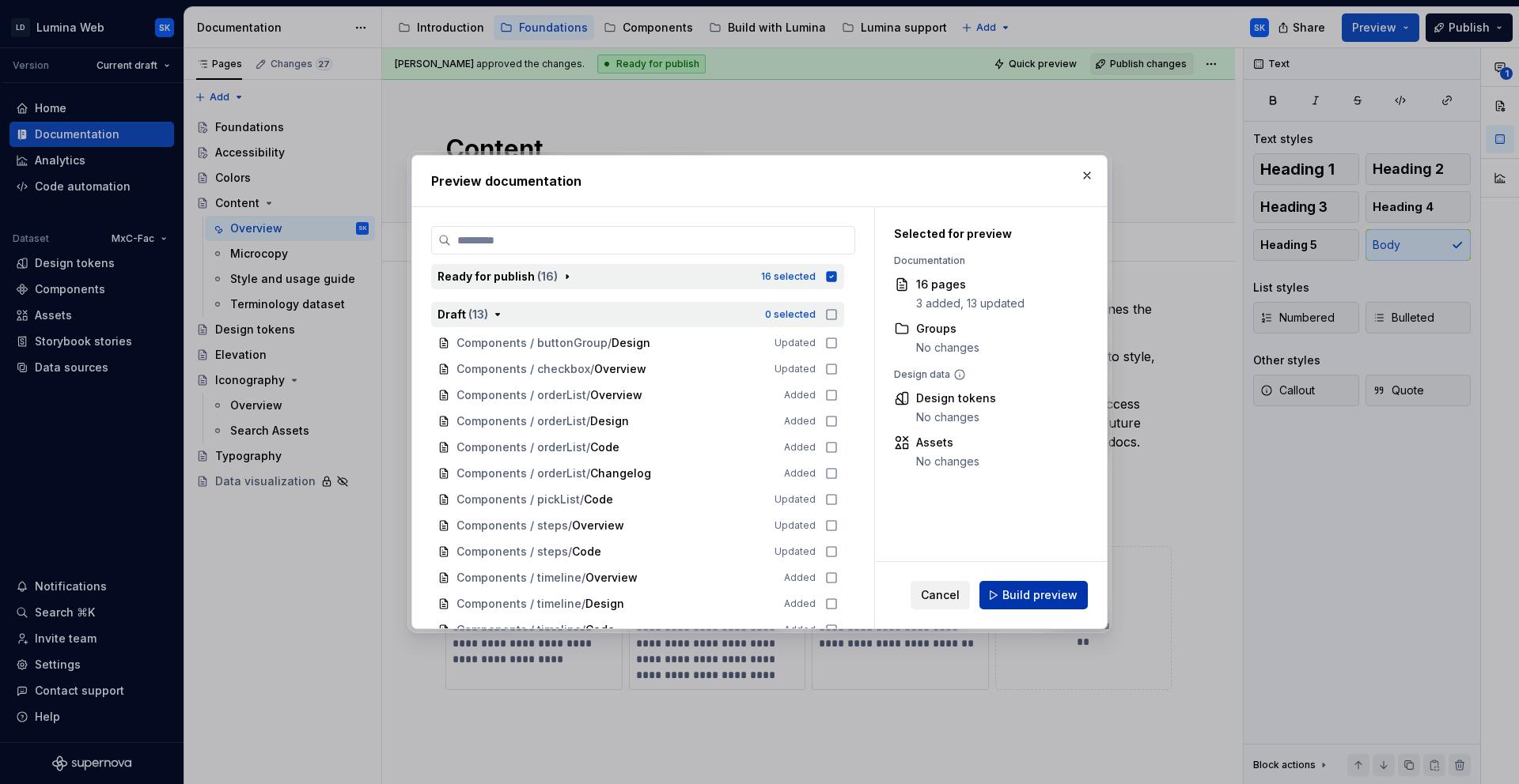
click at [1051, 595] on span "Build preview" at bounding box center [1039, 595] width 75 height 16
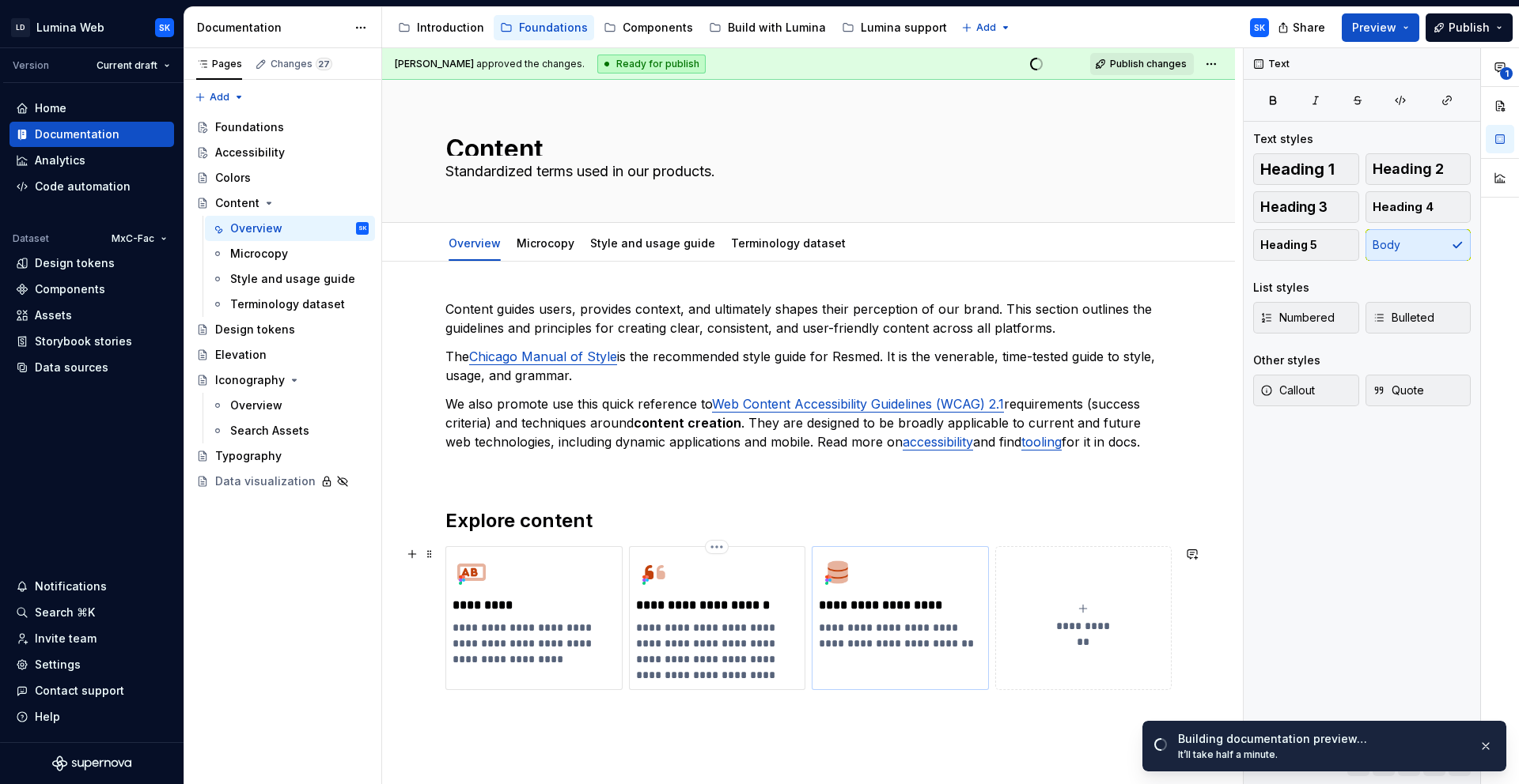
scroll to position [7, 0]
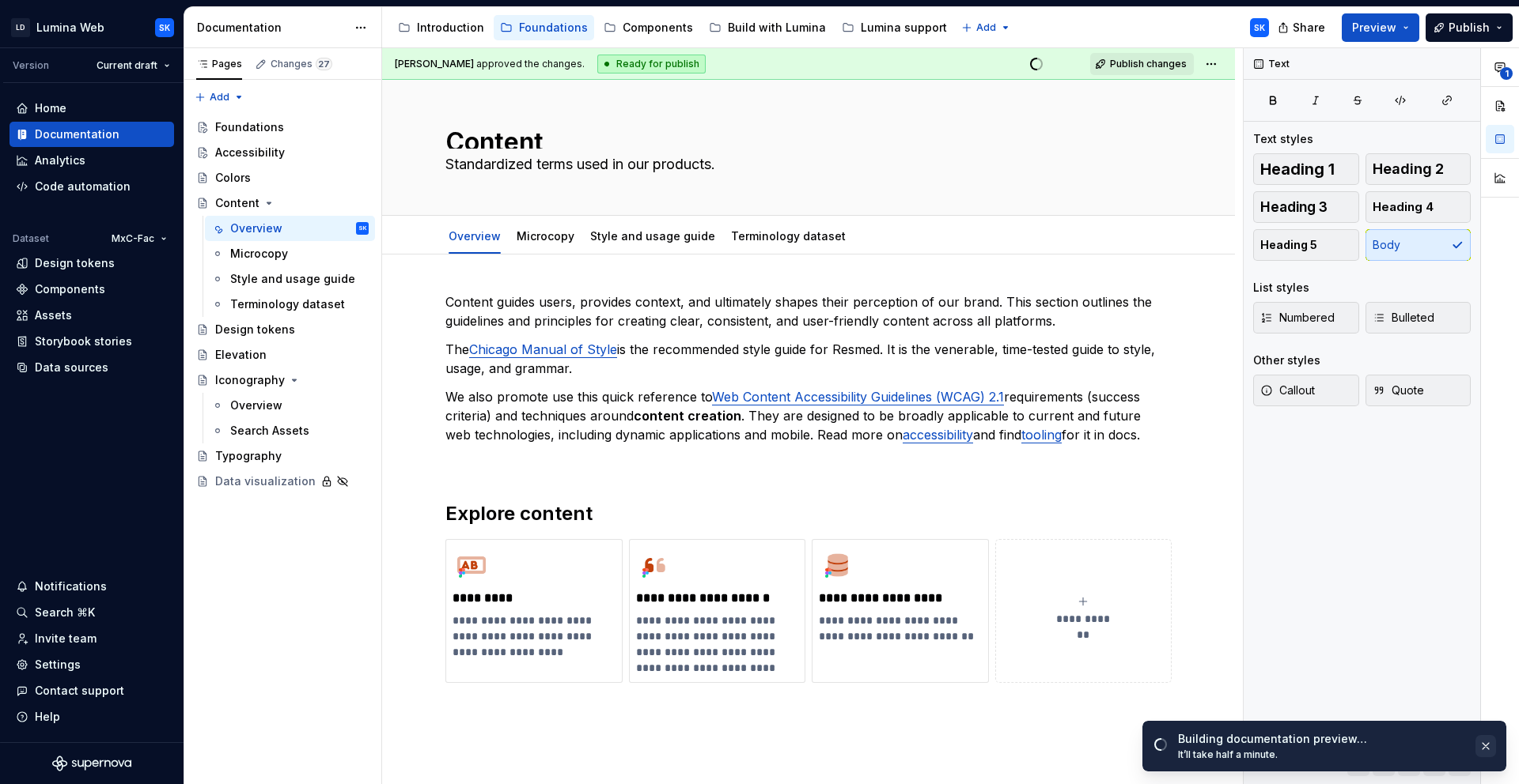
click at [1491, 748] on button "button" at bounding box center [1486, 746] width 21 height 22
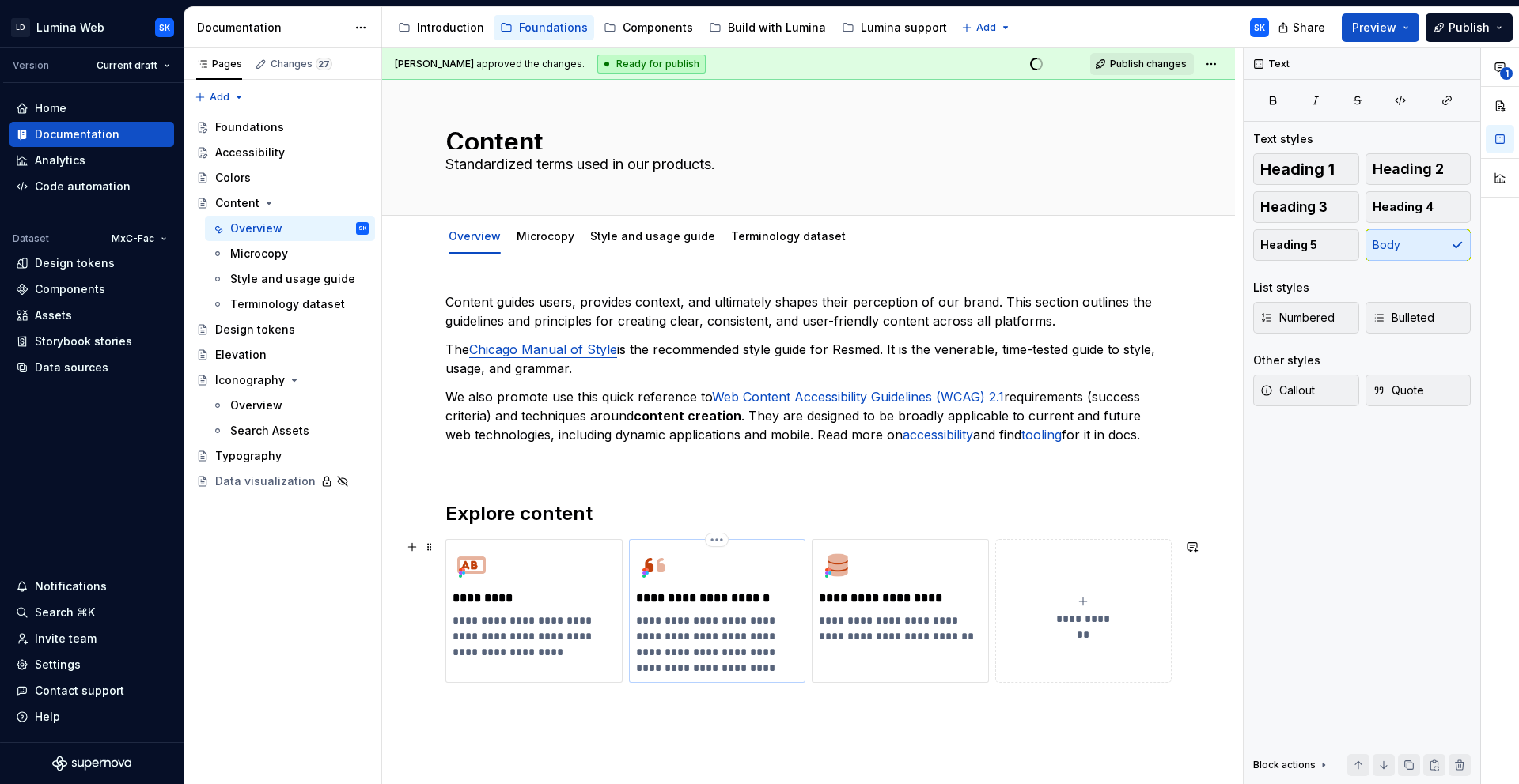
click at [646, 637] on p "**********" at bounding box center [717, 645] width 162 height 63
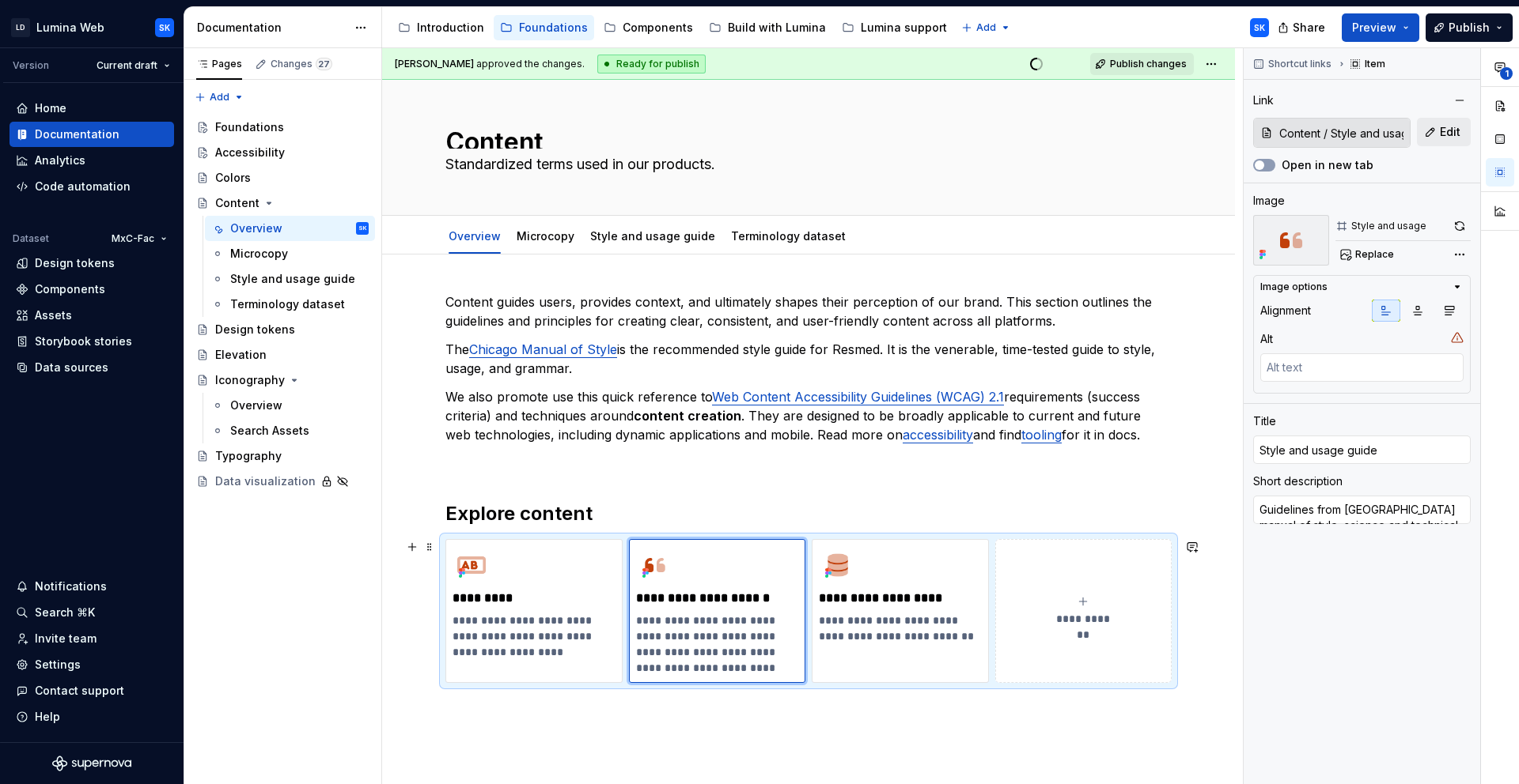
type textarea "*"
type textarea "Guidelines from [GEOGRAPHIC_DATA] anual of style, science and technical writing…"
type textarea "*"
type textarea "Guidelines from [GEOGRAPHIC_DATA] Manual of style, science and technical writin…"
type textarea "*"
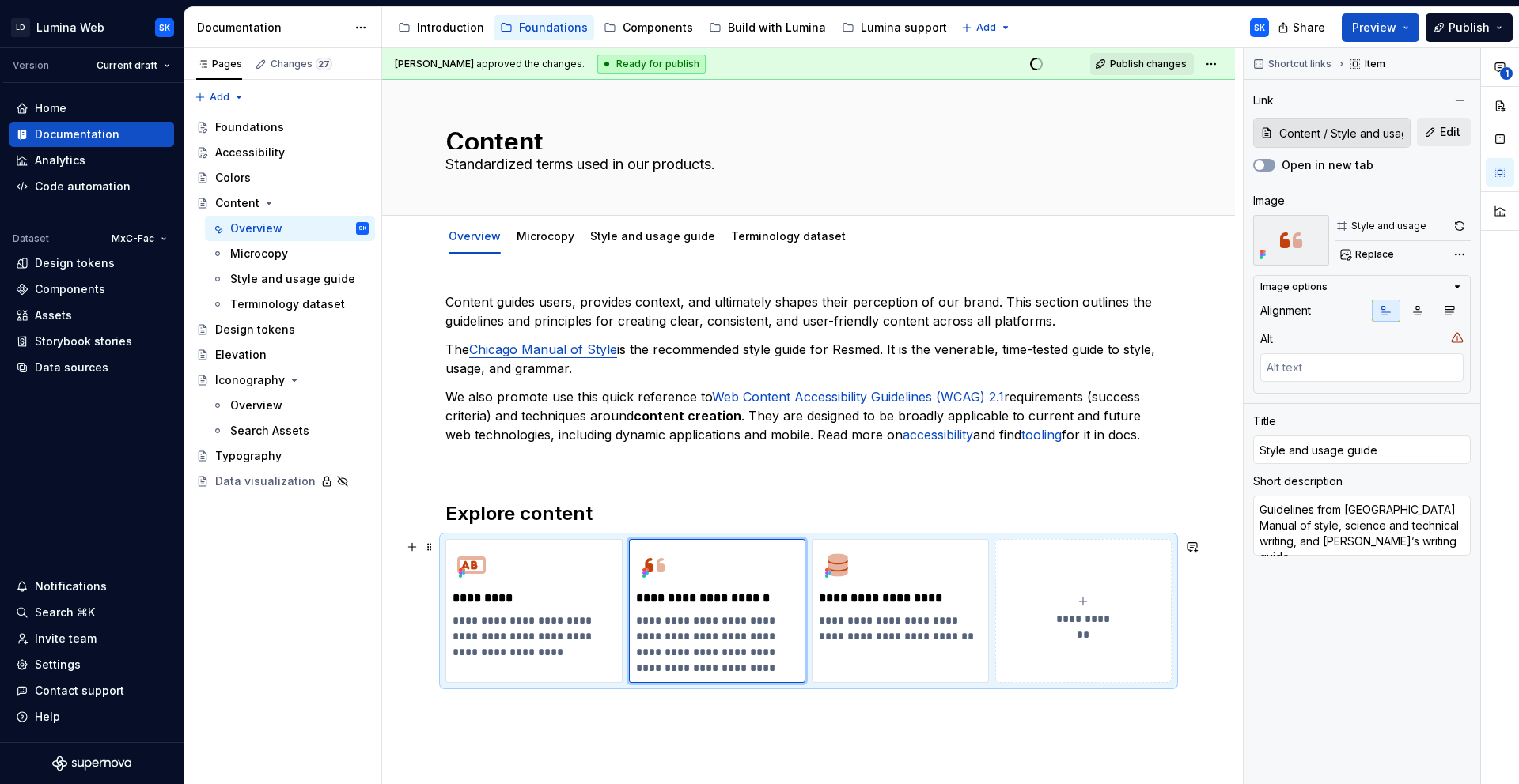
type textarea "Guidelines from Chicago Manual of sStyle, science and technical writing, and [P…"
type textarea "*"
type textarea "Guidelines from [GEOGRAPHIC_DATA] Manual of Style, science and technical writin…"
type textarea "*"
type textarea "Guidelines from [GEOGRAPHIC_DATA] Manual of Style, Science and technical writin…"
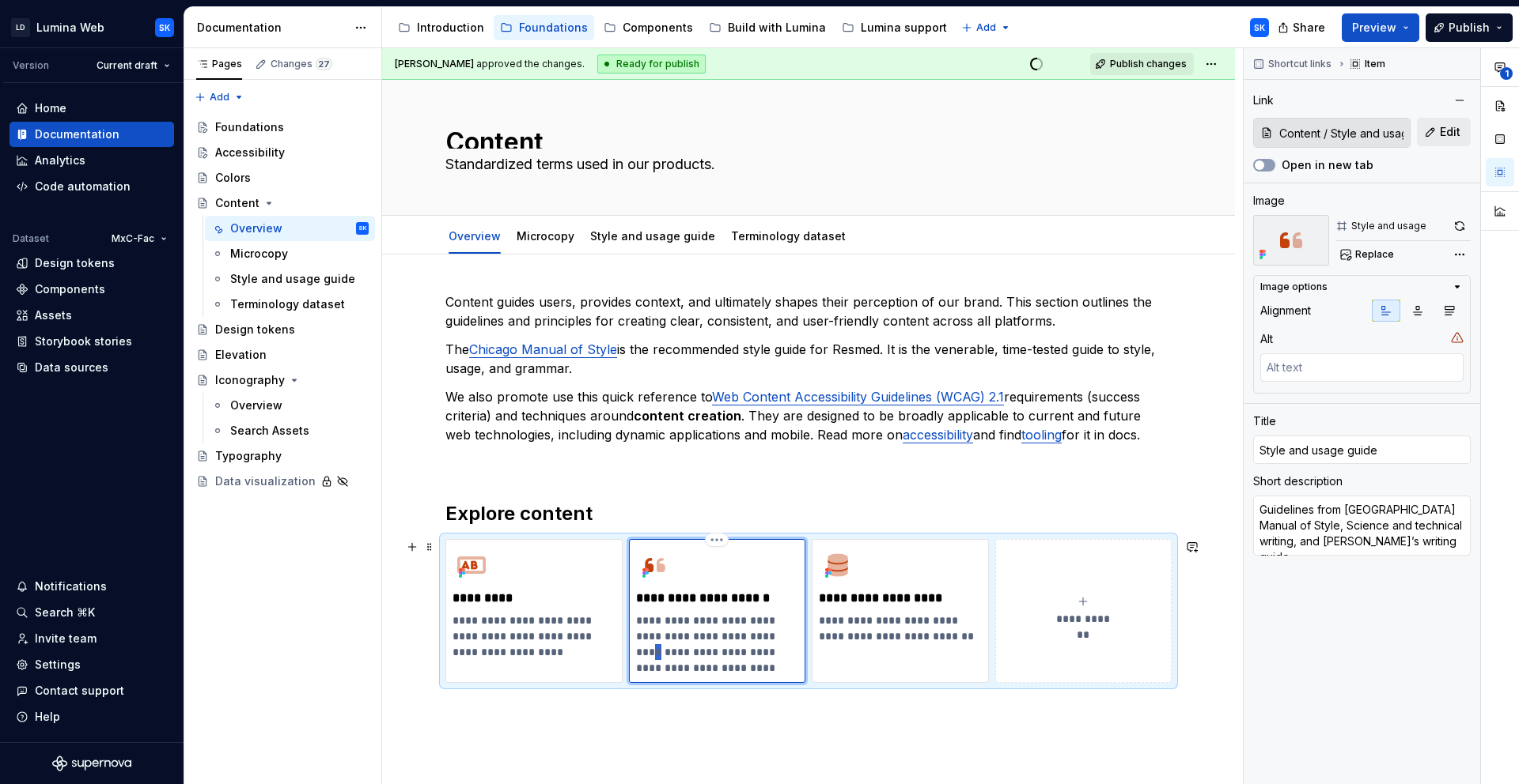
type textarea "*"
type textarea "Guidelines from [GEOGRAPHIC_DATA] Manual of Style, Science and Technical writin…"
type textarea "*"
type textarea "Guidelines from [GEOGRAPHIC_DATA] Manual of Style, Science and technical writin…"
type textarea "*"
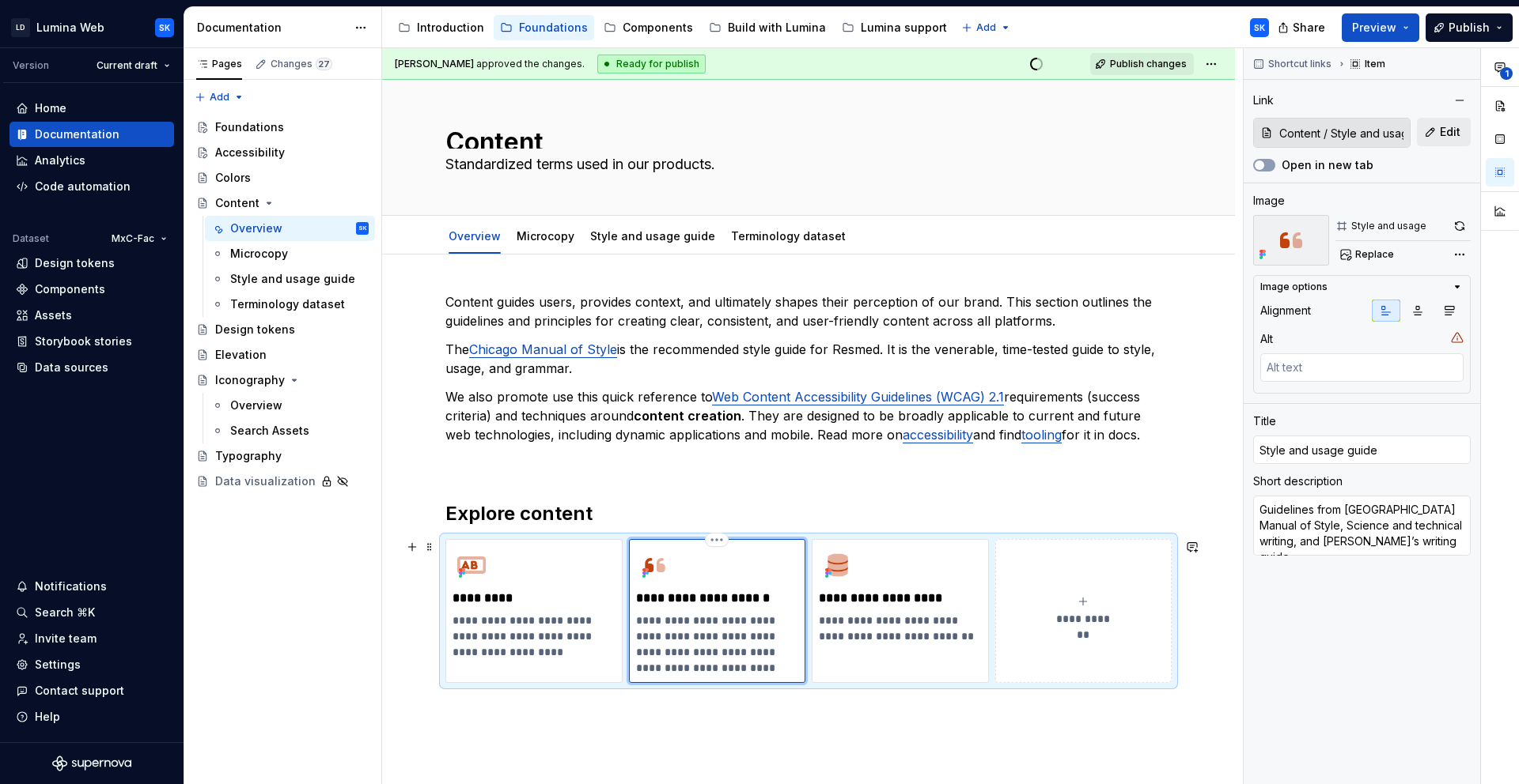
type textarea "Guidelines from [GEOGRAPHIC_DATA] Manual of Style, Science and technical writin…"
type textarea "*"
type textarea "Guidelines from [GEOGRAPHIC_DATA] Manual of Style, Science and technical writin…"
type textarea "*"
type textarea "Guidelines from [GEOGRAPHIC_DATA] Manual of Style, Science and technical writin…"
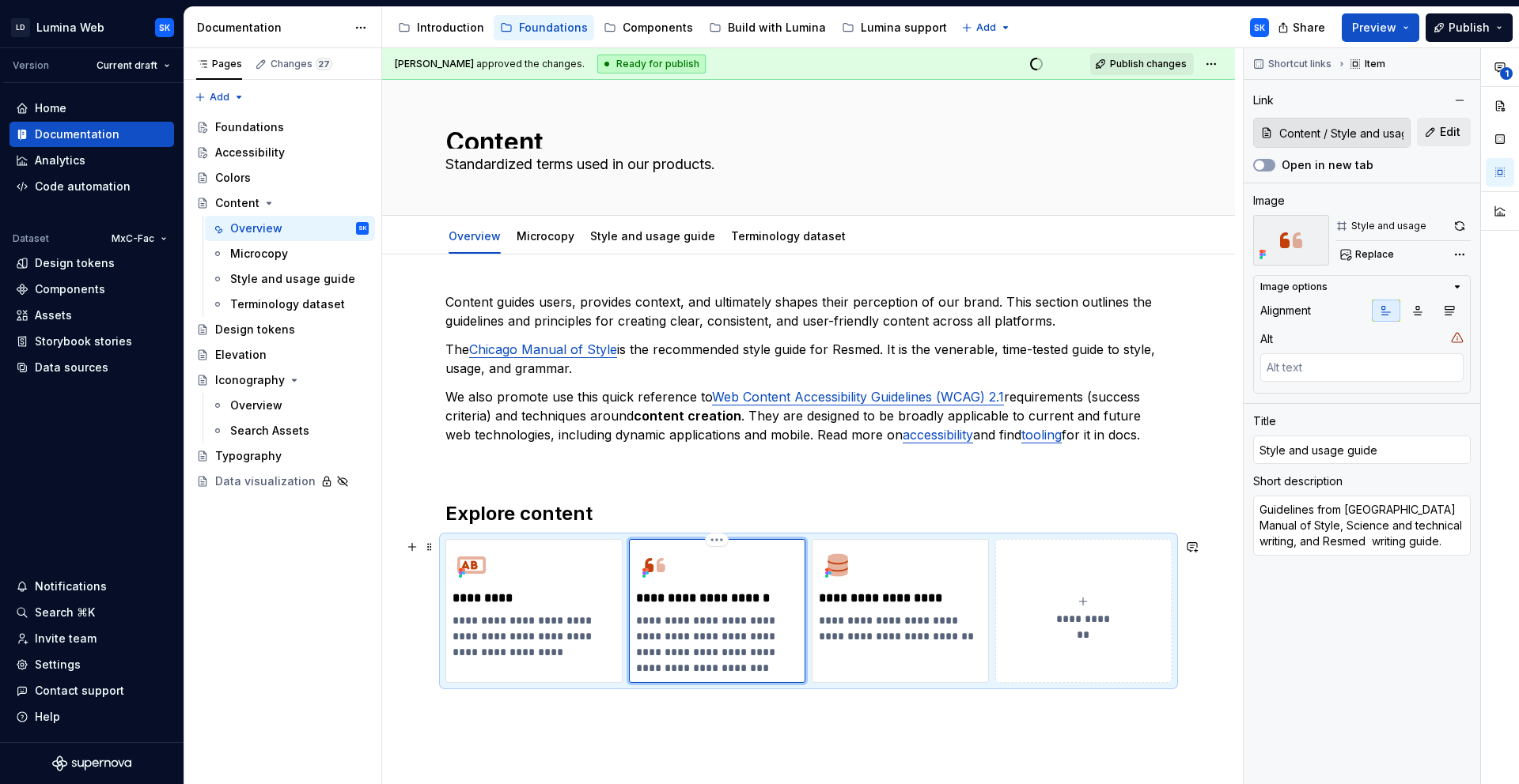
type textarea "*"
type textarea "Guidelines from [GEOGRAPHIC_DATA] Manual of Style, Science and technical writin…"
type textarea "*"
type textarea "Guidelines from [GEOGRAPHIC_DATA] Manual of Style, Science and technical writin…"
type textarea "*"
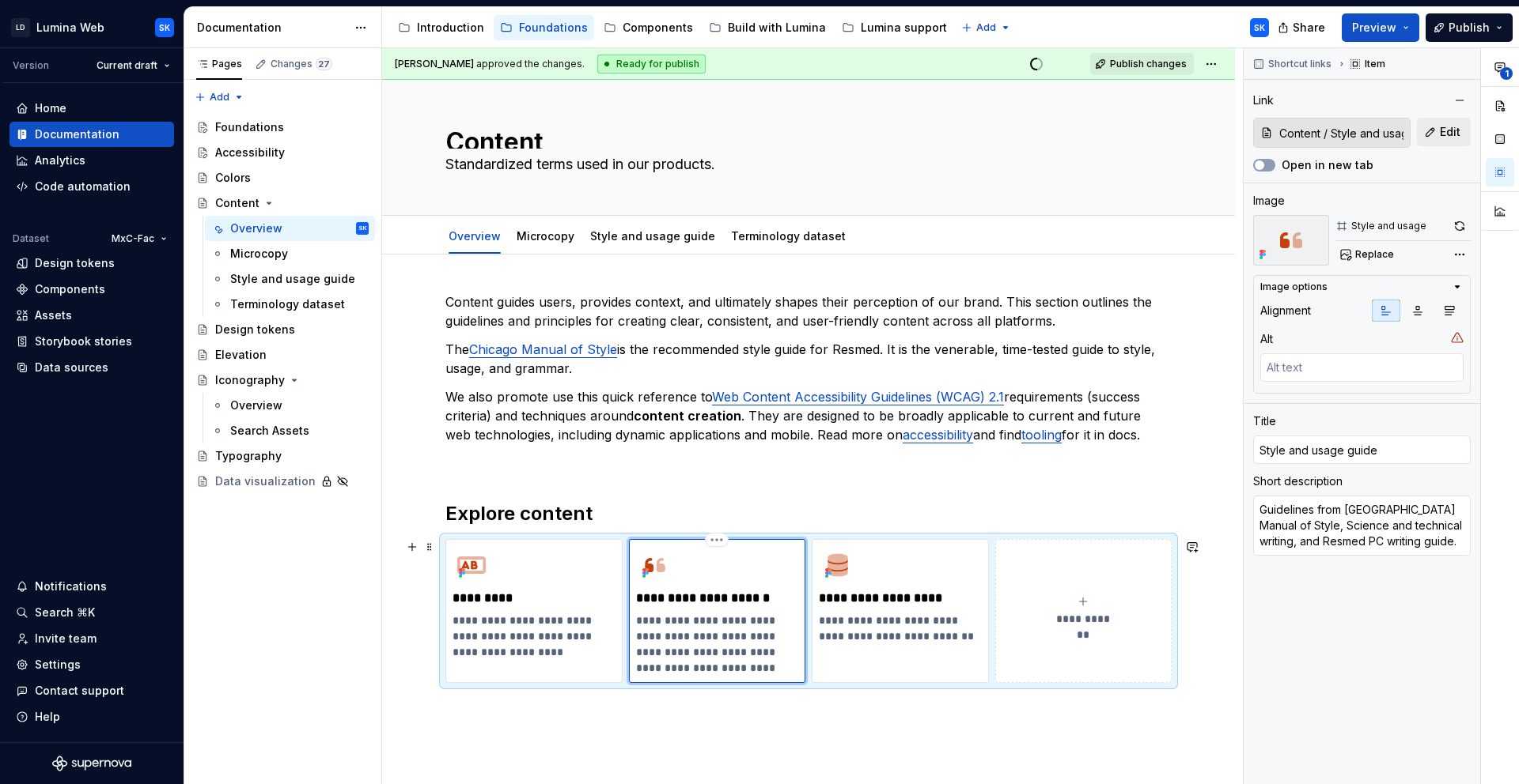
type textarea "Guidelines from Chicago Manual of Style, Science and technical writing, and Res…"
type textarea "*"
type textarea "Guidelines from [GEOGRAPHIC_DATA] Manual of Style, Science and technical writin…"
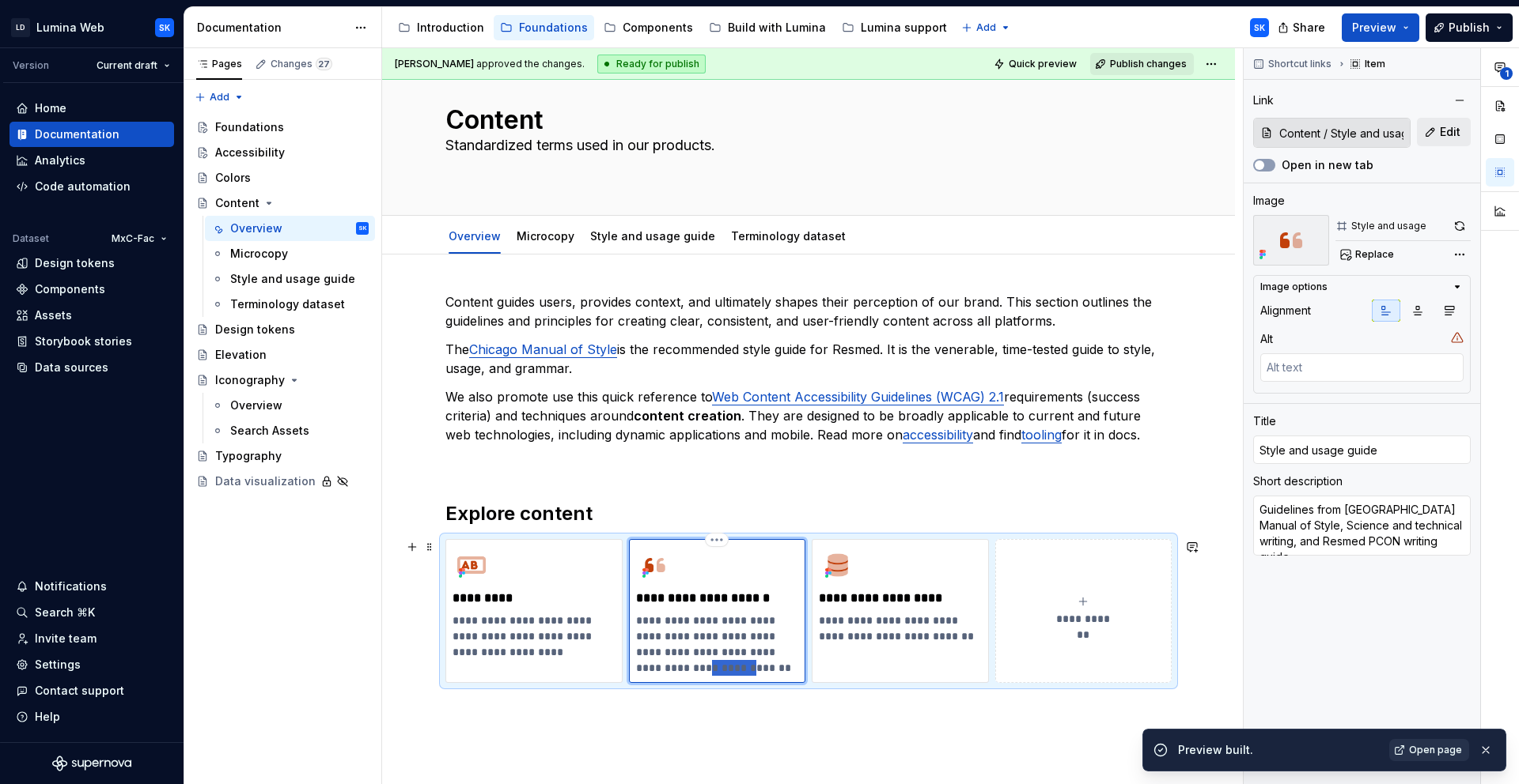
type textarea "*"
type textarea "Guidelines from [GEOGRAPHIC_DATA] Manual of Style, Science and technical writin…"
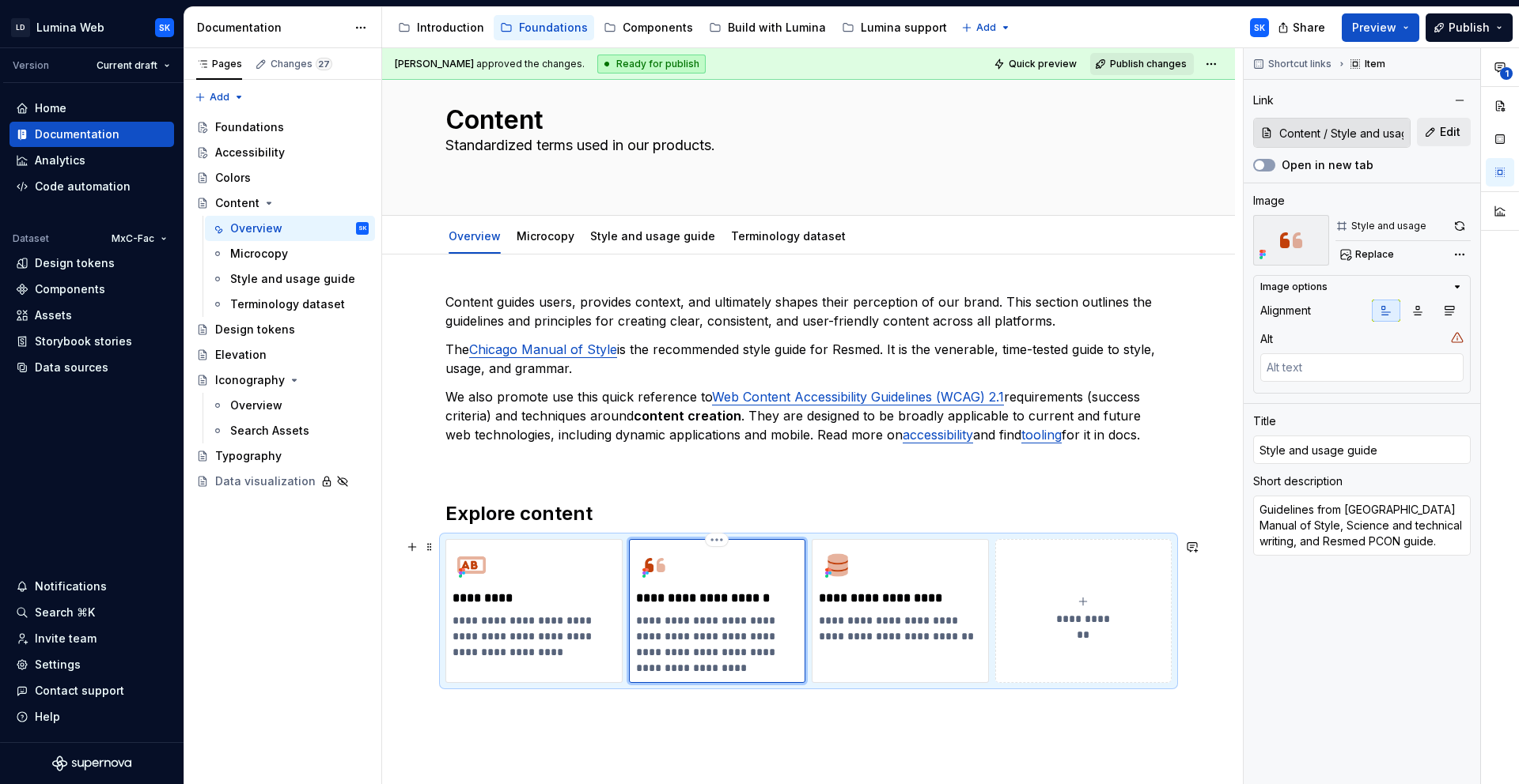
type textarea "*"
type textarea "Guidelines from Chicago Manual of Style, Science and technical writing, and [PE…"
type textarea "*"
type textarea "Guidelines from Chicago Manual of Style, Science and technical writing, and [PE…"
click at [1383, 29] on span "Preview" at bounding box center [1374, 28] width 44 height 16
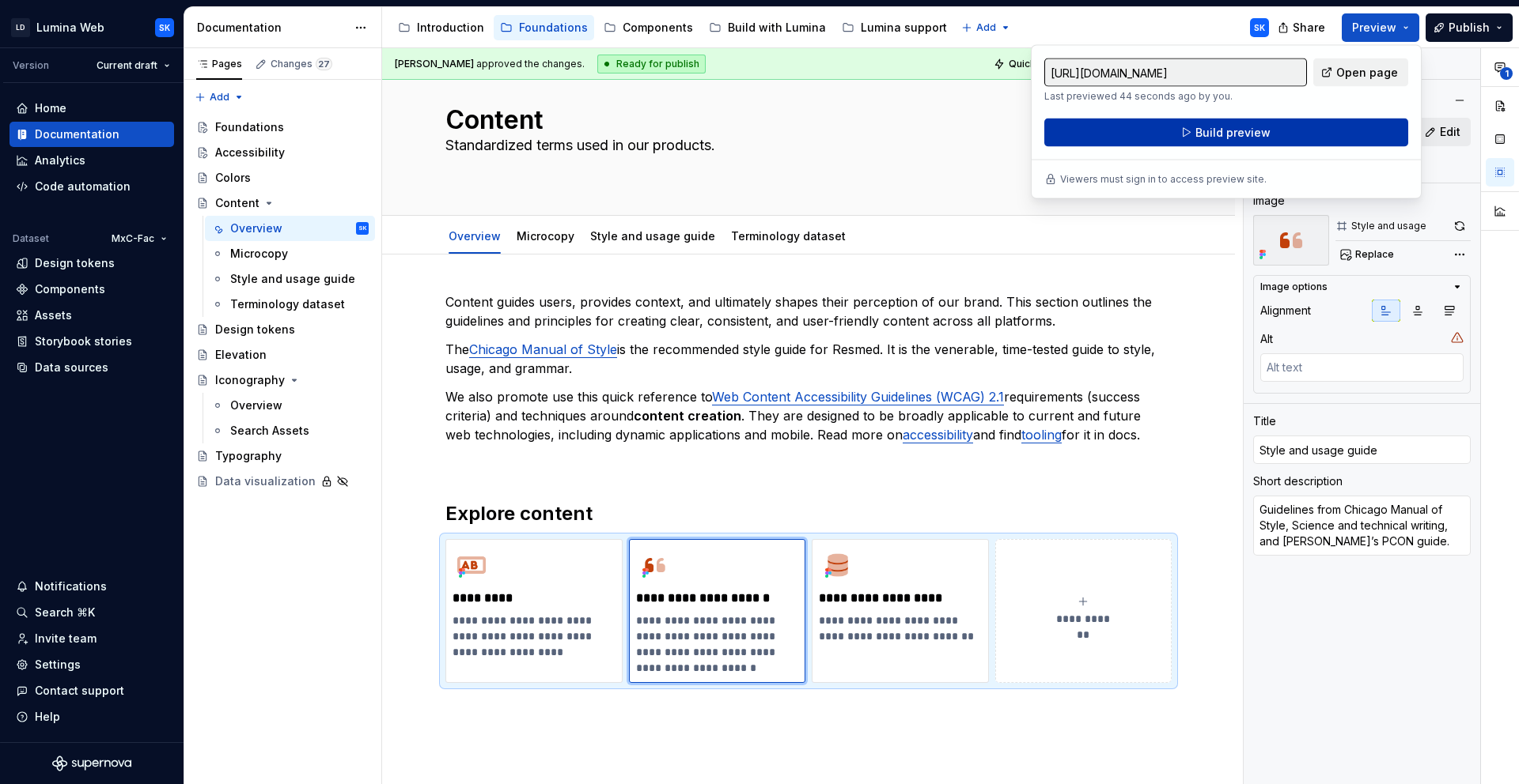
click at [1249, 137] on span "Build preview" at bounding box center [1232, 133] width 75 height 16
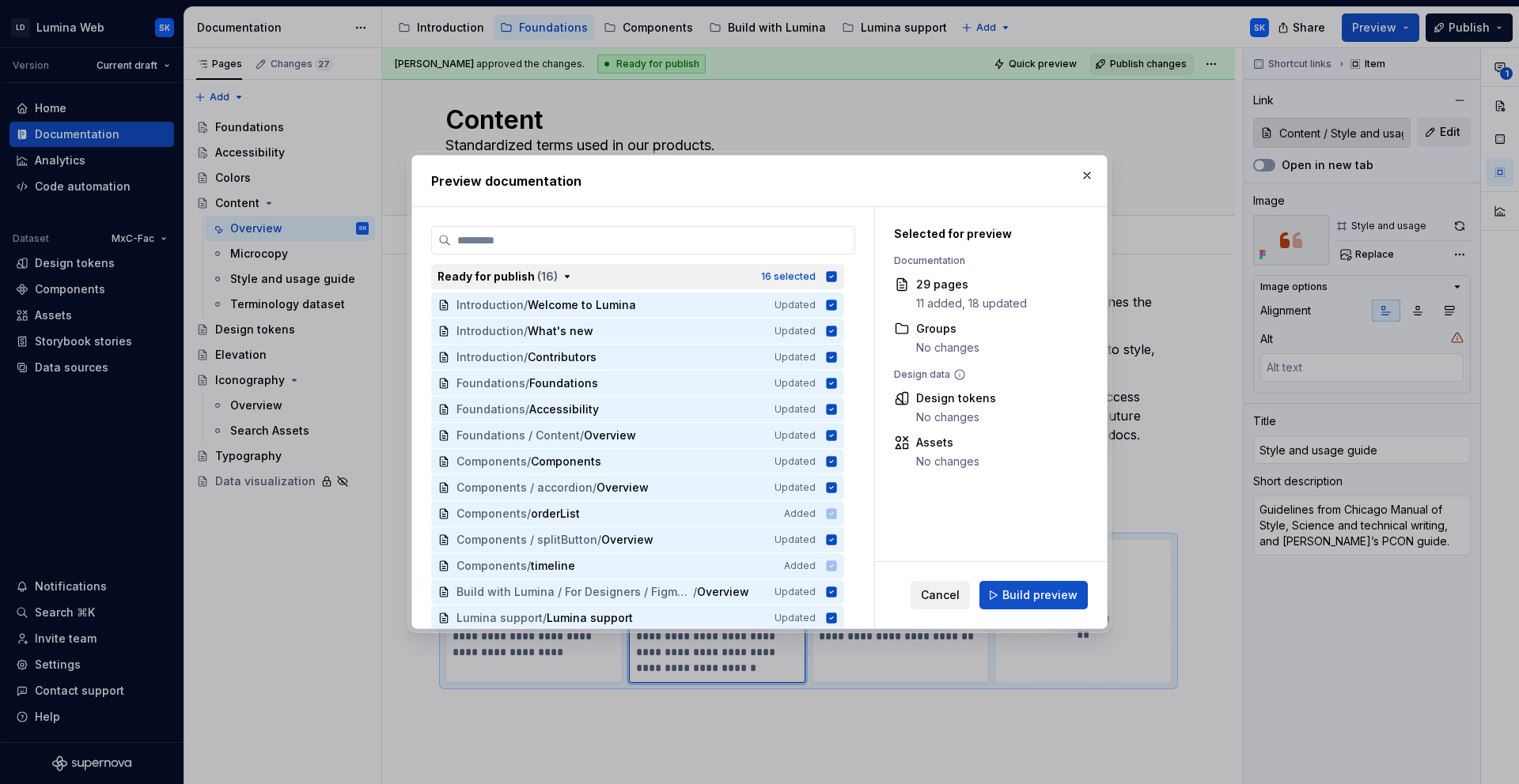
click at [564, 269] on div "Ready for publish ( 16 )" at bounding box center [594, 277] width 314 height 16
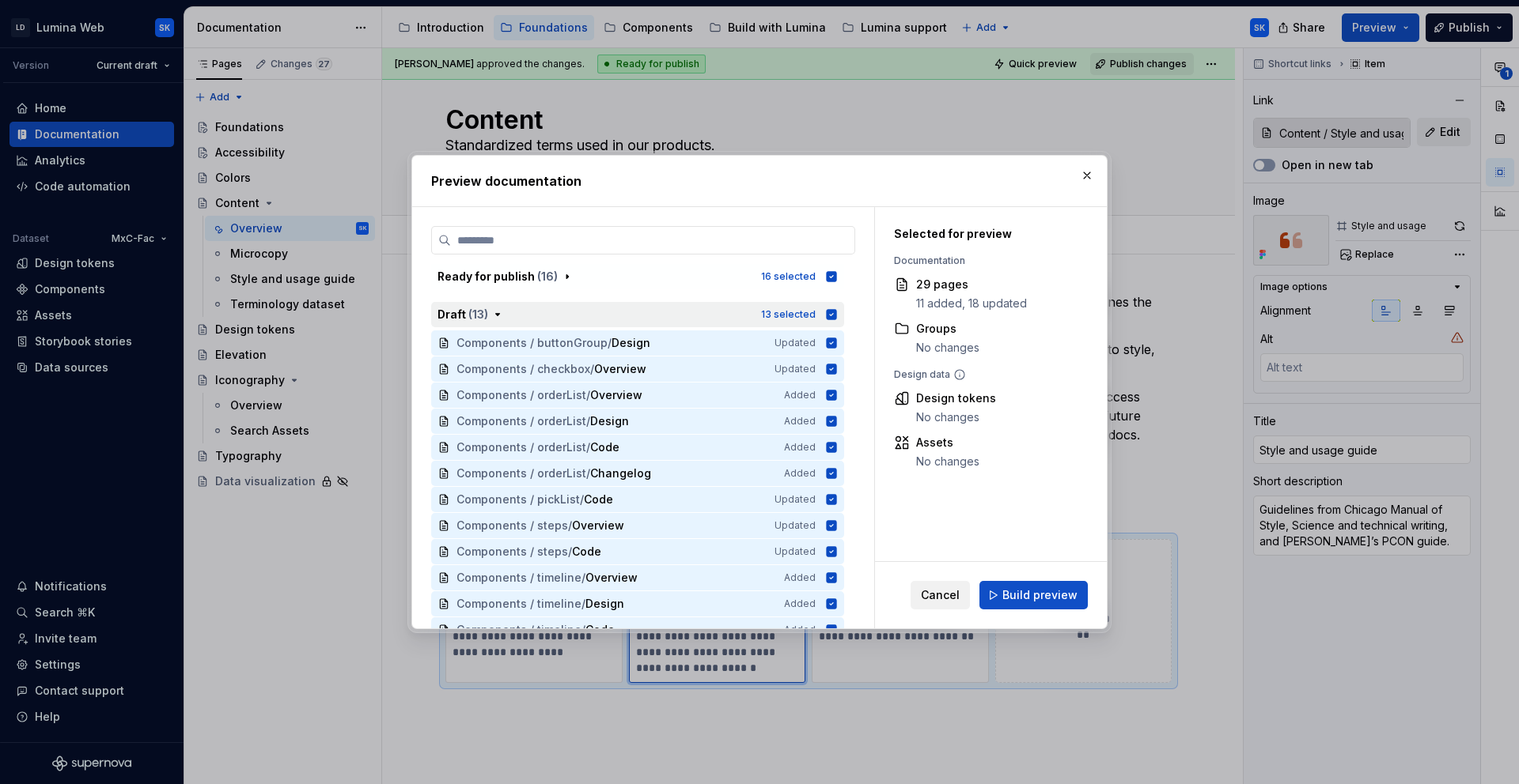
click at [833, 310] on icon "button" at bounding box center [831, 314] width 11 height 11
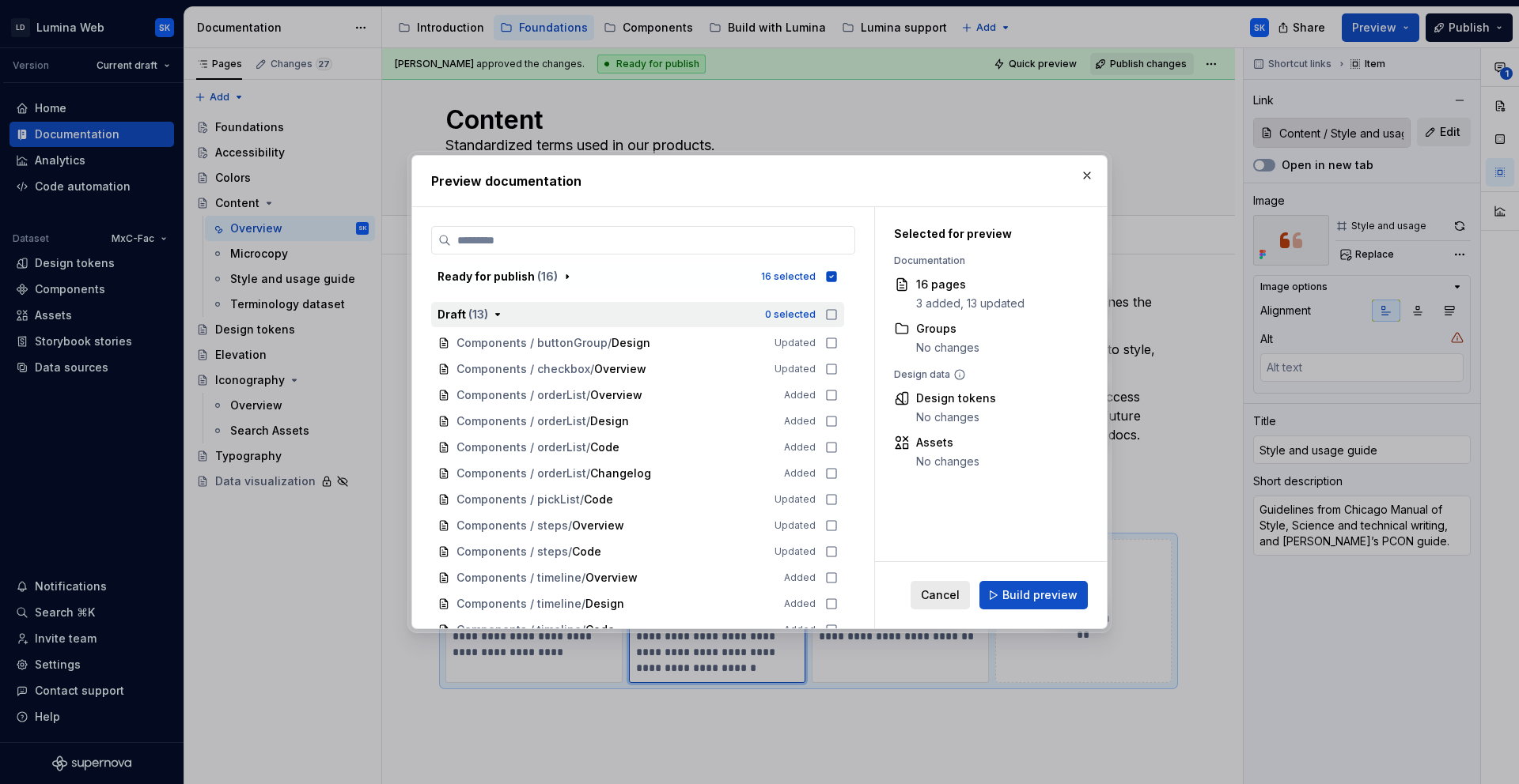
click at [945, 600] on span "Cancel" at bounding box center [940, 595] width 39 height 16
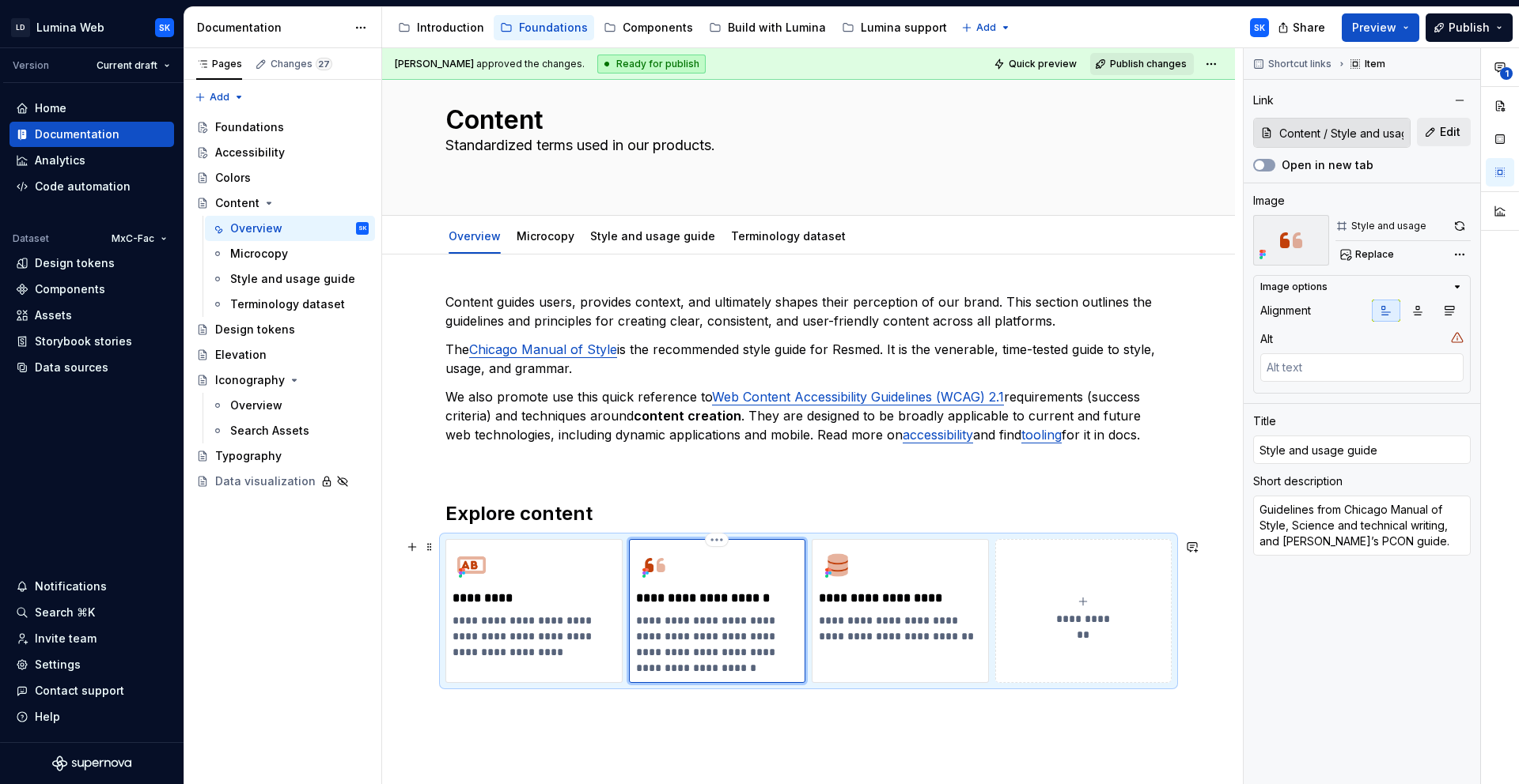
click at [727, 637] on p "**********" at bounding box center [717, 645] width 162 height 63
click at [285, 284] on div "Style and usage guide" at bounding box center [275, 279] width 91 height 16
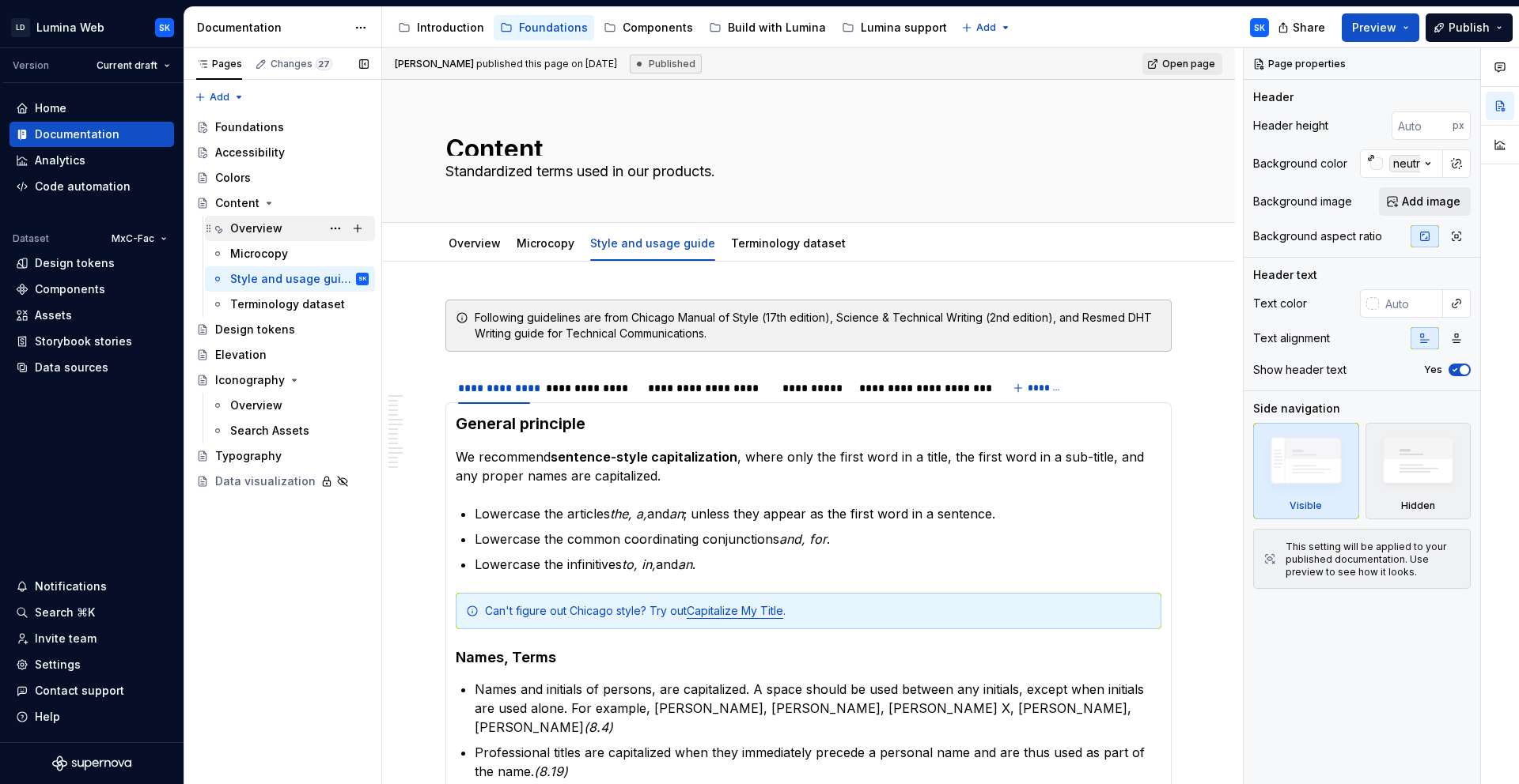
click at [278, 222] on div "Overview" at bounding box center [256, 228] width 53 height 16
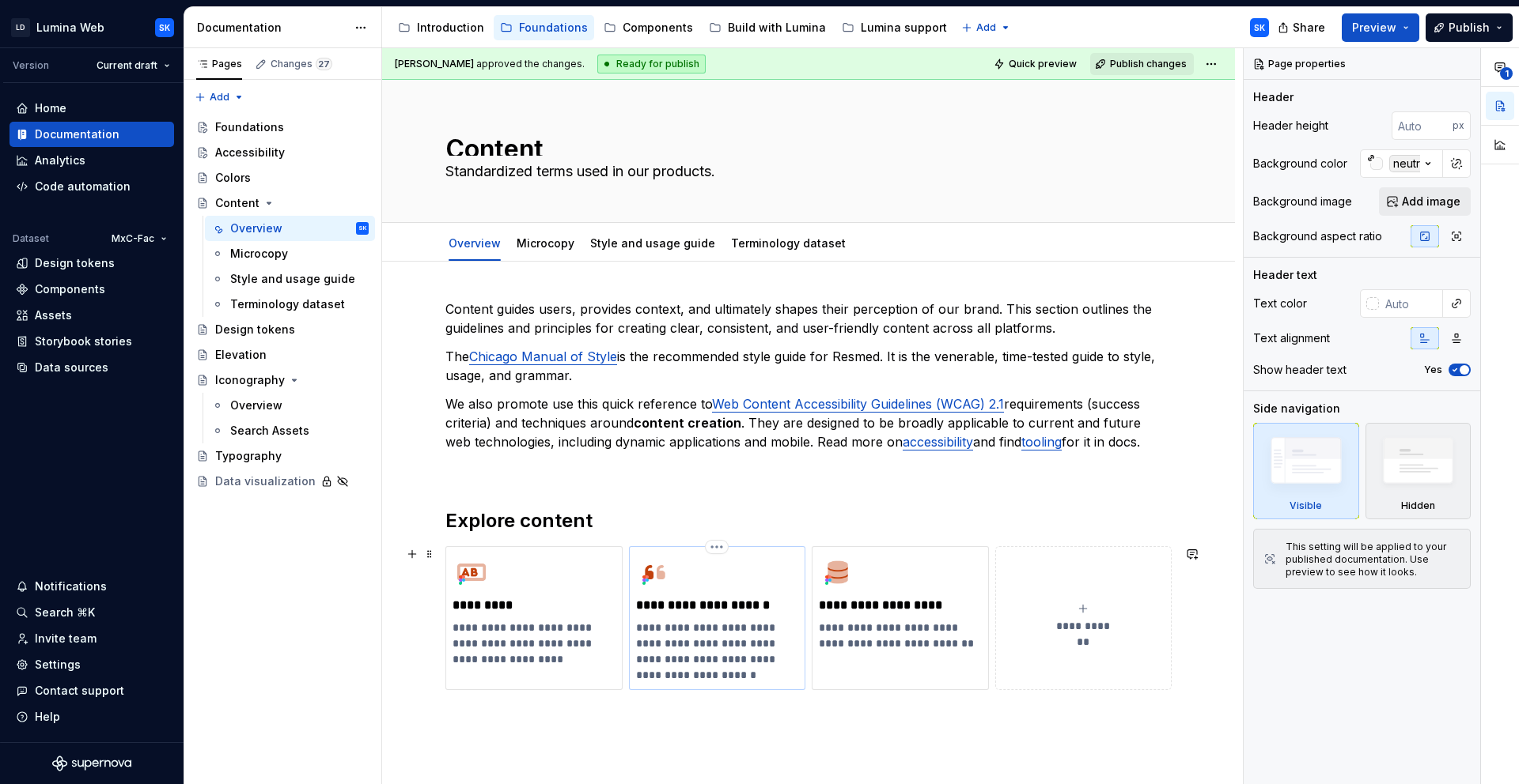
click at [713, 676] on p "**********" at bounding box center [717, 651] width 162 height 63
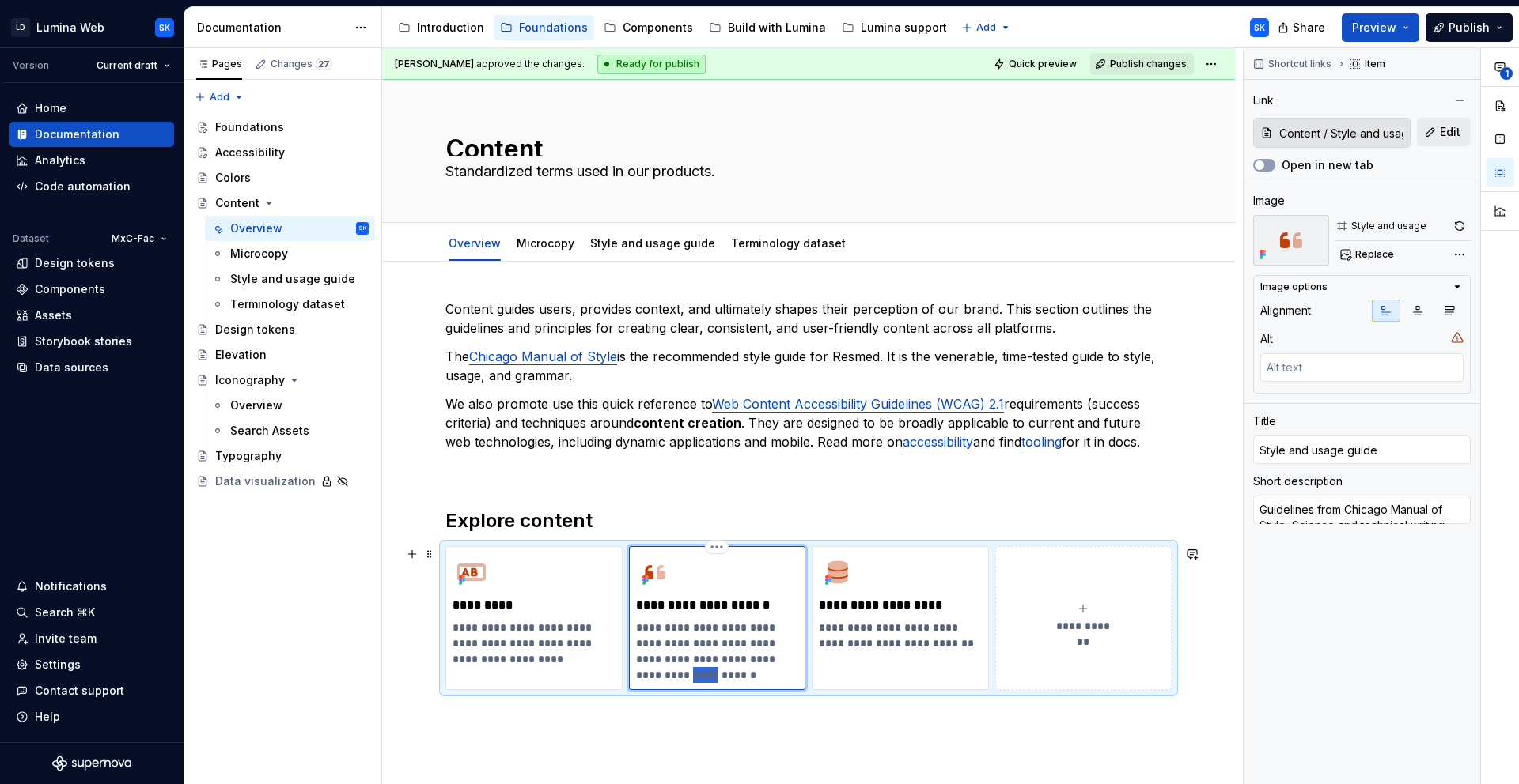
click at [713, 676] on p "**********" at bounding box center [717, 651] width 162 height 63
type textarea "*"
type textarea "Guidelines from [GEOGRAPHIC_DATA] Manual of Style, Science and technical writin…"
type textarea "*"
type textarea "Guidelines from Chicago Manual of Style, Science and technical writing, and Res…"
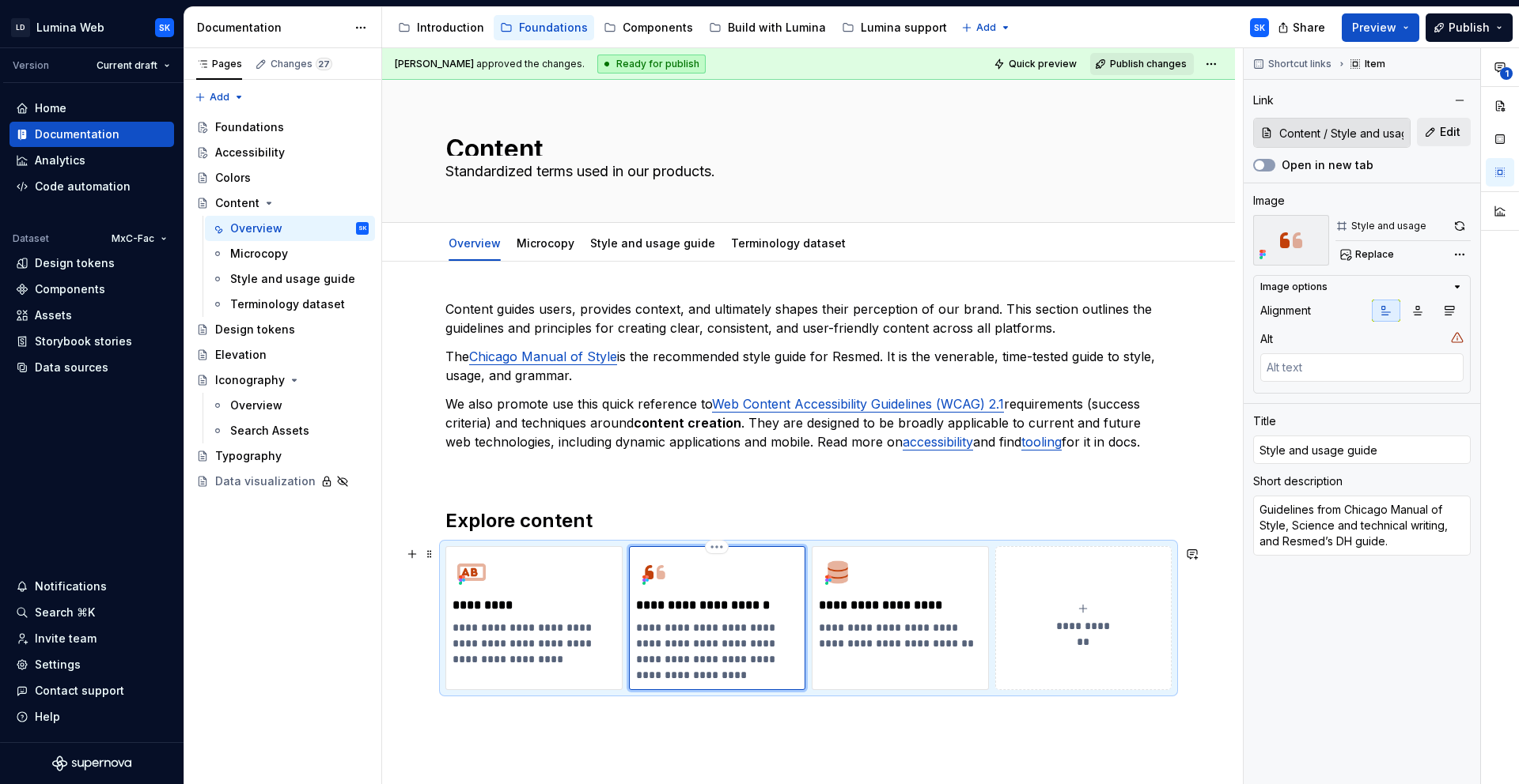
type textarea "*"
type textarea "Guidelines from [GEOGRAPHIC_DATA] Manual of Style, Science and technical writin…"
type textarea "*"
type textarea "Guidelines from [GEOGRAPHIC_DATA] Manual of Style, Science and technical writin…"
type textarea "*"
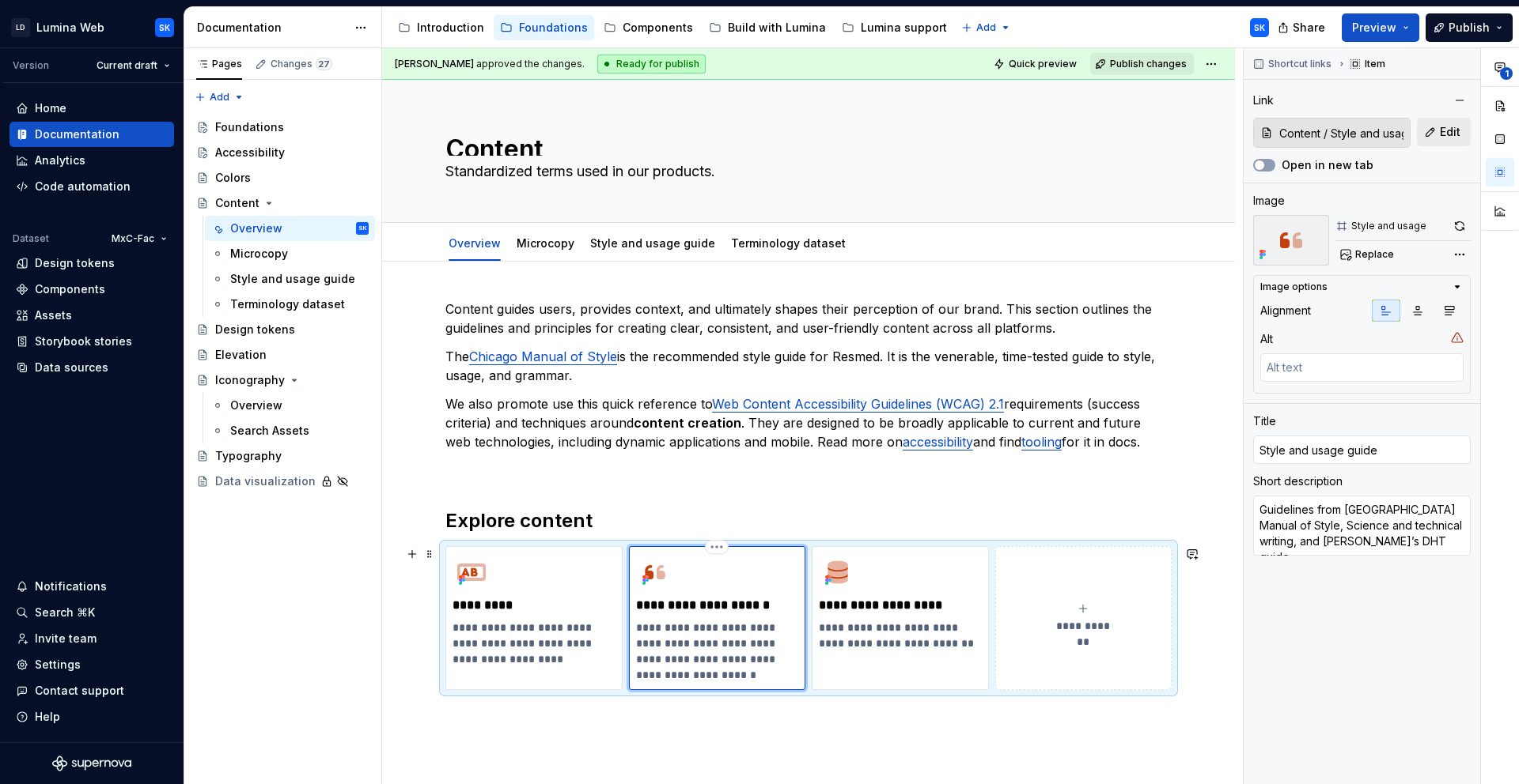
type textarea "Guidelines from [GEOGRAPHIC_DATA] Manual of Style, Science and technical writin…"
type textarea "*"
type textarea "Guidelines from [GEOGRAPHIC_DATA] Manual of Style, Science and technical writin…"
type textarea "*"
type textarea "Guidelines from Chicago Manual of Style, Science and technical writing, and [PE…"
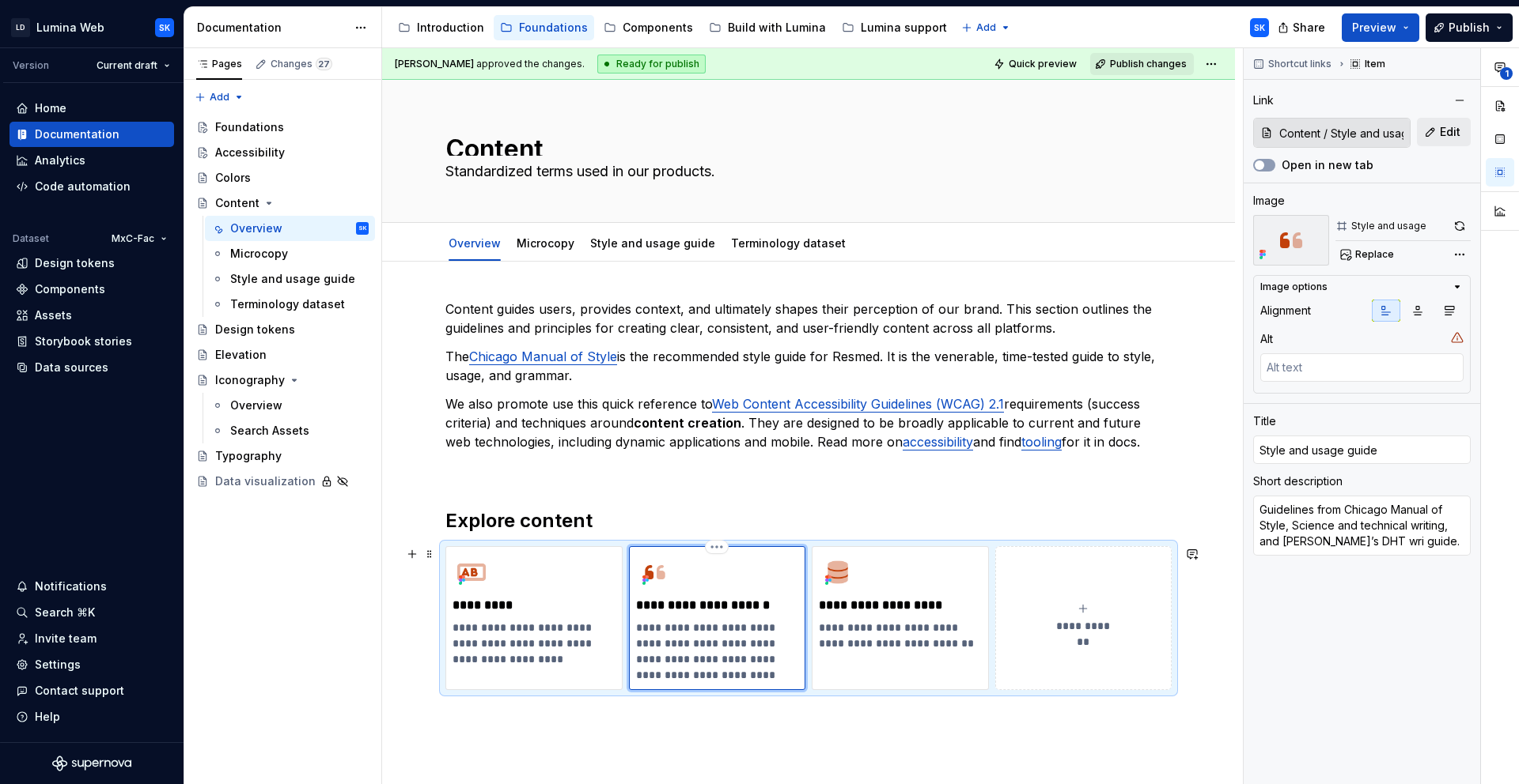
type textarea "*"
type textarea "Guidelines from Chicago Manual of Style, Science and technical writing, and [PE…"
type textarea "*"
type textarea "Guidelines from [GEOGRAPHIC_DATA] Manual of Style, Science and technical writin…"
type textarea "*"
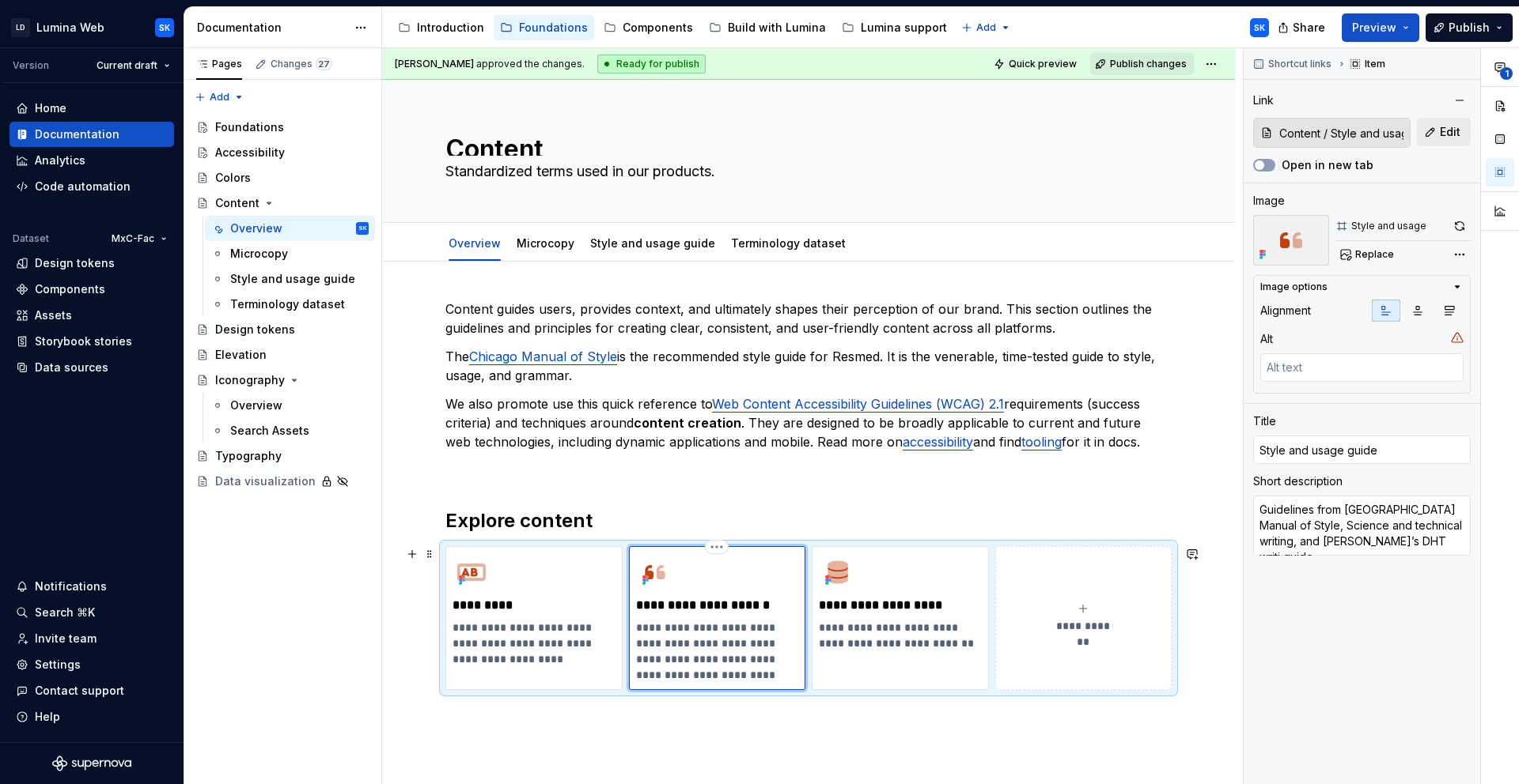
type textarea "Guidelines from Chicago Manual of Style, Science and technical writing, and [PE…"
type textarea "*"
type textarea "Guidelines from [GEOGRAPHIC_DATA] Manual of Style, Science and technical writin…"
type textarea "*"
type textarea "Guidelines from Chicago Manual of Style, Science and Technical writing, and [PE…"
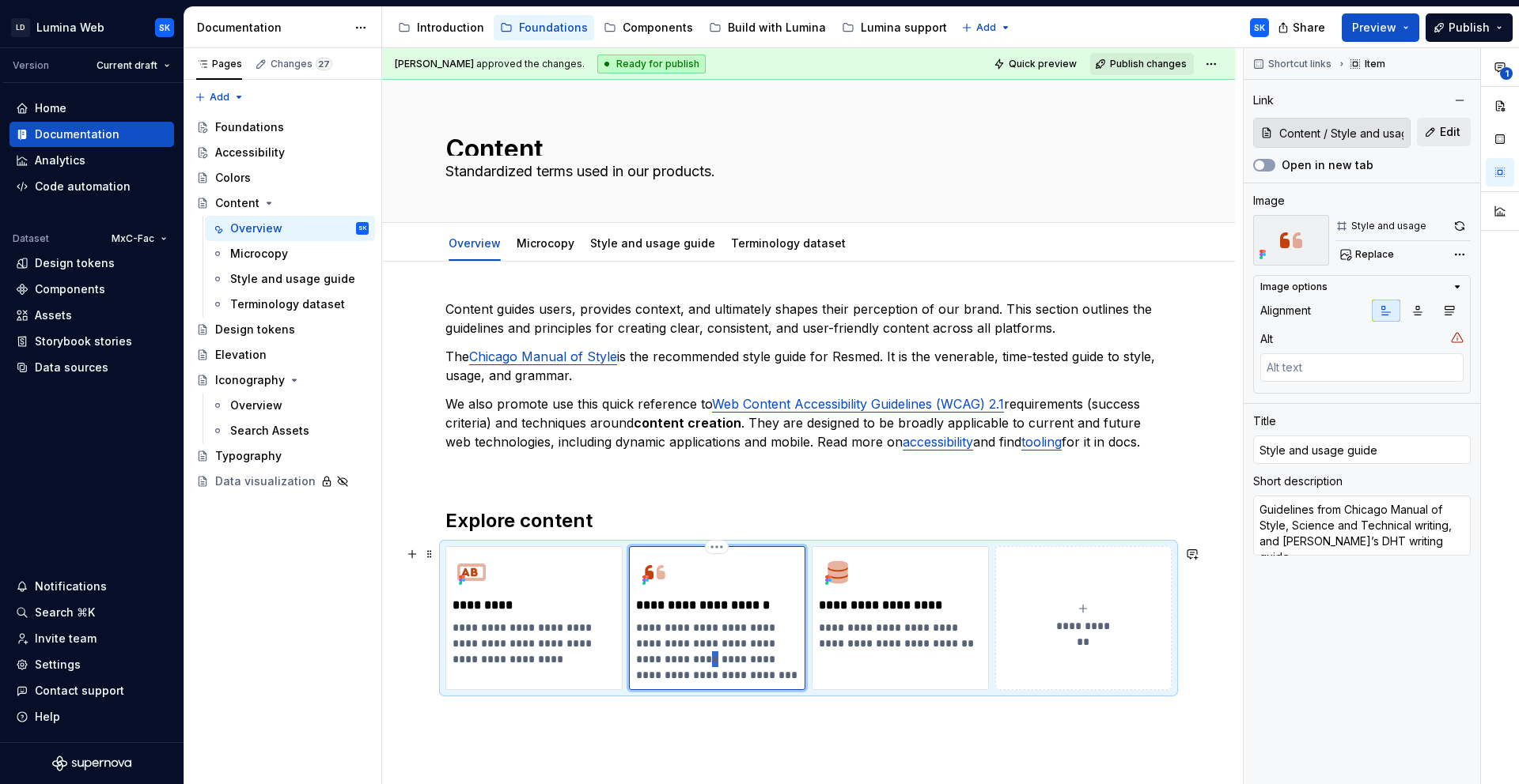
type textarea "*"
type textarea "Guidelines from [GEOGRAPHIC_DATA] Manual of Style, Science and Technical Writin…"
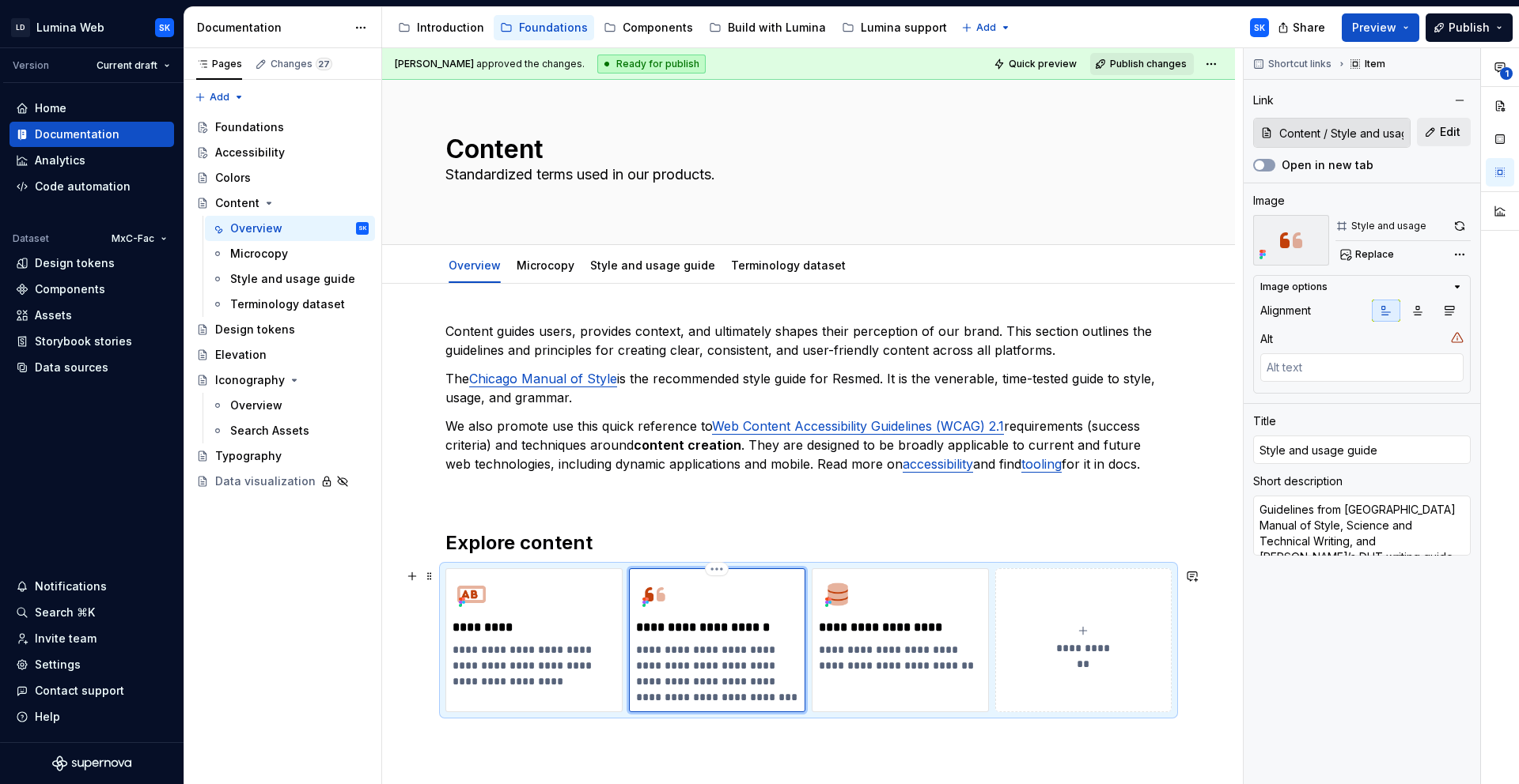
click at [699, 680] on p "**********" at bounding box center [717, 673] width 162 height 63
type textarea "*"
type textarea "Guidelines from [GEOGRAPHIC_DATA] Manual of Style, Science and Technical Writin…"
type textarea "*"
type textarea "Guidelines from [GEOGRAPHIC_DATA] Manual of Style, Science and Technical Writin…"
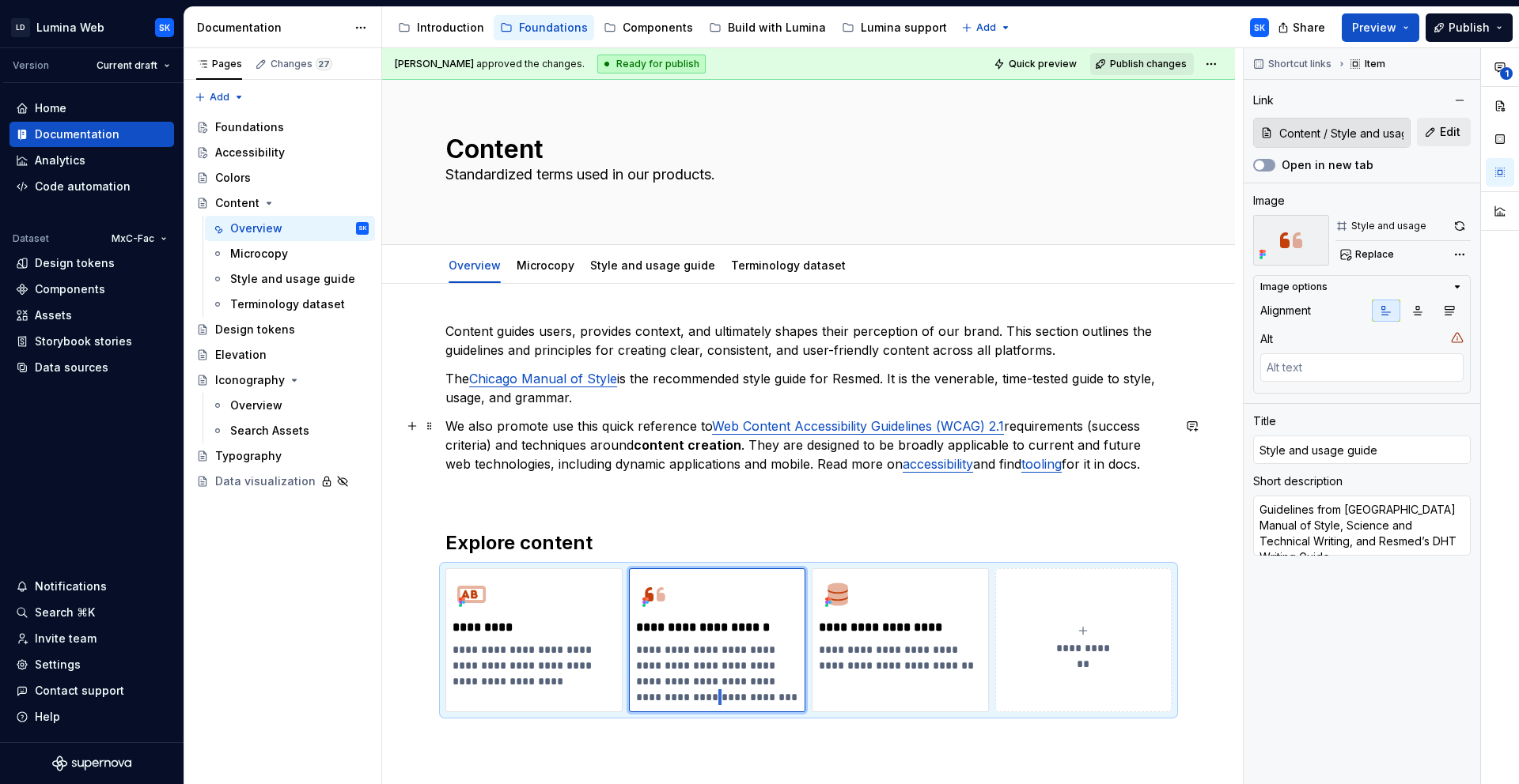
type textarea "*"
type textarea "Guidelines from [GEOGRAPHIC_DATA] Manual of Style, Science and Technical Writin…"
type textarea "*"
type textarea "Guidelines from [GEOGRAPHIC_DATA] Manual of Style, Science and Technical Writin…"
type textarea "*"
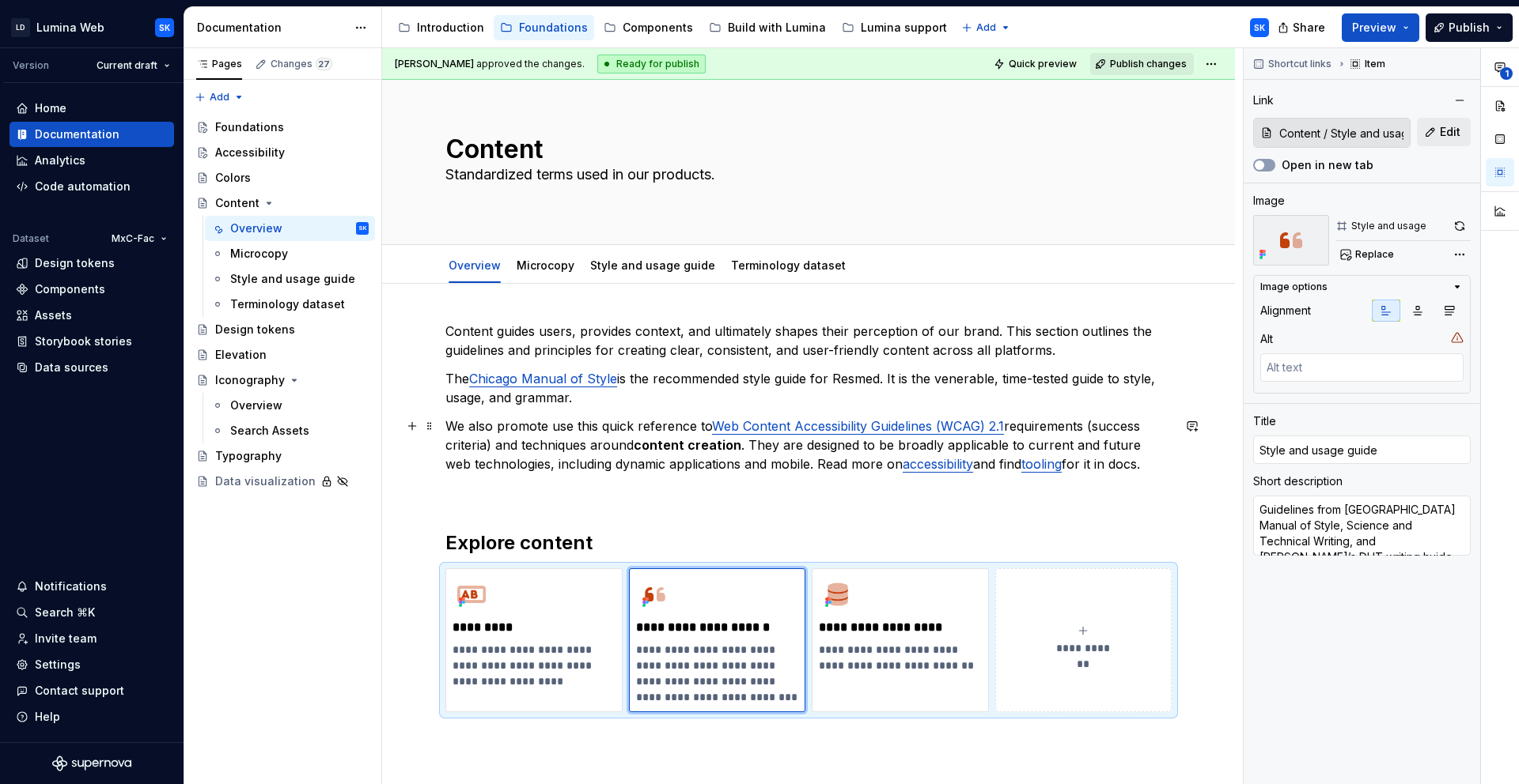
type textarea "Guidelines from [GEOGRAPHIC_DATA] Manual of Style, Science and Technical Writin…"
type textarea "*"
type textarea "Guidelines from [GEOGRAPHIC_DATA] Manual of Style, Science and Technical Writin…"
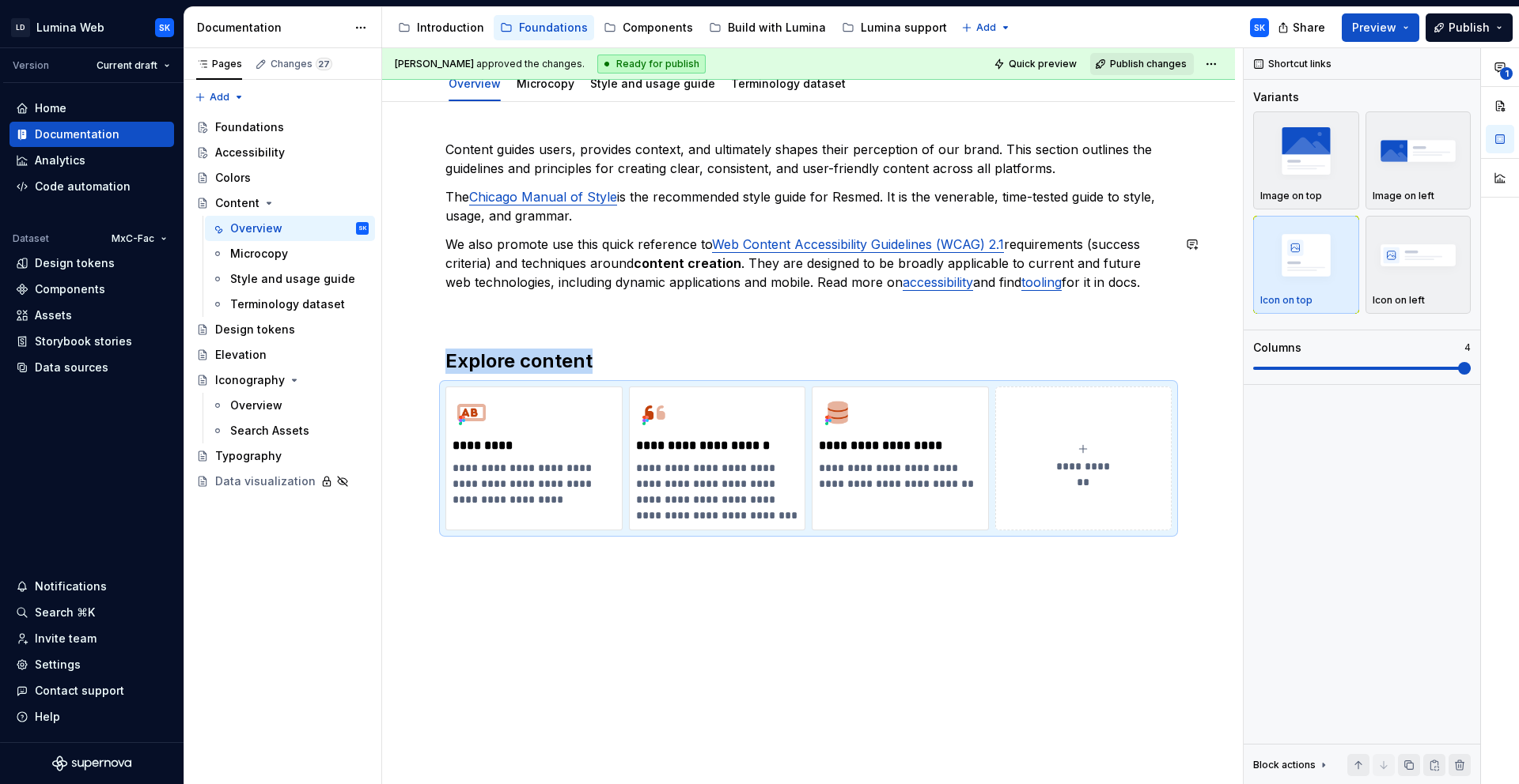
scroll to position [181, 0]
click at [773, 502] on p "**********" at bounding box center [717, 493] width 162 height 63
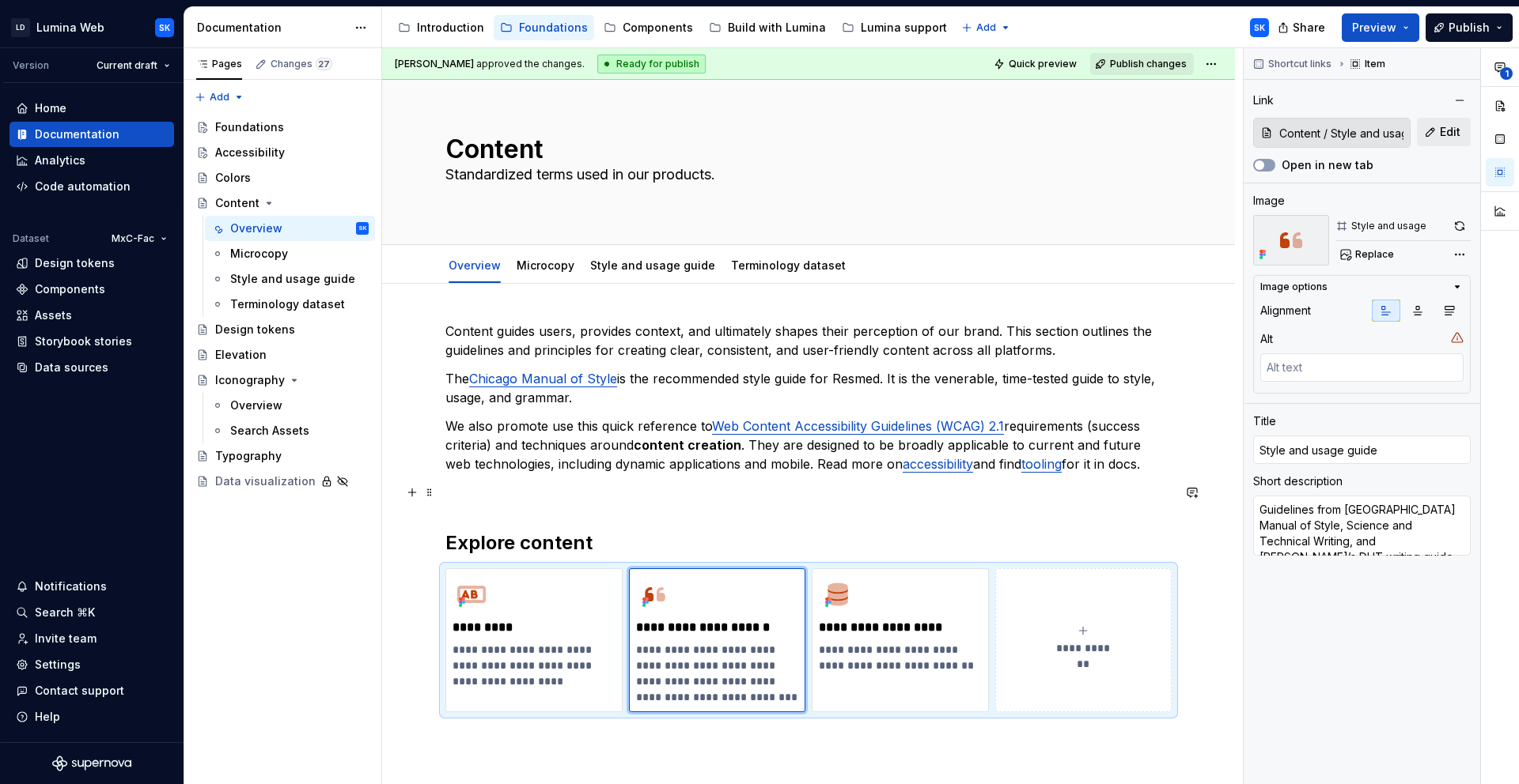
scroll to position [21, 0]
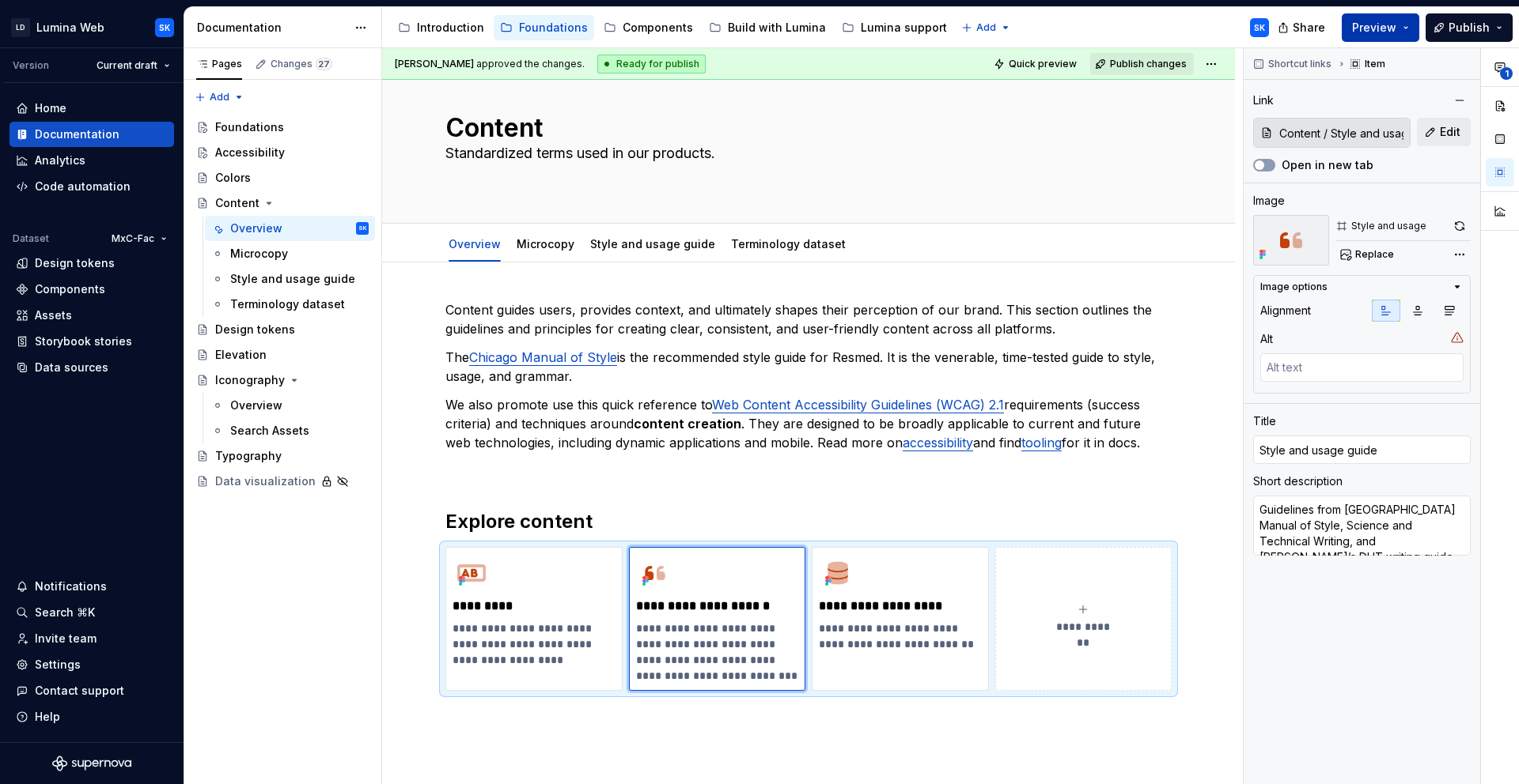
click at [1406, 32] on button "Preview" at bounding box center [1380, 28] width 77 height 29
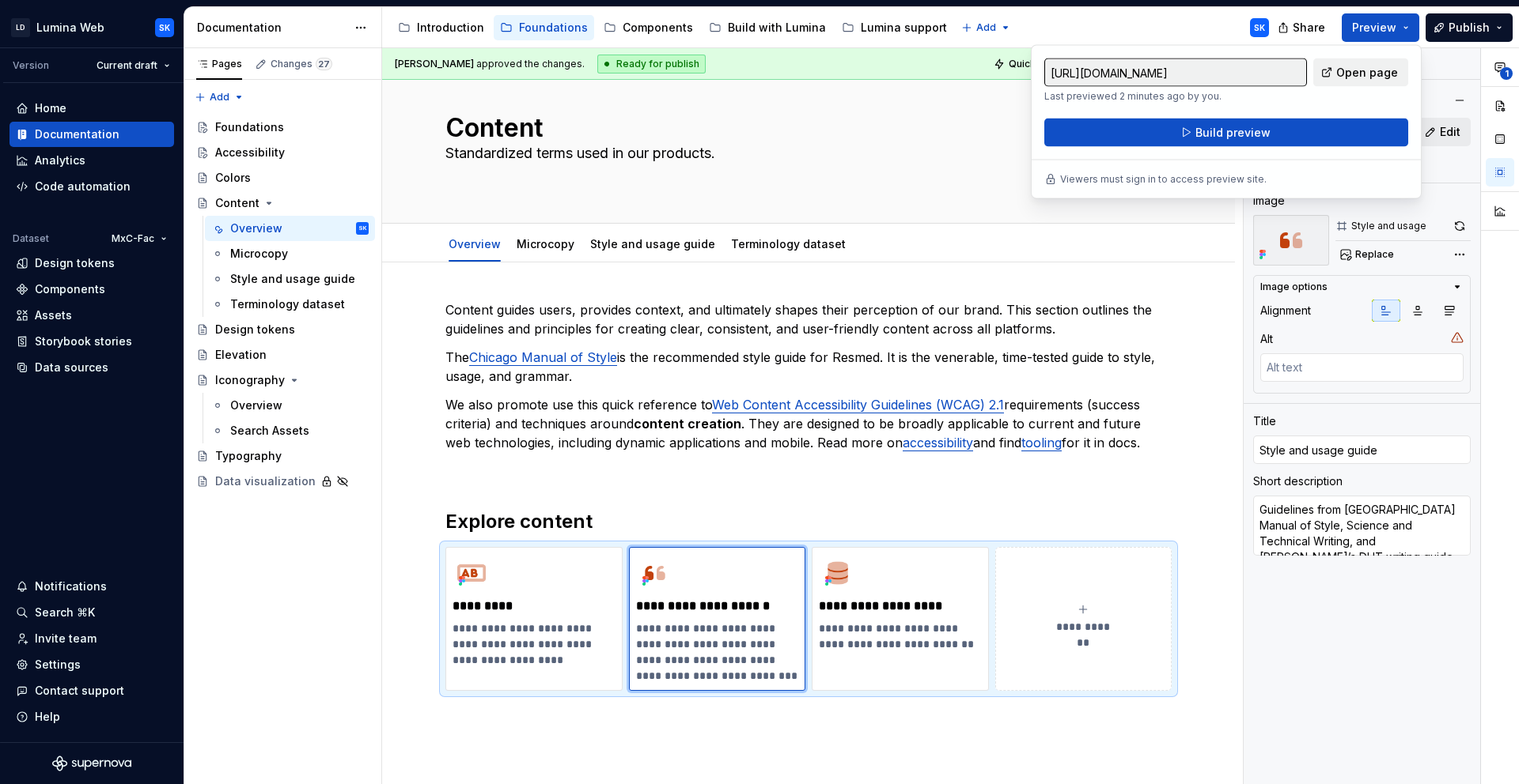
click at [1181, 26] on div "Accessibility guide for tree Page tree. Navigate the tree with the arrow keys. …" at bounding box center [831, 27] width 899 height 41
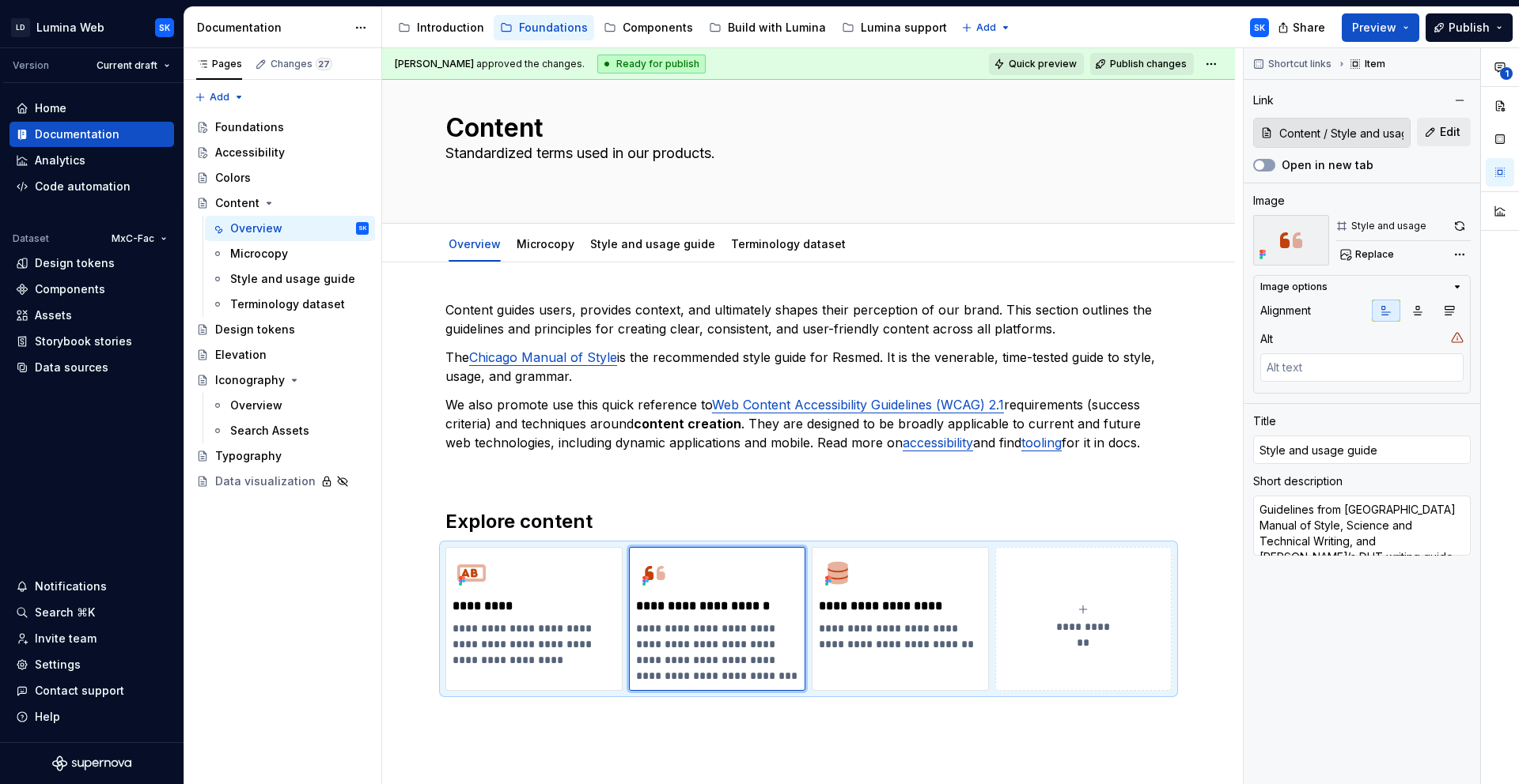
click at [1032, 67] on span "Quick preview" at bounding box center [1042, 63] width 68 height 12
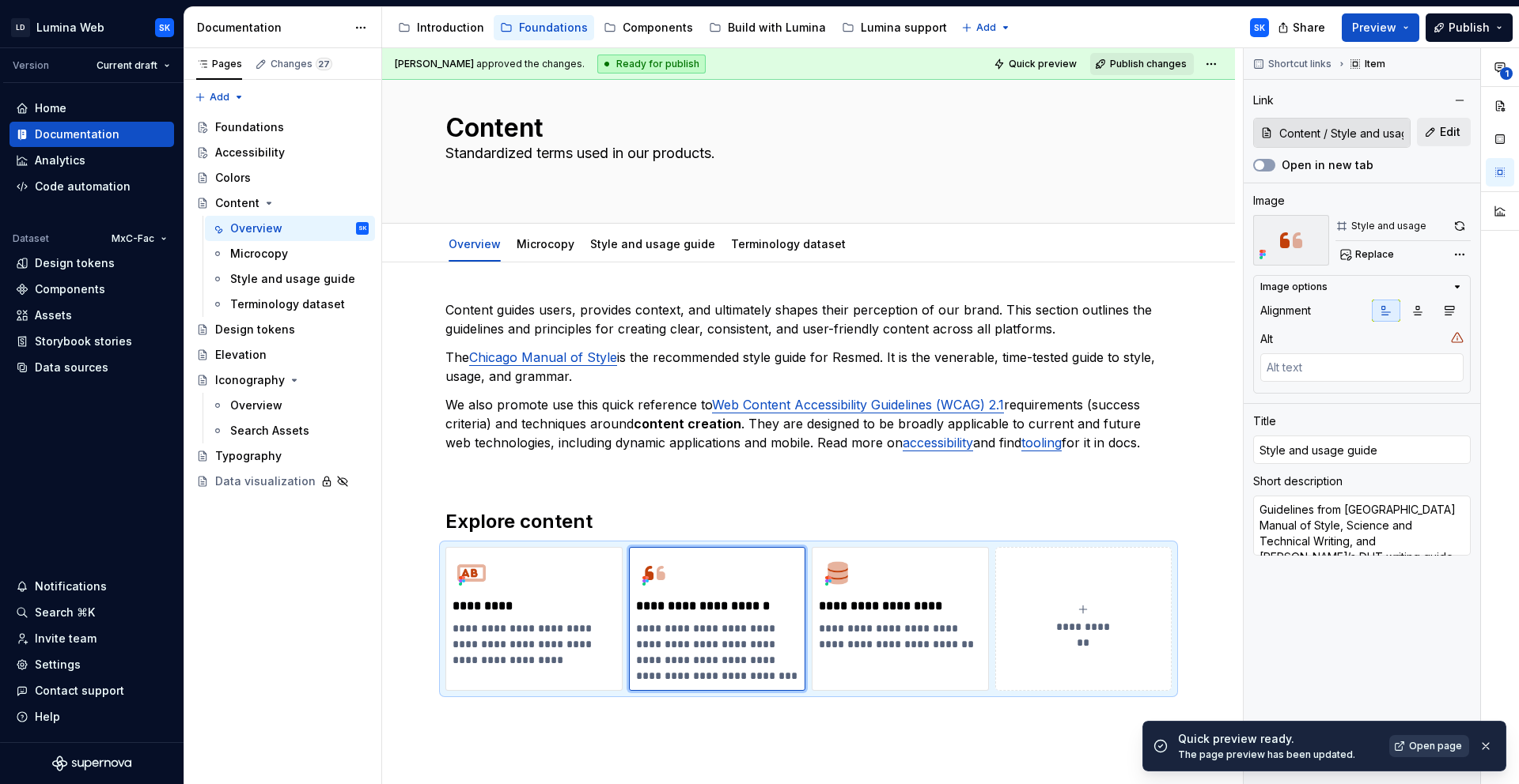
click at [1432, 744] on span "Open page" at bounding box center [1435, 746] width 53 height 12
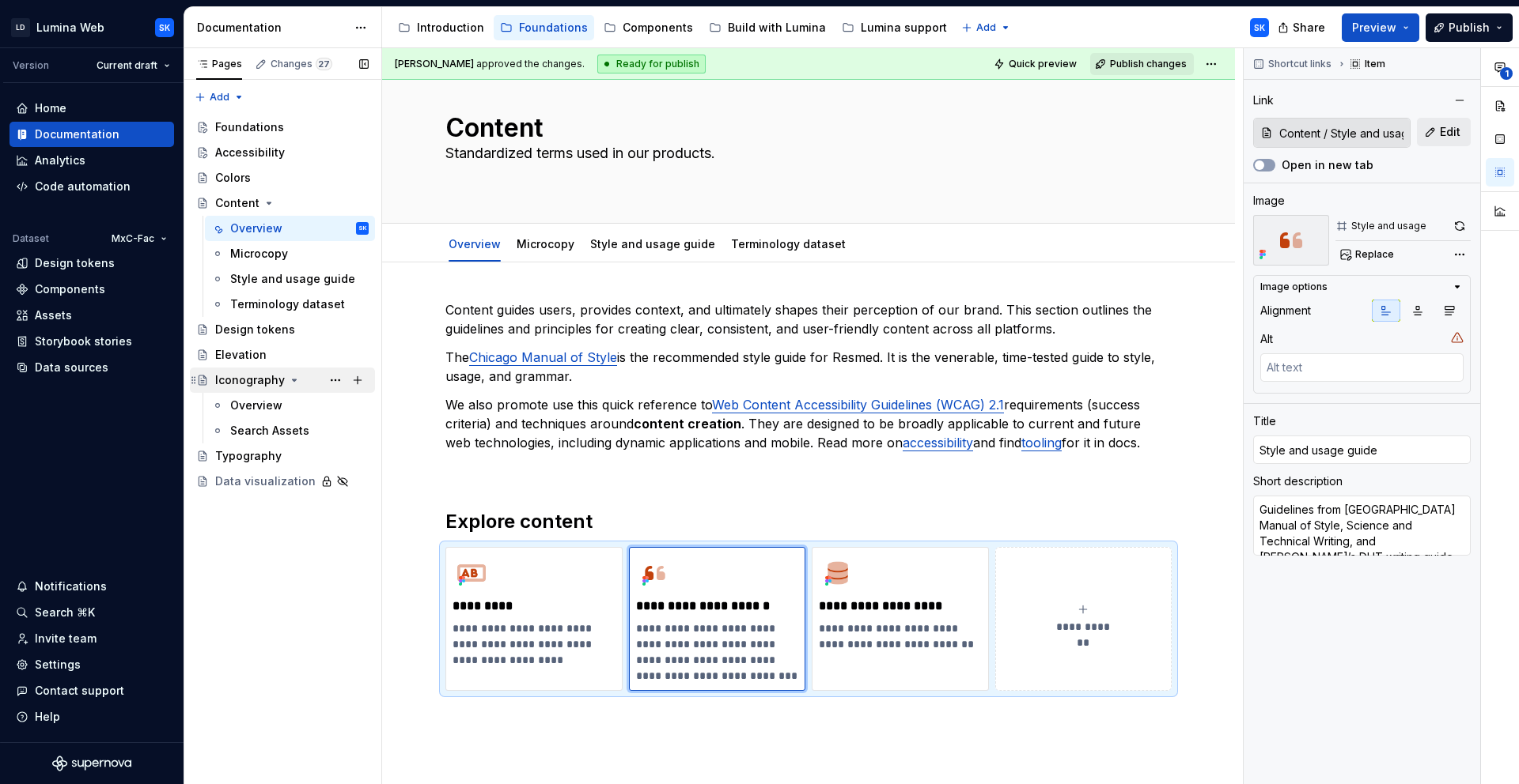
click at [308, 379] on div "Iconography" at bounding box center [291, 380] width 154 height 22
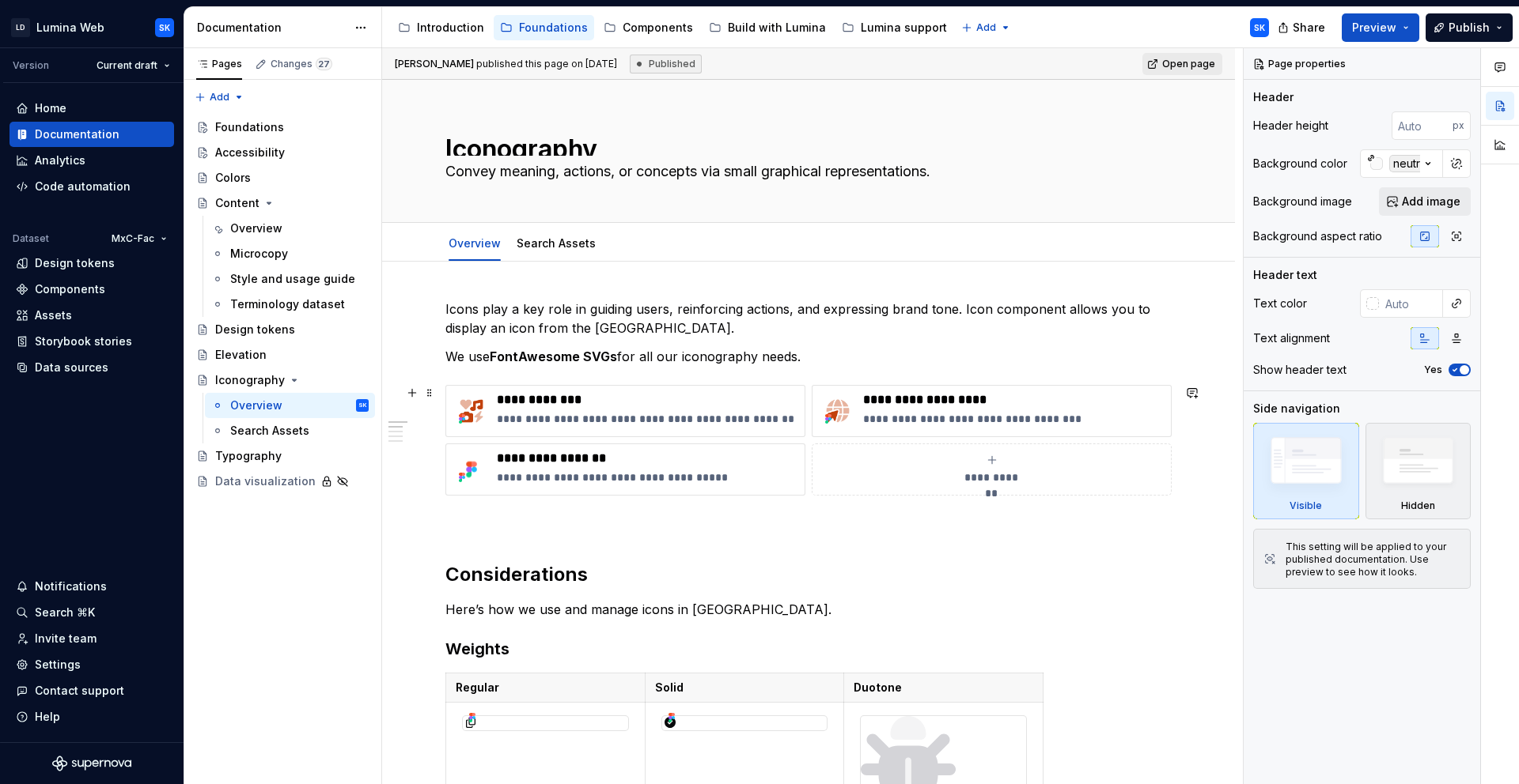
click at [807, 441] on div "**********" at bounding box center [808, 440] width 726 height 111
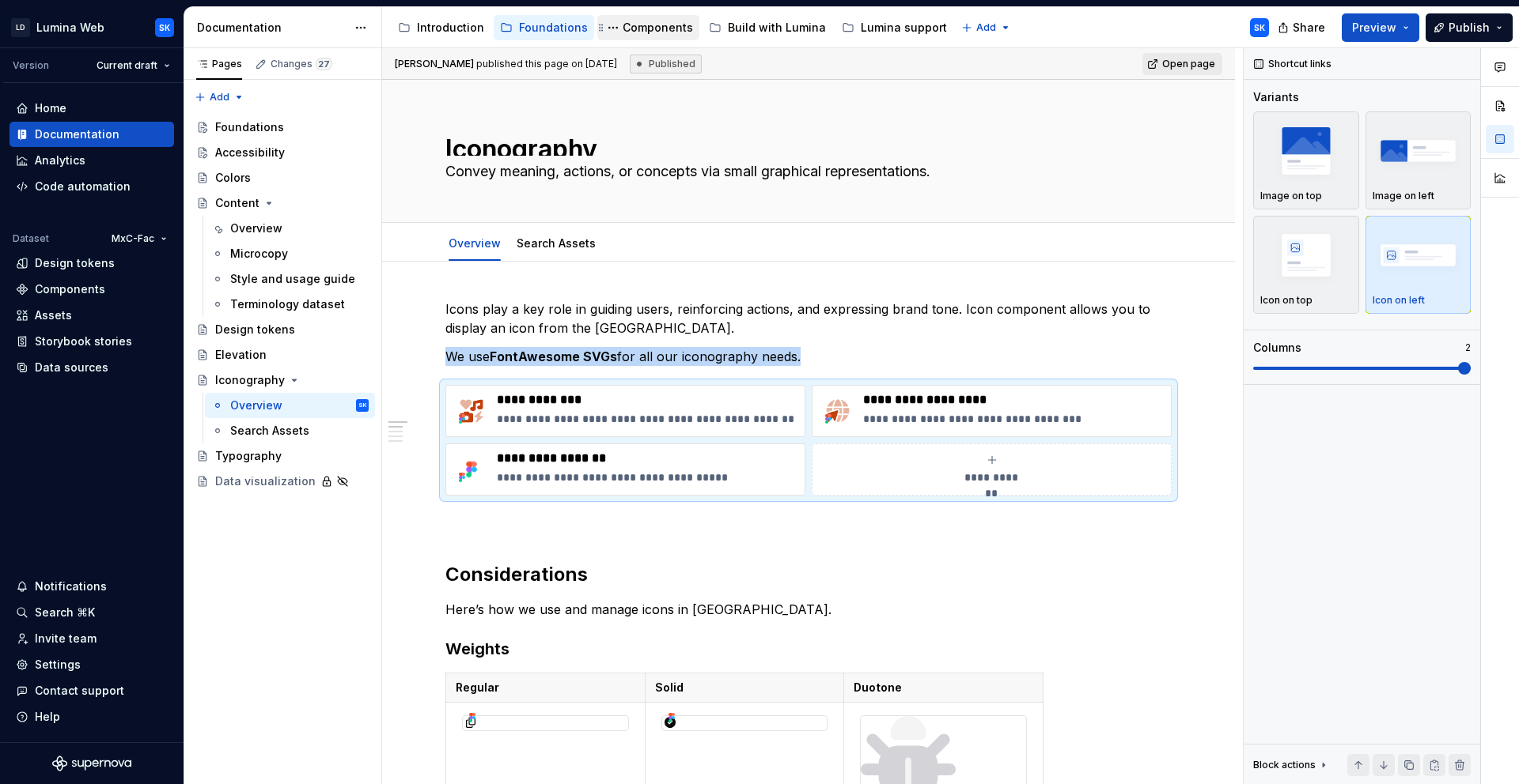
click at [680, 30] on div "Components" at bounding box center [658, 28] width 71 height 16
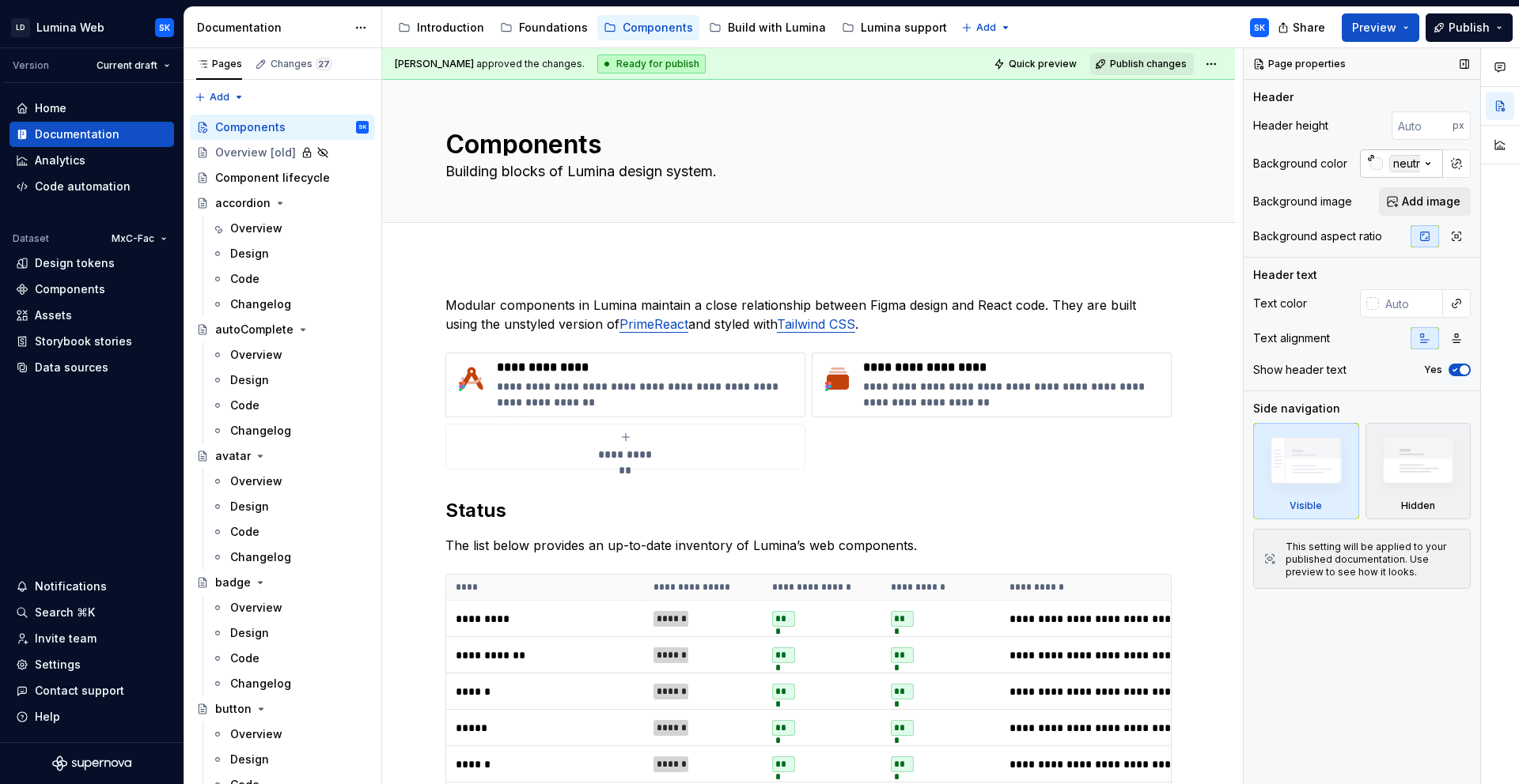
click at [1427, 162] on icon "button" at bounding box center [1427, 163] width 16 height 16
click at [1429, 163] on div "Comments Open comments No comments yet Select ‘Comment’ from the block context …" at bounding box center [1381, 417] width 275 height 737
click at [1431, 163] on icon "button" at bounding box center [1427, 163] width 16 height 16
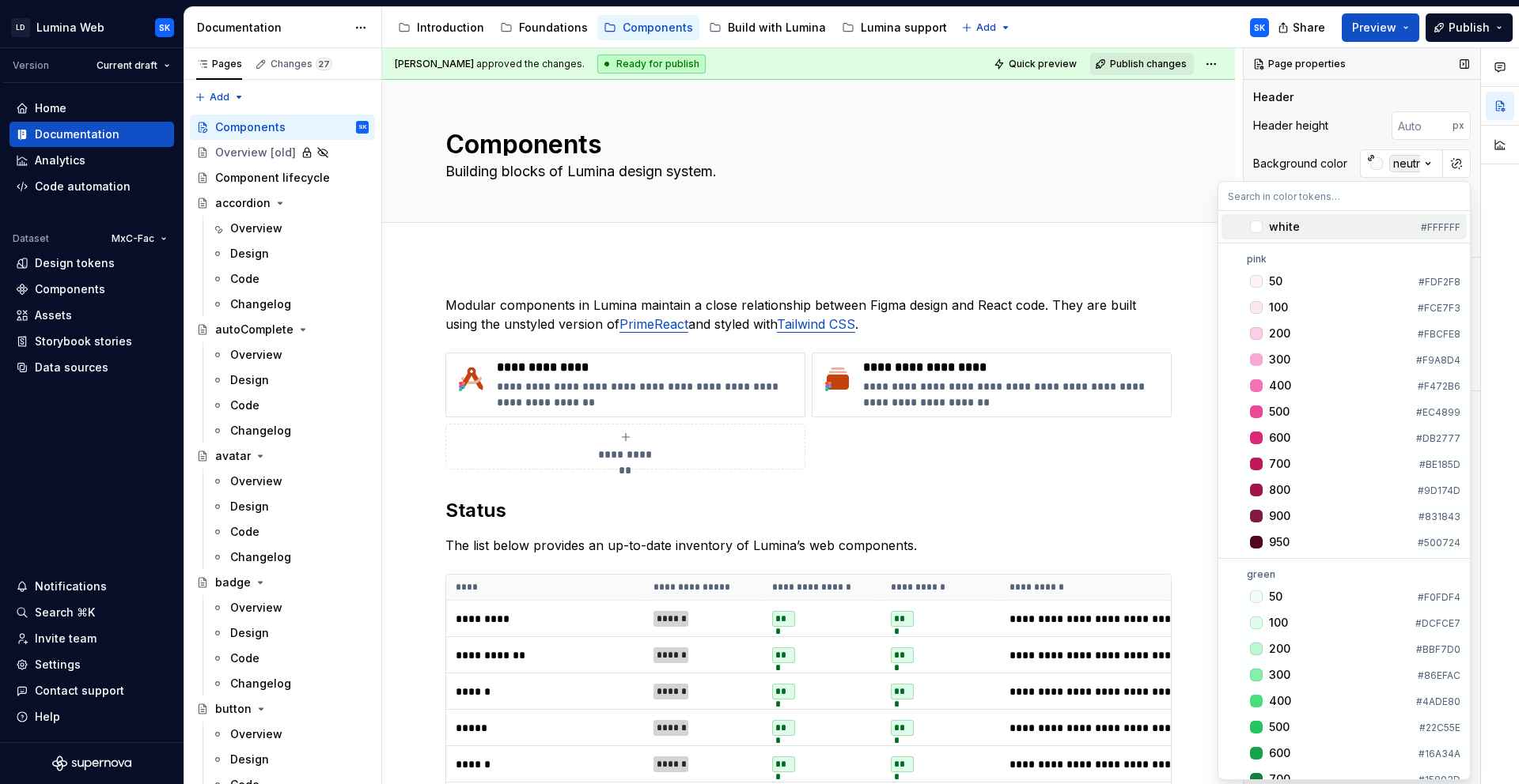
click at [1319, 230] on div "white" at bounding box center [1341, 226] width 145 height 16
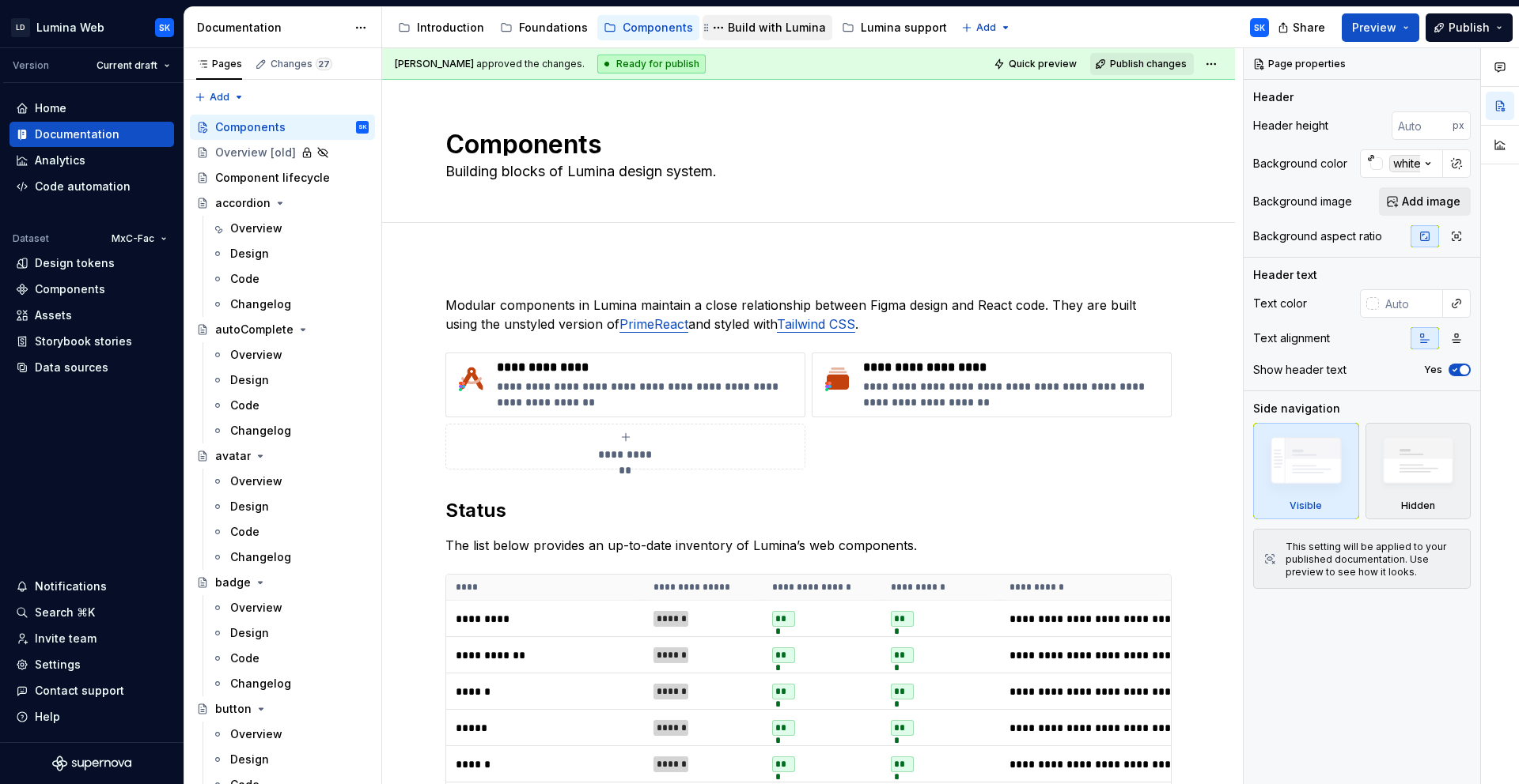
click at [777, 31] on div "Build with Lumina" at bounding box center [777, 28] width 98 height 16
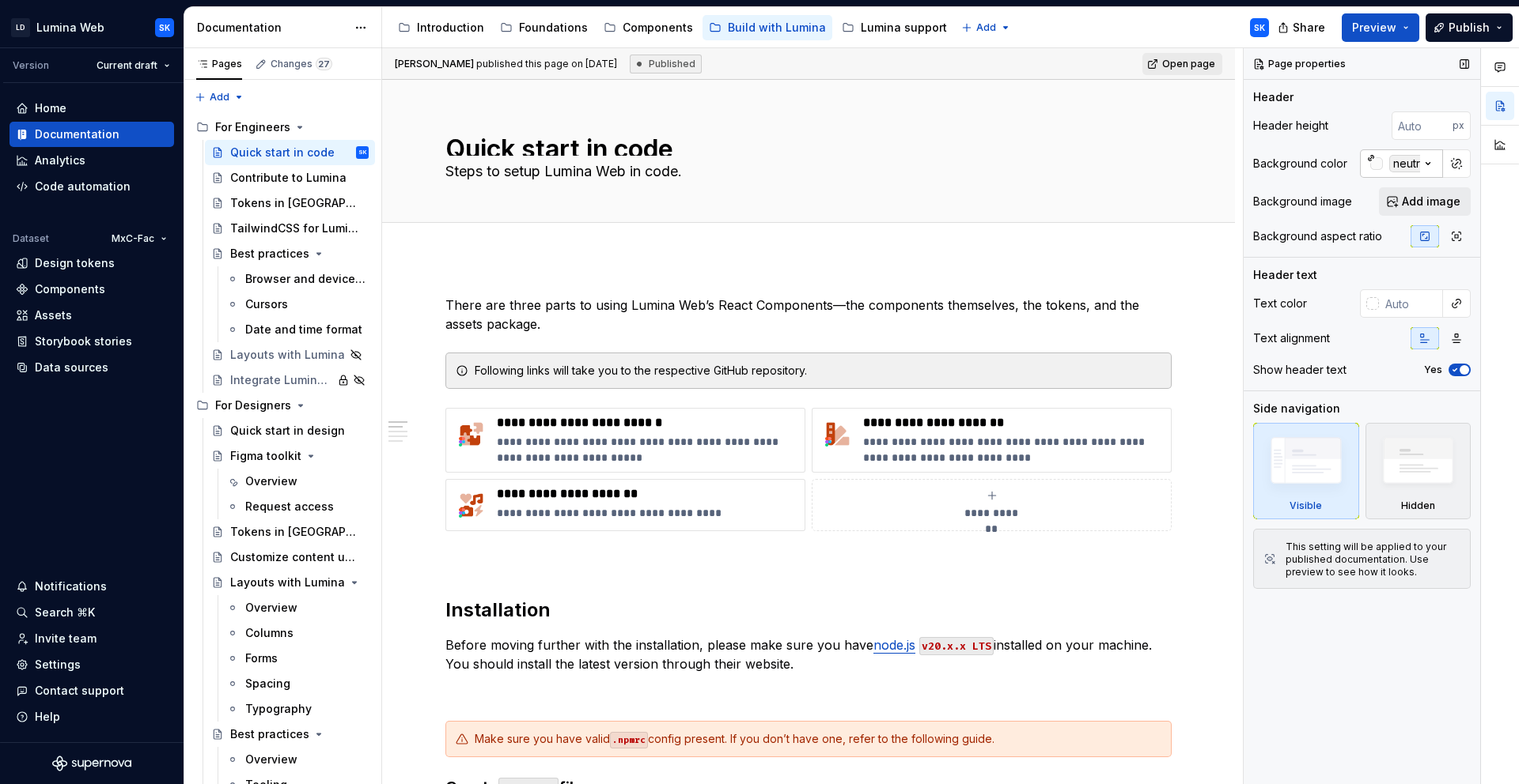
click at [1431, 166] on icon "button" at bounding box center [1427, 163] width 16 height 16
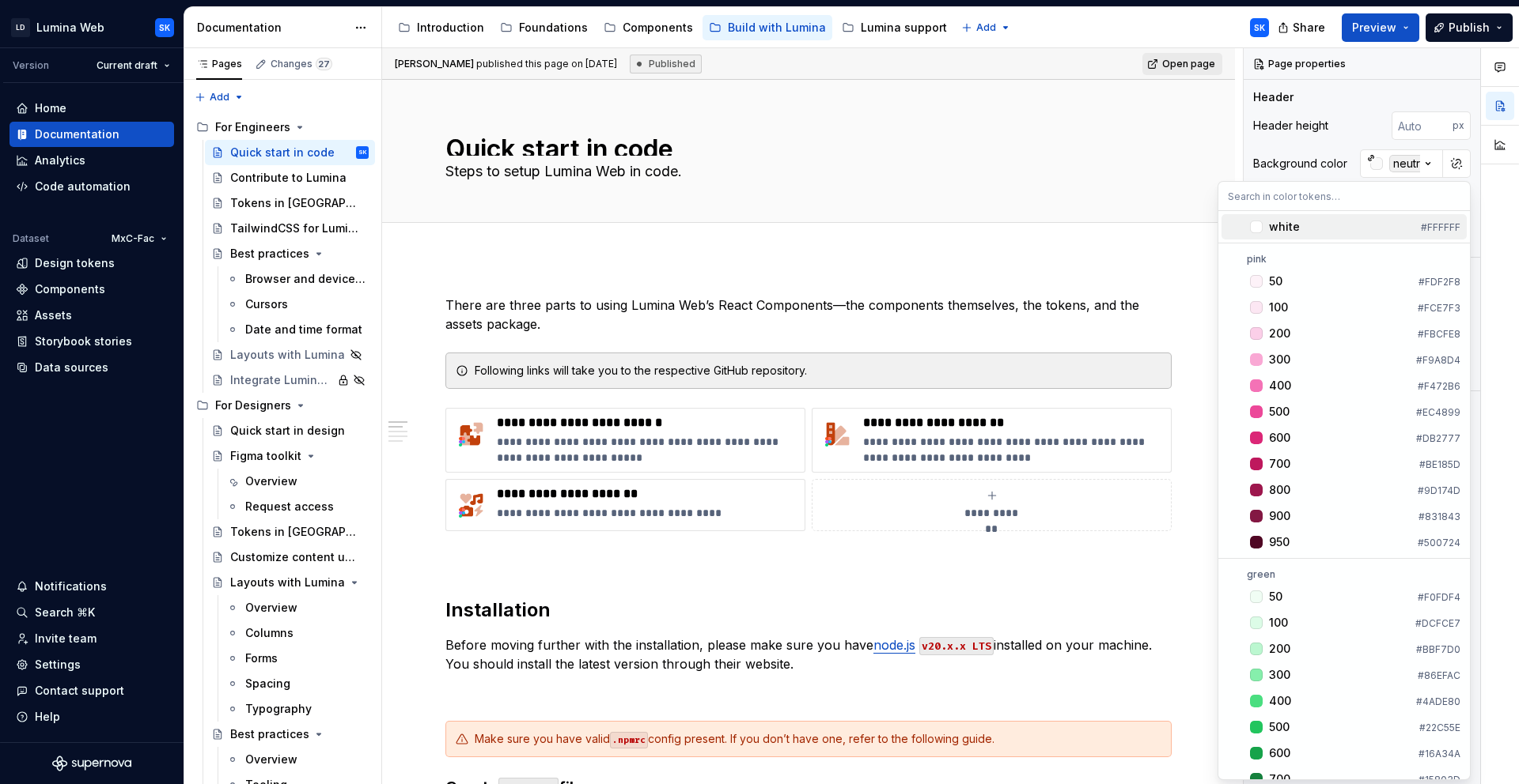
click at [1332, 227] on div "white" at bounding box center [1341, 226] width 145 height 16
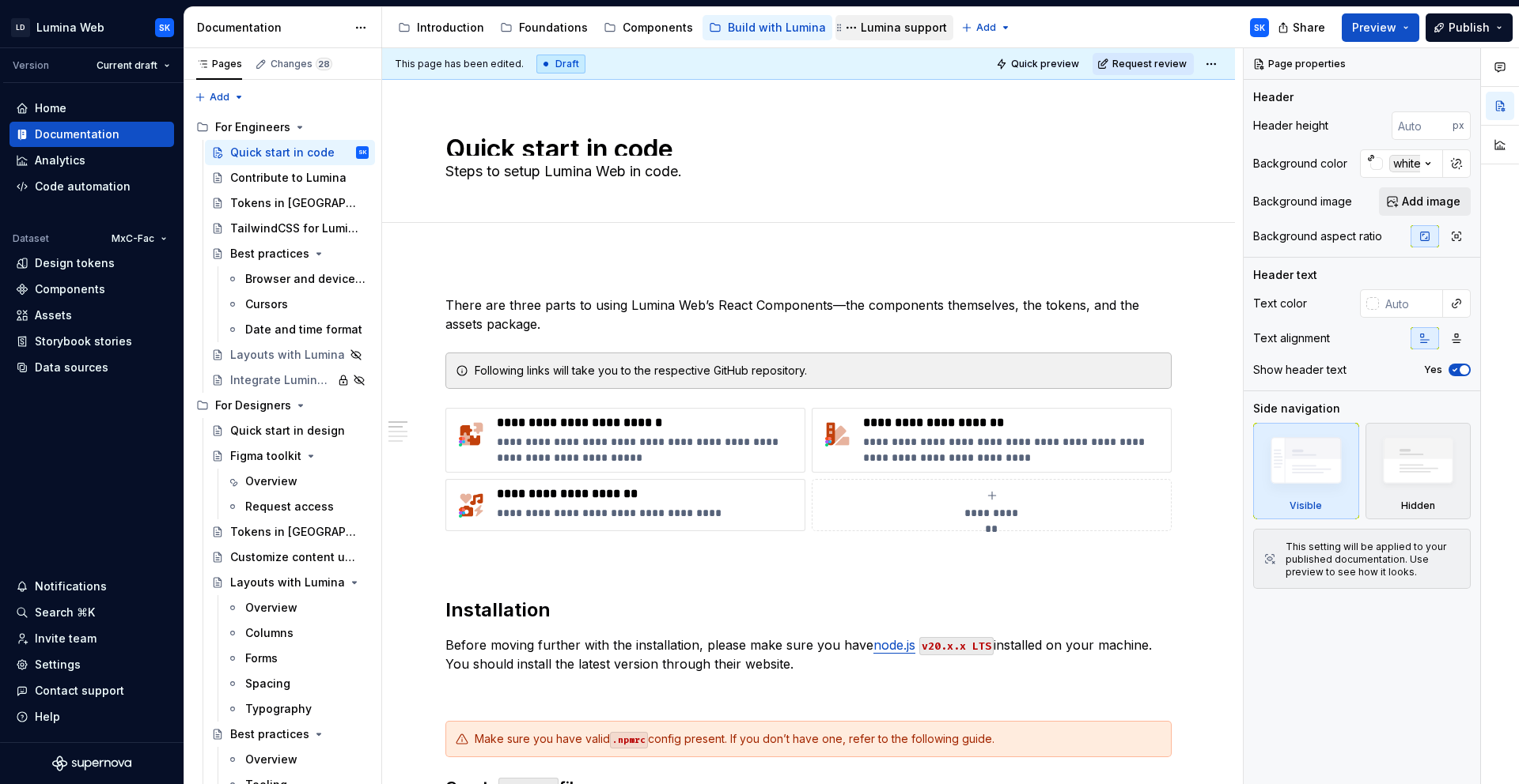
click at [876, 29] on div "Lumina support" at bounding box center [904, 28] width 86 height 16
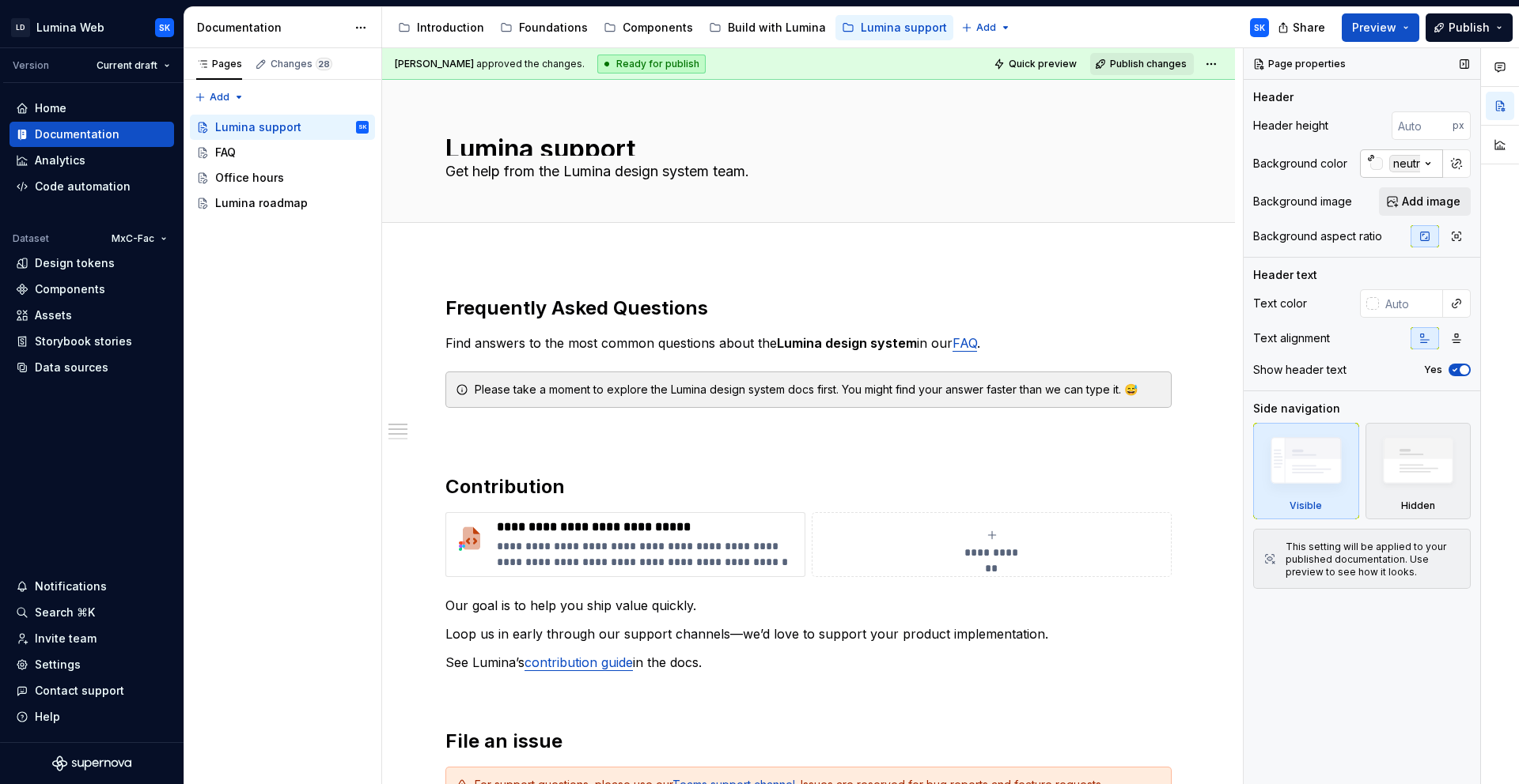
click at [1427, 162] on icon "button" at bounding box center [1427, 163] width 16 height 16
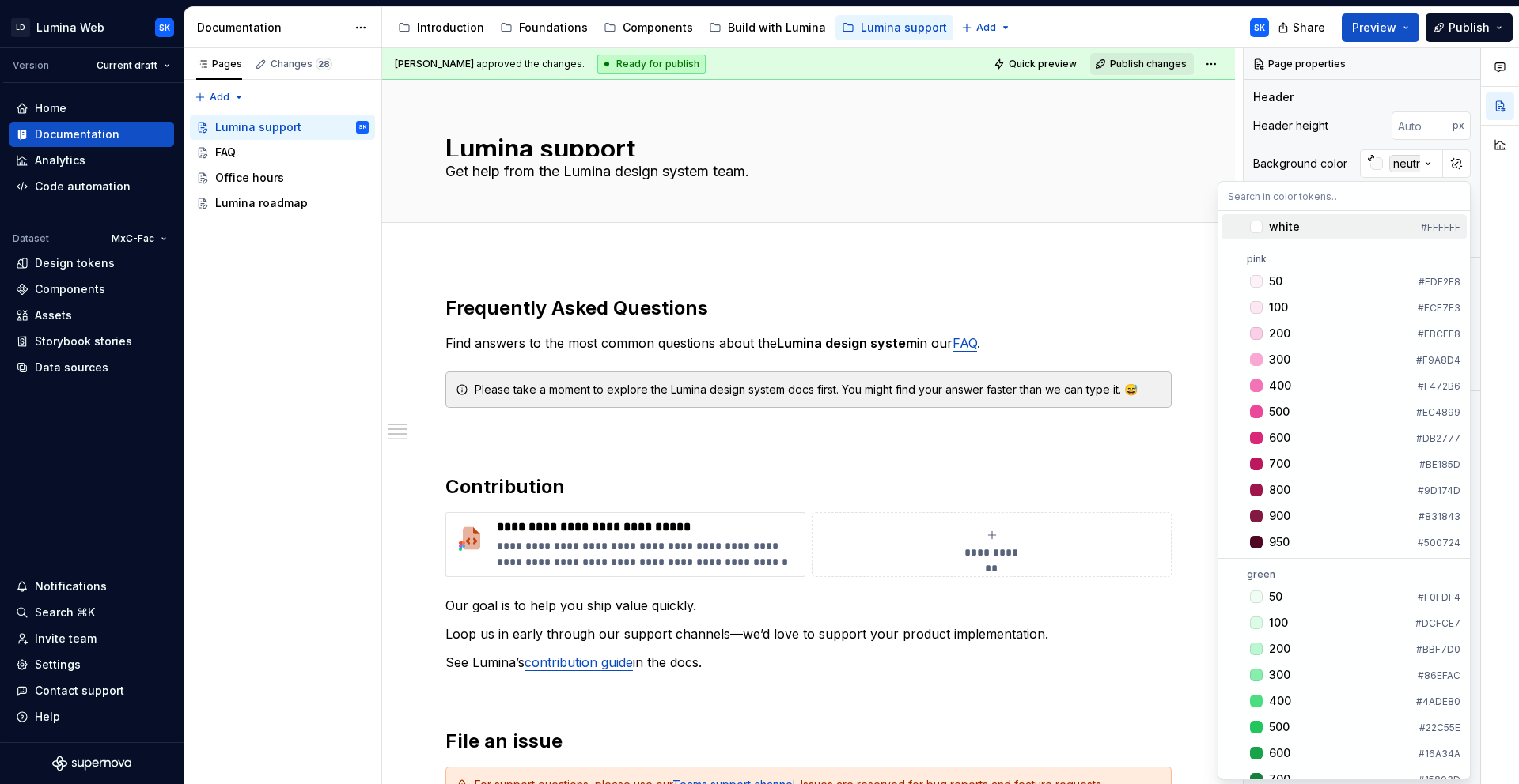
click at [1341, 225] on div "white" at bounding box center [1341, 226] width 145 height 16
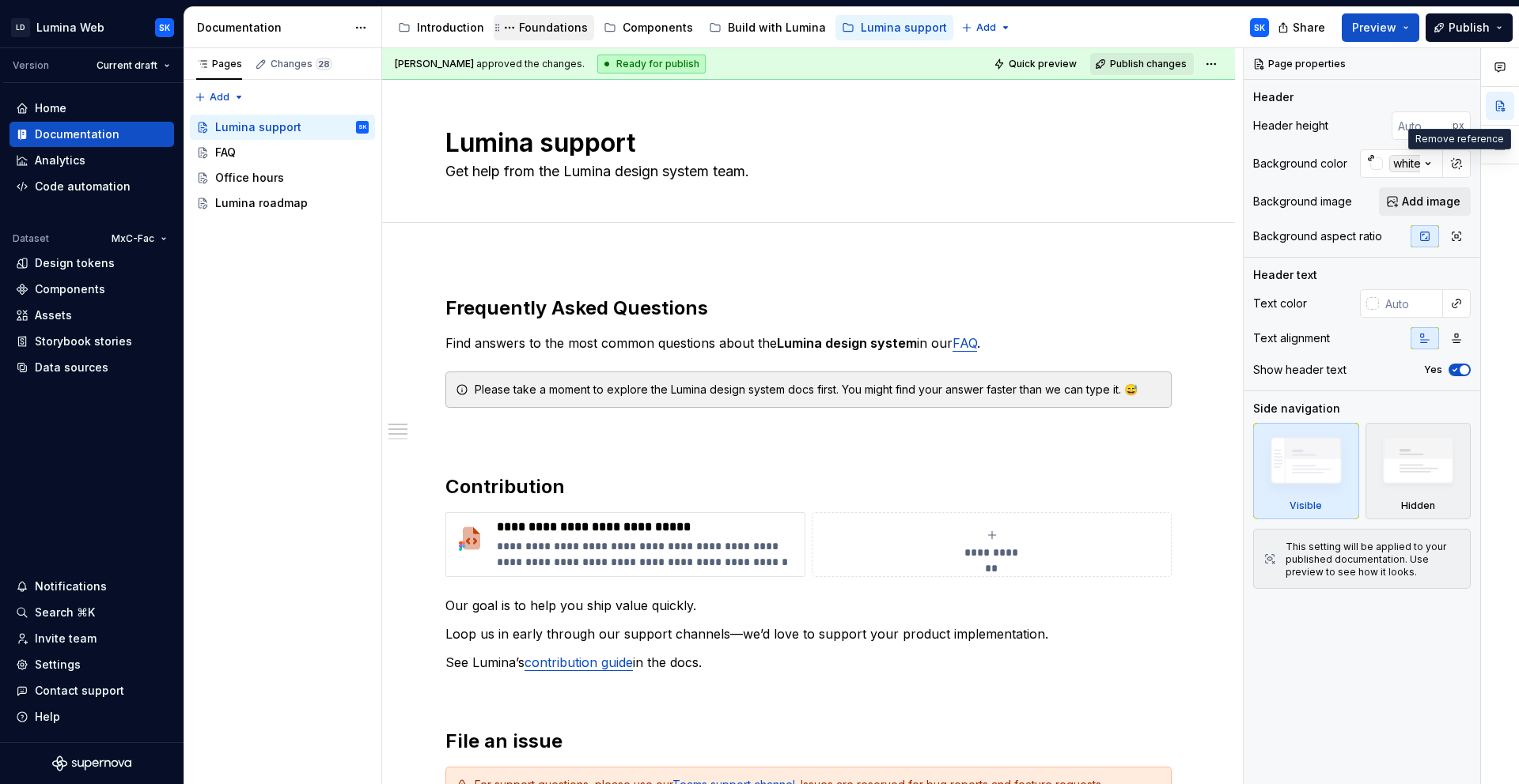
click at [549, 25] on div "Foundations" at bounding box center [553, 28] width 69 height 16
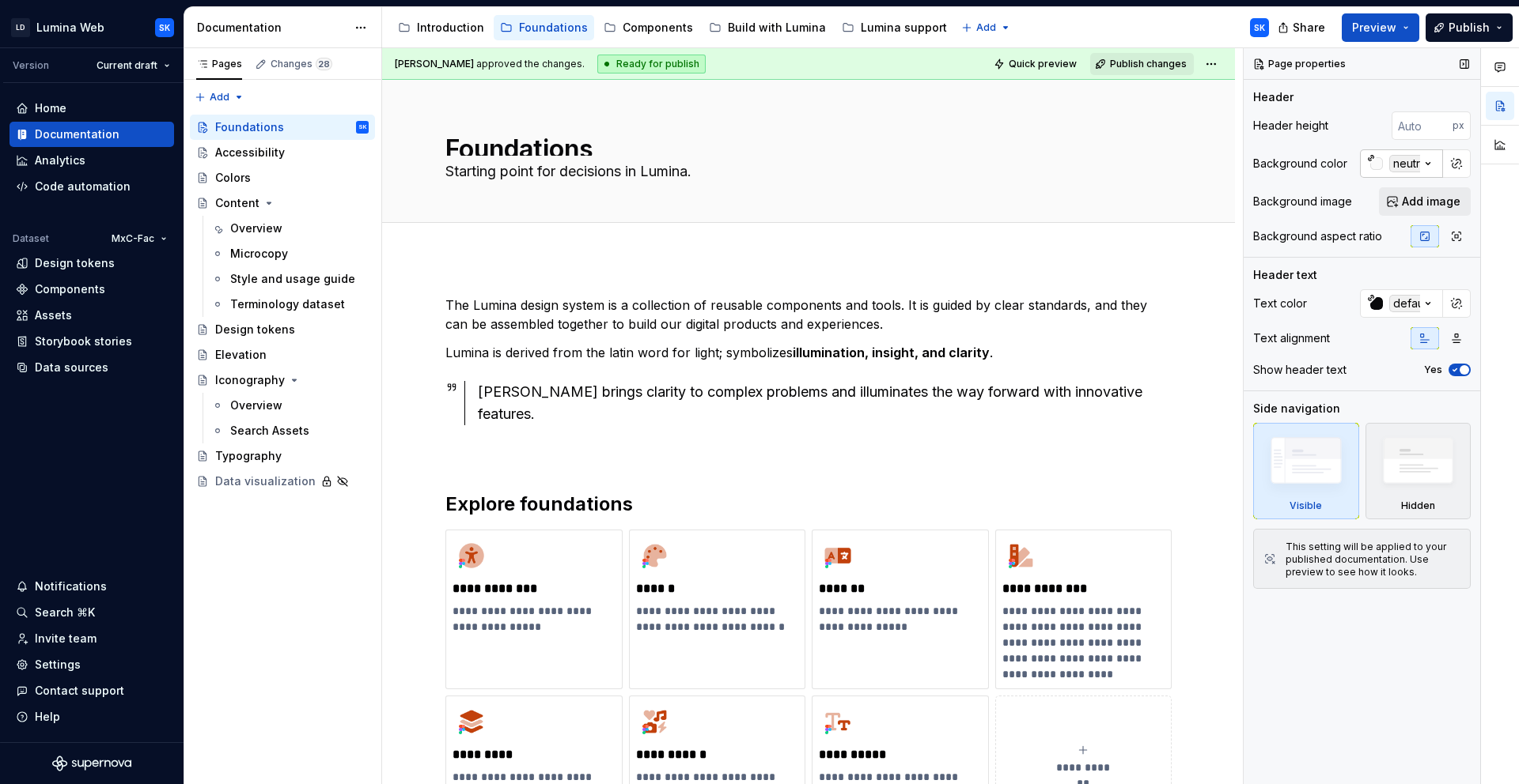
click at [1432, 159] on icon "button" at bounding box center [1427, 163] width 16 height 16
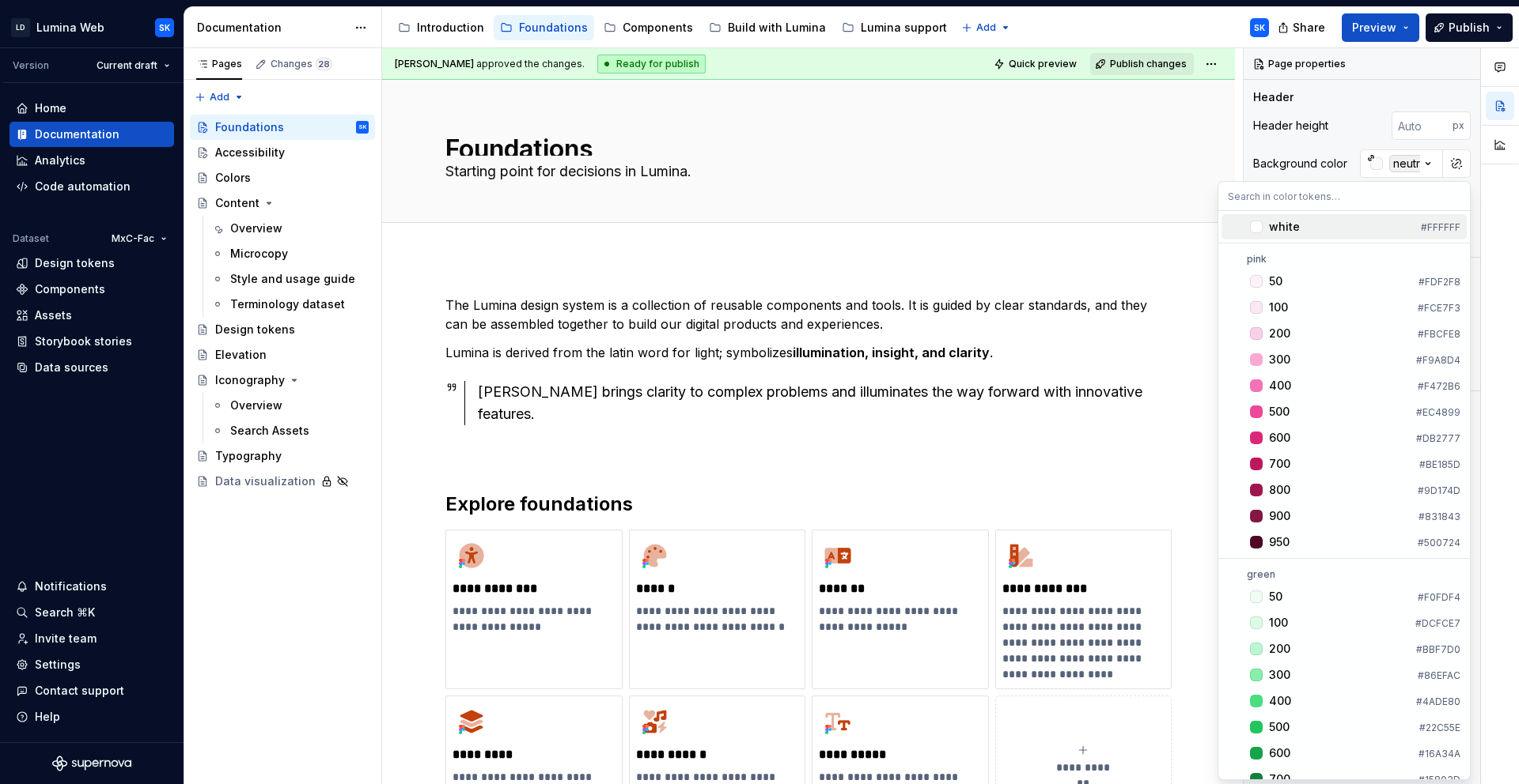
click at [1363, 226] on div "white" at bounding box center [1341, 226] width 145 height 16
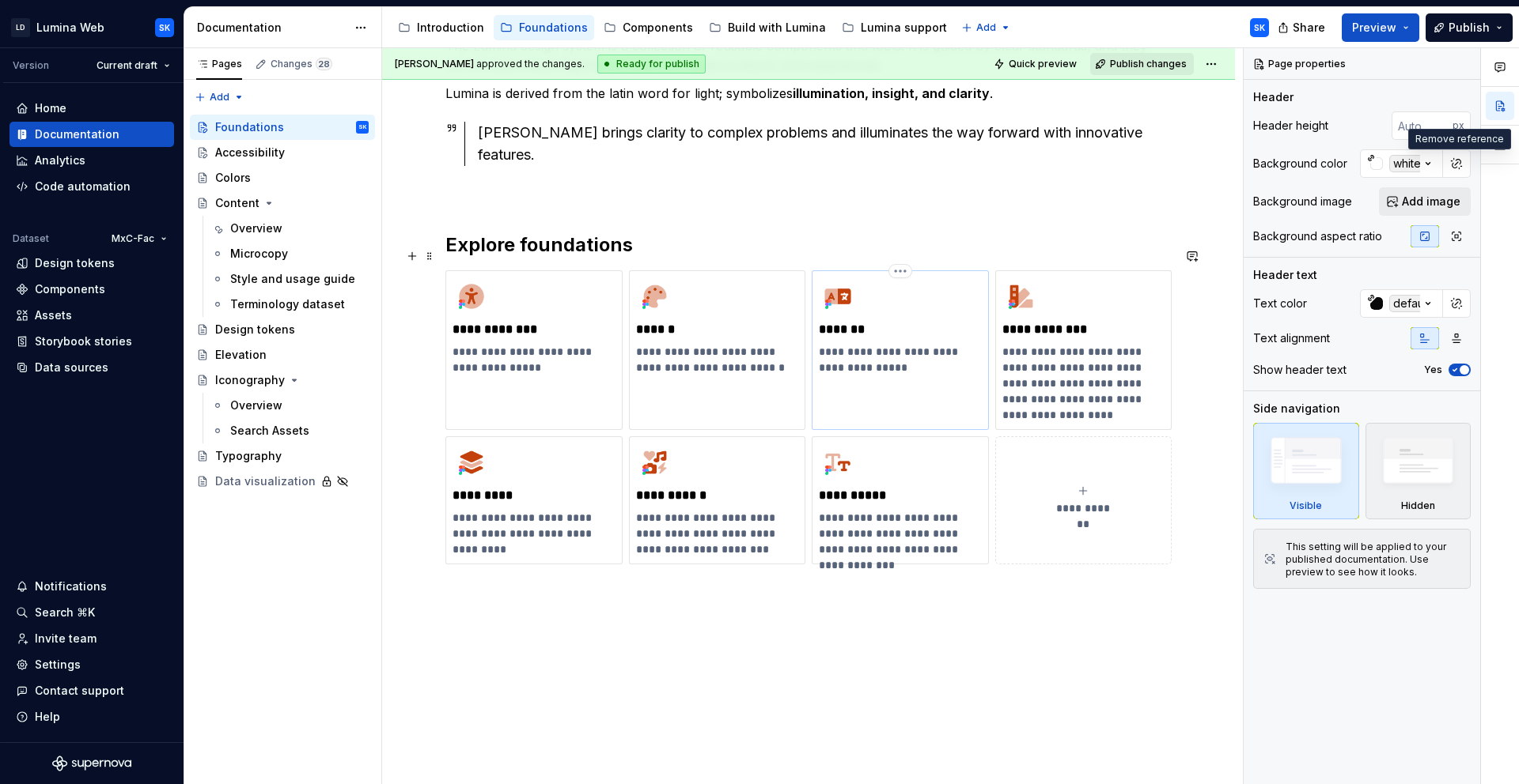
scroll to position [270, 0]
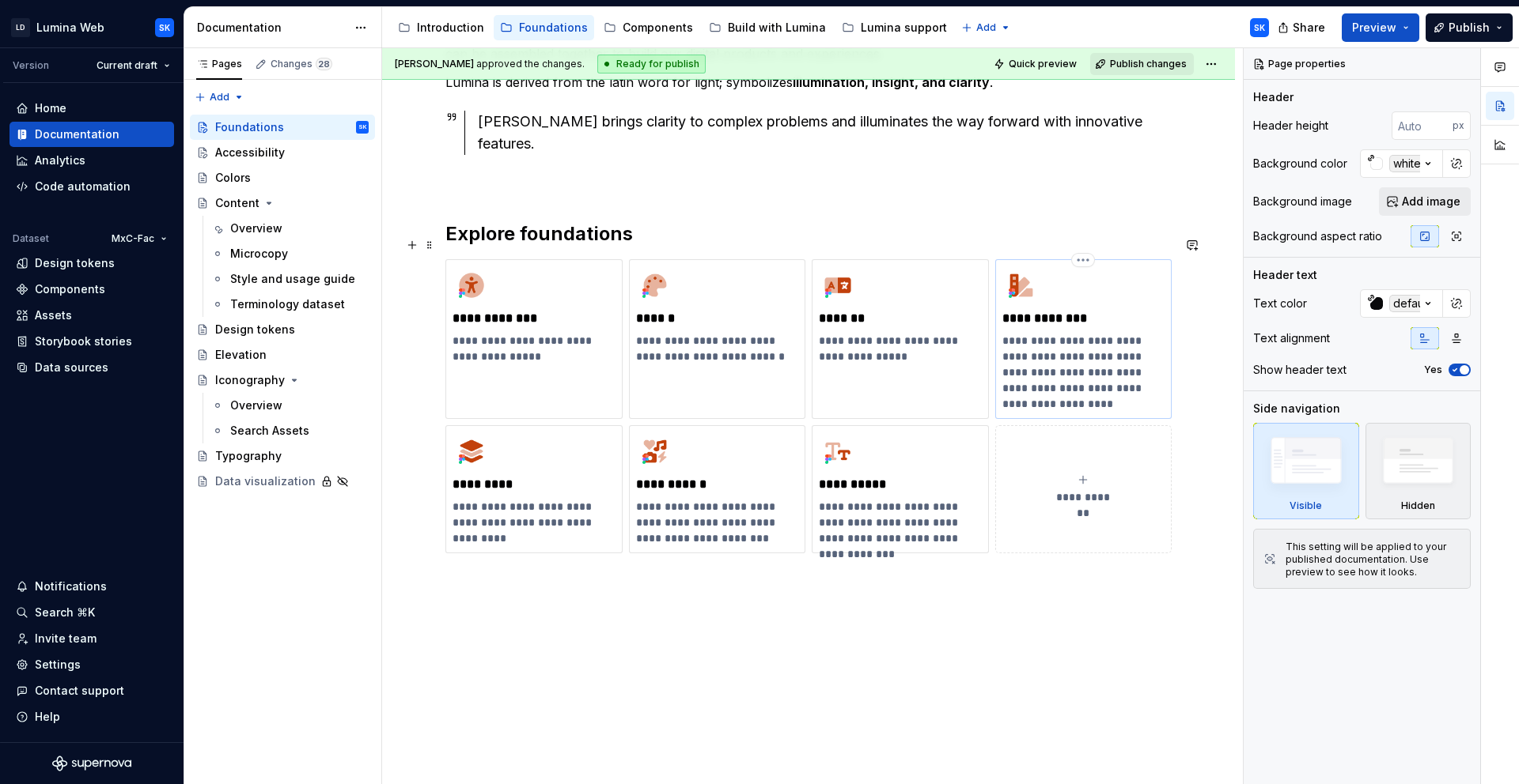
click at [1004, 333] on p "**********" at bounding box center [1083, 372] width 162 height 79
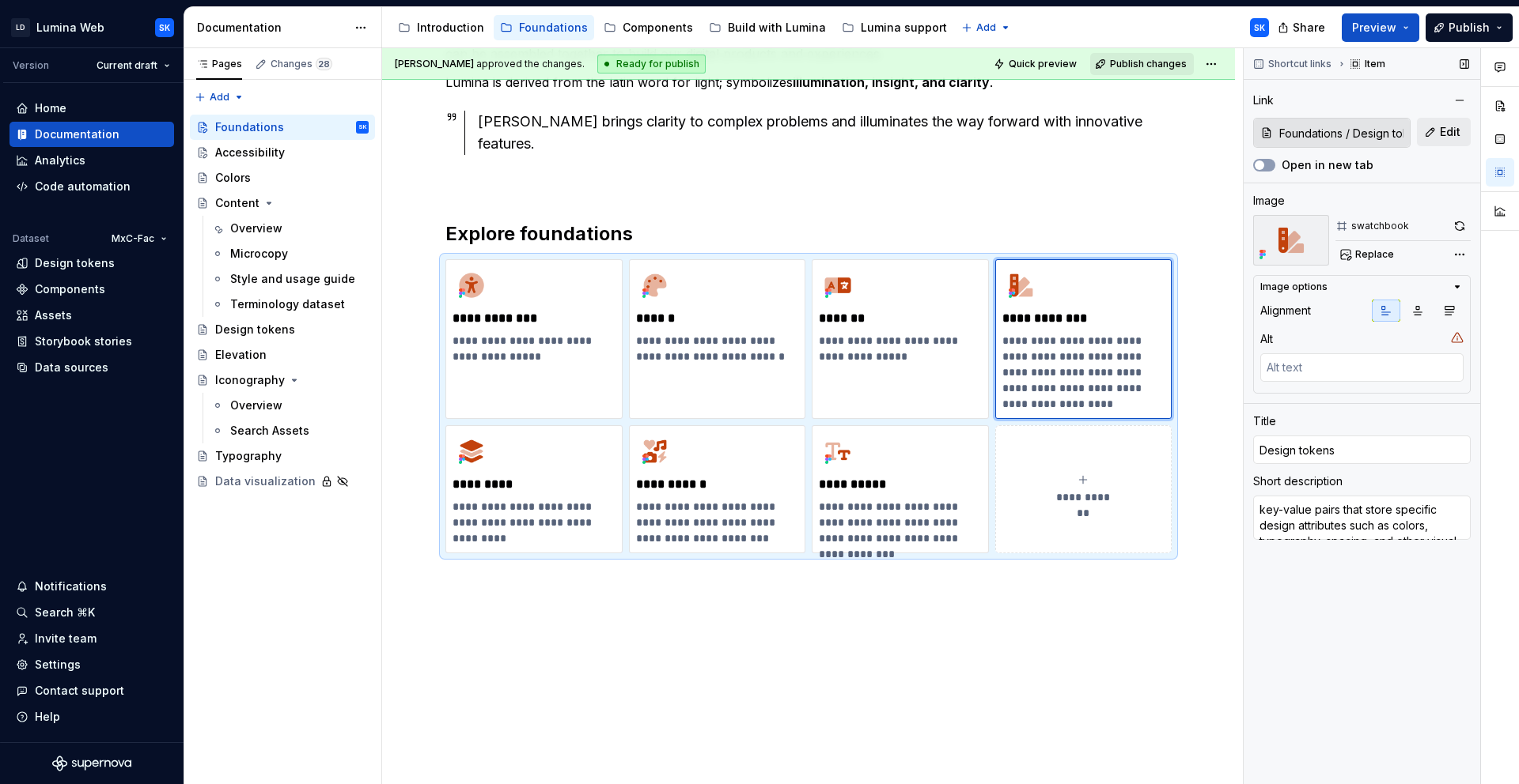
type textarea "*"
type textarea "ey-value pairs that store specific design attributes such as colors, typography…"
type textarea "*"
type textarea "Key-value pairs that store specific design attributes such as colors, typograph…"
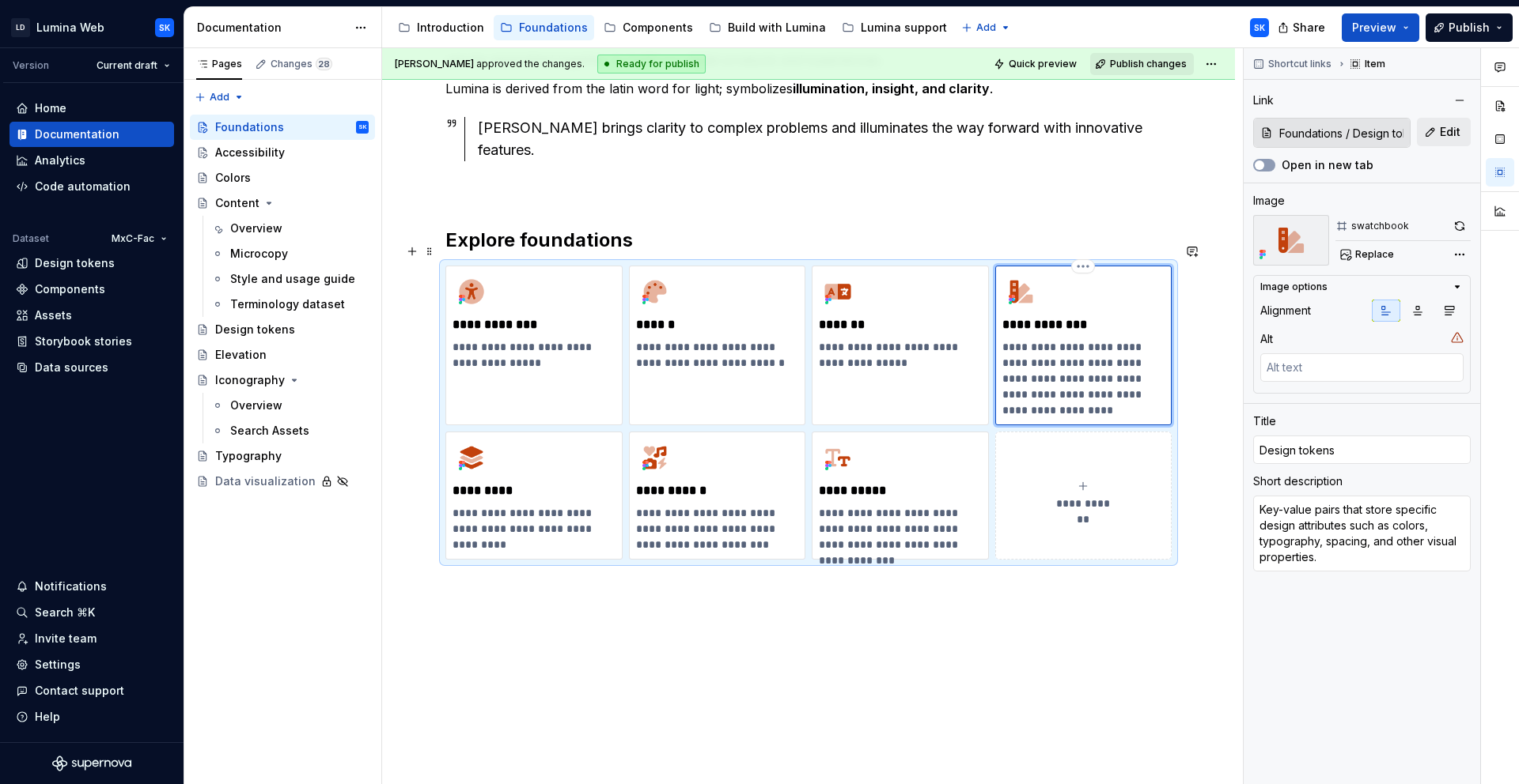
scroll to position [277, 0]
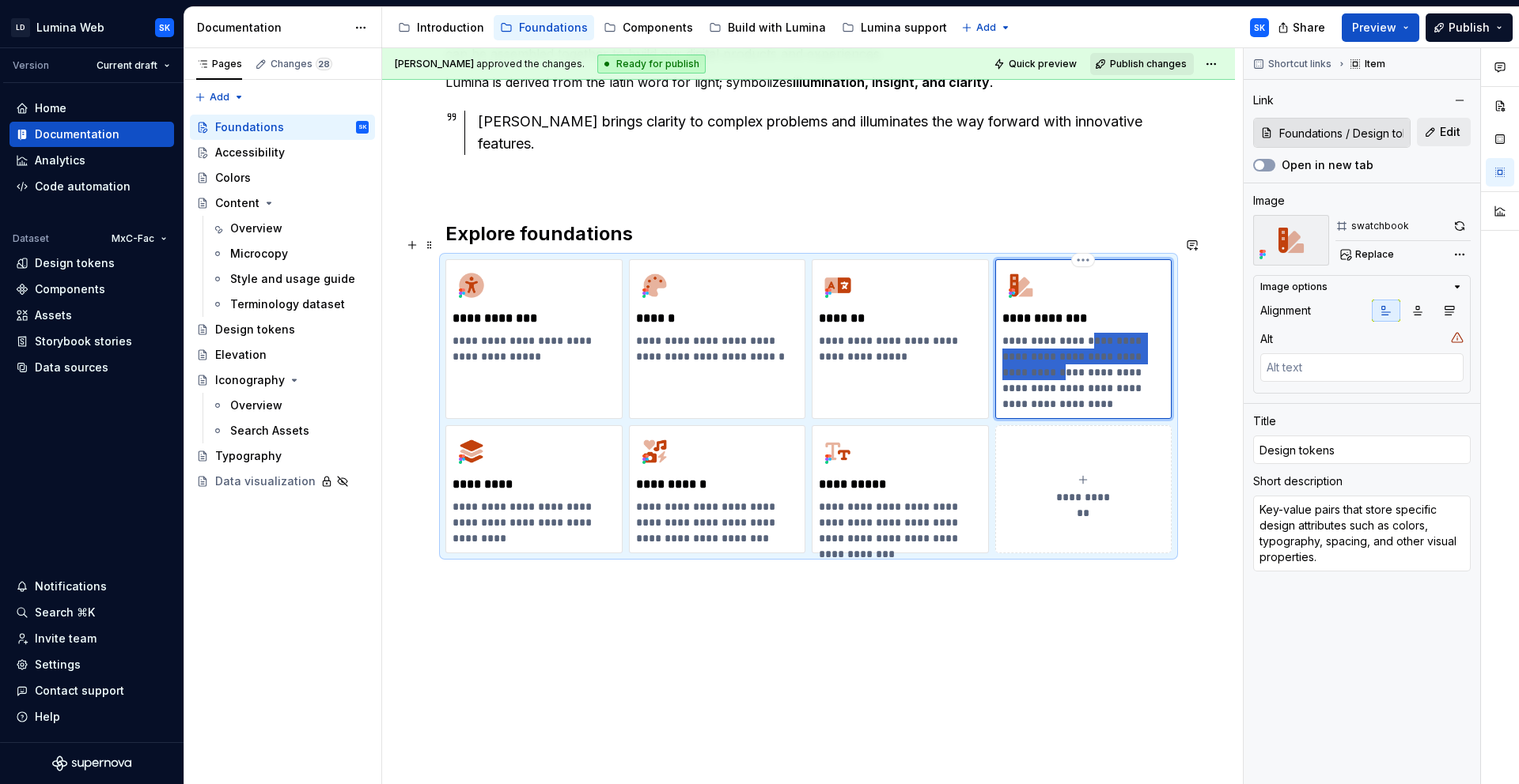
drag, startPoint x: 1087, startPoint y: 316, endPoint x: 1023, endPoint y: 347, distance: 71.1
click at [1014, 347] on p "**********" at bounding box center [1083, 372] width 162 height 79
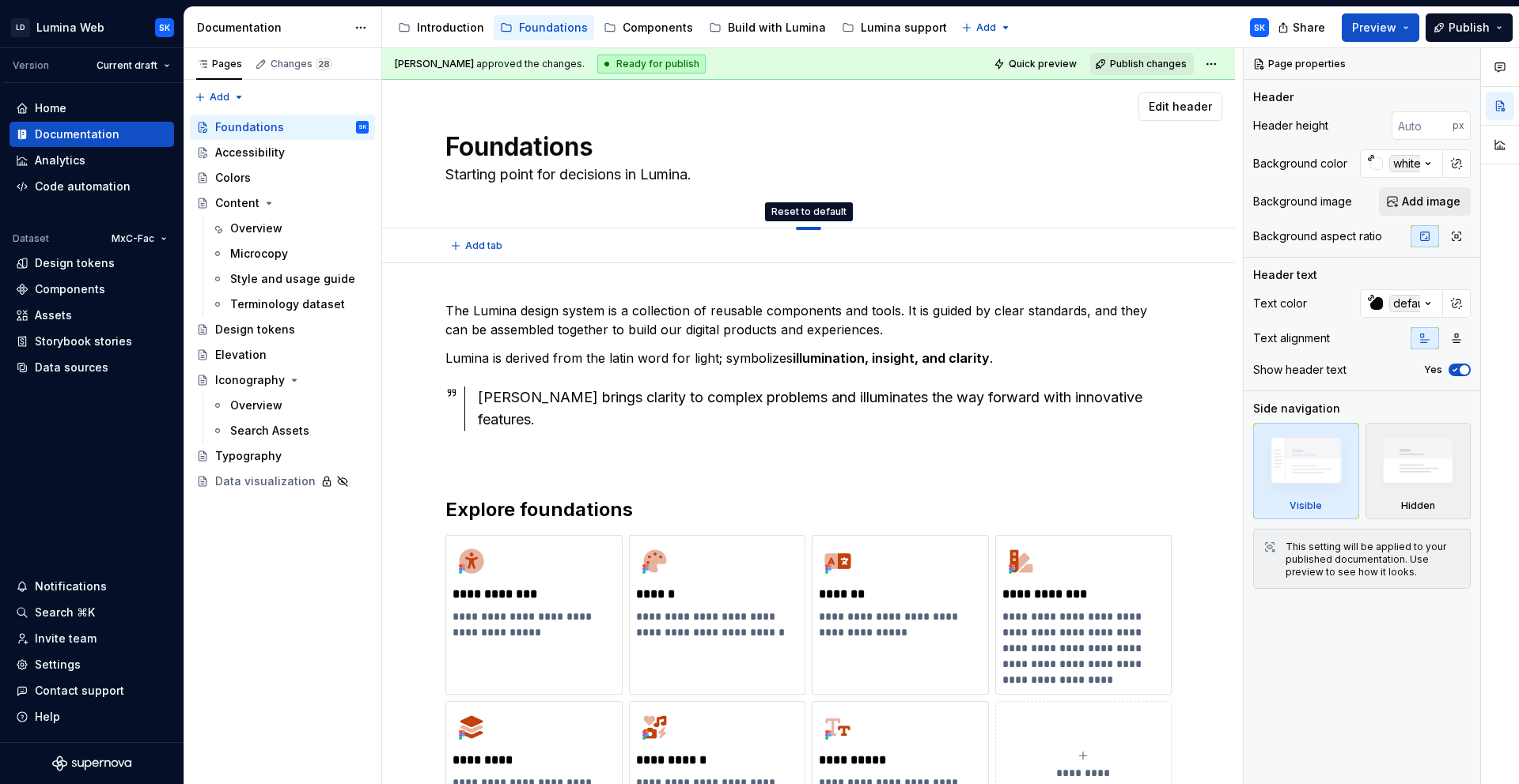
drag, startPoint x: 807, startPoint y: 228, endPoint x: 806, endPoint y: 215, distance: 13.0
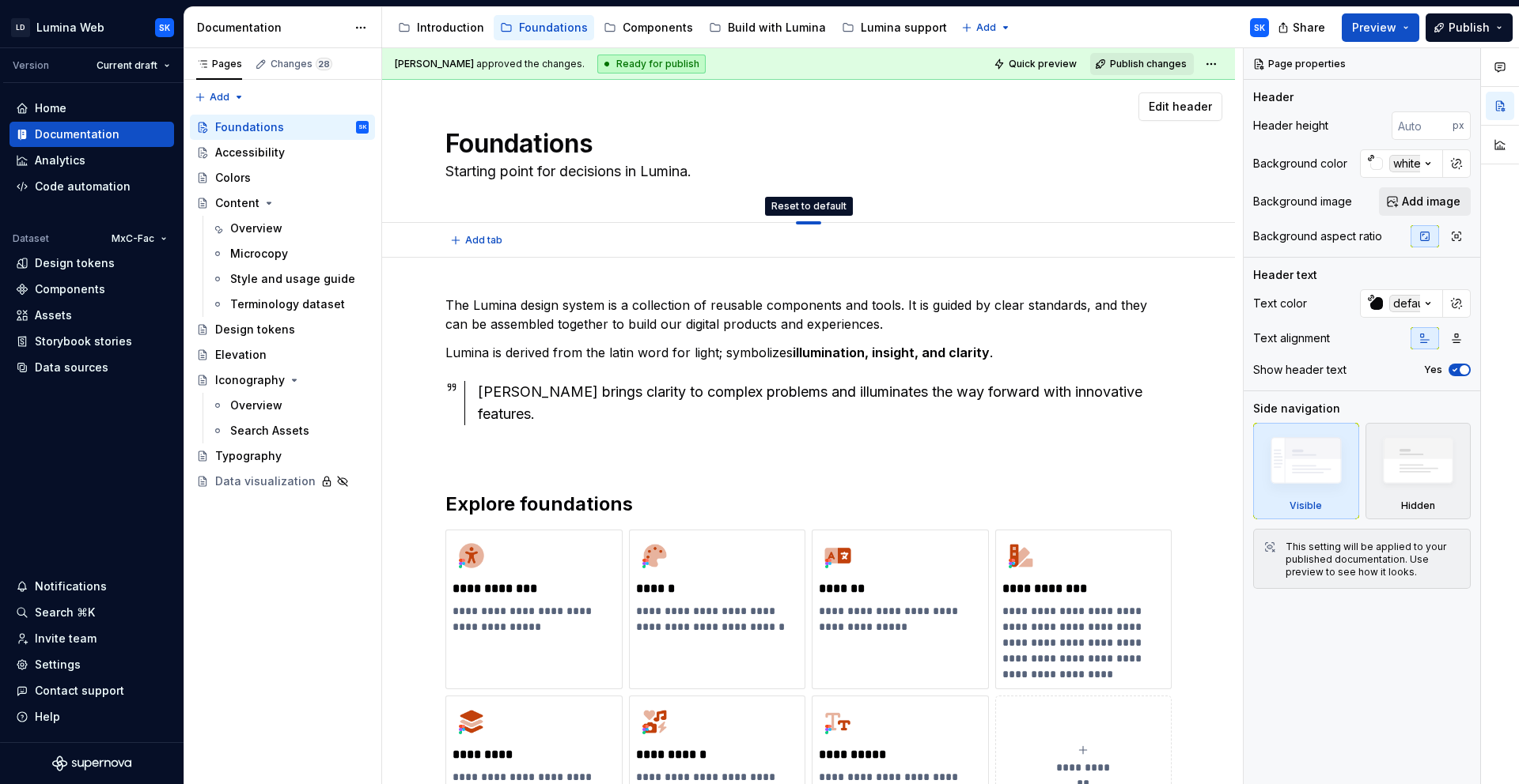
drag, startPoint x: 811, startPoint y: 222, endPoint x: 822, endPoint y: 198, distance: 26.4
click at [1404, 118] on input "number" at bounding box center [1422, 126] width 61 height 29
type textarea "*"
type input "120"
click at [1042, 62] on span "Quick preview" at bounding box center [1042, 63] width 68 height 12
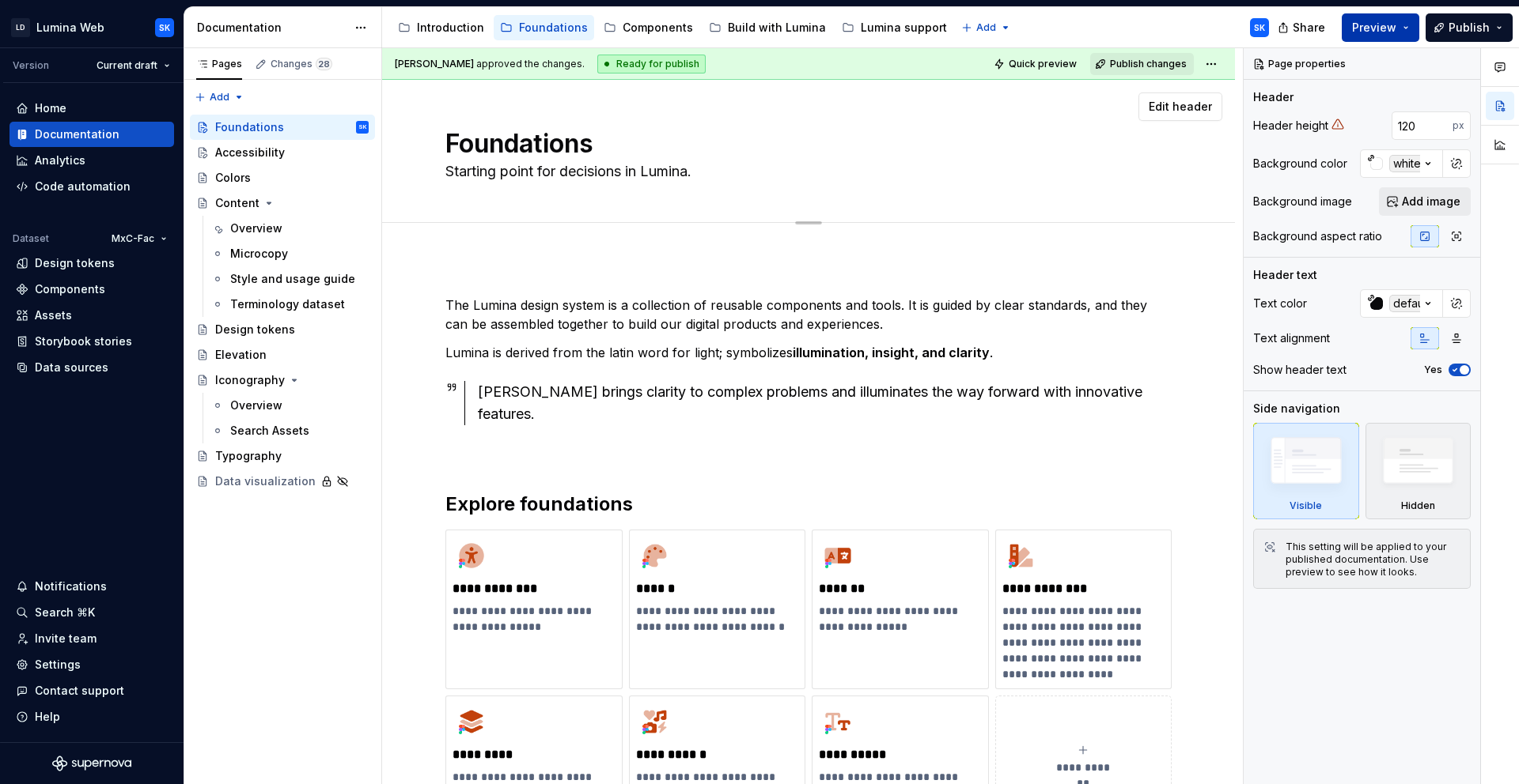
click at [1396, 28] on span "Preview" at bounding box center [1374, 28] width 44 height 16
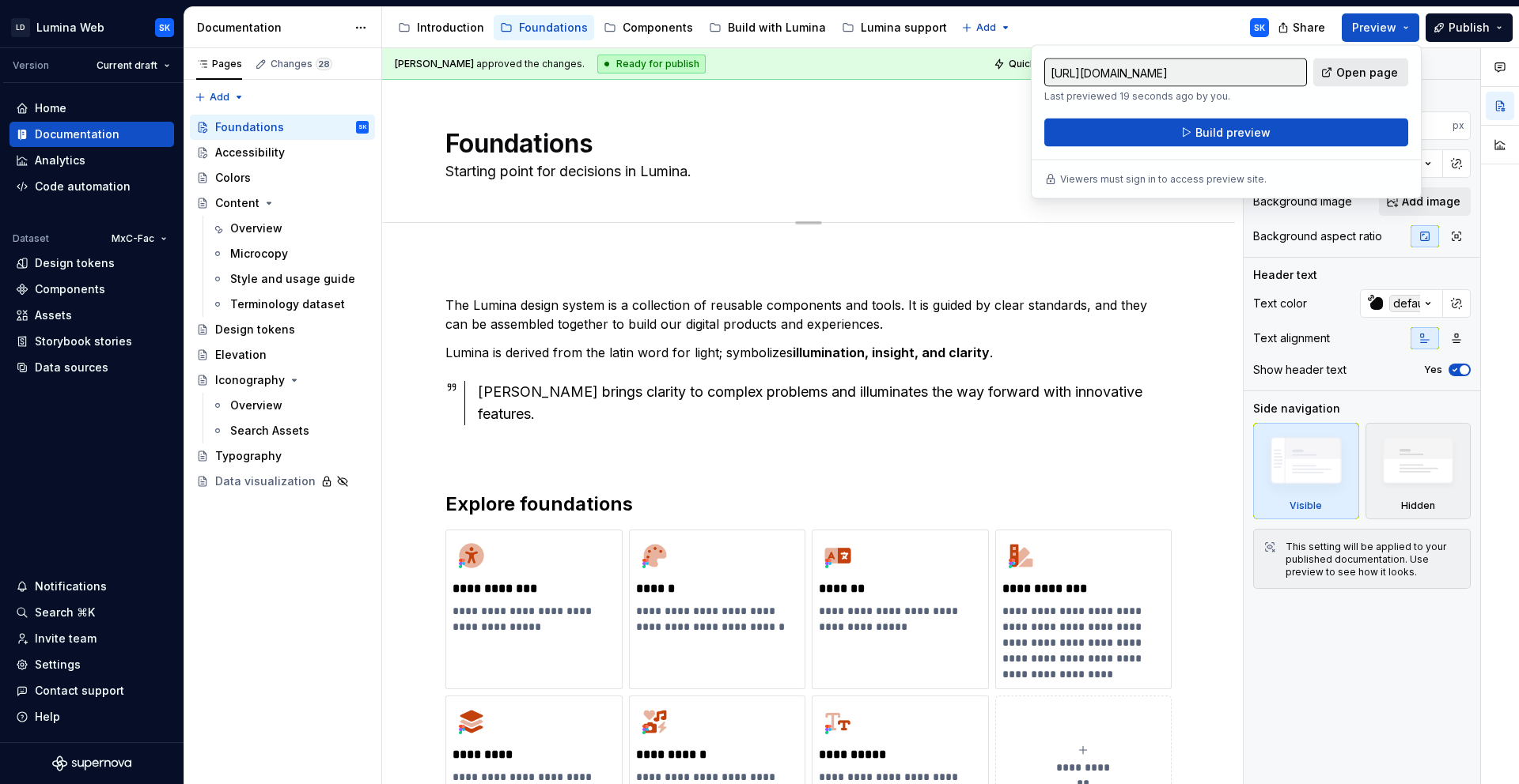
click at [1352, 72] on span "Open page" at bounding box center [1366, 73] width 62 height 16
click at [1149, 18] on div "Accessibility guide for tree Page tree. Navigate the tree with the arrow keys. …" at bounding box center [831, 27] width 899 height 41
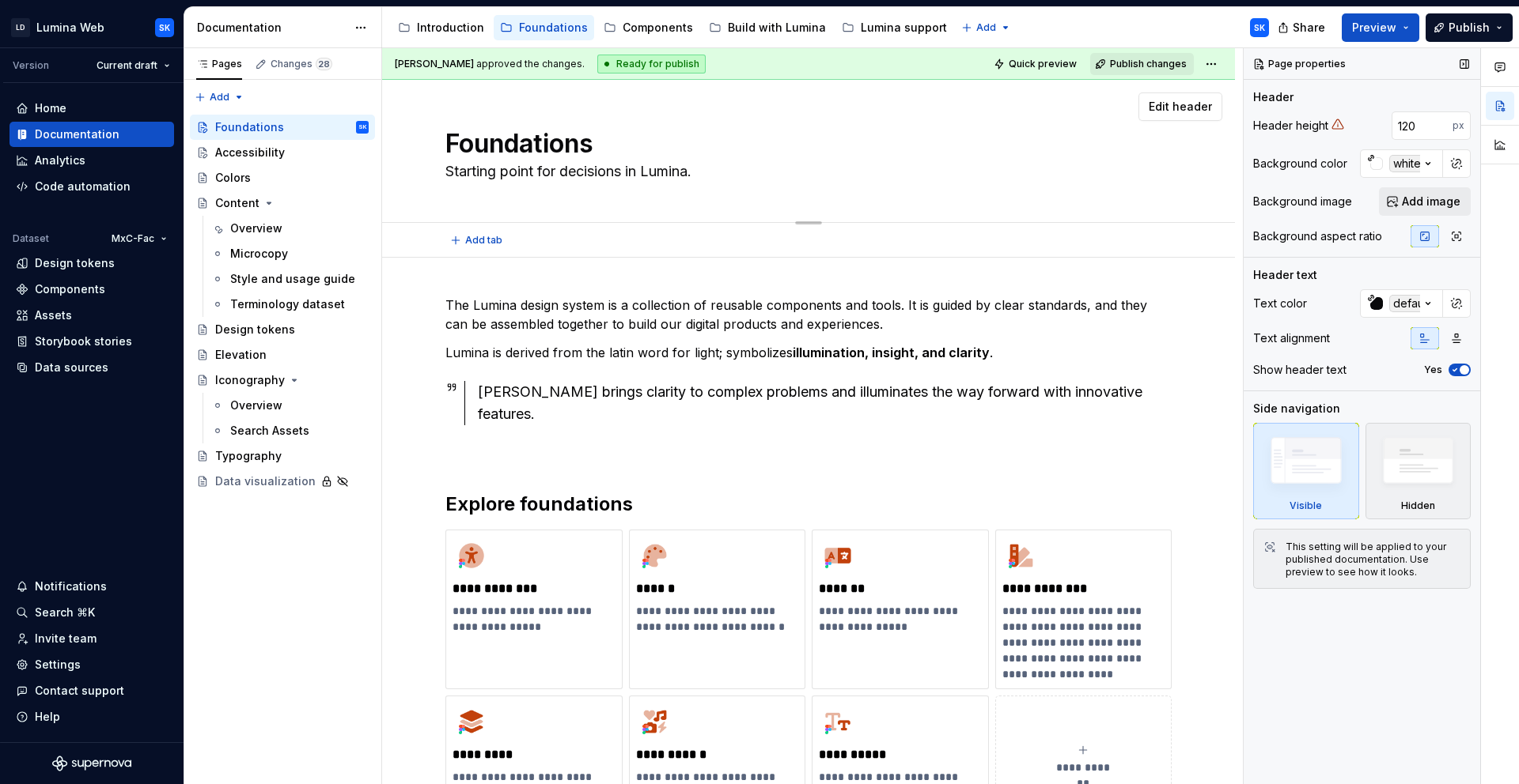
type textarea "*"
click at [1413, 129] on input "120" at bounding box center [1422, 126] width 61 height 29
click at [1407, 123] on input "120" at bounding box center [1422, 126] width 61 height 29
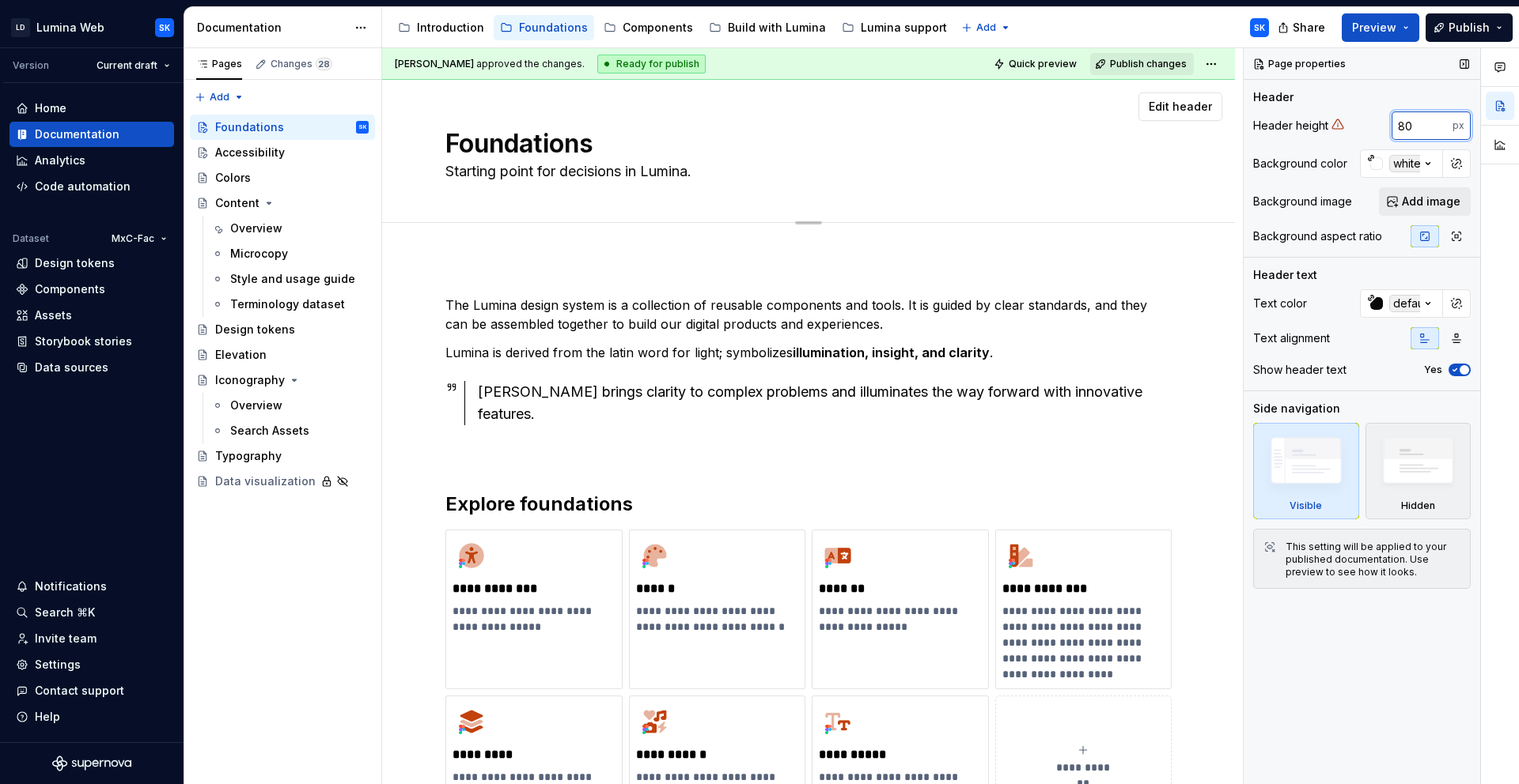
type input "80"
click at [1431, 95] on div "Header" at bounding box center [1361, 97] width 218 height 16
click at [1050, 59] on span "Quick preview" at bounding box center [1042, 63] width 68 height 12
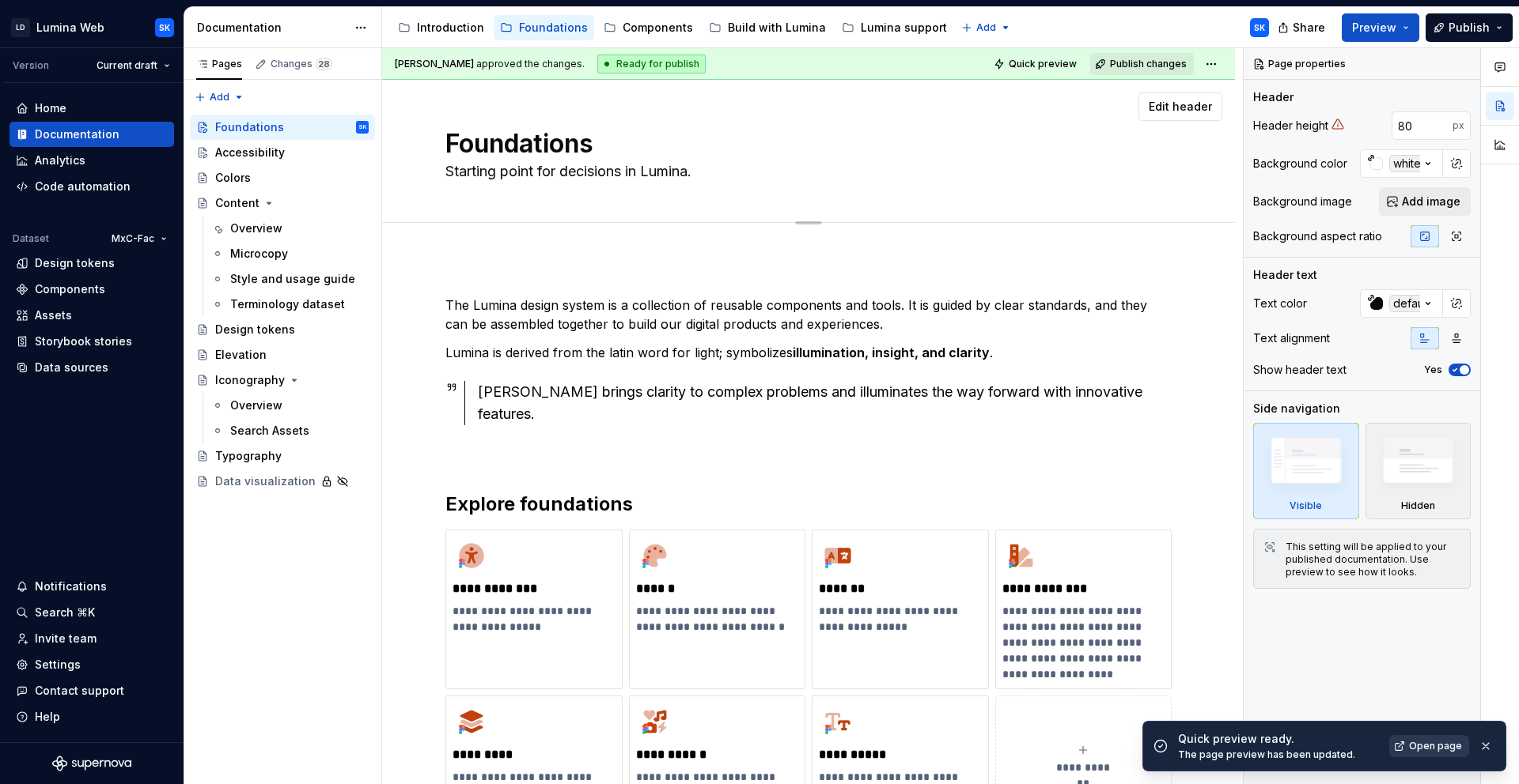
click at [1427, 743] on span "Open page" at bounding box center [1435, 746] width 53 height 12
click at [1404, 127] on input "80" at bounding box center [1422, 126] width 61 height 29
click at [1376, 126] on button "button" at bounding box center [1374, 125] width 22 height 22
type textarea "*"
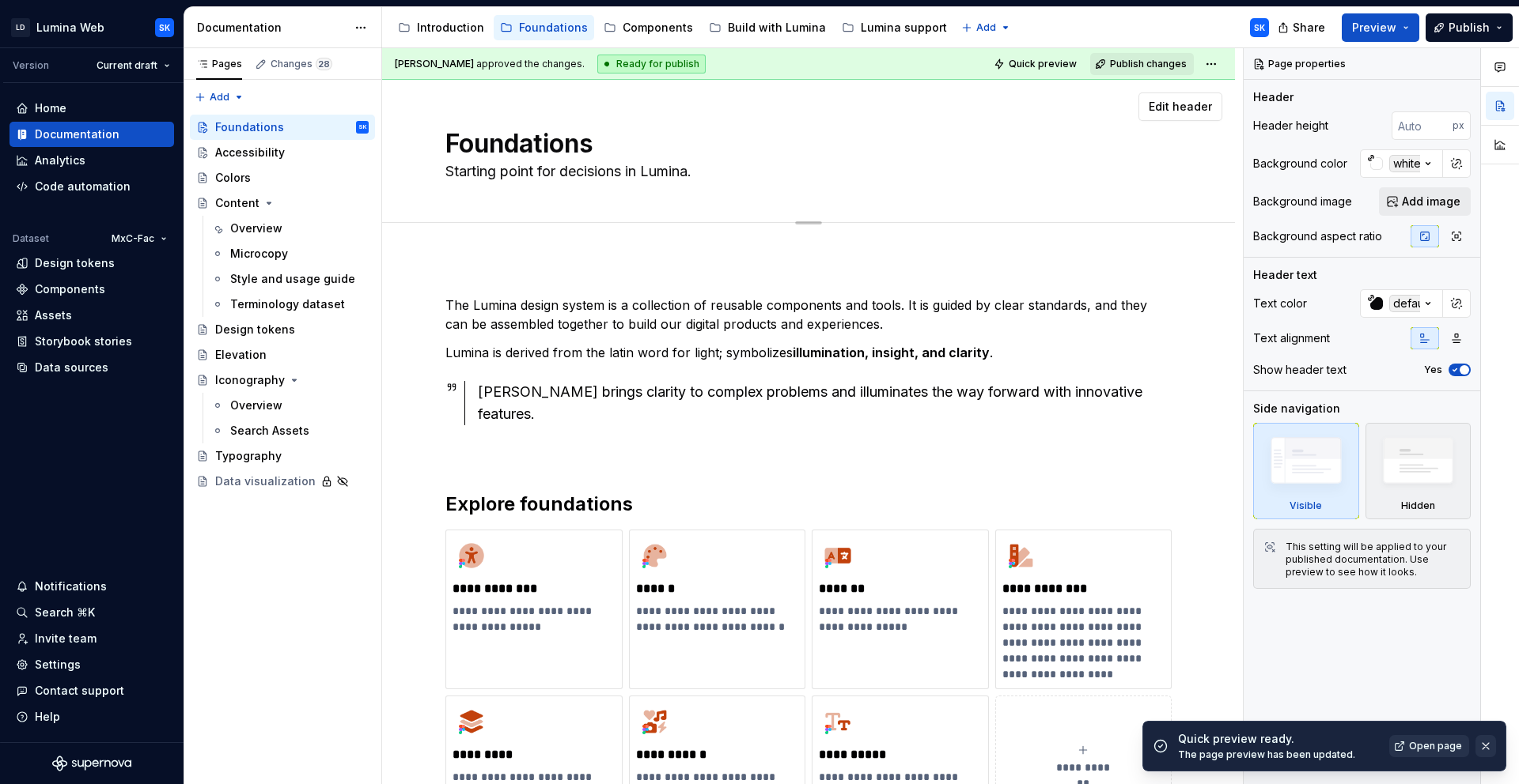
click at [1485, 747] on button "button" at bounding box center [1486, 746] width 21 height 22
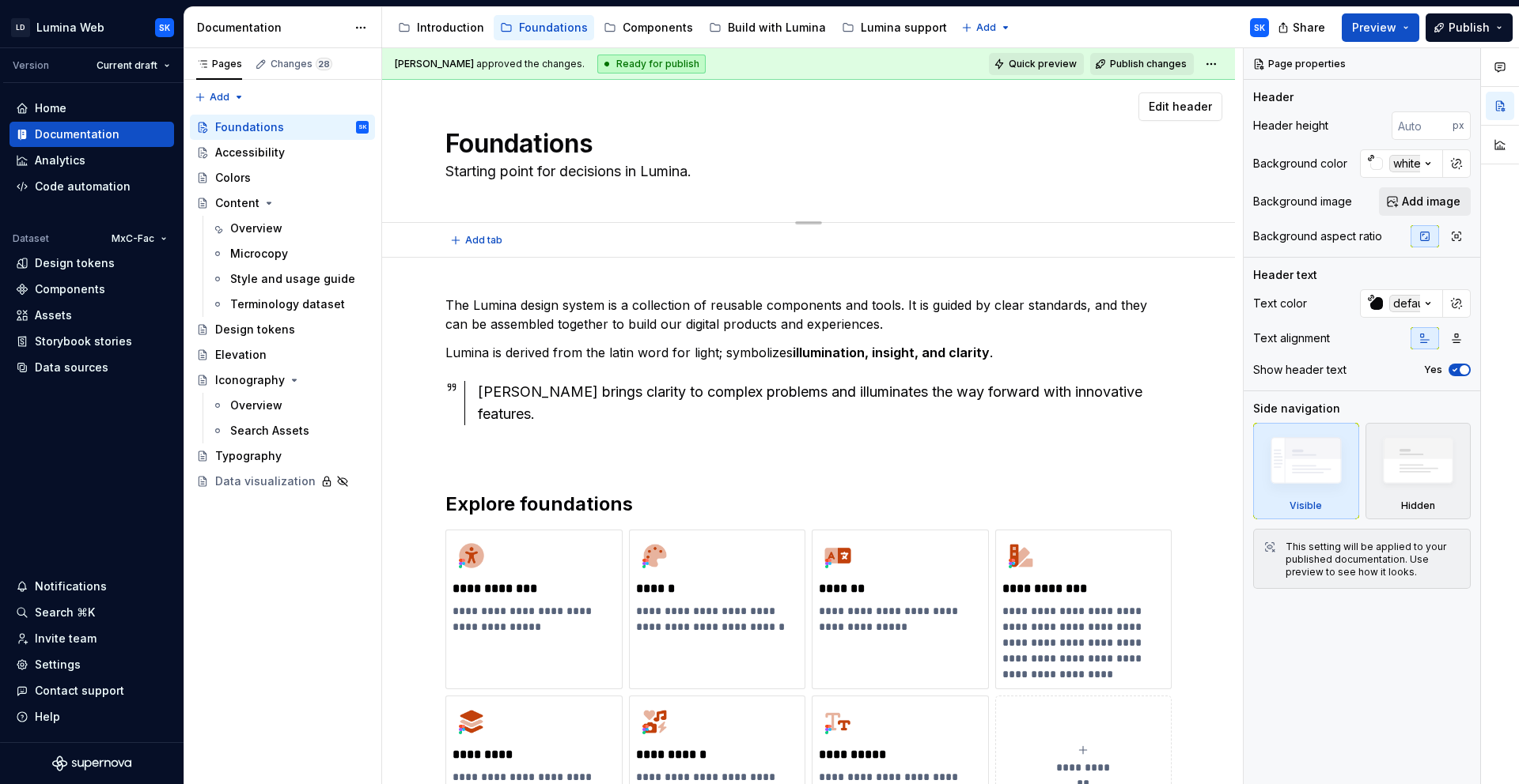
click at [1034, 58] on span "Quick preview" at bounding box center [1042, 63] width 68 height 12
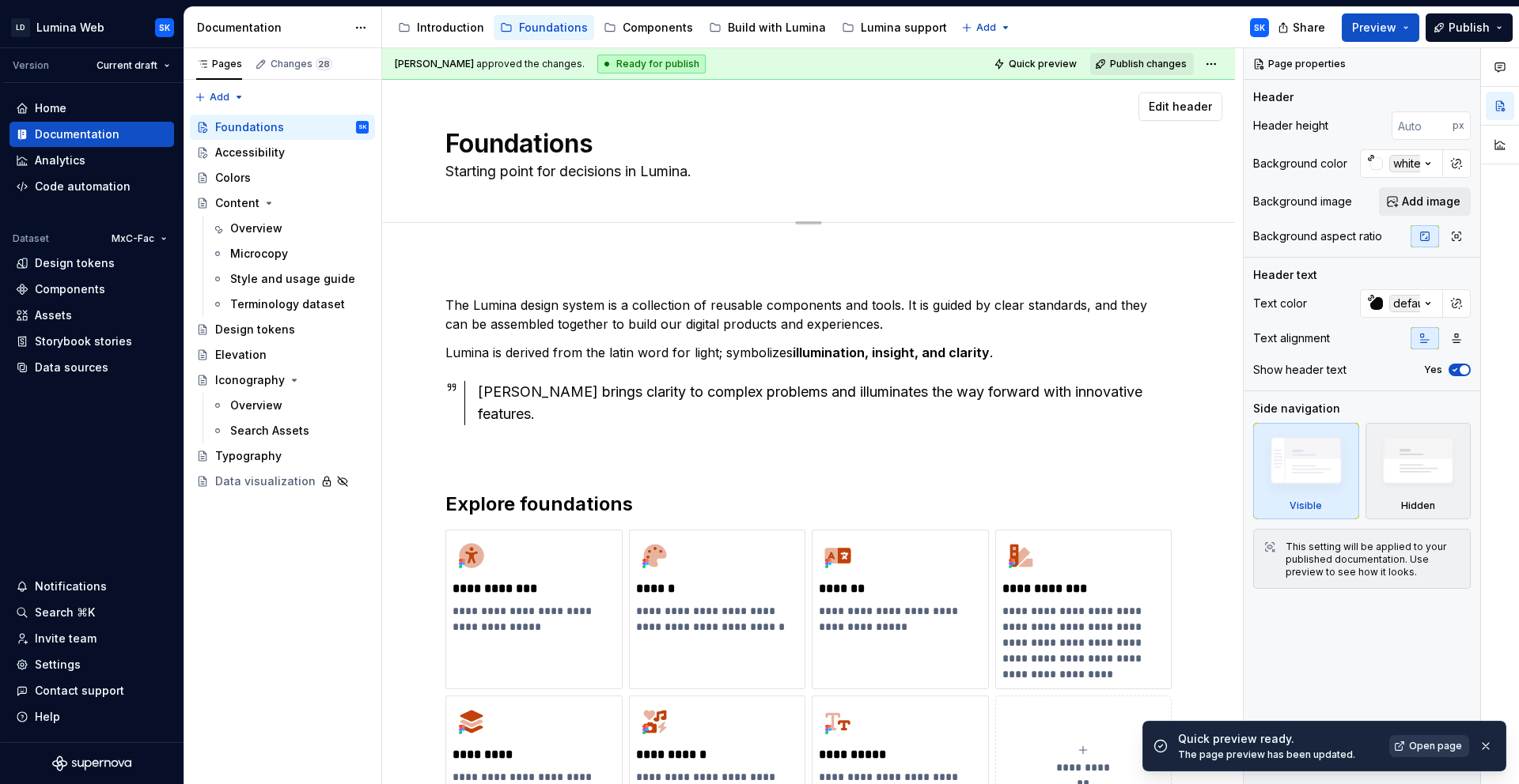
click at [1438, 750] on span "Open page" at bounding box center [1435, 746] width 53 height 12
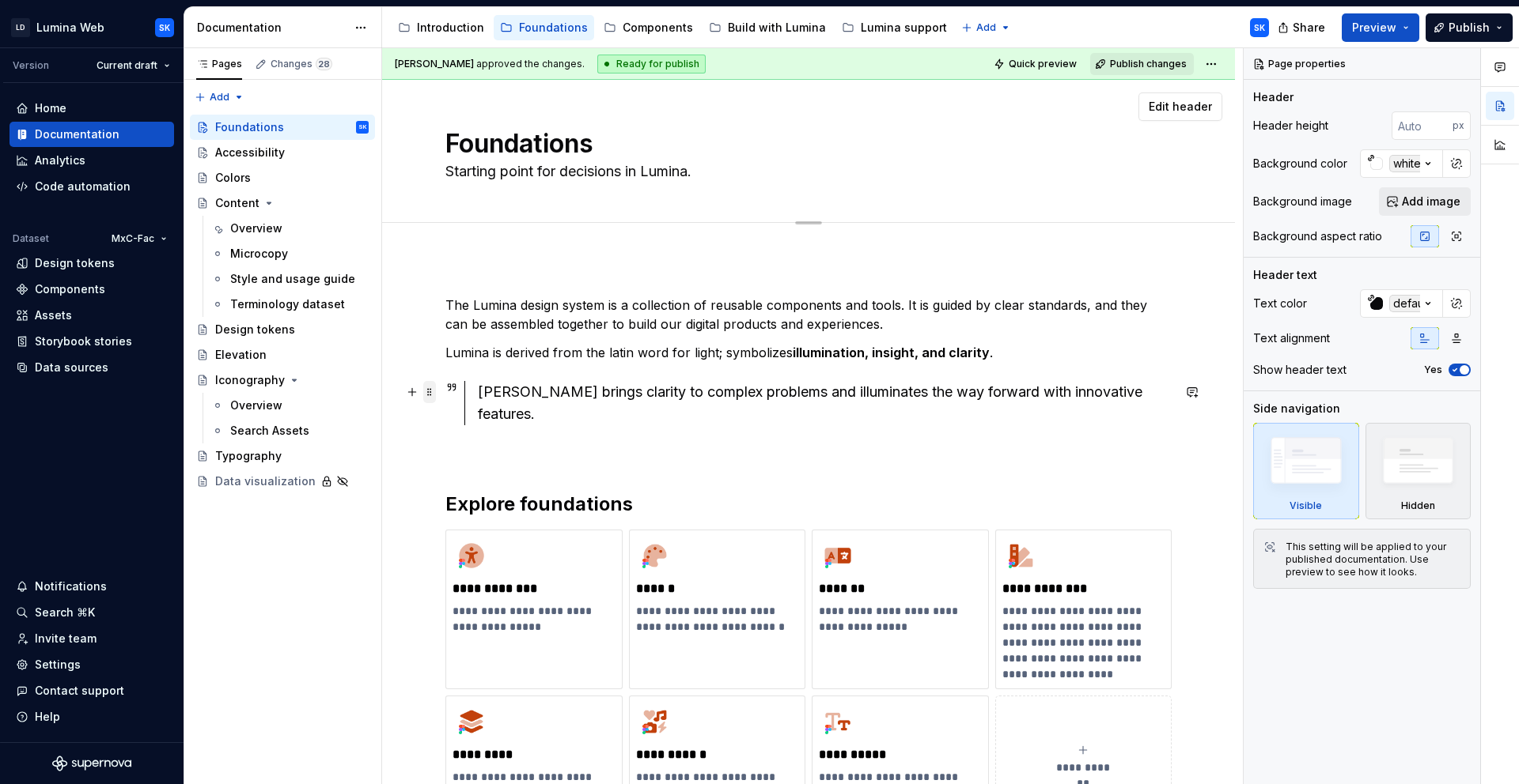
click at [430, 397] on span at bounding box center [429, 392] width 12 height 22
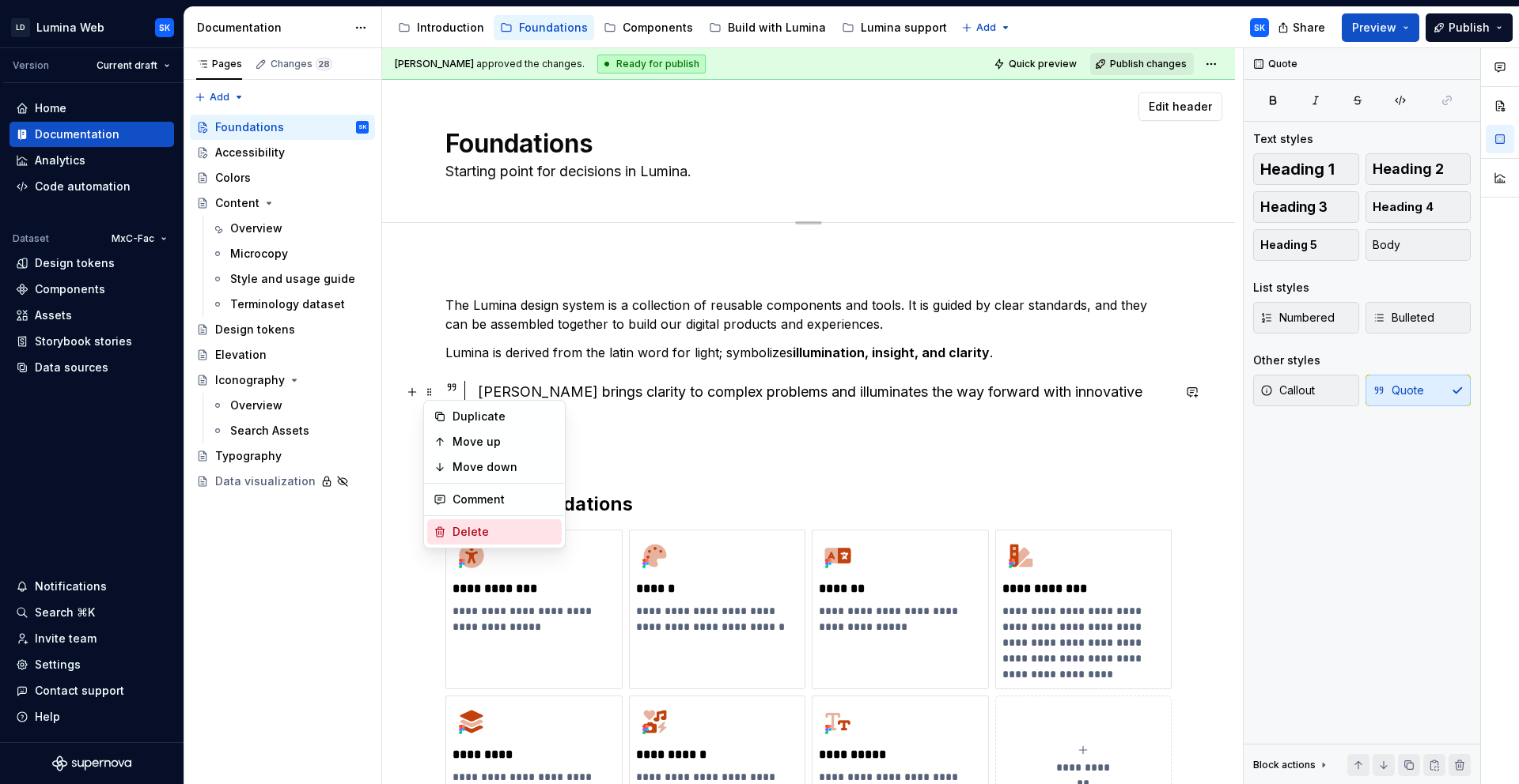
click at [484, 537] on div "Delete" at bounding box center [504, 532] width 103 height 16
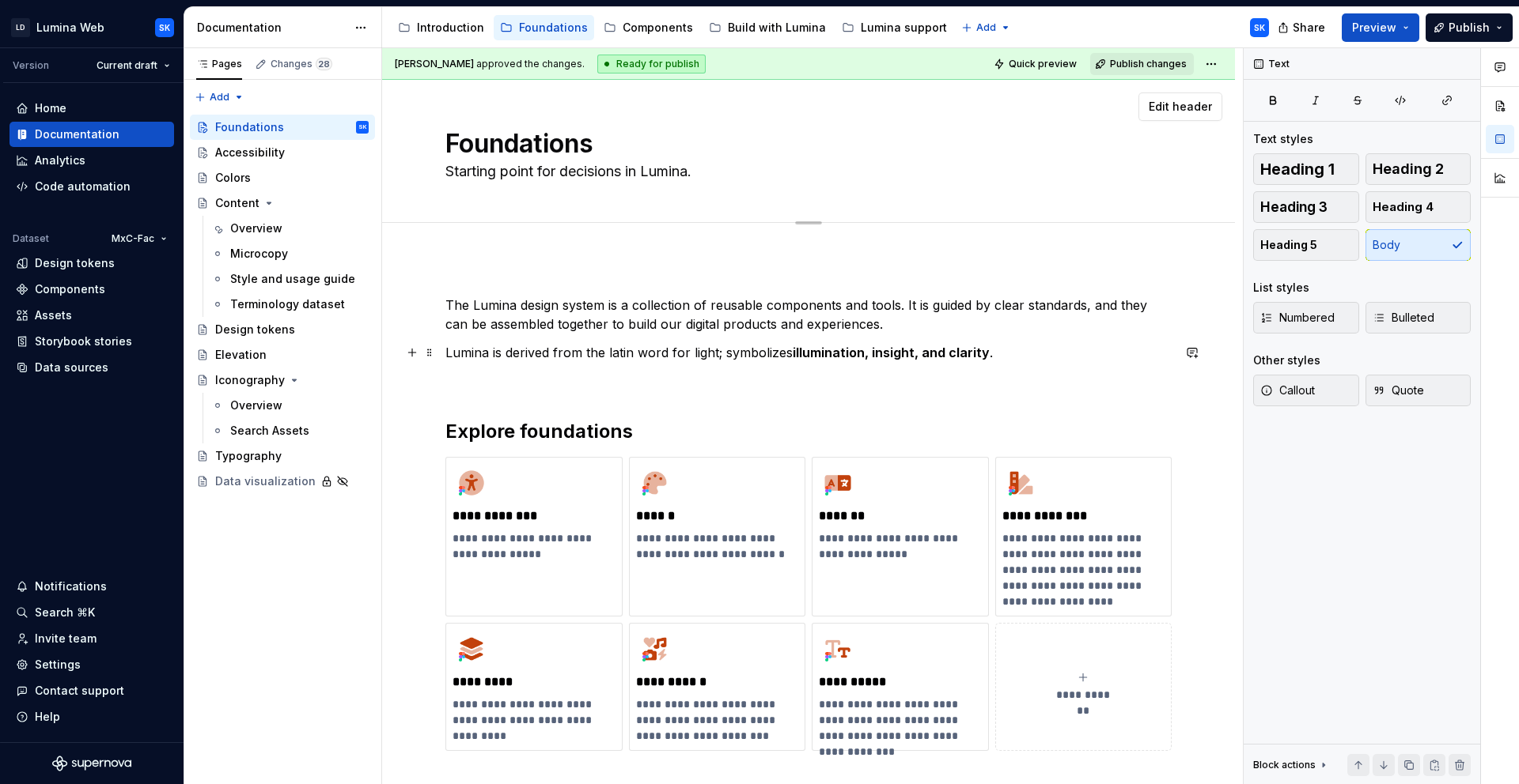
click at [448, 353] on p "Lumina is derived from the latin word for light; symbolizes illumination, insig…" at bounding box center [808, 352] width 726 height 19
click at [1442, 376] on button "Quote" at bounding box center [1418, 390] width 106 height 32
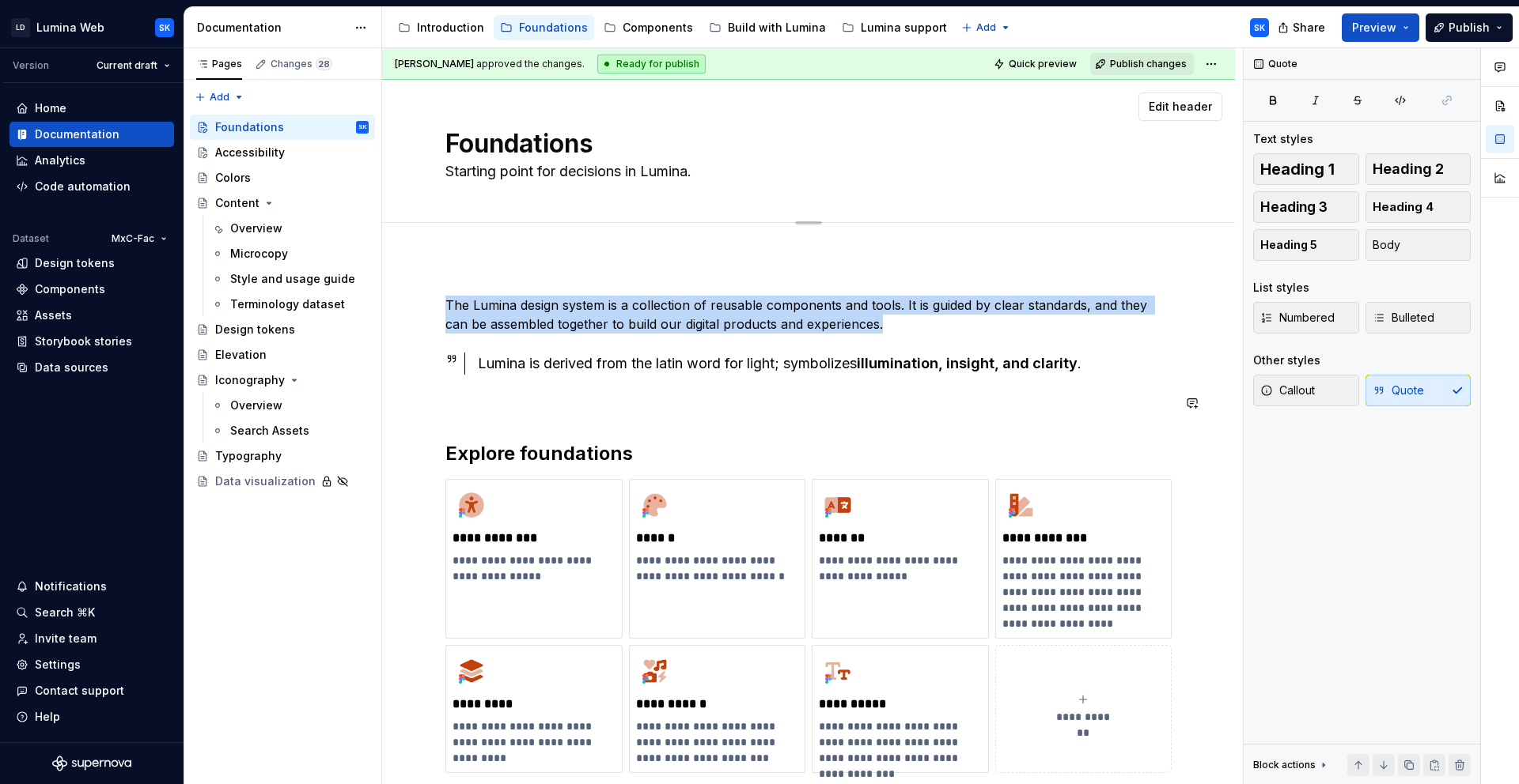
click at [540, 418] on div "**********" at bounding box center [808, 535] width 726 height 477
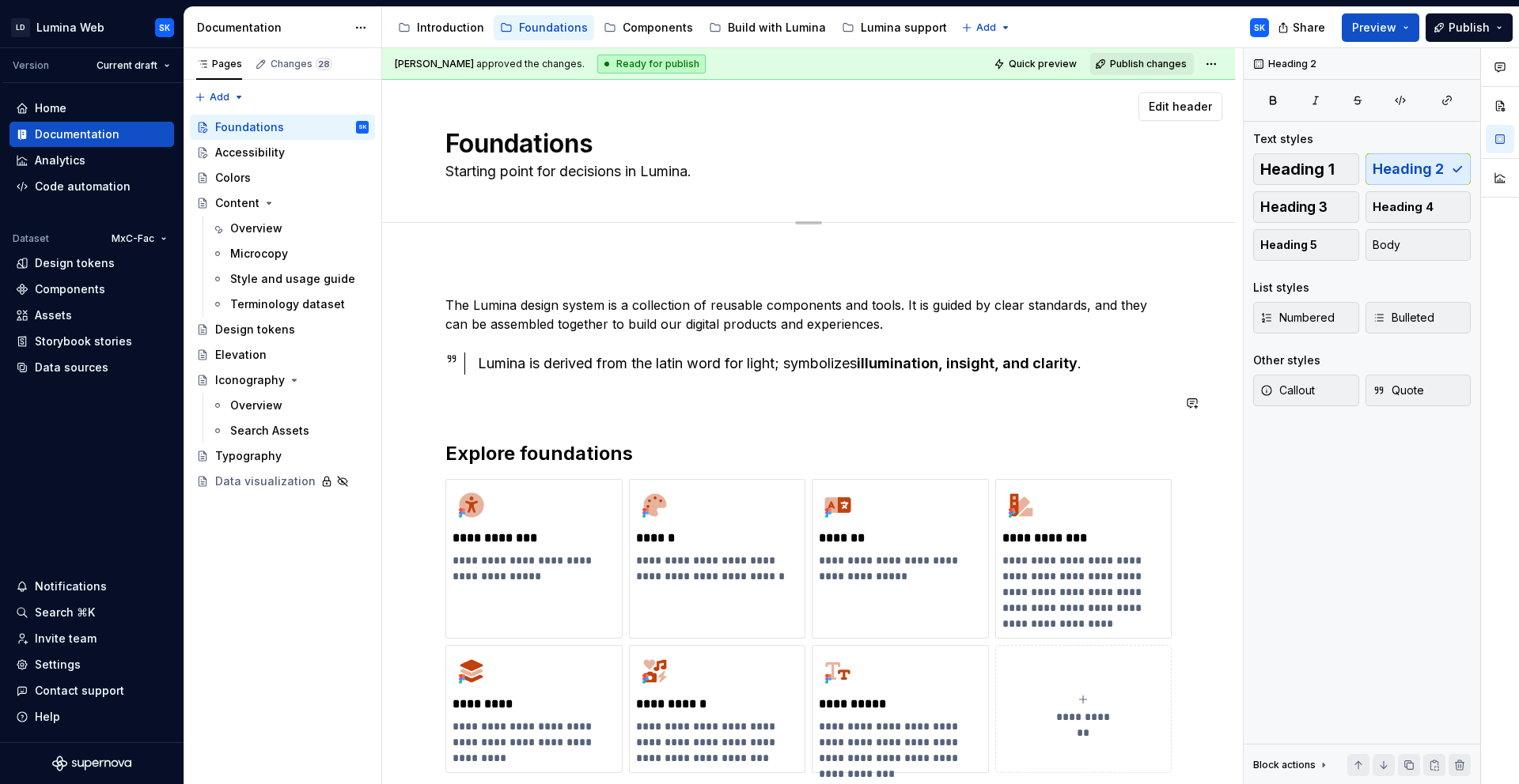
click at [511, 407] on p at bounding box center [808, 403] width 726 height 19
click at [524, 415] on div "**********" at bounding box center [808, 535] width 726 height 477
click at [506, 399] on p at bounding box center [808, 403] width 726 height 19
click at [943, 324] on p "The Lumina design system is a collection of reusable components and tools. It i…" at bounding box center [808, 315] width 726 height 38
click at [1218, 68] on html "LD Lumina Web SK Version Current draft Home Documentation Analytics Code automa…" at bounding box center [760, 392] width 1519 height 784
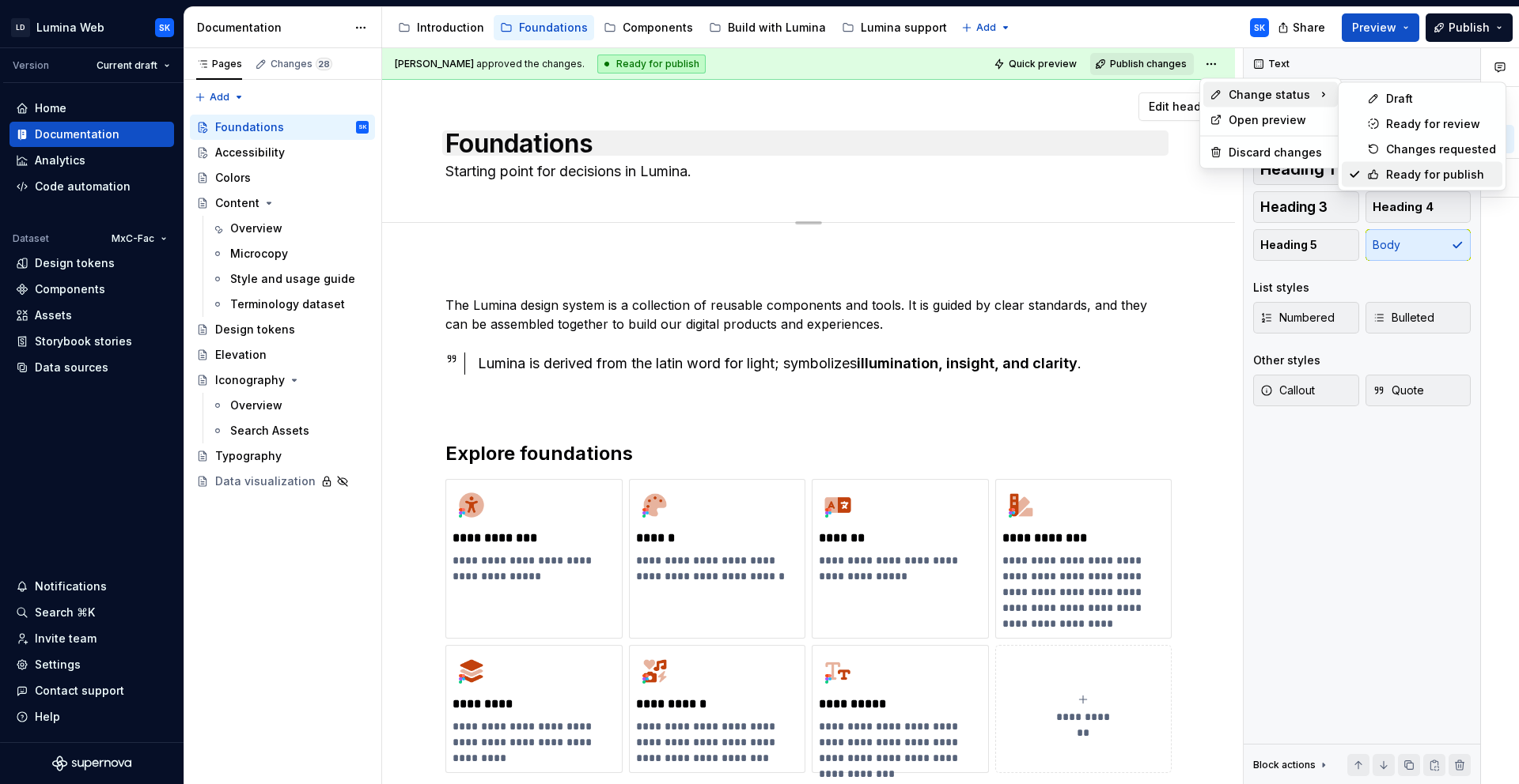
click at [1421, 180] on div "Ready for publish" at bounding box center [1441, 175] width 110 height 16
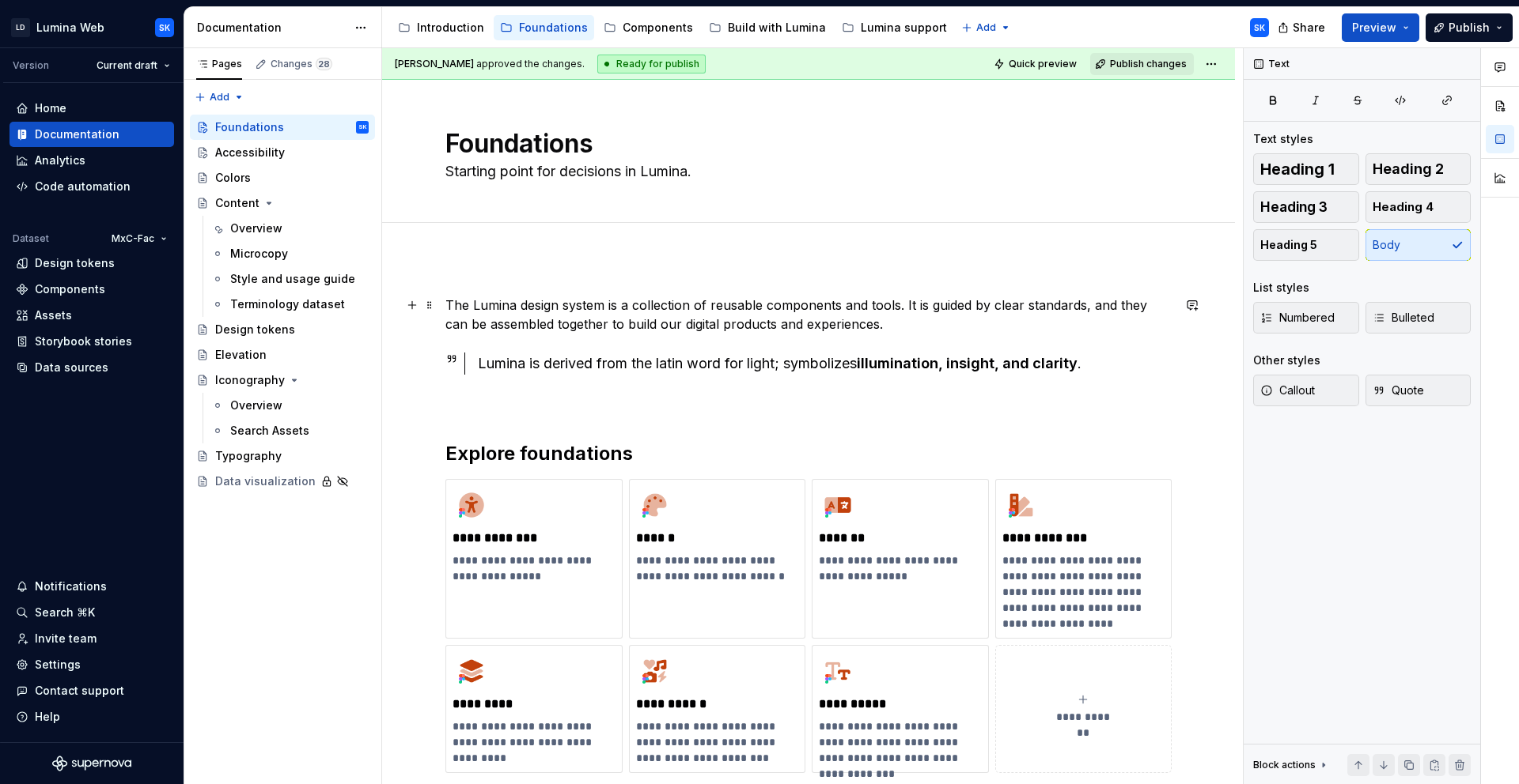
click at [925, 317] on p "The Lumina design system is a collection of reusable components and tools. It i…" at bounding box center [808, 315] width 726 height 38
click at [1041, 62] on span "Quick preview" at bounding box center [1042, 63] width 68 height 12
click at [1403, 33] on button "Preview" at bounding box center [1380, 28] width 77 height 29
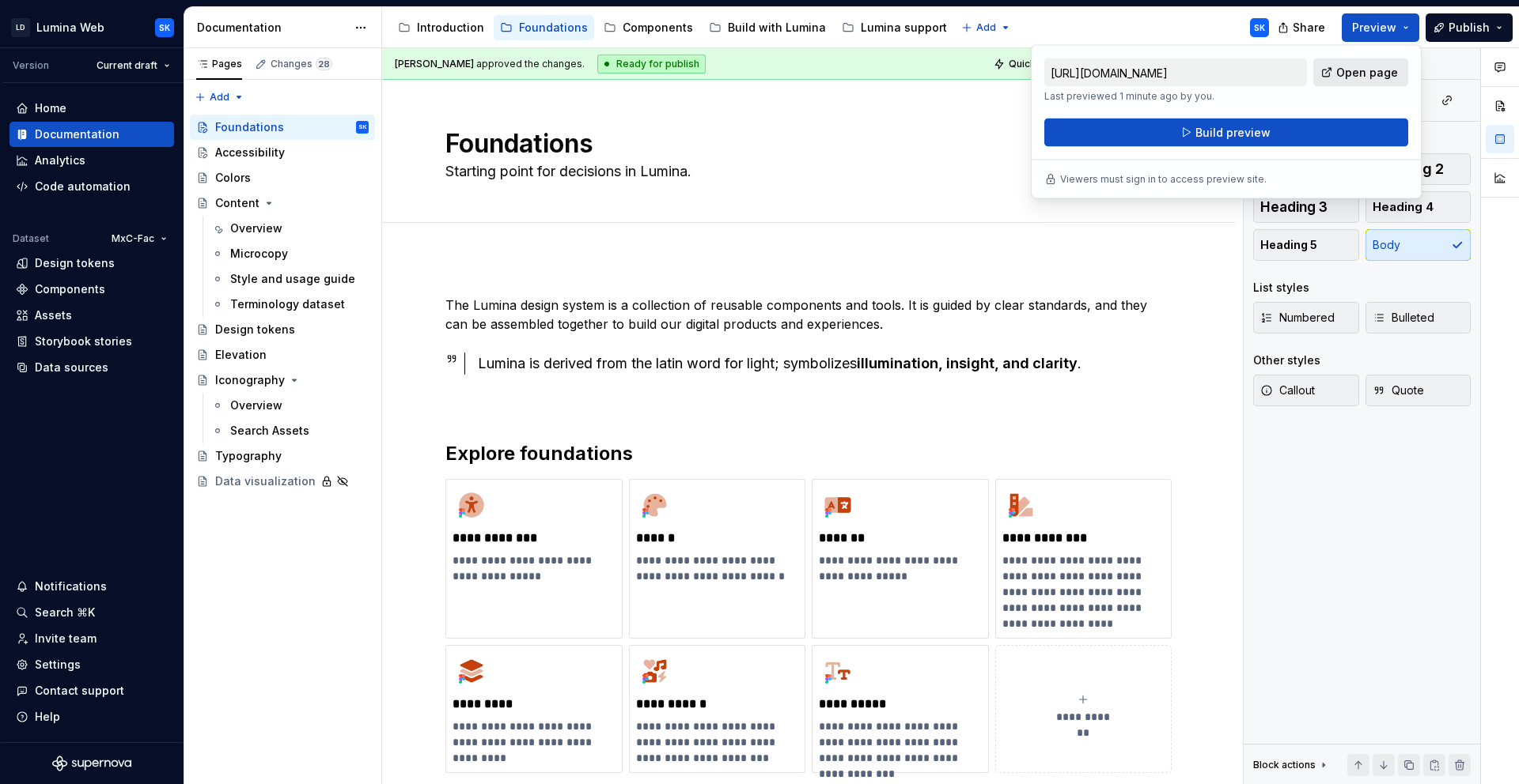
click at [1399, 67] on link "Open page" at bounding box center [1359, 73] width 95 height 29
click at [451, 11] on div "Introduction Foundations Components Build with Lumina Lumina support" at bounding box center [673, 27] width 562 height 32
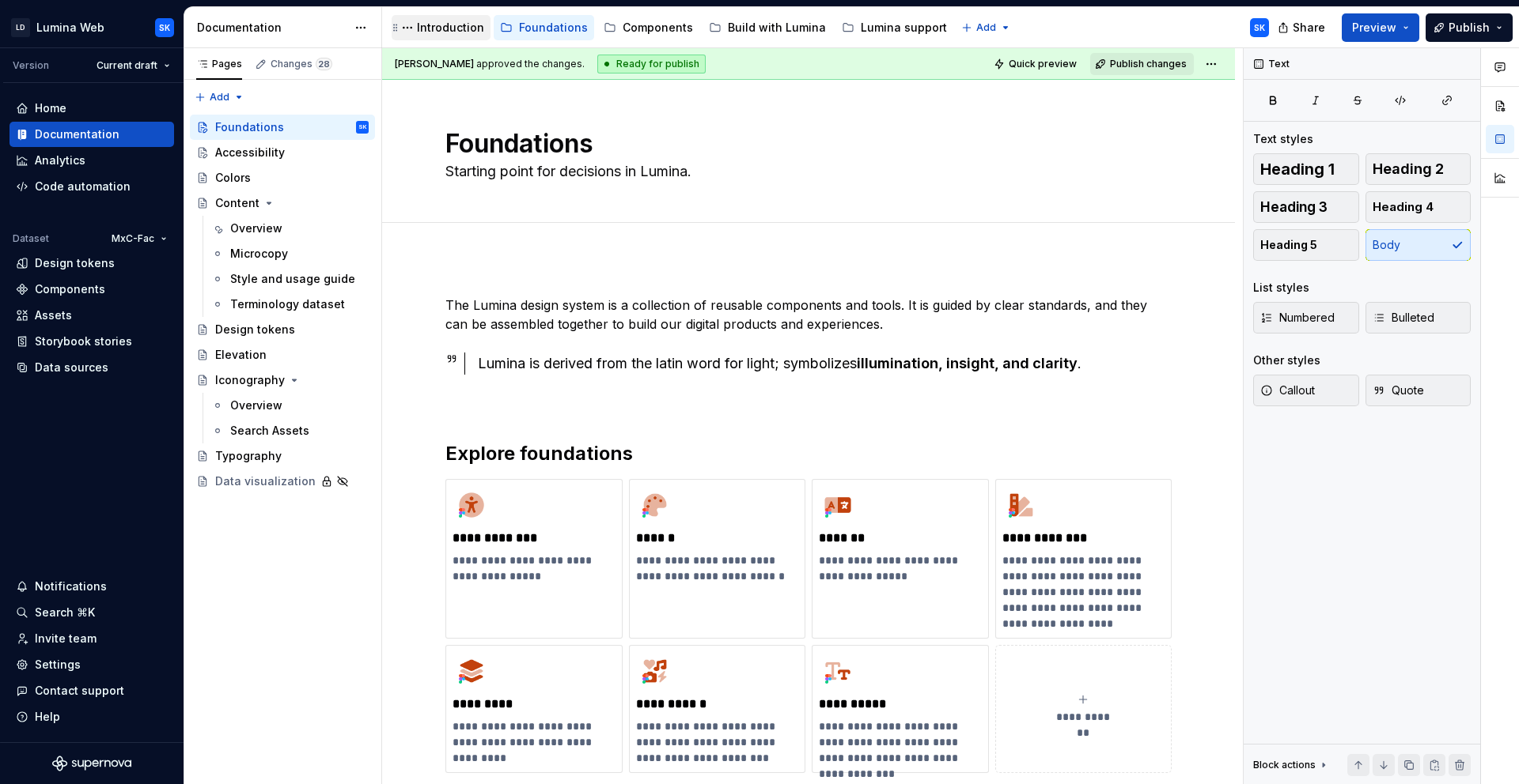
click at [453, 27] on div "Introduction" at bounding box center [450, 28] width 67 height 16
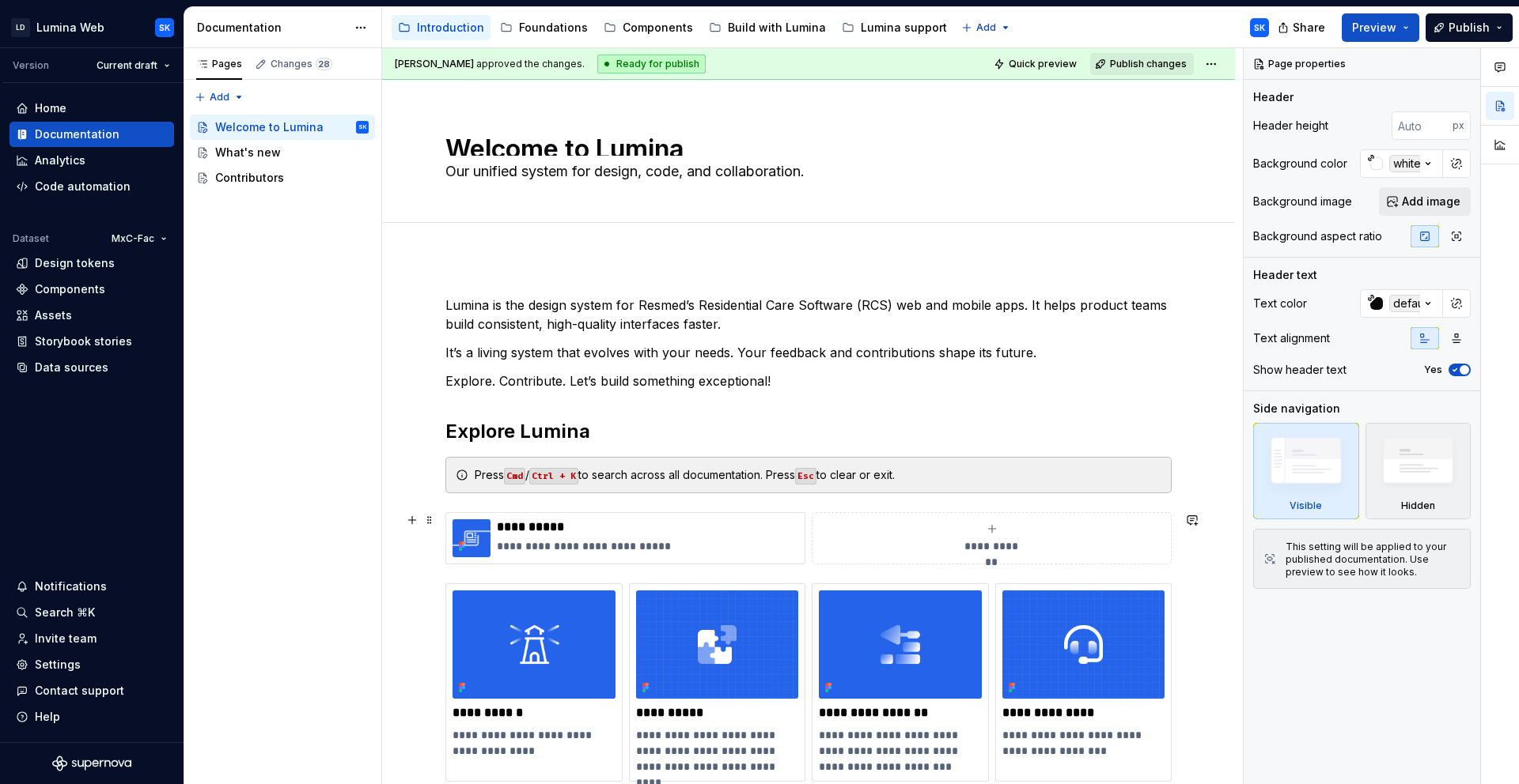
click at [985, 537] on div "**********" at bounding box center [992, 538] width 346 height 32
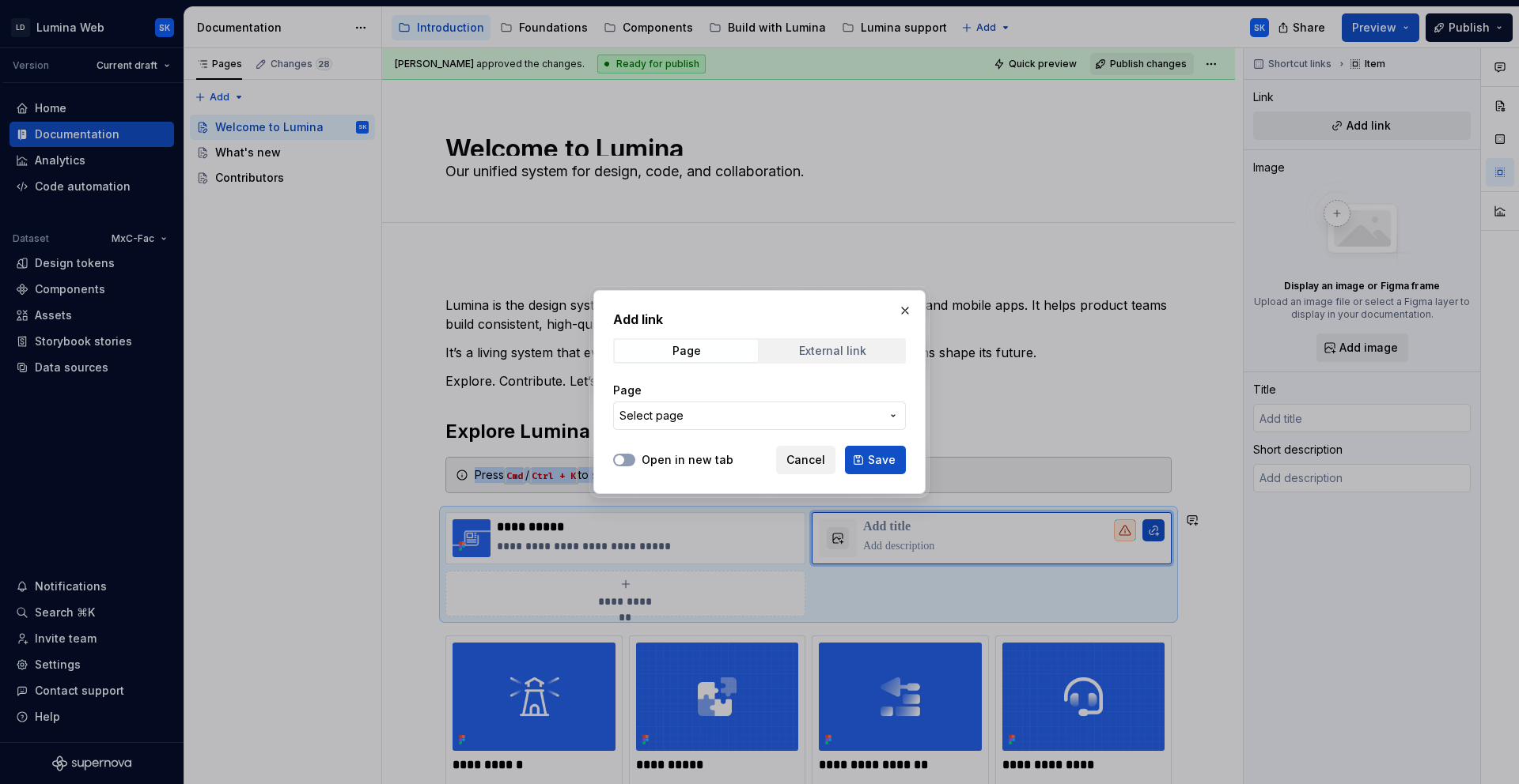
click at [842, 358] on span "External link" at bounding box center [832, 350] width 143 height 22
click at [796, 407] on input "URL" at bounding box center [760, 416] width 292 height 29
click at [819, 453] on span "Cancel" at bounding box center [805, 460] width 39 height 16
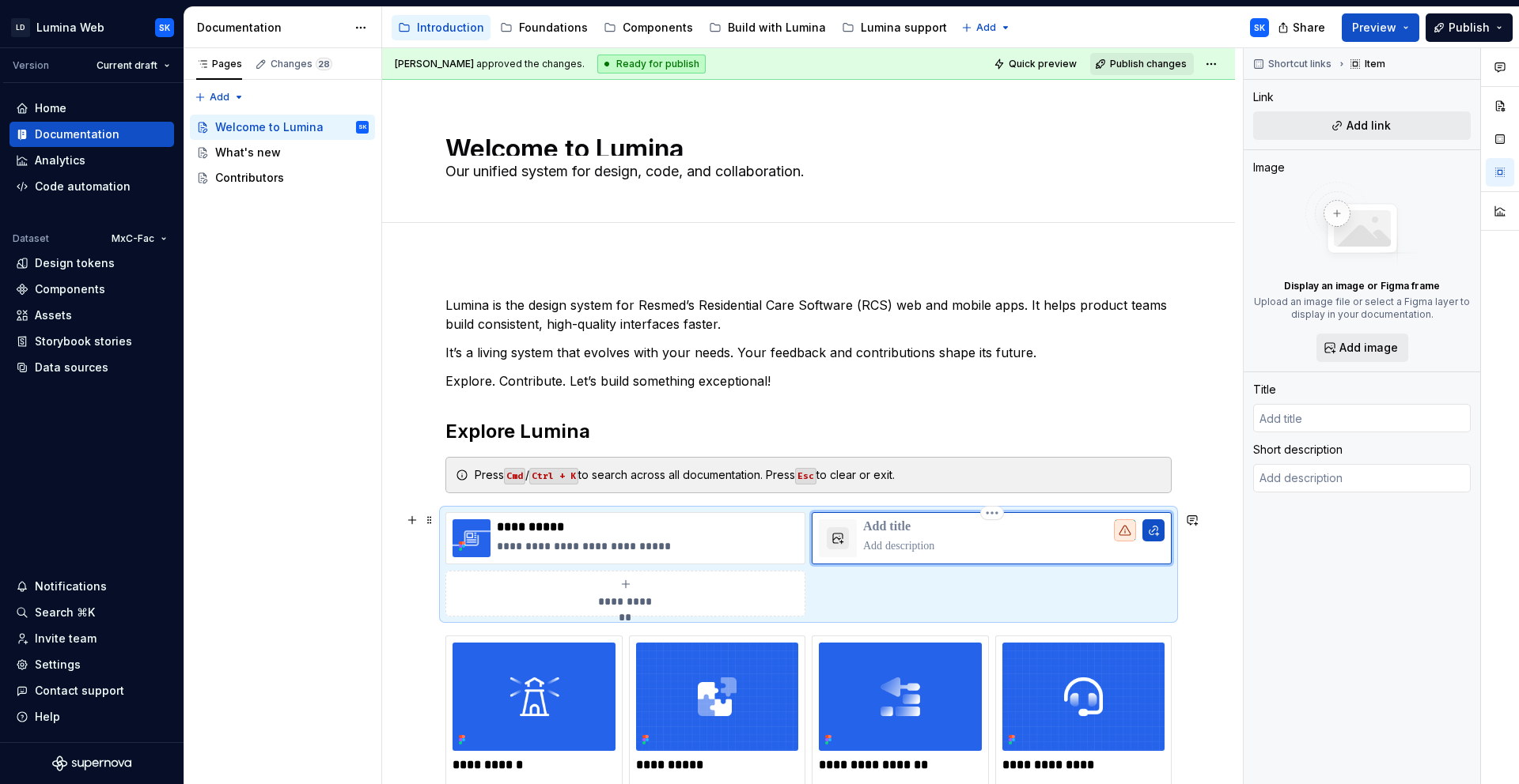
click at [908, 527] on p at bounding box center [1013, 527] width 301 height 16
type textarea "*"
type input "Lu"
type textarea "*"
type input "[PERSON_NAME]"
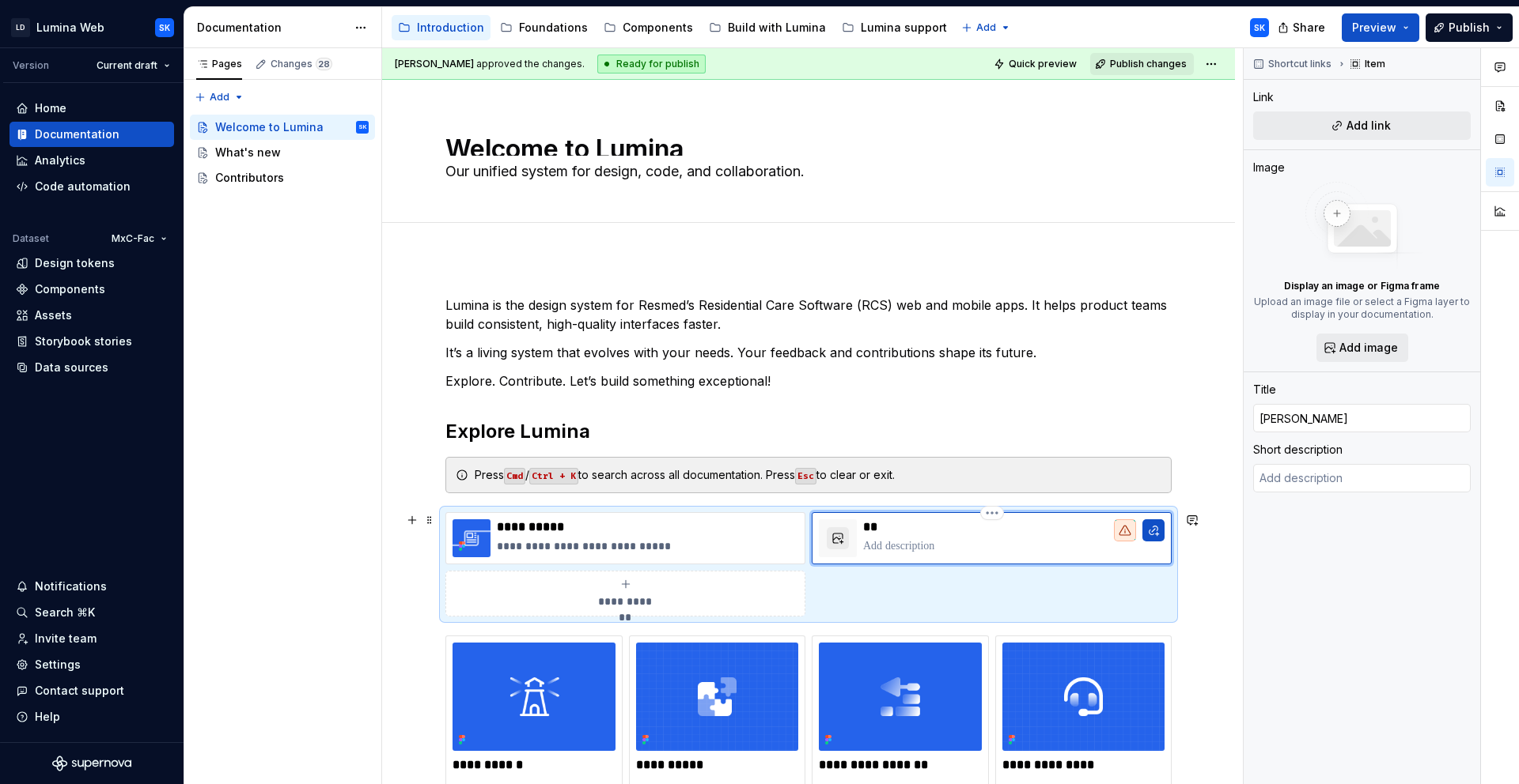
type textarea "*"
type input "Lumi"
type textarea "*"
type input "Lumin"
type textarea "*"
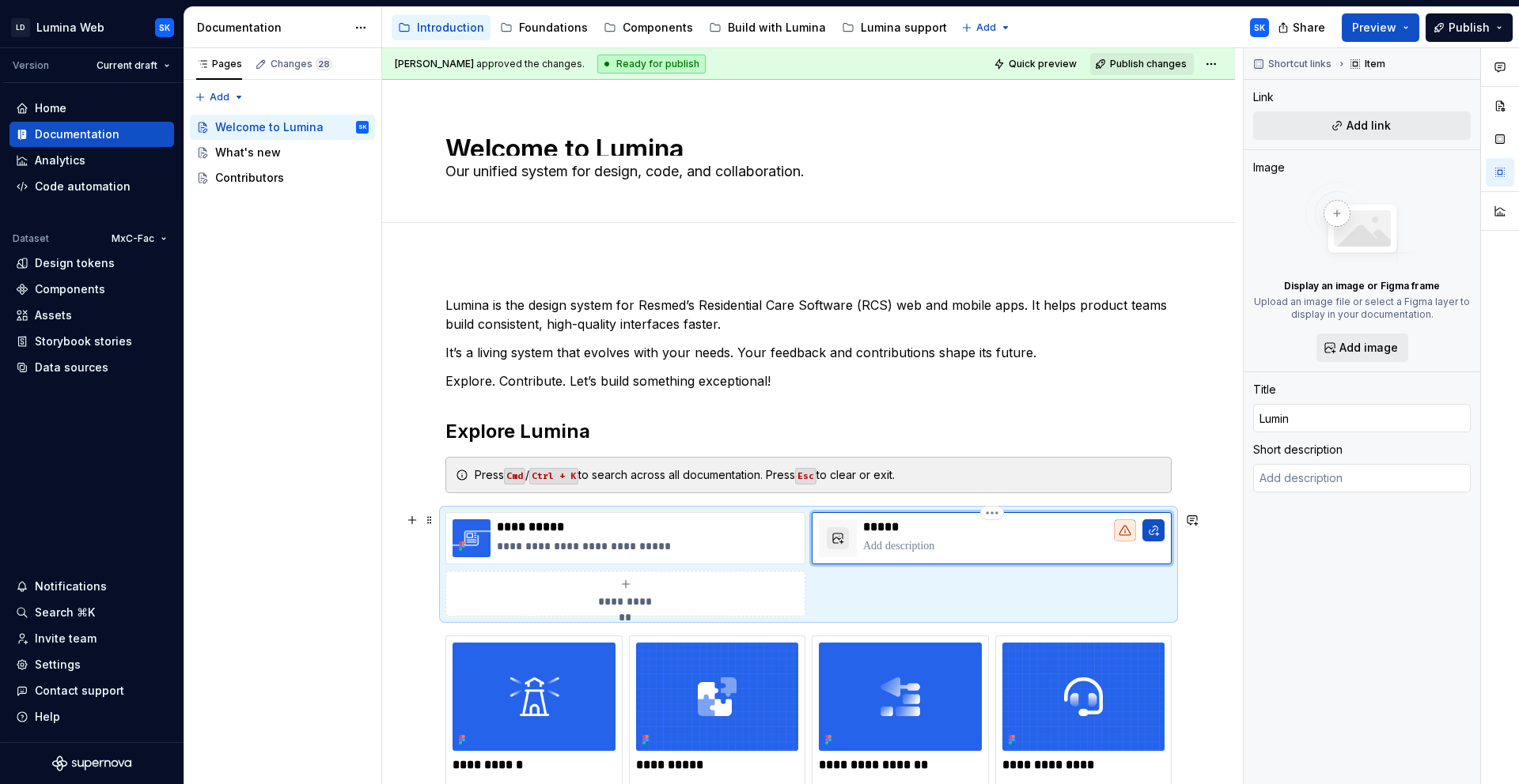
type input "Lumina"
type textarea "*"
type input "Lumina"
type textarea "*"
type input "Lumina J"
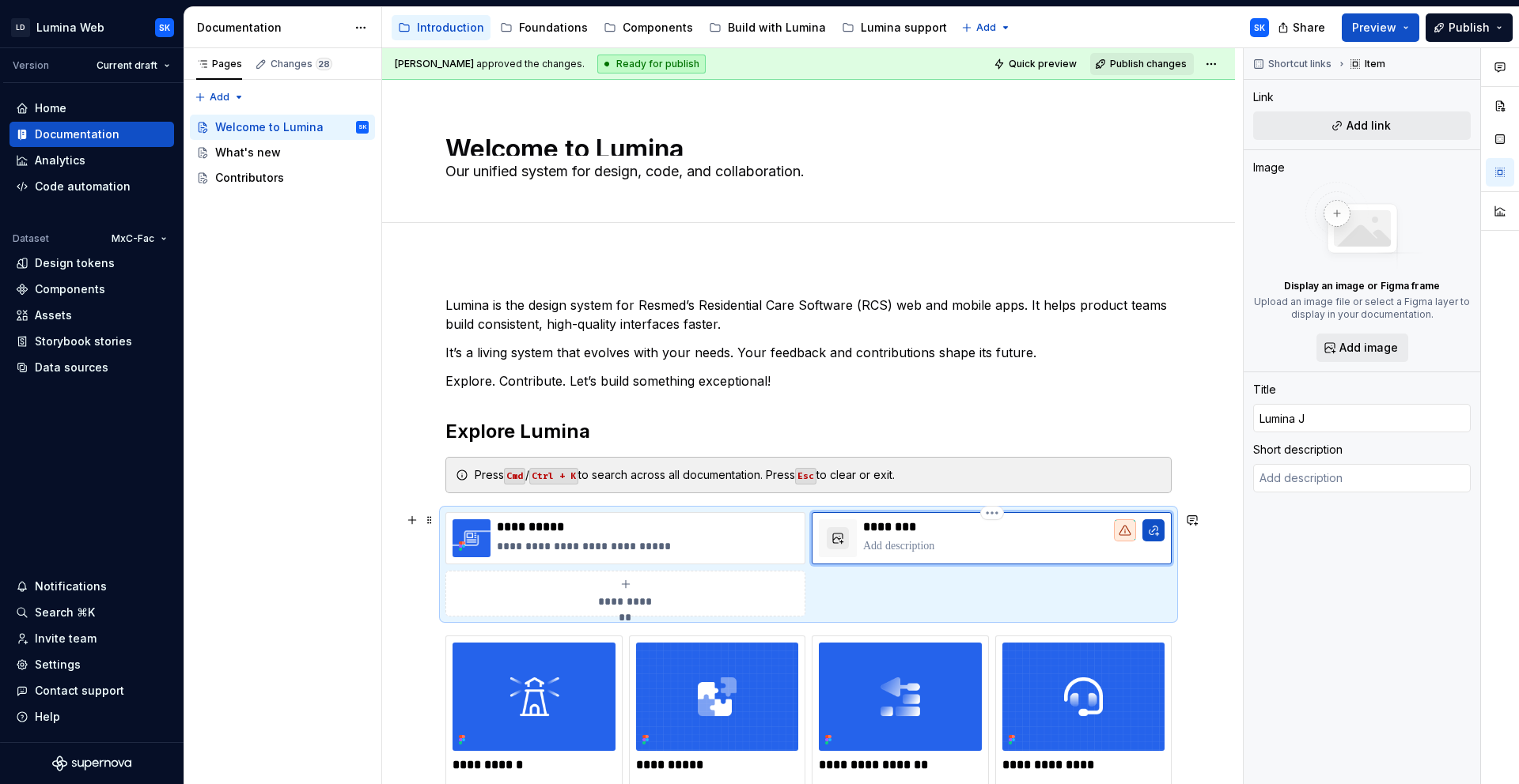
type textarea "*"
type input "Lumina JI"
type textarea "*"
type input "Lumina JIR"
type textarea "*"
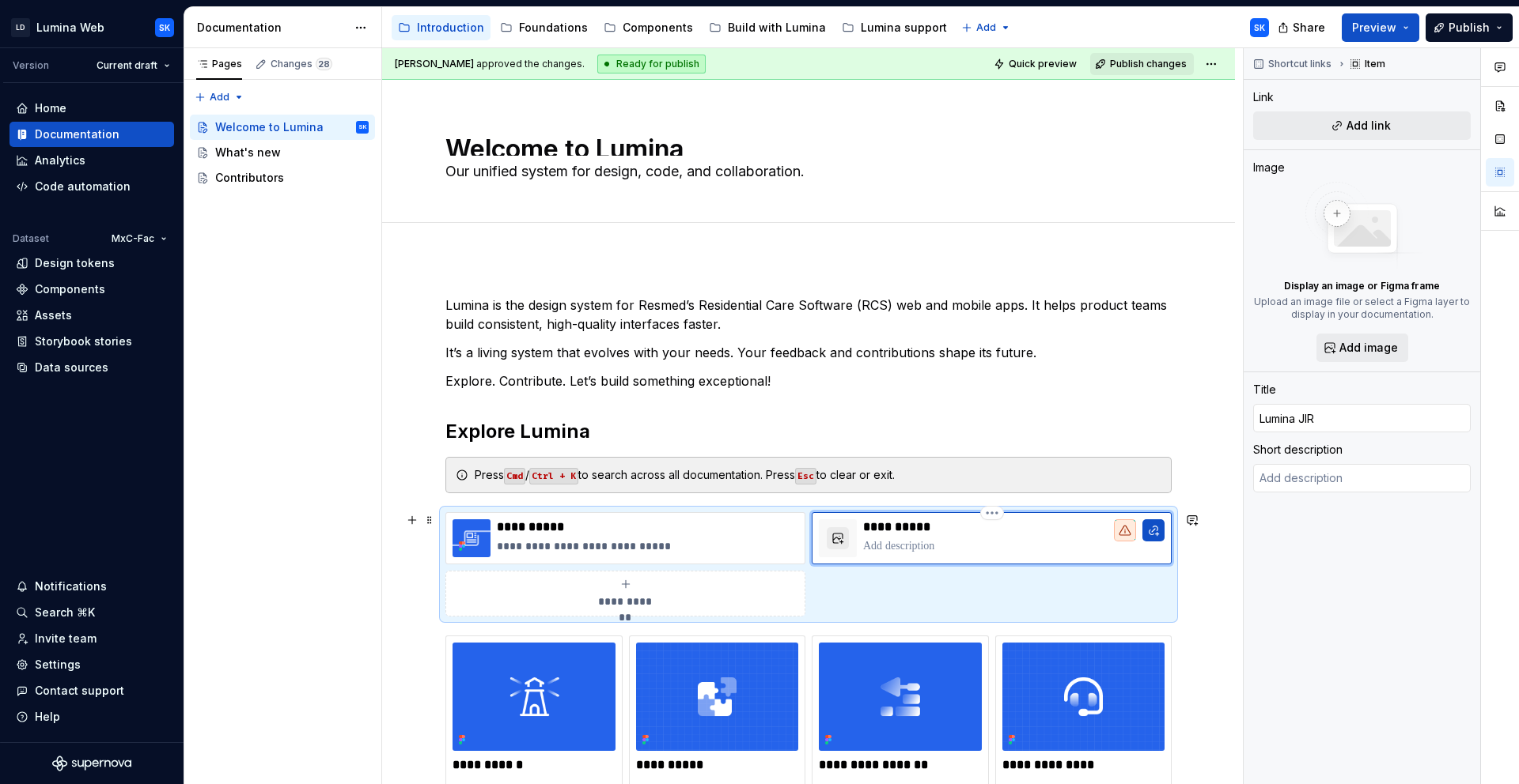
type input "Lumina JIRA"
type textarea "*"
type input "Lumina JIRA"
type textarea "*"
type input "Lumina JIRA b"
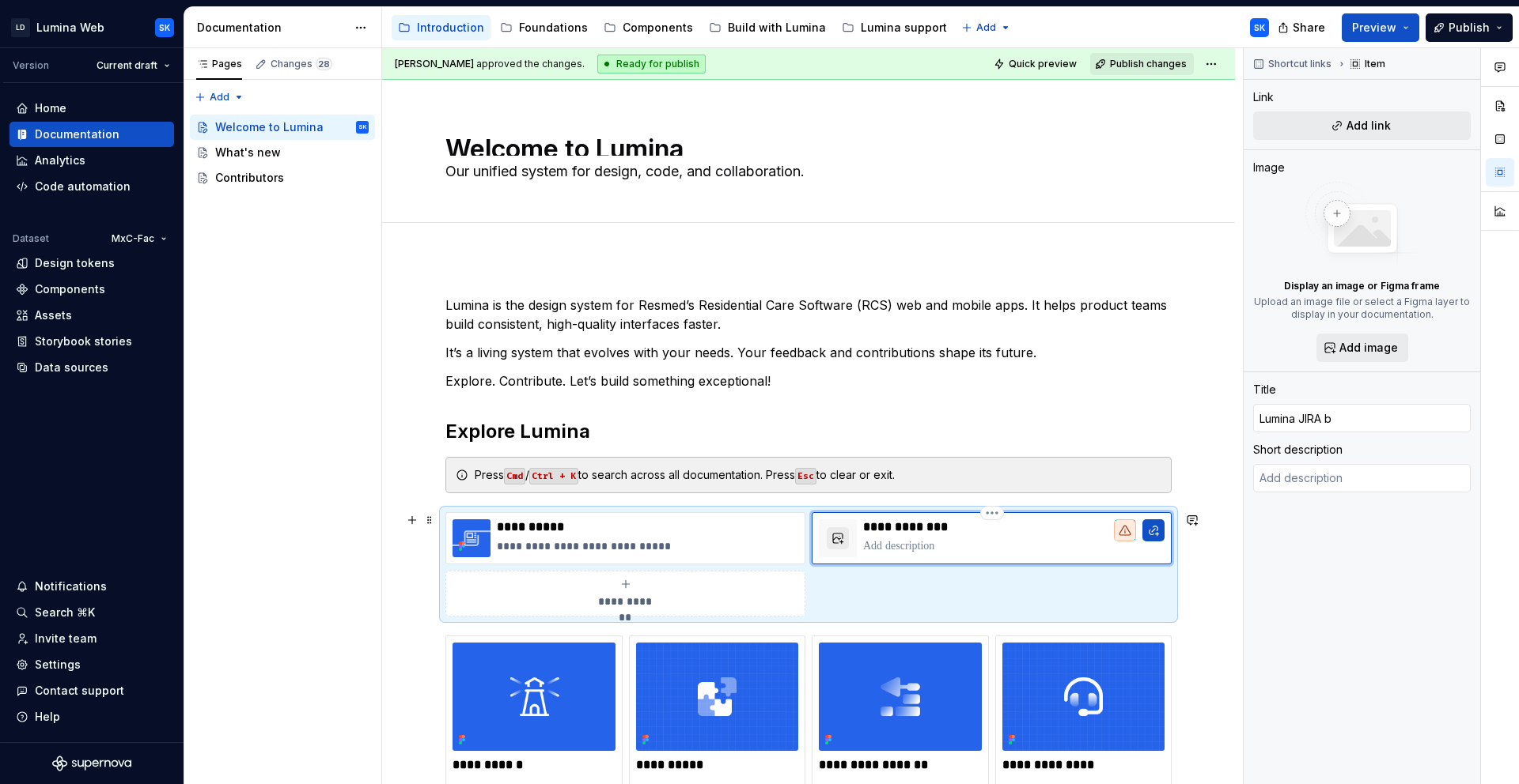
type textarea "*"
type input "Lumina JIRA bo"
type textarea "*"
type input "Lumina JIRA boa"
type textarea "*"
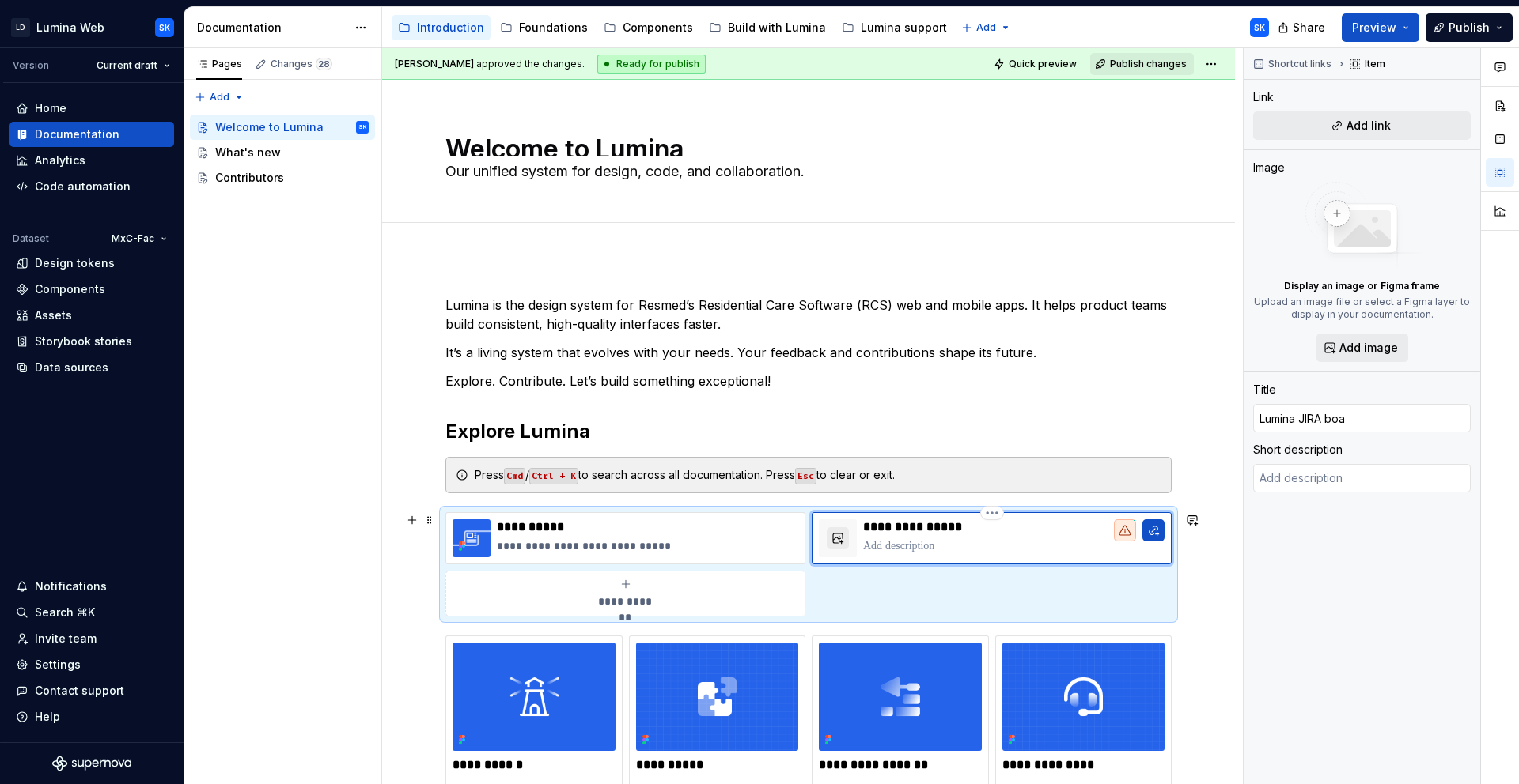
type input "Lumina JIRA boar"
type textarea "*"
type input "Lumina JIRA board"
type textarea "*"
type input "Lumina JIRA Board"
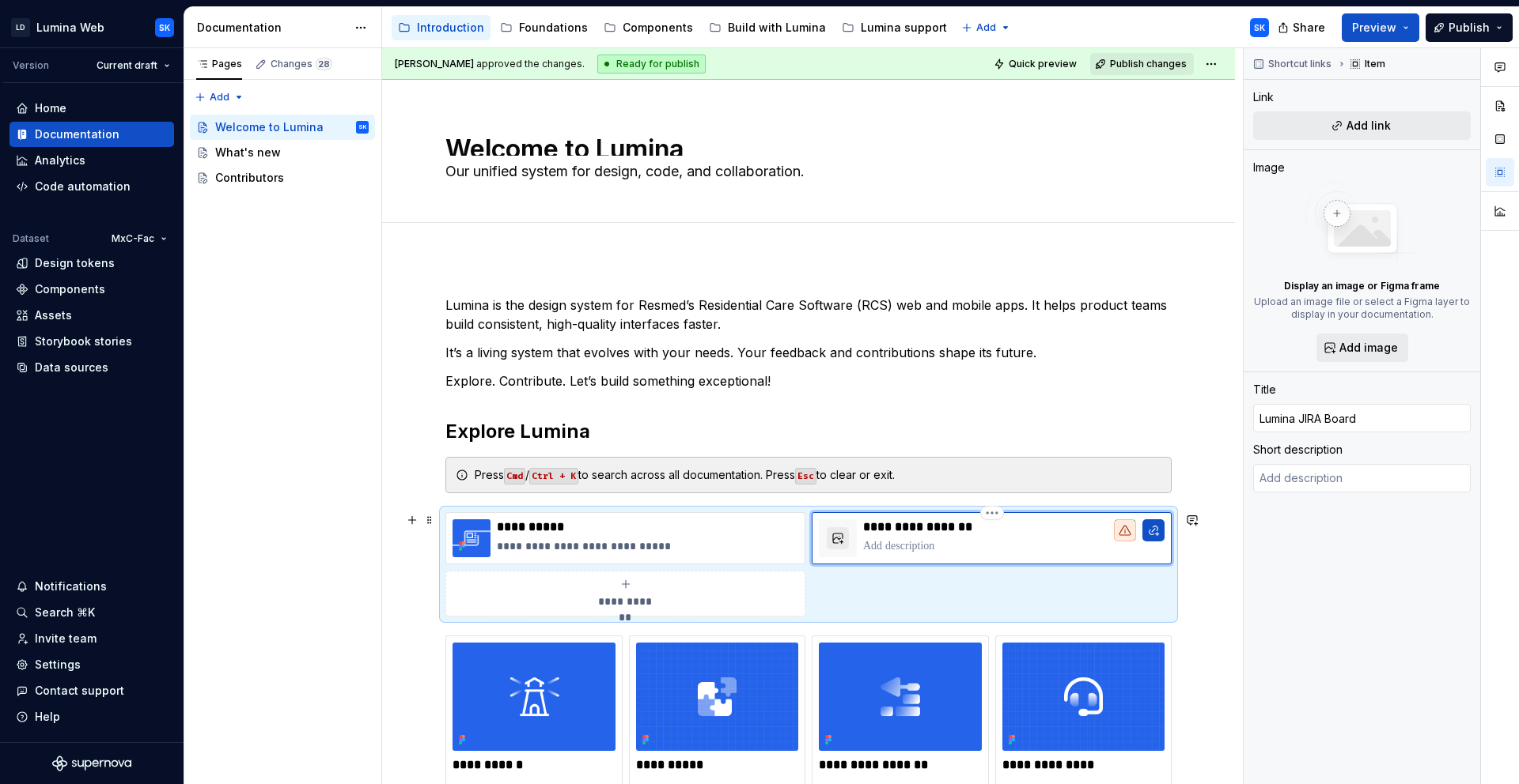
drag, startPoint x: 931, startPoint y: 553, endPoint x: 915, endPoint y: 537, distance: 22.6
click at [931, 553] on p at bounding box center [1013, 546] width 301 height 16
click at [910, 527] on p "**********" at bounding box center [1013, 527] width 301 height 16
type textarea "*"
type input "Lumina DSJIRA Board"
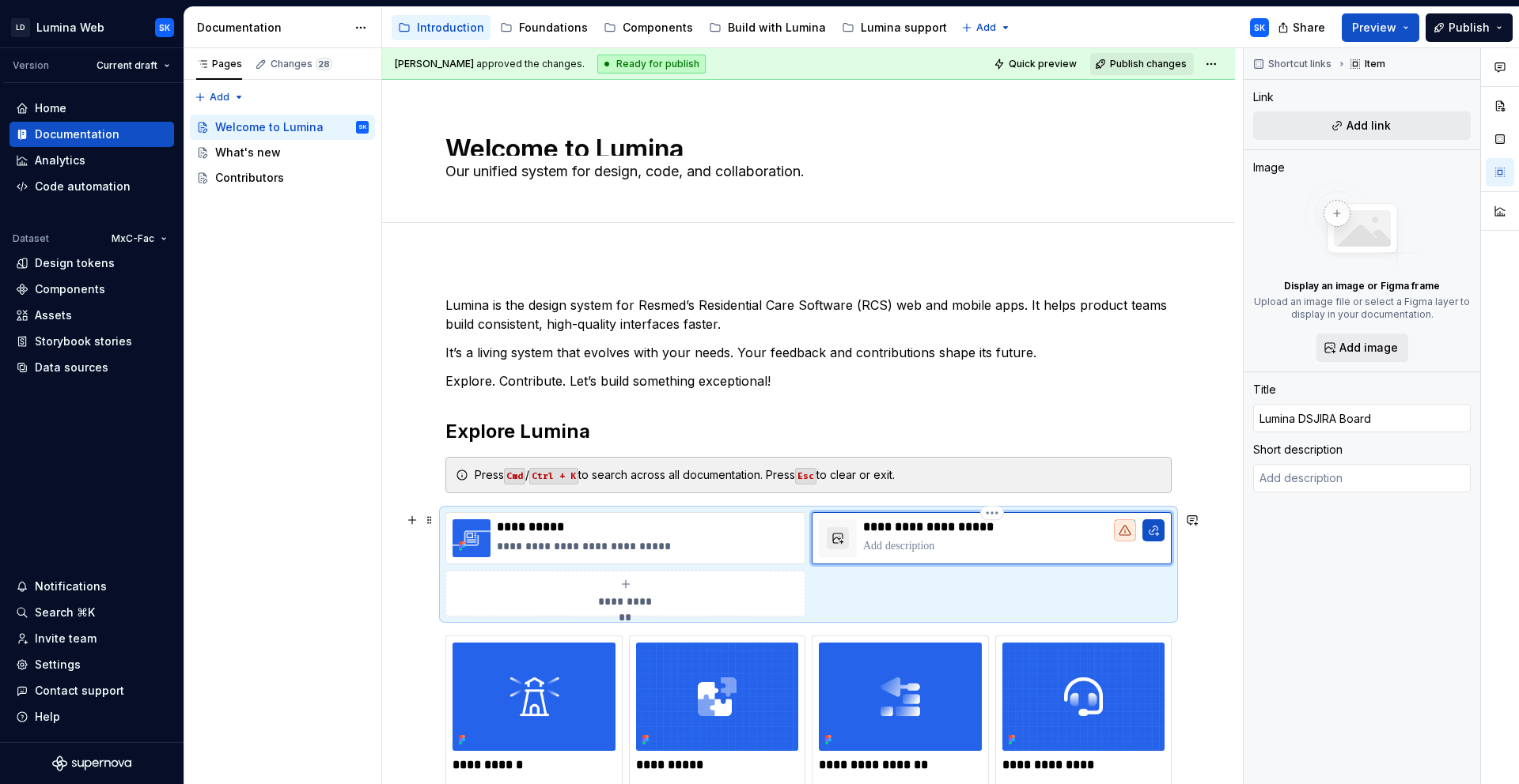
type textarea "*"
type input "Lumina DS JIRA Board"
click at [960, 540] on p at bounding box center [1013, 546] width 301 height 16
click at [931, 531] on p "**********" at bounding box center [1013, 527] width 301 height 16
type textarea "*"
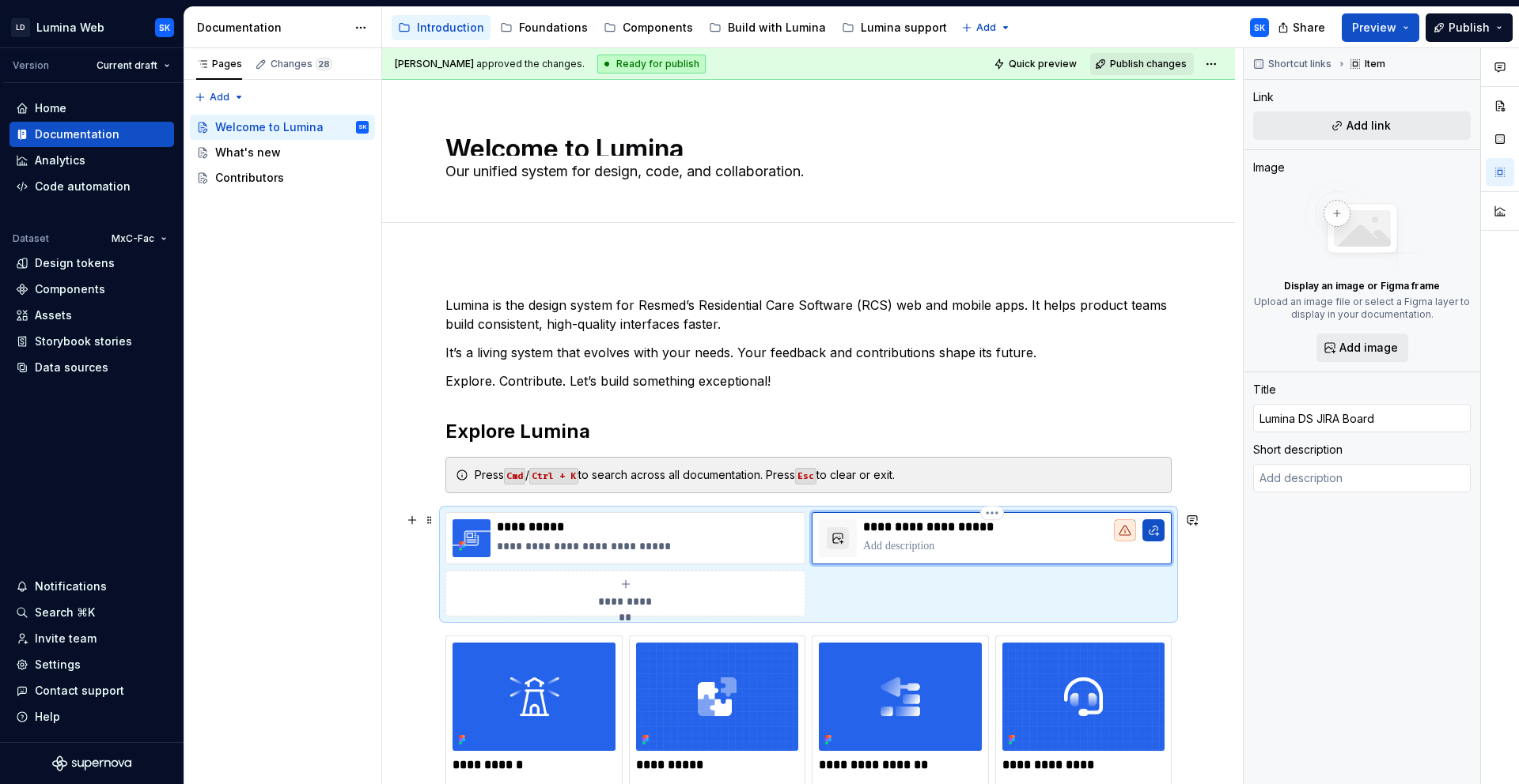
type input "Lumina DS - JIRA Board"
type textarea "*"
type input "Lumina JIRA Board"
click at [949, 524] on p "**********" at bounding box center [1013, 527] width 301 height 16
type textarea "*"
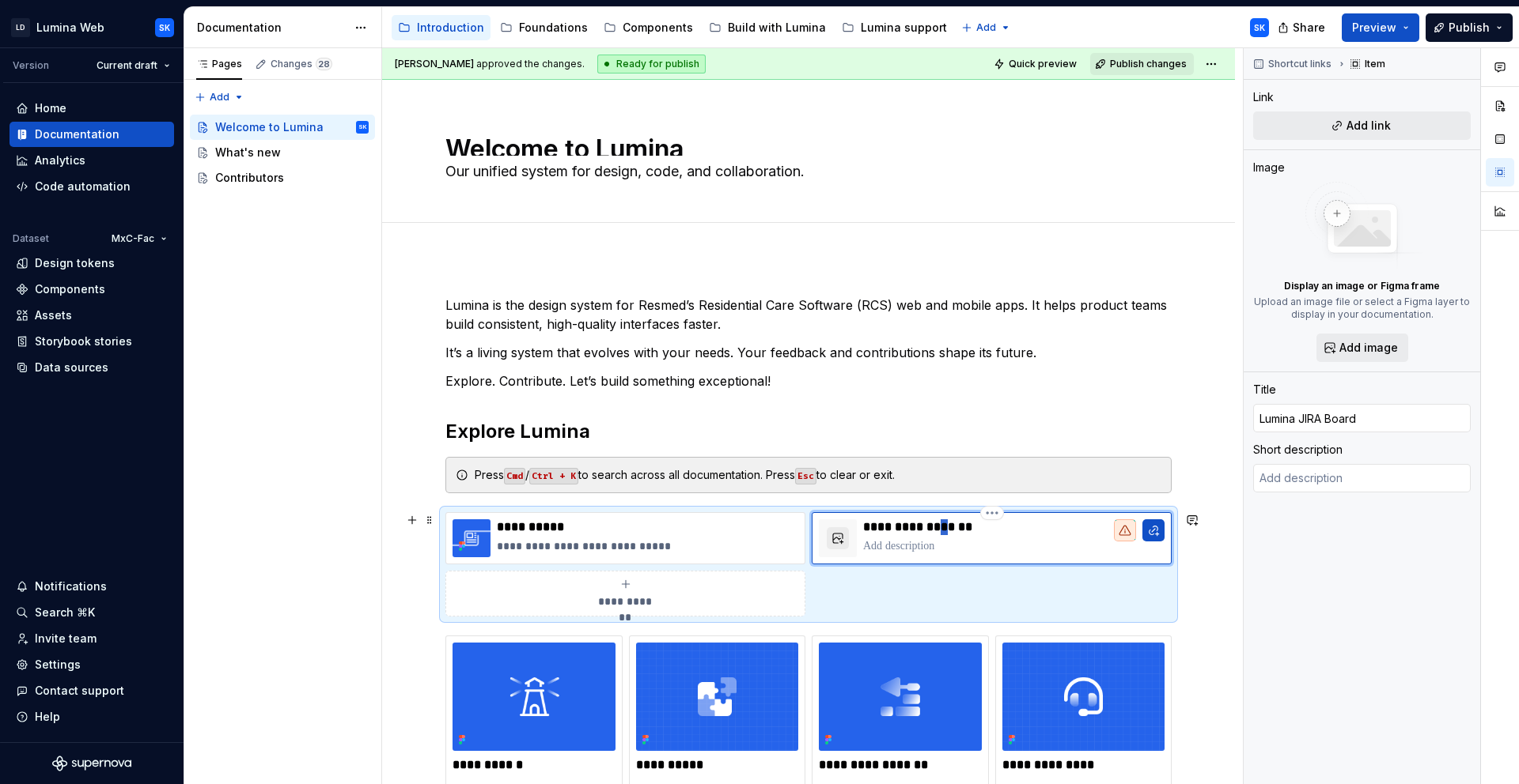
type input "Lumina JIRA board"
click at [963, 544] on p at bounding box center [1013, 546] width 301 height 16
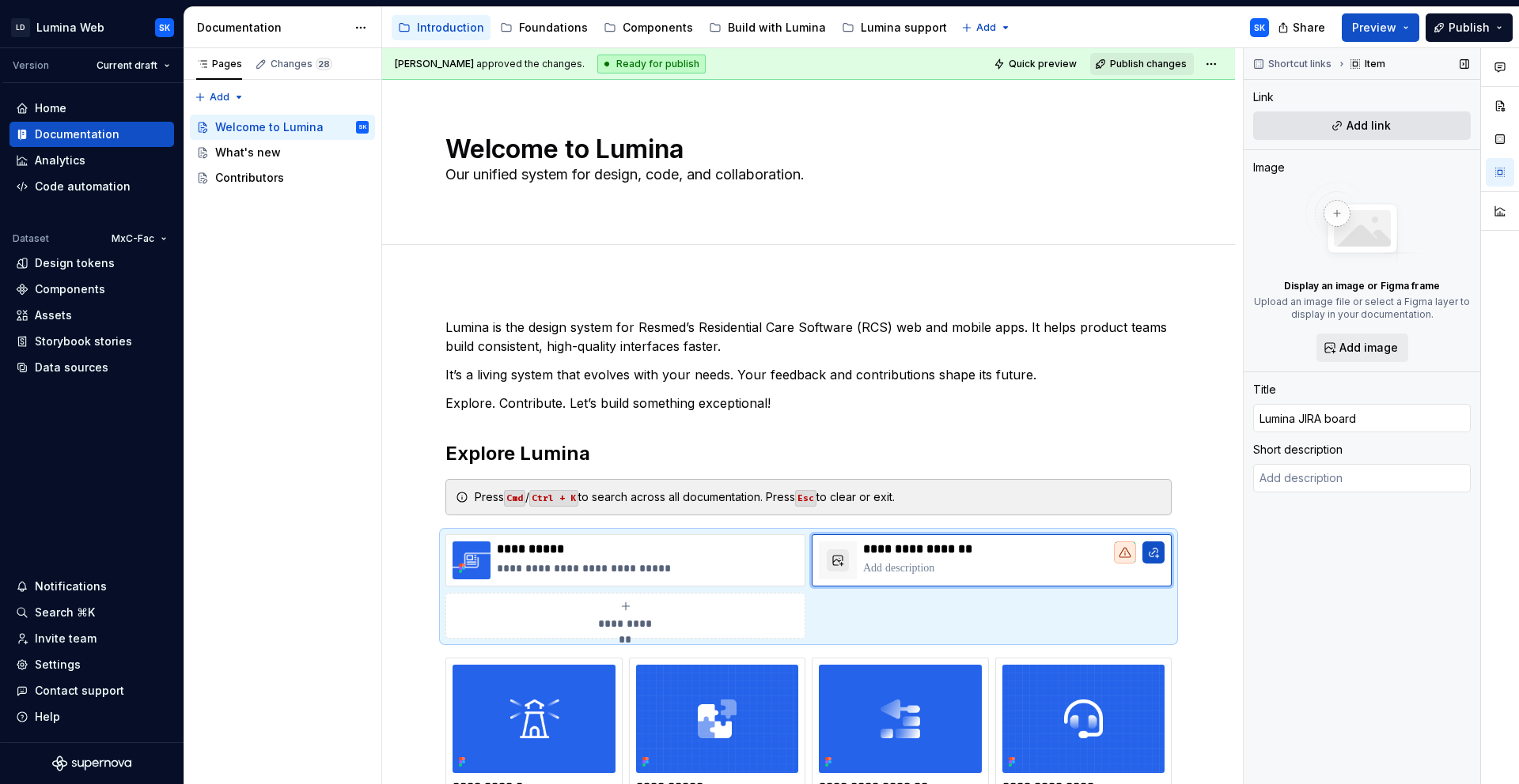
click at [1387, 137] on button "Add link" at bounding box center [1361, 126] width 218 height 29
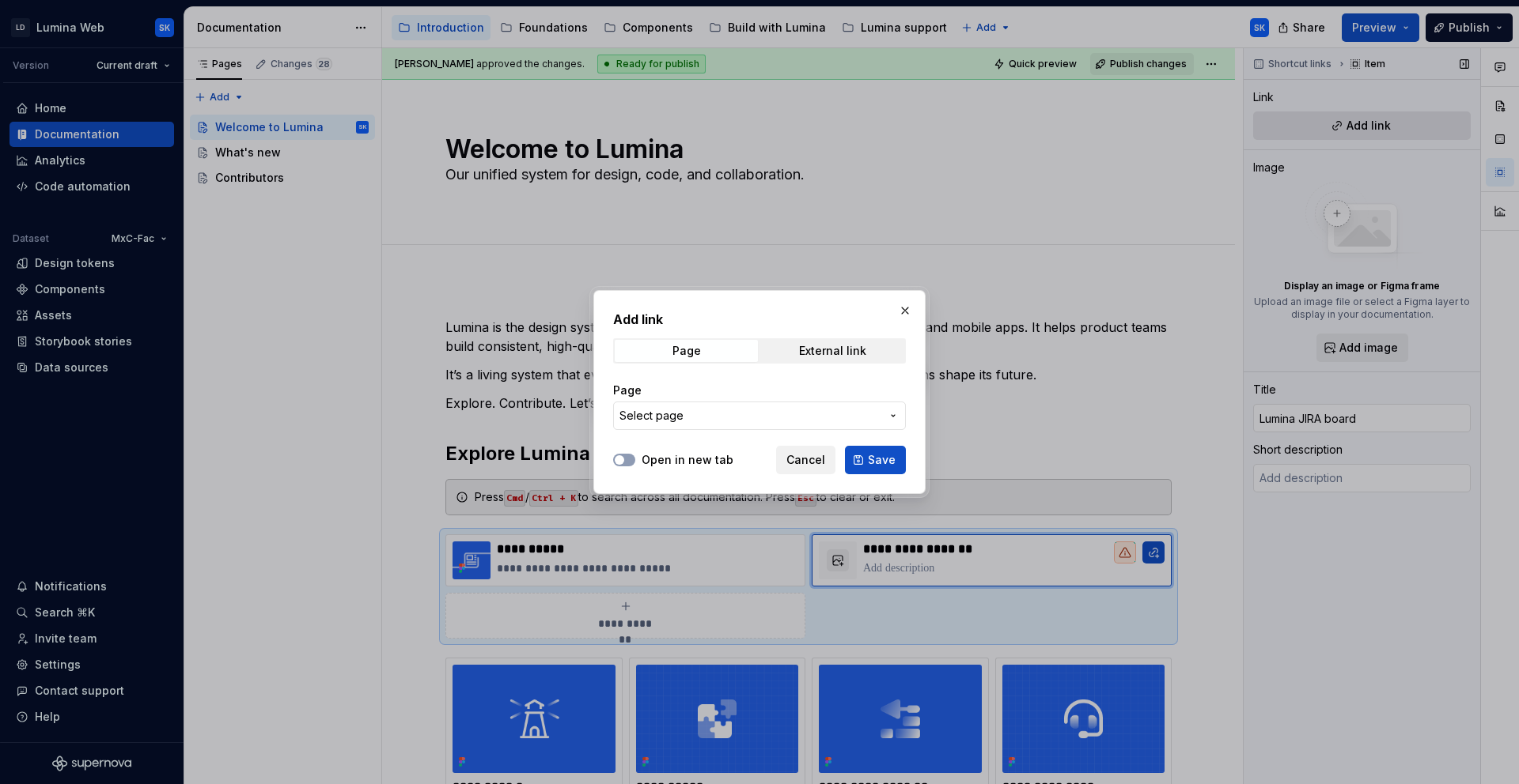
type textarea "*"
click at [849, 356] on div "External link" at bounding box center [832, 350] width 67 height 12
click at [761, 421] on input "URL" at bounding box center [760, 416] width 292 height 29
paste input "[URL][DOMAIN_NAME]"
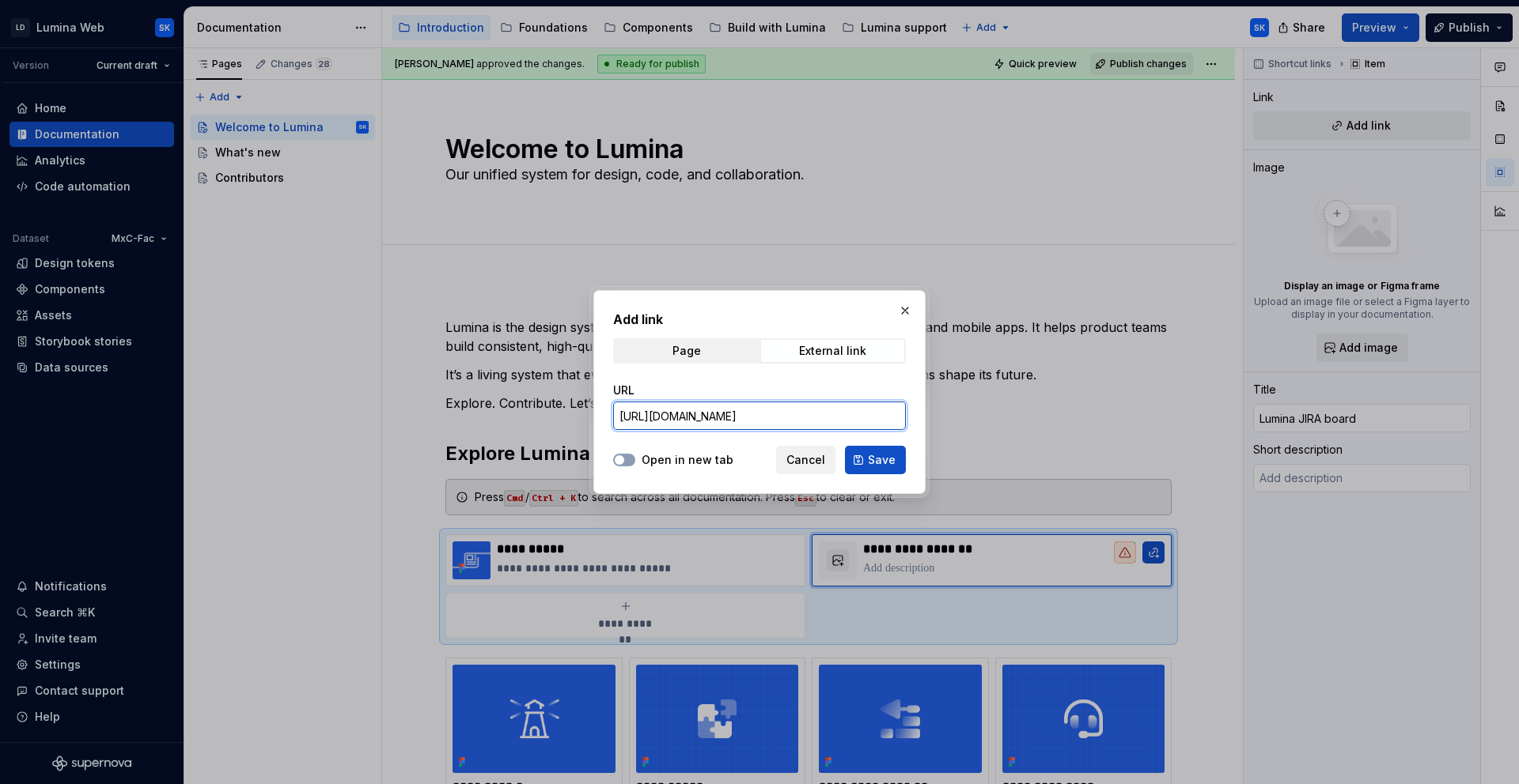
type input "[URL][DOMAIN_NAME]"
click at [687, 448] on div "Open in new tab Cancel Save" at bounding box center [760, 456] width 292 height 34
click at [701, 457] on label "Open in new tab" at bounding box center [687, 460] width 92 height 16
click at [635, 457] on button "Open in new tab" at bounding box center [624, 459] width 22 height 12
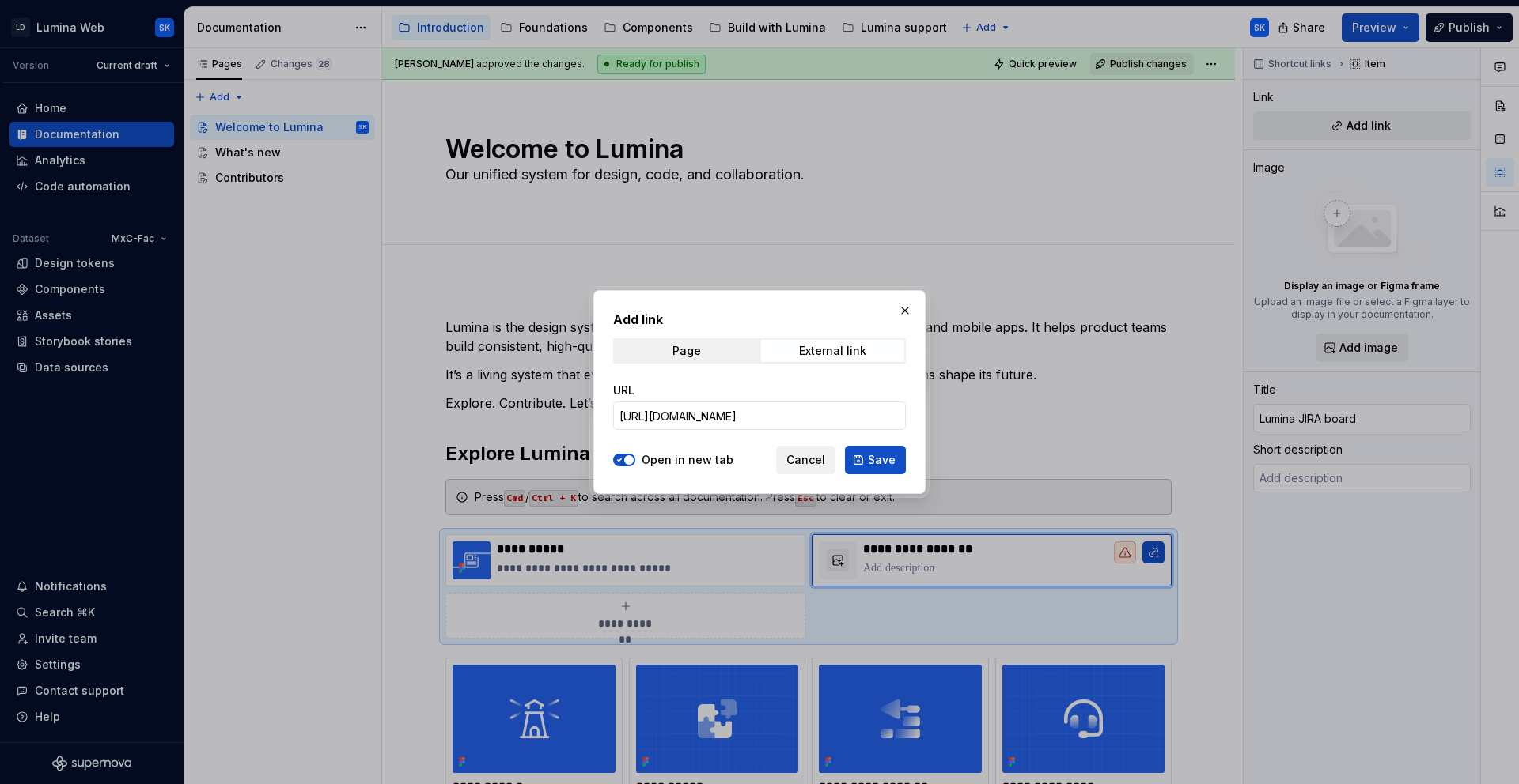
click at [886, 465] on span "Save" at bounding box center [881, 460] width 28 height 16
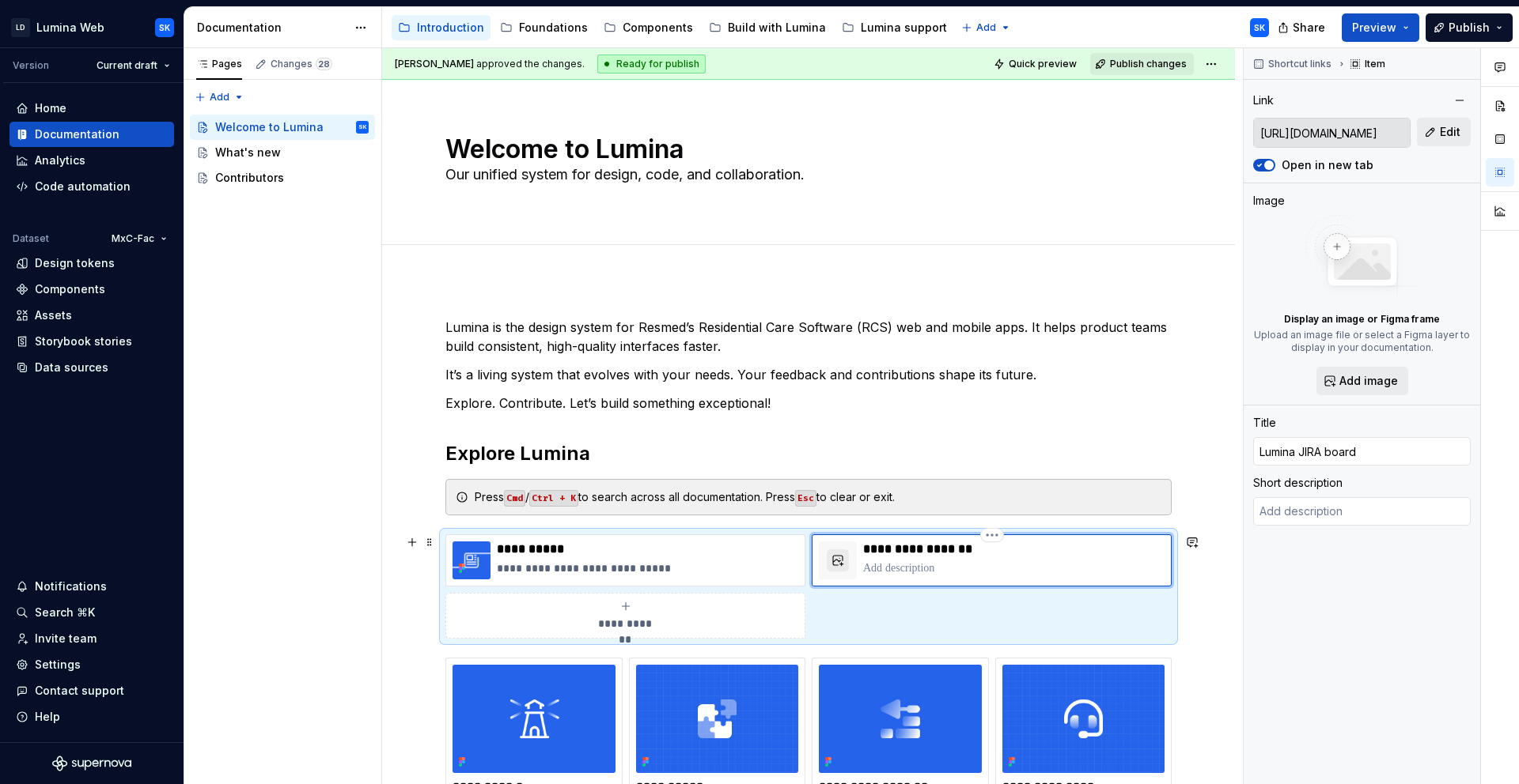
click at [892, 572] on p at bounding box center [1013, 568] width 301 height 16
type textarea "*"
type textarea "On"
type textarea "*"
type textarea "Ong"
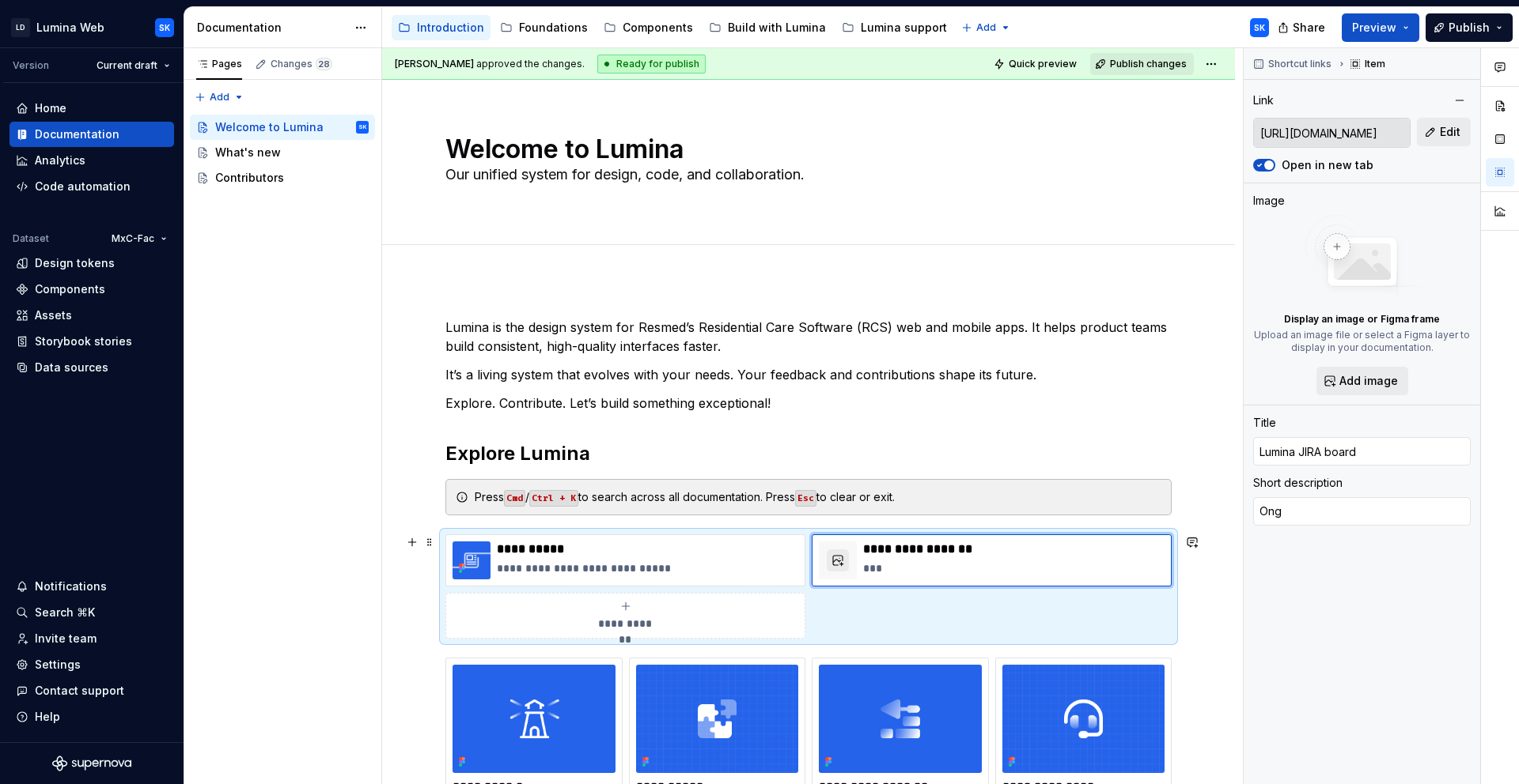
type textarea "*"
type textarea "Ongo"
type textarea "*"
type textarea "Ongoi"
type textarea "*"
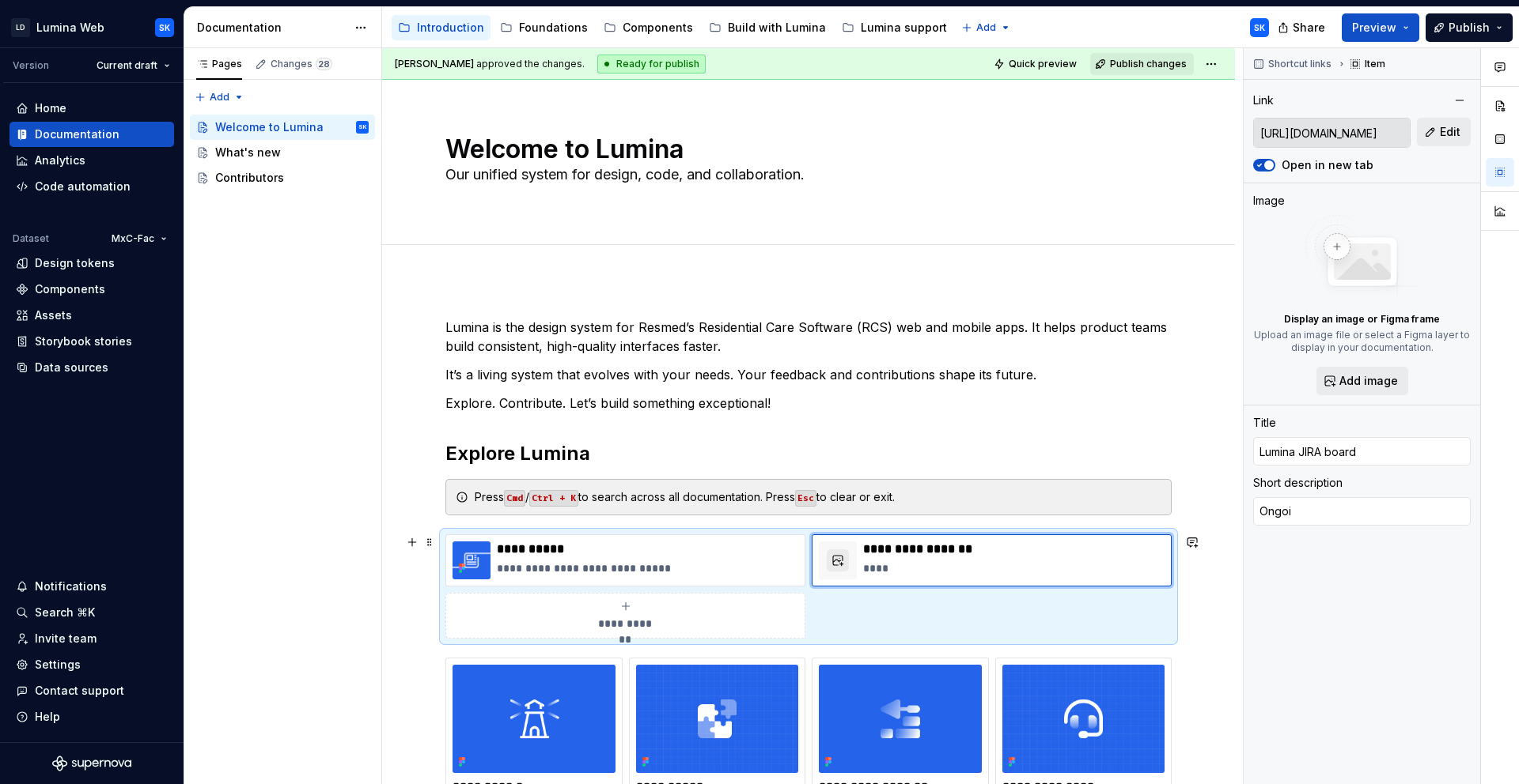
type textarea "Ongoin"
type textarea "*"
type textarea "Ongoing"
type textarea "*"
type textarea "Ongoing"
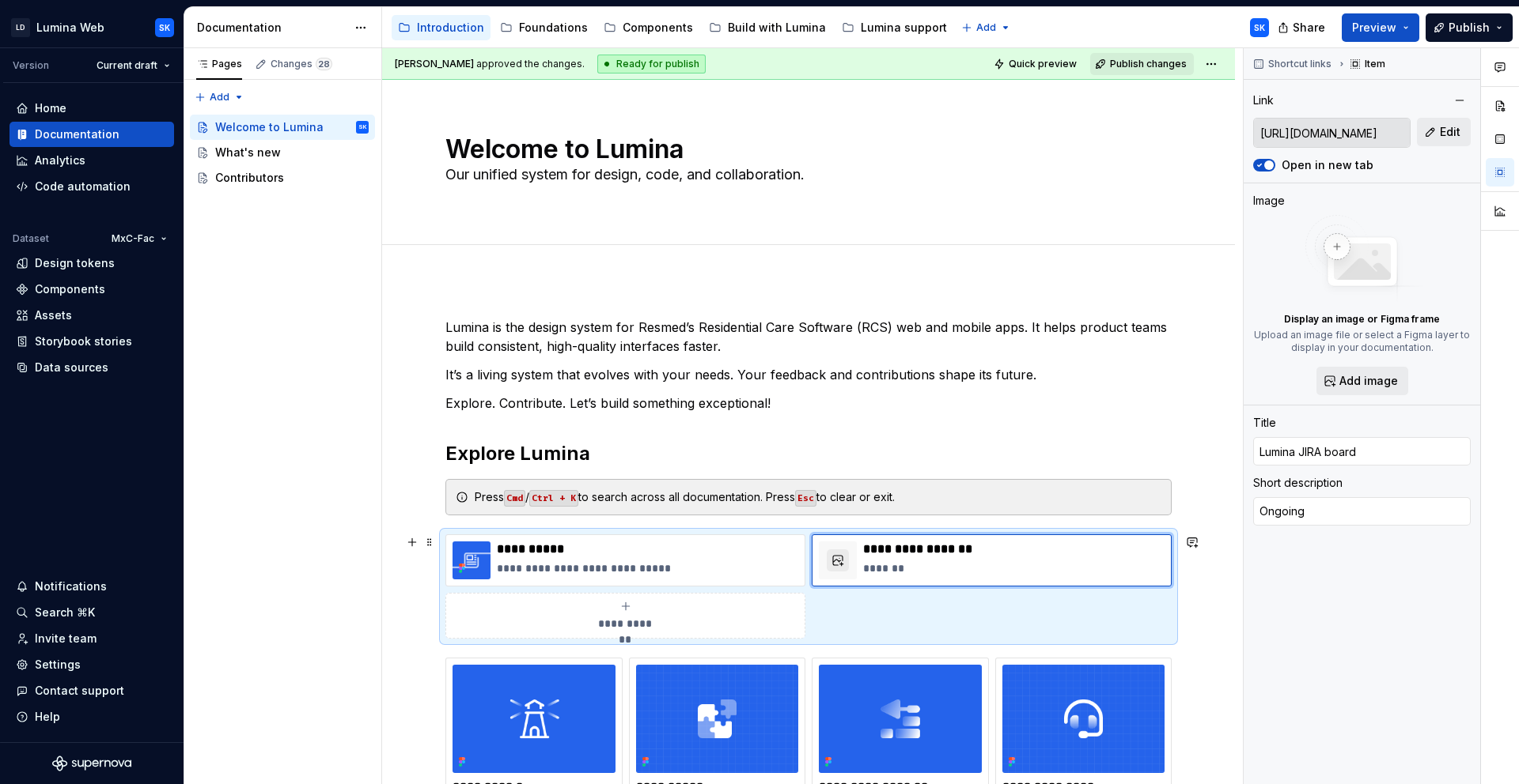
type textarea "*"
type textarea "Ongoing w"
type textarea "*"
type textarea "Ongoing wo"
type textarea "*"
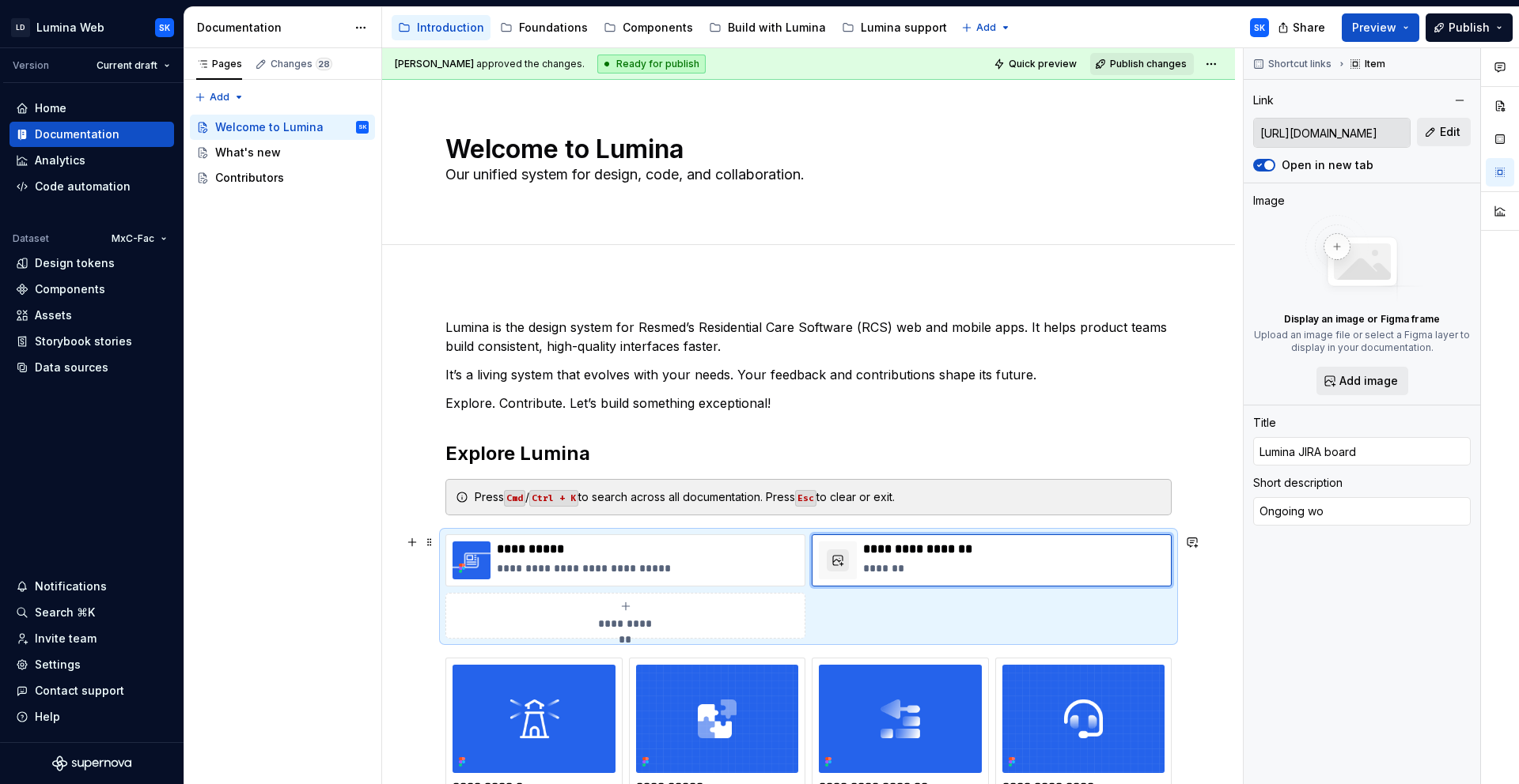
type textarea "Ongoing wor"
type textarea "*"
type textarea "Ongoing work"
type textarea "*"
type textarea "Ongoing work"
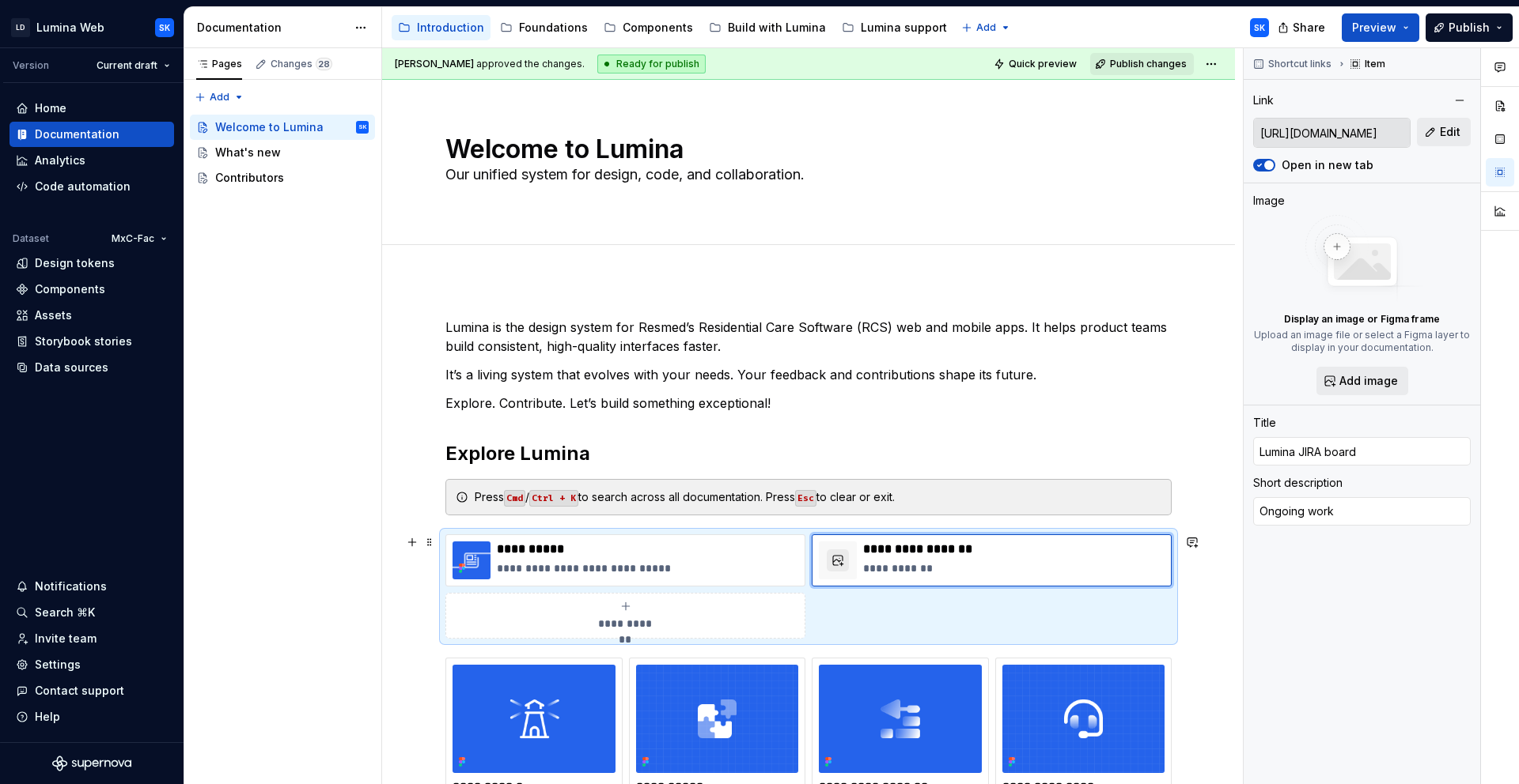
type textarea "*"
type textarea "Ongoing work n"
click at [866, 572] on p "**********" at bounding box center [1013, 568] width 301 height 16
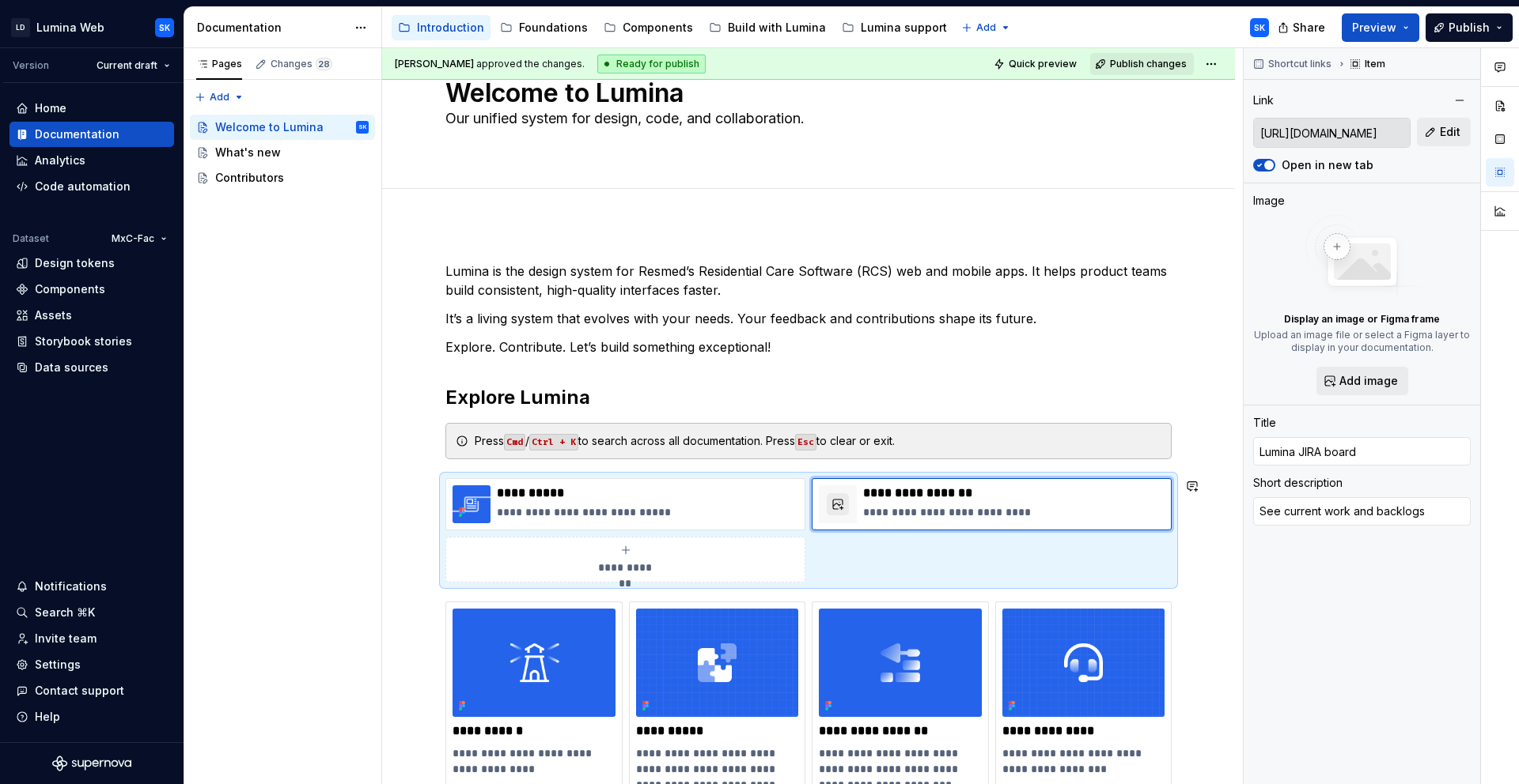
scroll to position [100, 0]
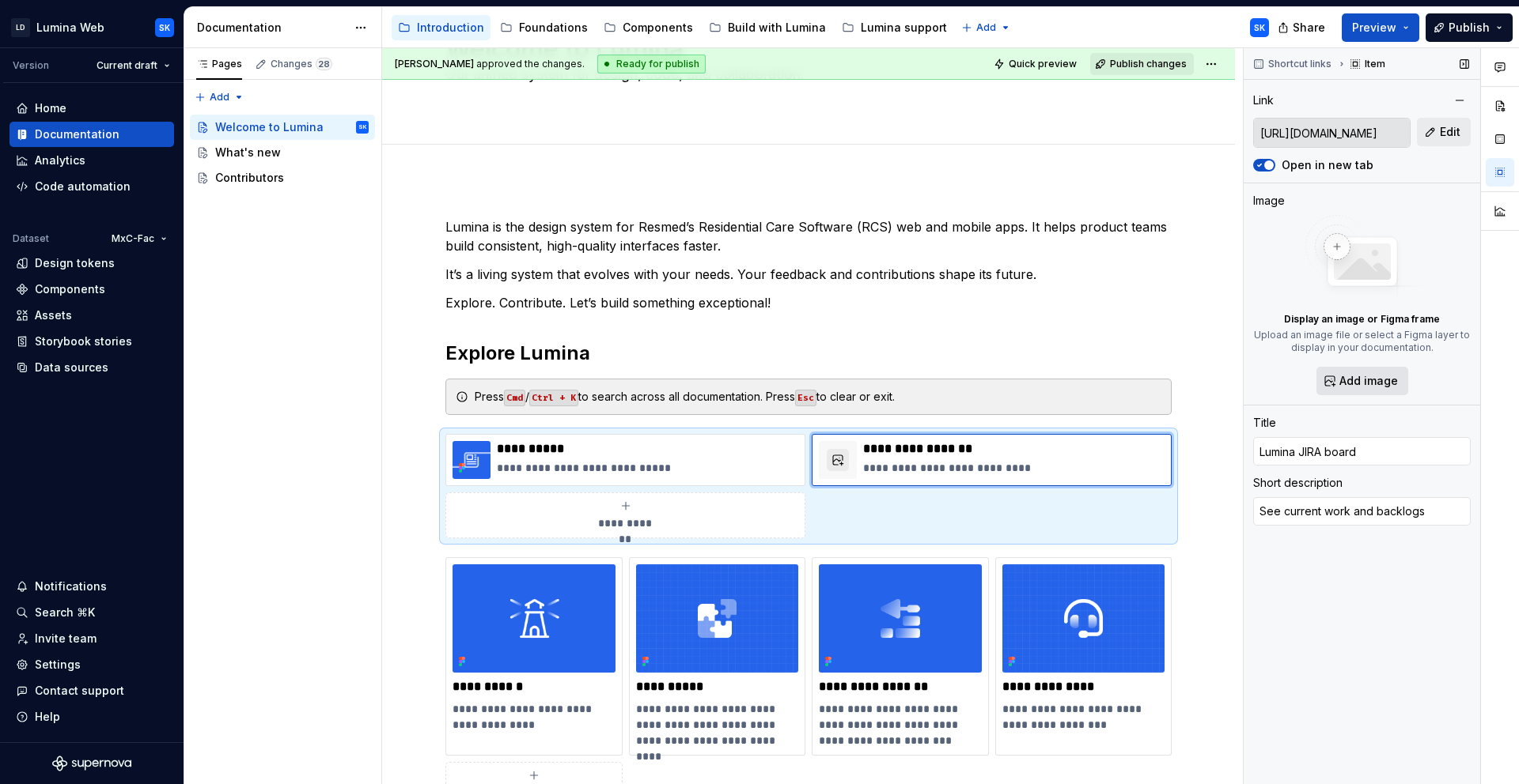
click at [1374, 381] on span "Add image" at bounding box center [1368, 381] width 58 height 16
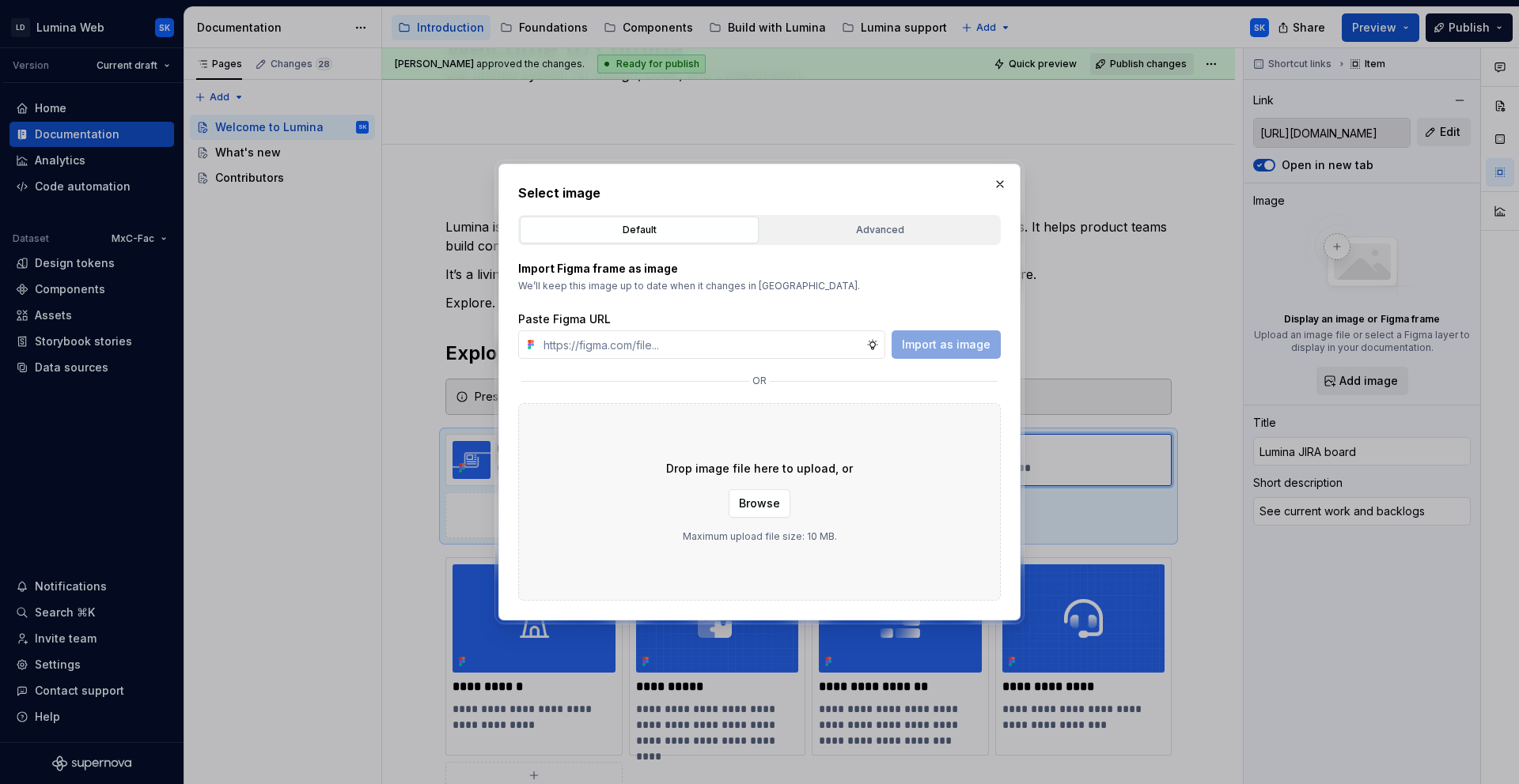
click at [836, 205] on div "Select image Default Advanced Import Figma frame as image We’ll keep this image…" at bounding box center [759, 392] width 482 height 417
click at [856, 227] on div "Advanced" at bounding box center [879, 230] width 227 height 16
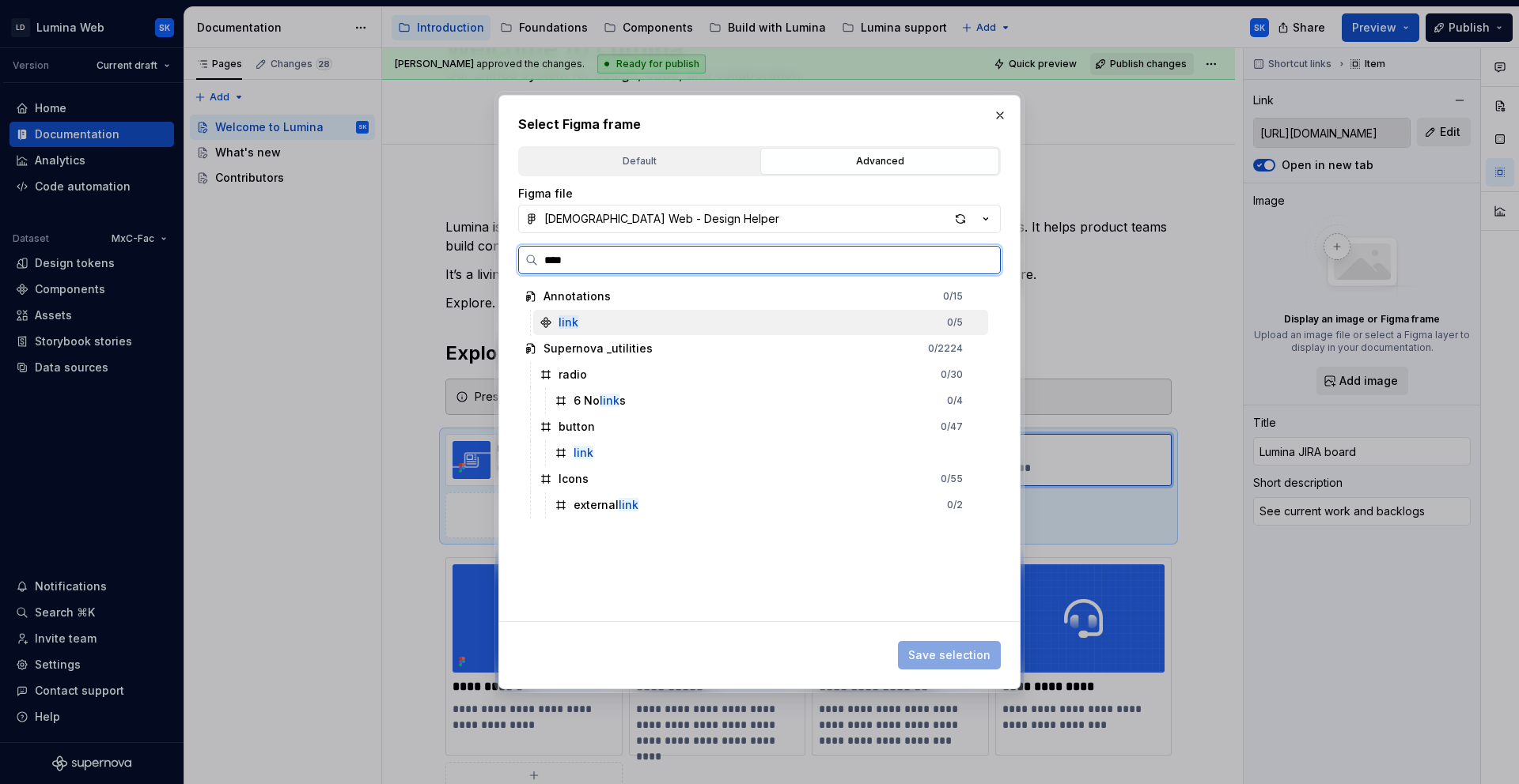
click at [686, 329] on div "link 0 / 5" at bounding box center [760, 323] width 455 height 25
click at [599, 323] on div "link 0 / 5" at bounding box center [760, 323] width 455 height 25
click at [683, 502] on div "external link 0 / 2" at bounding box center [768, 505] width 439 height 25
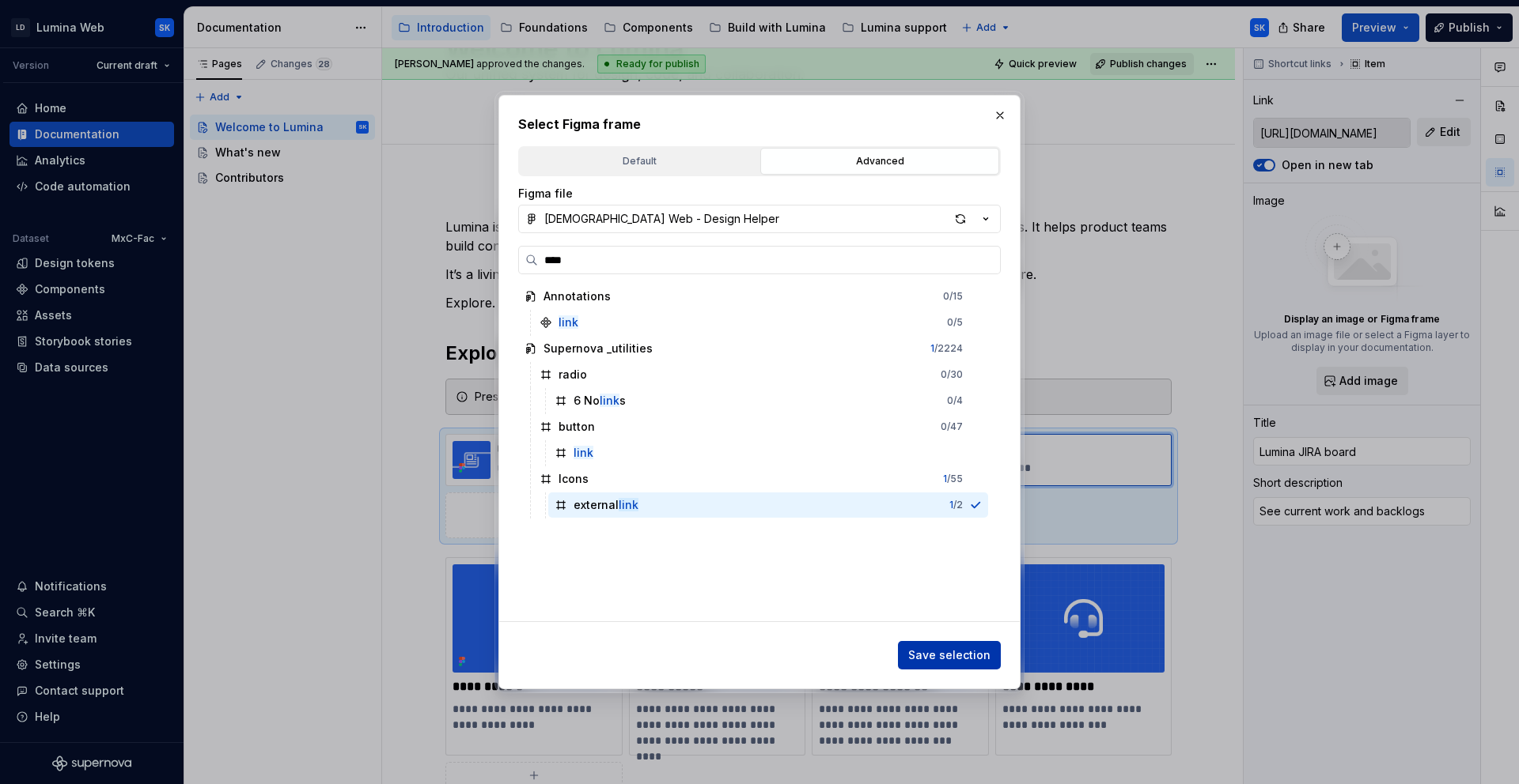
click at [971, 647] on span "Save selection" at bounding box center [949, 655] width 82 height 16
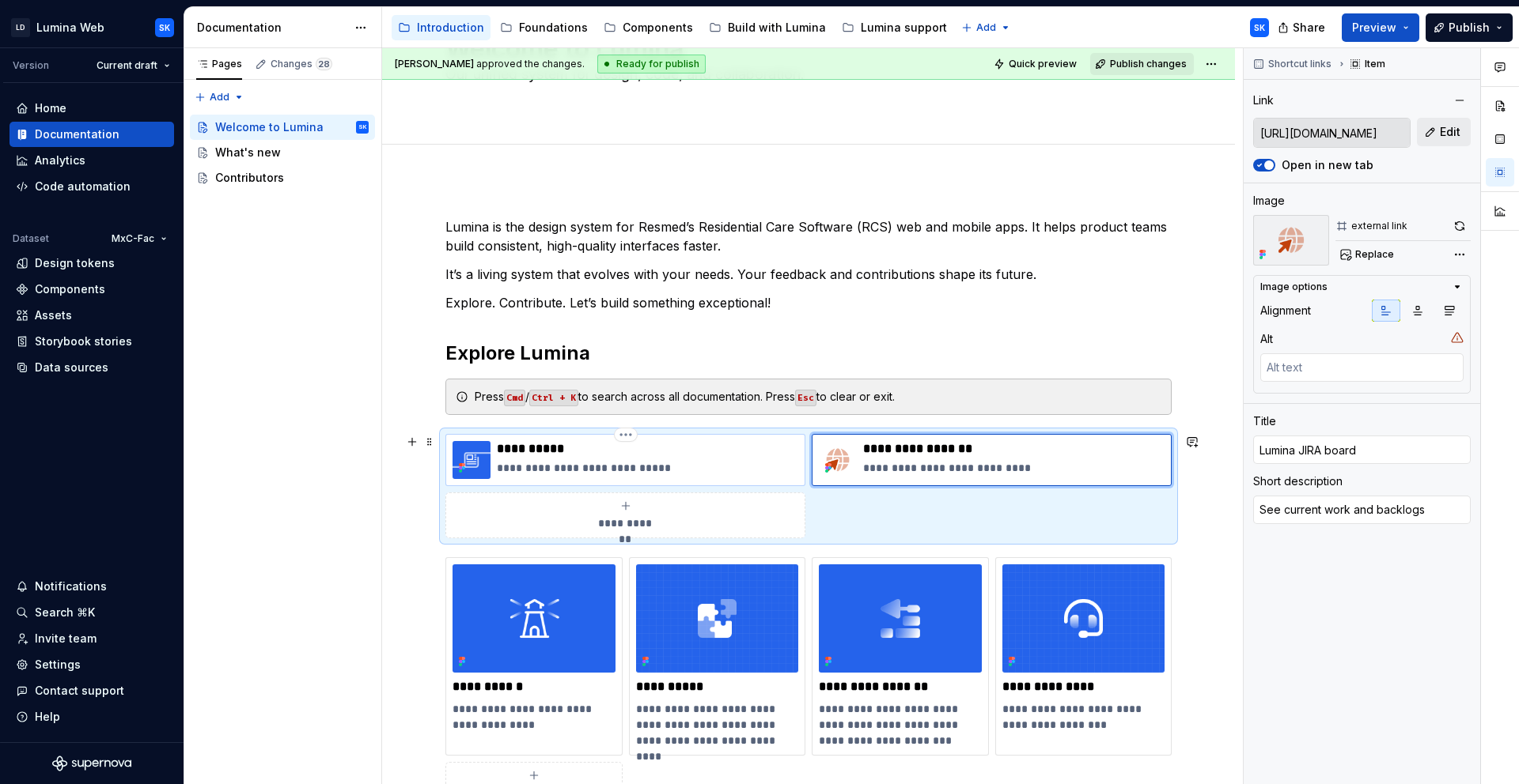
click at [746, 461] on p "**********" at bounding box center [647, 468] width 301 height 16
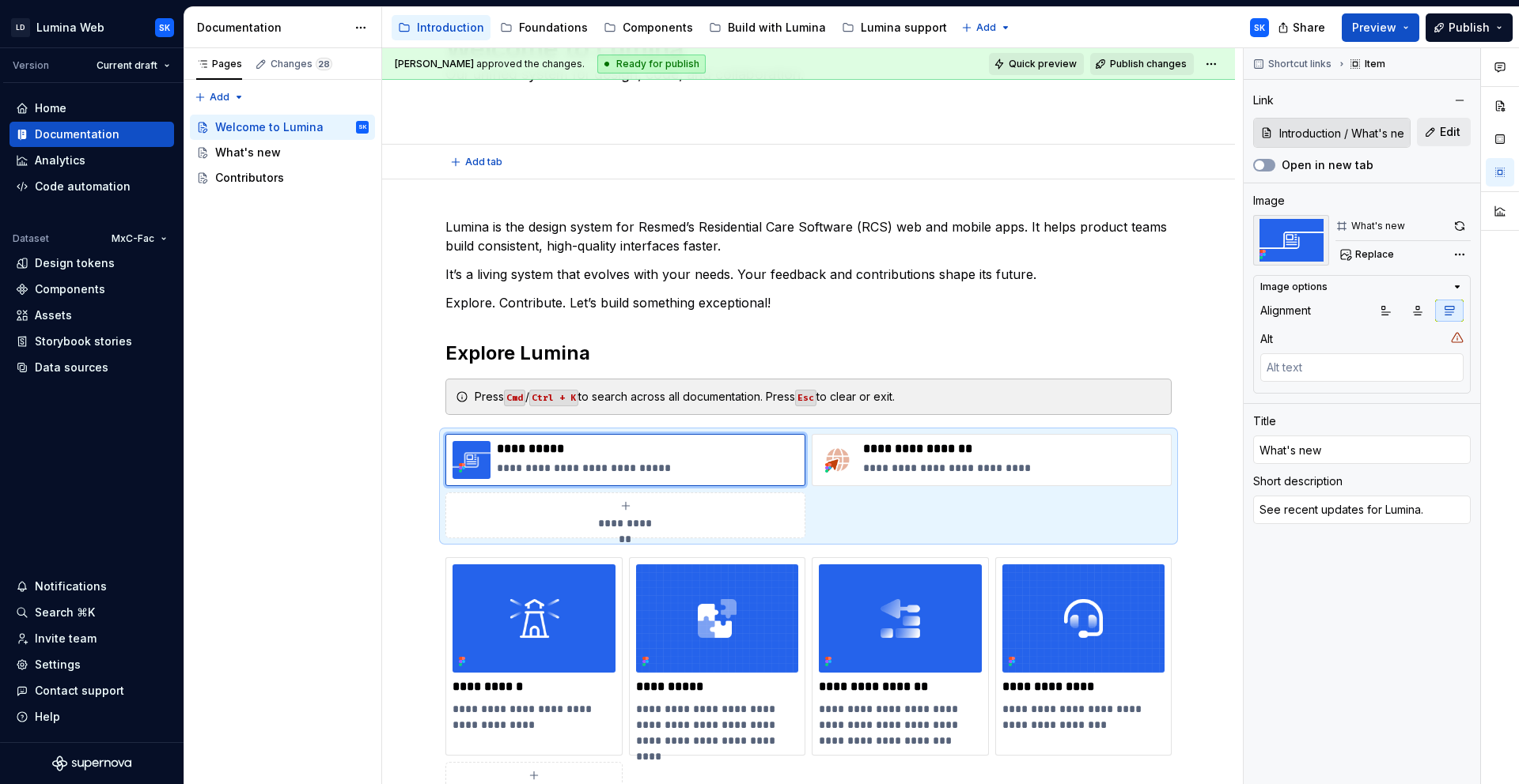
click at [1048, 69] on span "Quick preview" at bounding box center [1042, 63] width 68 height 12
click at [1415, 28] on button "Preview" at bounding box center [1380, 28] width 77 height 29
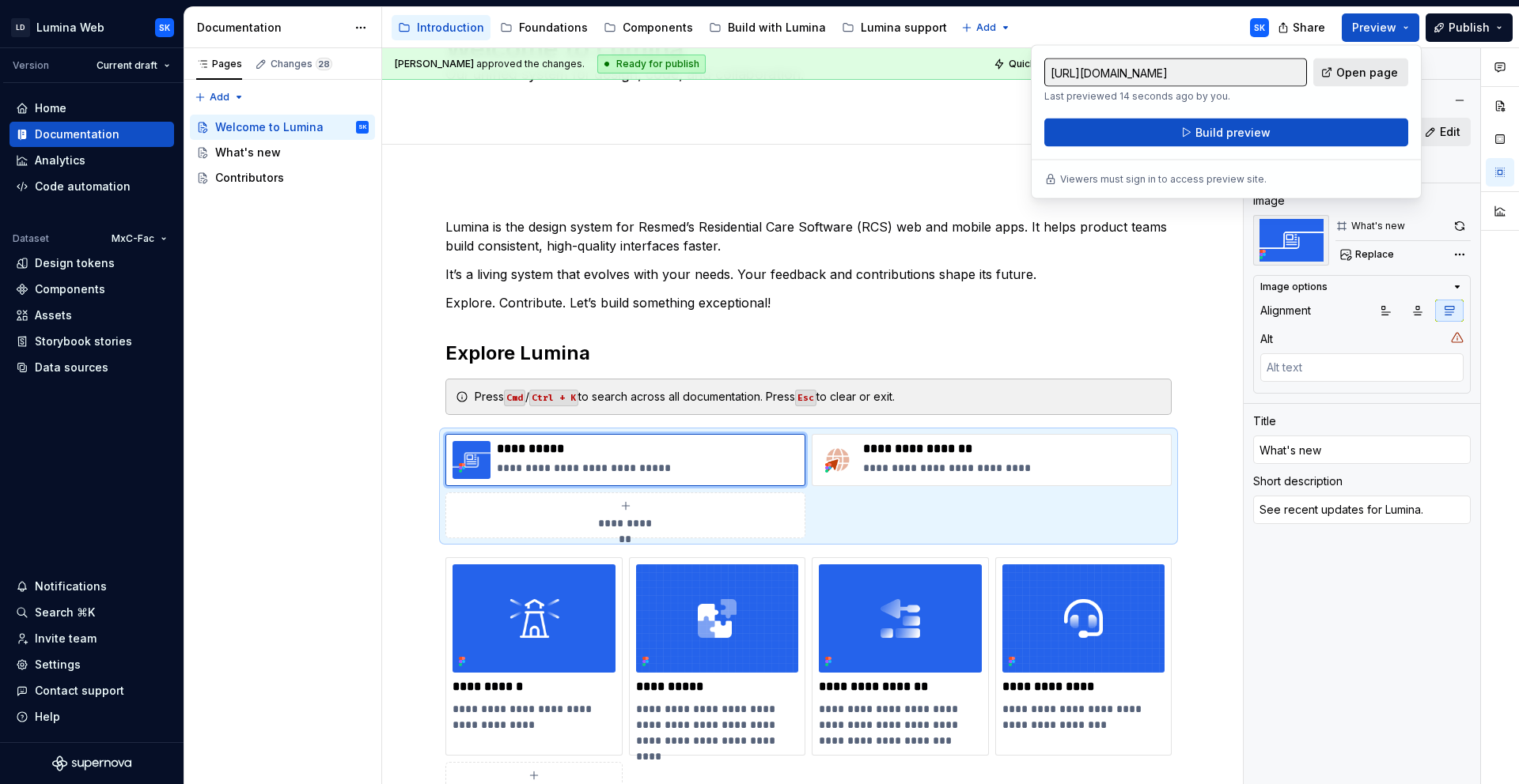
click at [1372, 71] on span "Open page" at bounding box center [1366, 73] width 62 height 16
click at [966, 531] on div "**********" at bounding box center [808, 486] width 726 height 104
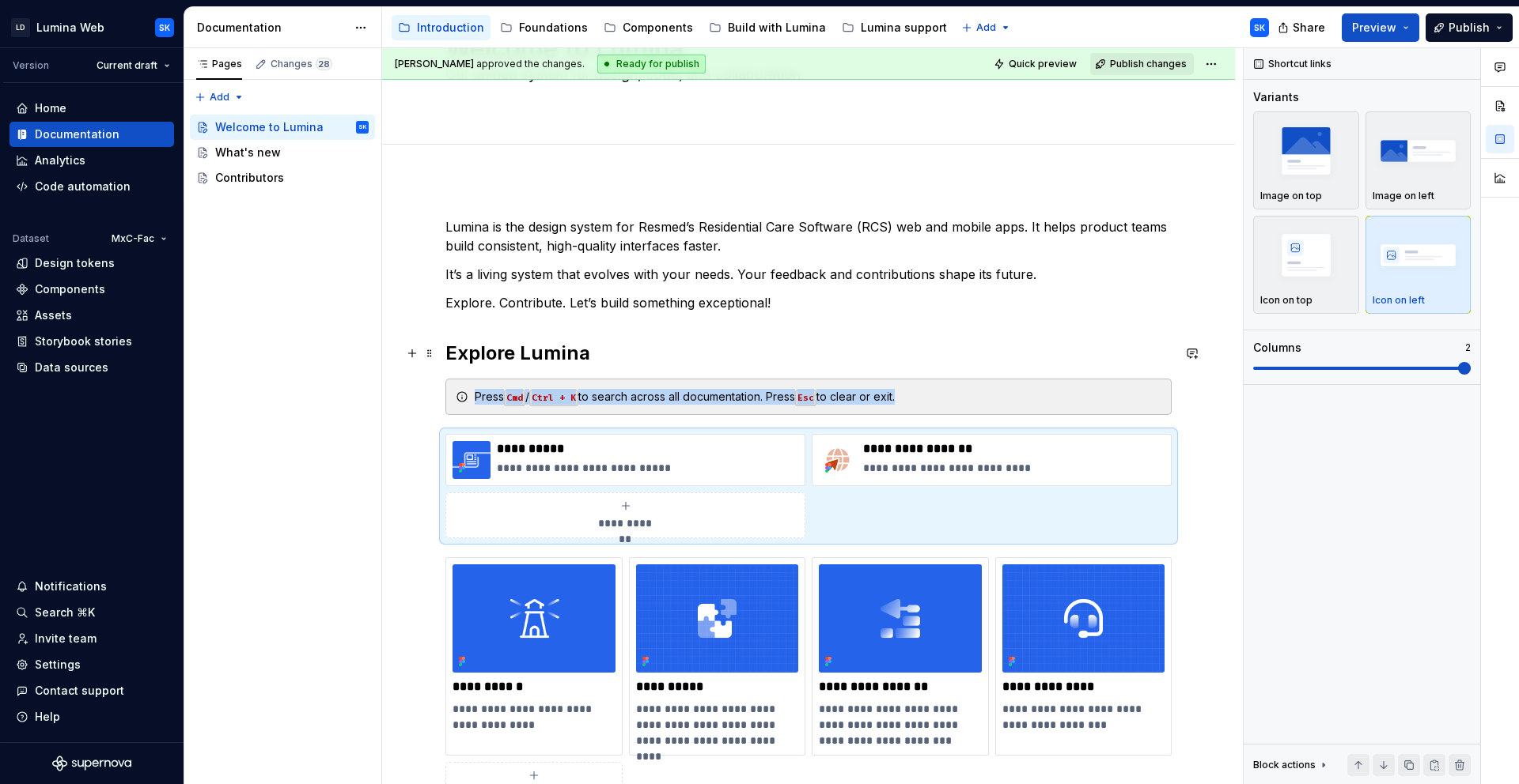
click at [615, 356] on h2 "Explore Lumina" at bounding box center [808, 353] width 726 height 25
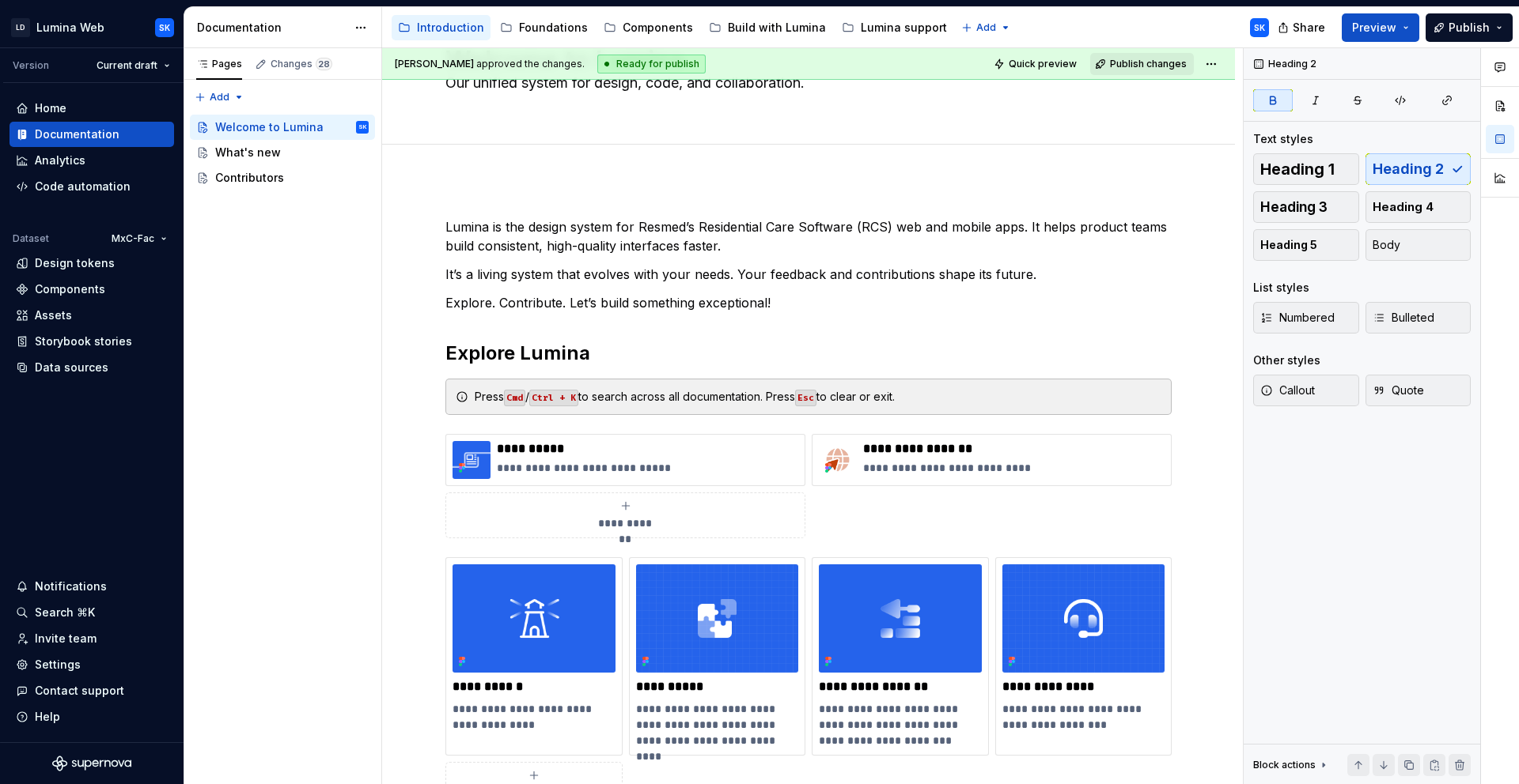
scroll to position [78, 0]
click at [1018, 500] on div "**********" at bounding box center [808, 486] width 726 height 104
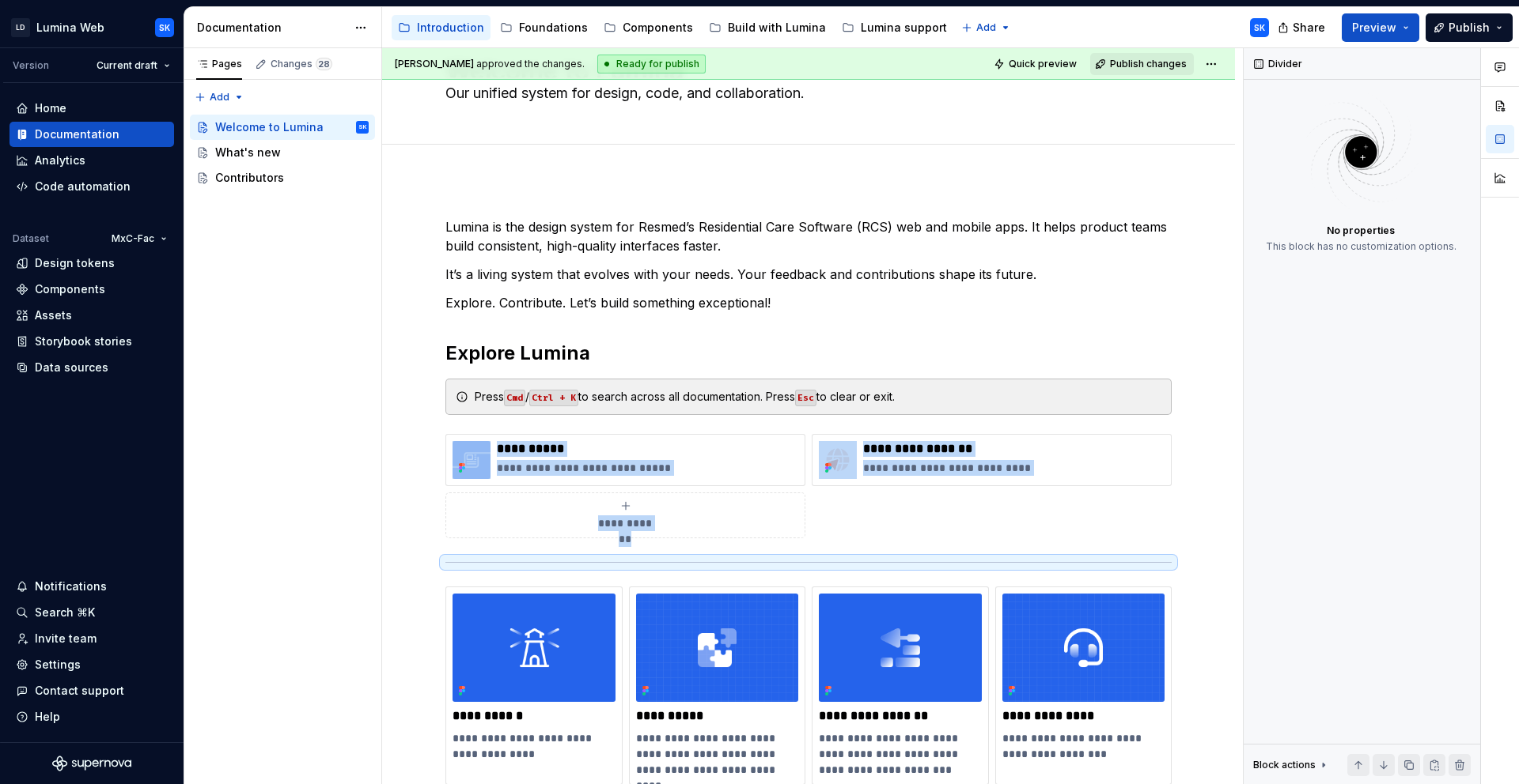
click at [1033, 67] on span "Quick preview" at bounding box center [1042, 63] width 68 height 12
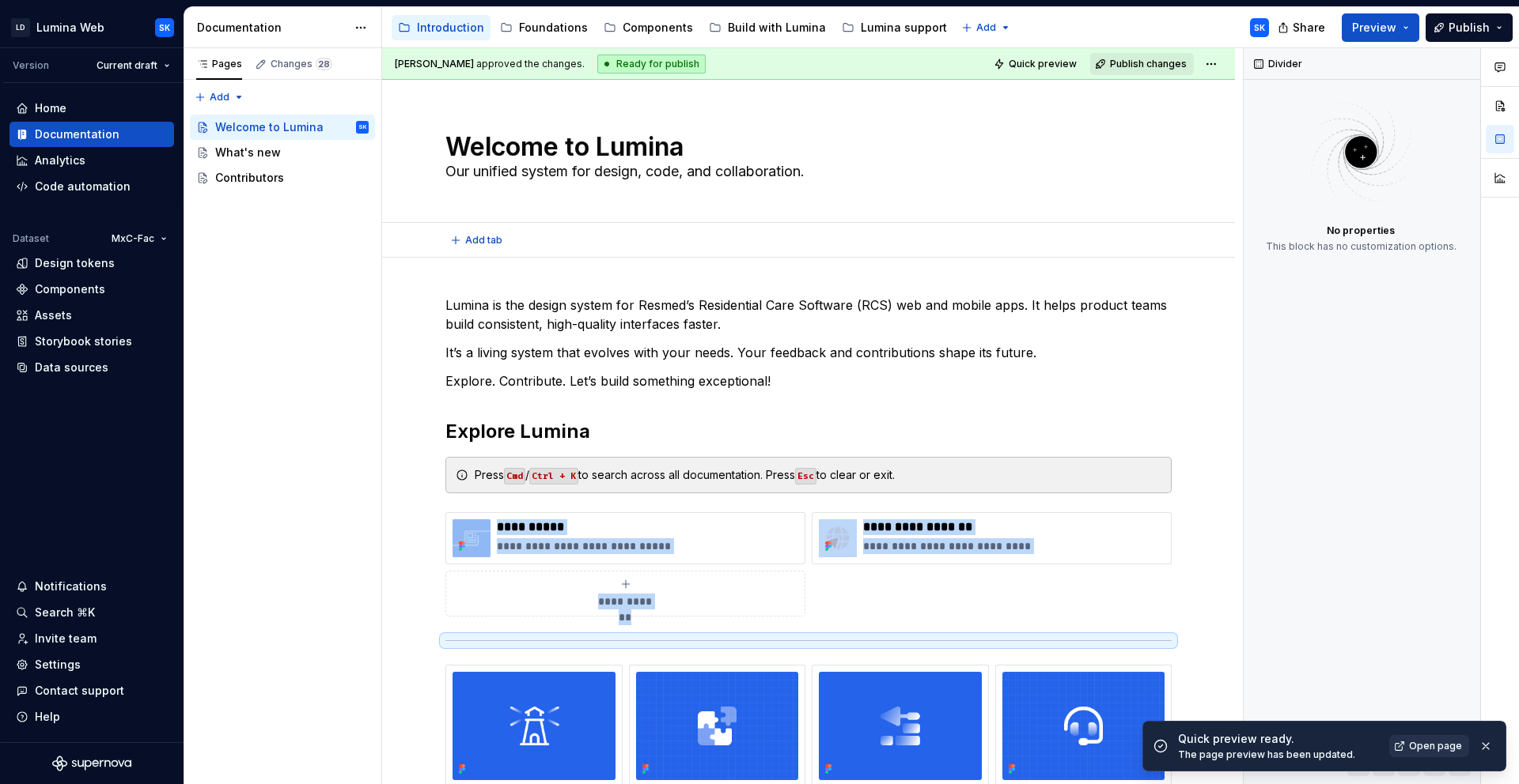
scroll to position [4, 0]
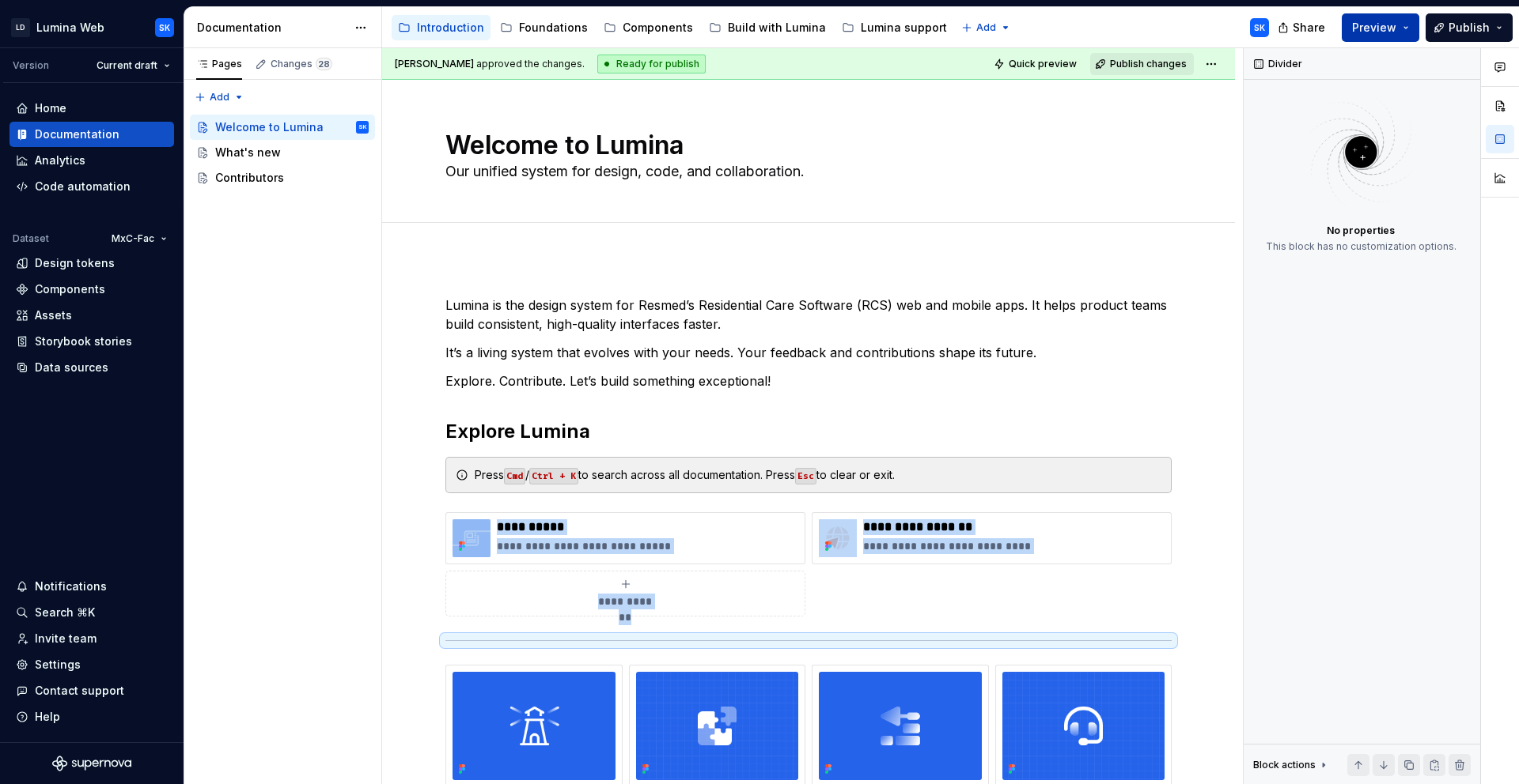
click at [1411, 28] on button "Preview" at bounding box center [1380, 28] width 77 height 29
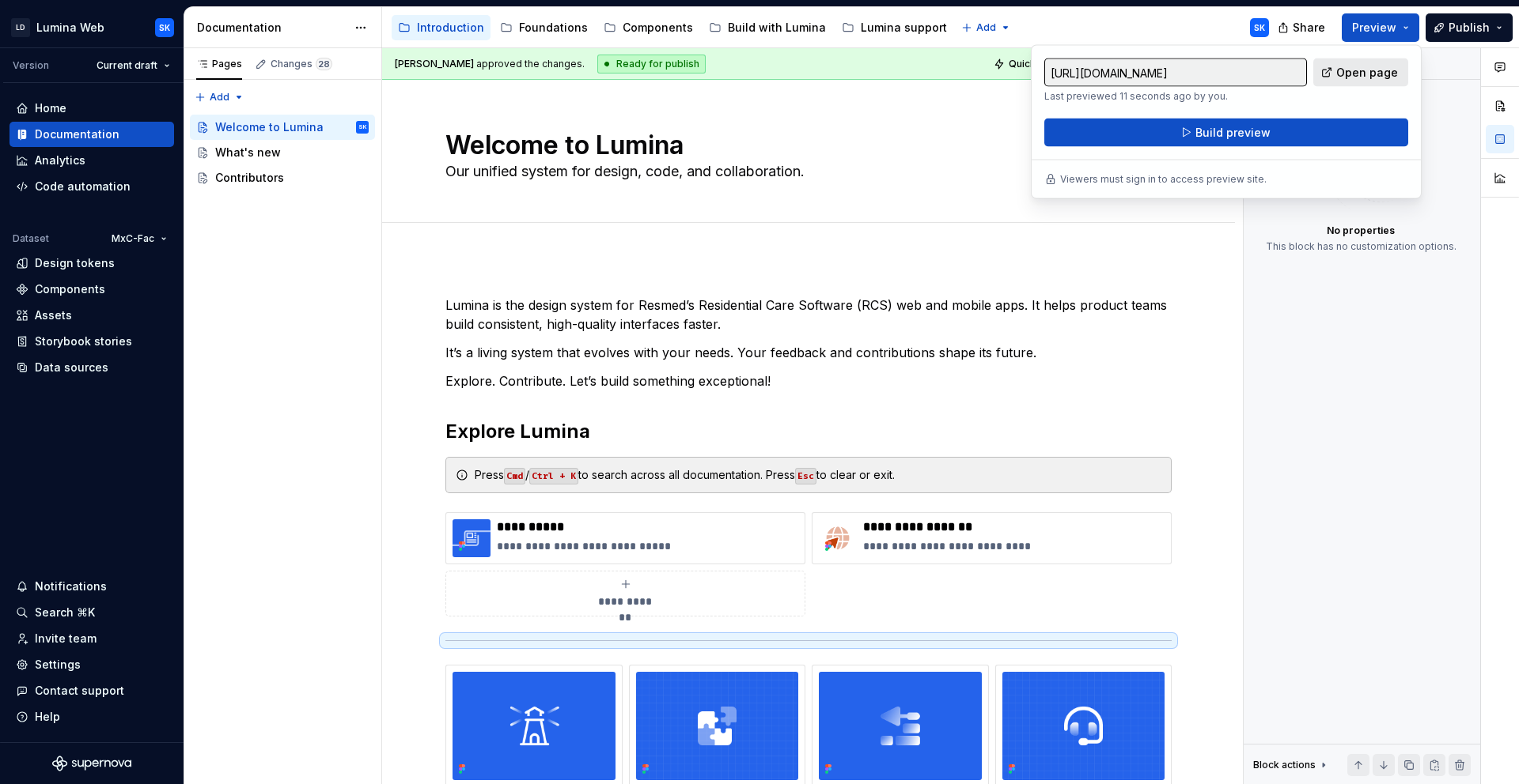
click at [1401, 72] on link "Open page" at bounding box center [1359, 73] width 95 height 29
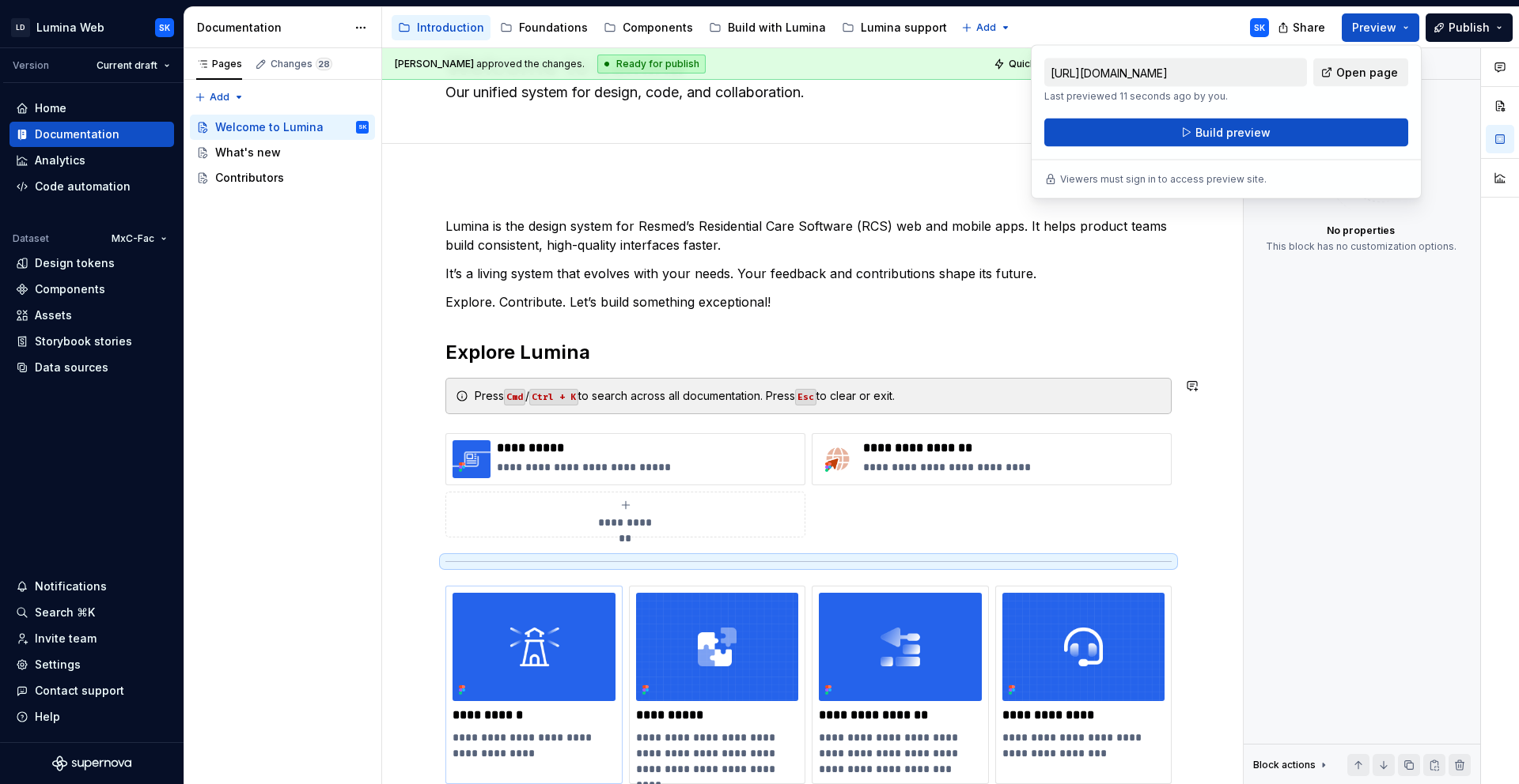
scroll to position [255, 0]
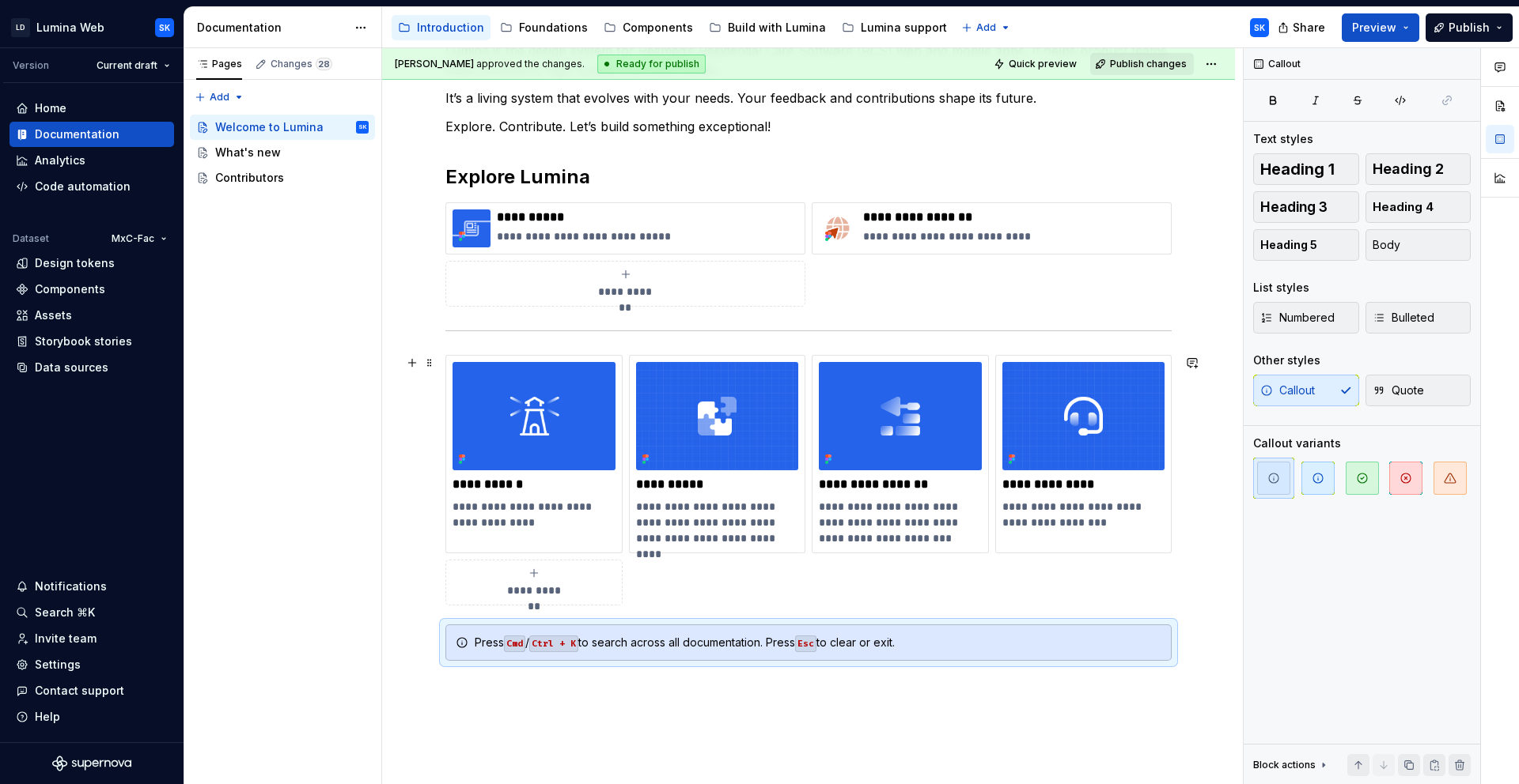
click at [862, 598] on div "**********" at bounding box center [808, 480] width 726 height 250
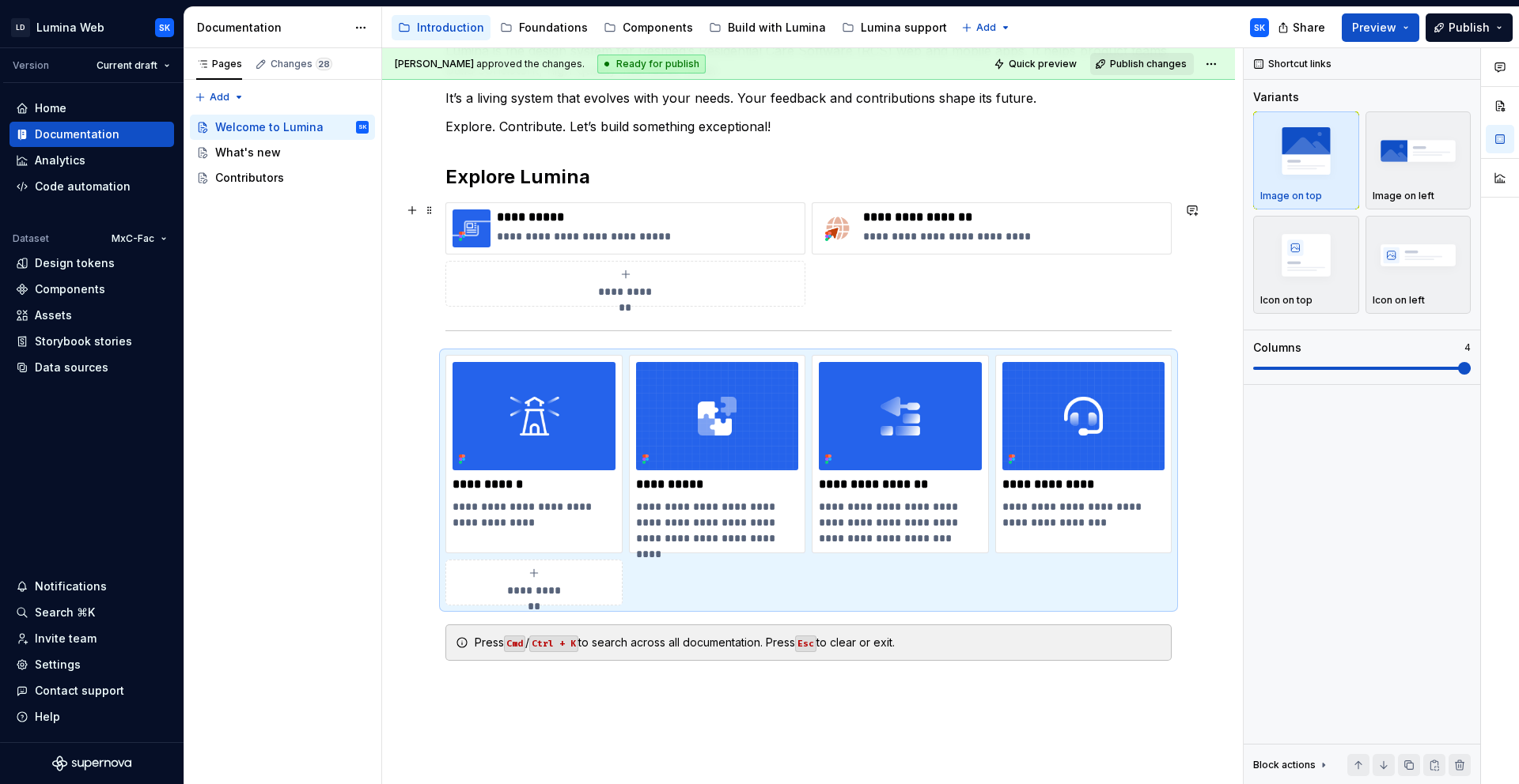
click at [866, 278] on div "**********" at bounding box center [808, 254] width 726 height 104
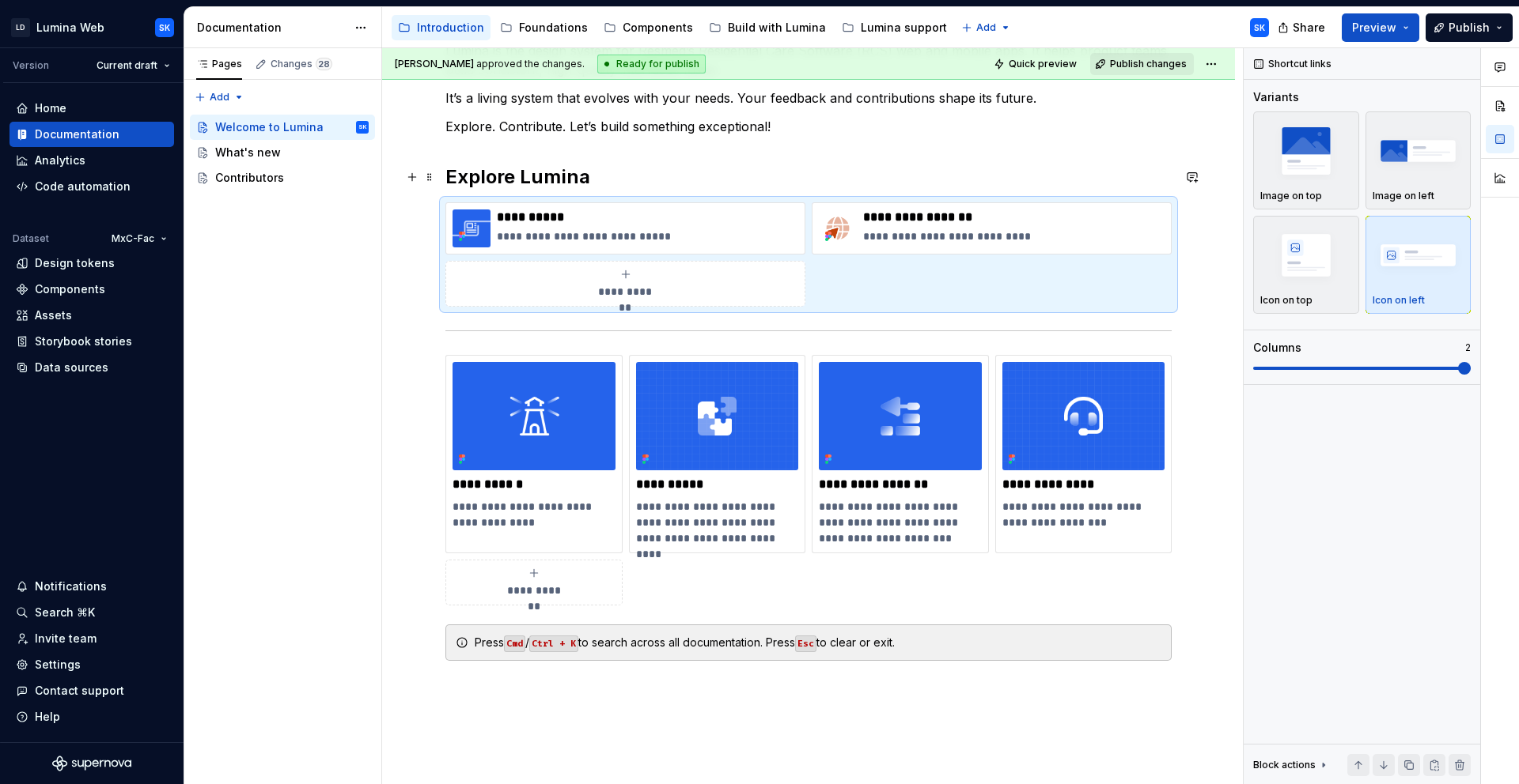
click at [610, 177] on h2 "Explore Lumina" at bounding box center [808, 177] width 726 height 25
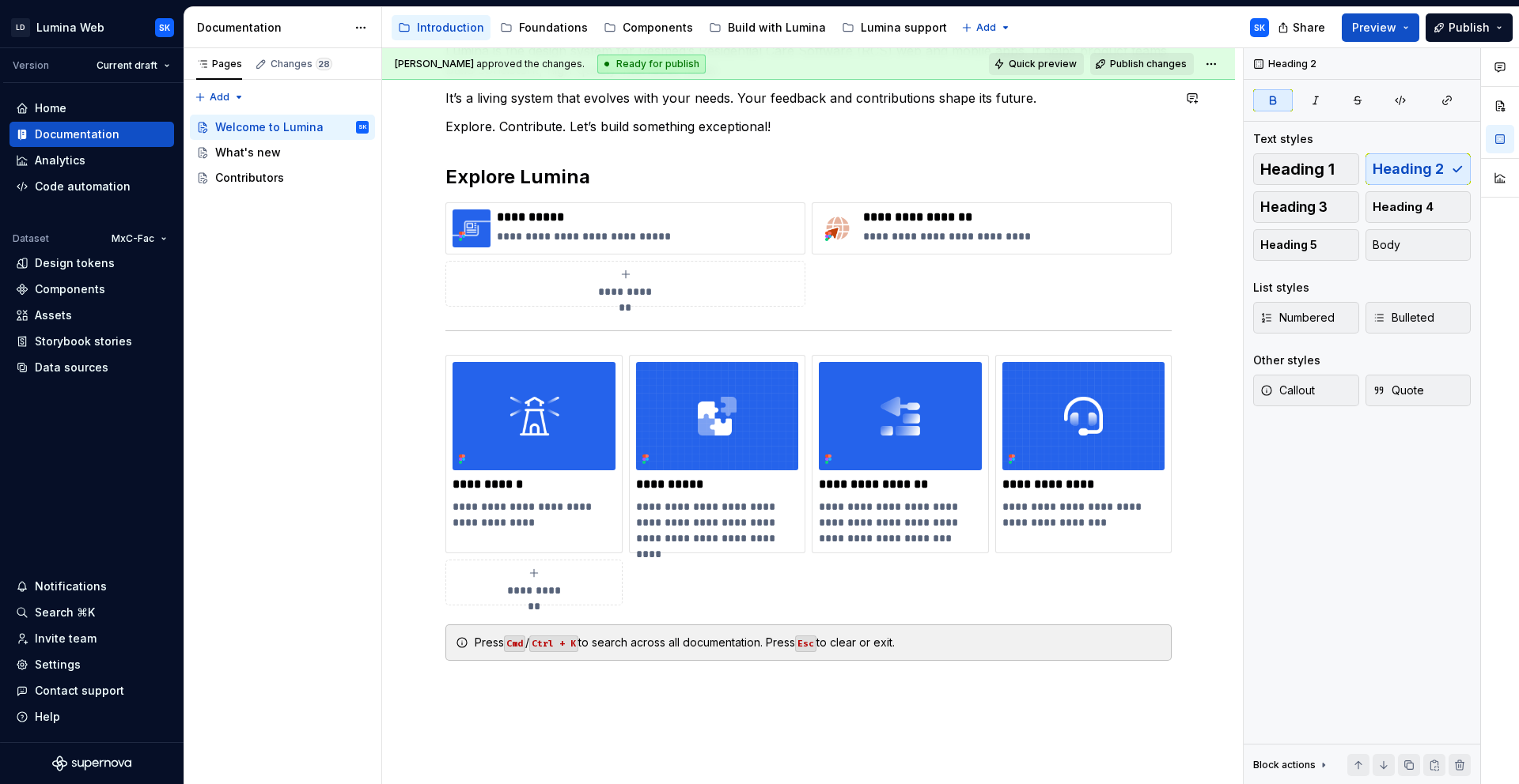
click at [1044, 63] on span "Quick preview" at bounding box center [1042, 63] width 68 height 12
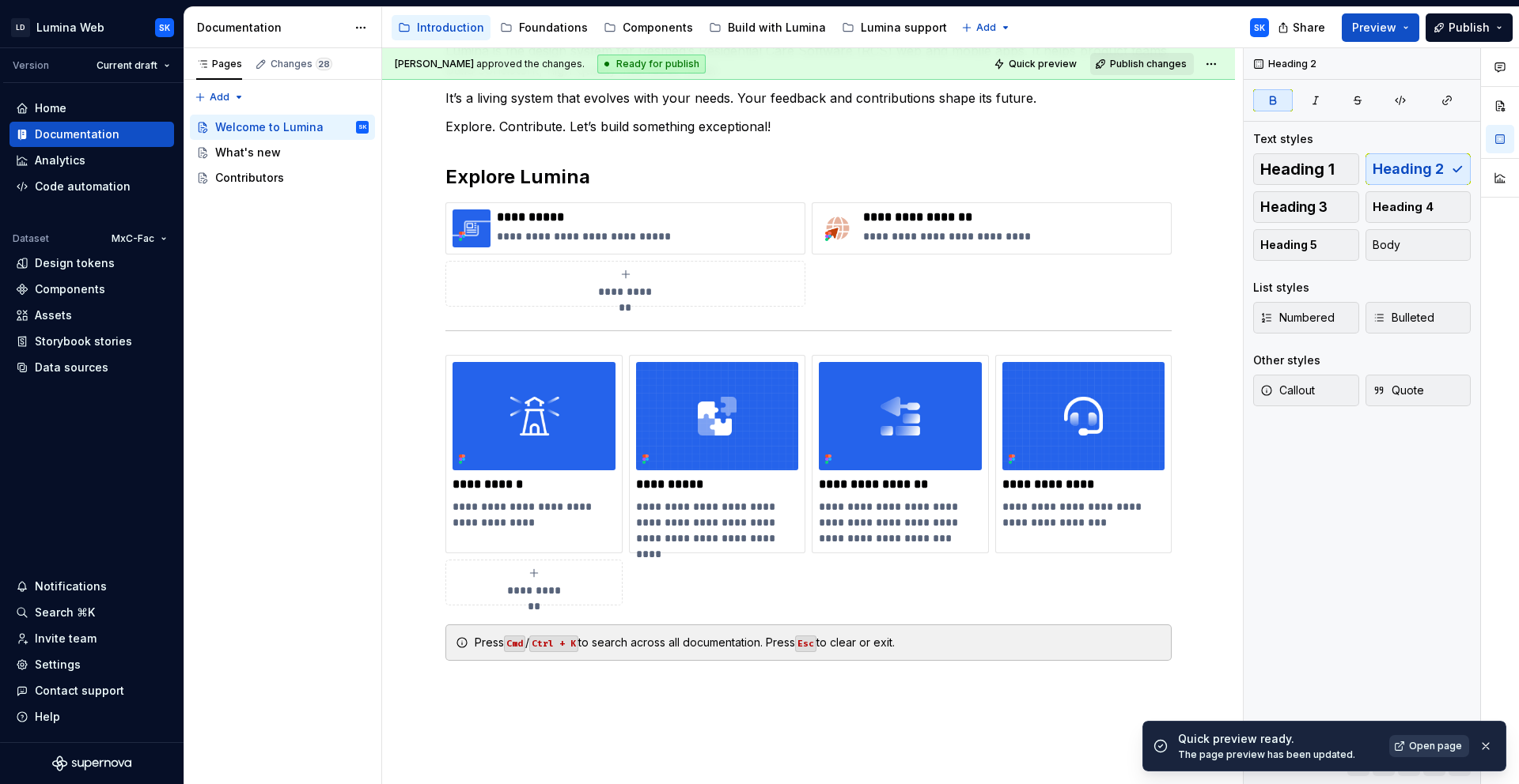
click at [1421, 742] on span "Open page" at bounding box center [1435, 746] width 53 height 12
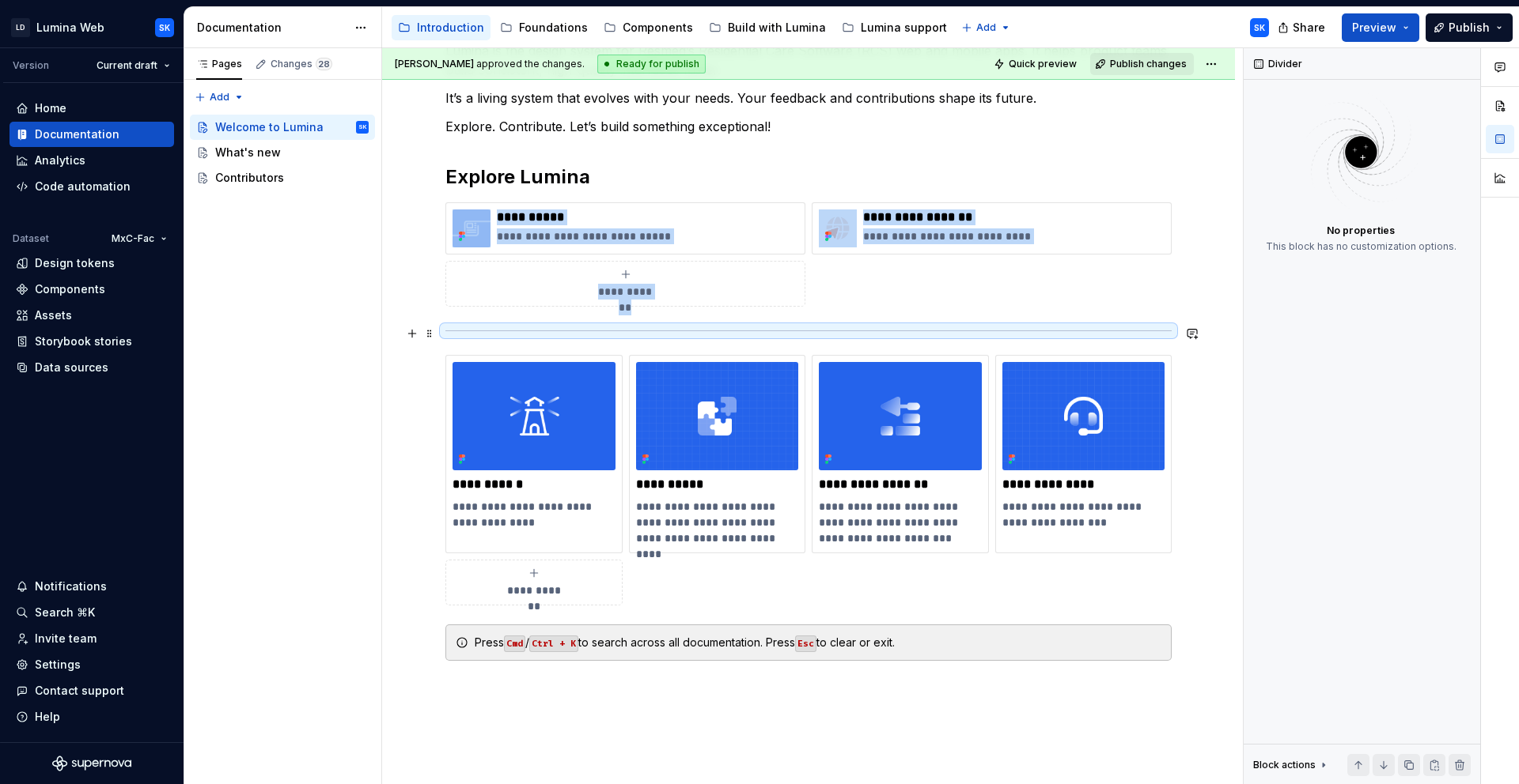
click at [549, 330] on hr at bounding box center [808, 330] width 726 height 1
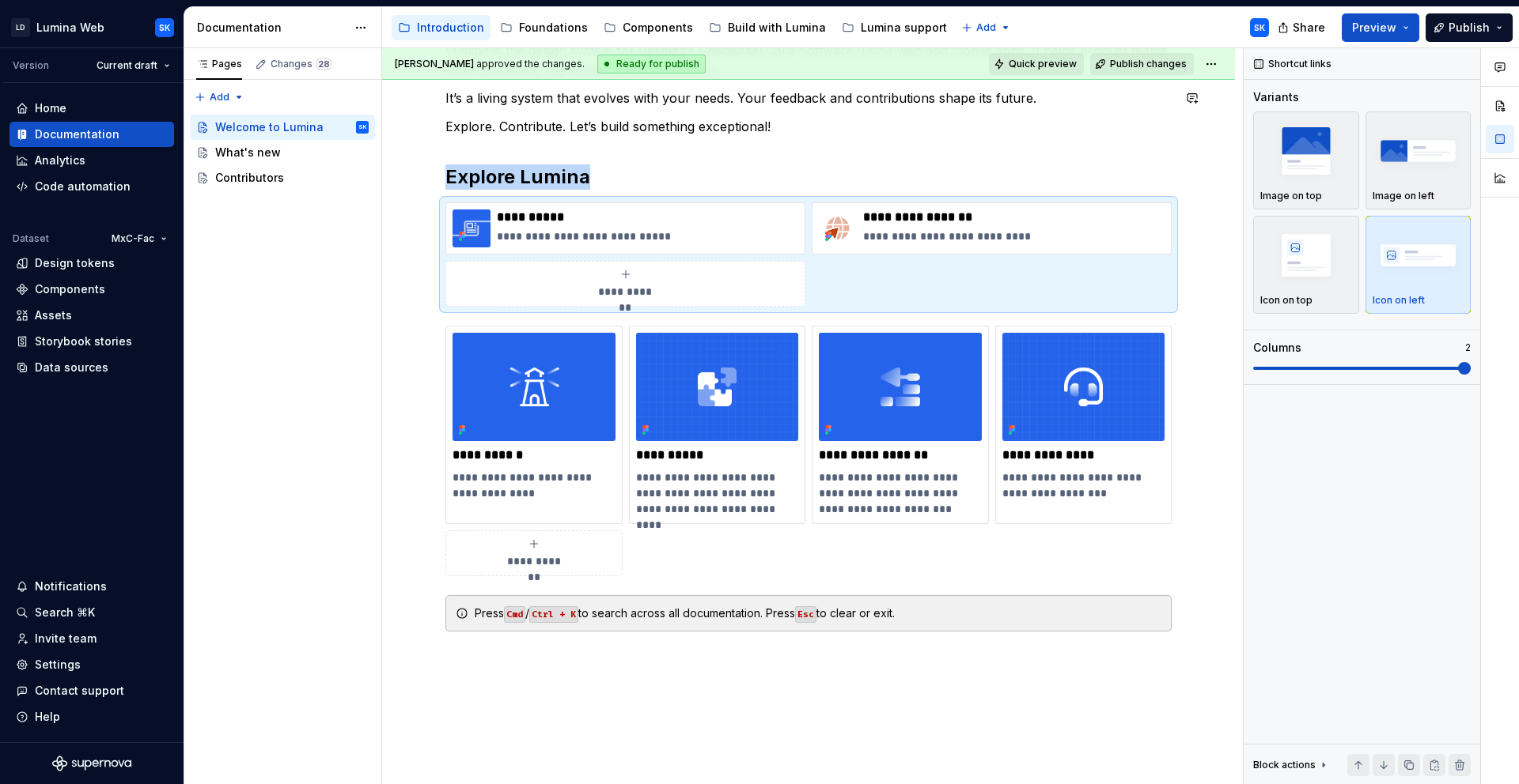
click at [1028, 70] on span "Quick preview" at bounding box center [1042, 63] width 68 height 12
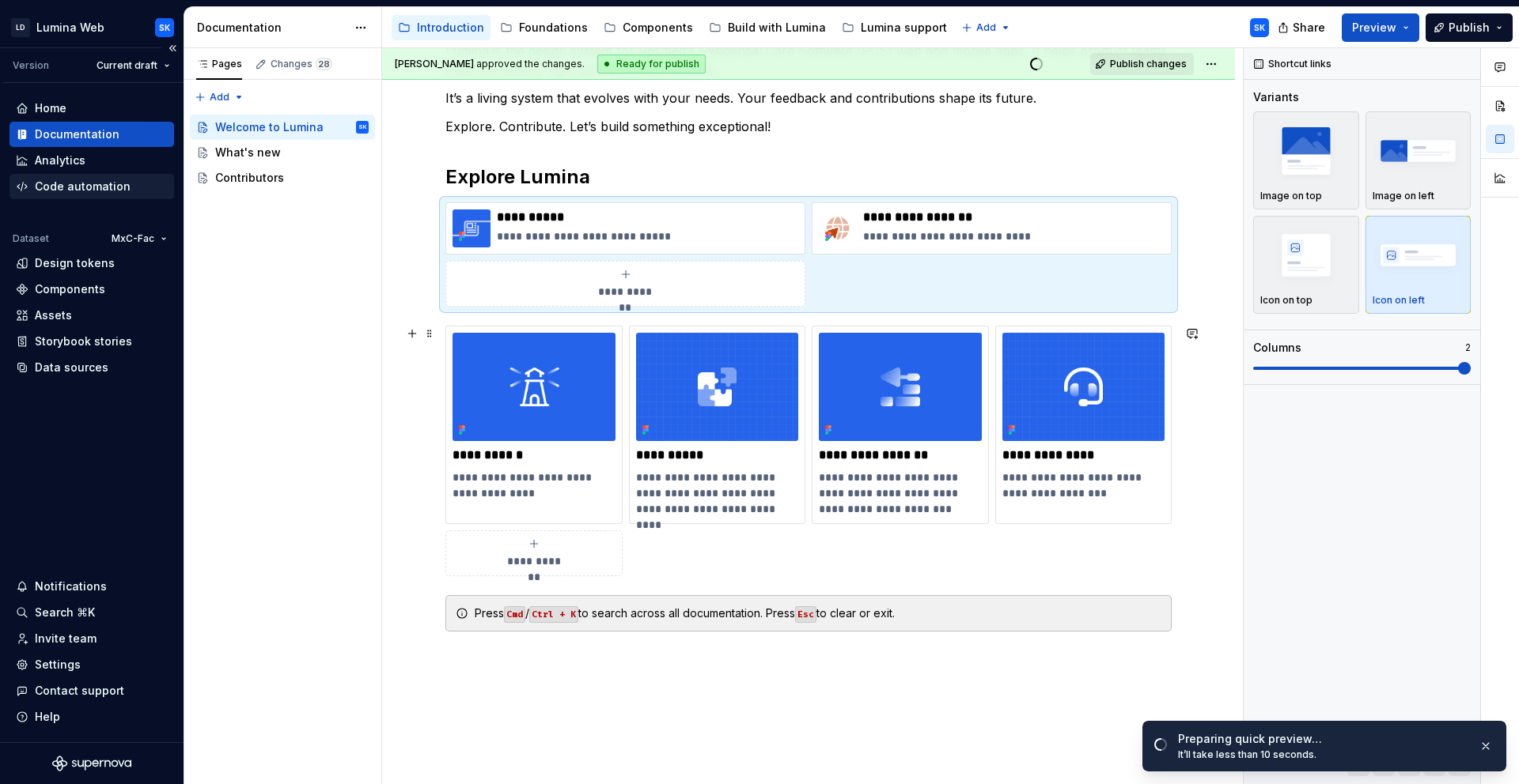
scroll to position [0, 0]
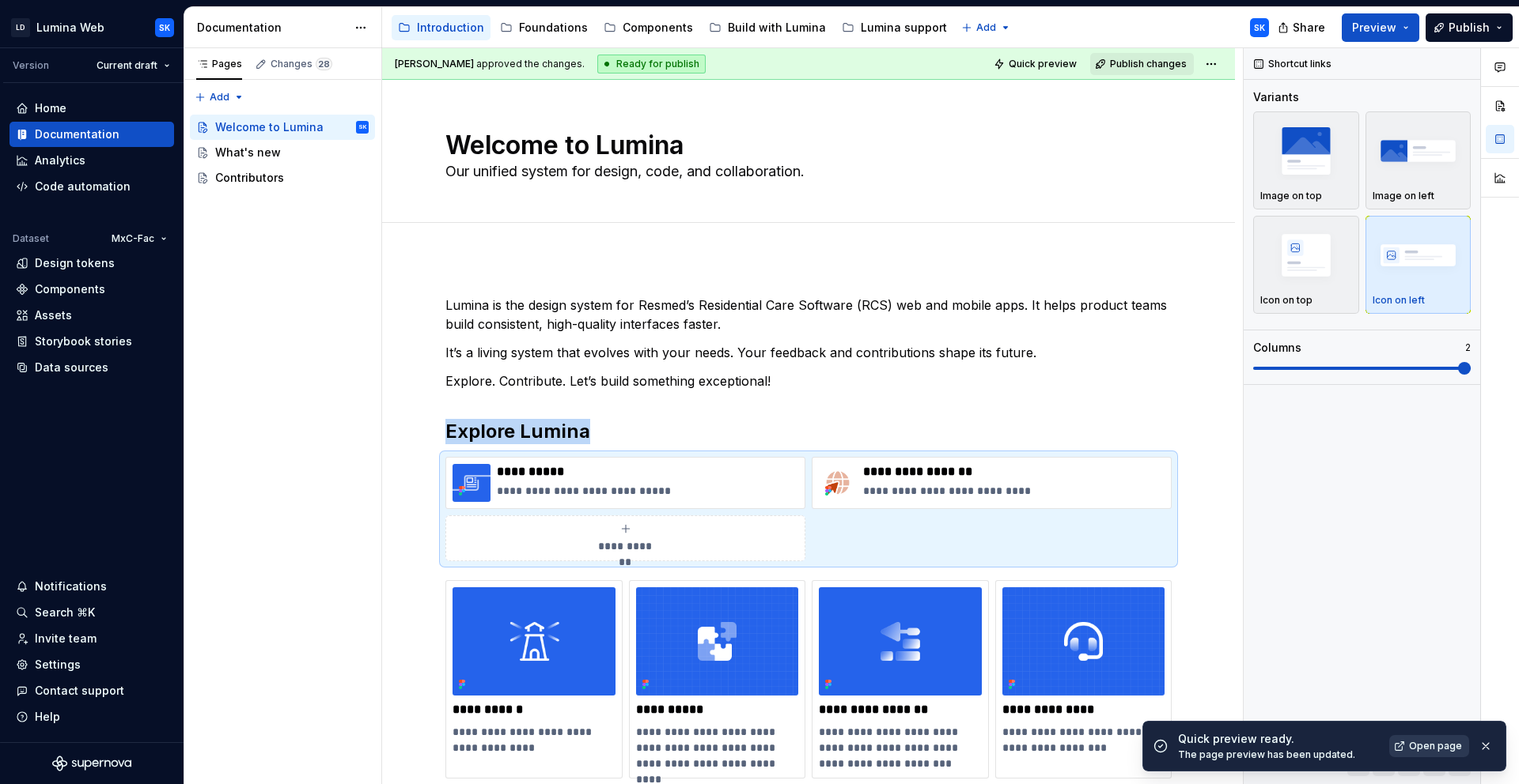
click at [1434, 751] on span "Open page" at bounding box center [1435, 746] width 53 height 12
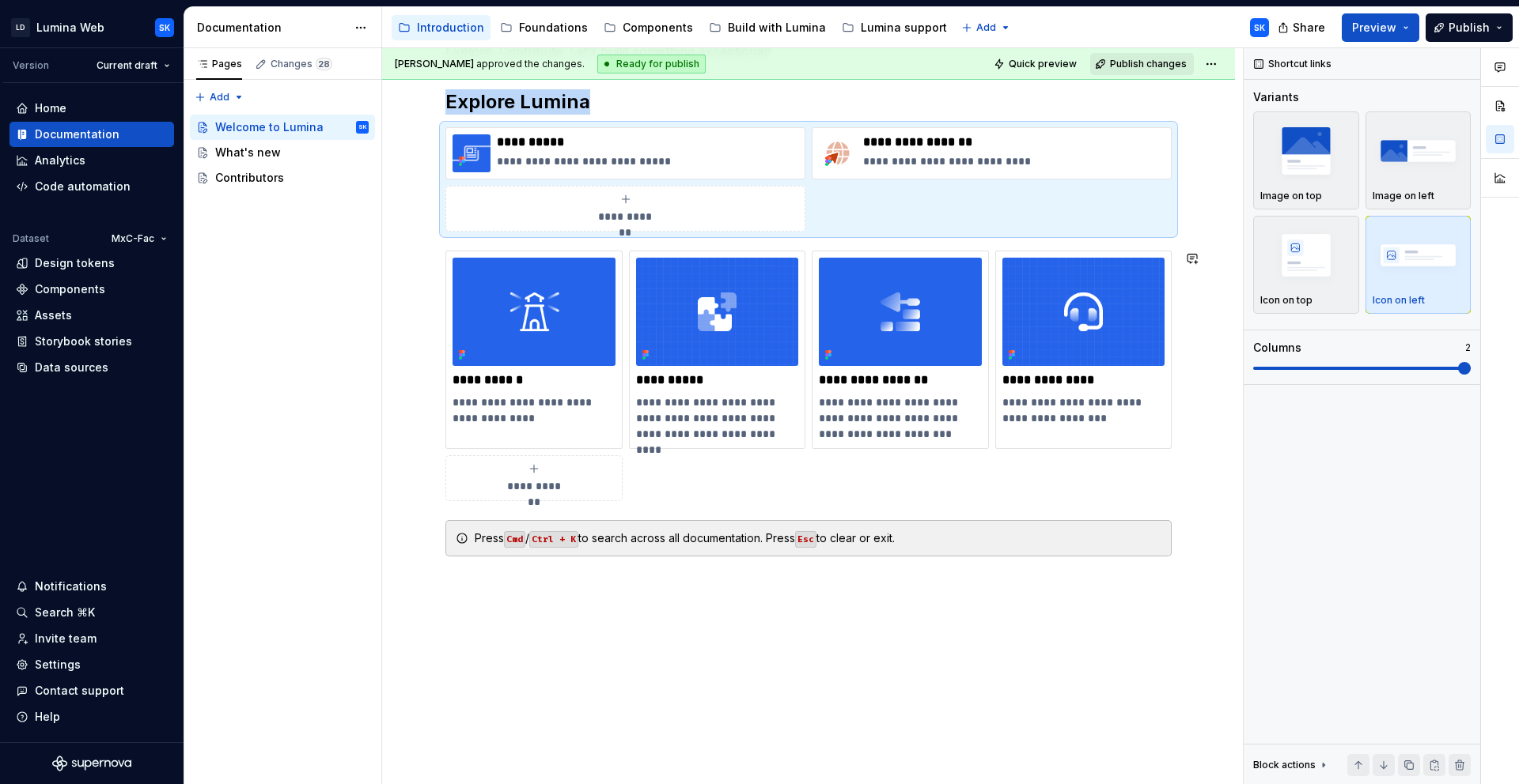
scroll to position [355, 0]
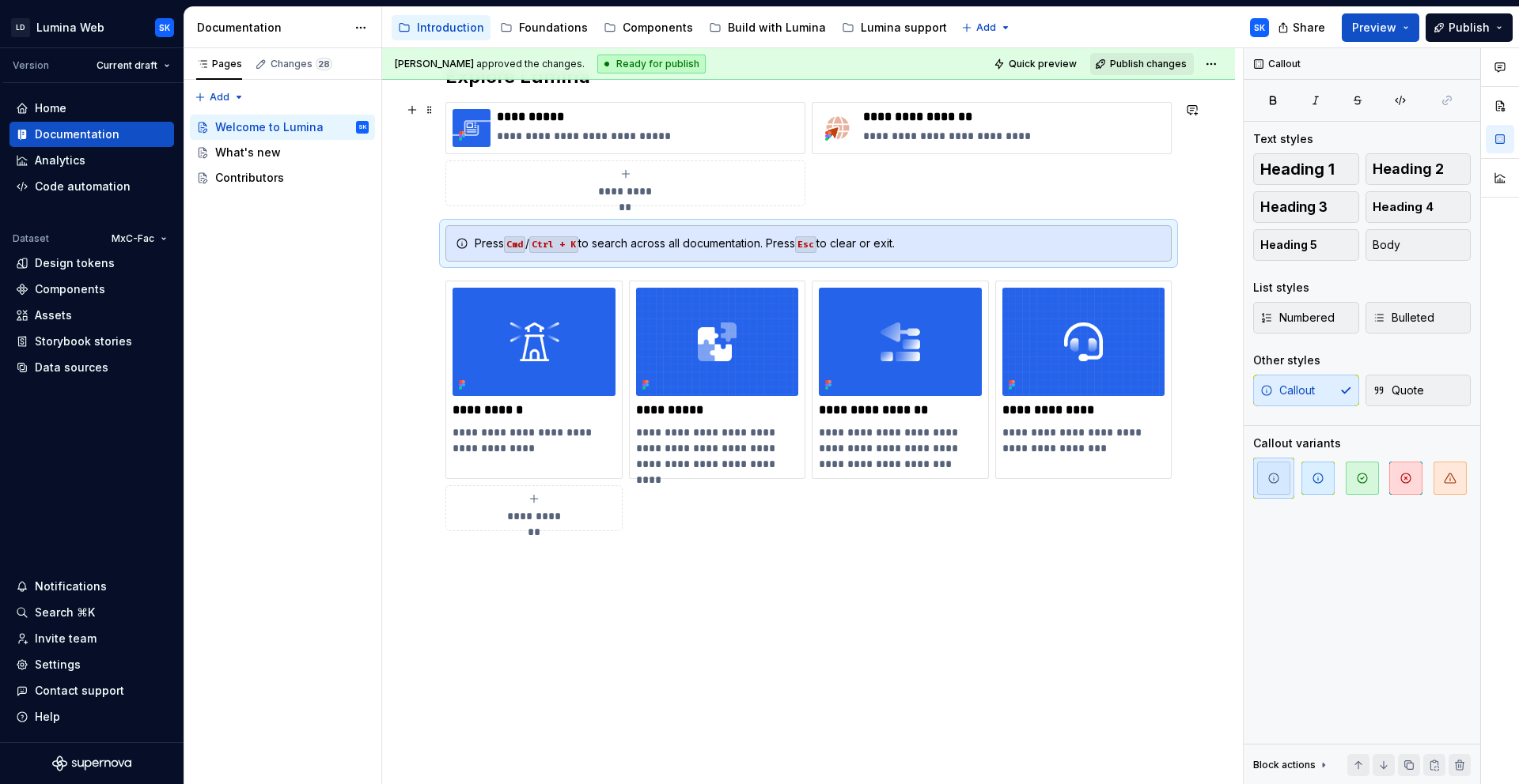
click at [875, 186] on div "**********" at bounding box center [808, 154] width 726 height 104
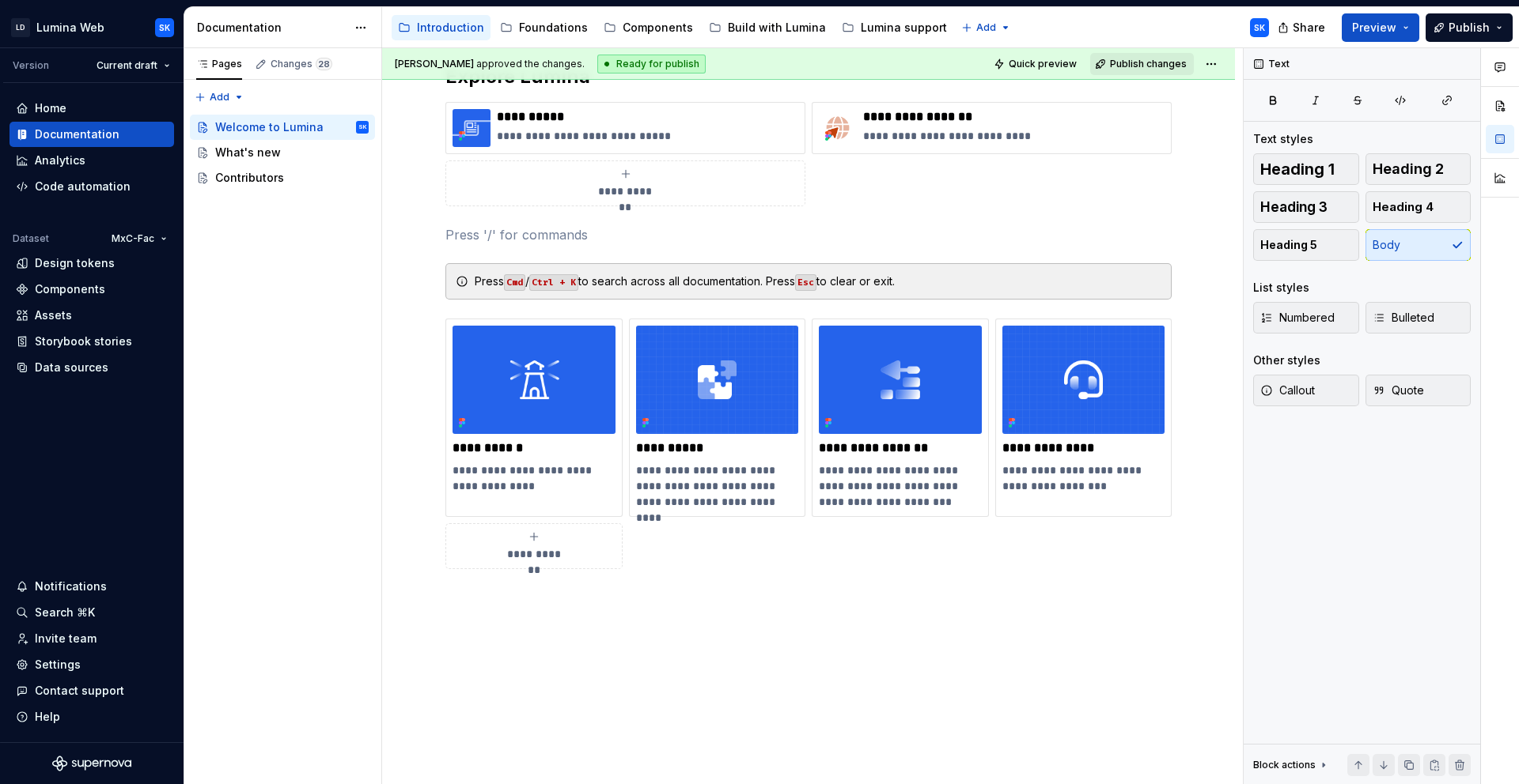
scroll to position [0, 0]
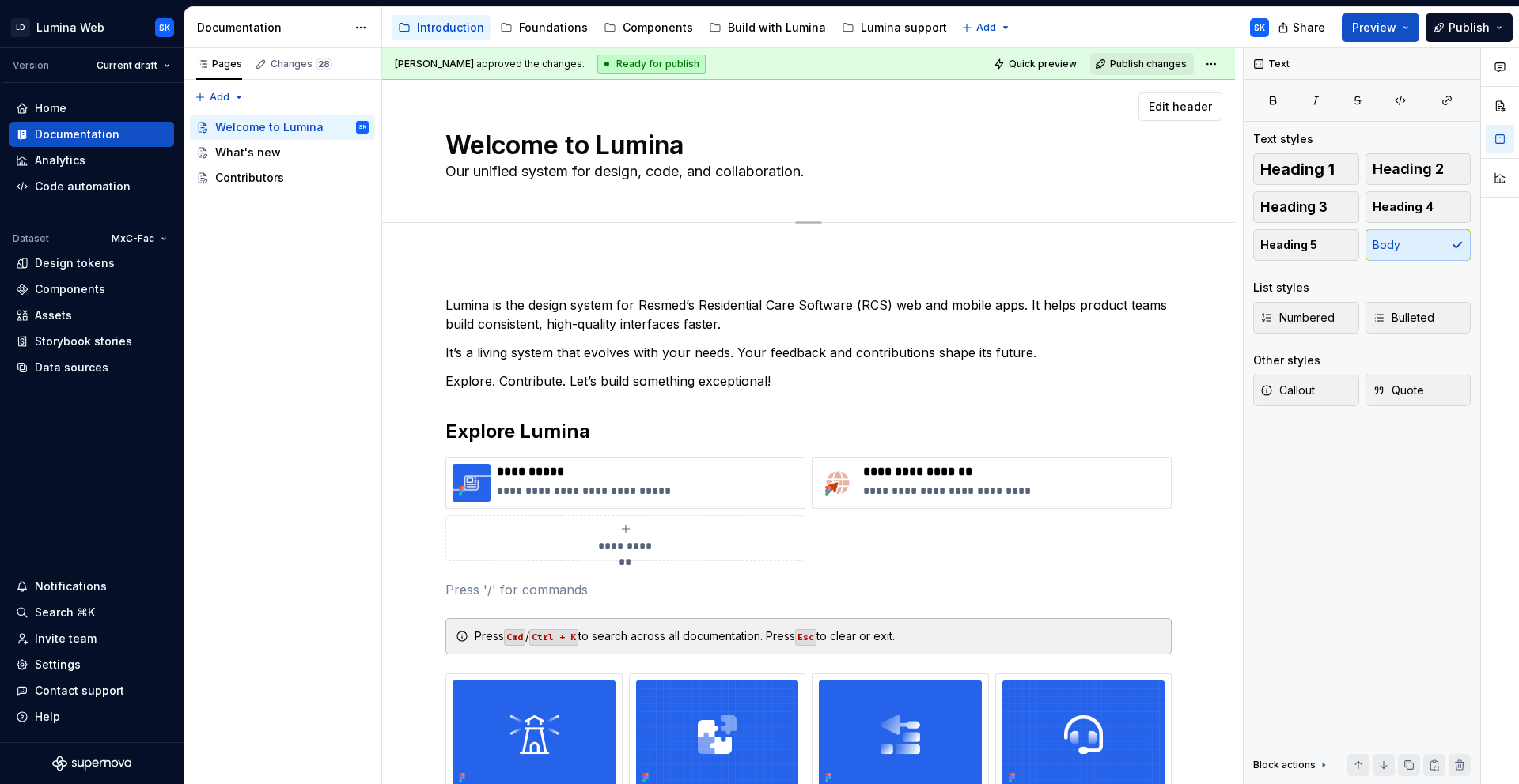
click at [1037, 67] on span "Quick preview" at bounding box center [1042, 63] width 68 height 12
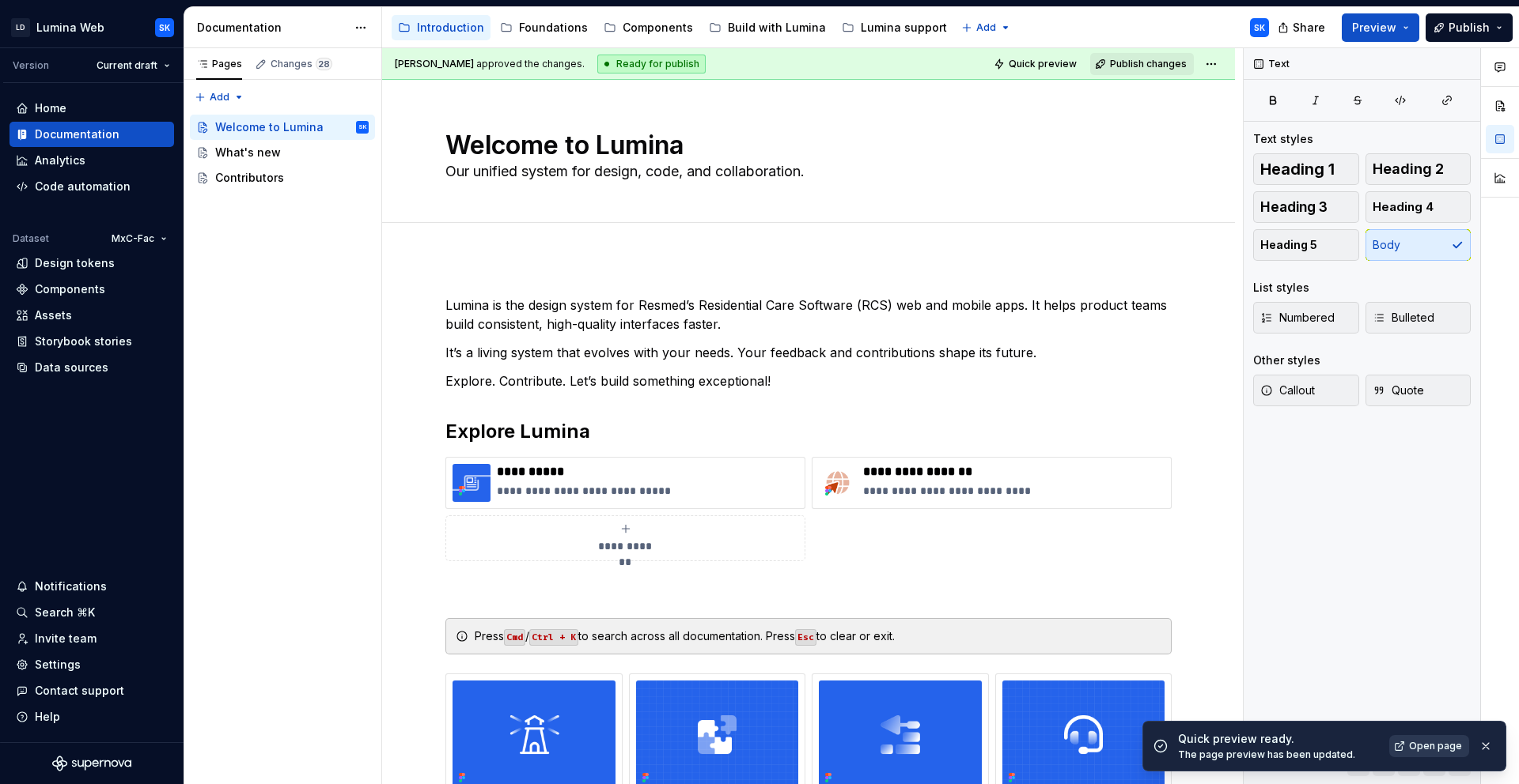
click at [1427, 743] on span "Open page" at bounding box center [1435, 746] width 53 height 12
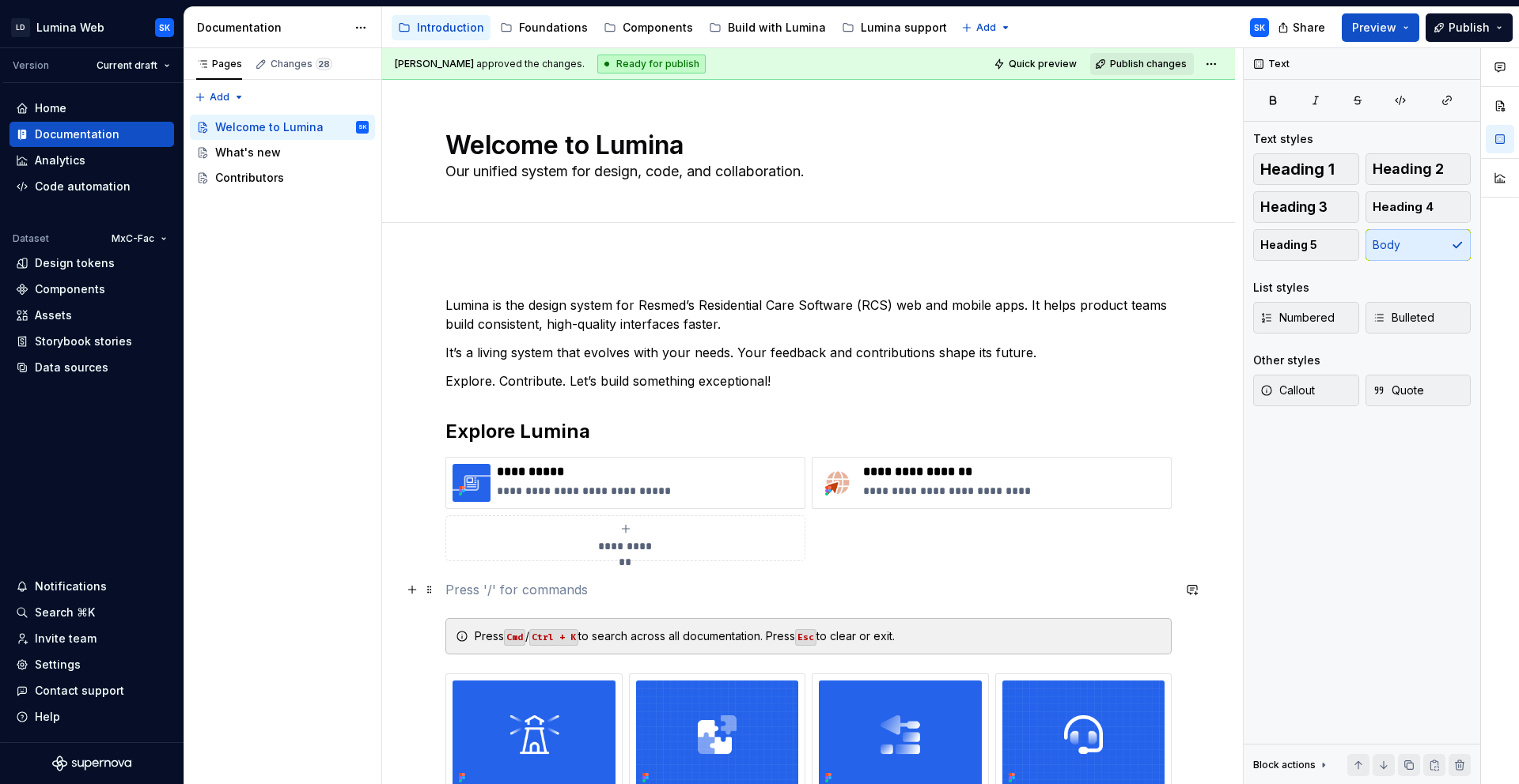
click at [541, 582] on p at bounding box center [808, 590] width 726 height 19
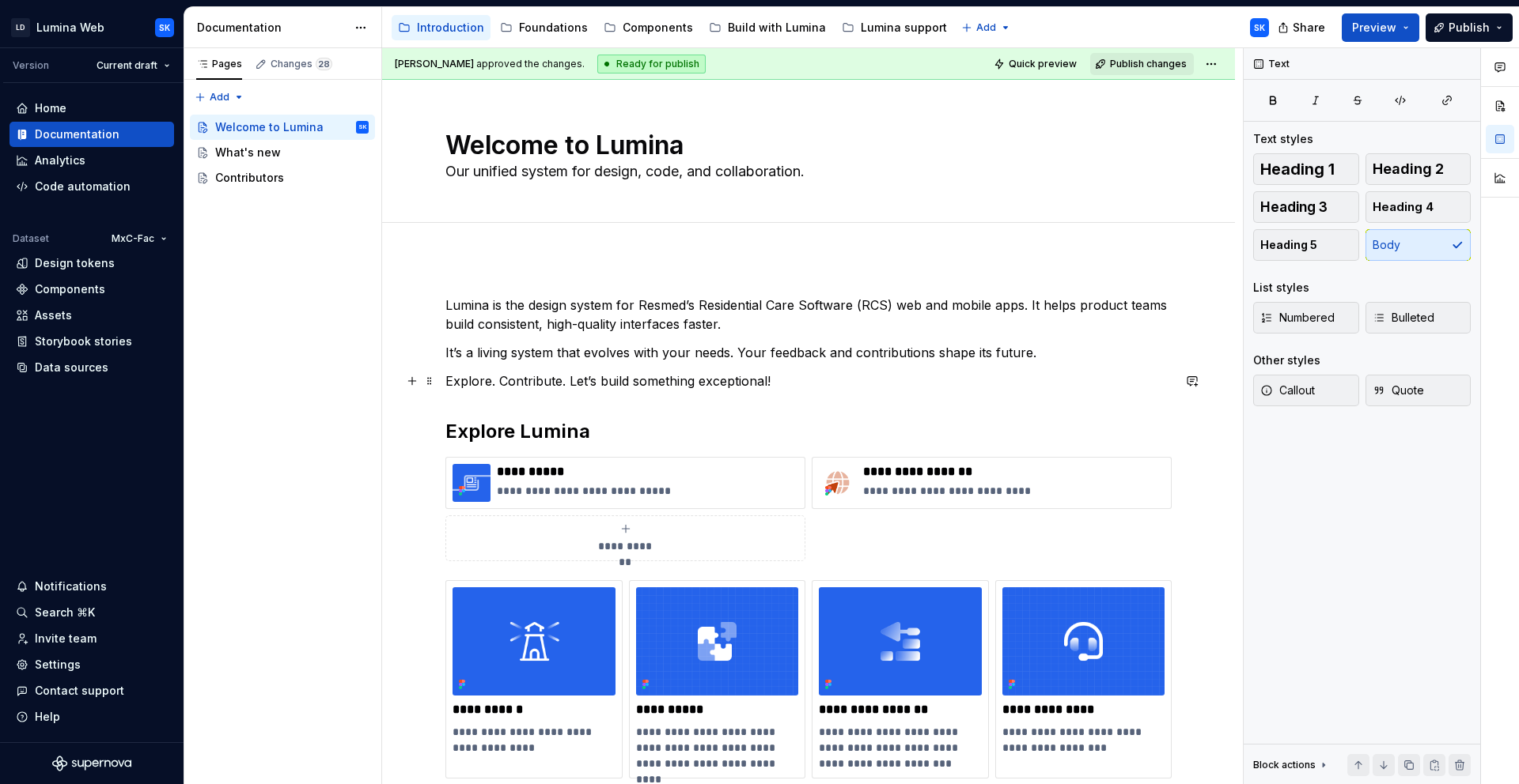
click at [768, 380] on p "Explore. Contribute. Let’s build something exceptional!" at bounding box center [808, 381] width 726 height 19
click at [1028, 69] on span "Quick preview" at bounding box center [1042, 63] width 68 height 12
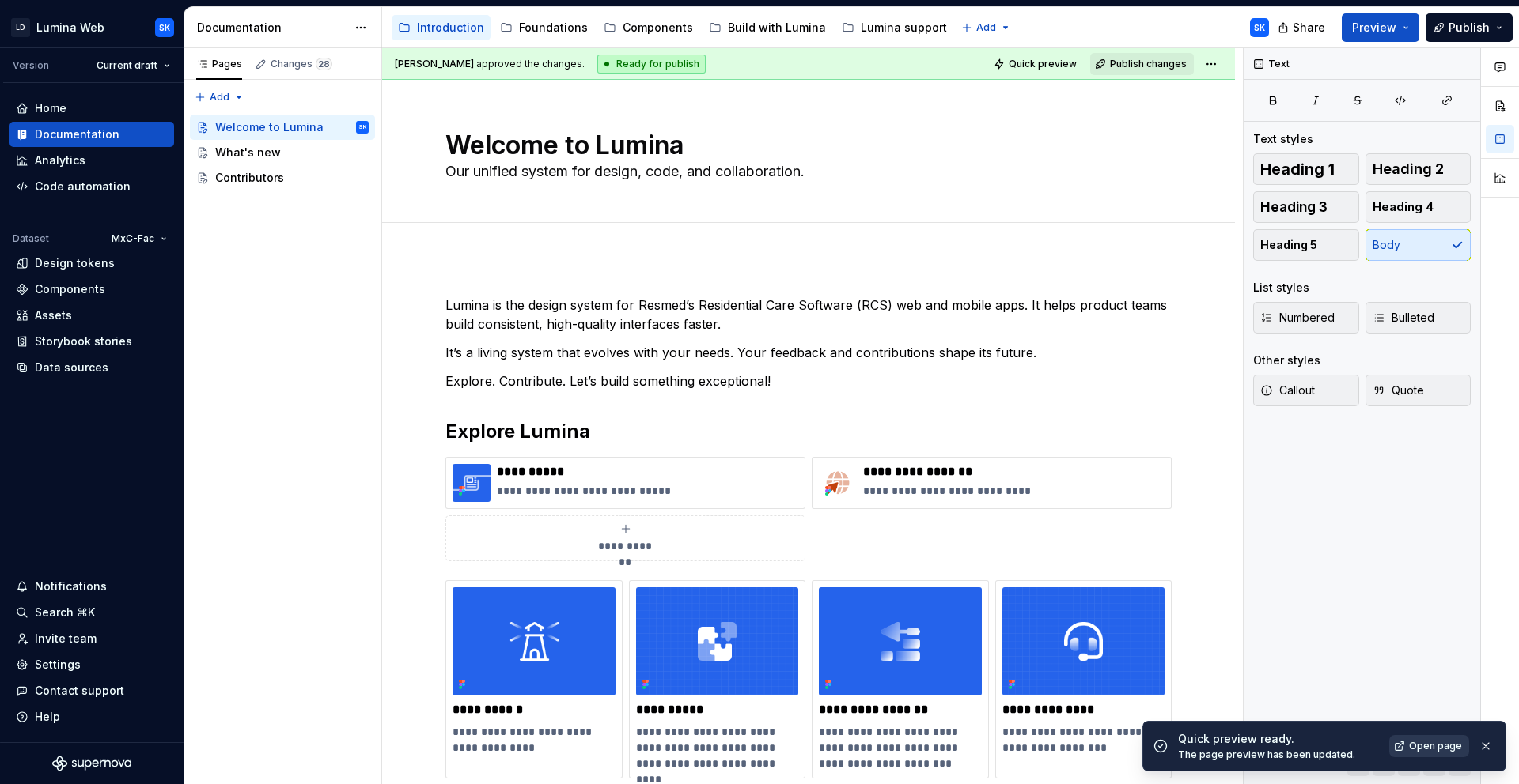
click at [1419, 747] on span "Open page" at bounding box center [1435, 746] width 53 height 12
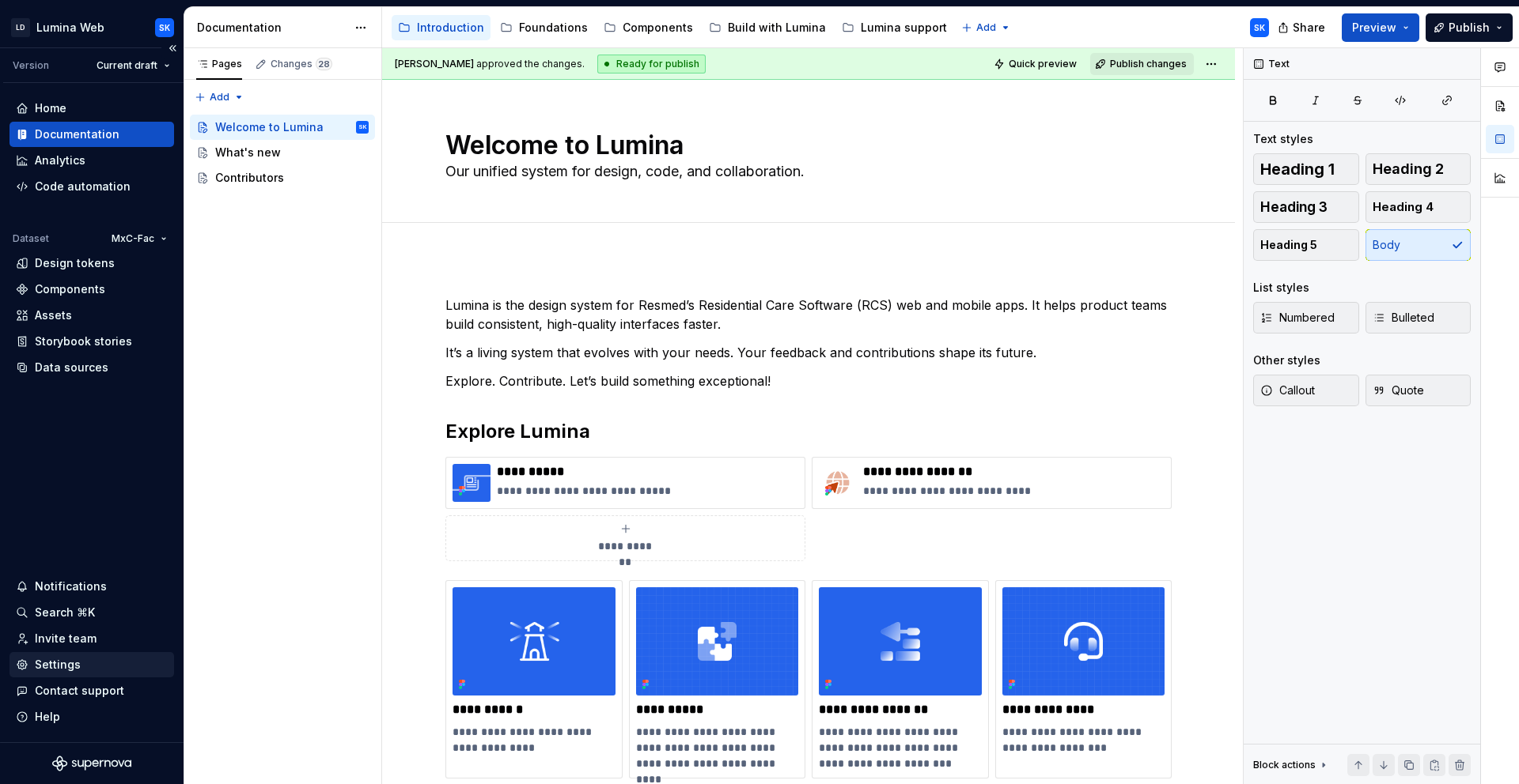
drag, startPoint x: 90, startPoint y: 667, endPoint x: 113, endPoint y: 665, distance: 23.1
click at [90, 667] on div "Settings" at bounding box center [92, 665] width 152 height 16
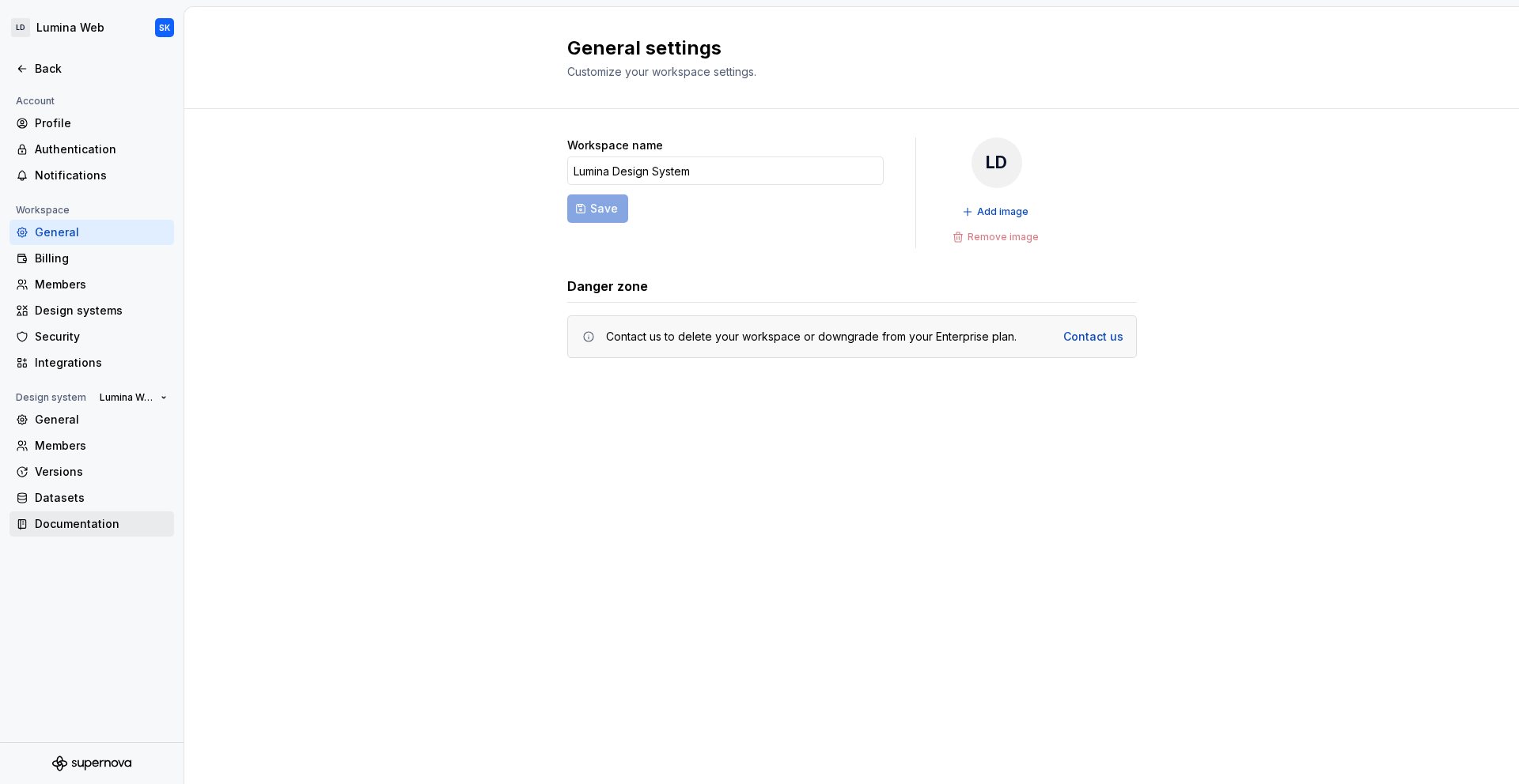
click at [116, 532] on div "Documentation" at bounding box center [92, 524] width 164 height 25
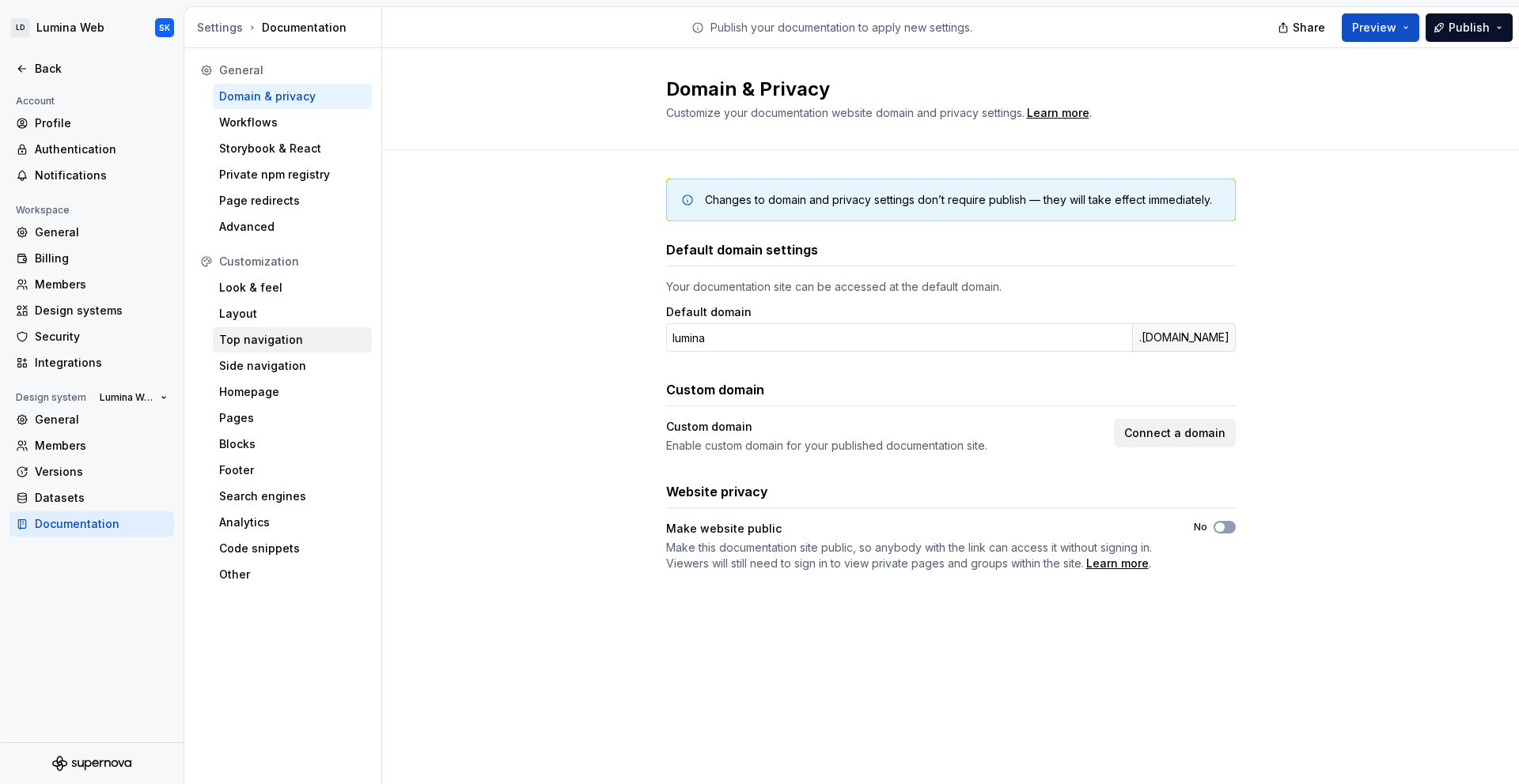
click at [283, 345] on div "Top navigation" at bounding box center [291, 340] width 146 height 16
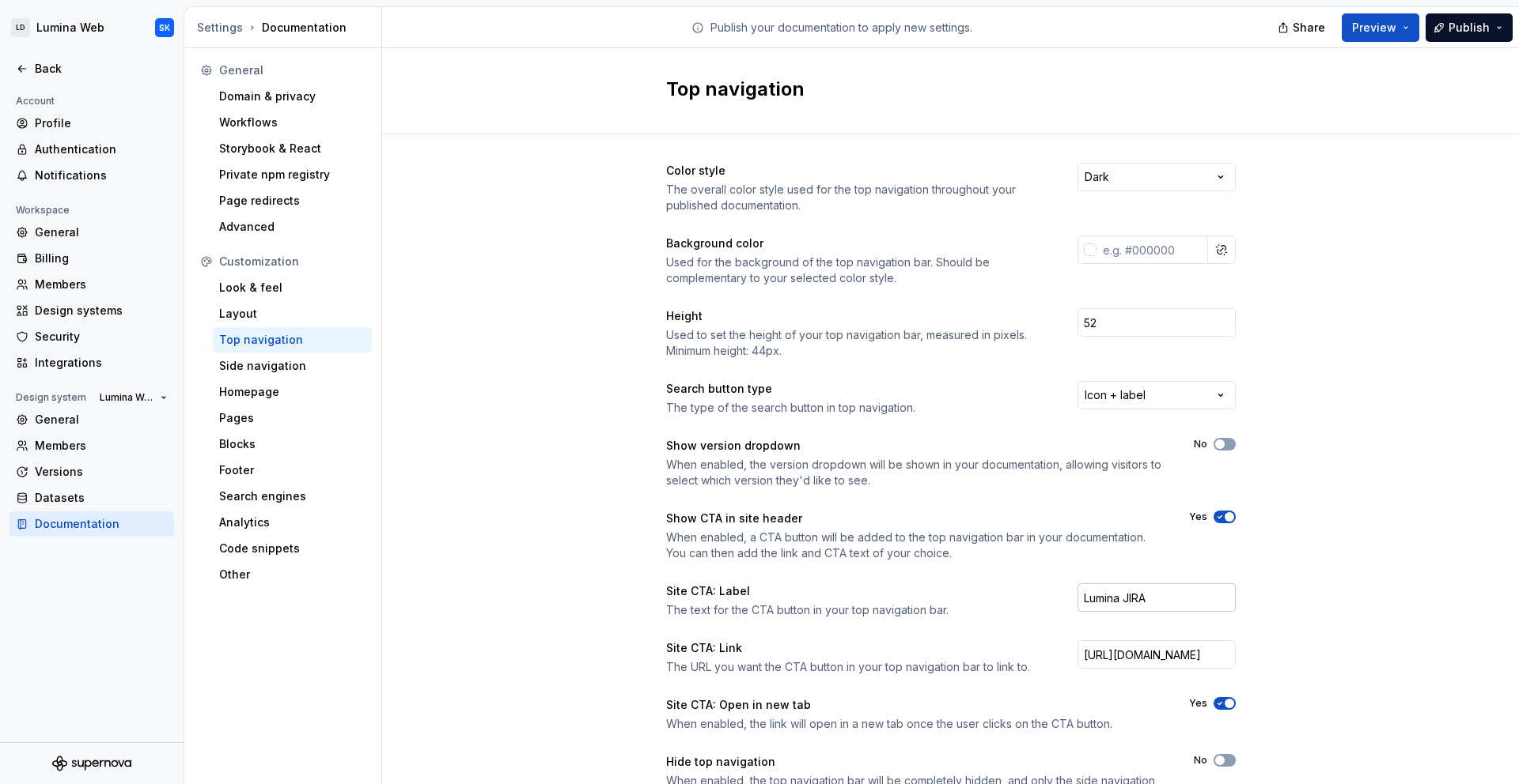
scroll to position [74, 0]
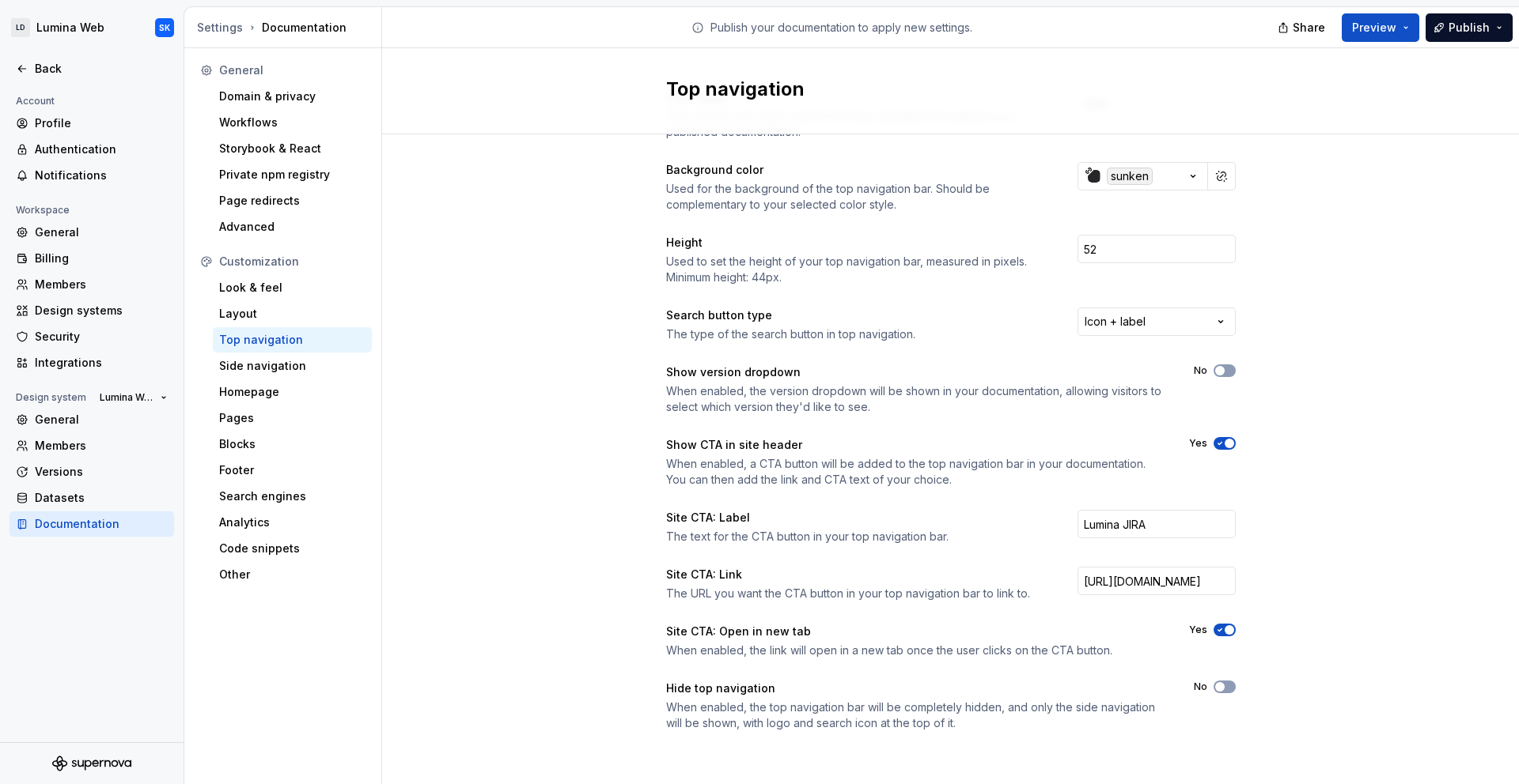
drag, startPoint x: 1221, startPoint y: 442, endPoint x: 1244, endPoint y: 444, distance: 23.1
click at [1225, 441] on span "button" at bounding box center [1230, 444] width 10 height 10
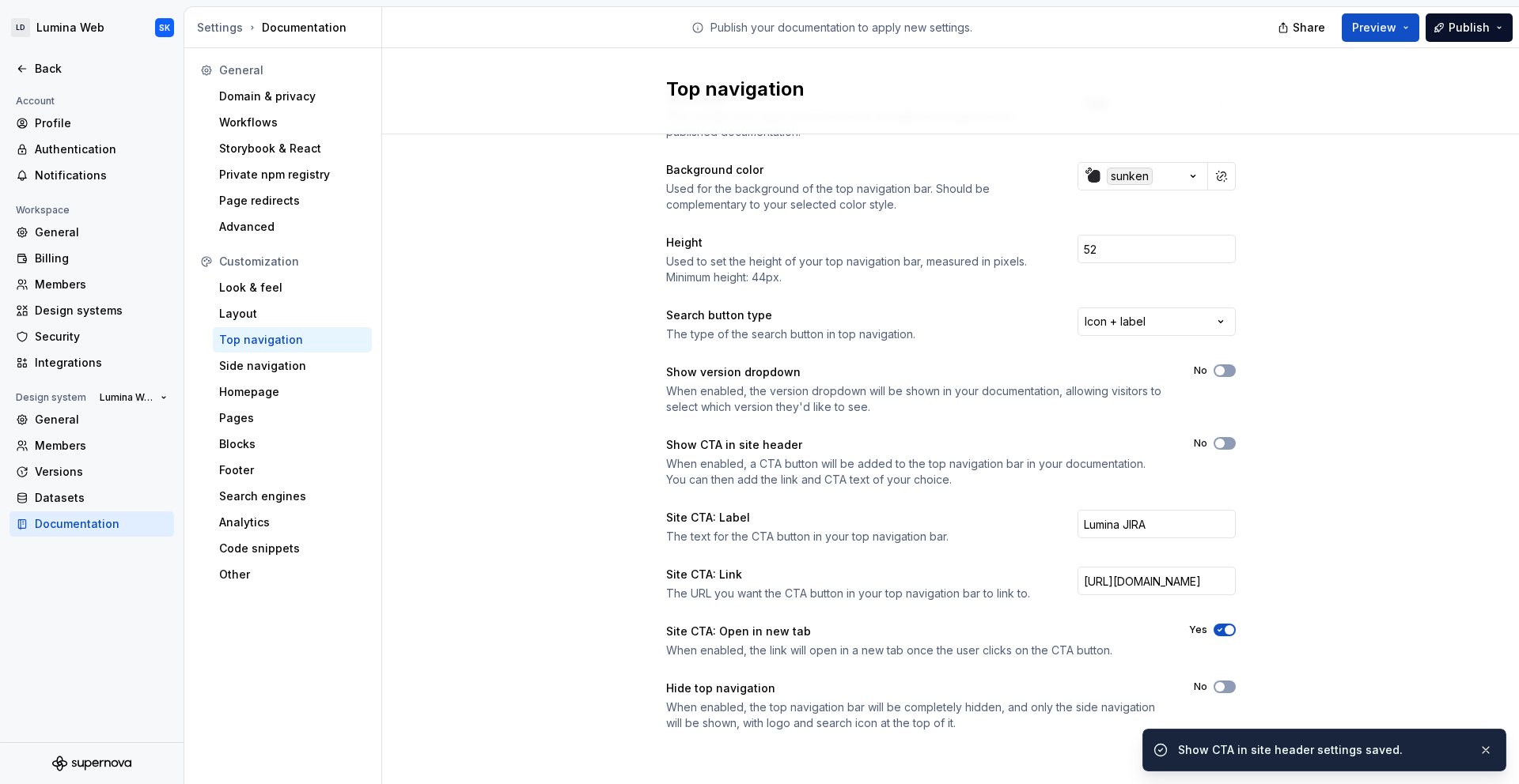
scroll to position [0, 0]
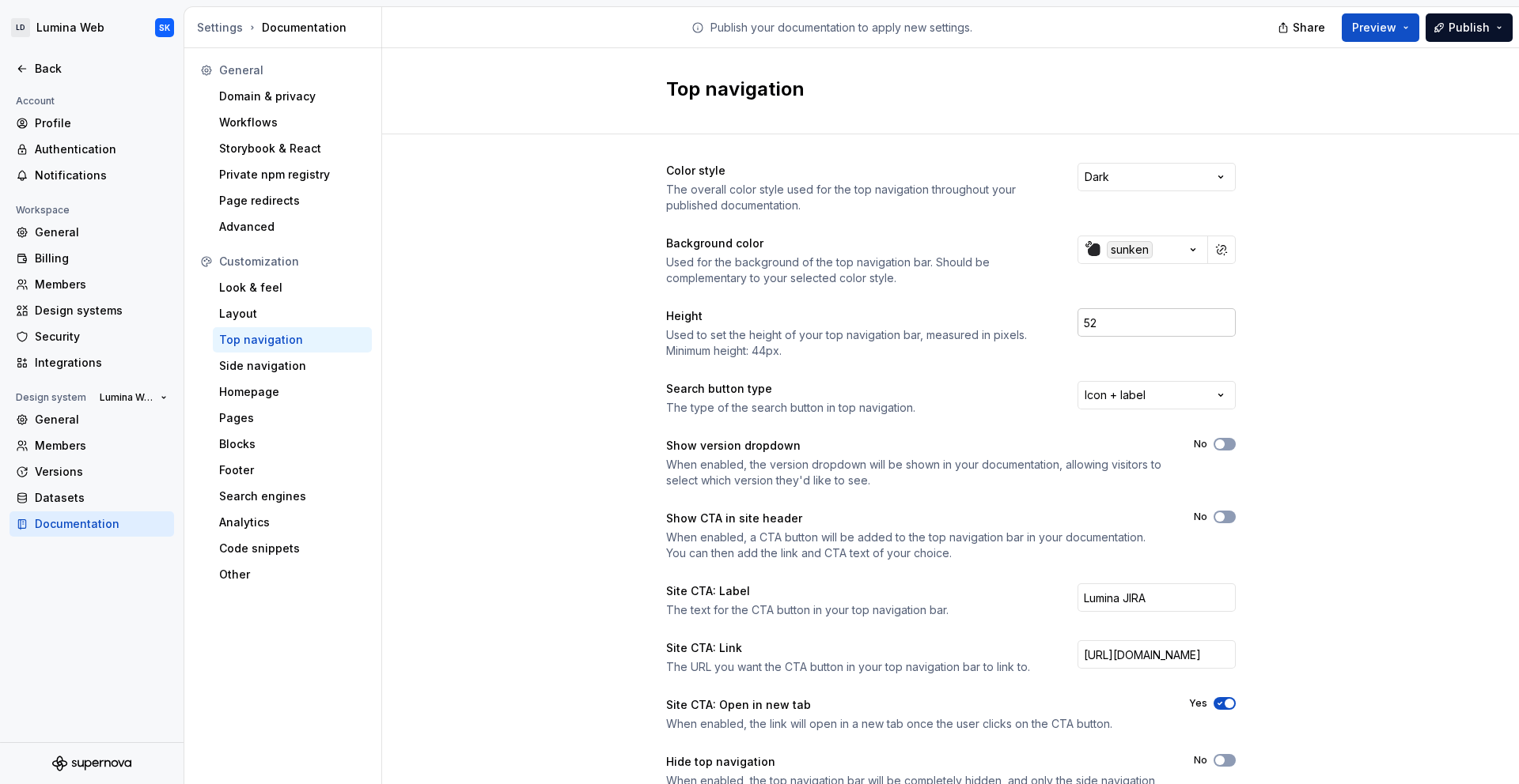
click at [1079, 324] on input "52" at bounding box center [1157, 323] width 159 height 29
click at [1314, 328] on div "Color style The overall color style used for the top navigation throughout your…" at bounding box center [951, 499] width 1137 height 731
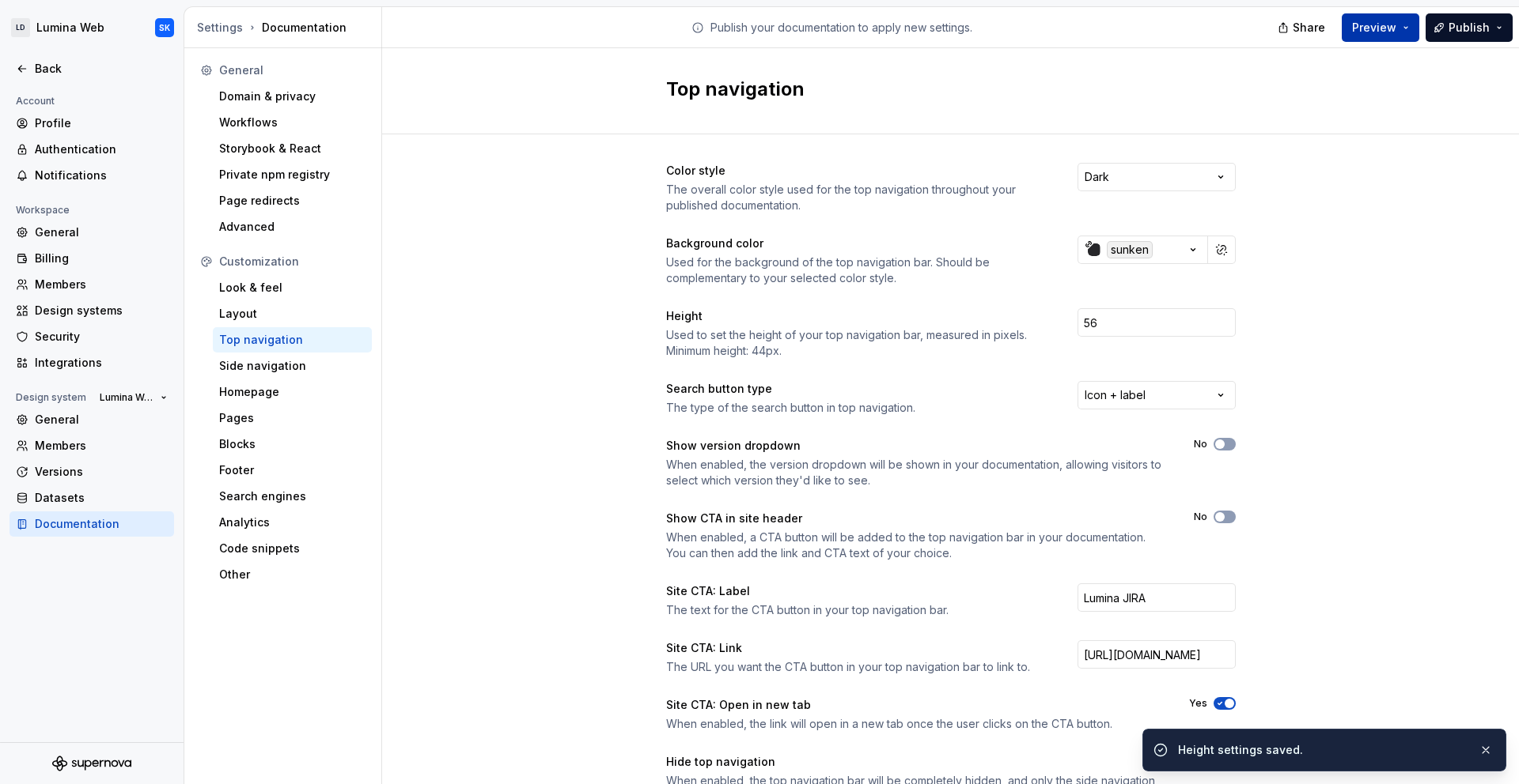
click at [1393, 25] on span "Preview" at bounding box center [1374, 28] width 44 height 16
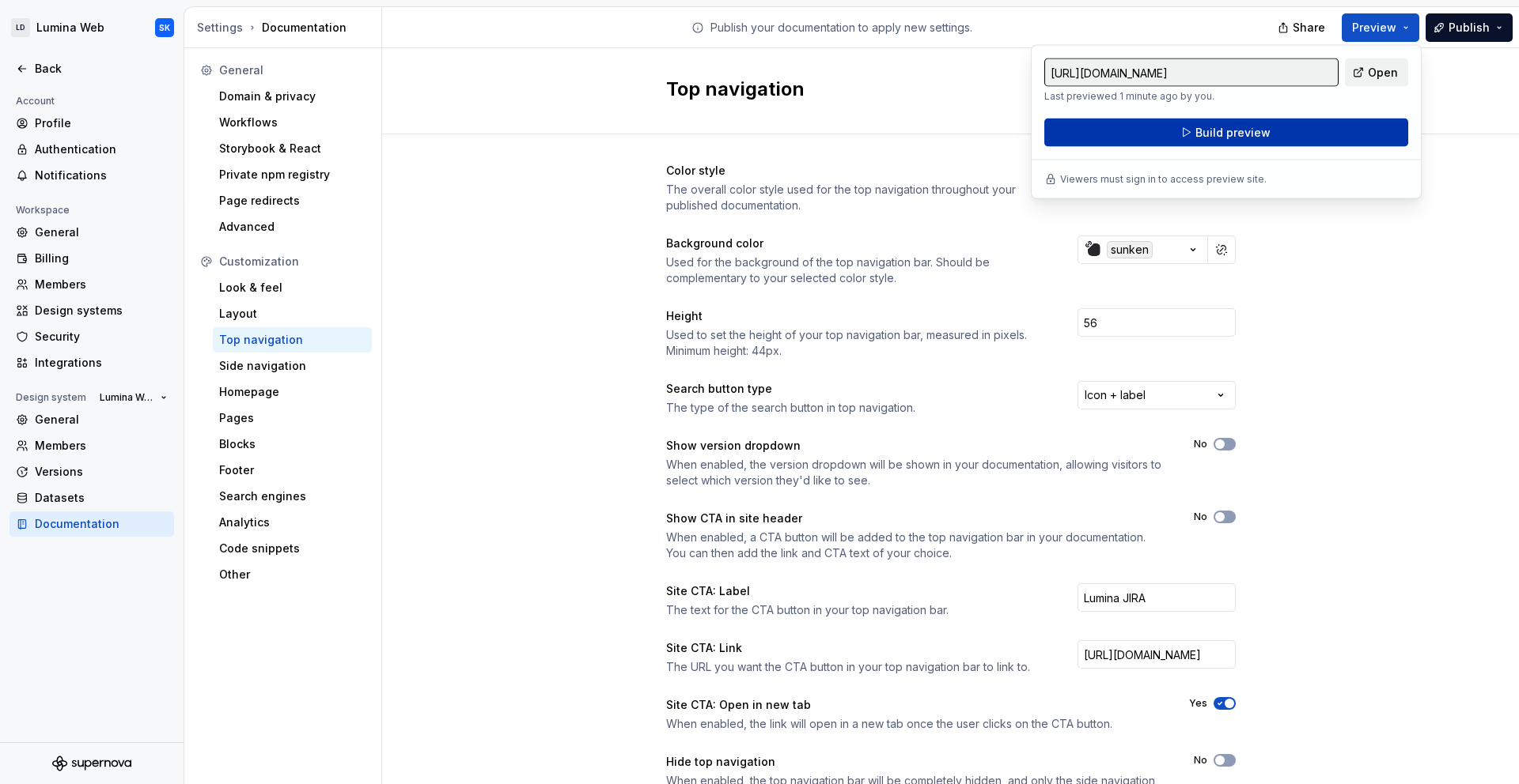
click at [1318, 136] on button "Build preview" at bounding box center [1226, 133] width 364 height 29
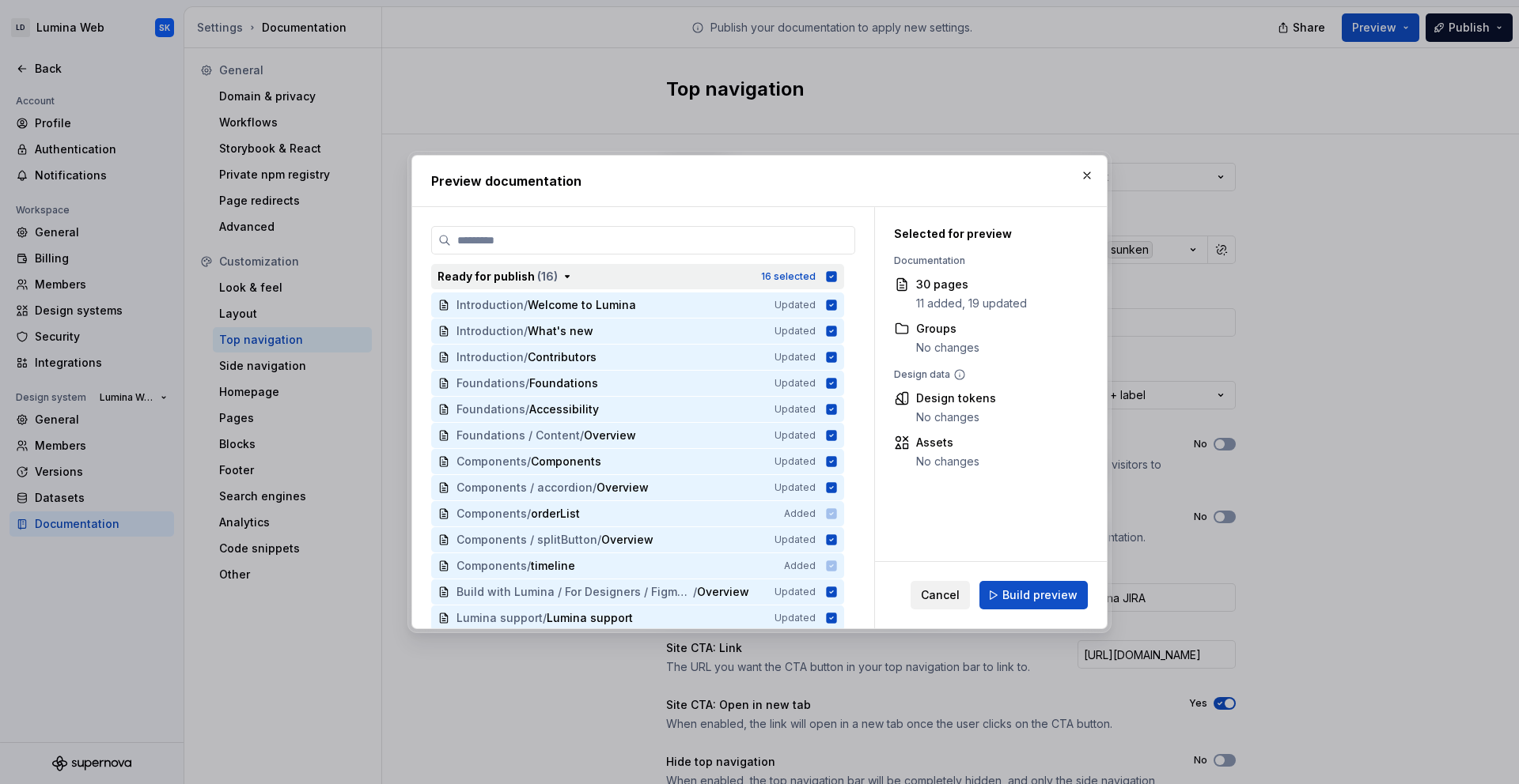
drag, startPoint x: 596, startPoint y: 281, endPoint x: 618, endPoint y: 283, distance: 22.1
click at [596, 281] on div "Ready for publish ( 16 )" at bounding box center [594, 277] width 314 height 16
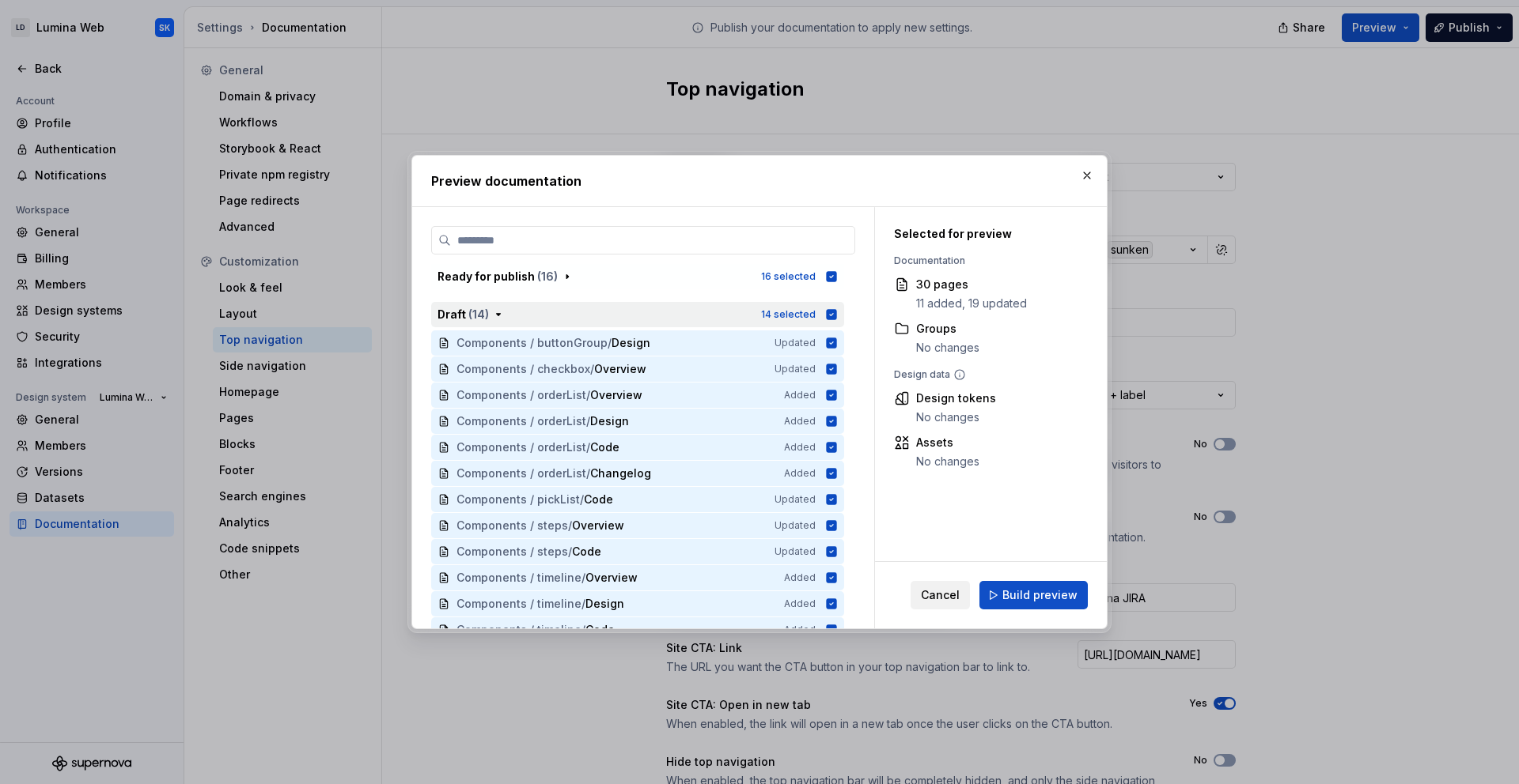
click at [824, 315] on div "14 selected" at bounding box center [799, 314] width 76 height 16
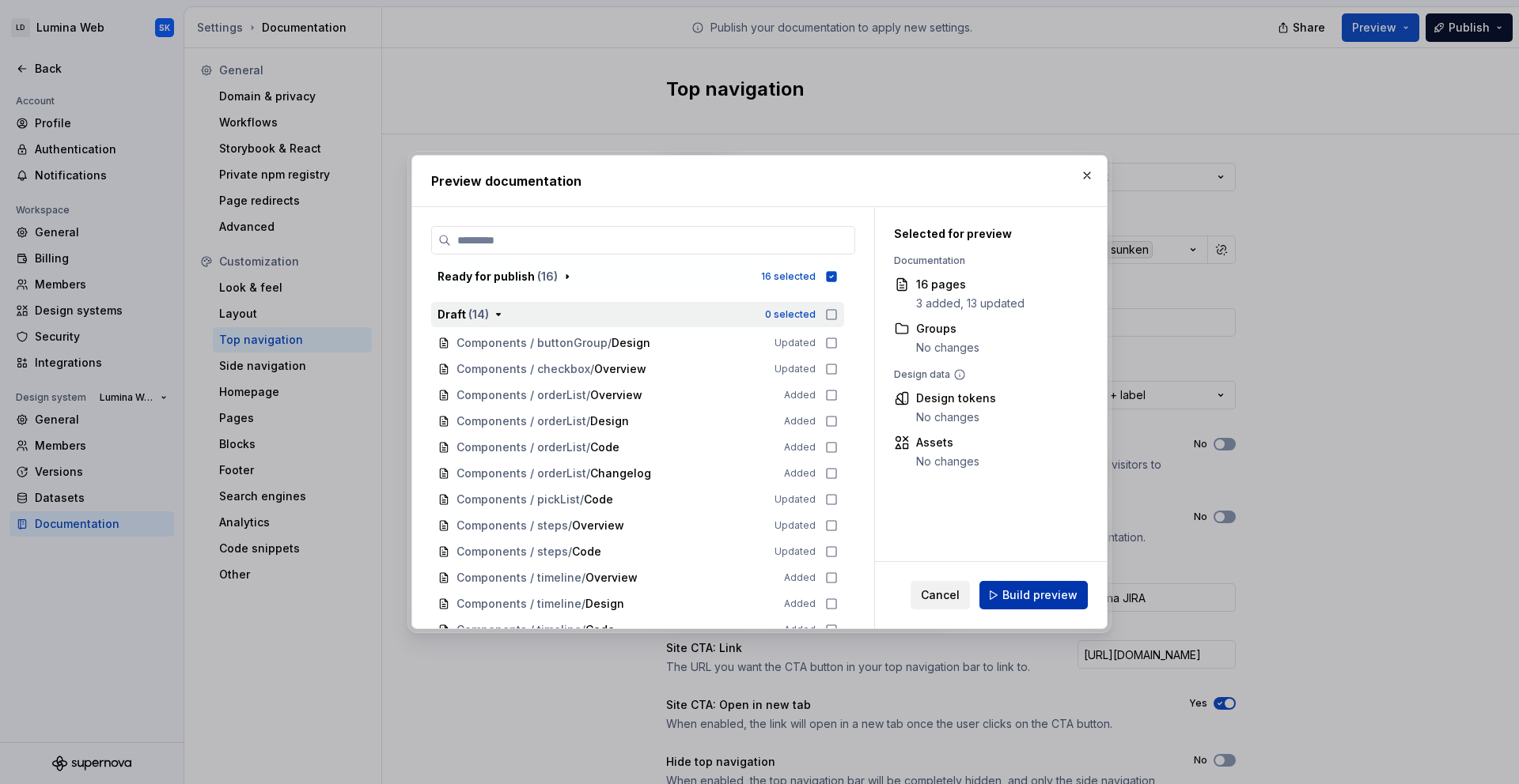
click at [1032, 588] on span "Build preview" at bounding box center [1039, 595] width 75 height 16
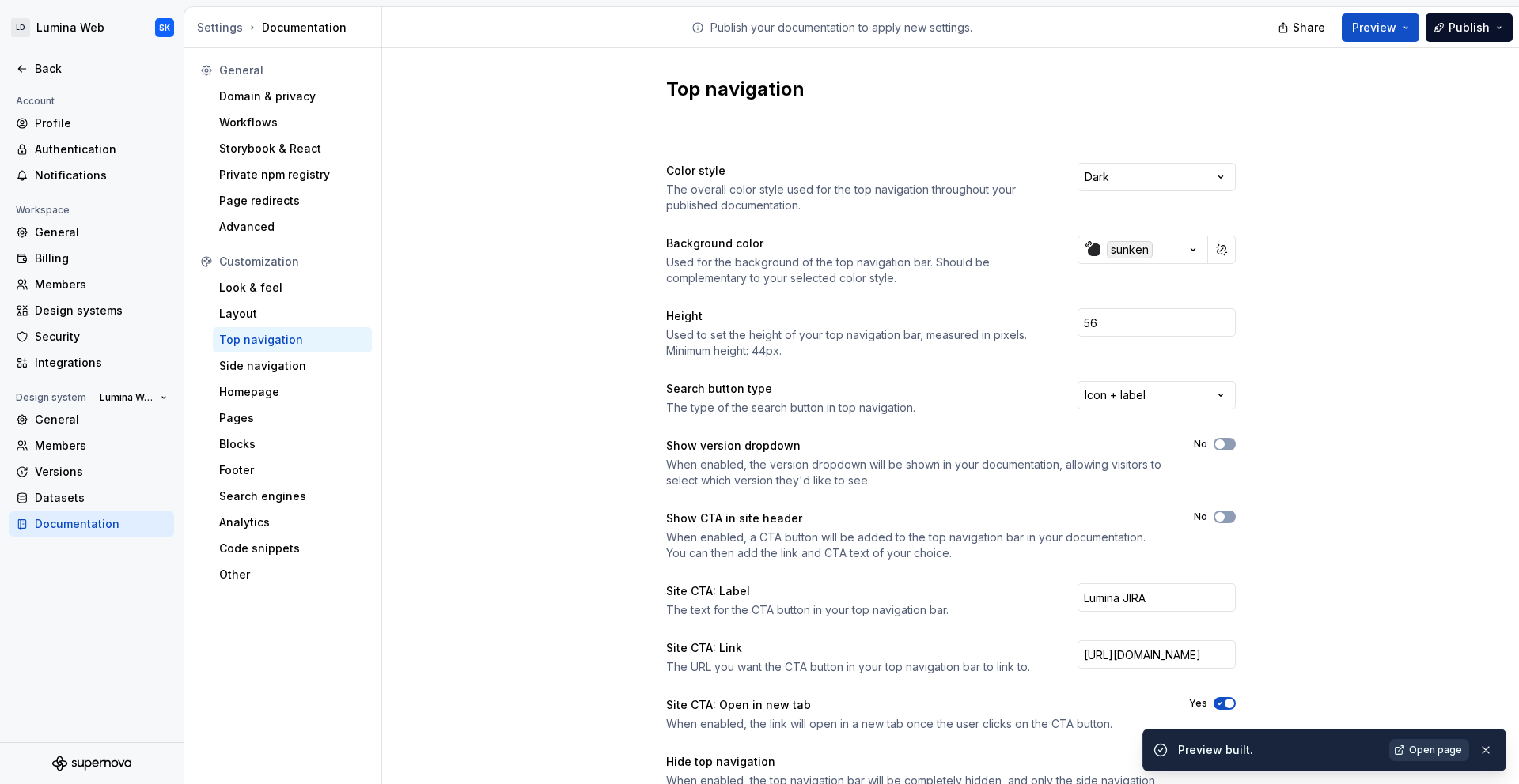
click at [1438, 752] on span "Open page" at bounding box center [1435, 750] width 53 height 12
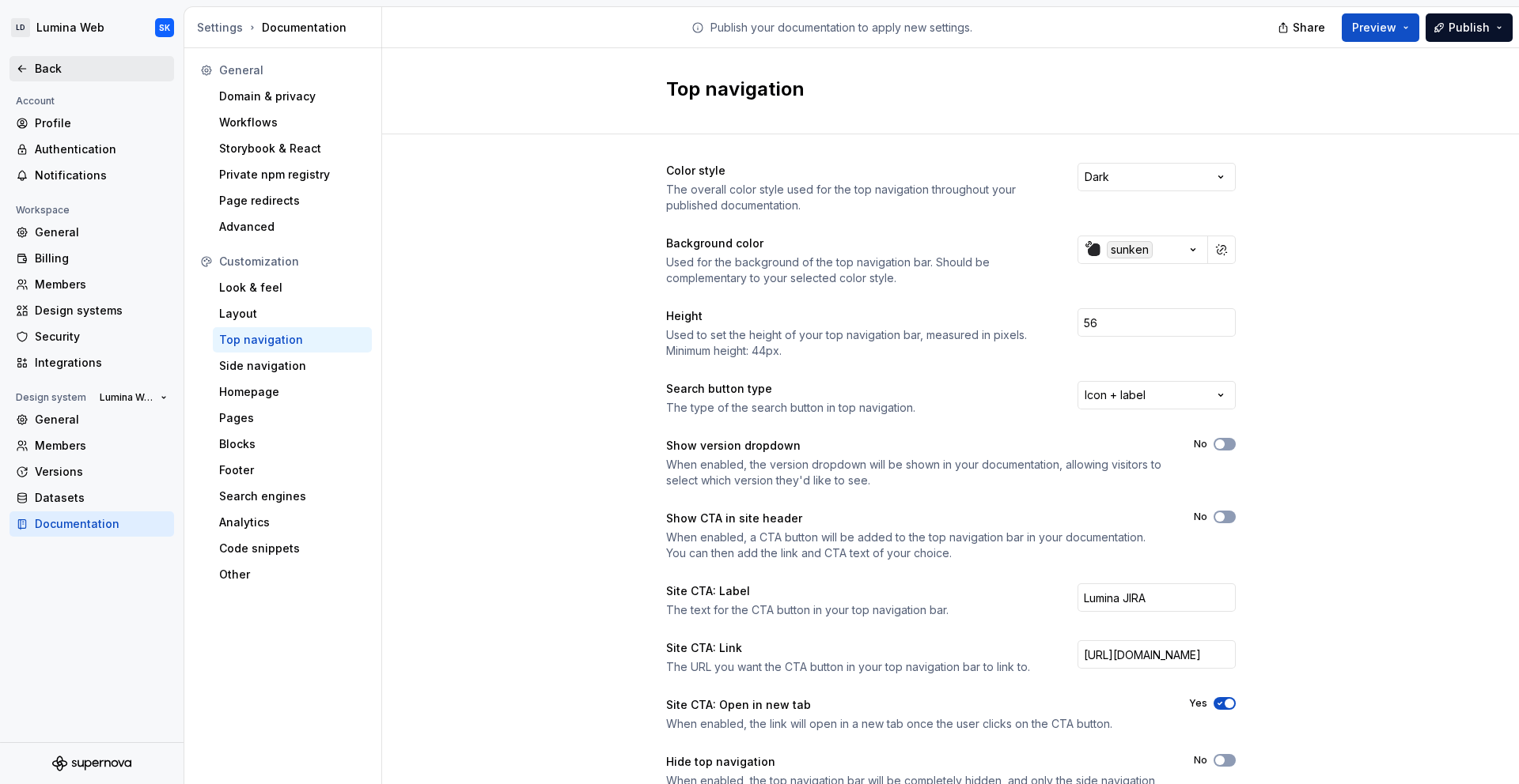
click at [93, 64] on div "Back" at bounding box center [100, 69] width 133 height 16
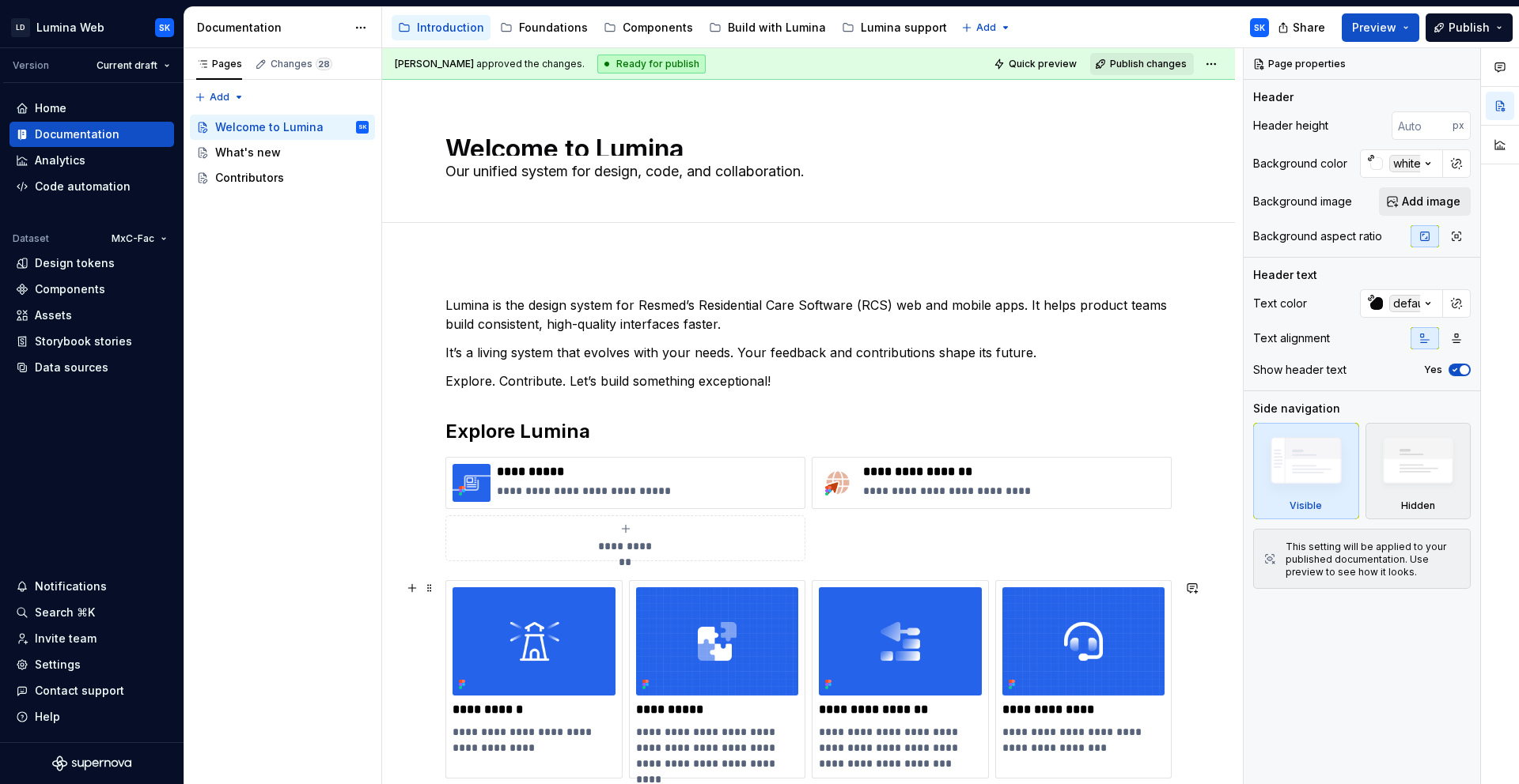
scroll to position [148, 0]
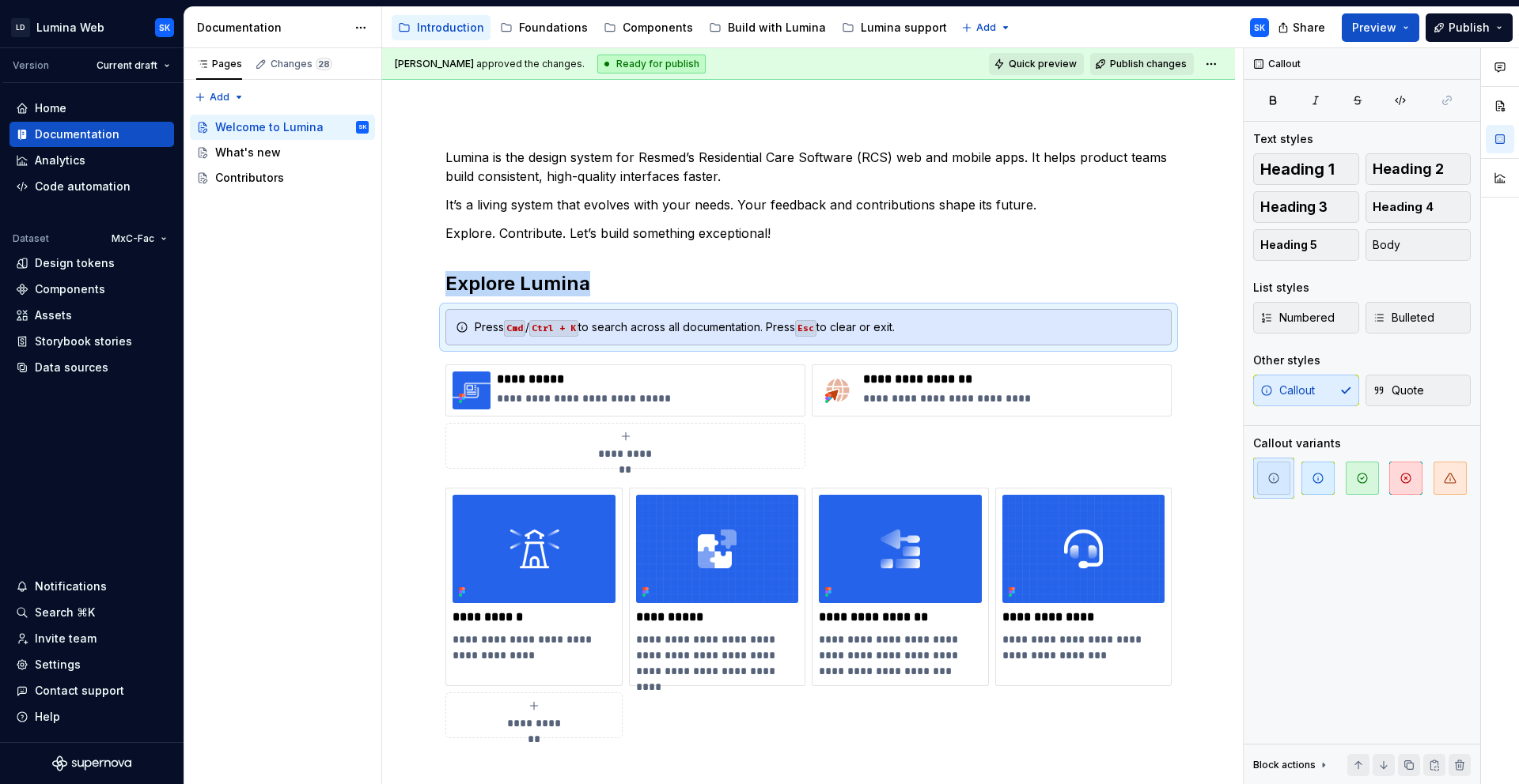
click at [1028, 57] on span "Quick preview" at bounding box center [1042, 63] width 68 height 12
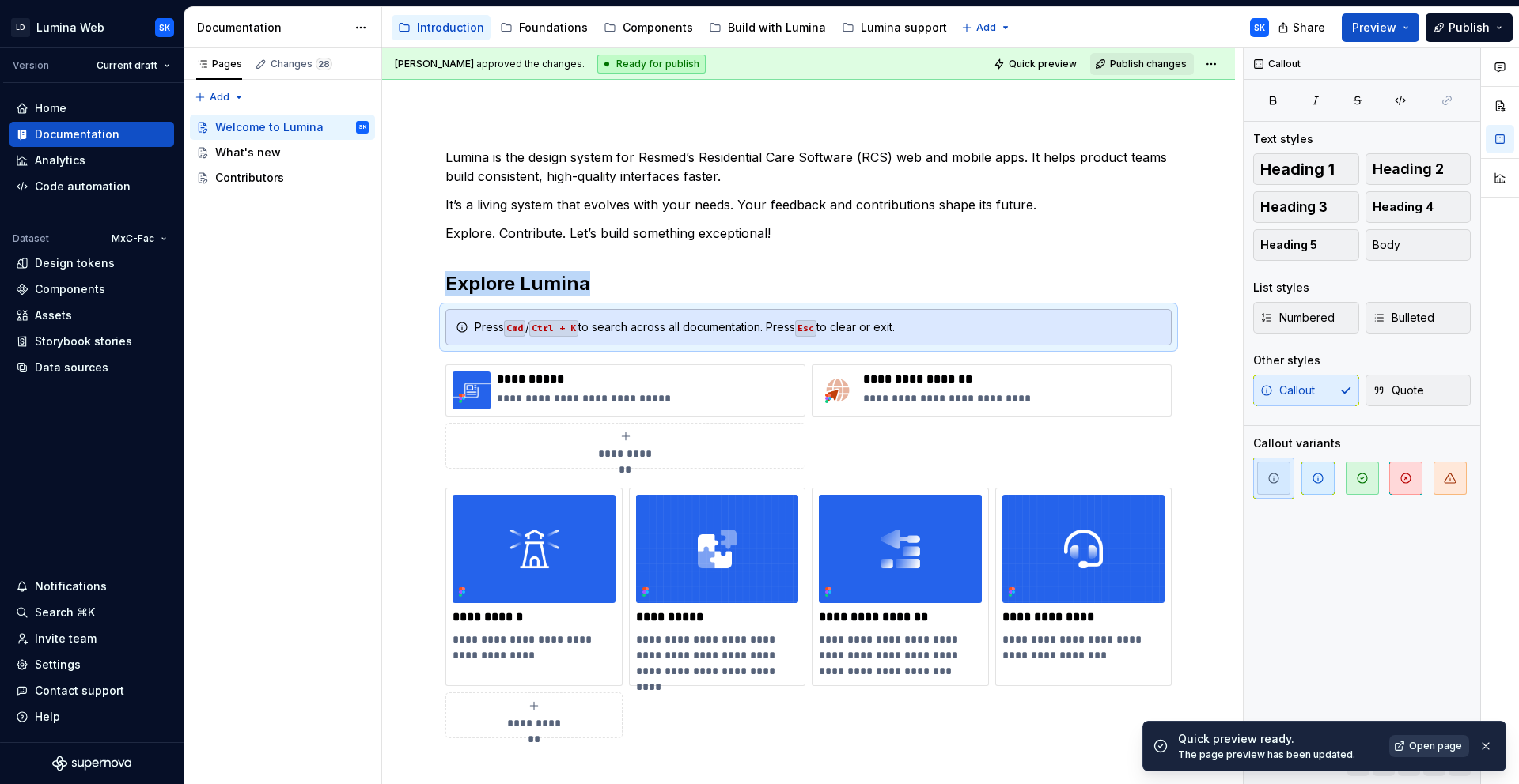
click at [1440, 752] on link "Open page" at bounding box center [1429, 746] width 80 height 22
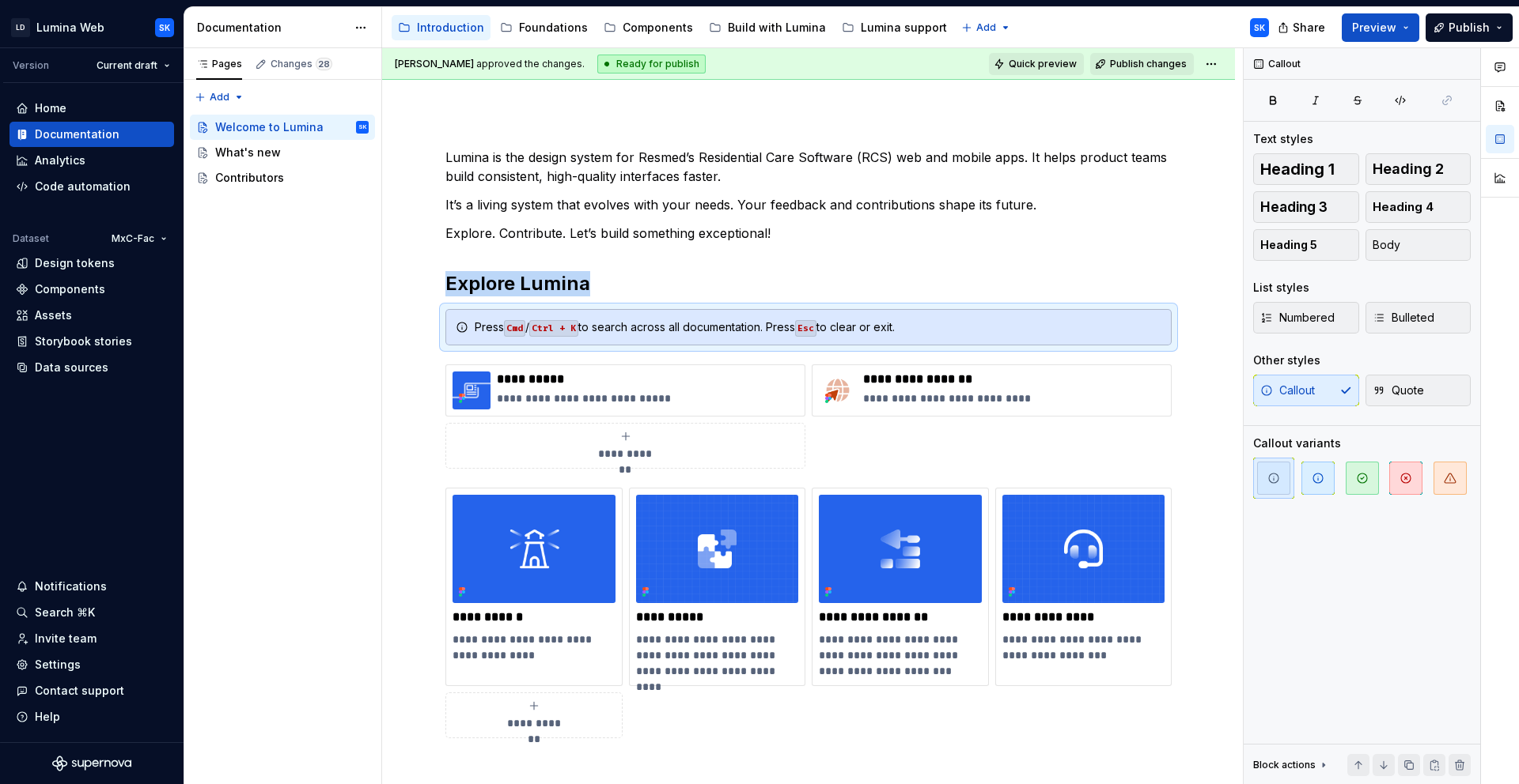
click at [1059, 60] on span "Quick preview" at bounding box center [1042, 63] width 68 height 12
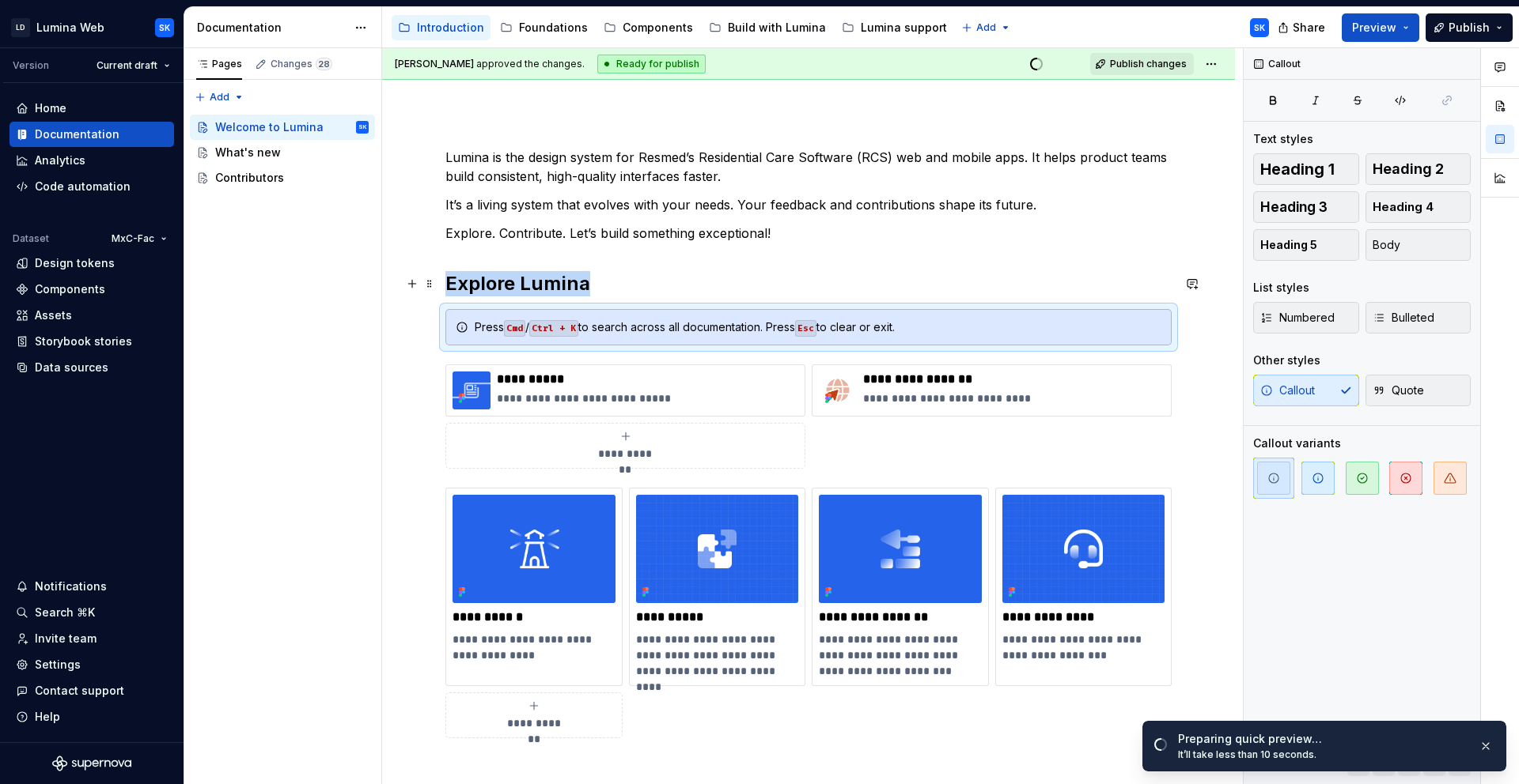
click at [629, 278] on h2 "Explore Lumina" at bounding box center [808, 284] width 726 height 25
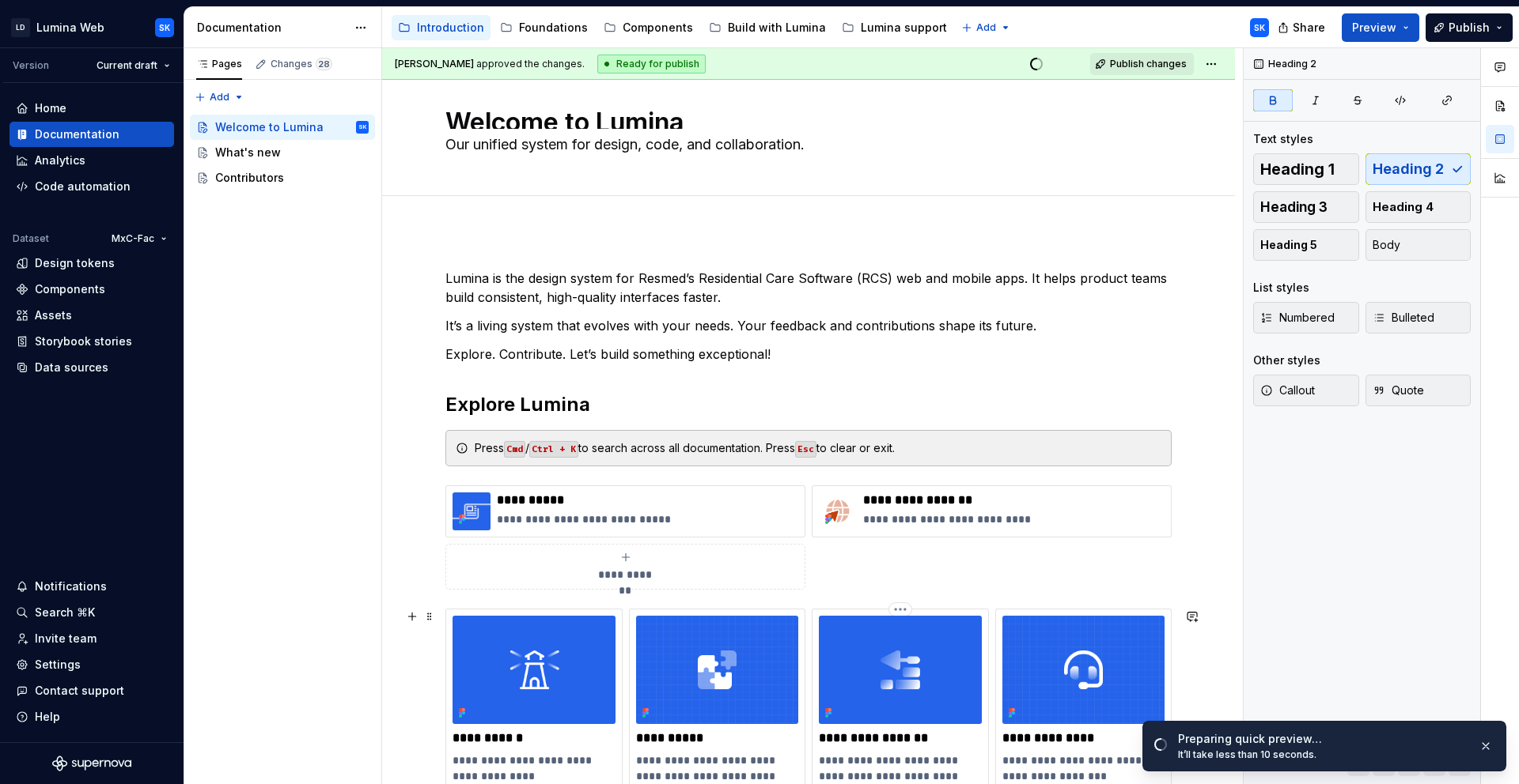
scroll to position [0, 0]
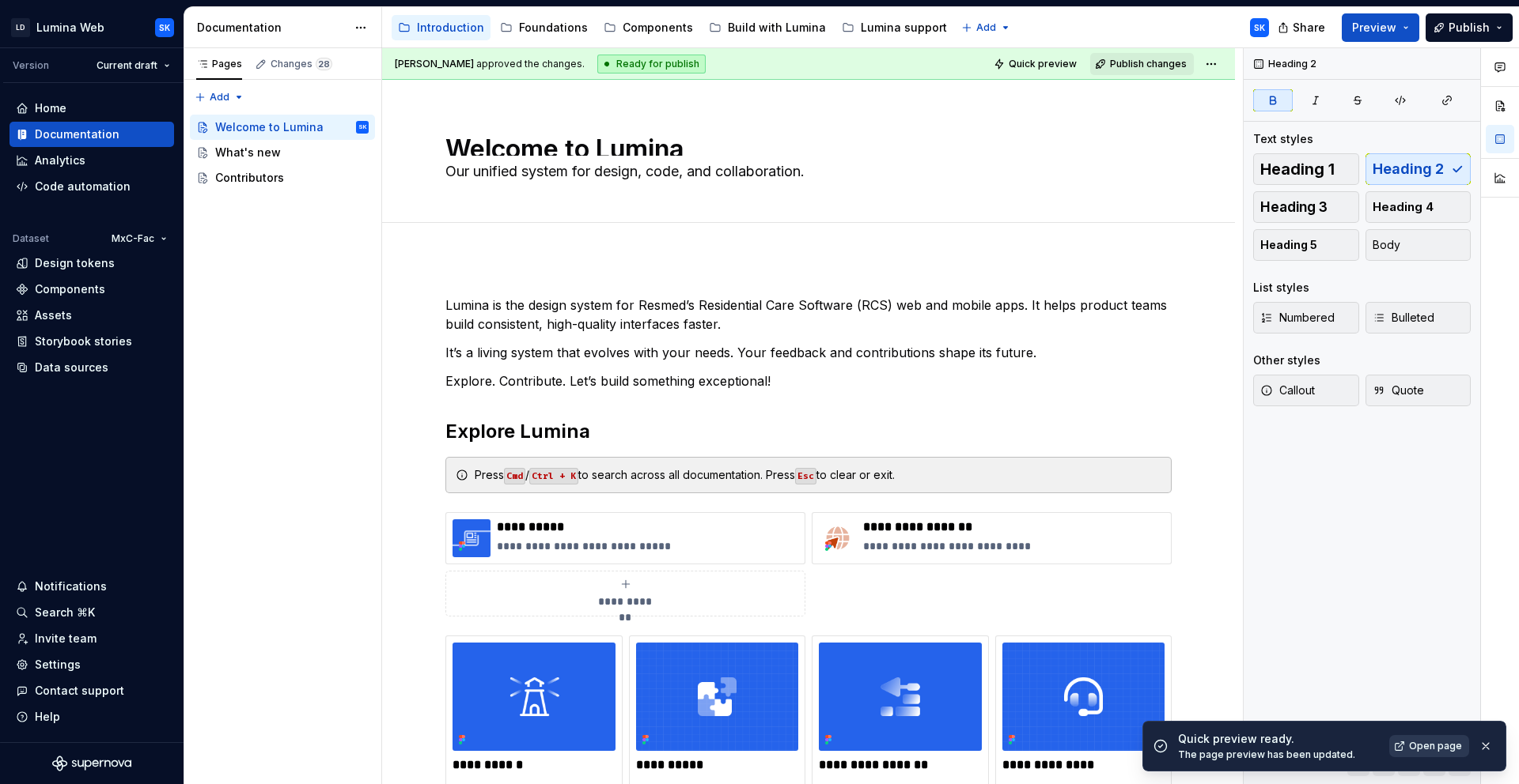
click at [1427, 751] on span "Open page" at bounding box center [1435, 746] width 53 height 12
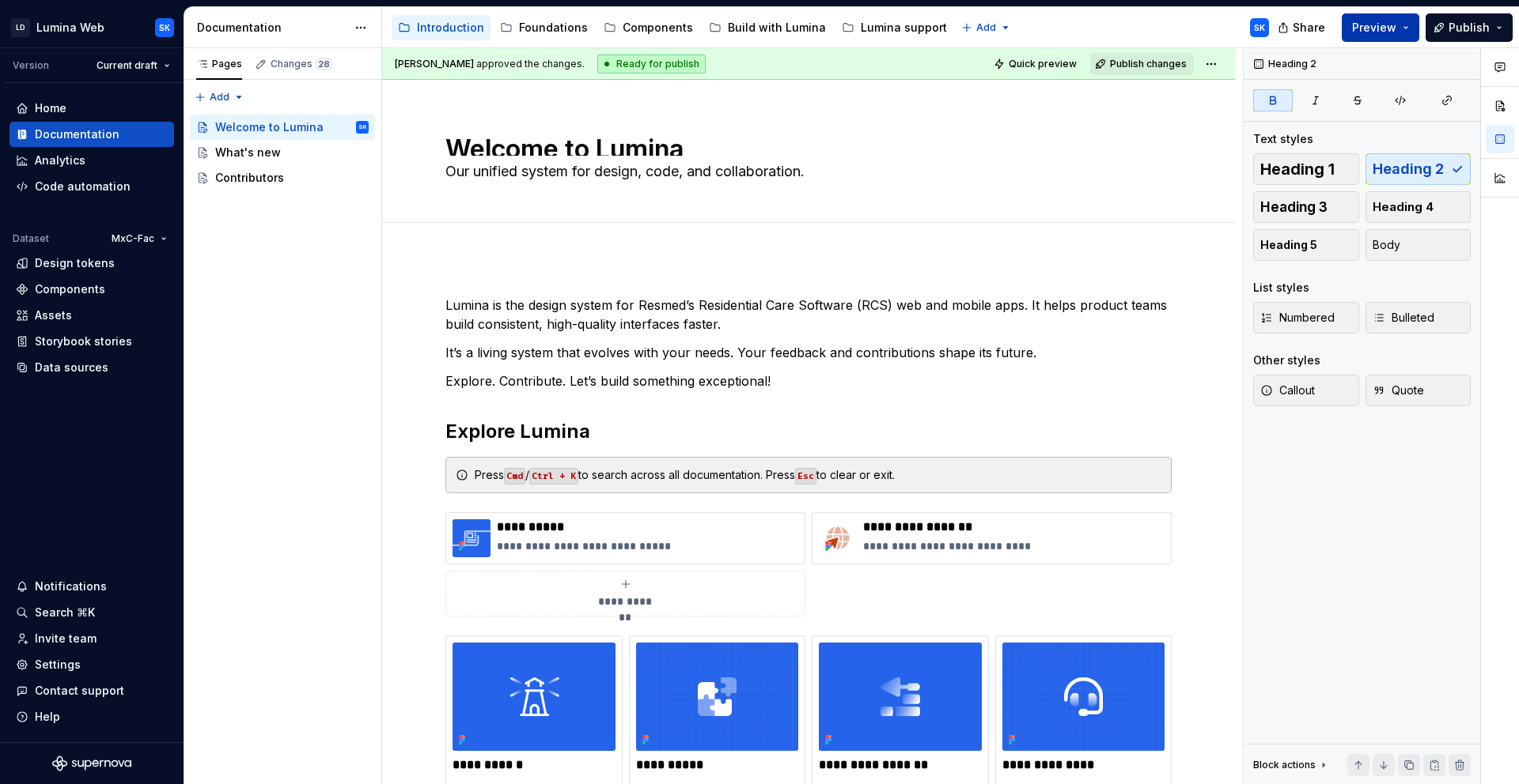
click at [1418, 29] on button "Preview" at bounding box center [1380, 28] width 77 height 29
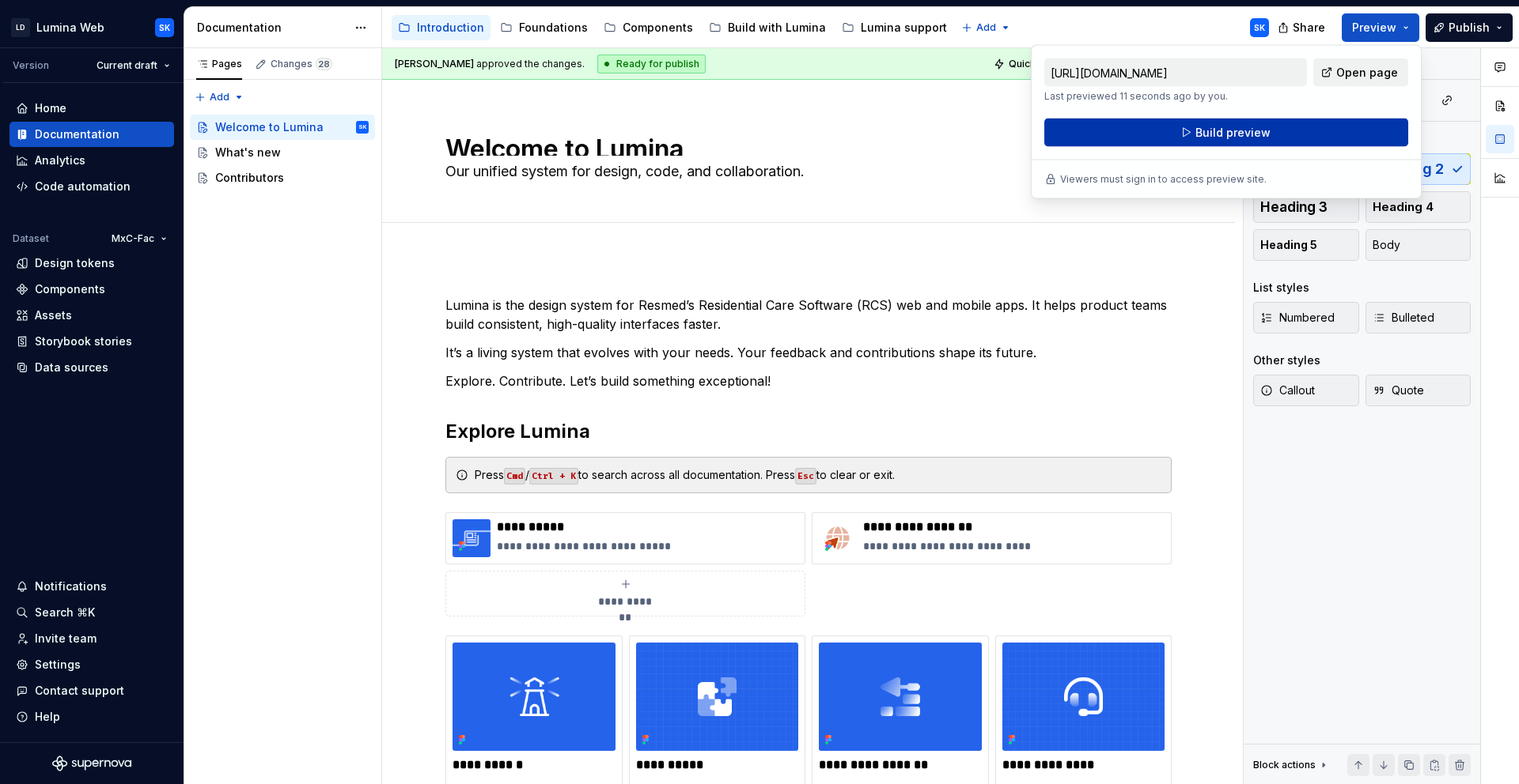
click at [1313, 136] on button "Build preview" at bounding box center [1226, 133] width 364 height 29
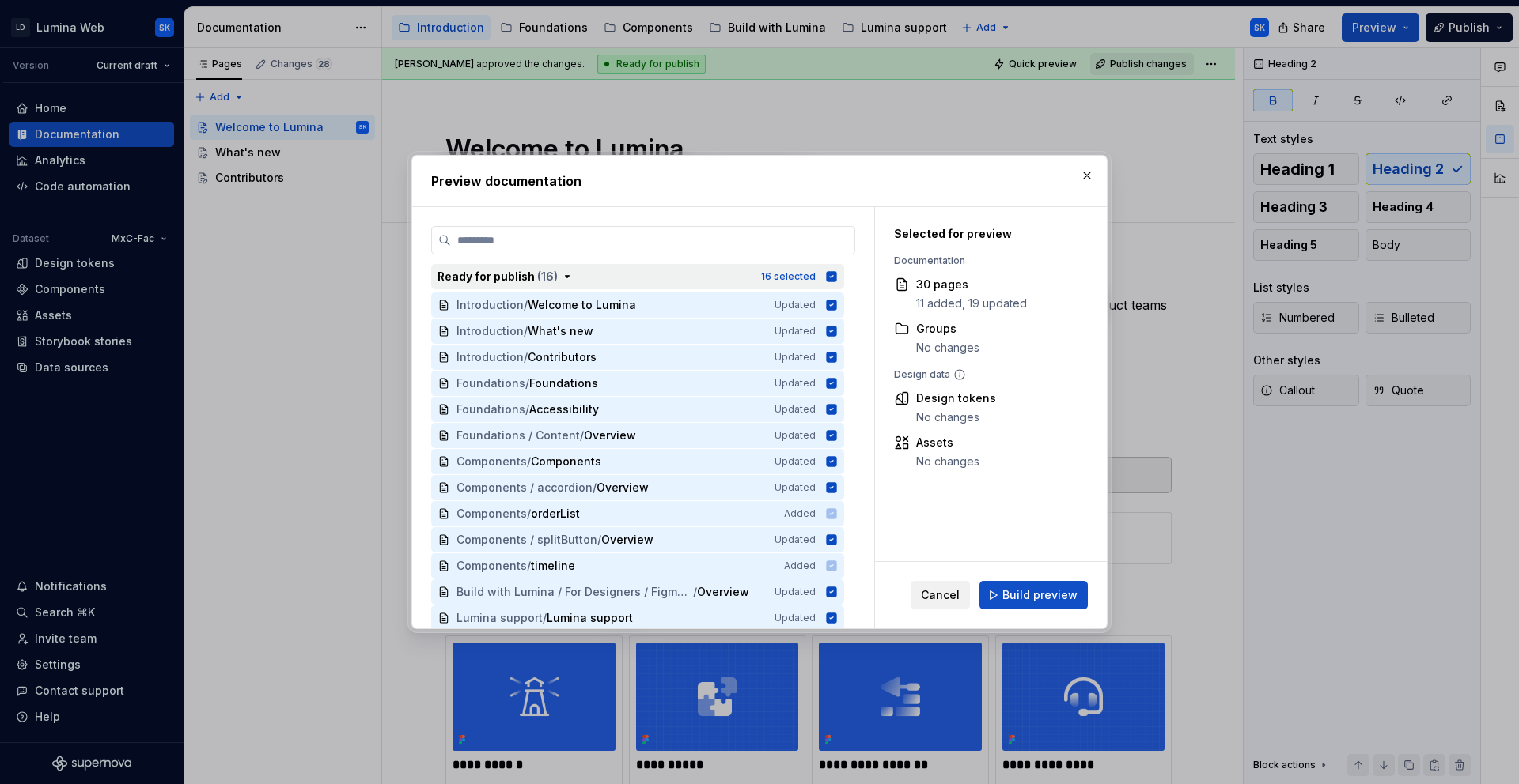
click at [582, 278] on div "Ready for publish ( 16 )" at bounding box center [594, 277] width 314 height 16
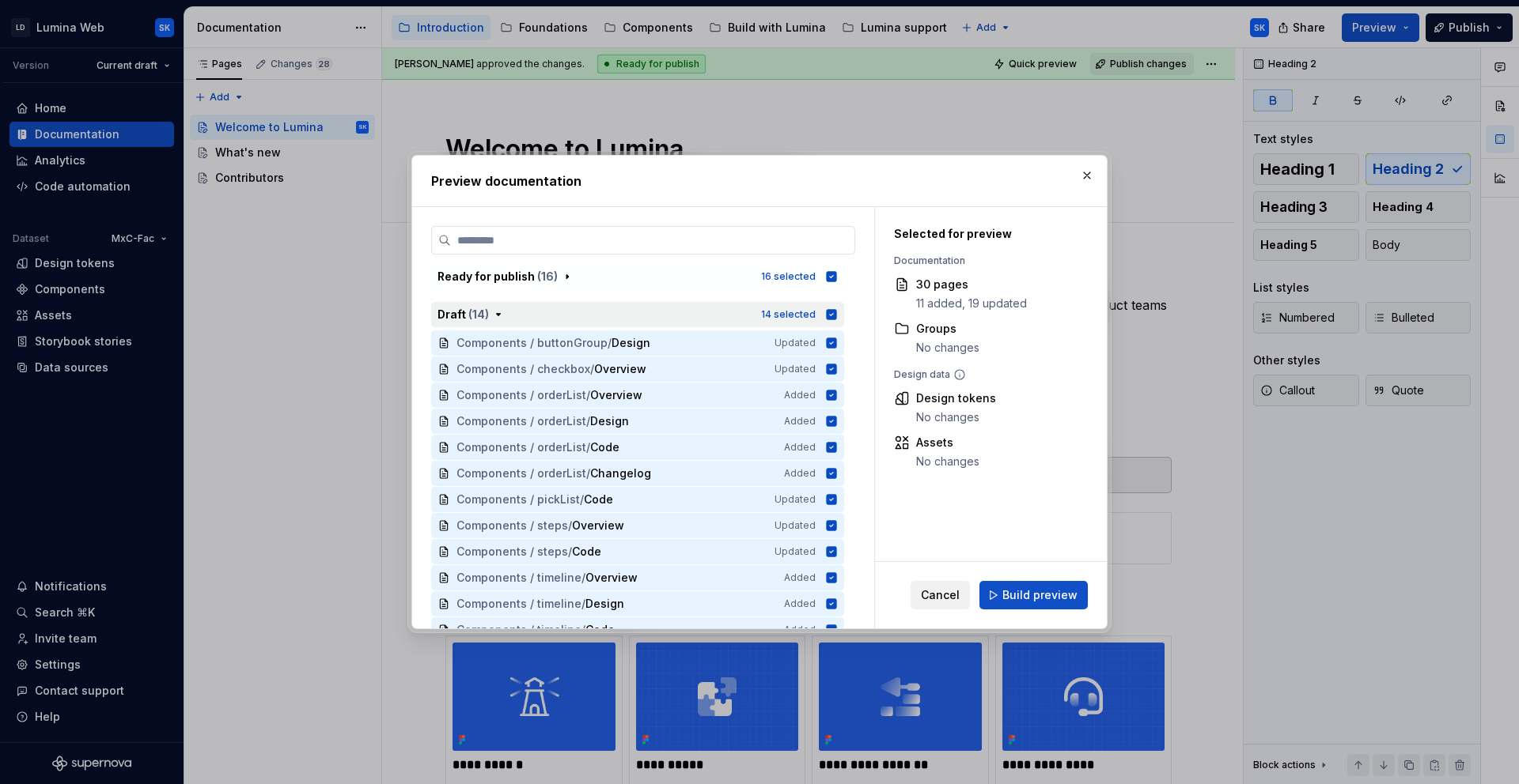
click at [830, 315] on icon "button" at bounding box center [831, 314] width 12 height 12
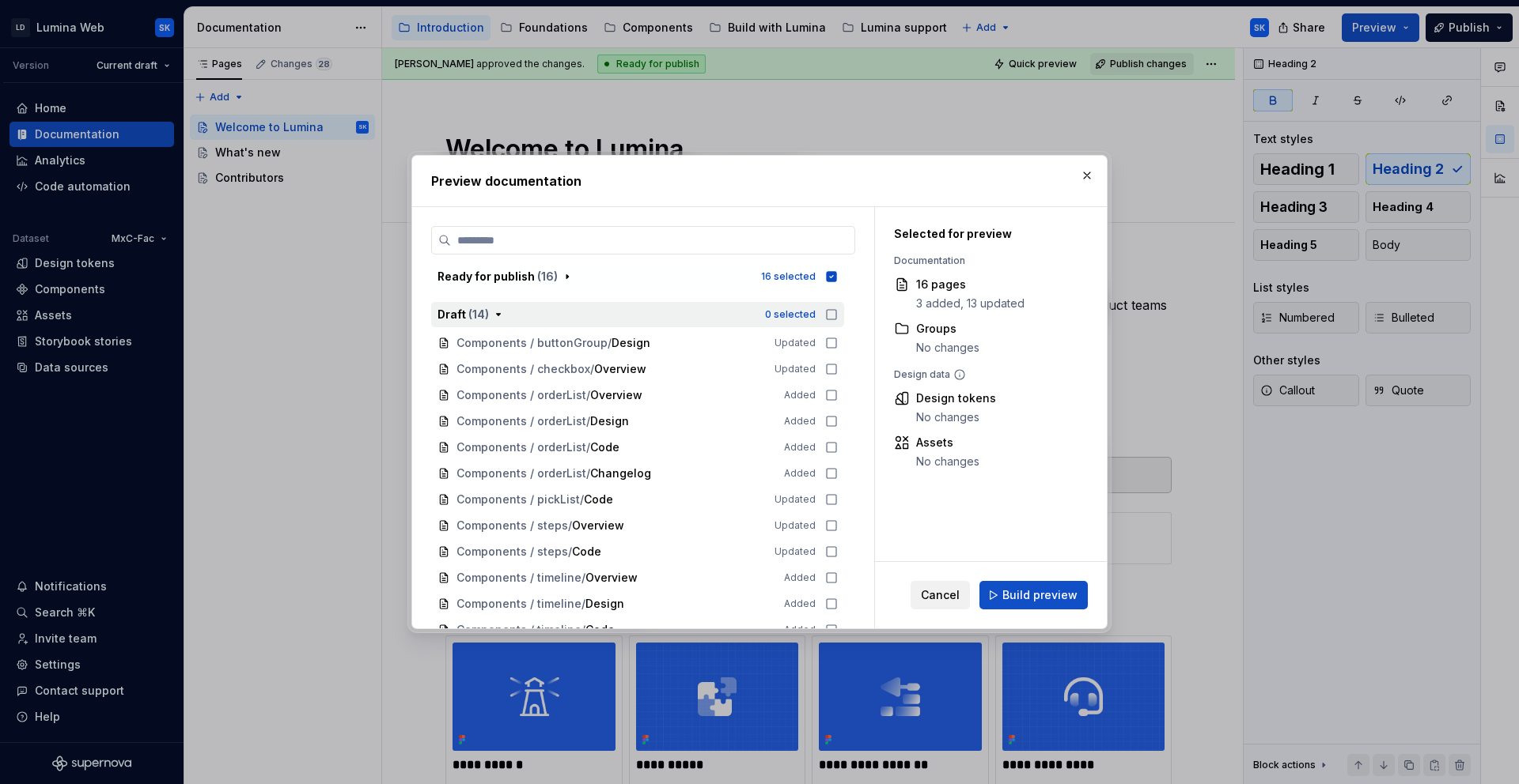
click at [1034, 586] on button "Build preview" at bounding box center [1033, 596] width 108 height 29
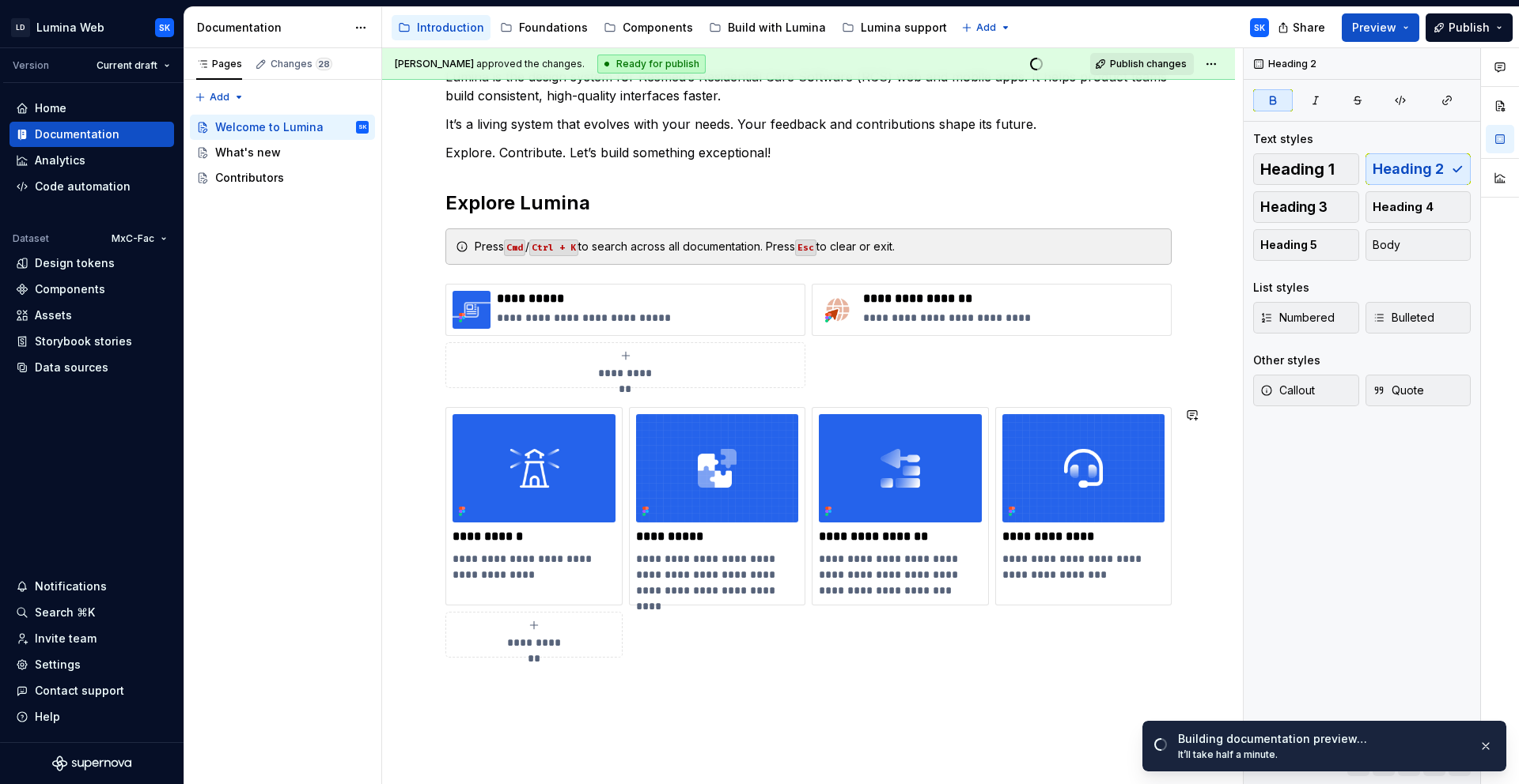
scroll to position [227, 0]
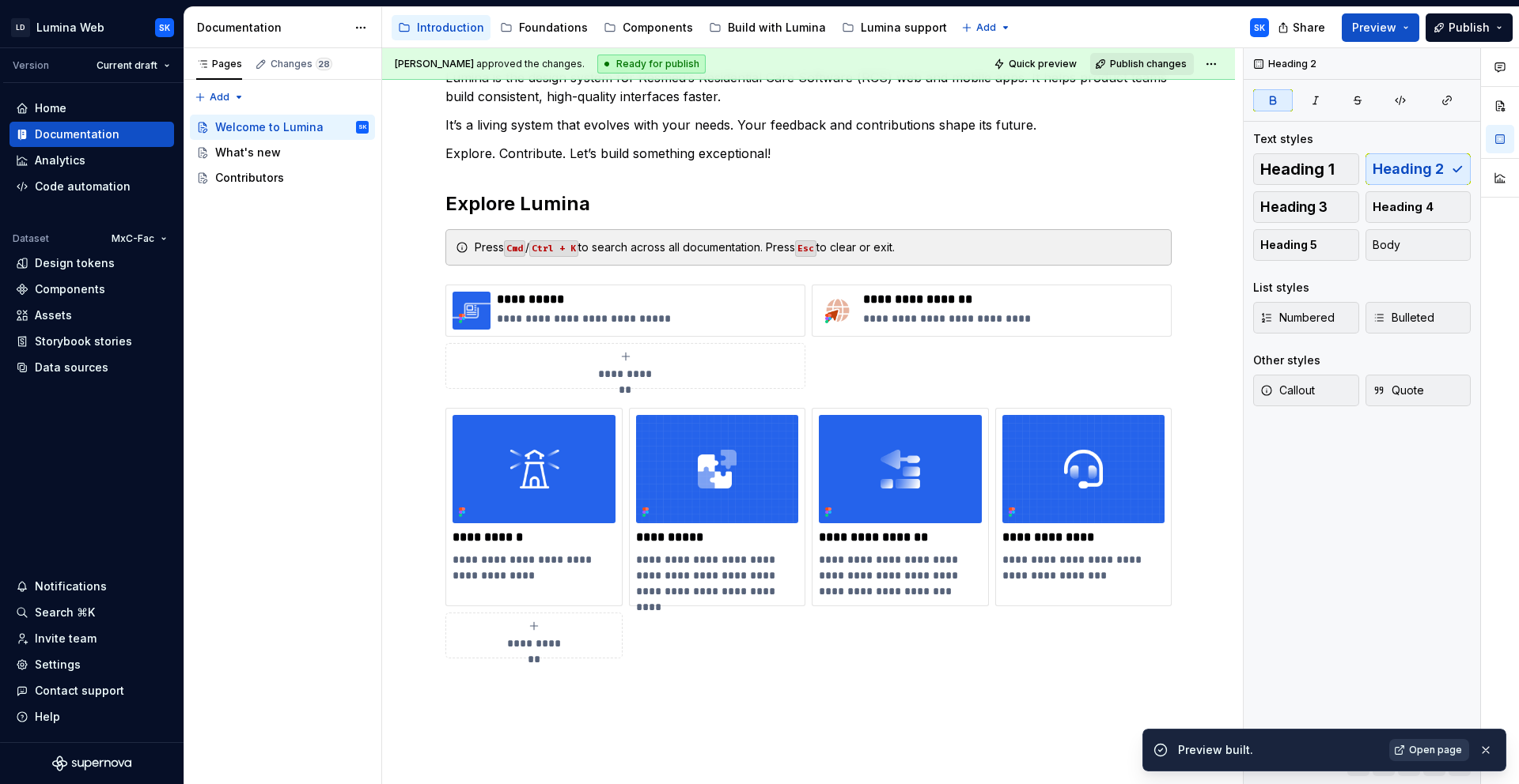
click at [1451, 748] on span "Open page" at bounding box center [1435, 750] width 53 height 12
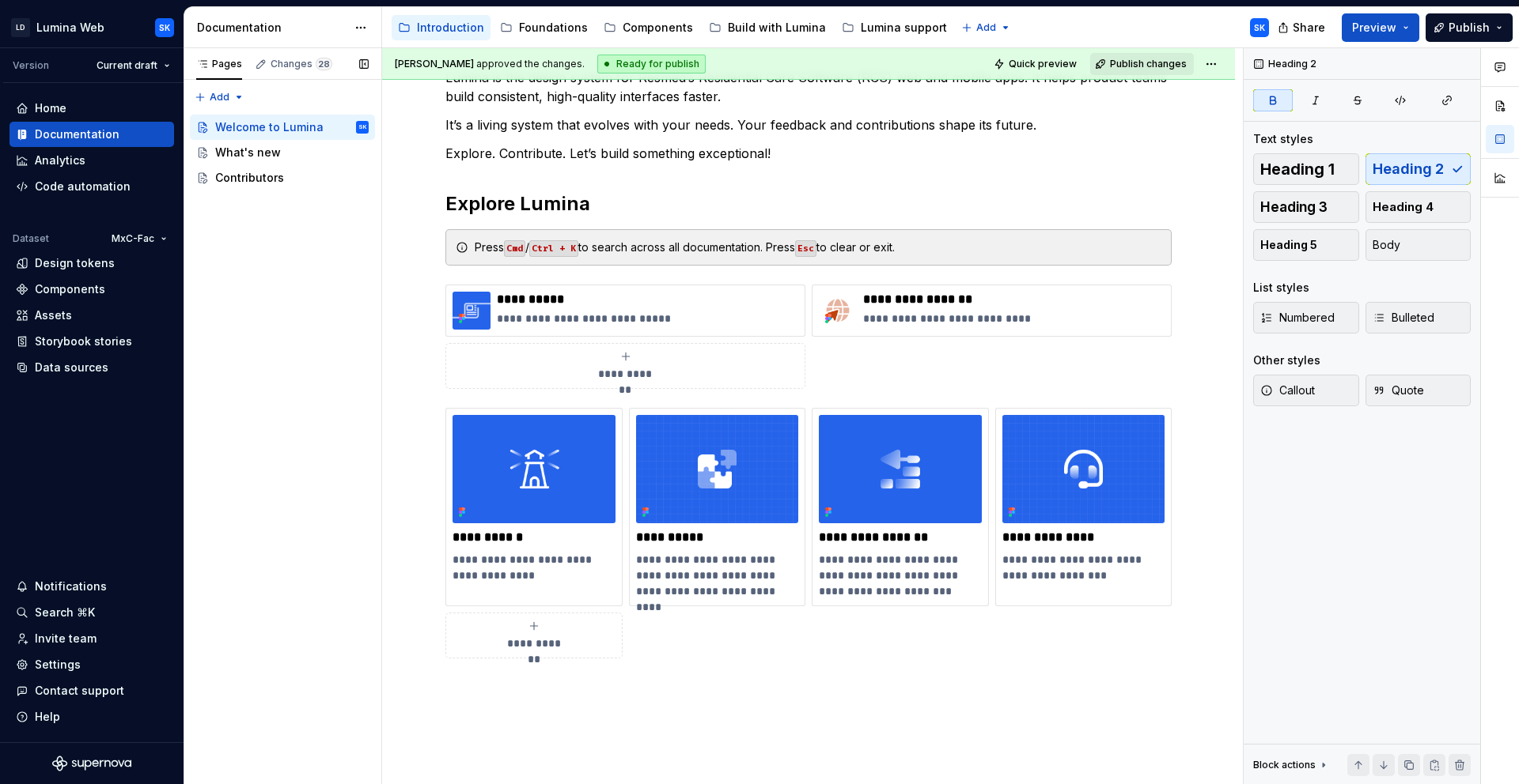
click at [307, 80] on div "Add" at bounding box center [282, 95] width 198 height 29
click at [309, 67] on div "Changes 28" at bounding box center [301, 63] width 62 height 12
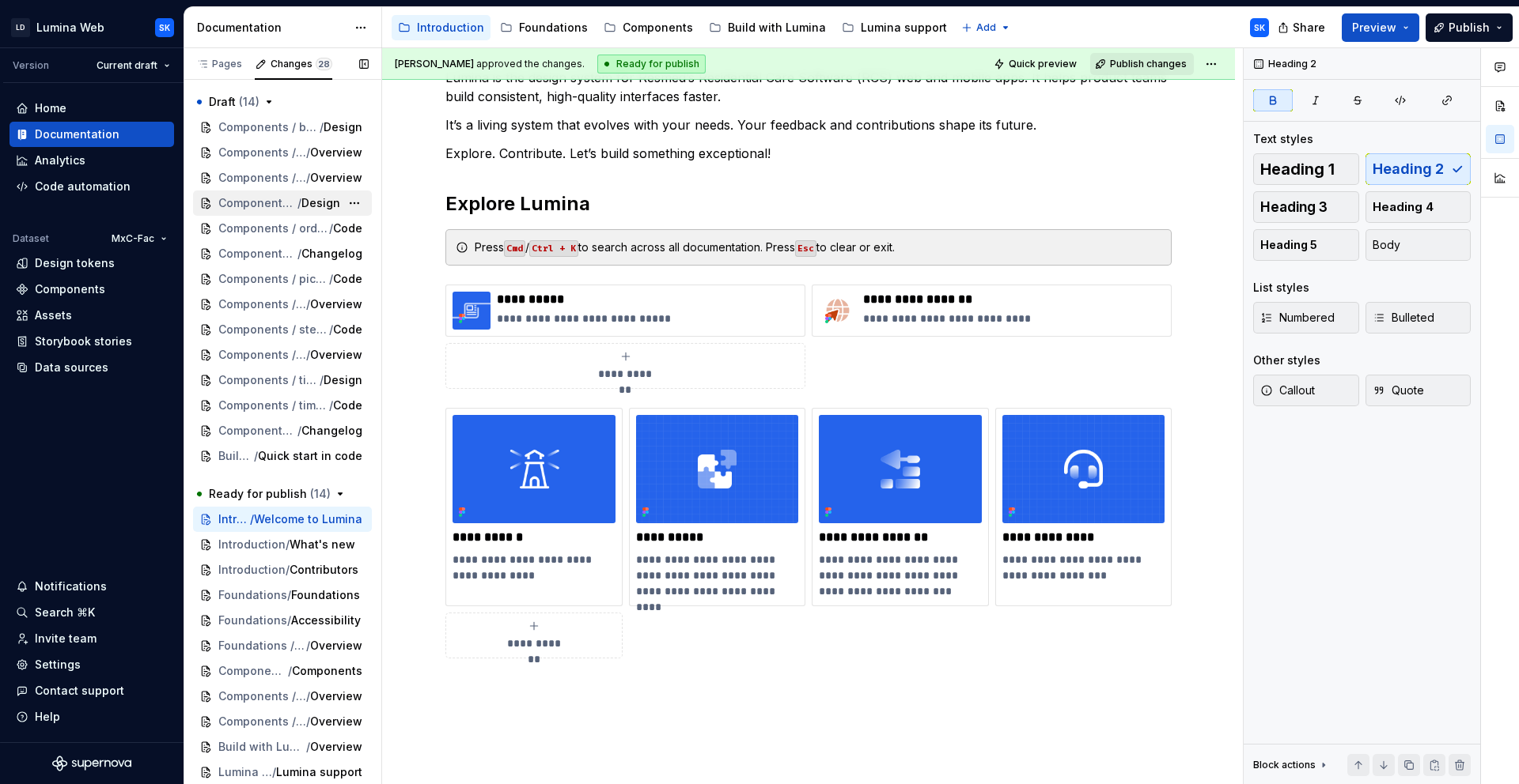
click at [297, 201] on span "/" at bounding box center [299, 203] width 4 height 16
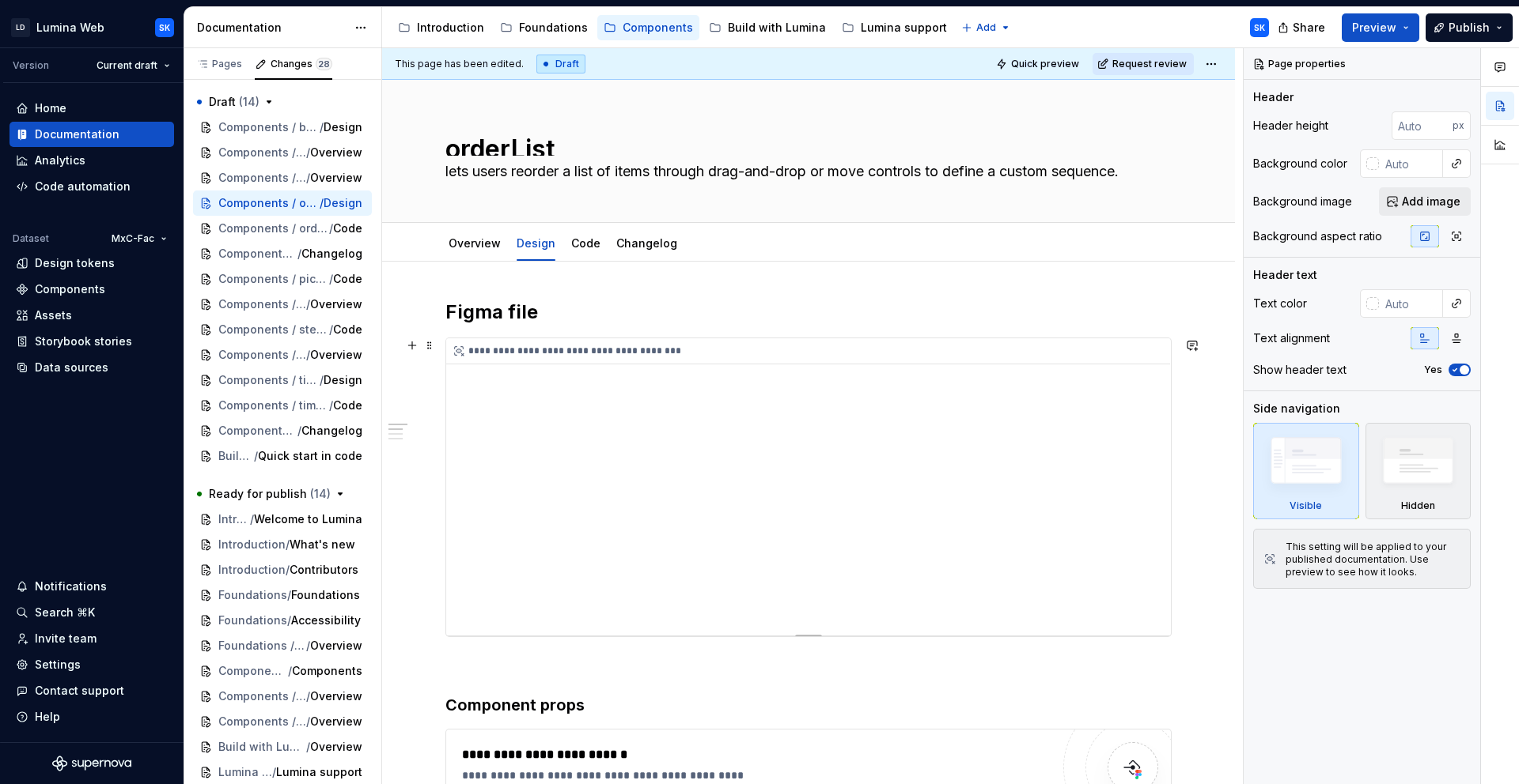
type textarea "*"
click at [1080, 342] on div "**********" at bounding box center [808, 350] width 724 height 26
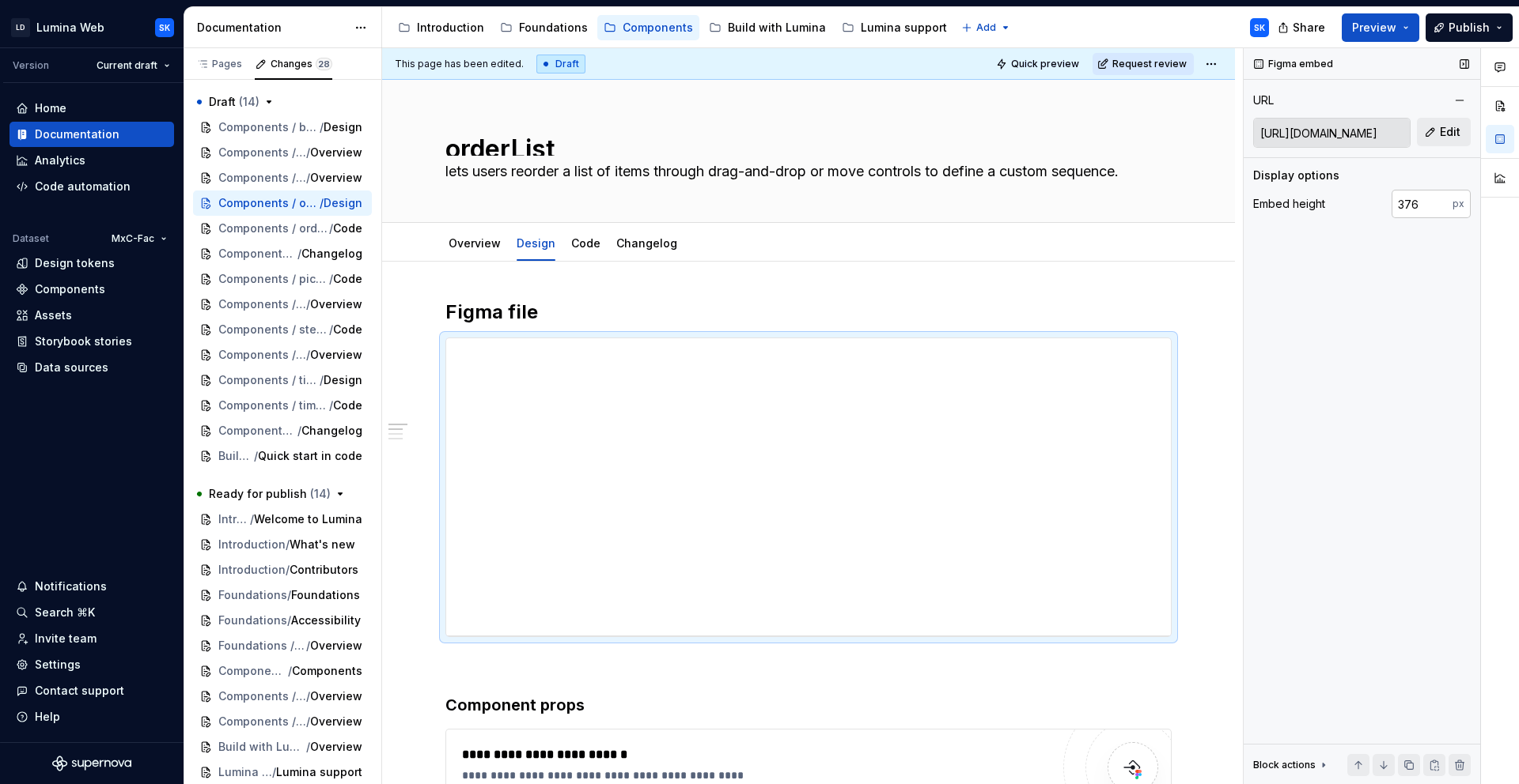
click at [1412, 205] on input "376" at bounding box center [1422, 204] width 61 height 29
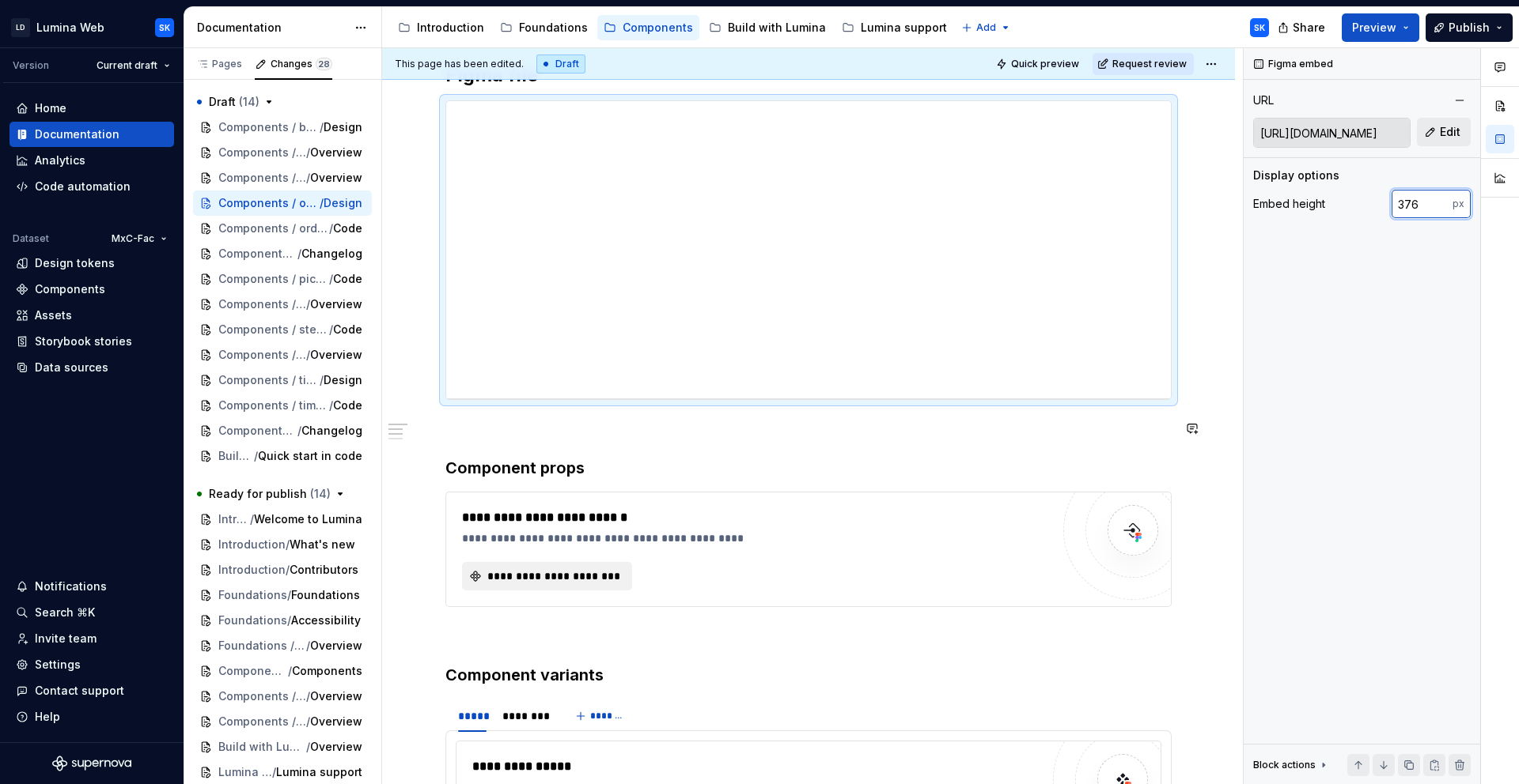
scroll to position [269, 0]
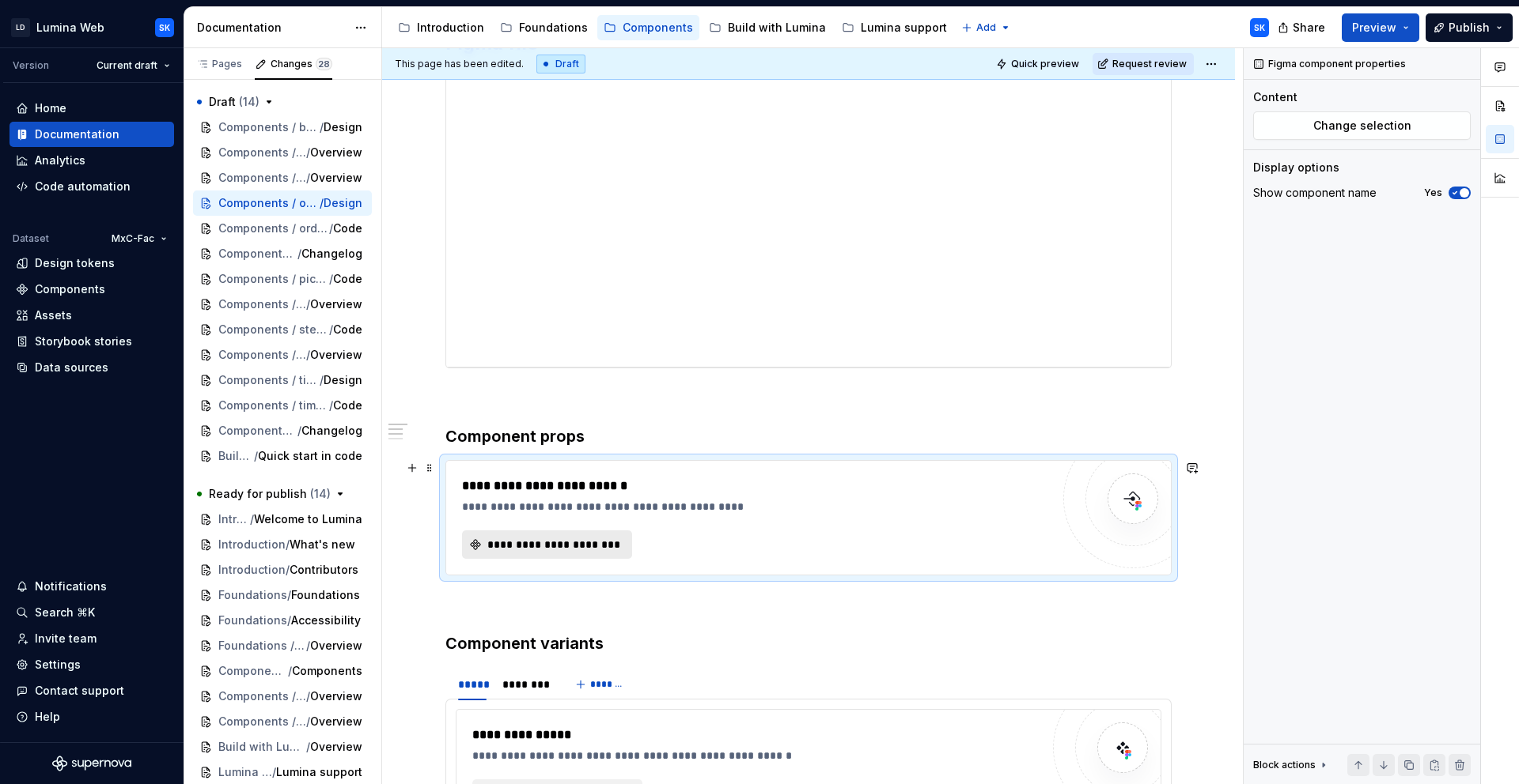
click at [558, 542] on span "**********" at bounding box center [553, 544] width 137 height 16
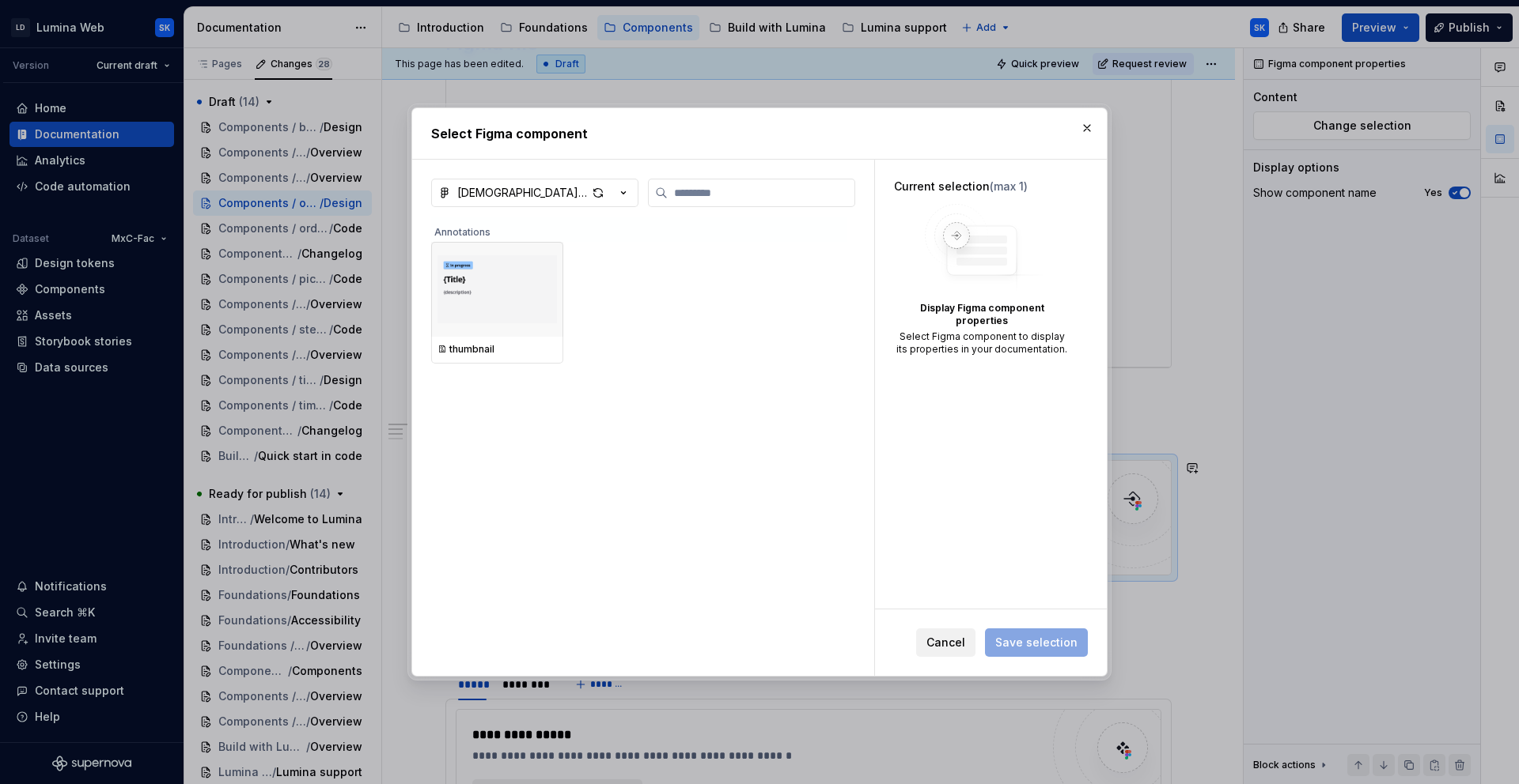
drag, startPoint x: 627, startPoint y: 193, endPoint x: 622, endPoint y: 278, distance: 85.1
click at [627, 193] on icon "button" at bounding box center [623, 193] width 16 height 16
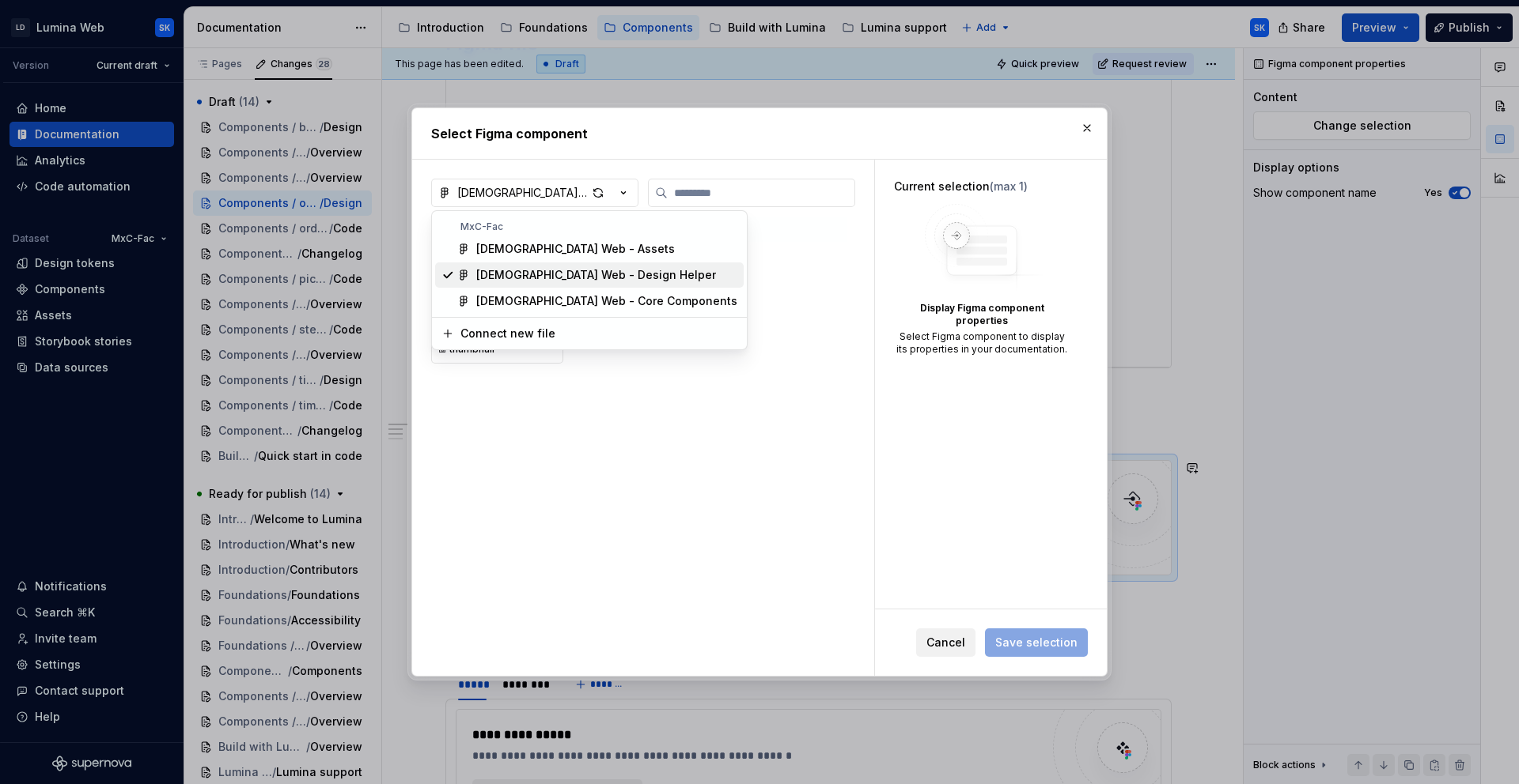
click at [616, 293] on div "LDS Web - Core Components" at bounding box center [606, 301] width 261 height 16
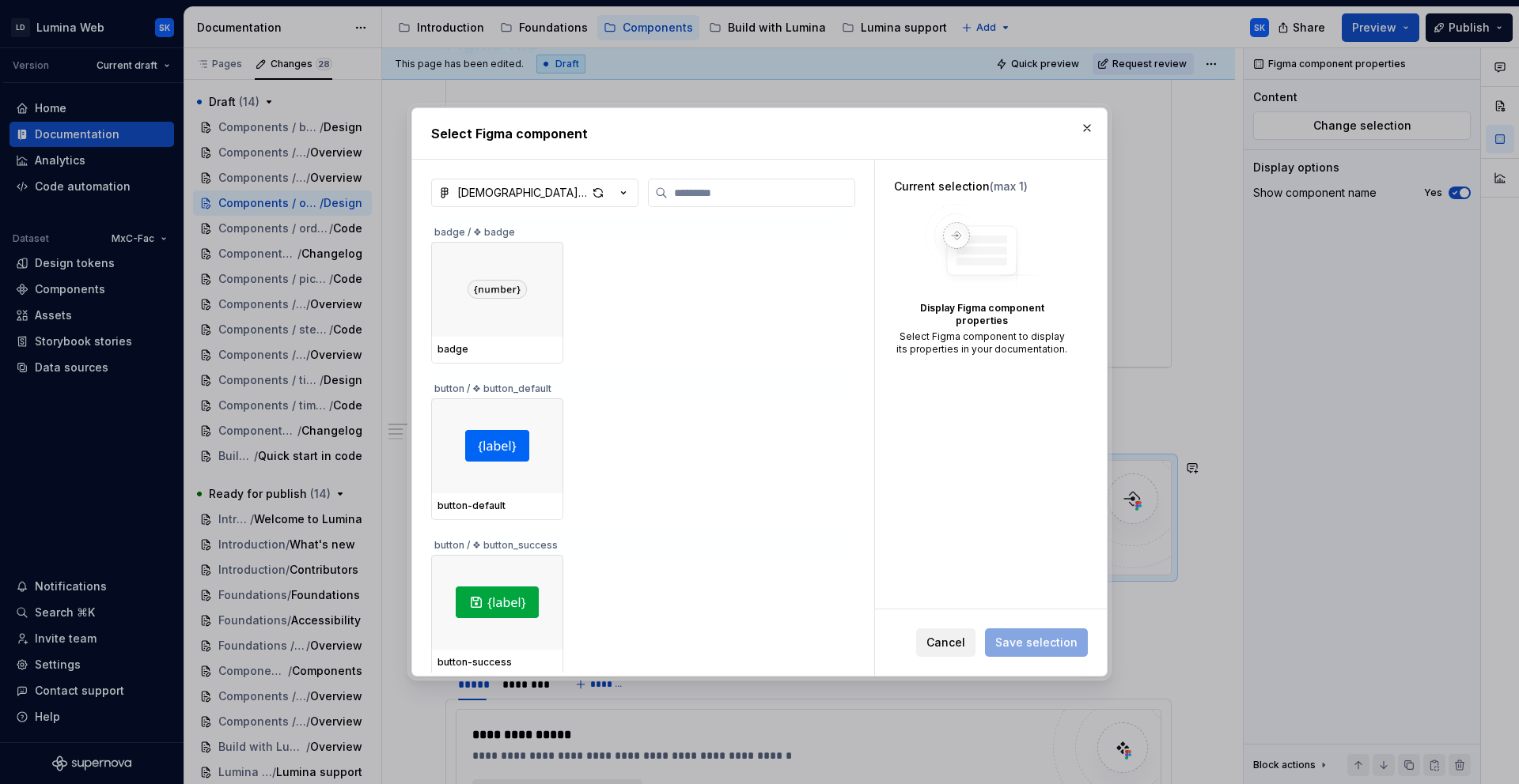
click at [744, 172] on div "LDS Web - Core Components badge / ❖ badge badge button / ❖ button_default butto…" at bounding box center [643, 417] width 462 height 517
click at [753, 197] on input "search" at bounding box center [760, 193] width 186 height 16
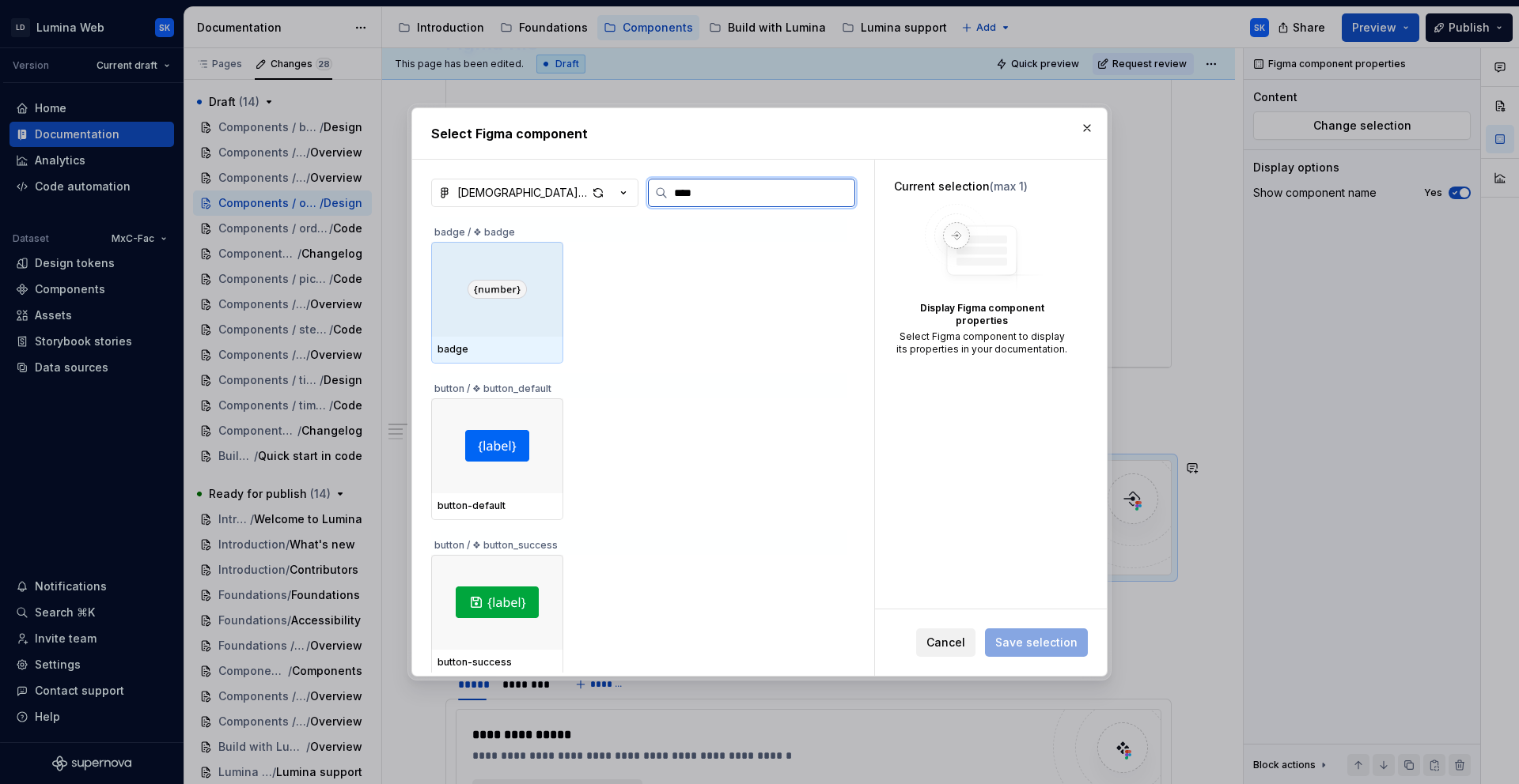
type input "*****"
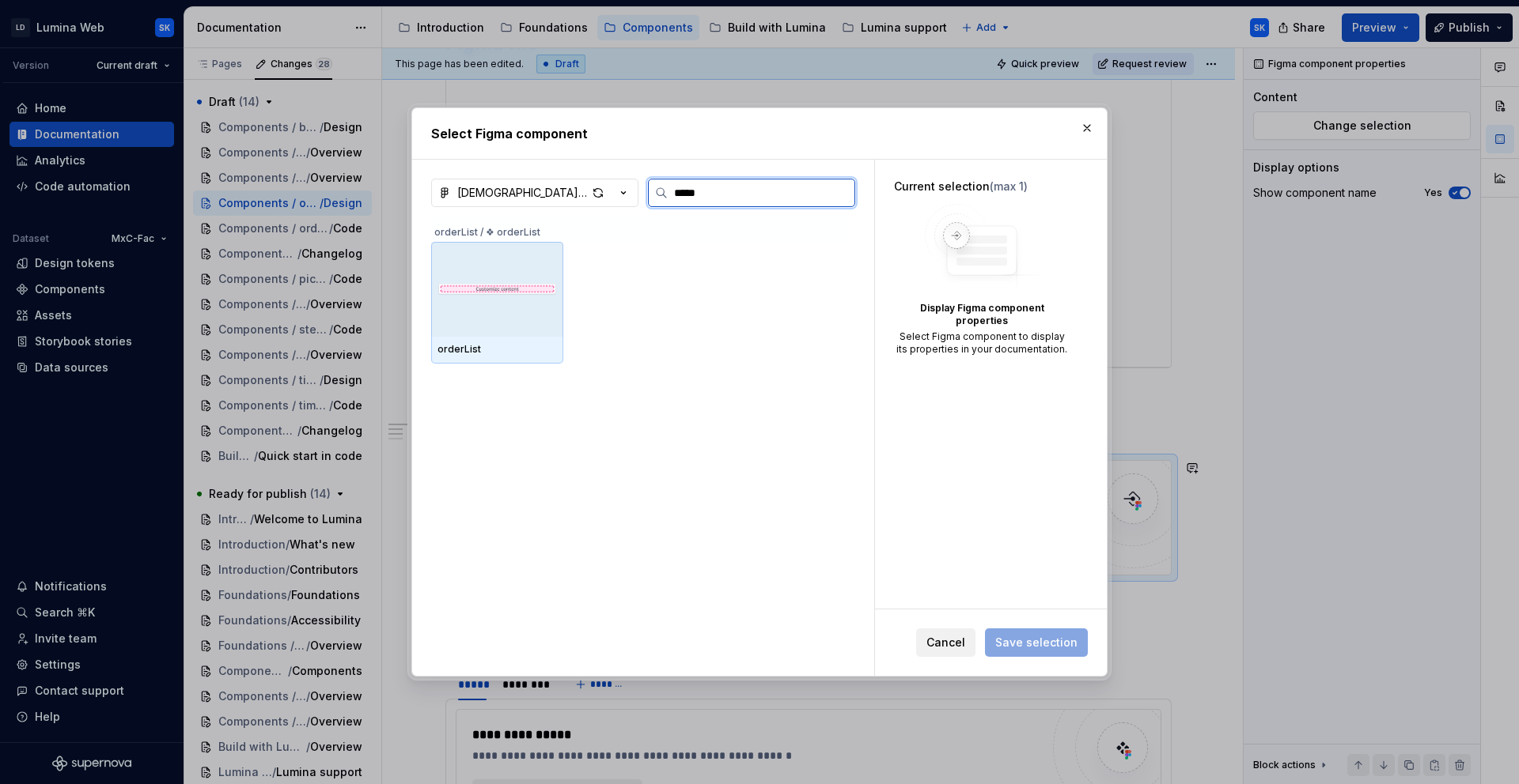
click at [531, 290] on img at bounding box center [497, 289] width 119 height 23
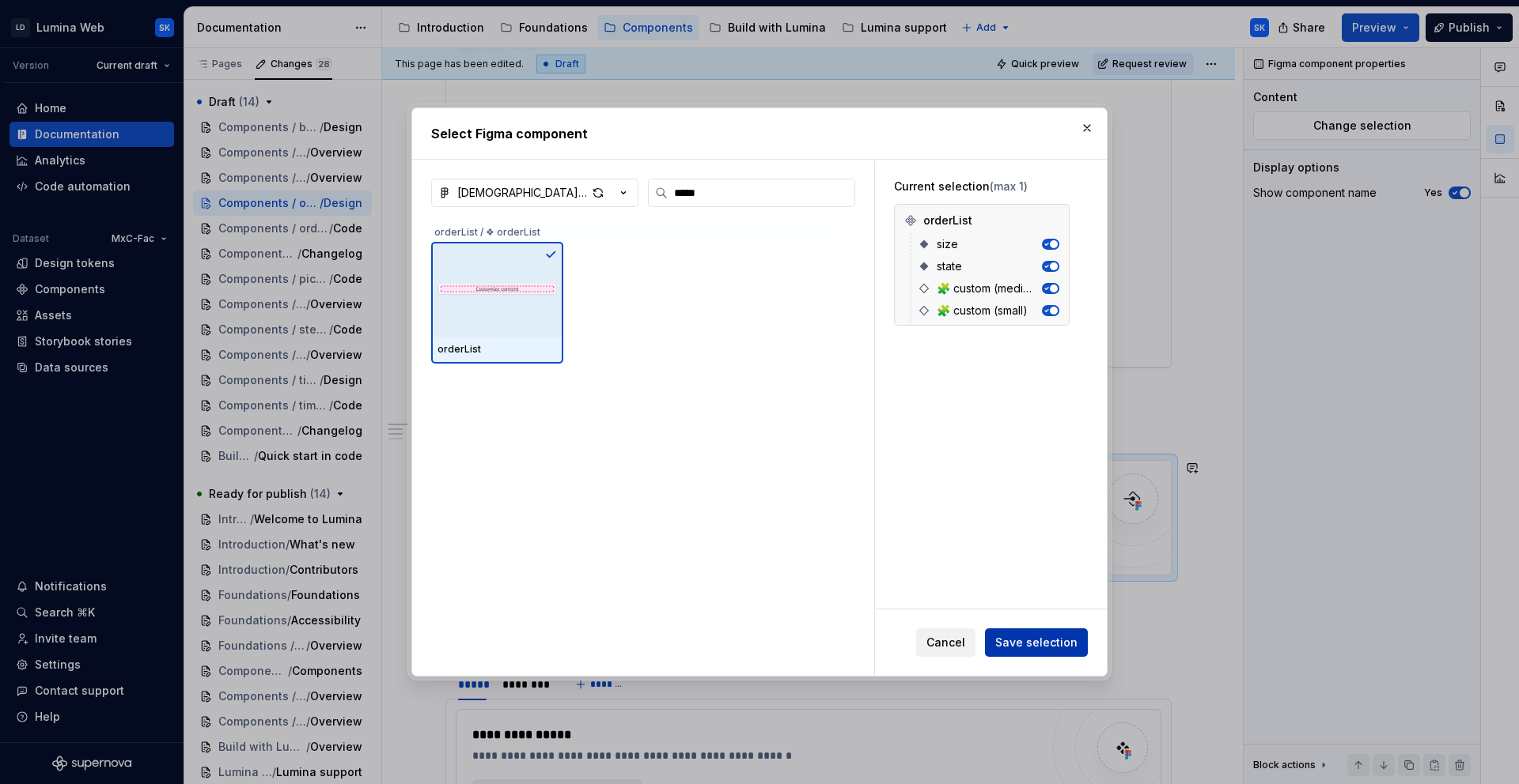
click at [1058, 637] on span "Save selection" at bounding box center [1037, 643] width 82 height 16
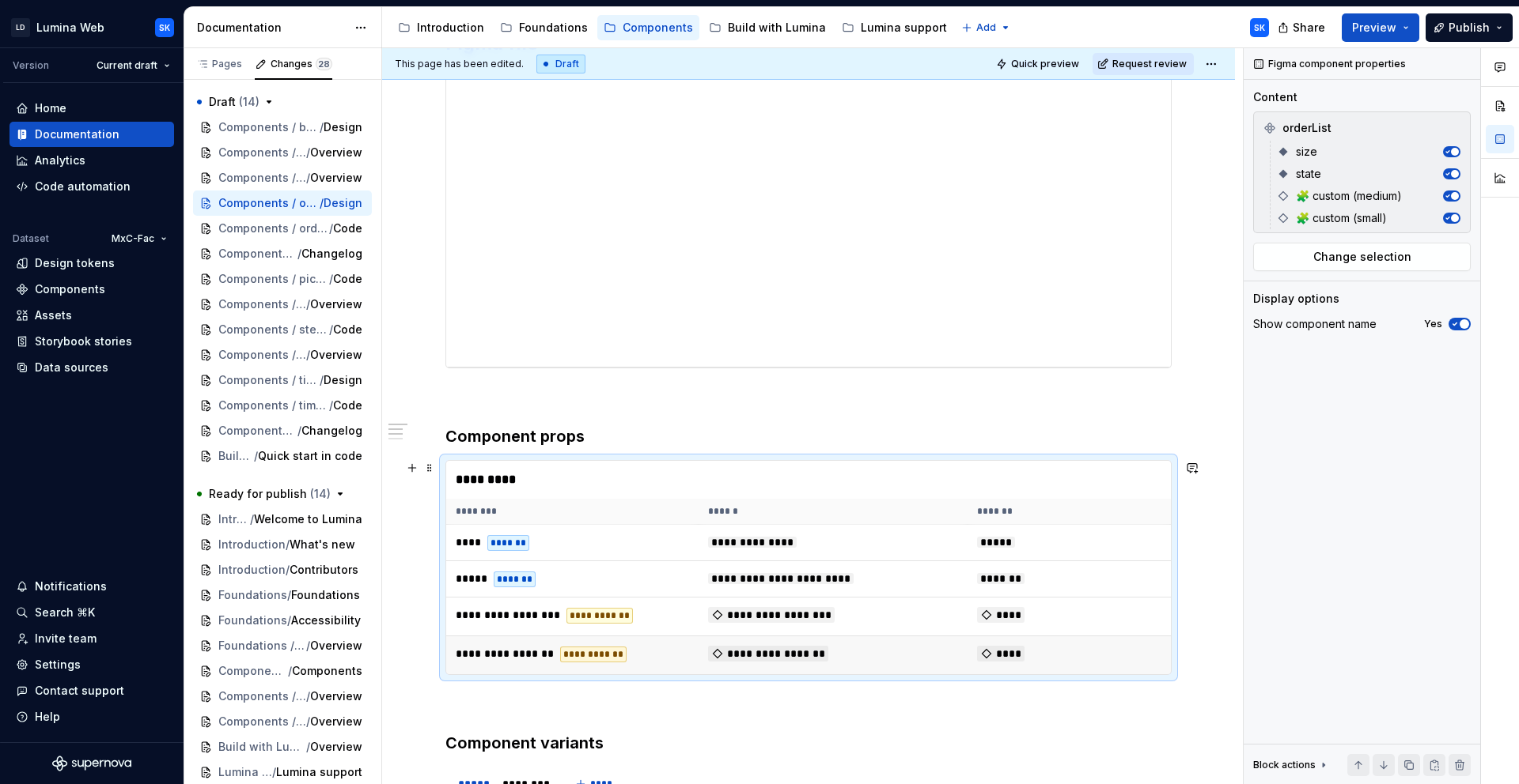
type textarea "*"
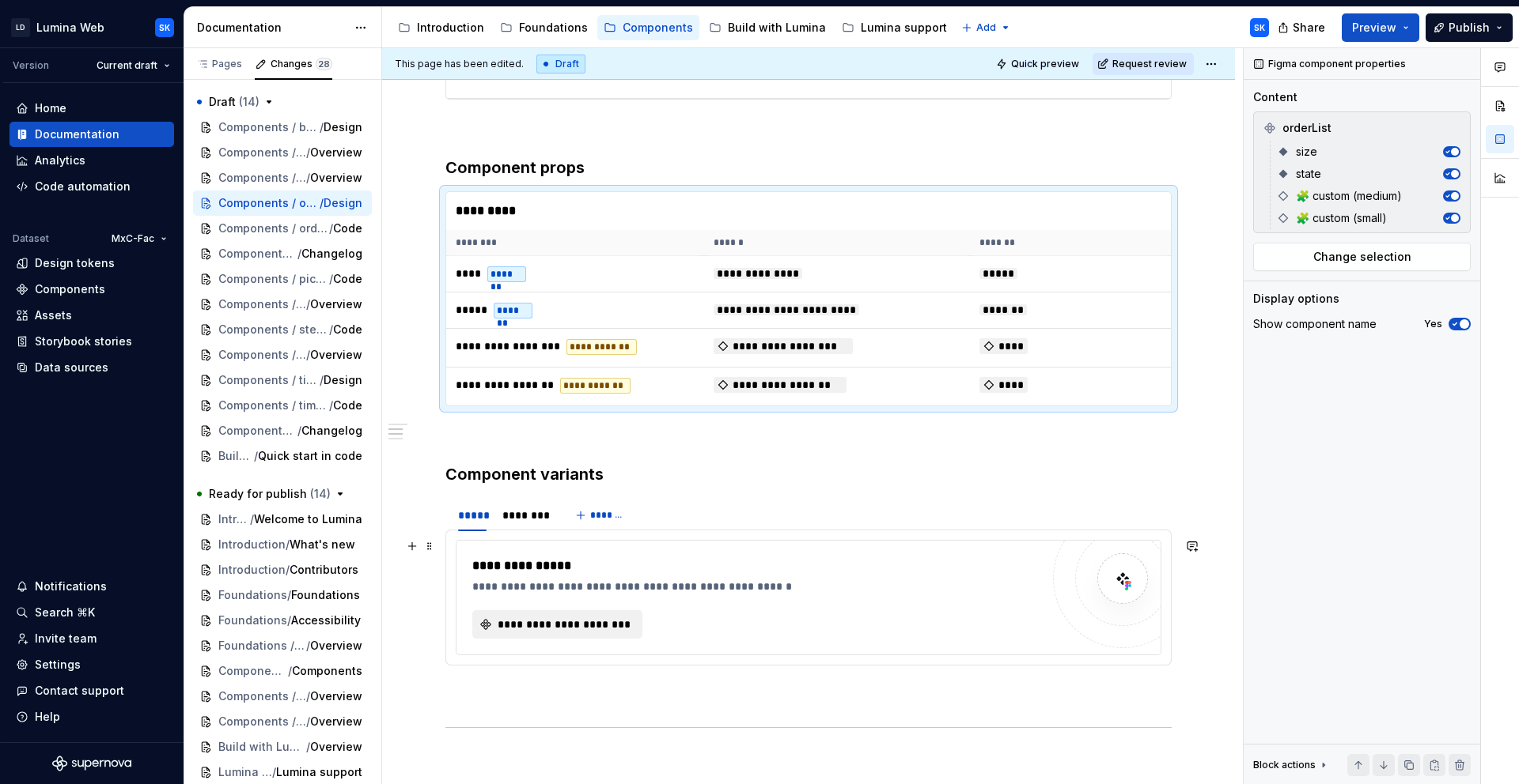
scroll to position [527, 0]
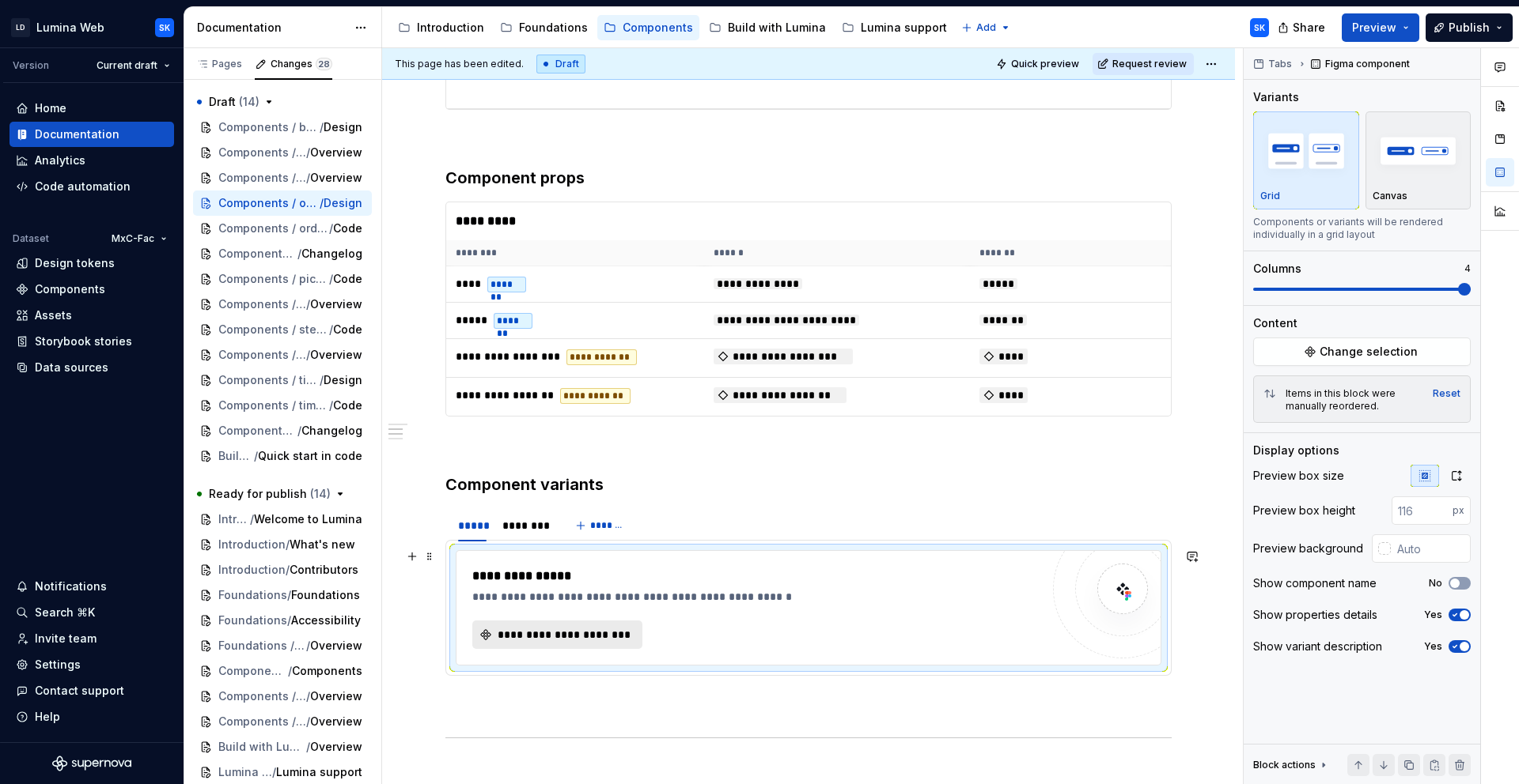
click at [611, 637] on span "**********" at bounding box center [563, 635] width 137 height 16
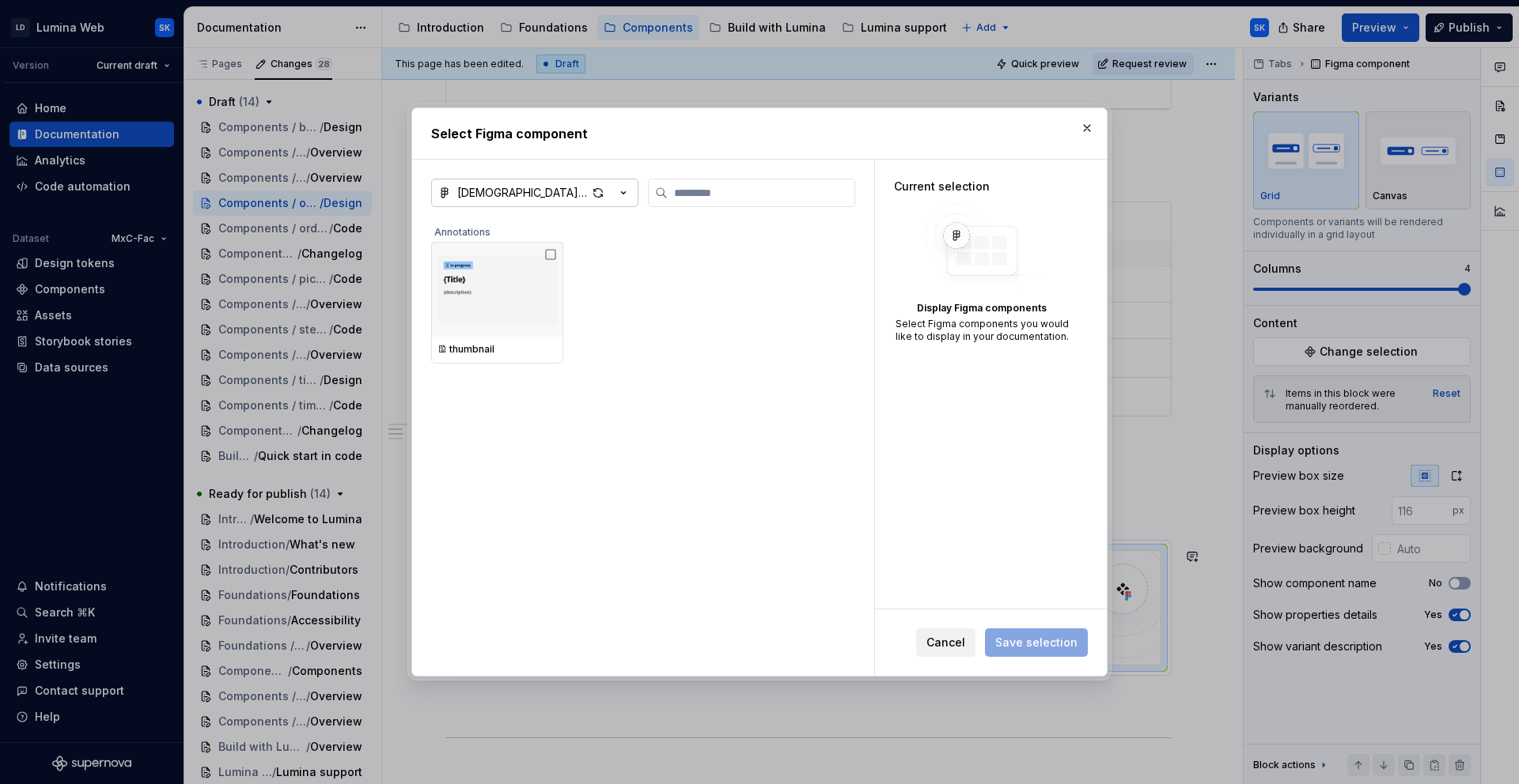
click at [628, 193] on icon "button" at bounding box center [623, 193] width 16 height 16
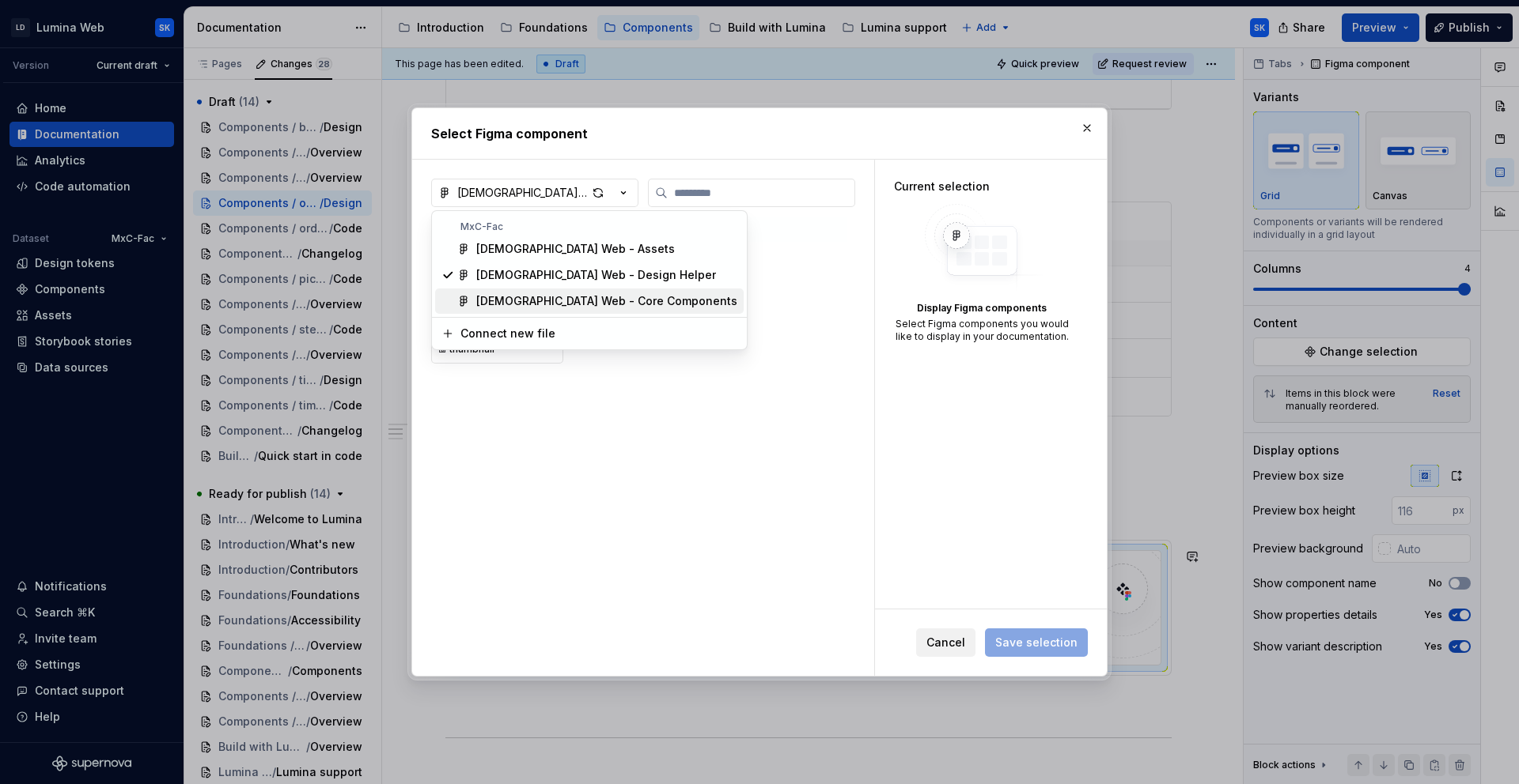
click at [603, 302] on div "LDS Web - Core Components" at bounding box center [606, 301] width 261 height 16
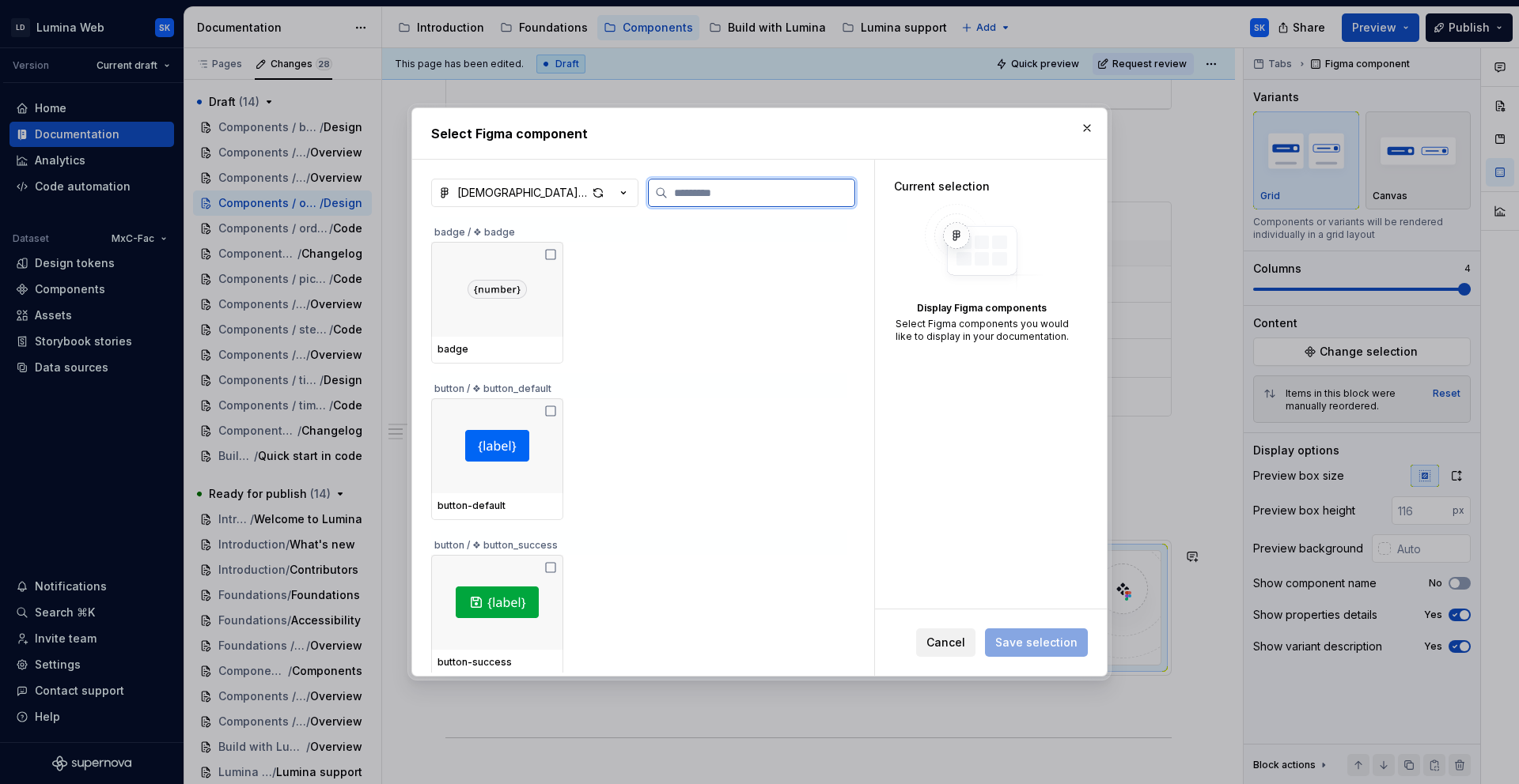
click at [738, 186] on input "search" at bounding box center [760, 193] width 186 height 16
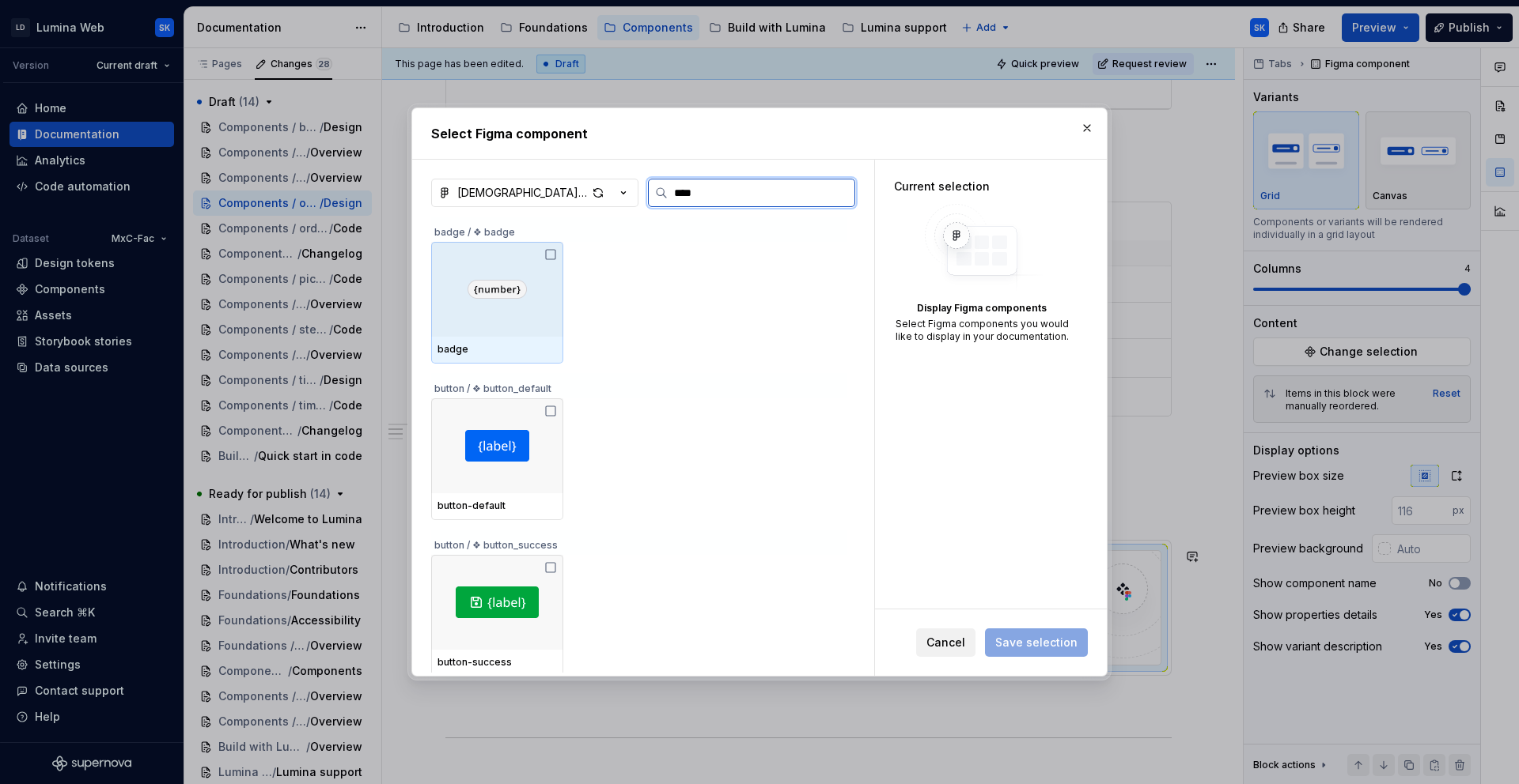
type input "*****"
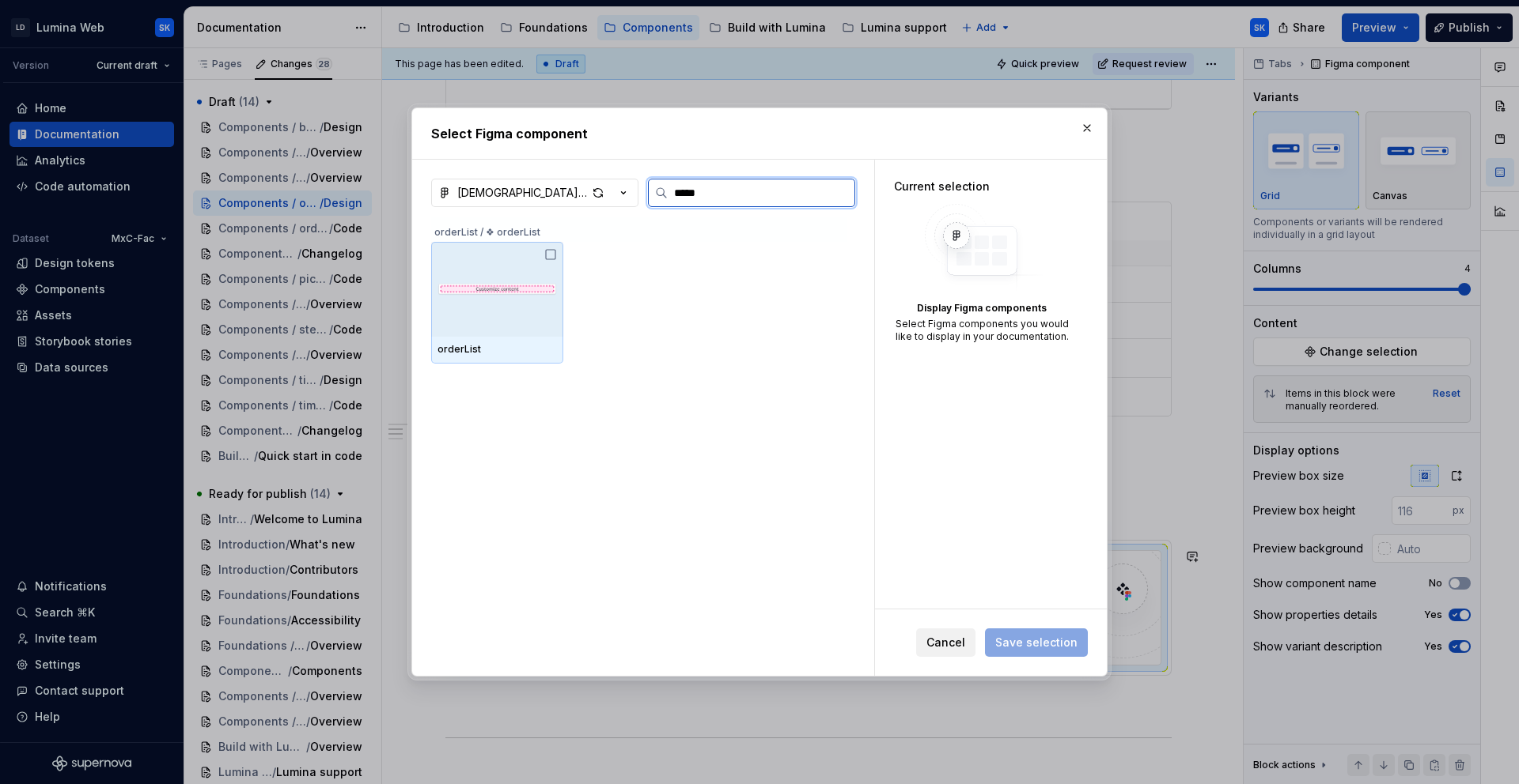
click at [525, 283] on img at bounding box center [497, 289] width 119 height 23
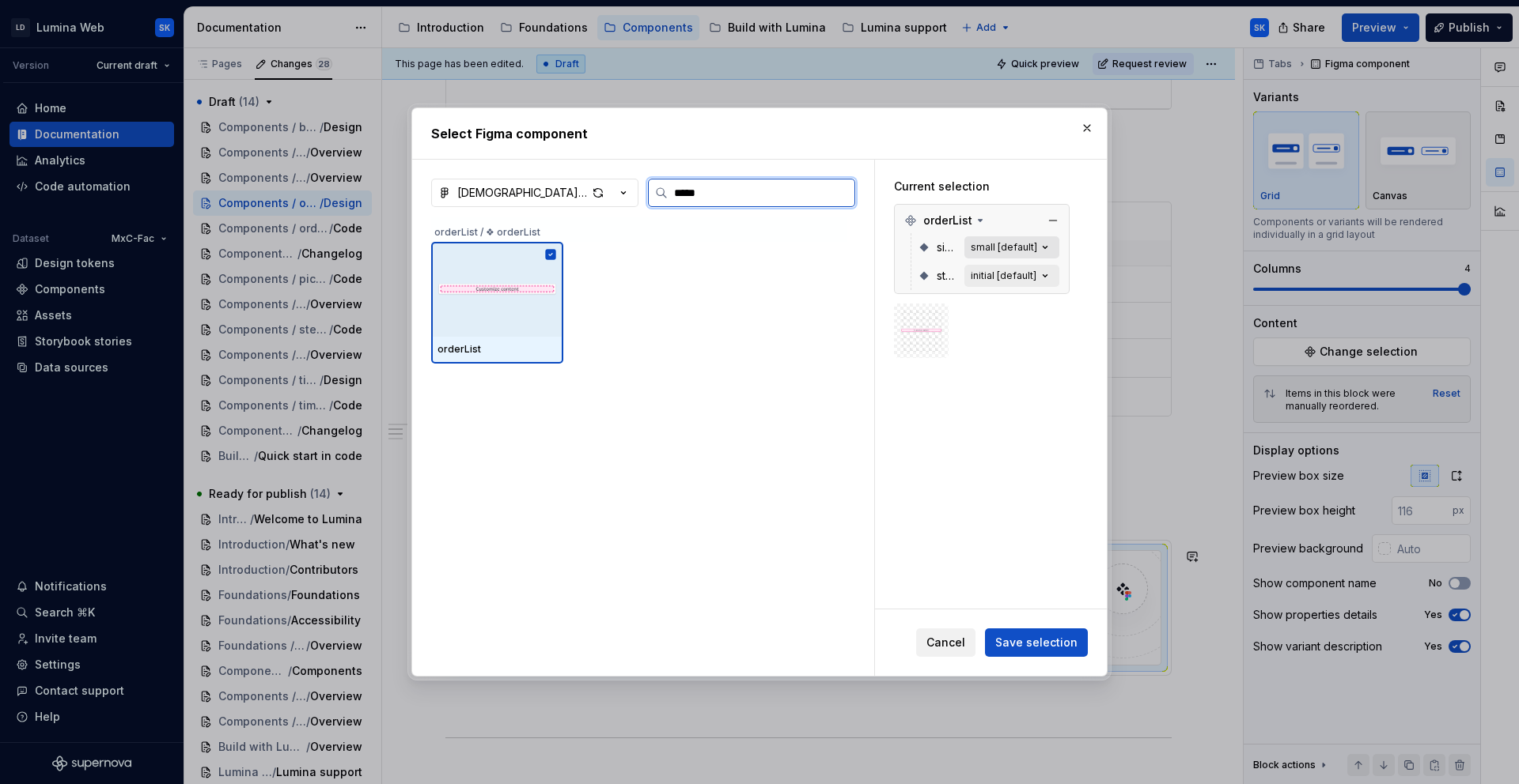
click at [1039, 255] on icon "button" at bounding box center [1044, 247] width 16 height 16
click at [1047, 246] on icon "button" at bounding box center [1044, 247] width 16 height 16
click at [1048, 244] on icon "button" at bounding box center [1044, 247] width 16 height 16
click at [1045, 243] on icon "button" at bounding box center [1044, 247] width 16 height 16
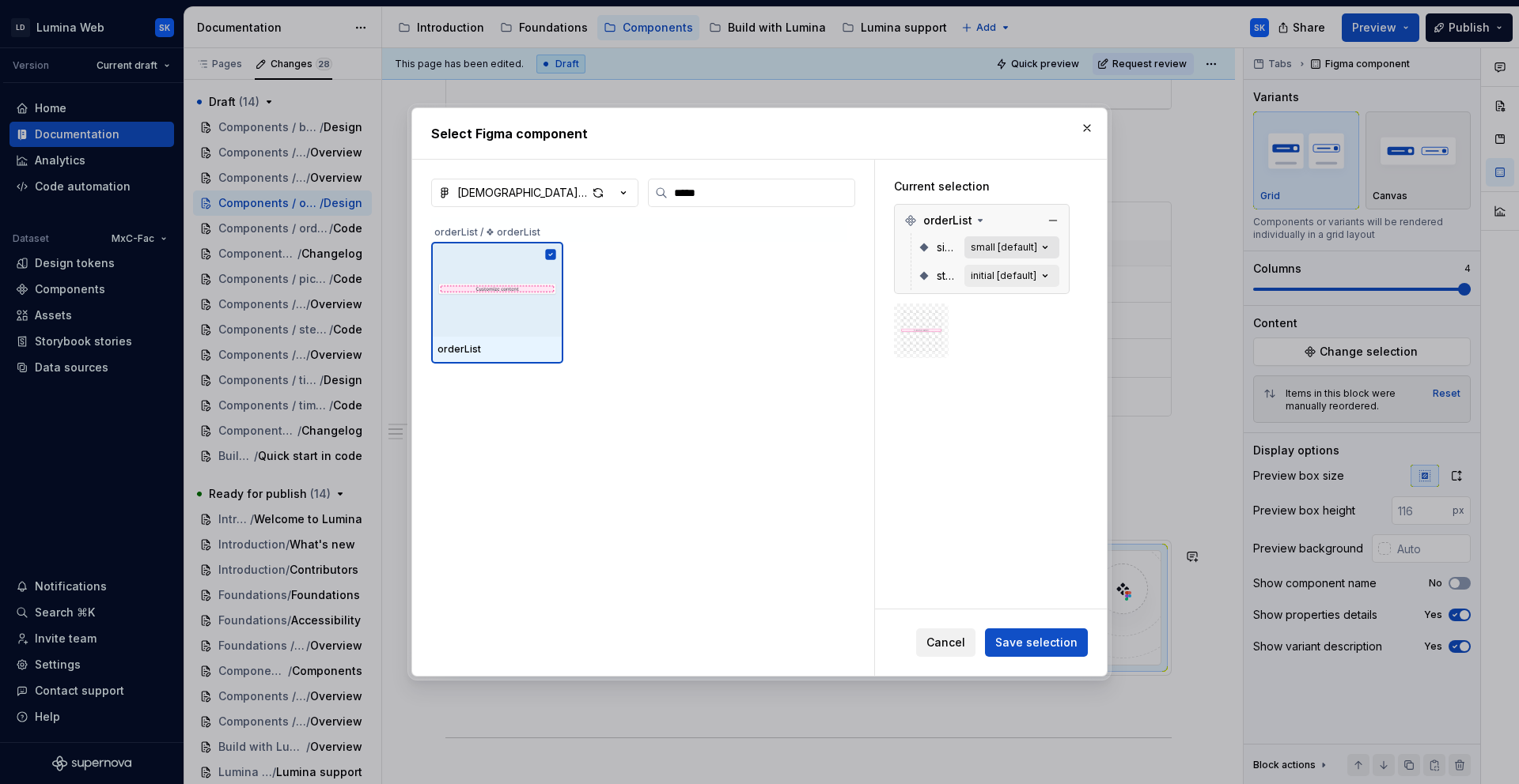
click at [1045, 243] on icon "button" at bounding box center [1044, 247] width 16 height 16
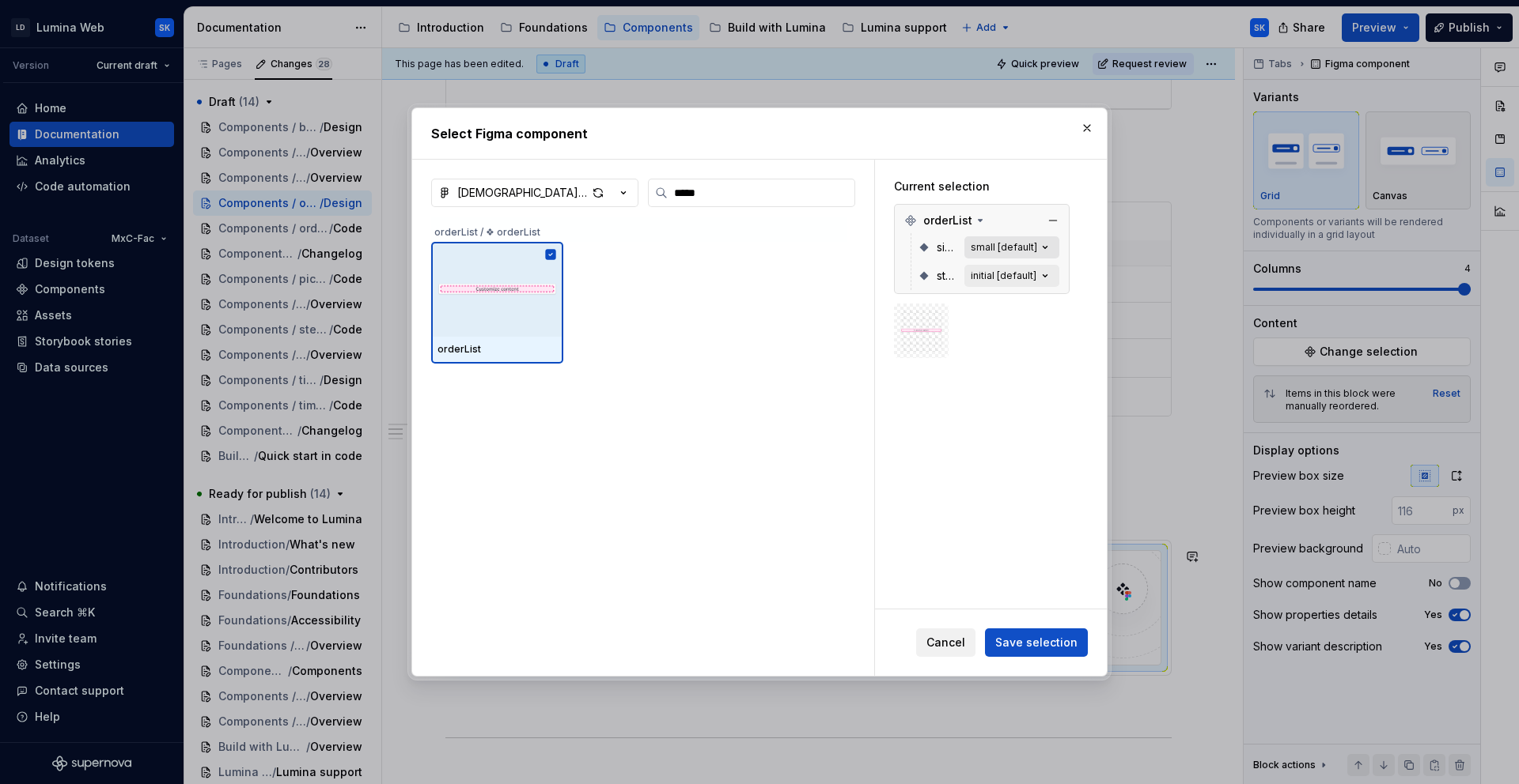
click at [1043, 241] on icon "button" at bounding box center [1044, 247] width 16 height 16
click at [1024, 242] on div "small [default]" at bounding box center [1004, 247] width 67 height 12
click at [922, 324] on img at bounding box center [921, 330] width 42 height 23
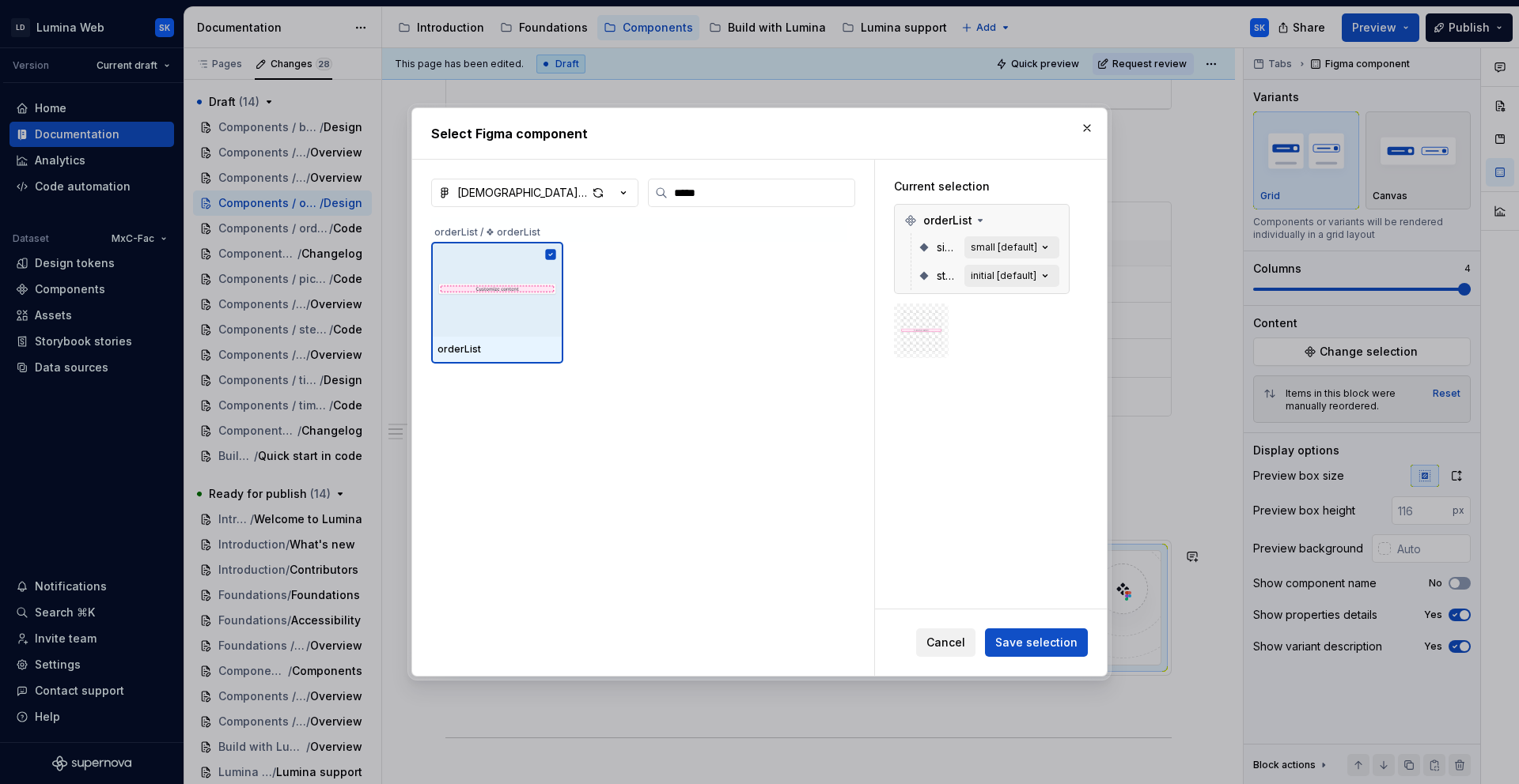
click at [1018, 332] on div at bounding box center [982, 330] width 176 height 54
click at [995, 246] on div "small [default]" at bounding box center [1004, 247] width 67 height 12
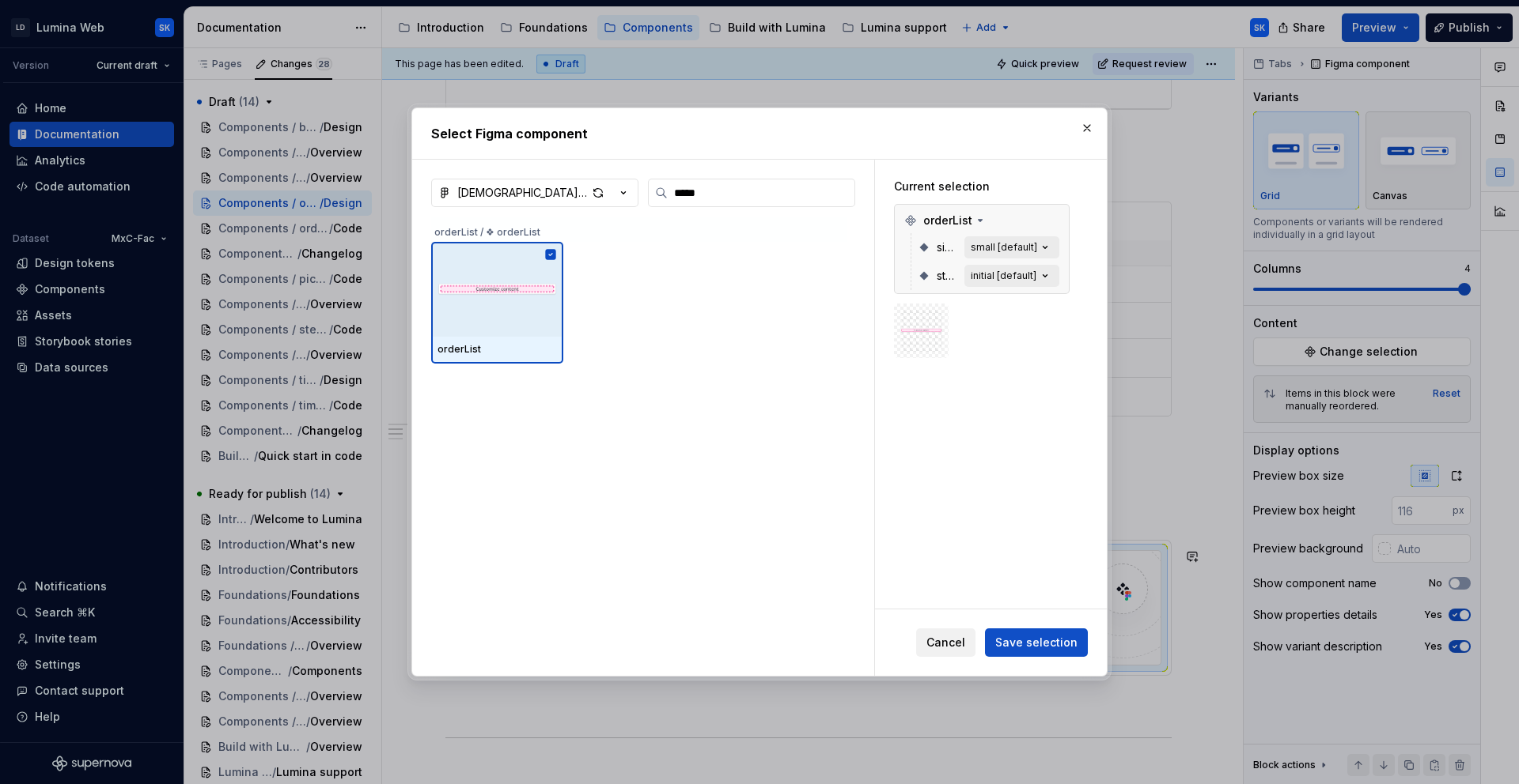
drag, startPoint x: 1042, startPoint y: 635, endPoint x: 1174, endPoint y: 604, distance: 135.6
click at [1042, 636] on span "Save selection" at bounding box center [1037, 643] width 82 height 16
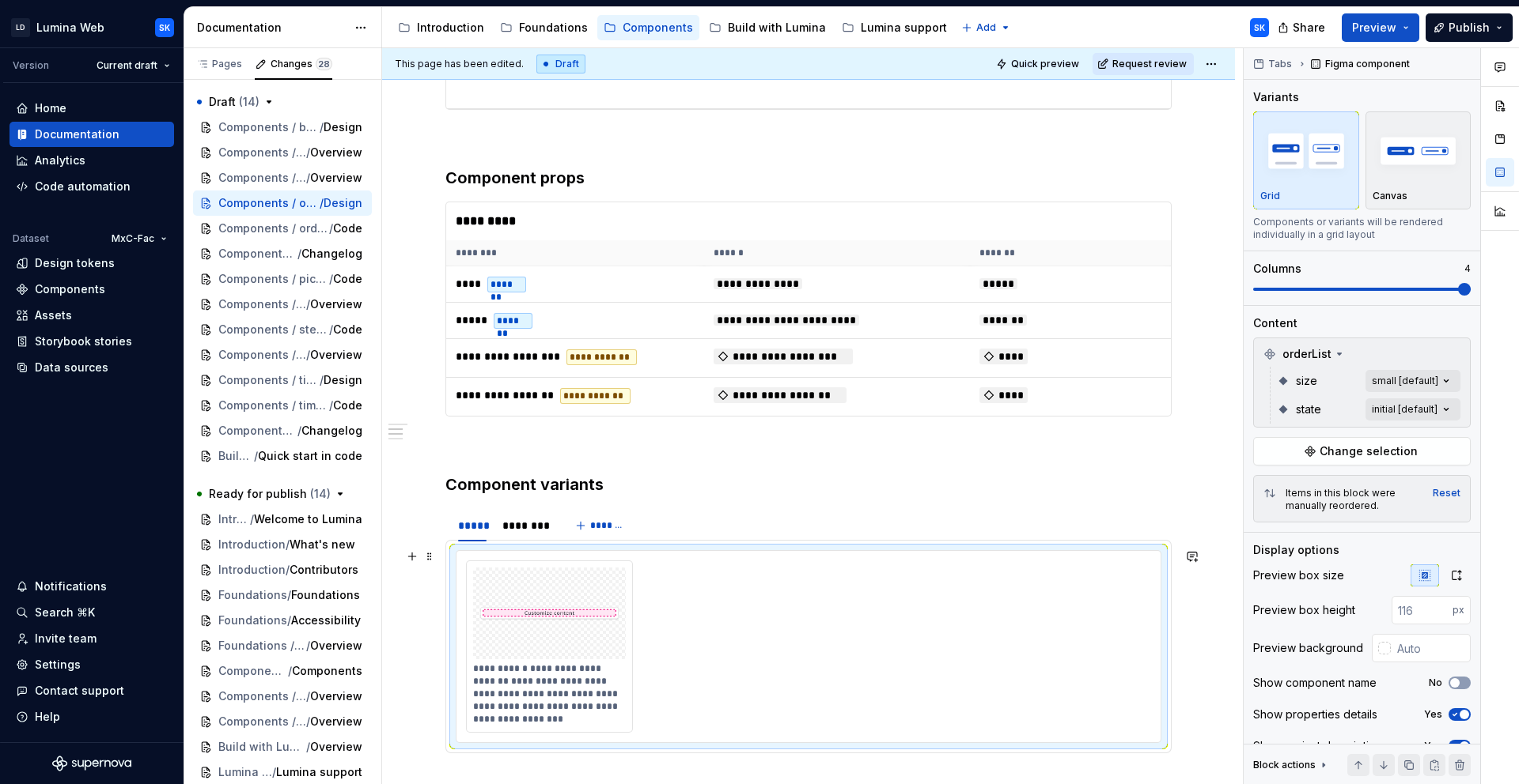
scroll to position [583, 0]
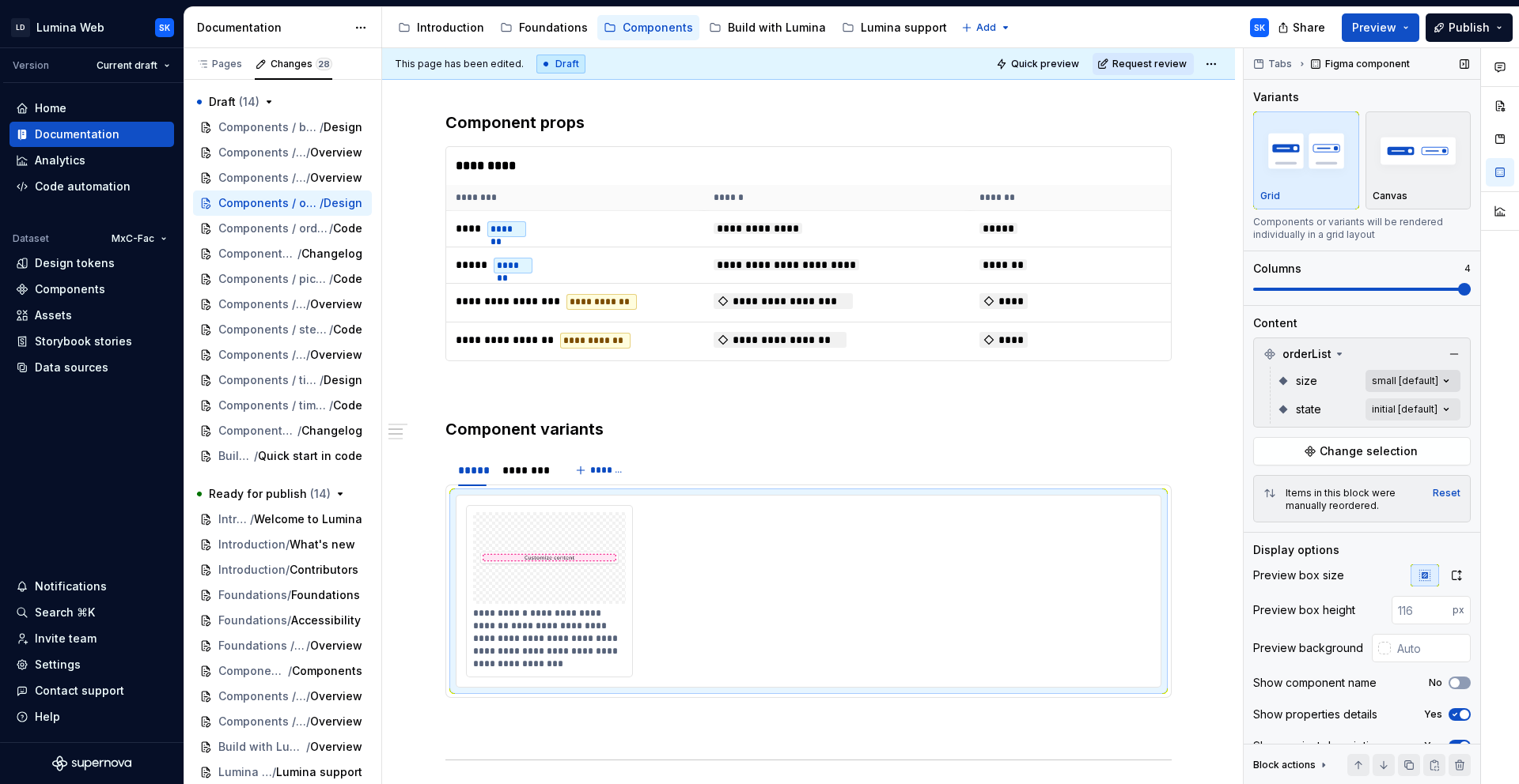
click at [1423, 385] on div "Comments Open comments No comments yet Select ‘Comment’ from the block context …" at bounding box center [1381, 417] width 275 height 737
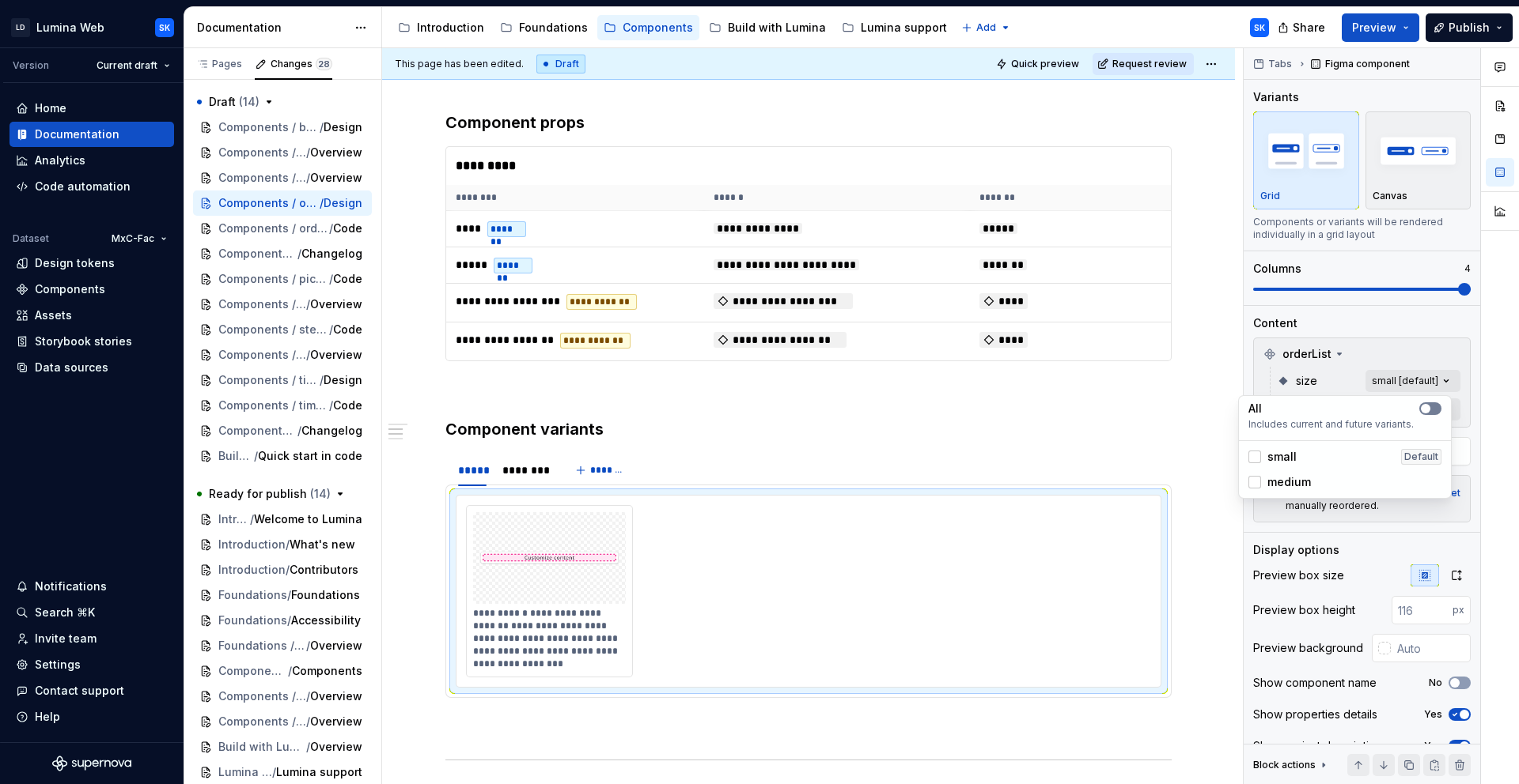
click at [1431, 412] on icon "button" at bounding box center [1424, 409] width 12 height 10
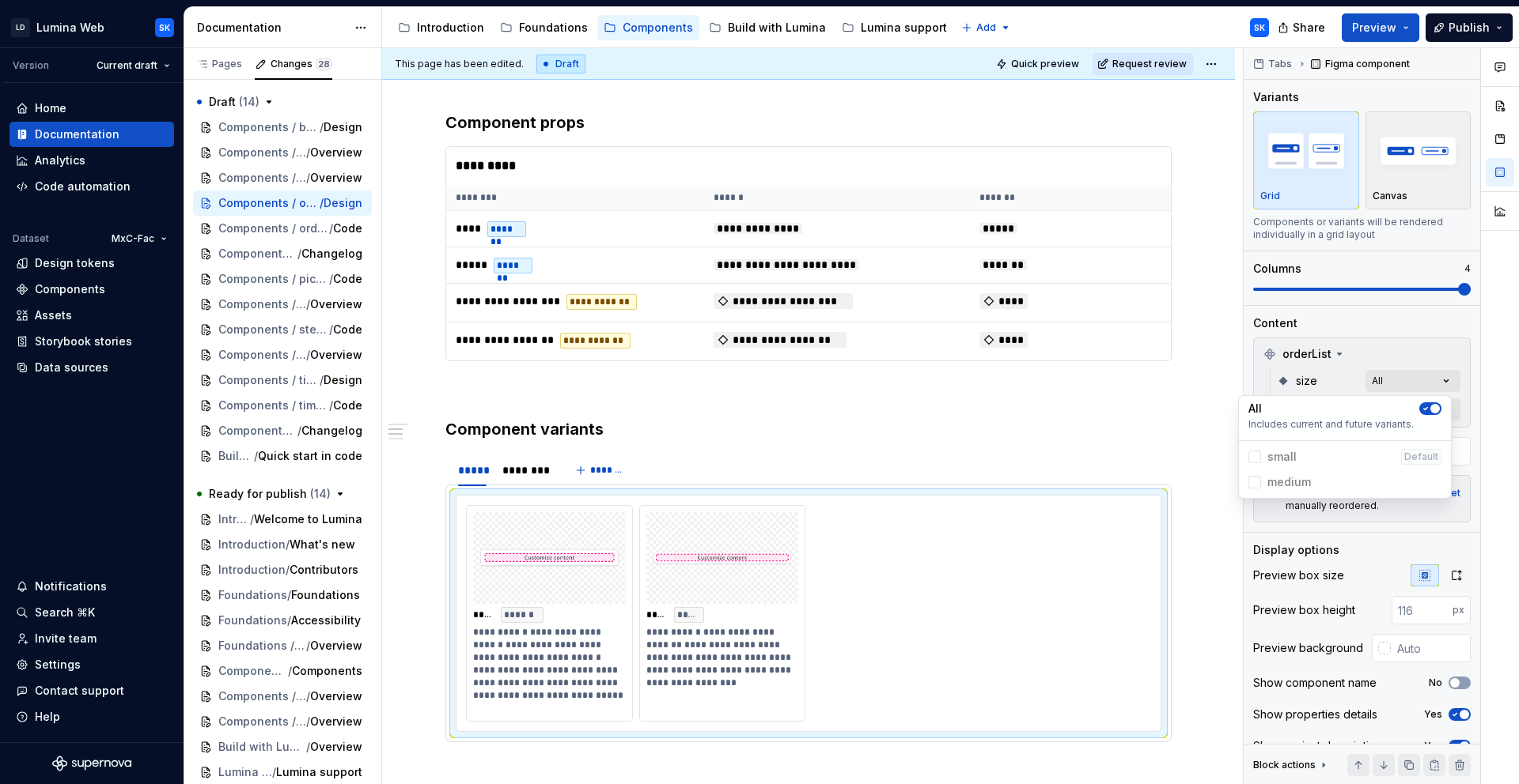
click at [1472, 393] on div "Comments Open comments No comments yet Select ‘Comment’ from the block context …" at bounding box center [1381, 417] width 275 height 737
click at [1441, 405] on div "Comments Open comments No comments yet Select ‘Comment’ from the block context …" at bounding box center [1381, 417] width 275 height 737
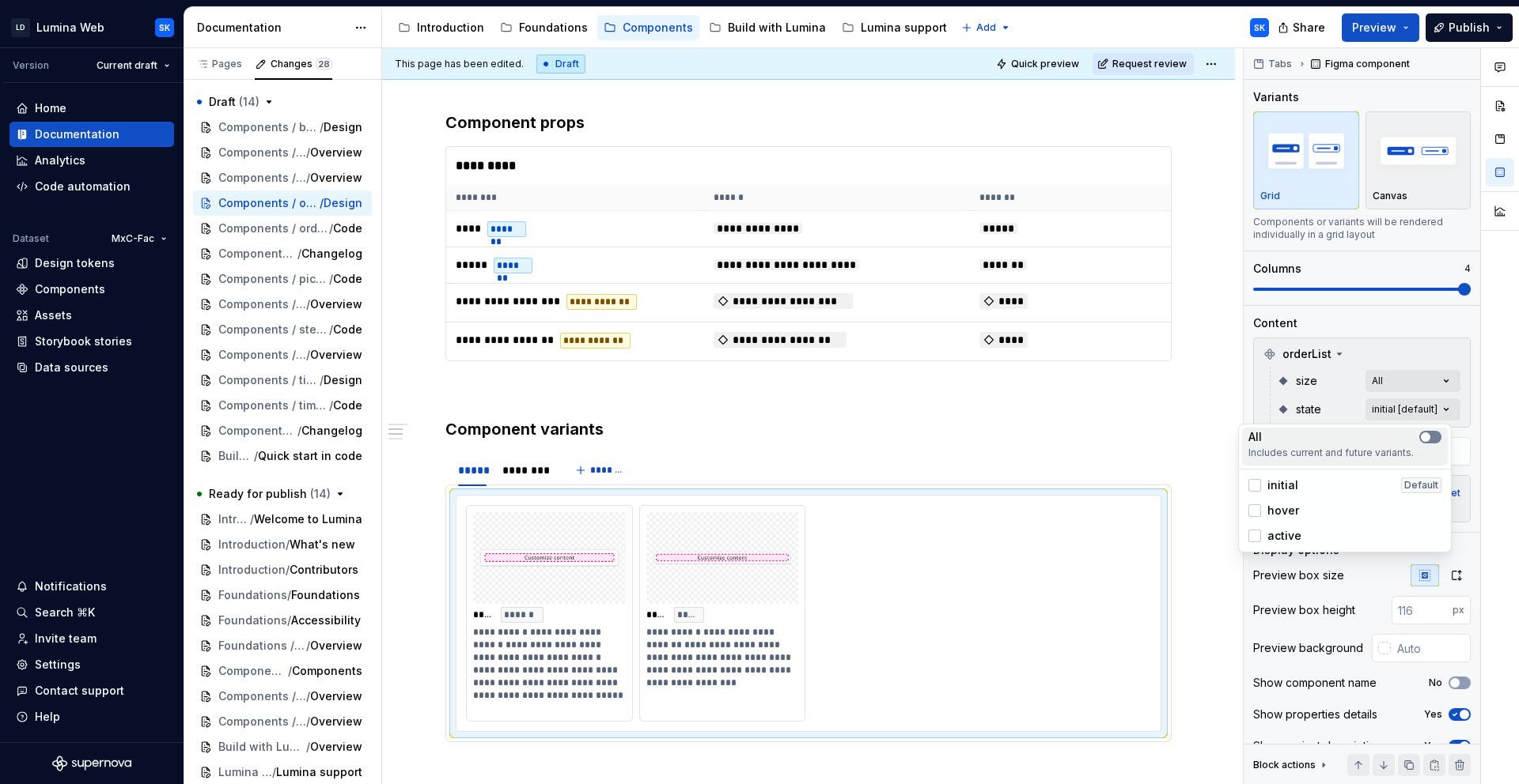
click at [1427, 436] on span "button" at bounding box center [1425, 437] width 10 height 10
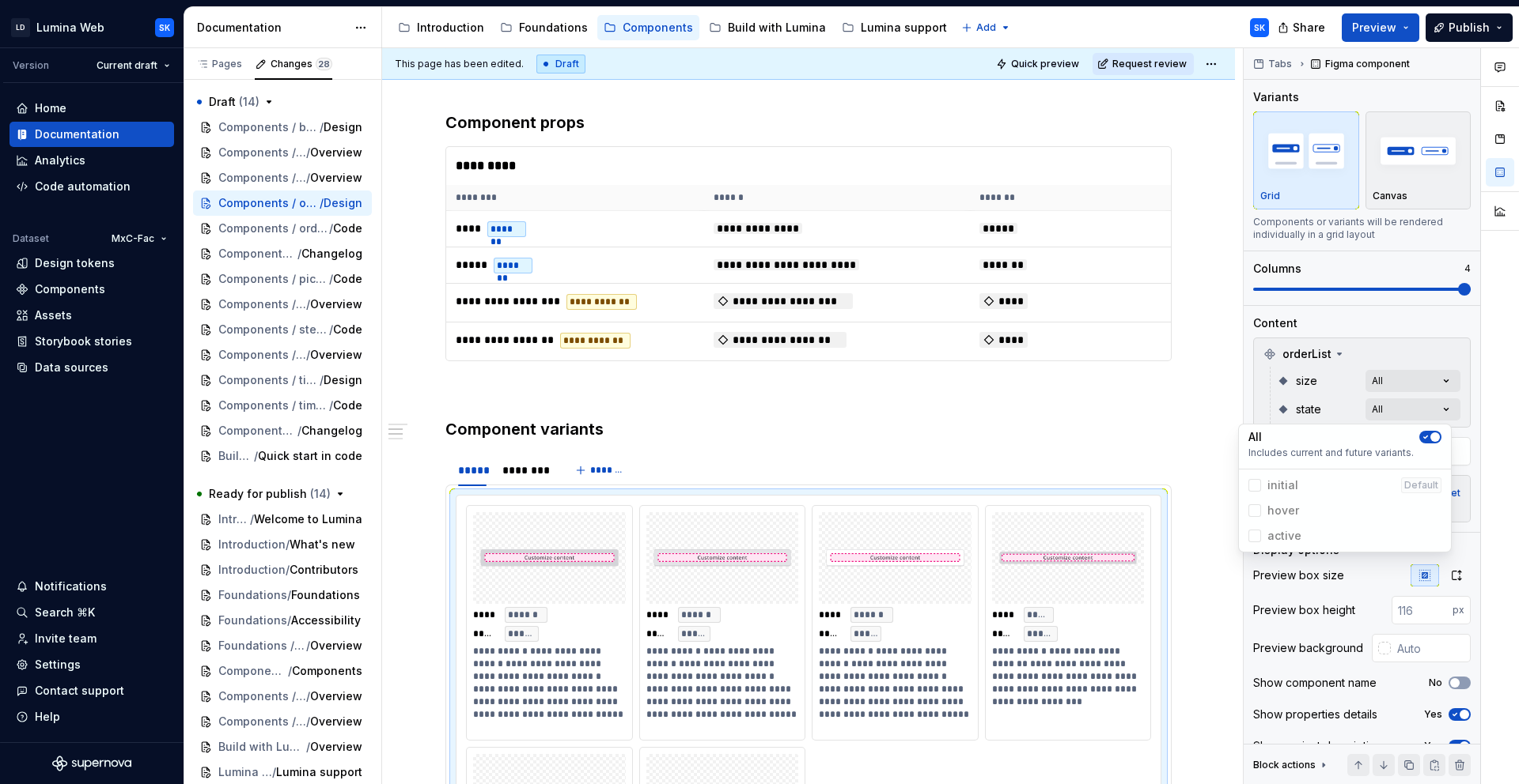
click at [1442, 411] on div "Comments Open comments No comments yet Select ‘Comment’ from the block context …" at bounding box center [1381, 417] width 275 height 737
click at [1433, 404] on div "Comments Open comments No comments yet Select ‘Comment’ from the block context …" at bounding box center [1381, 417] width 275 height 737
click at [1488, 405] on div at bounding box center [1500, 417] width 38 height 737
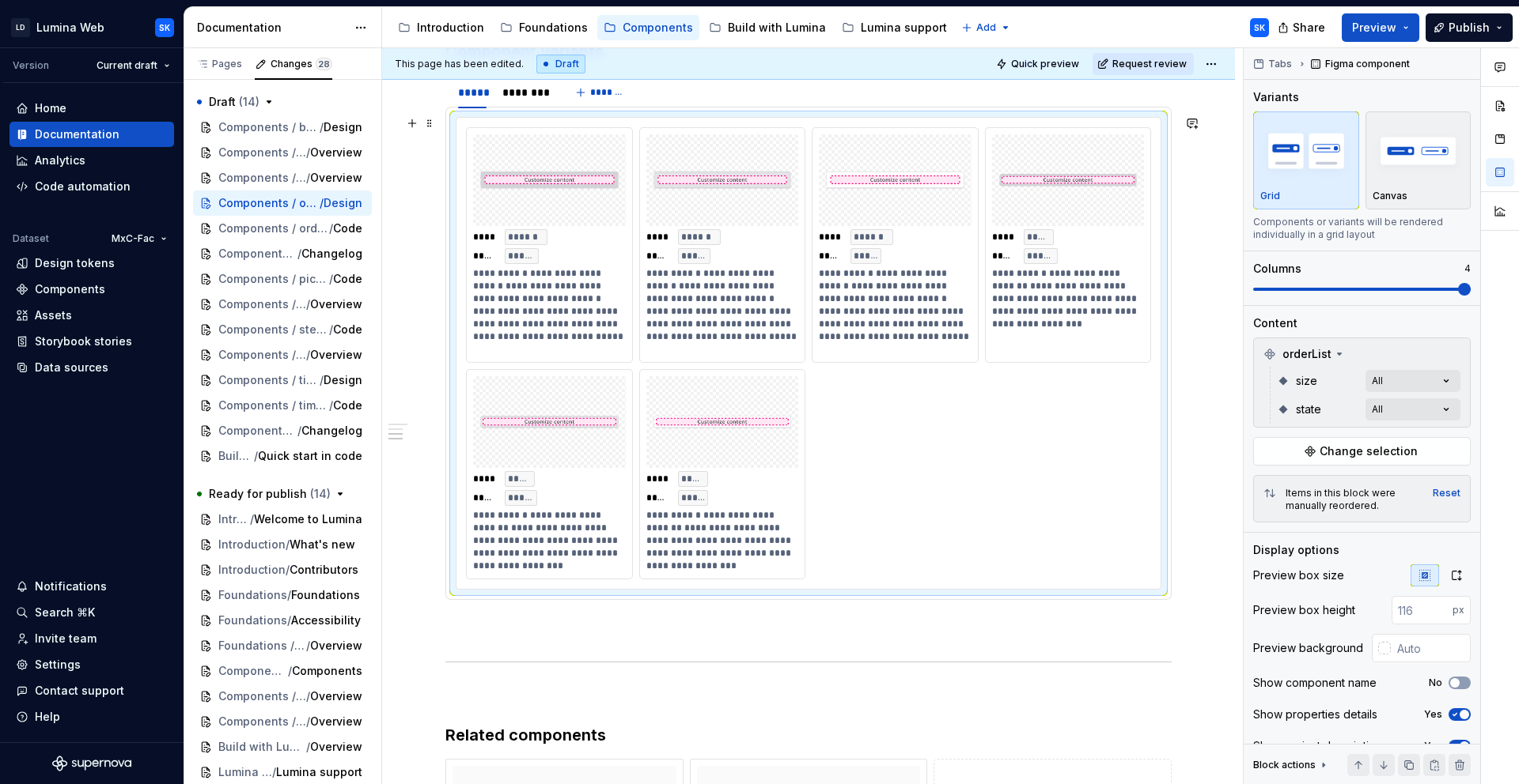
scroll to position [782, 0]
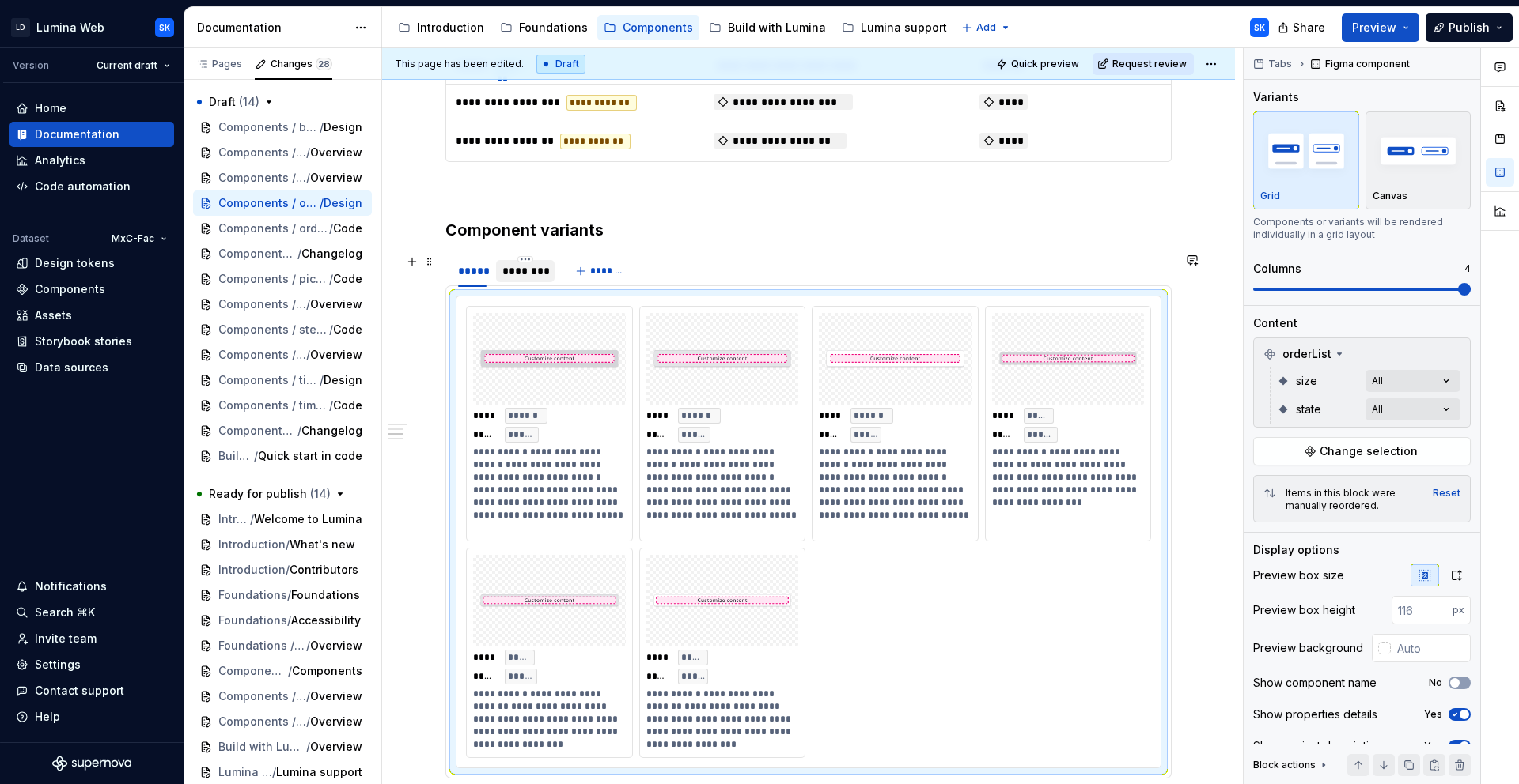
click at [546, 269] on div "********" at bounding box center [525, 271] width 46 height 16
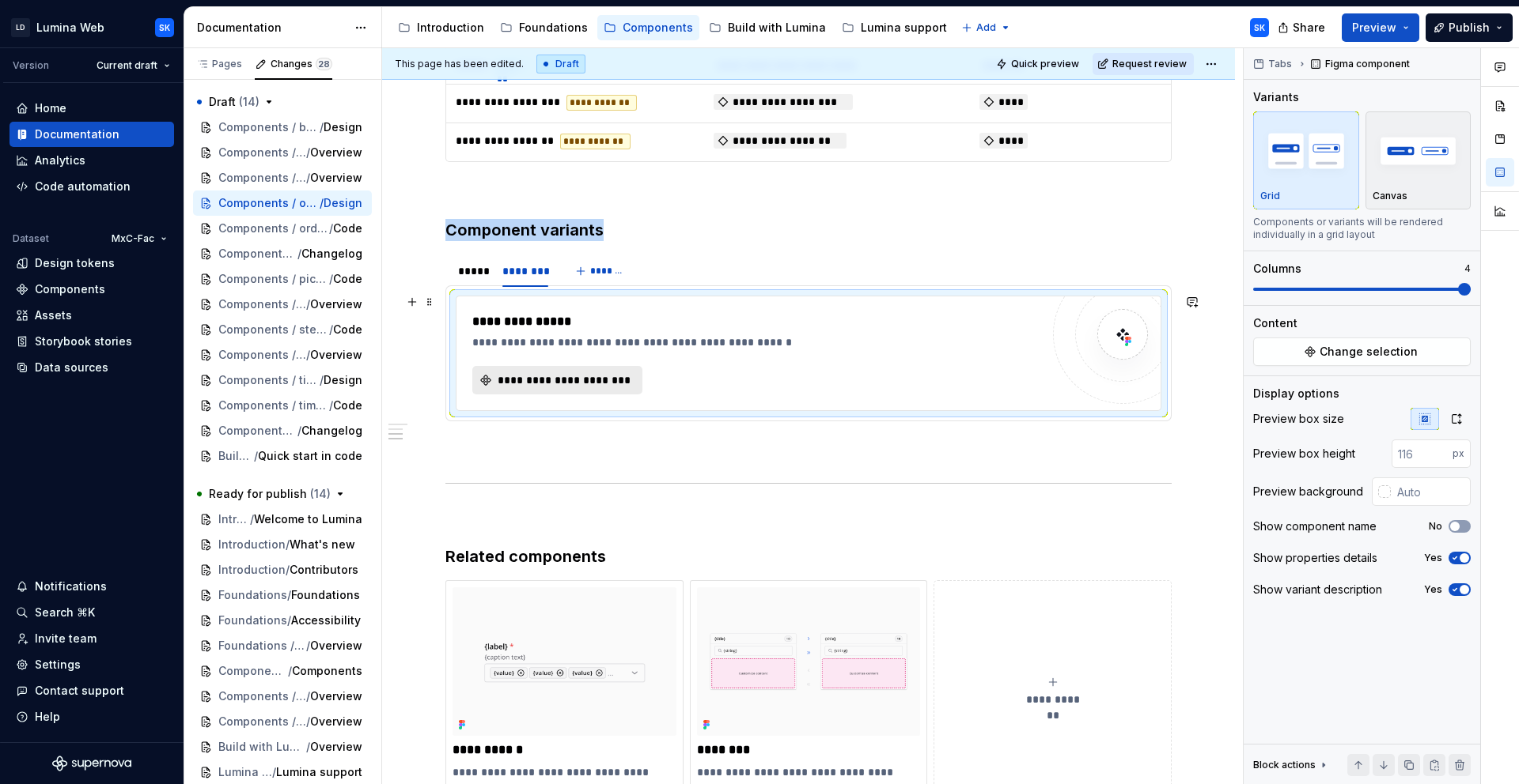
click at [587, 378] on span "**********" at bounding box center [563, 380] width 137 height 16
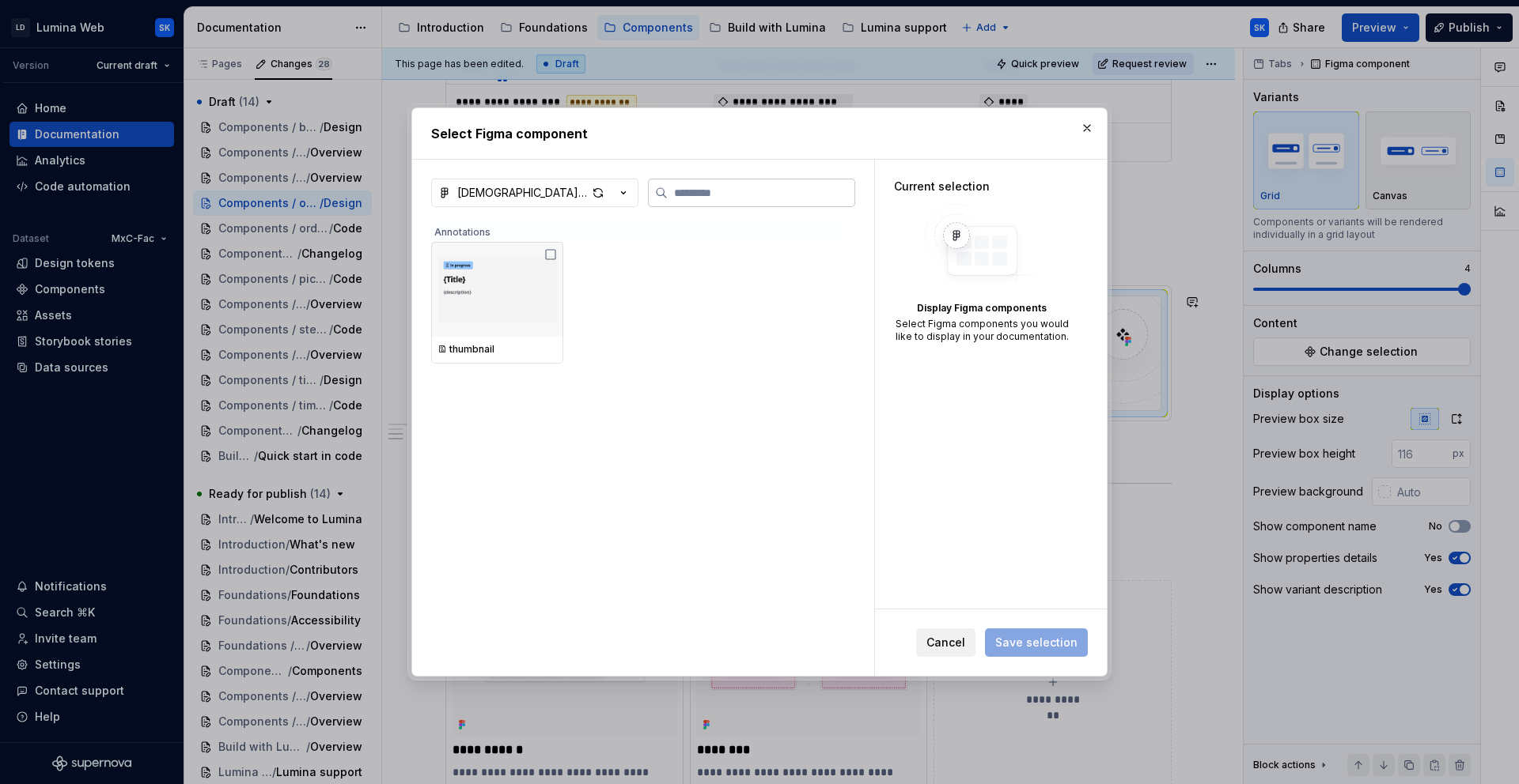
type textarea "*"
click at [627, 194] on icon "button" at bounding box center [623, 193] width 16 height 16
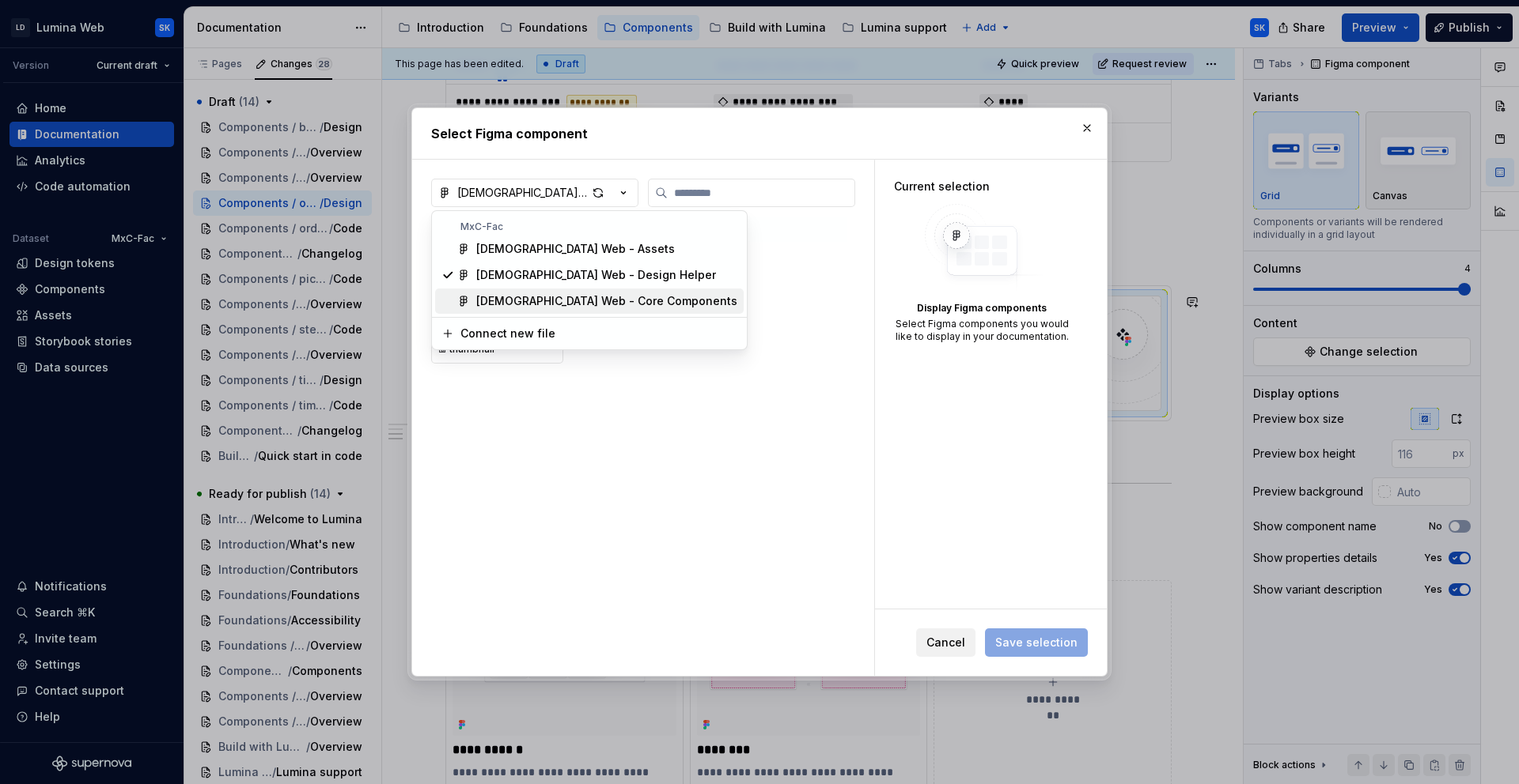
click at [617, 302] on div "LDS Web - Core Components" at bounding box center [606, 301] width 261 height 16
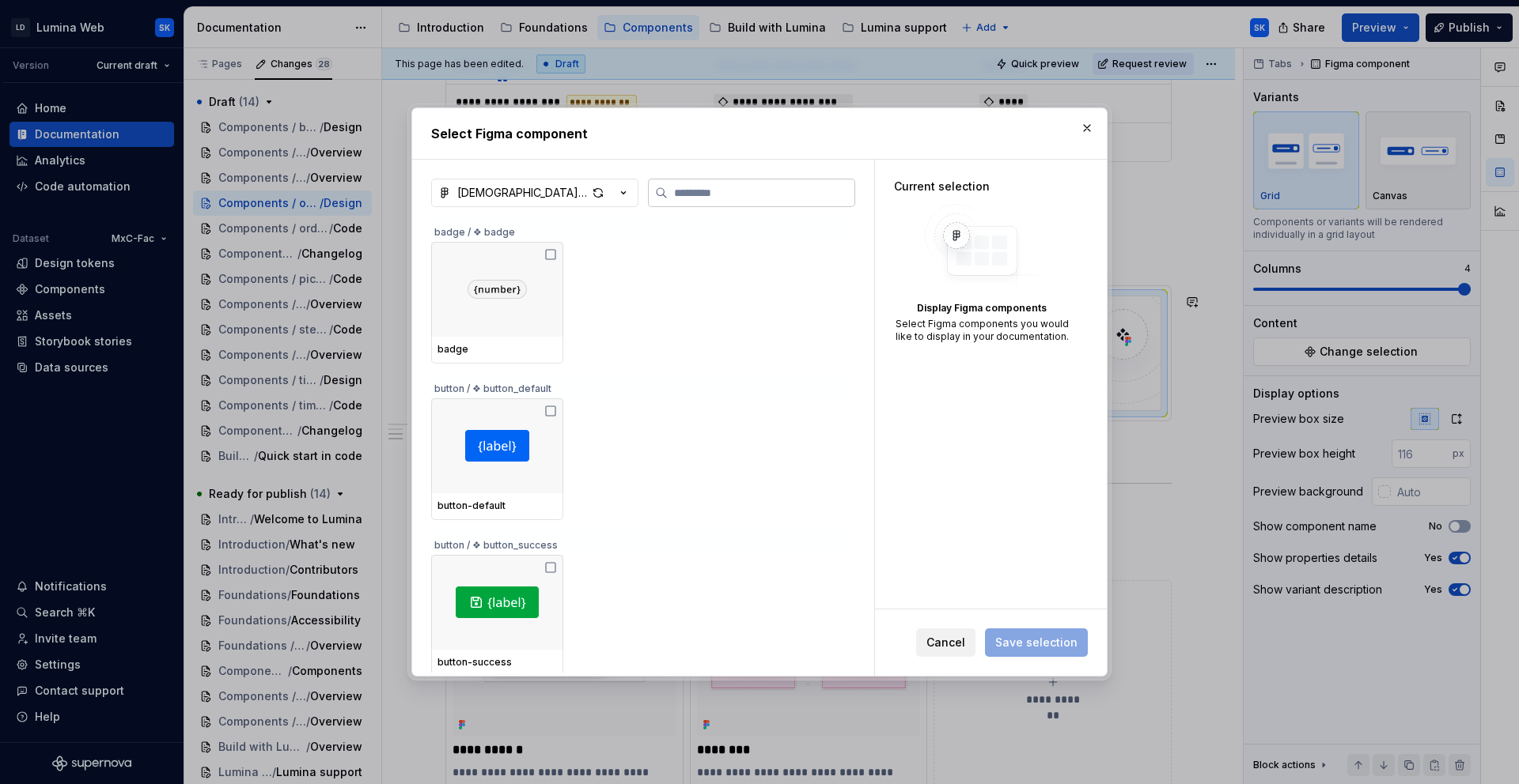
drag, startPoint x: 672, startPoint y: 209, endPoint x: 705, endPoint y: 195, distance: 35.8
click at [672, 209] on div "LDS Web - Core Components badge / ❖ badge badge button / ❖ button_default butto…" at bounding box center [643, 427] width 424 height 498
click at [706, 195] on input "search" at bounding box center [760, 193] width 186 height 16
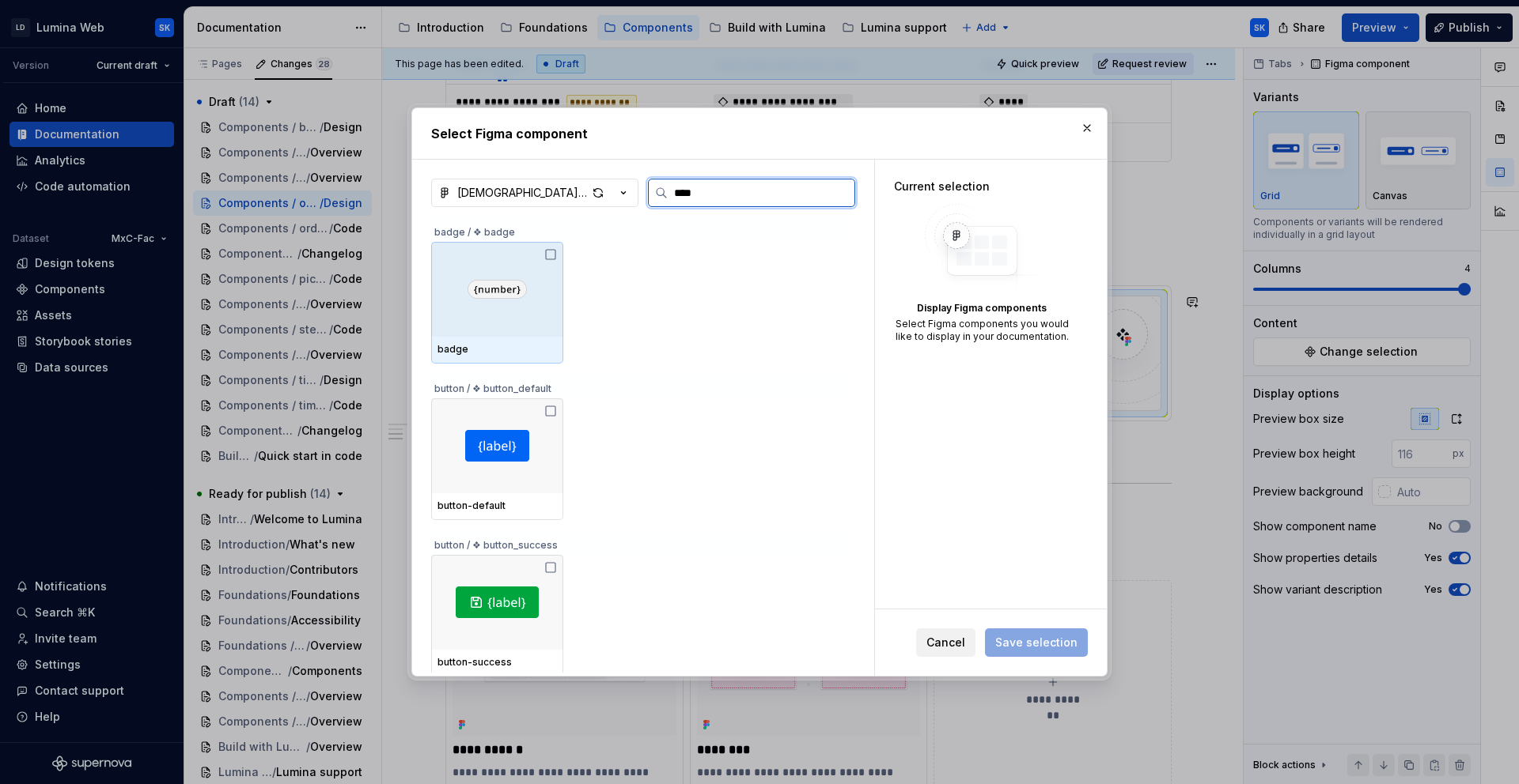
type input "*****"
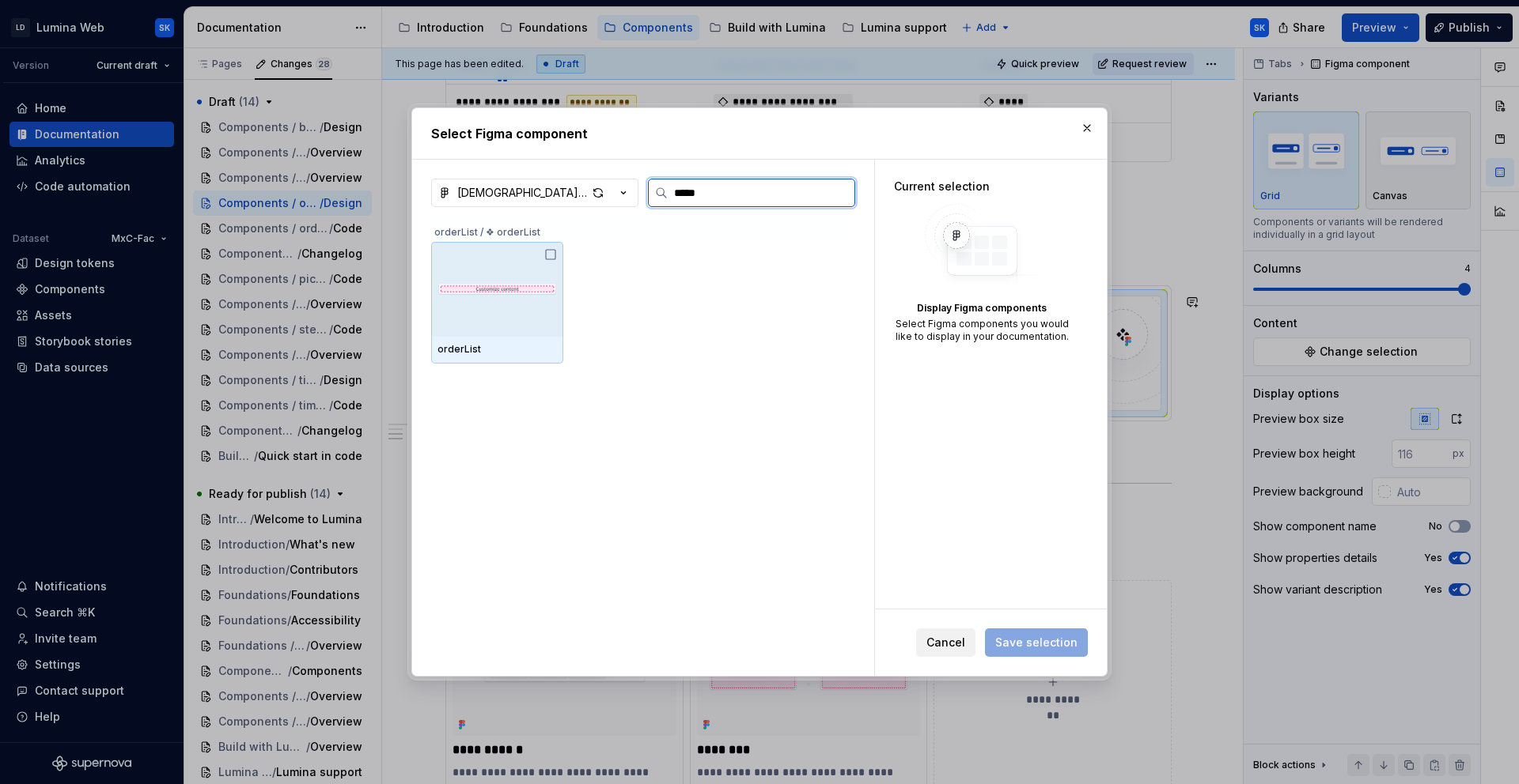
click at [543, 319] on div at bounding box center [497, 288] width 132 height 95
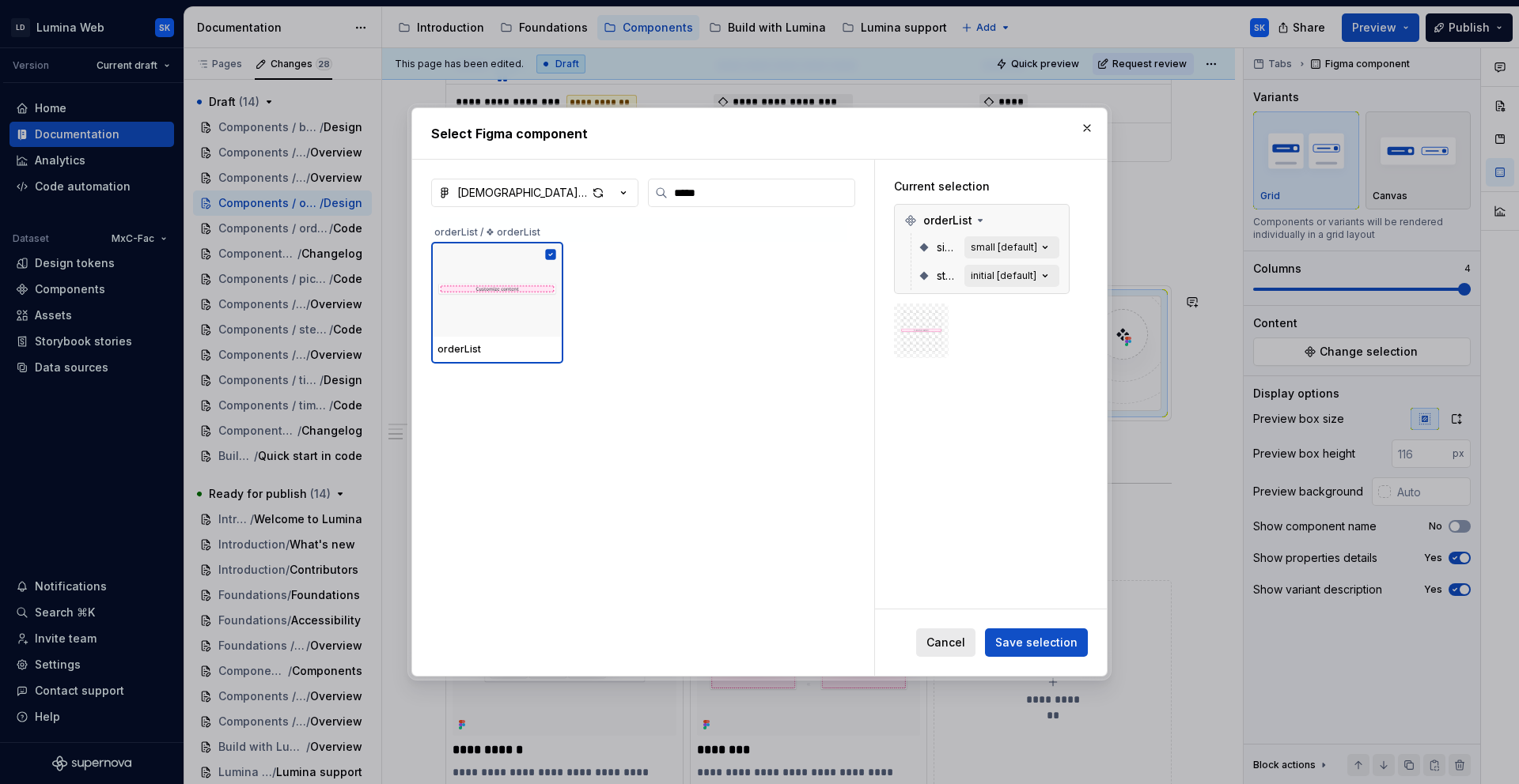
click at [958, 642] on span "Cancel" at bounding box center [946, 643] width 39 height 16
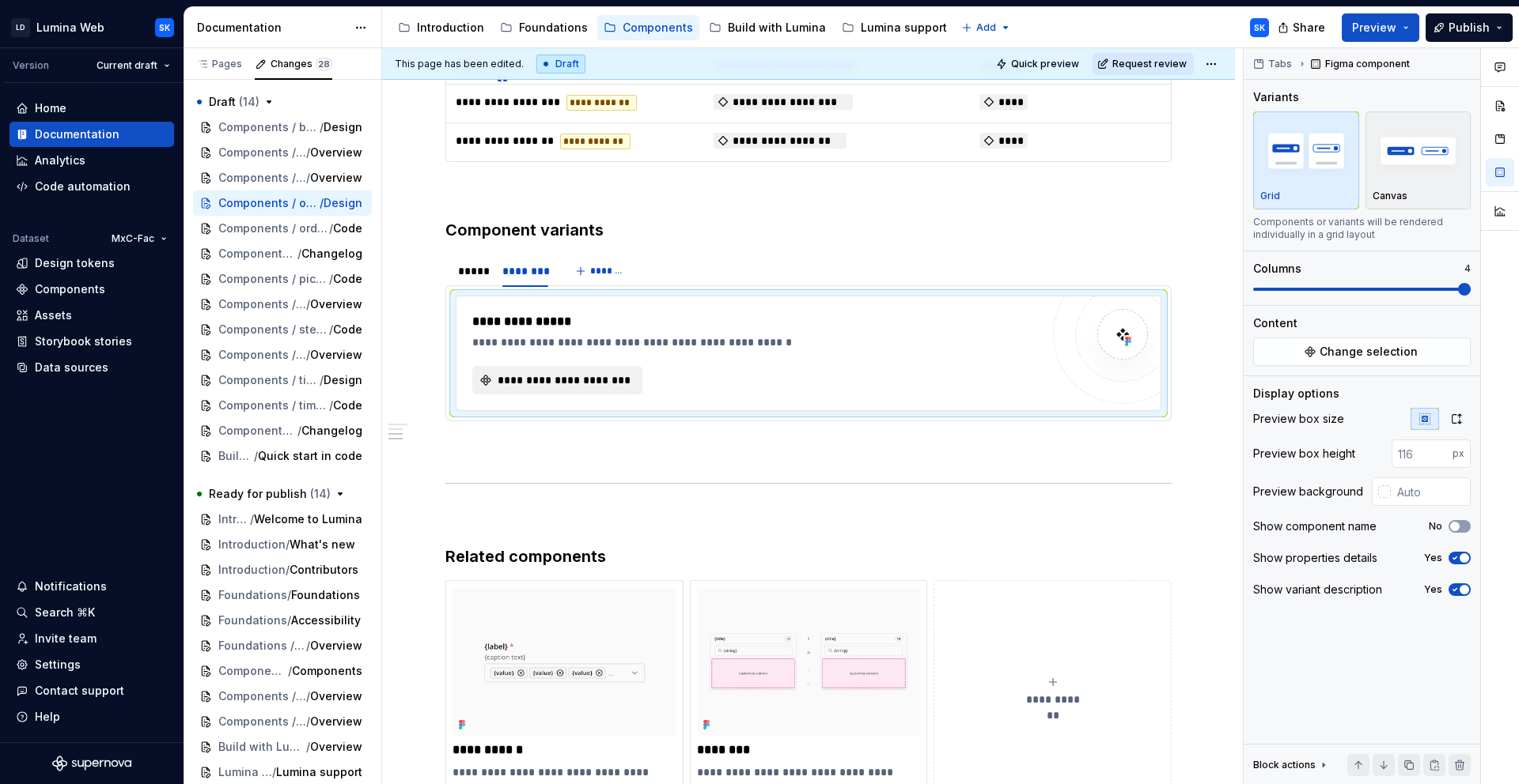
type textarea "*"
click at [471, 271] on div "*****" at bounding box center [472, 271] width 29 height 16
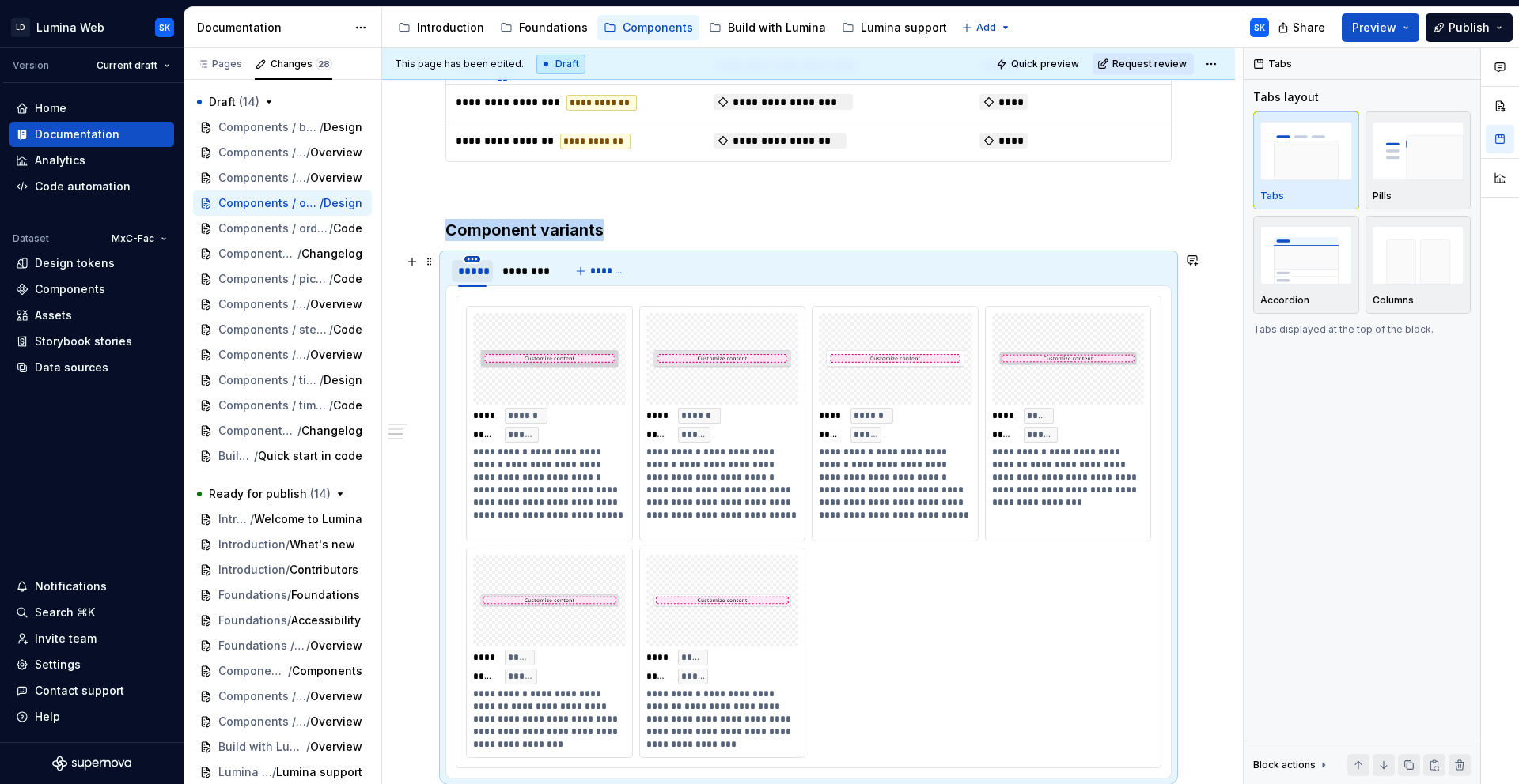
click at [474, 256] on html "LD Lumina Web SK Version Current draft Home Documentation Analytics Code automa…" at bounding box center [760, 392] width 1519 height 784
click at [554, 280] on div "Edit name" at bounding box center [546, 281] width 103 height 16
type input "*****"
click at [524, 259] on html "LD Lumina Web SK Version Current draft Home Documentation Analytics Code automa…" at bounding box center [760, 392] width 1519 height 784
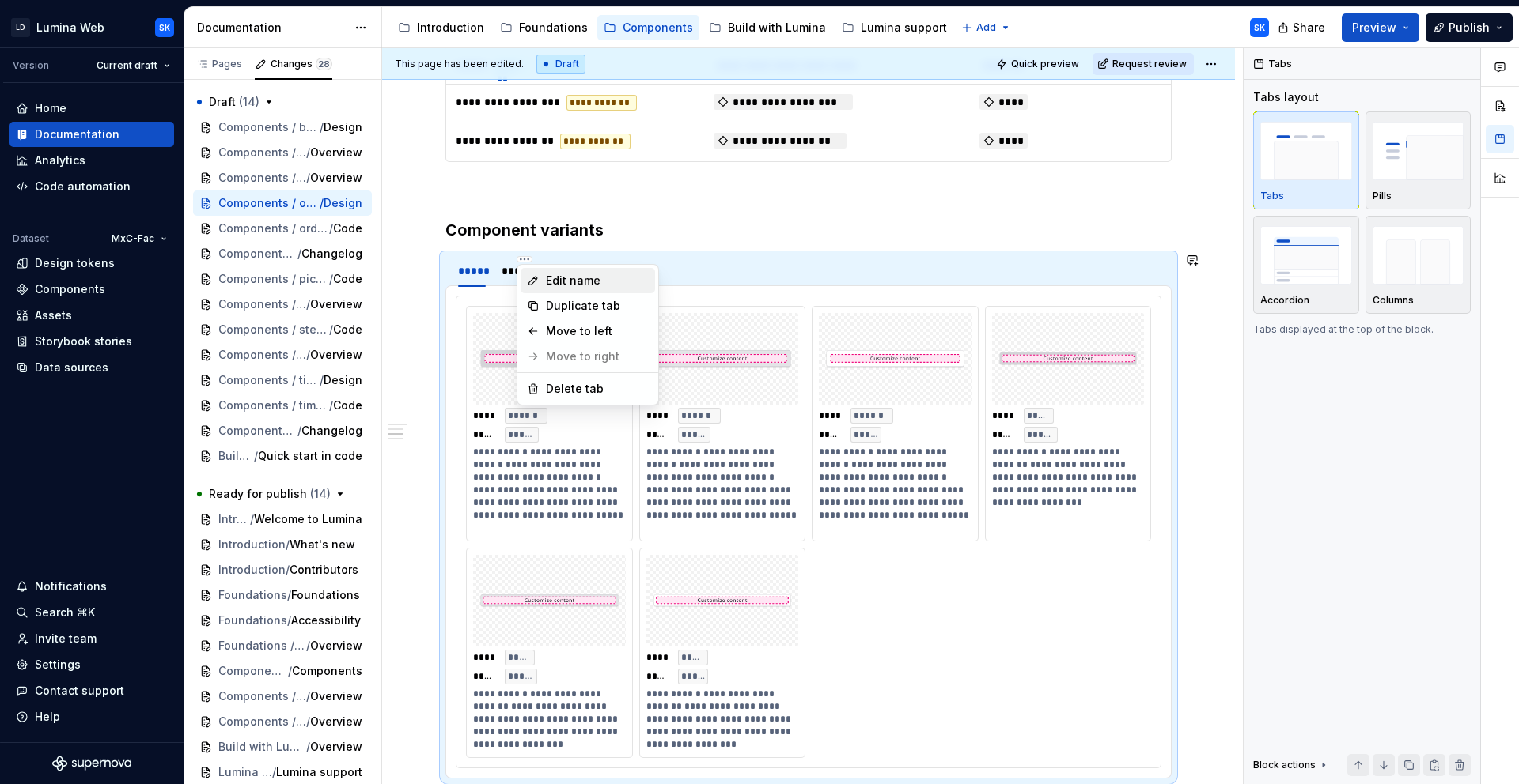
click at [572, 283] on div "Edit name" at bounding box center [597, 281] width 103 height 16
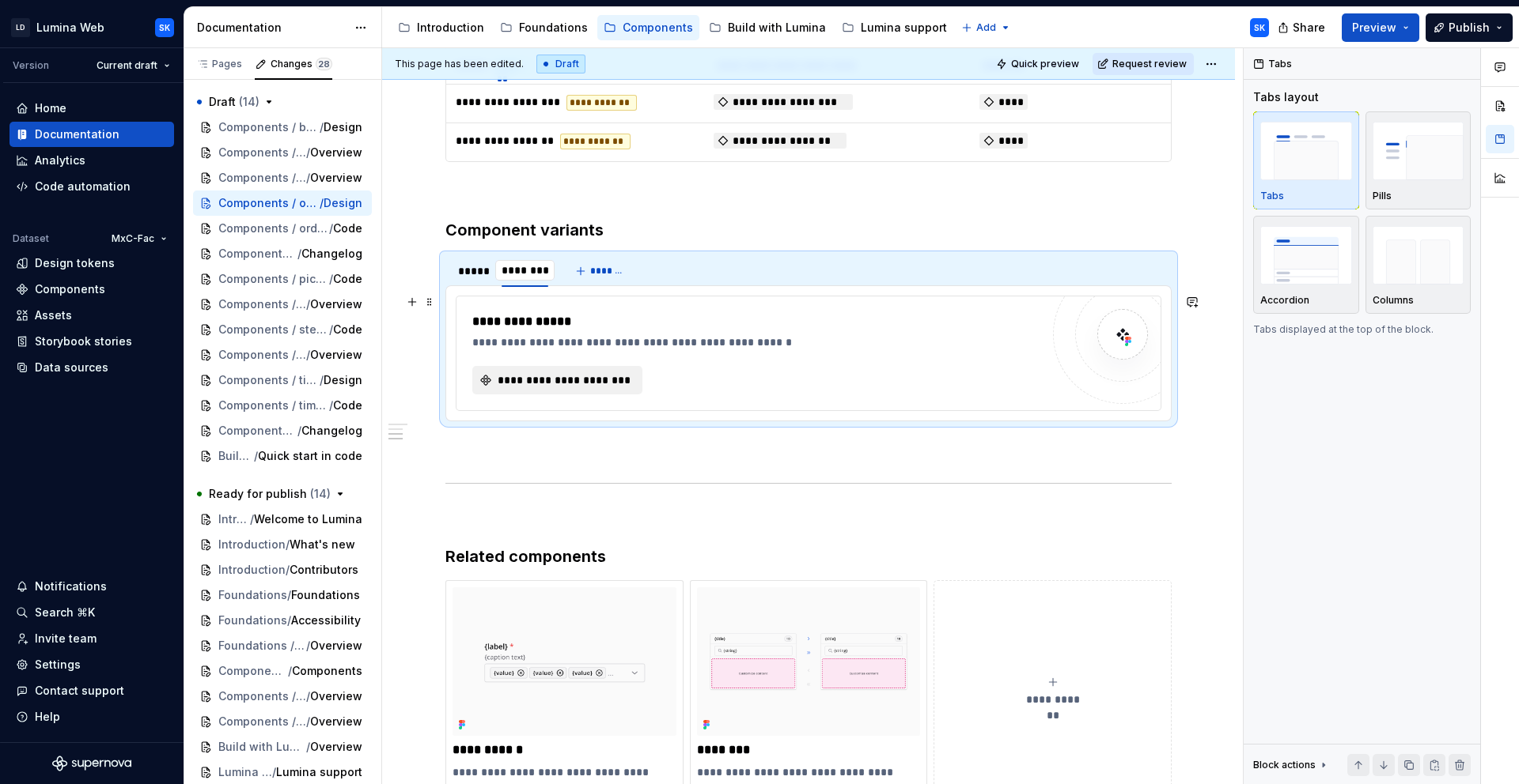
type textarea "*"
type input "******"
click at [474, 271] on div "*****" at bounding box center [471, 271] width 28 height 16
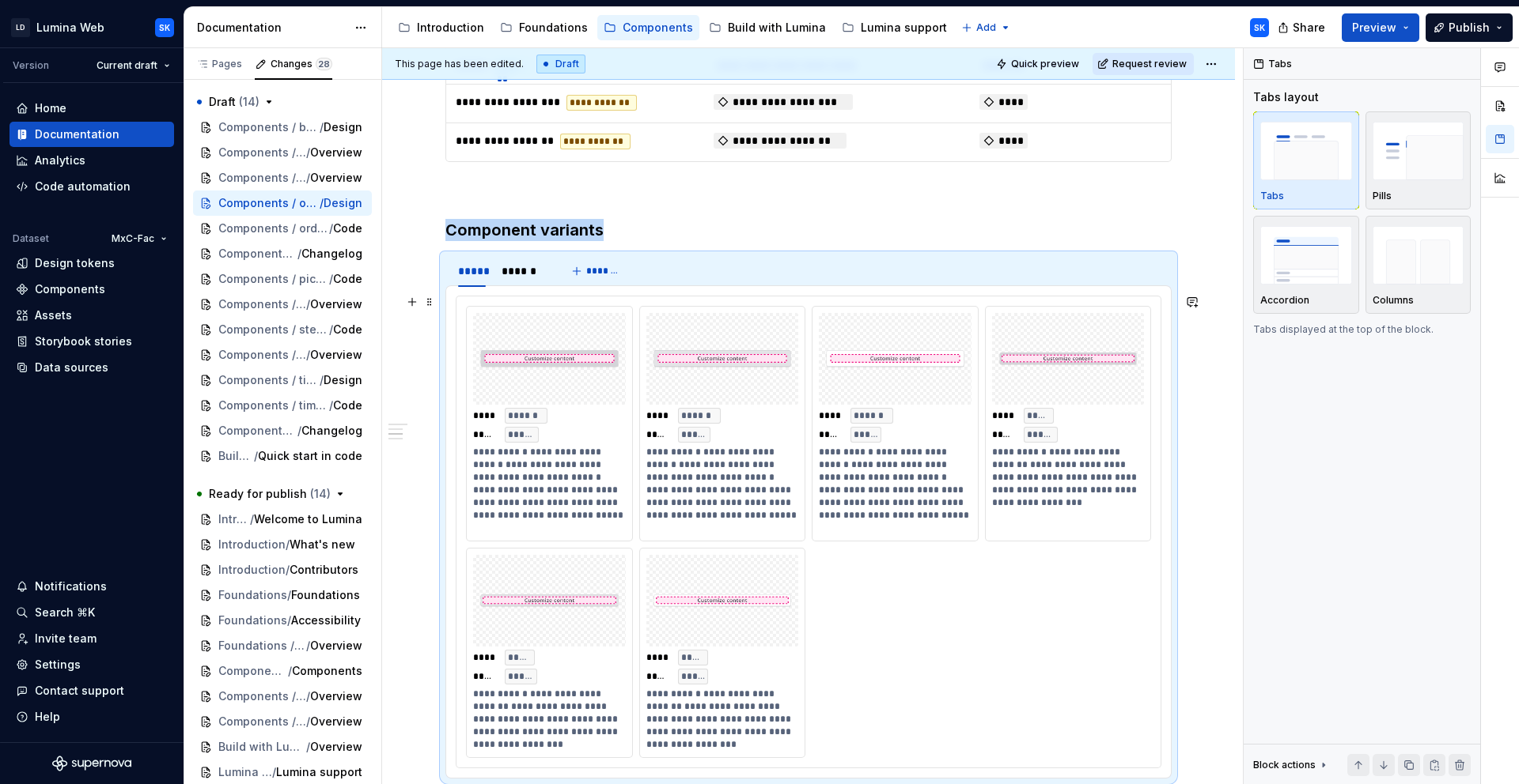
click at [1014, 603] on div "**********" at bounding box center [808, 532] width 685 height 453
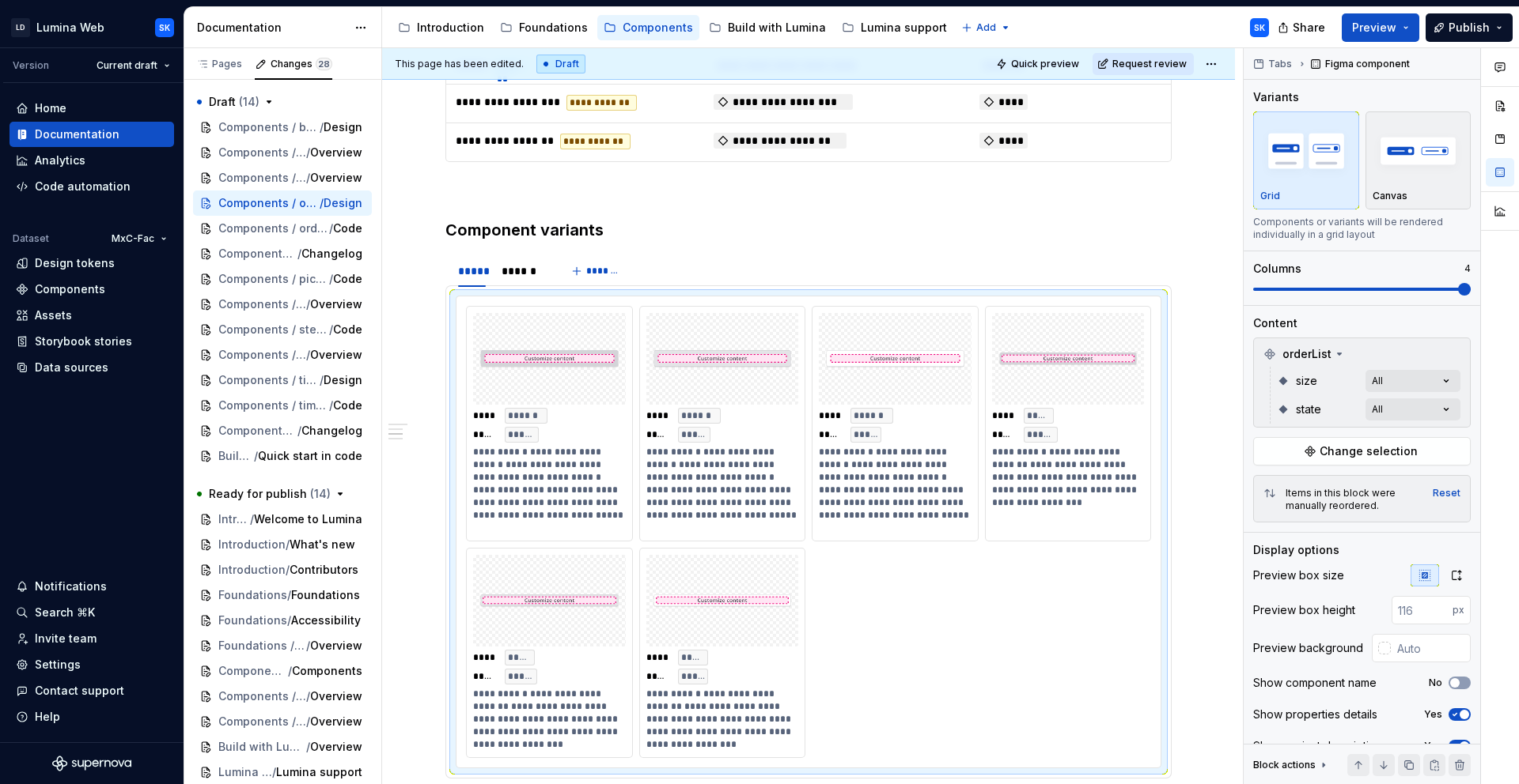
click at [1442, 389] on div "Comments Open comments No comments yet Select ‘Comment’ from the block context …" at bounding box center [1381, 417] width 275 height 737
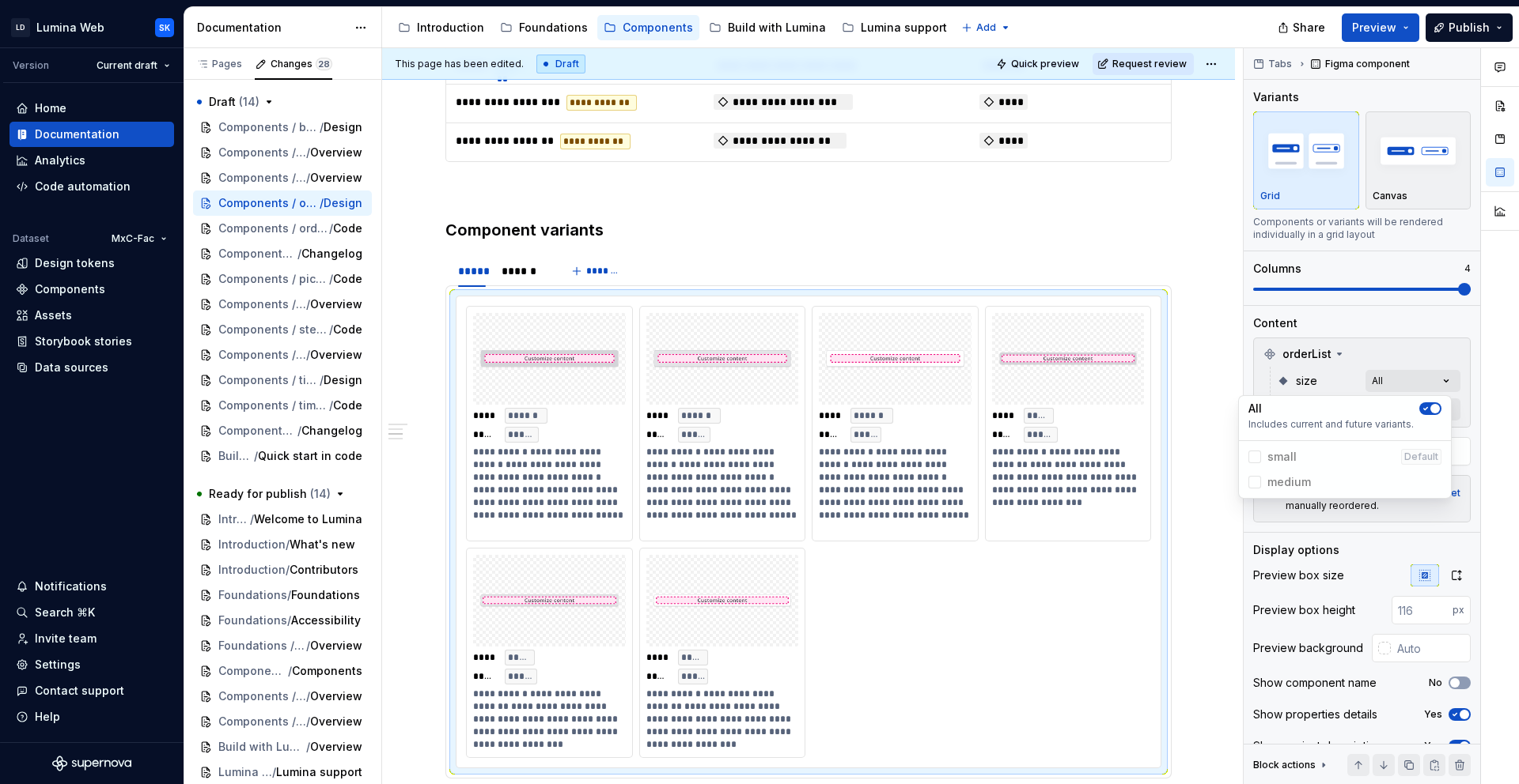
click at [1431, 408] on span "button" at bounding box center [1435, 409] width 10 height 10
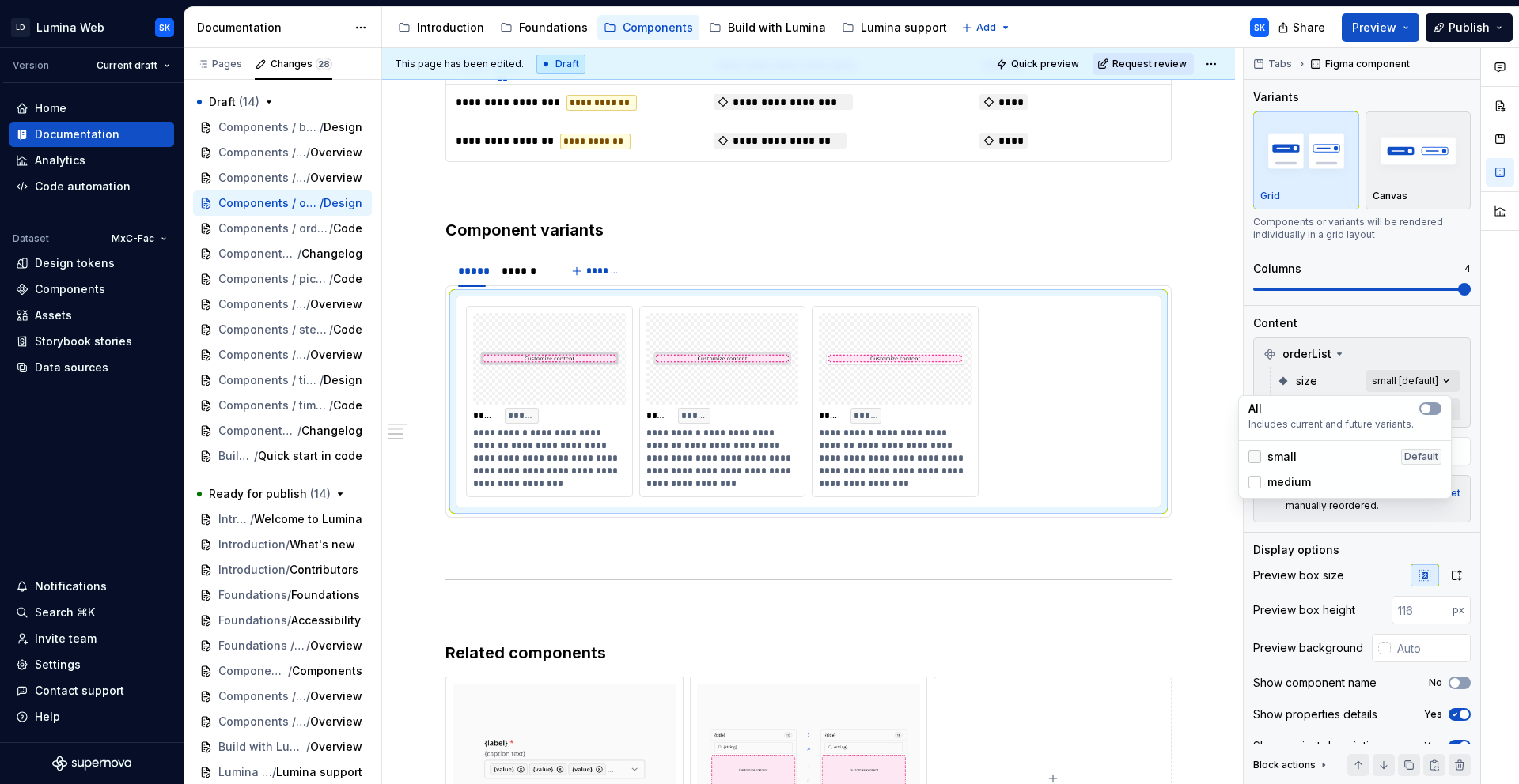
click at [1257, 455] on div at bounding box center [1254, 456] width 12 height 12
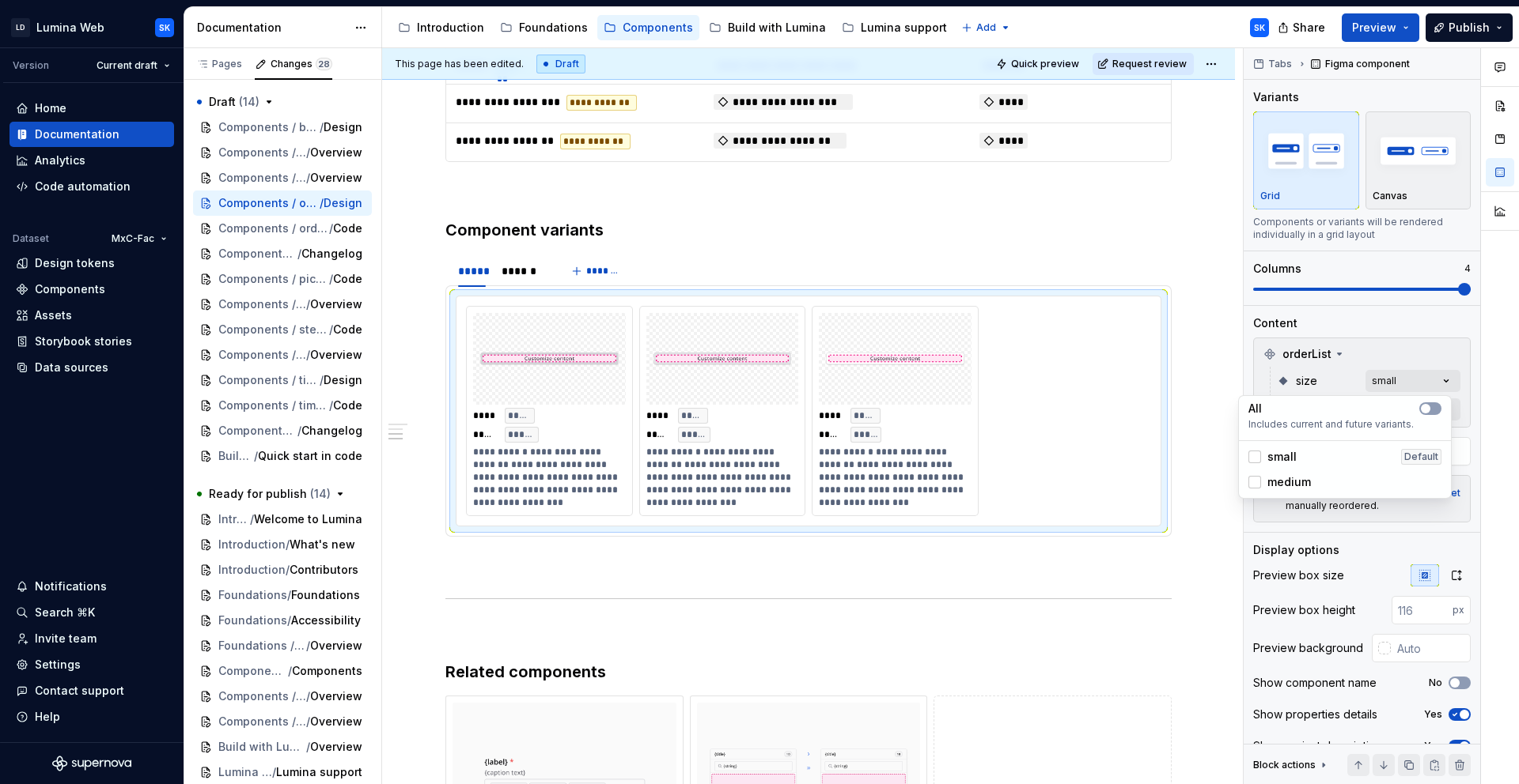
click at [1437, 343] on div "Comments Open comments No comments yet Select ‘Comment’ from the block context …" at bounding box center [1381, 417] width 275 height 737
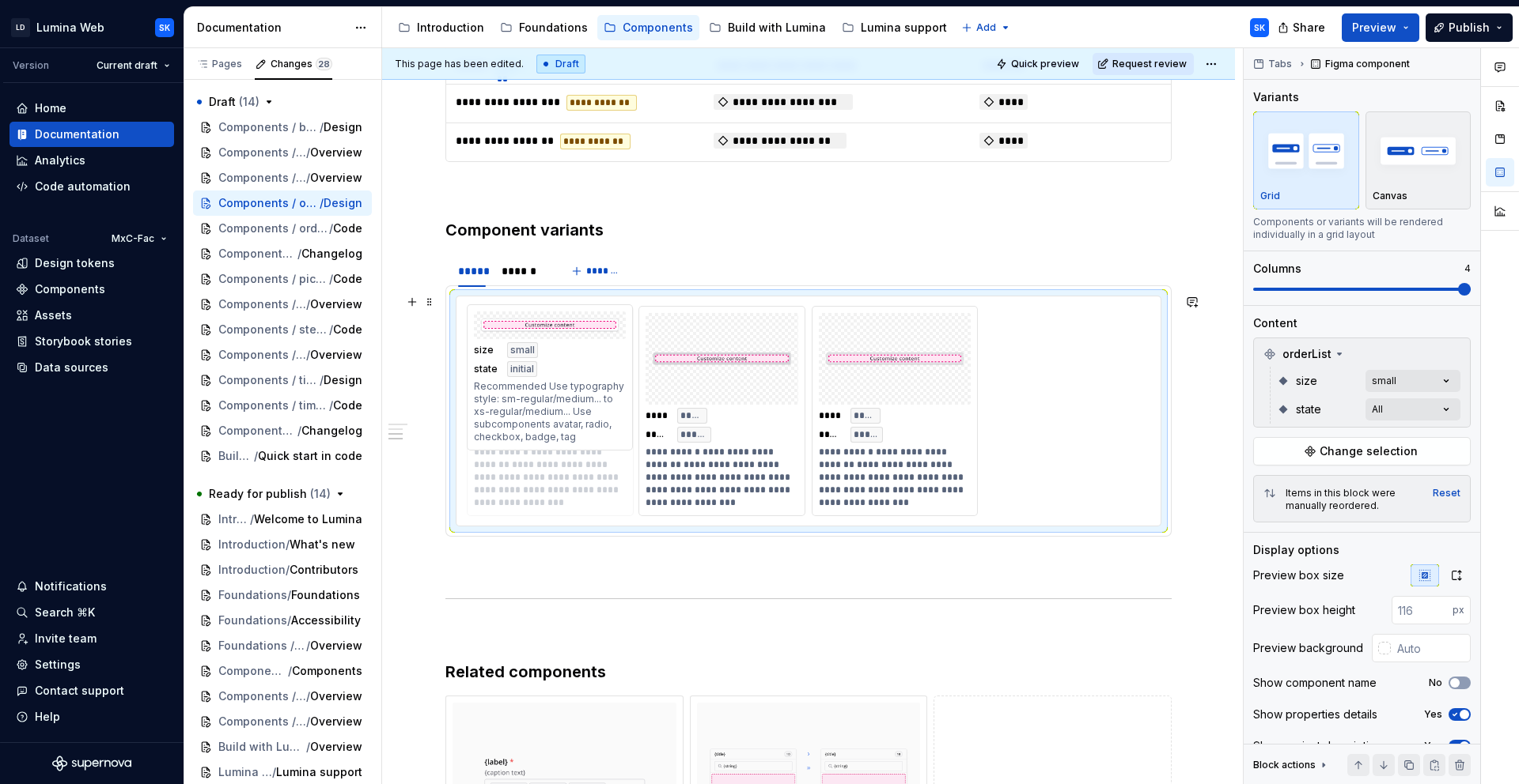
drag, startPoint x: 913, startPoint y: 456, endPoint x: 718, endPoint y: 448, distance: 195.2
click at [582, 446] on body "LD Lumina Web SK Version Current draft Home Documentation Analytics Code automa…" at bounding box center [760, 392] width 1519 height 784
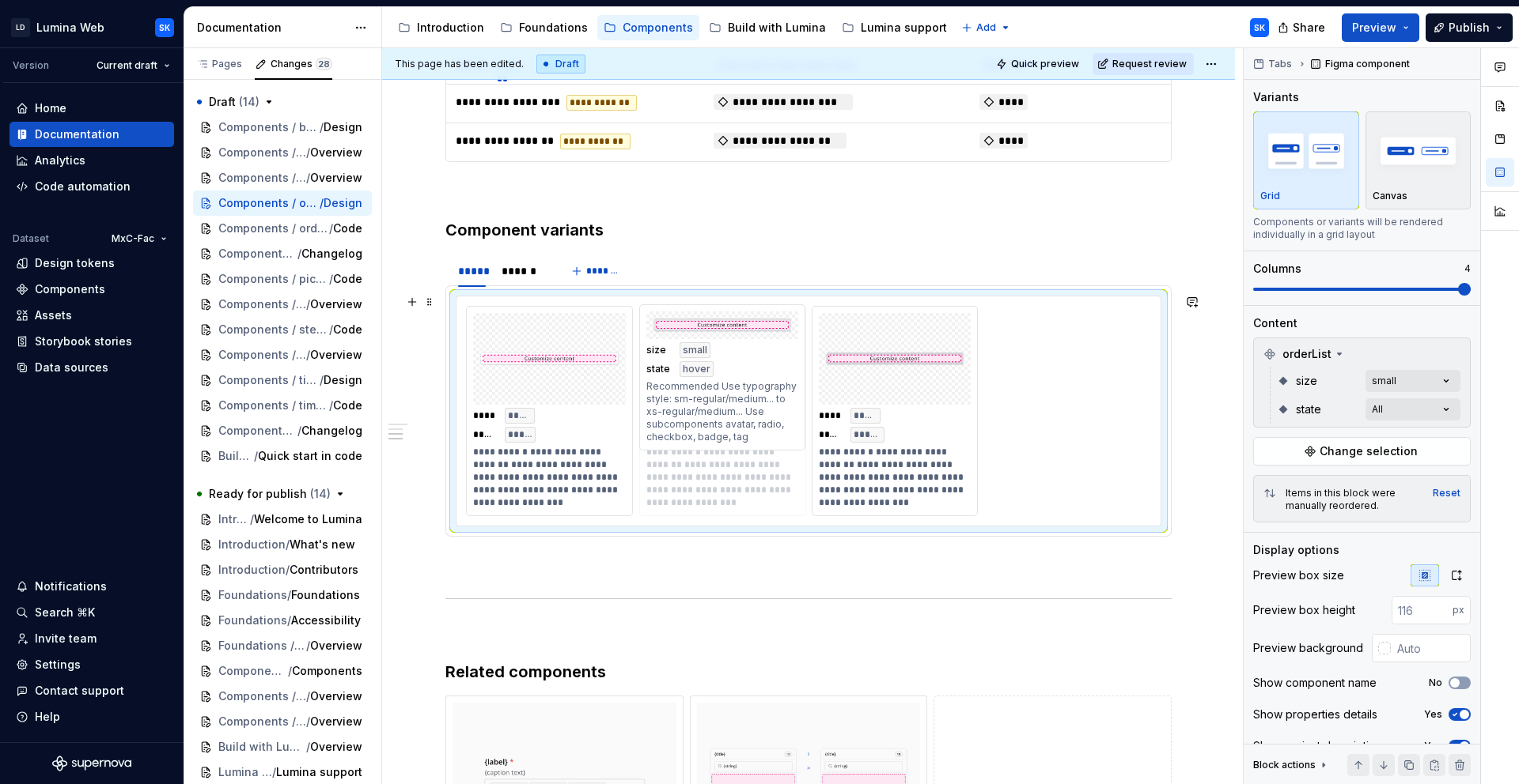
drag, startPoint x: 917, startPoint y: 451, endPoint x: 742, endPoint y: 448, distance: 175.0
click at [736, 447] on body "LD Lumina Web SK Version Current draft Home Documentation Analytics Code automa…" at bounding box center [760, 392] width 1519 height 784
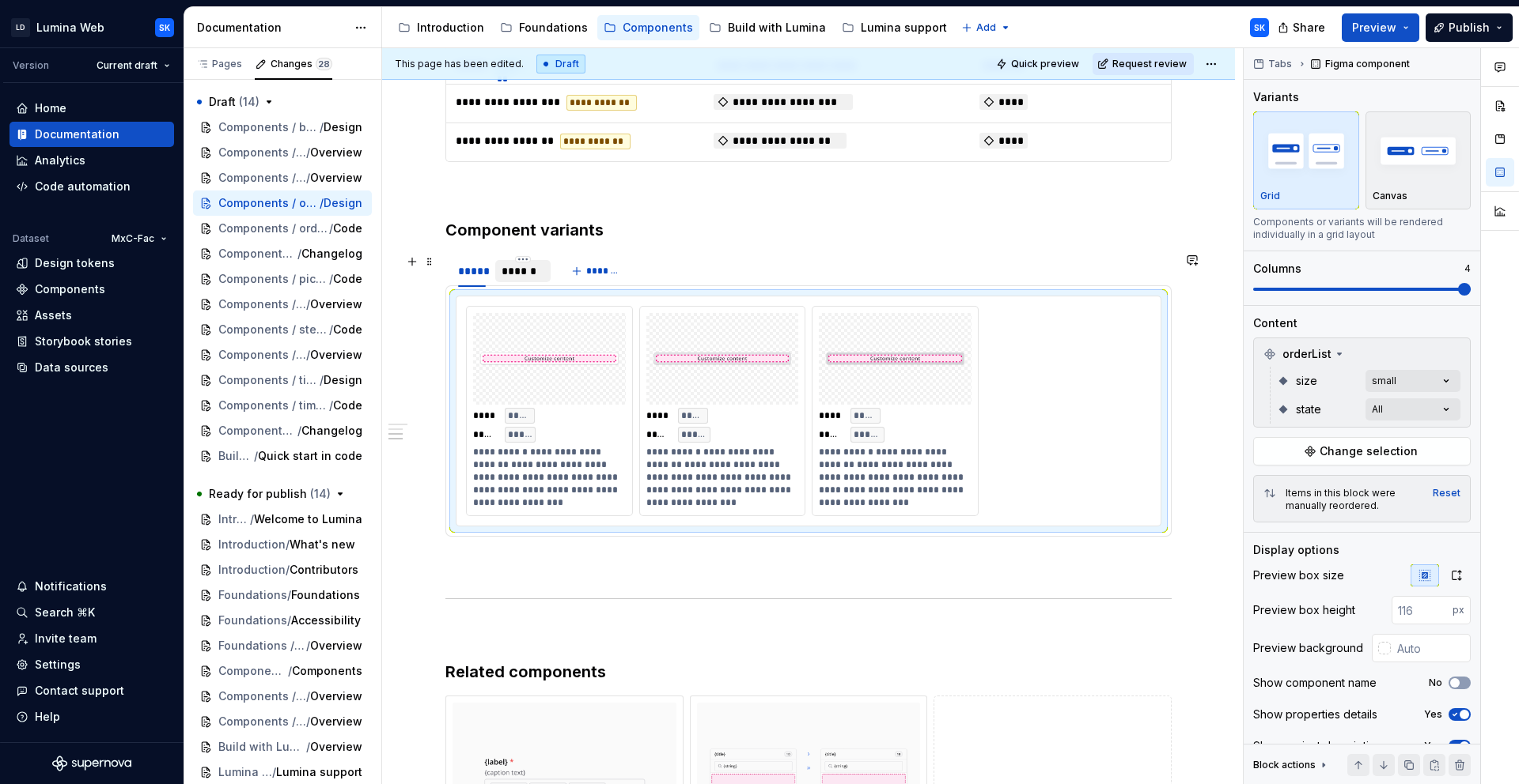
click at [526, 274] on div "******" at bounding box center [523, 271] width 43 height 16
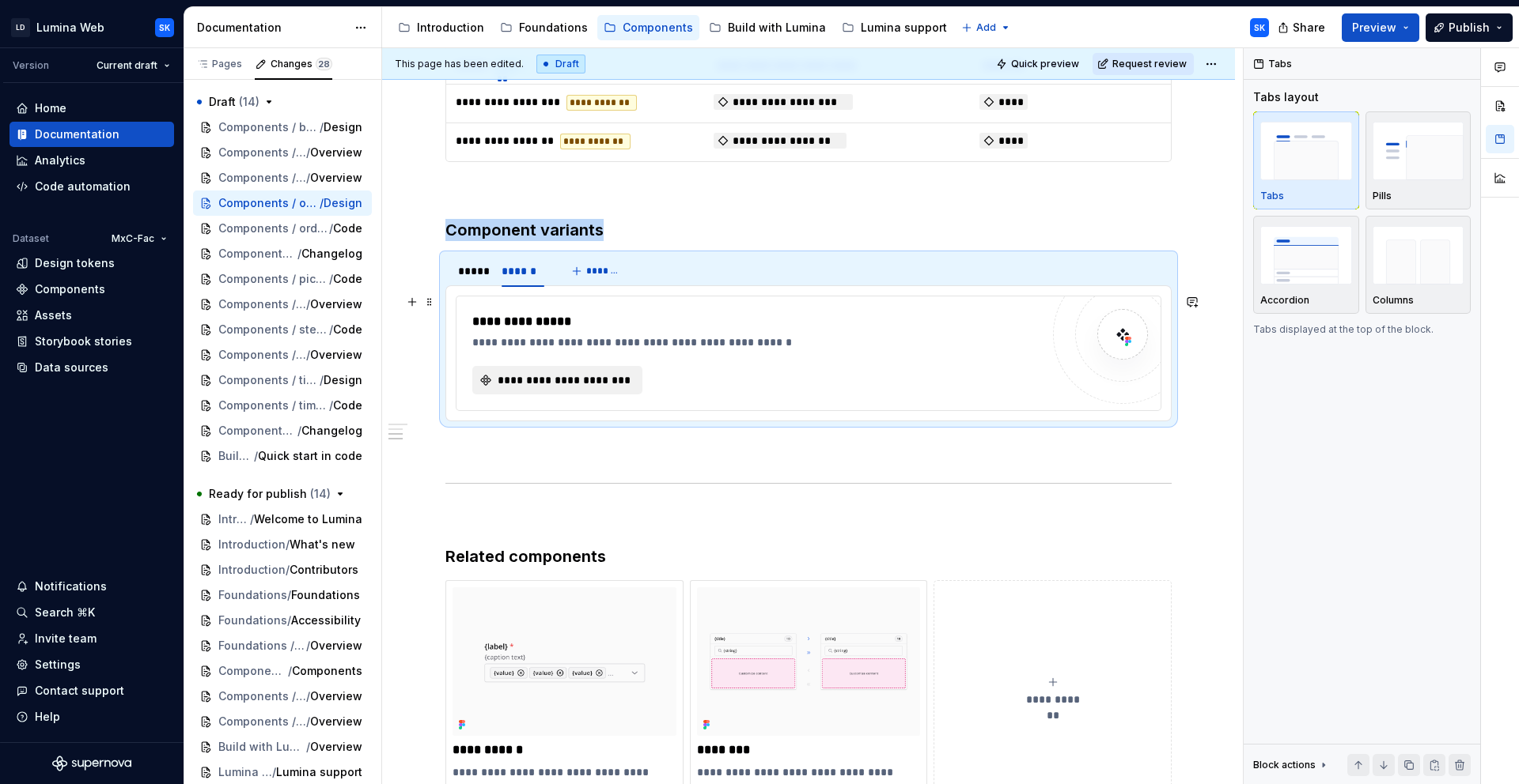
click at [643, 371] on div "**********" at bounding box center [756, 380] width 567 height 29
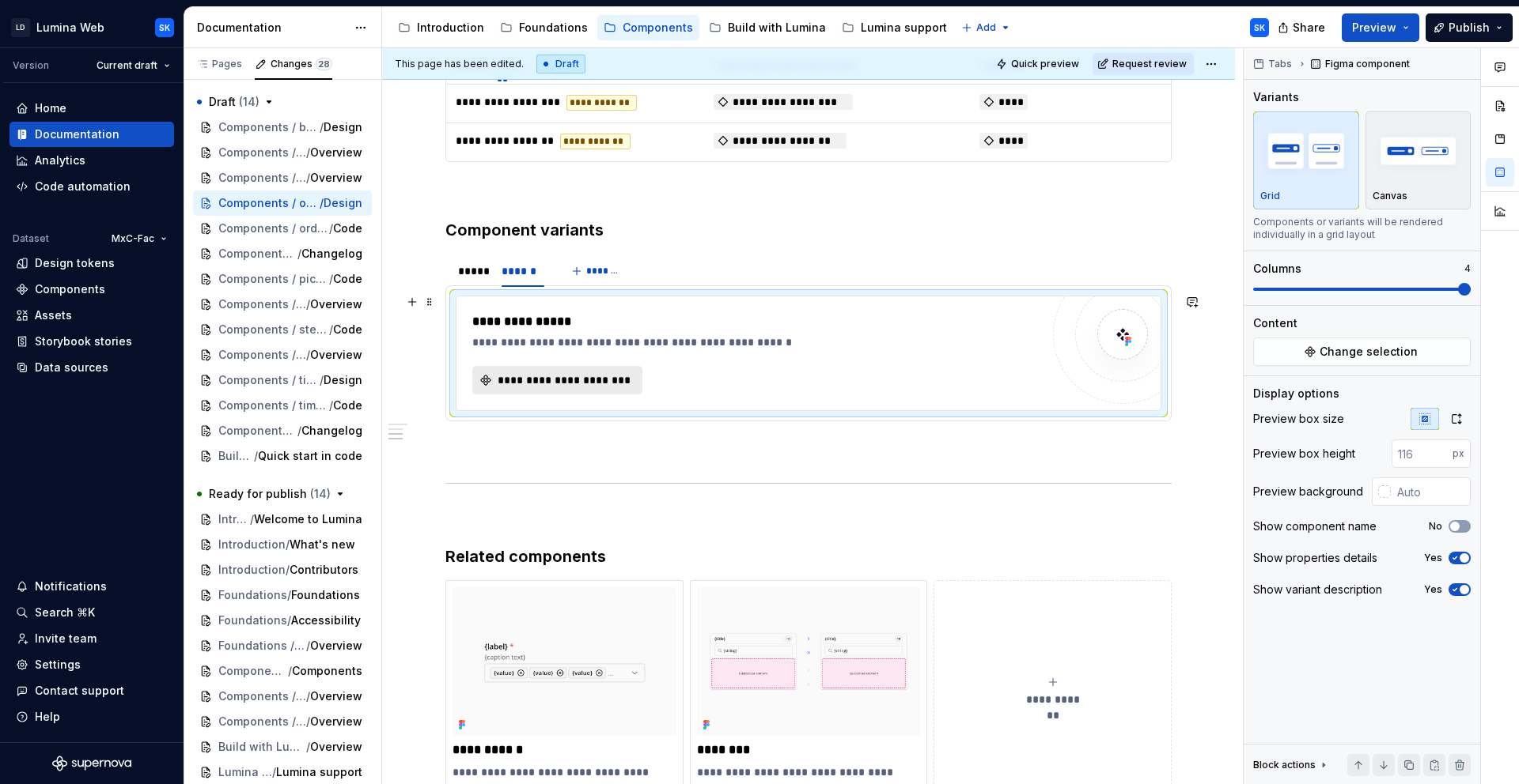
click at [619, 376] on span "**********" at bounding box center [563, 380] width 137 height 16
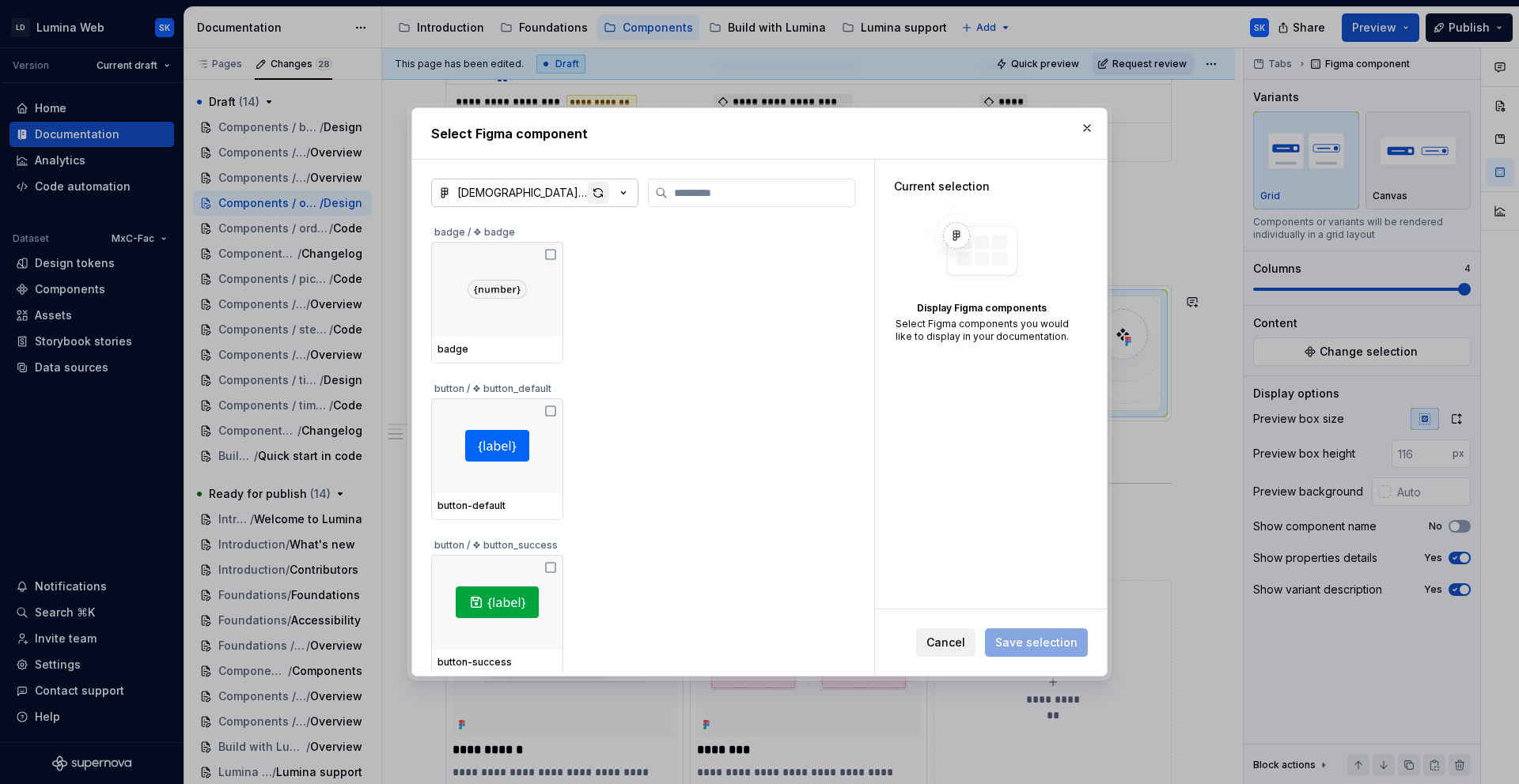
type textarea "*"
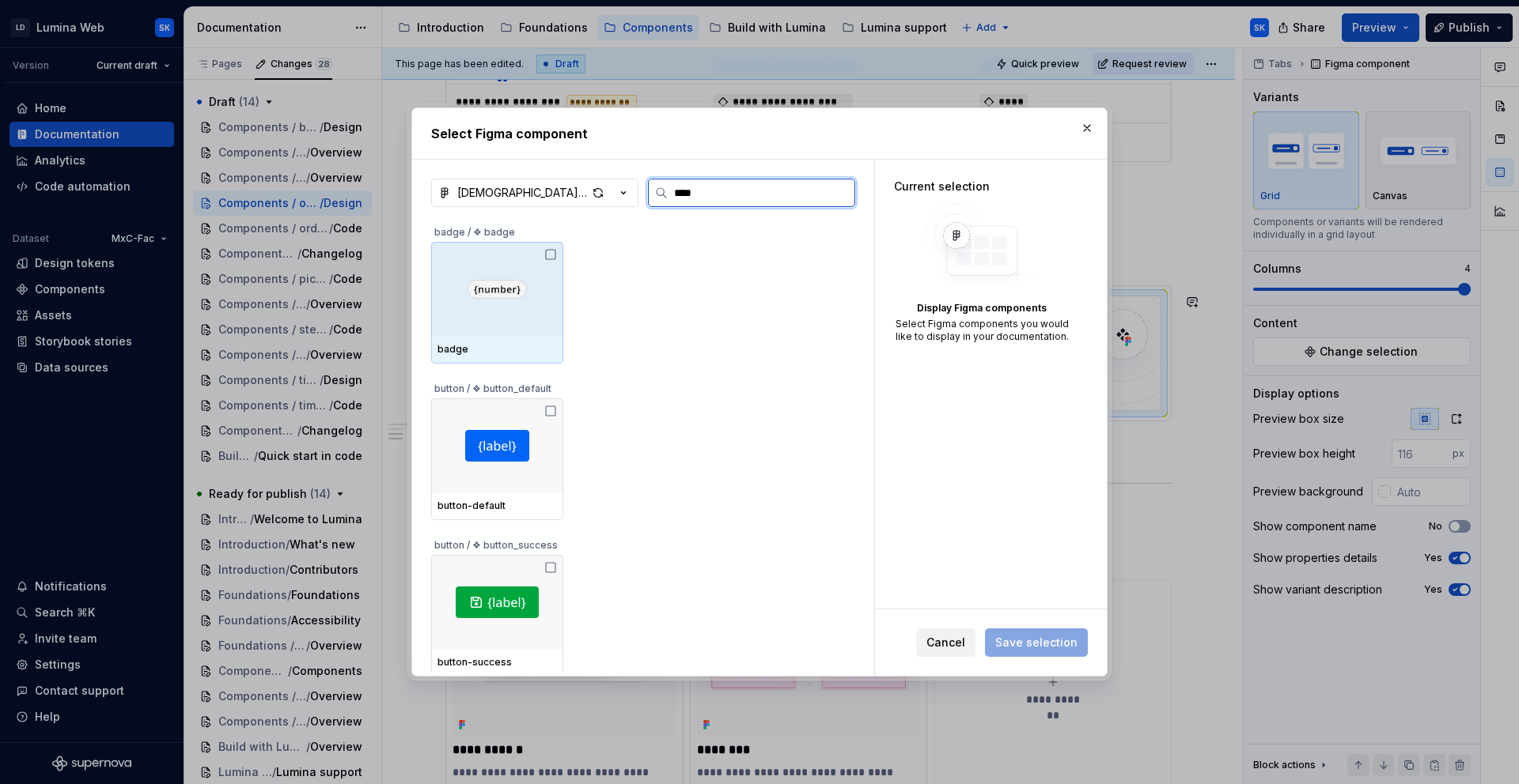
type input "*****"
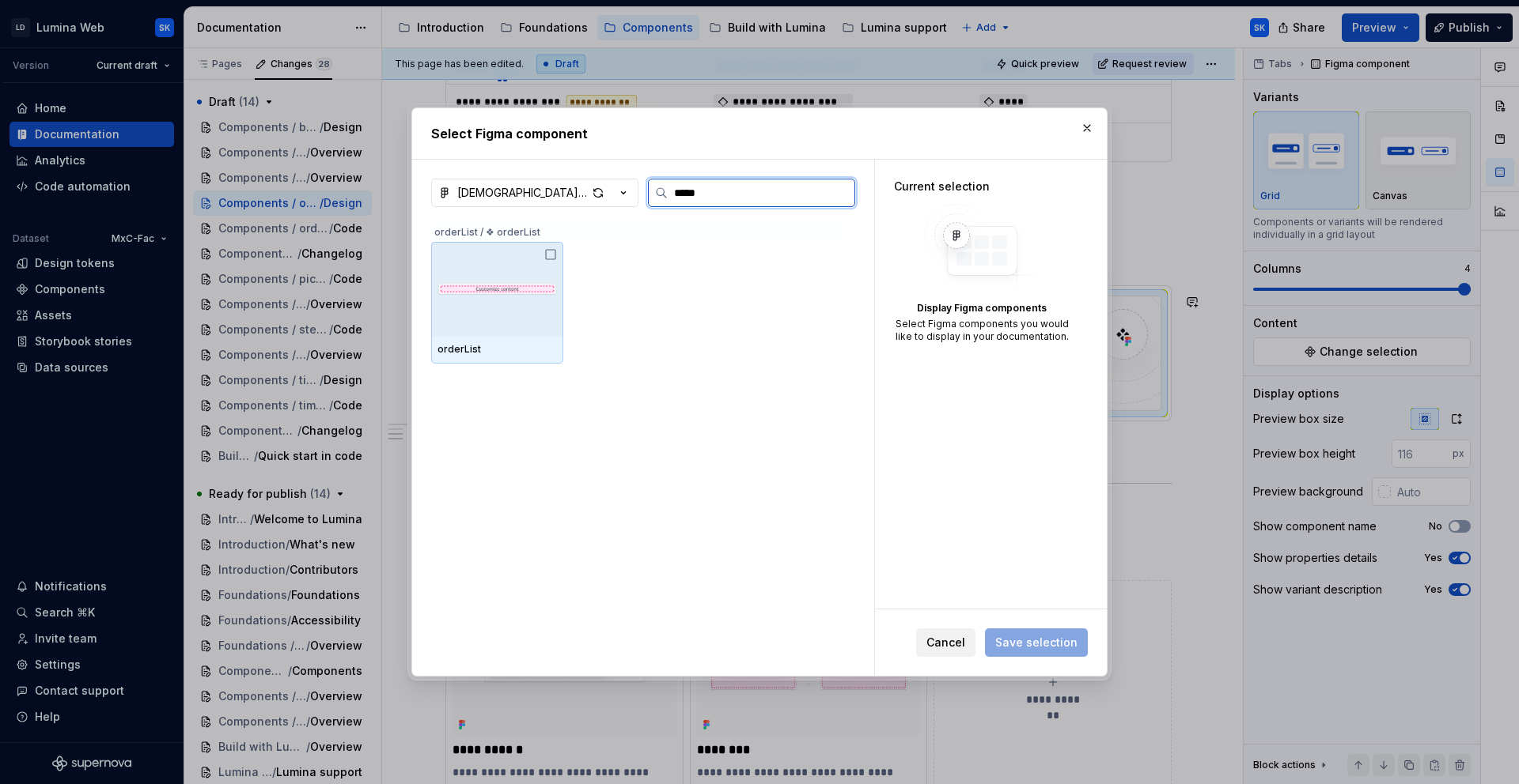
click at [461, 301] on div at bounding box center [497, 288] width 132 height 95
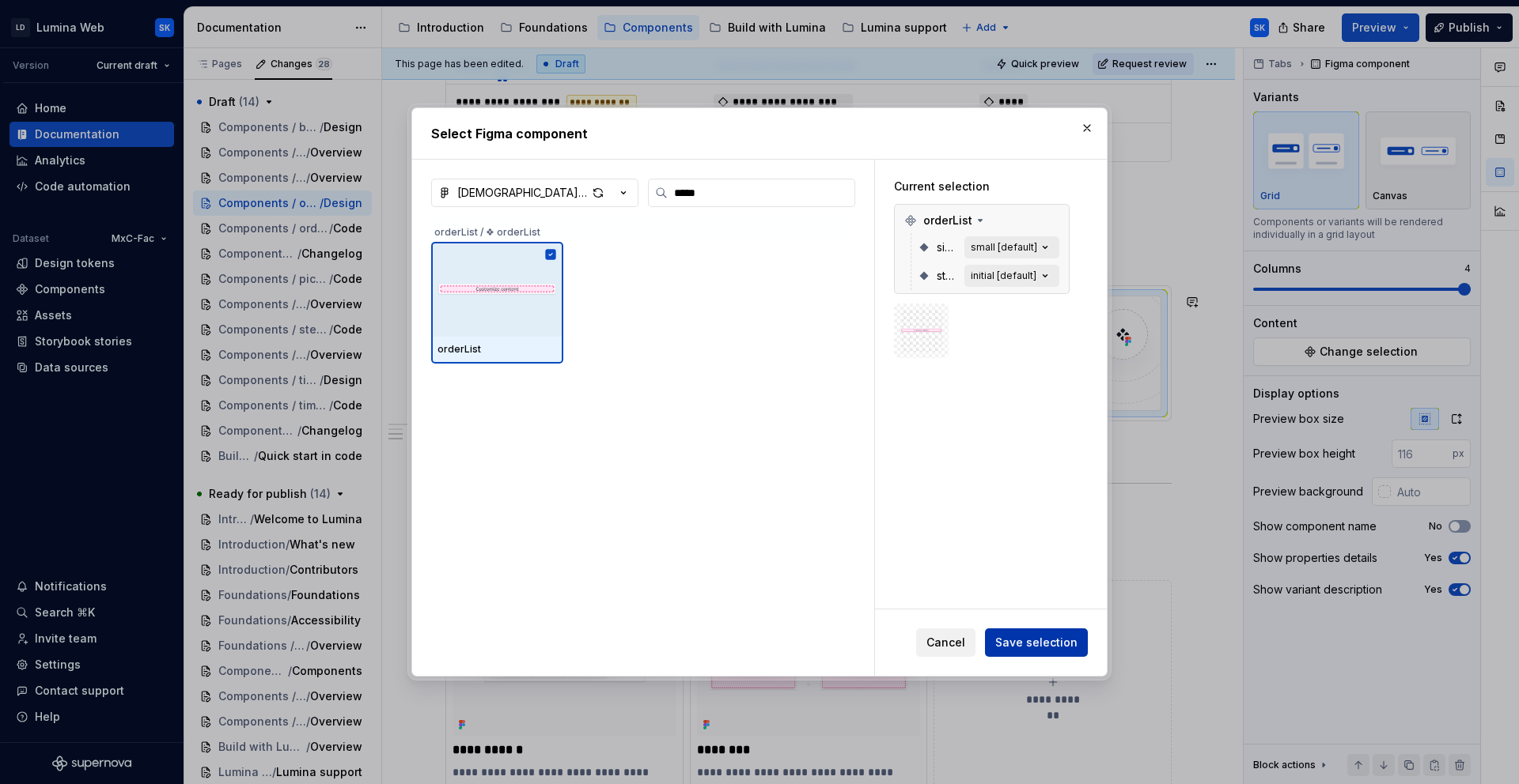
click at [1045, 633] on button "Save selection" at bounding box center [1037, 643] width 103 height 29
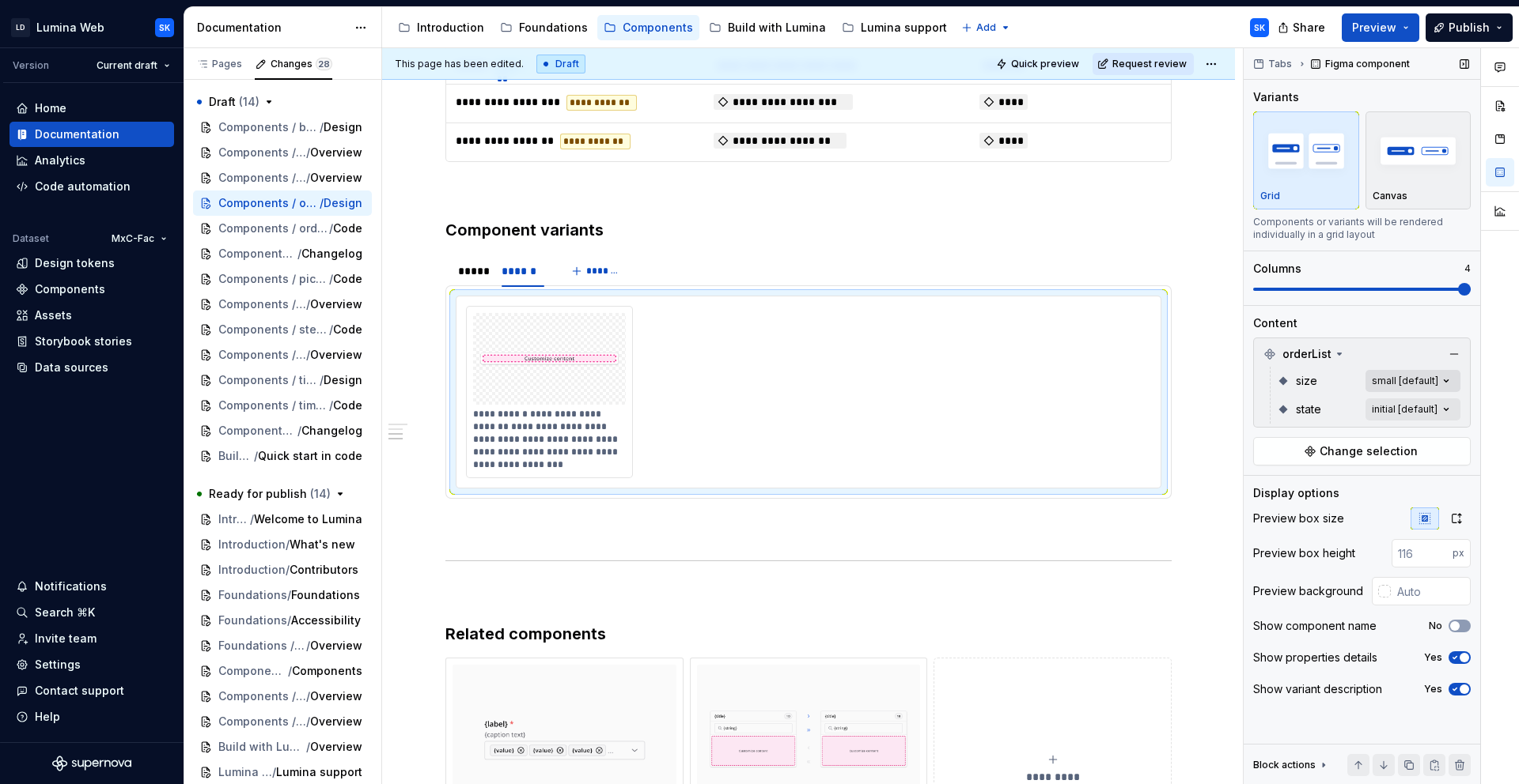
click at [1449, 382] on div "Comments Open comments No comments yet Select ‘Comment’ from the block context …" at bounding box center [1381, 417] width 275 height 737
drag, startPoint x: 1273, startPoint y: 483, endPoint x: 1313, endPoint y: 478, distance: 40.3
click at [1274, 482] on div "medium" at bounding box center [1288, 482] width 62 height 16
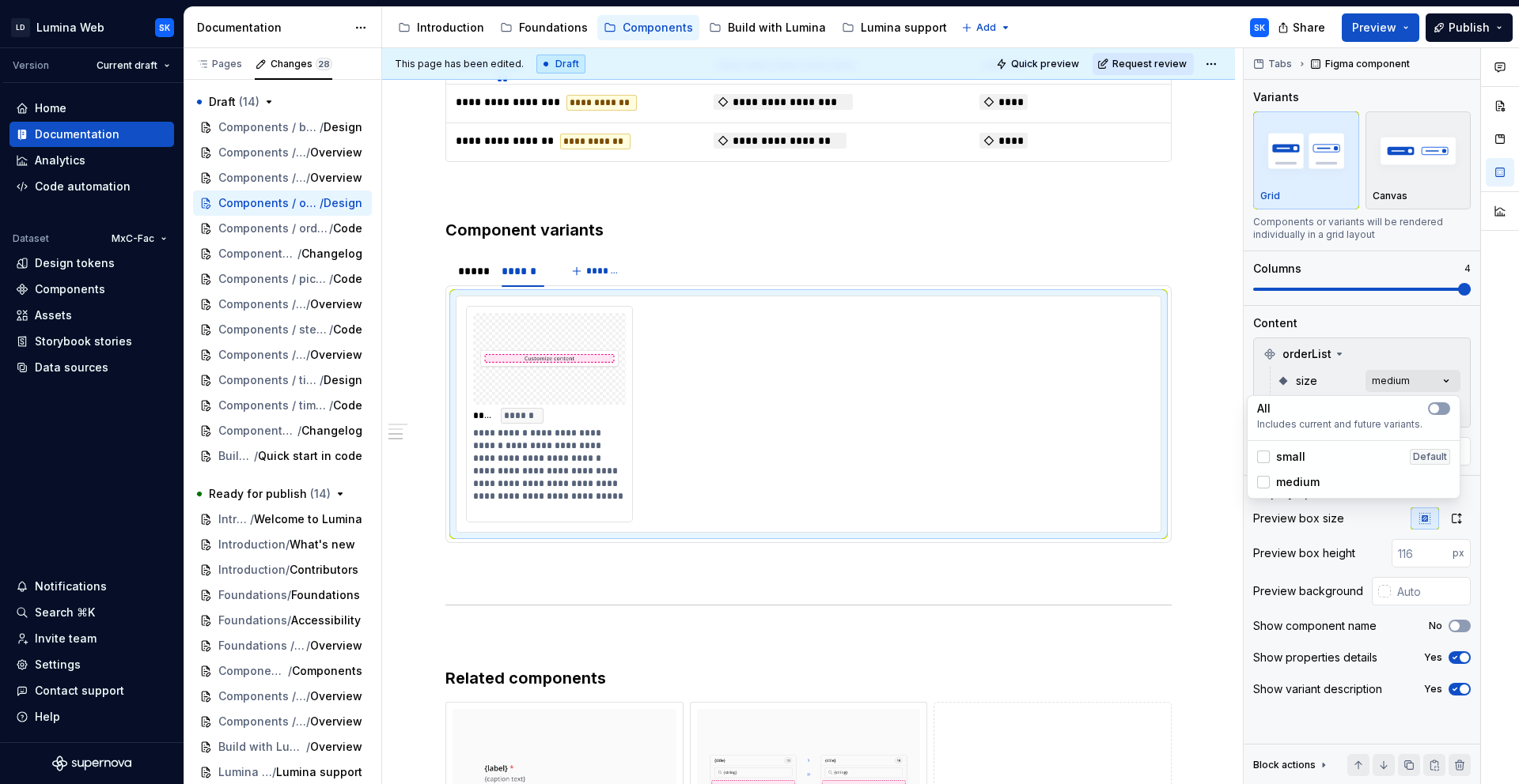
click at [1498, 412] on div at bounding box center [1500, 417] width 38 height 737
click at [1449, 410] on div "Comments Open comments No comments yet Select ‘Comment’ from the block context …" at bounding box center [1381, 417] width 275 height 737
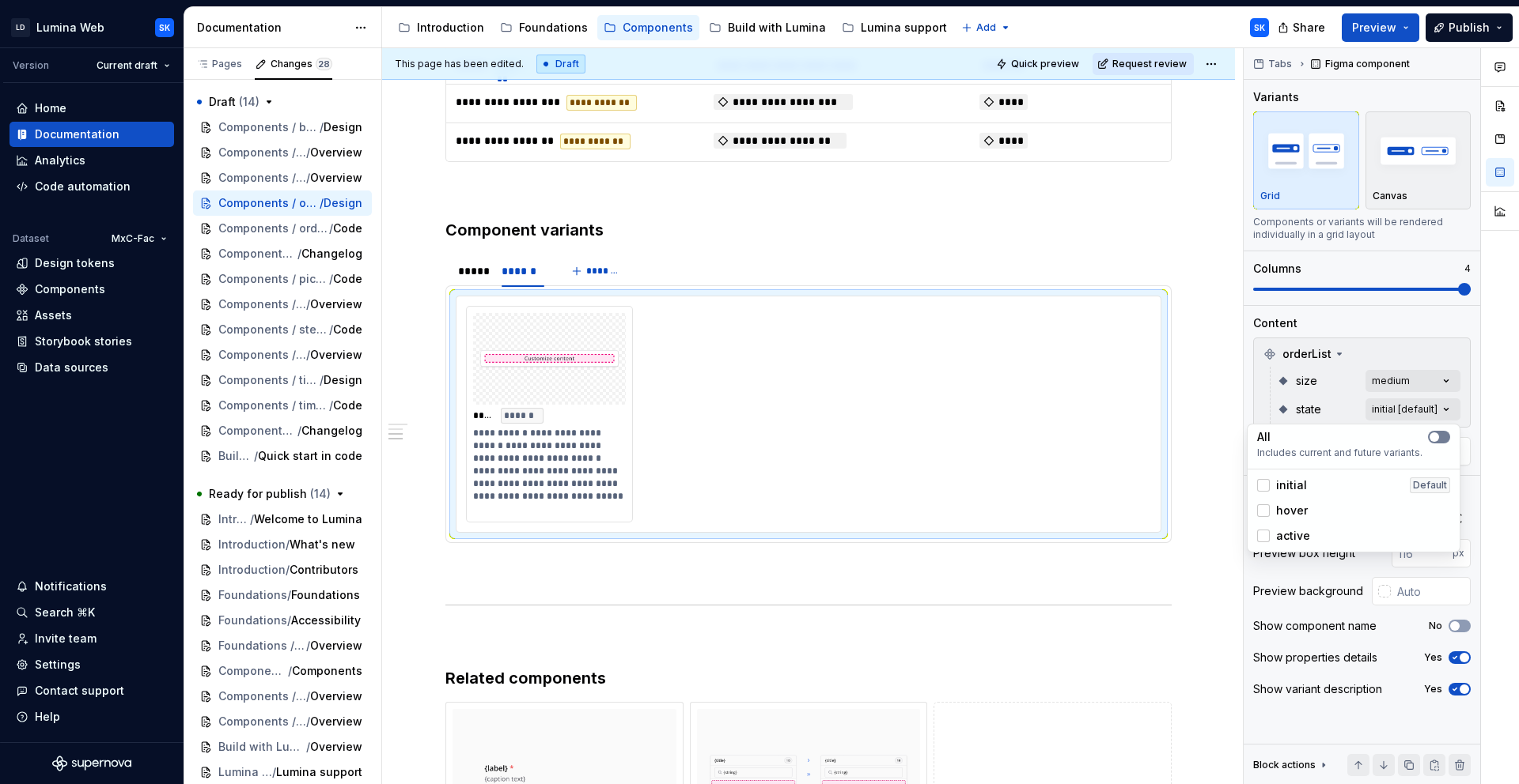
click at [1441, 436] on button "button" at bounding box center [1438, 436] width 22 height 12
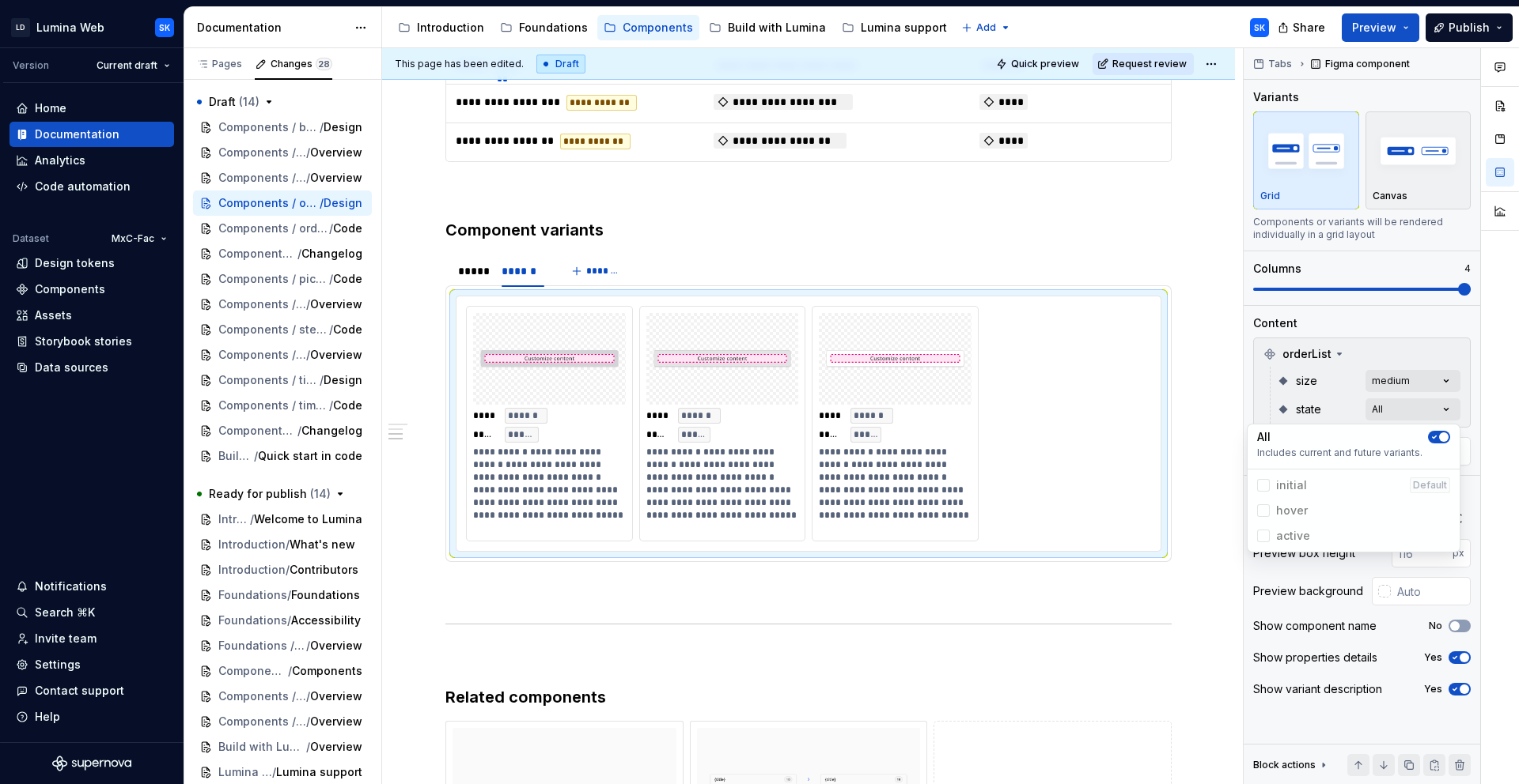
drag, startPoint x: 904, startPoint y: 456, endPoint x: 846, endPoint y: 457, distance: 58.0
click at [628, 453] on html "LD Lumina Web SK Version Current draft Home Documentation Analytics Code automa…" at bounding box center [760, 392] width 1519 height 784
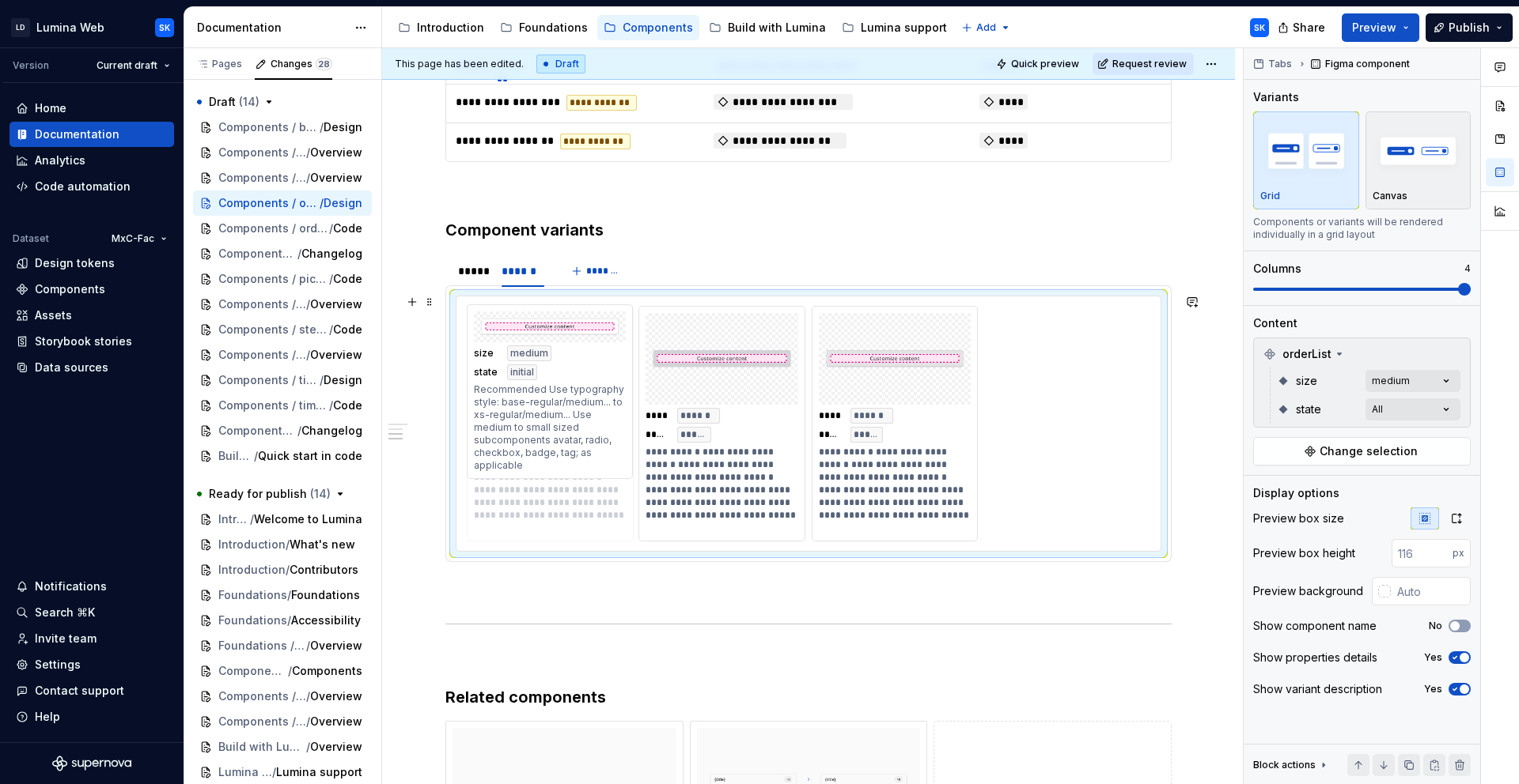
drag, startPoint x: 898, startPoint y: 457, endPoint x: 594, endPoint y: 457, distance: 304.0
click at [549, 455] on body "LD Lumina Web SK Version Current draft Home Documentation Analytics Code automa…" at bounding box center [760, 392] width 1519 height 784
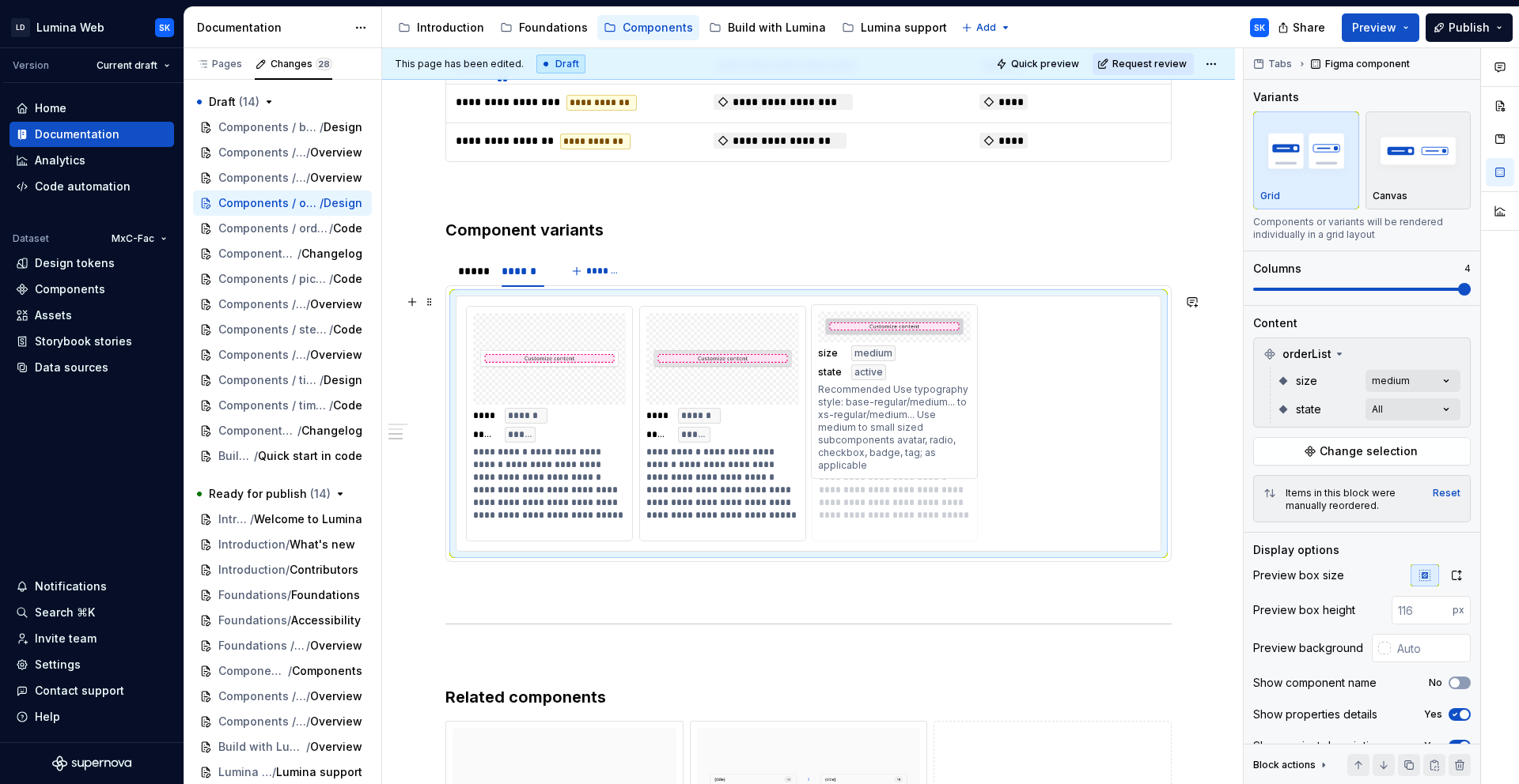
drag, startPoint x: 732, startPoint y: 465, endPoint x: 952, endPoint y: 466, distance: 220.0
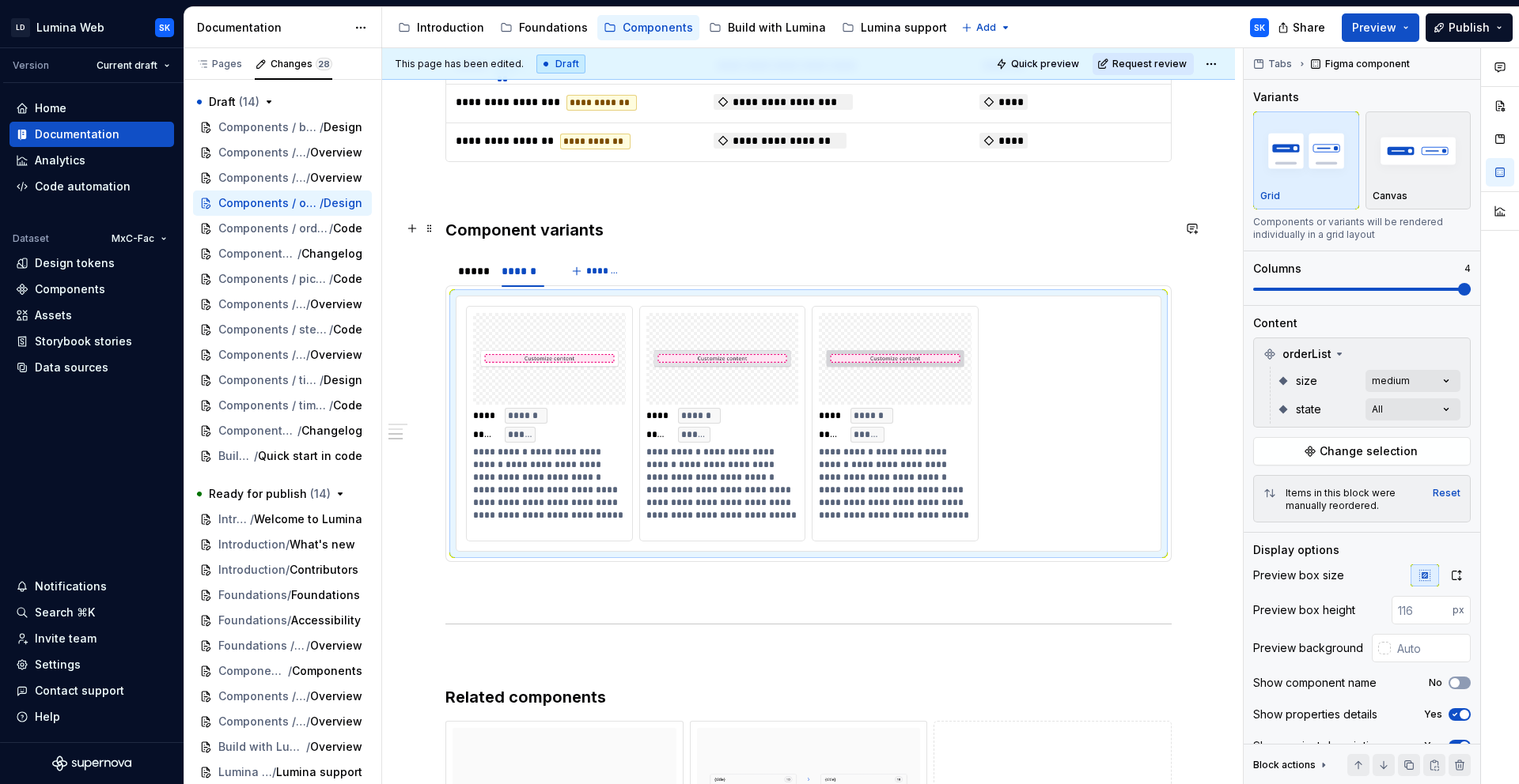
click at [606, 223] on h3 "Component variants" at bounding box center [808, 229] width 726 height 22
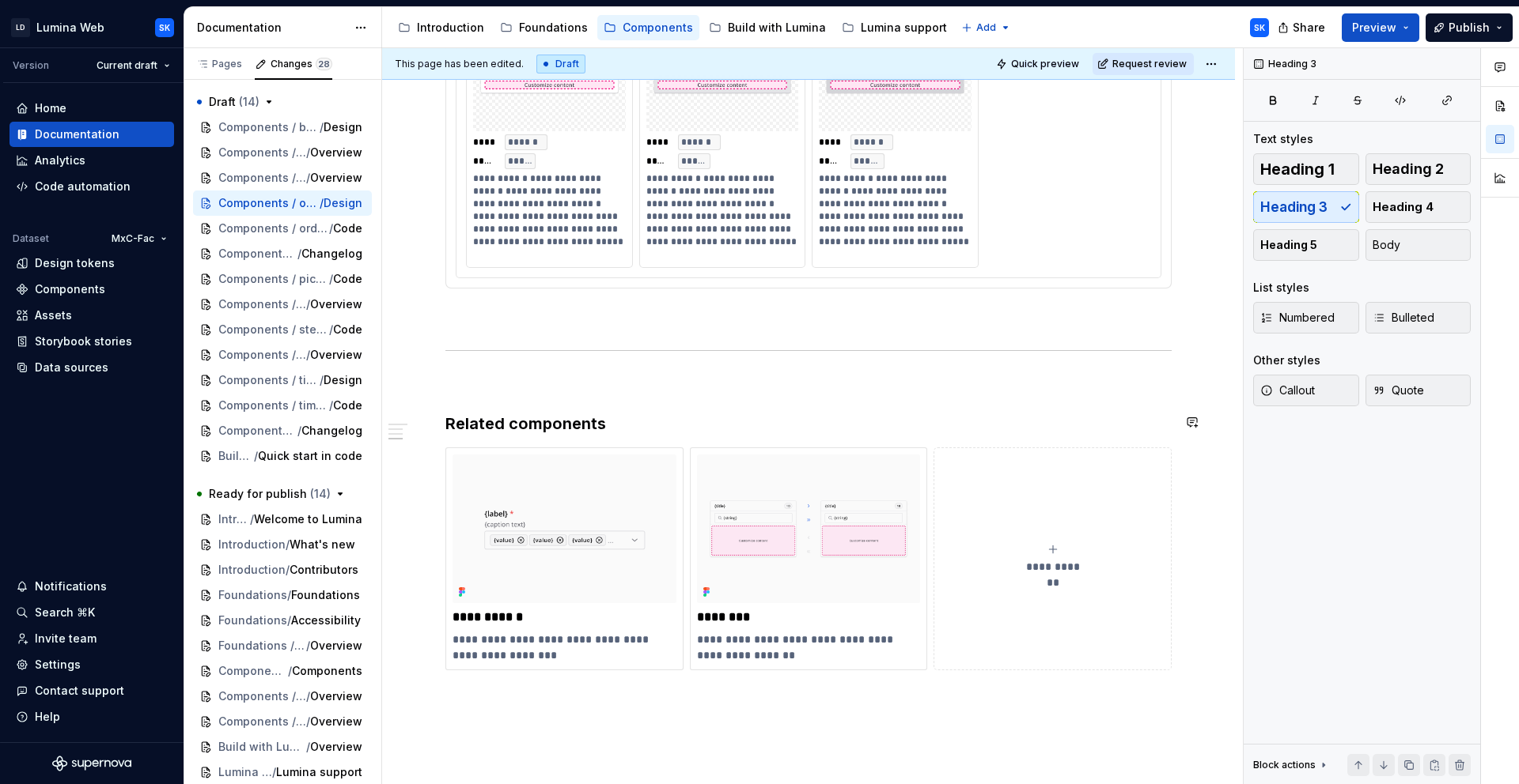
scroll to position [1067, 0]
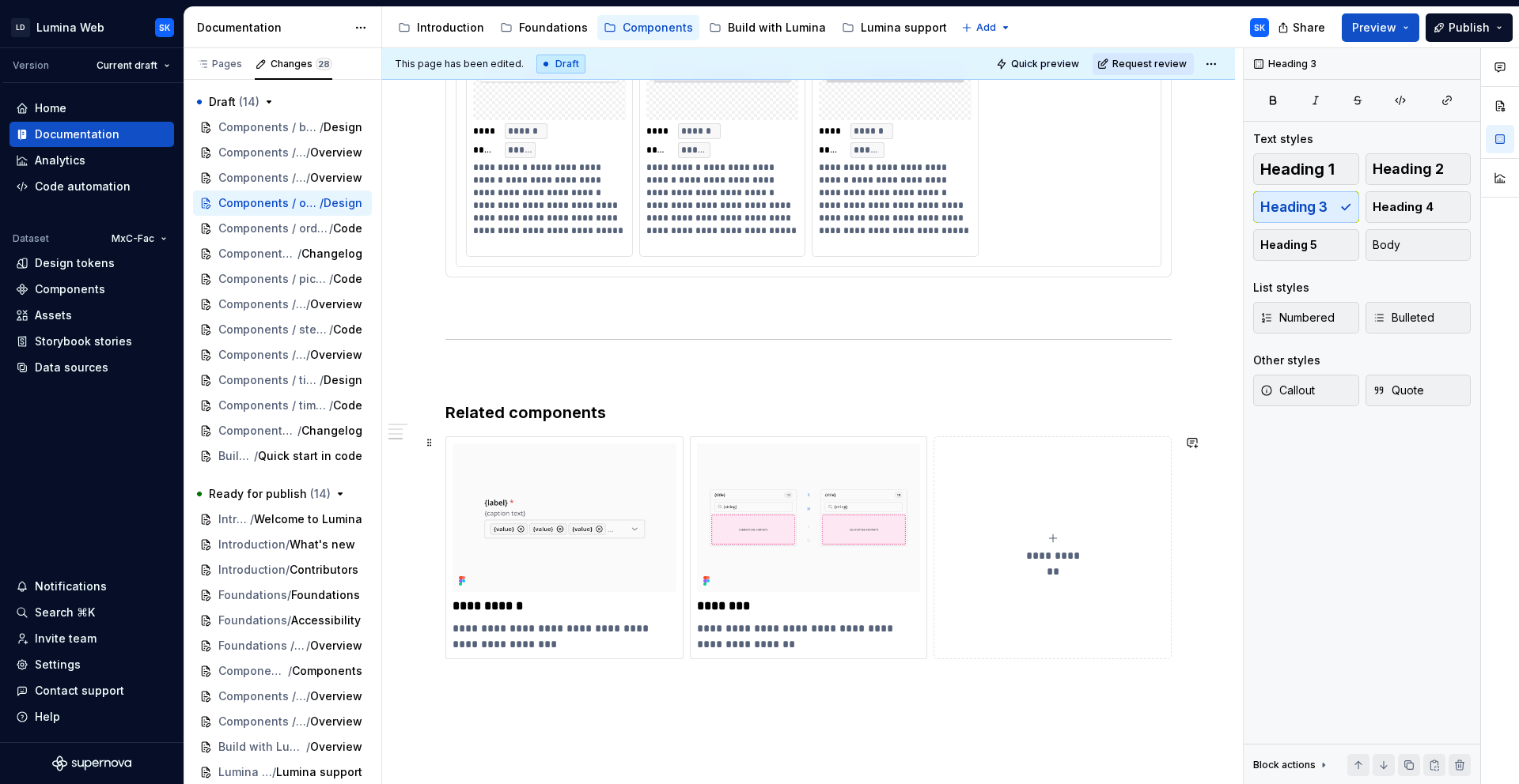
click at [1044, 526] on button "**********" at bounding box center [1052, 547] width 238 height 222
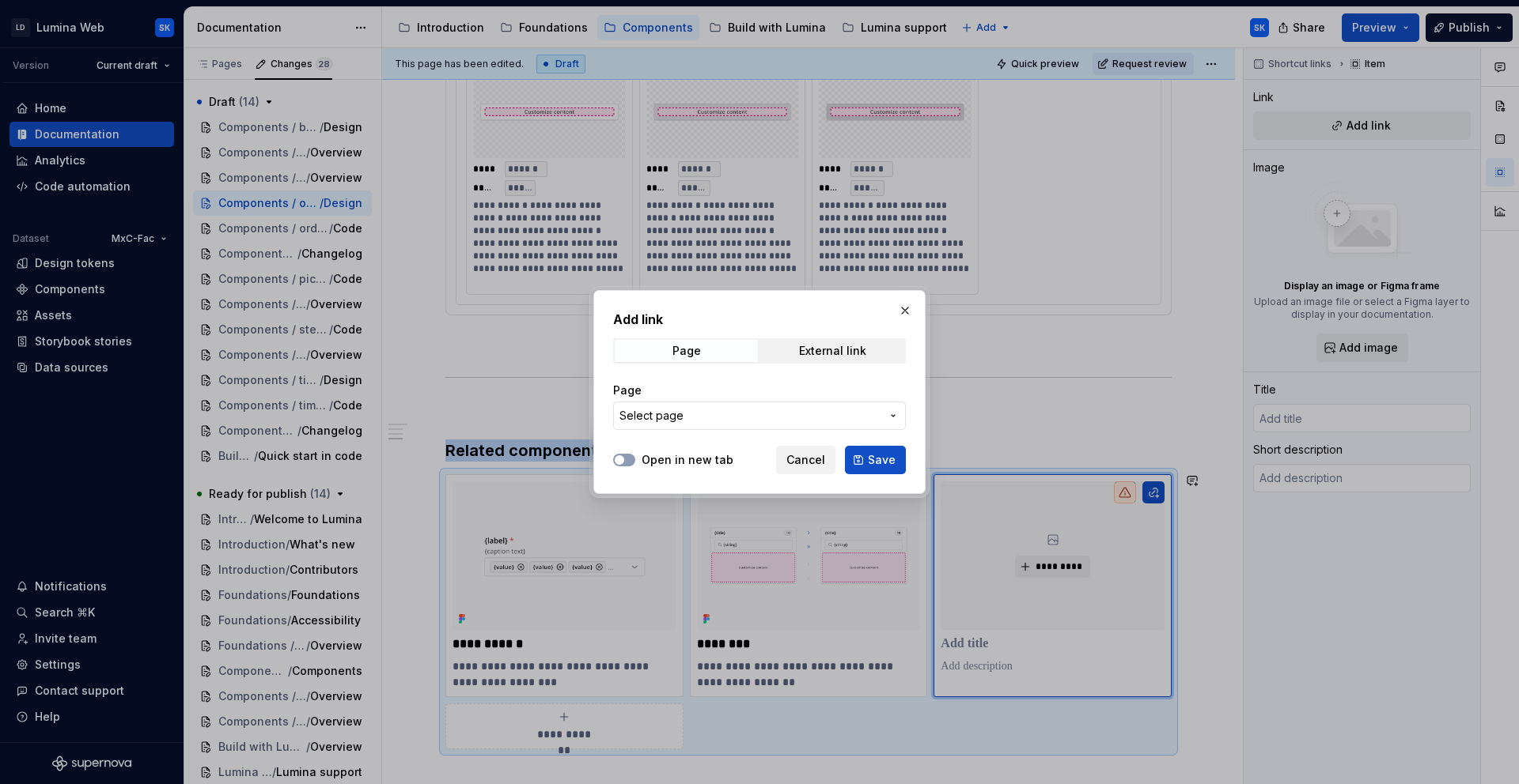
scroll to position [1105, 0]
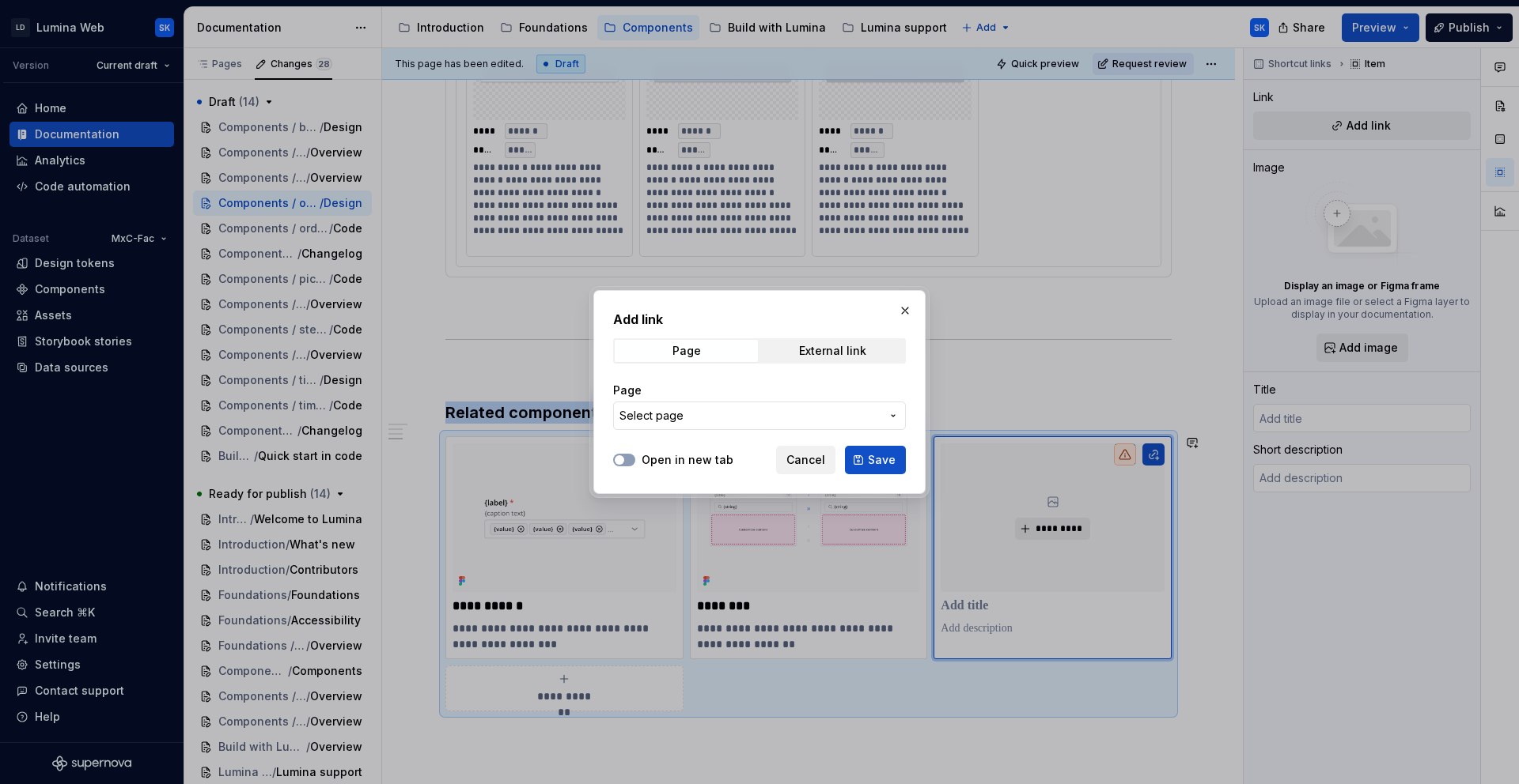
click at [793, 424] on button "Select page" at bounding box center [760, 416] width 292 height 29
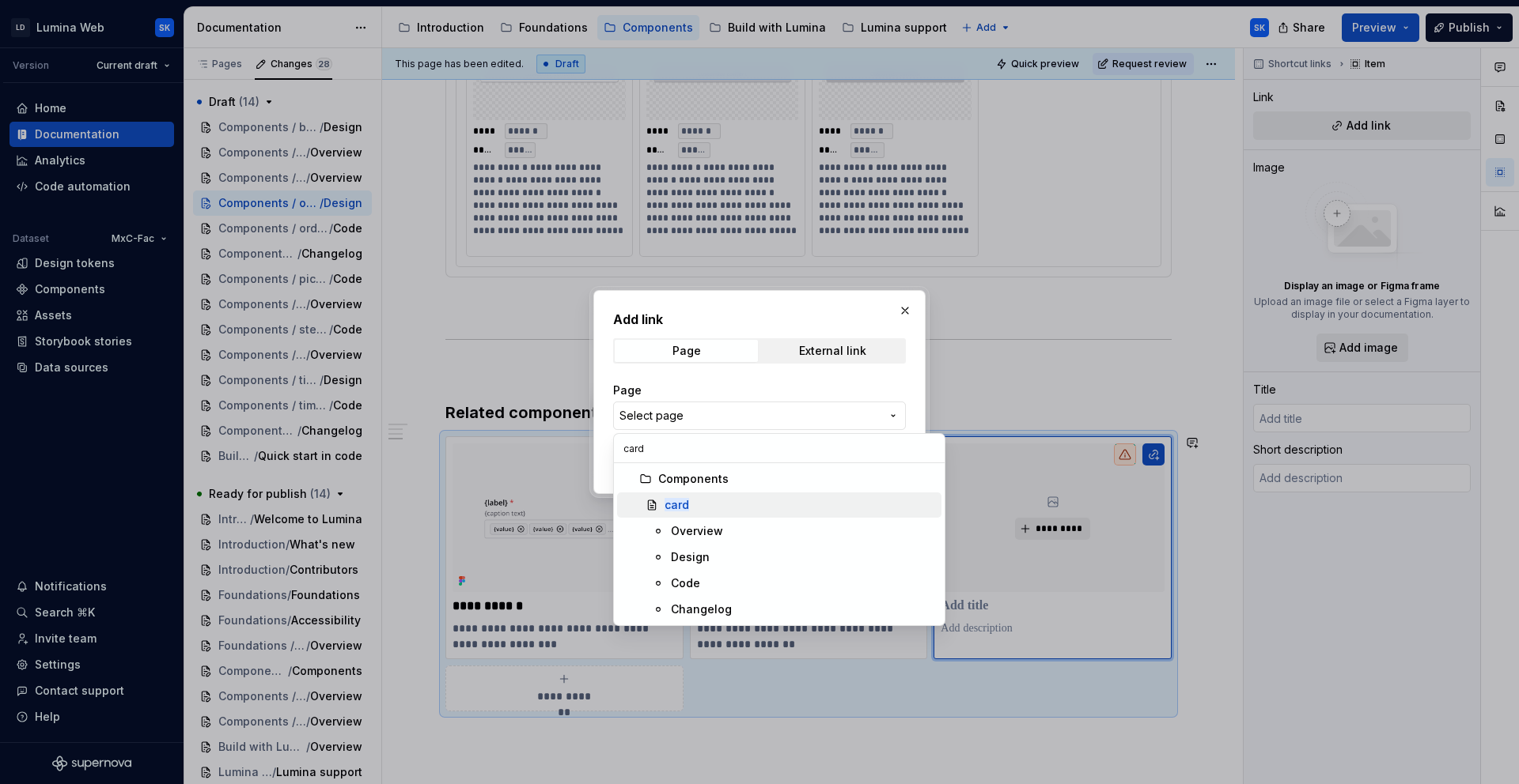
click at [765, 498] on div "card" at bounding box center [799, 505] width 270 height 16
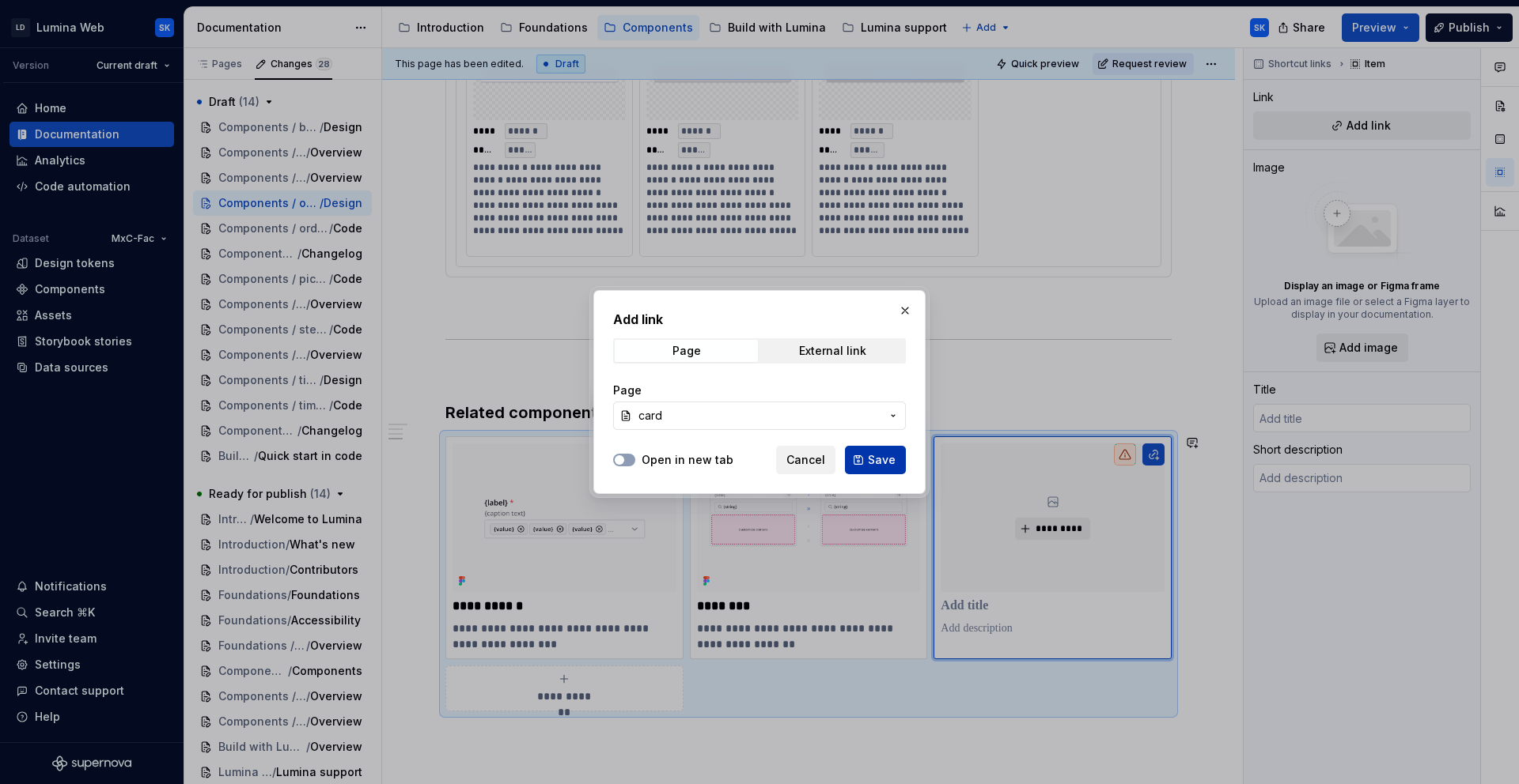
click at [873, 471] on button "Save" at bounding box center [875, 460] width 61 height 29
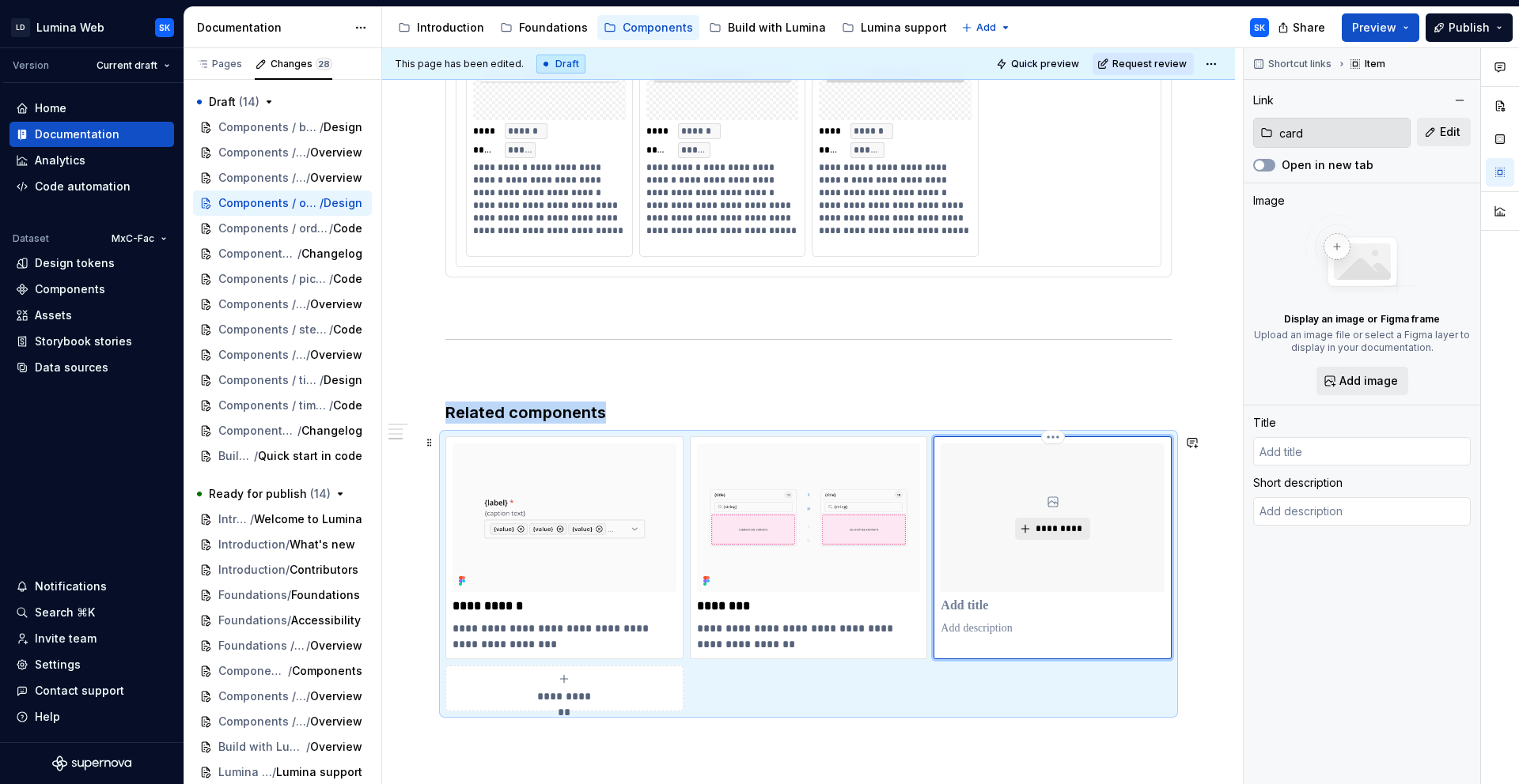
type textarea "*"
type input "card"
type textarea "lets users view related information in a structured and organized format, often…"
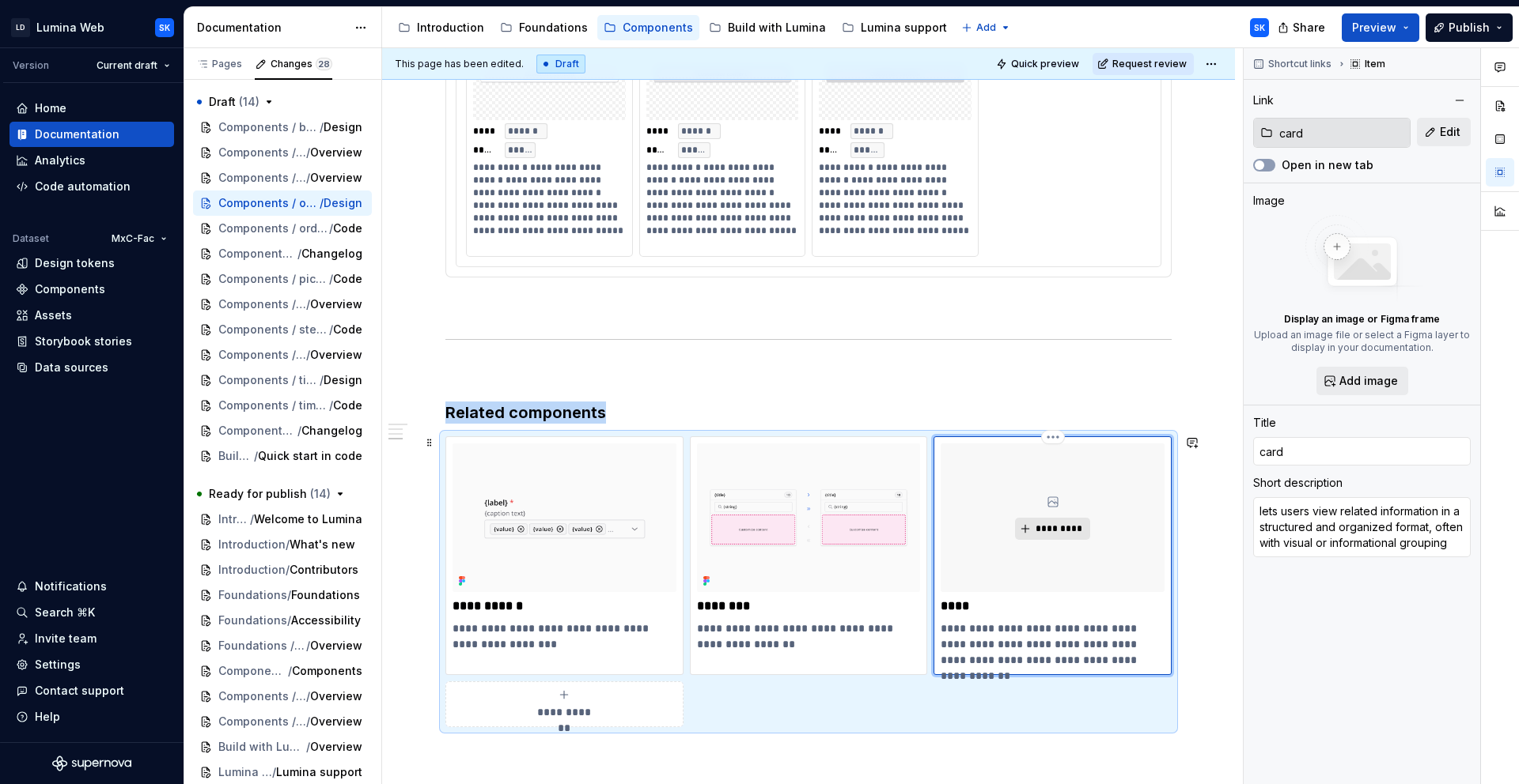
click at [1074, 535] on button "*********" at bounding box center [1052, 528] width 75 height 22
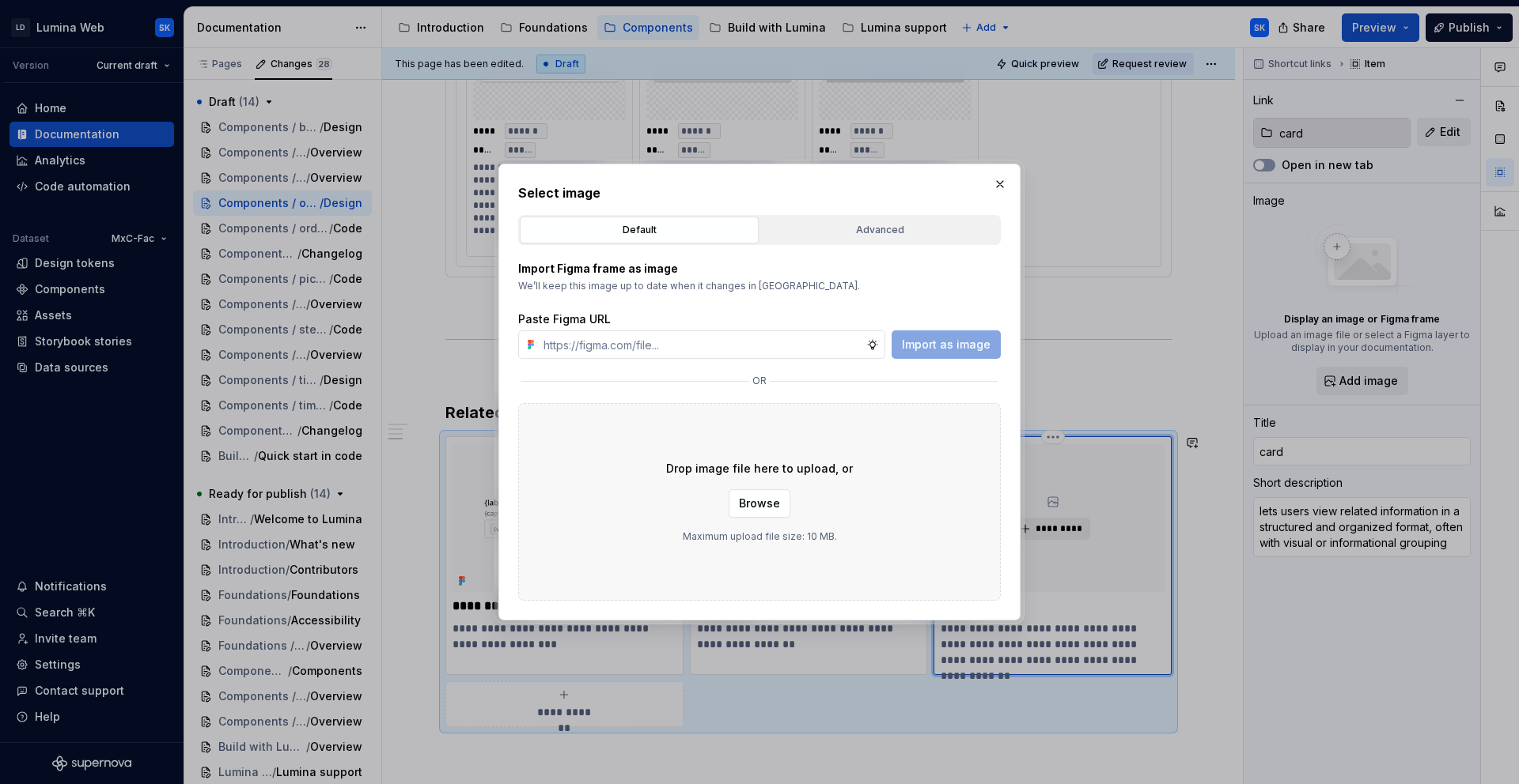
click at [881, 209] on div "Select image Default Advanced Import Figma frame as image We’ll keep this image…" at bounding box center [759, 392] width 482 height 417
click at [885, 222] on button "Advanced" at bounding box center [880, 230] width 239 height 27
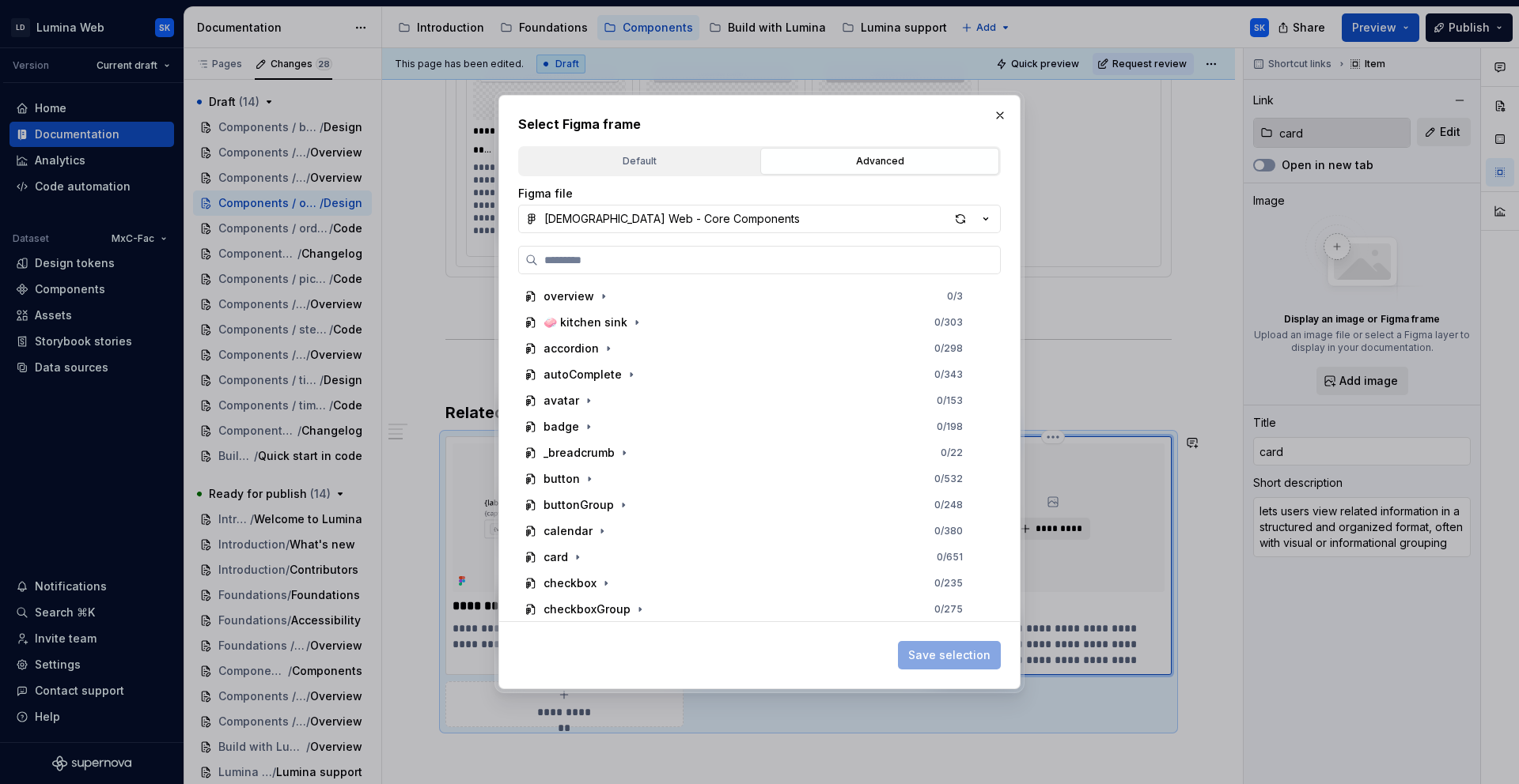
click at [987, 215] on icon "button" at bounding box center [985, 219] width 16 height 16
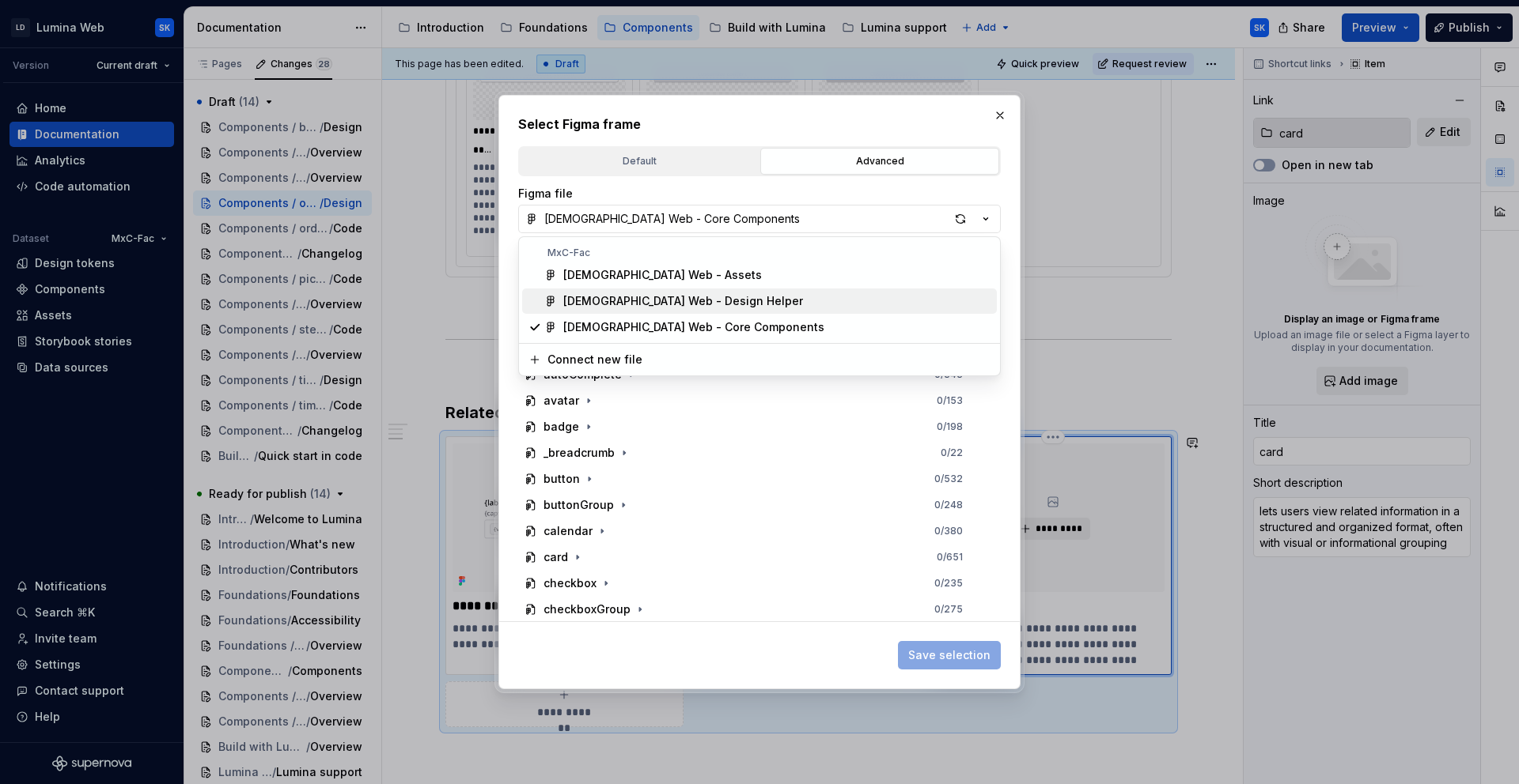
click at [809, 293] on div "[DEMOGRAPHIC_DATA] Web - Design Helper" at bounding box center [776, 301] width 427 height 16
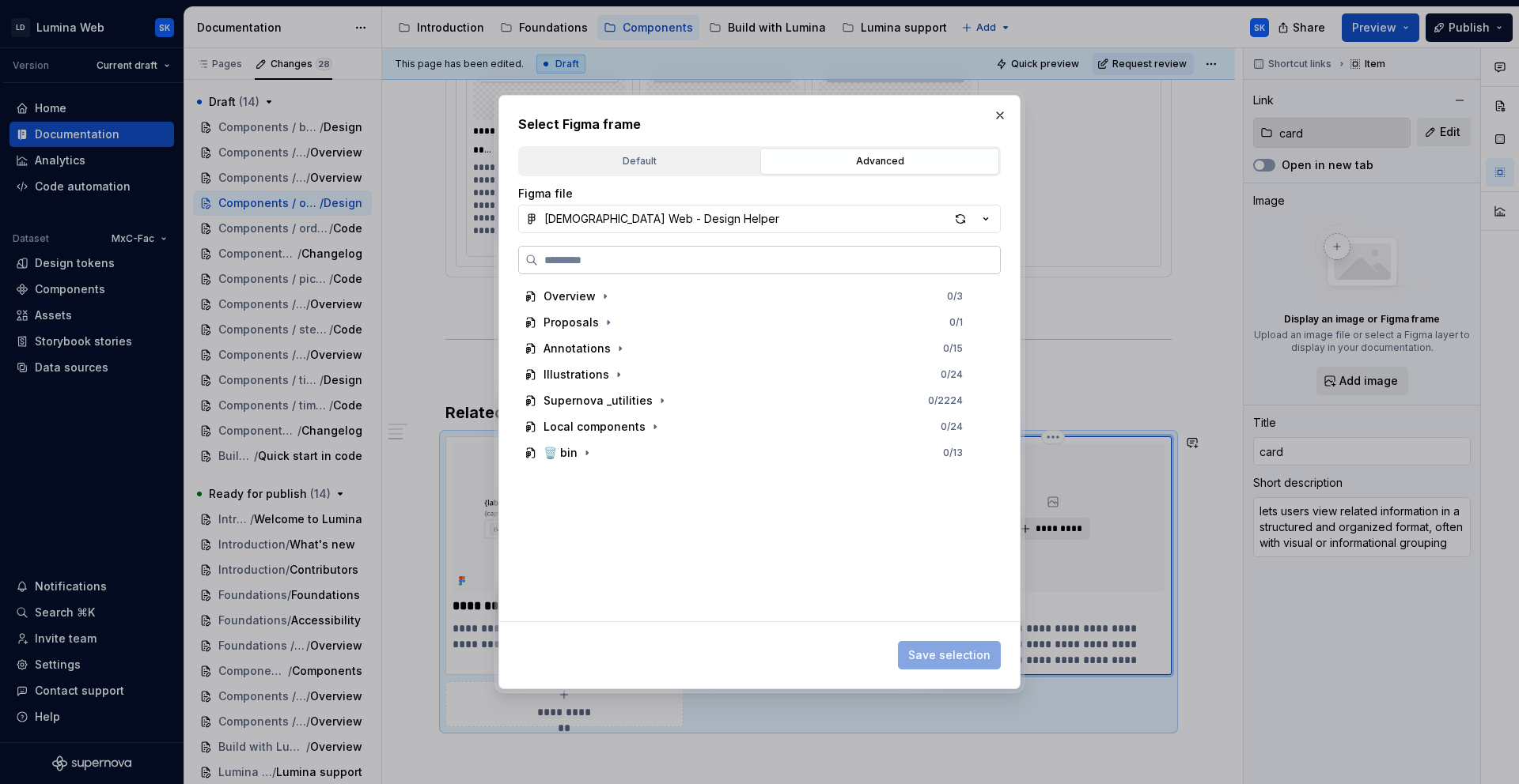
type textarea "*"
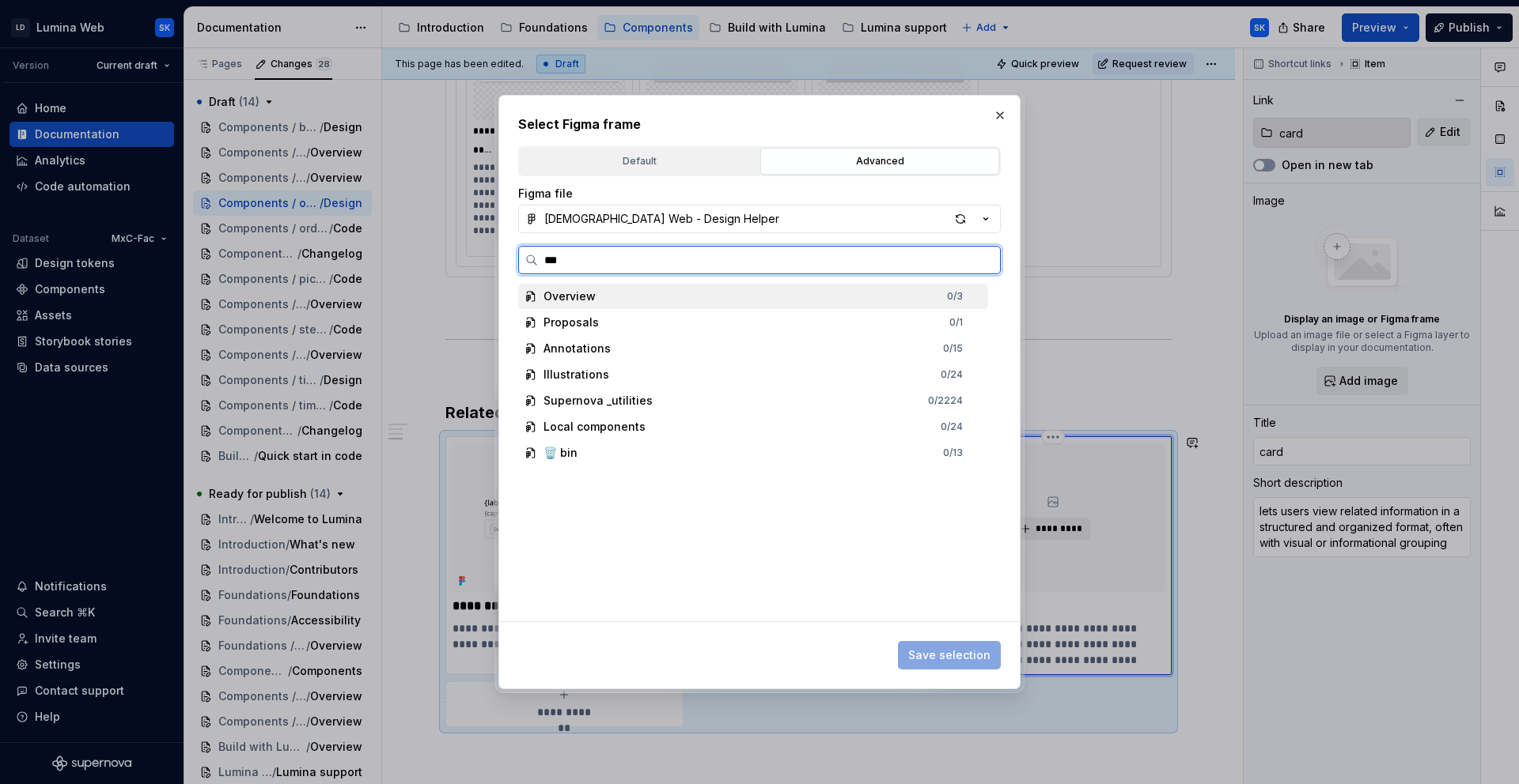
type input "****"
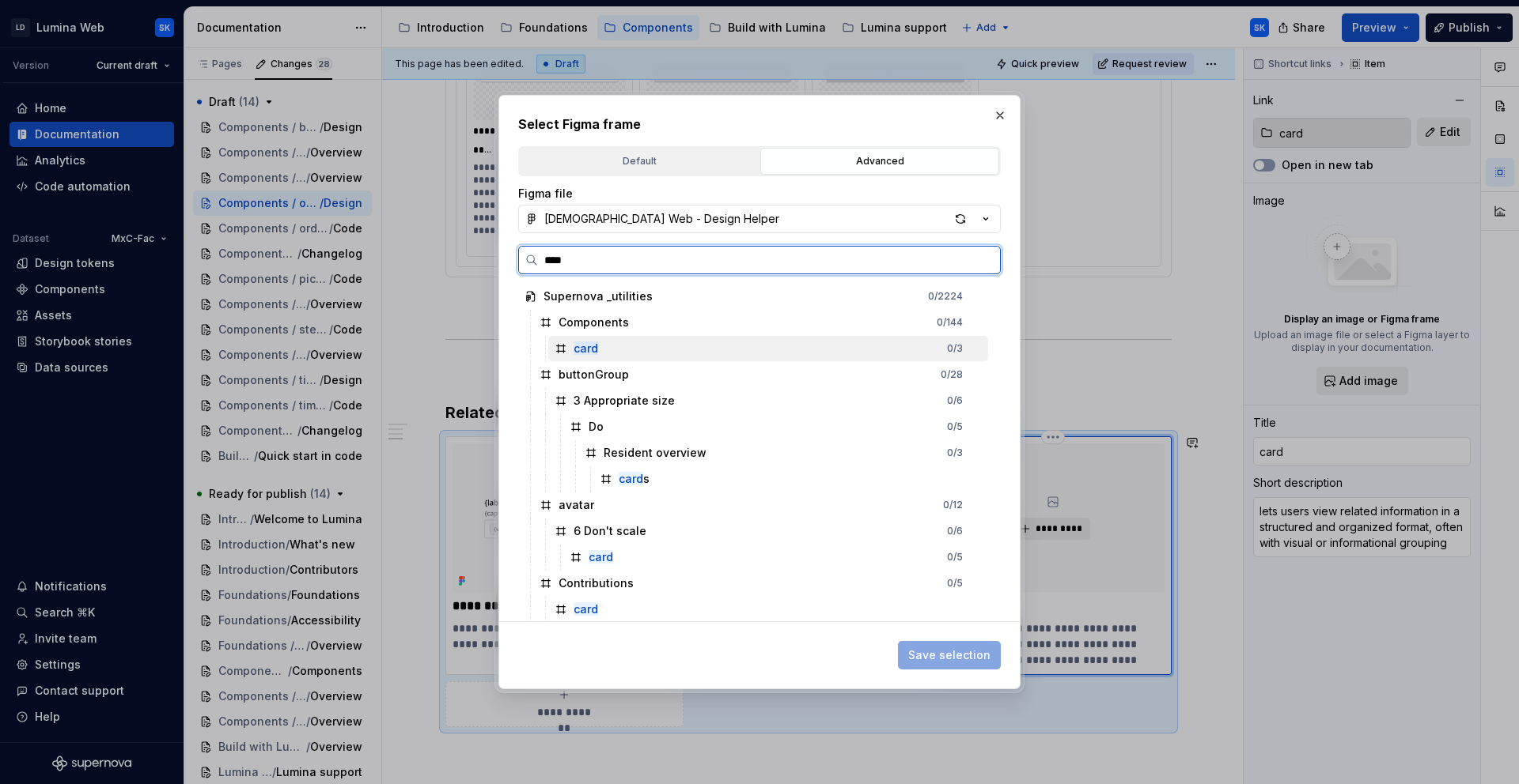
click at [674, 351] on div "card 0 / 3" at bounding box center [768, 349] width 439 height 25
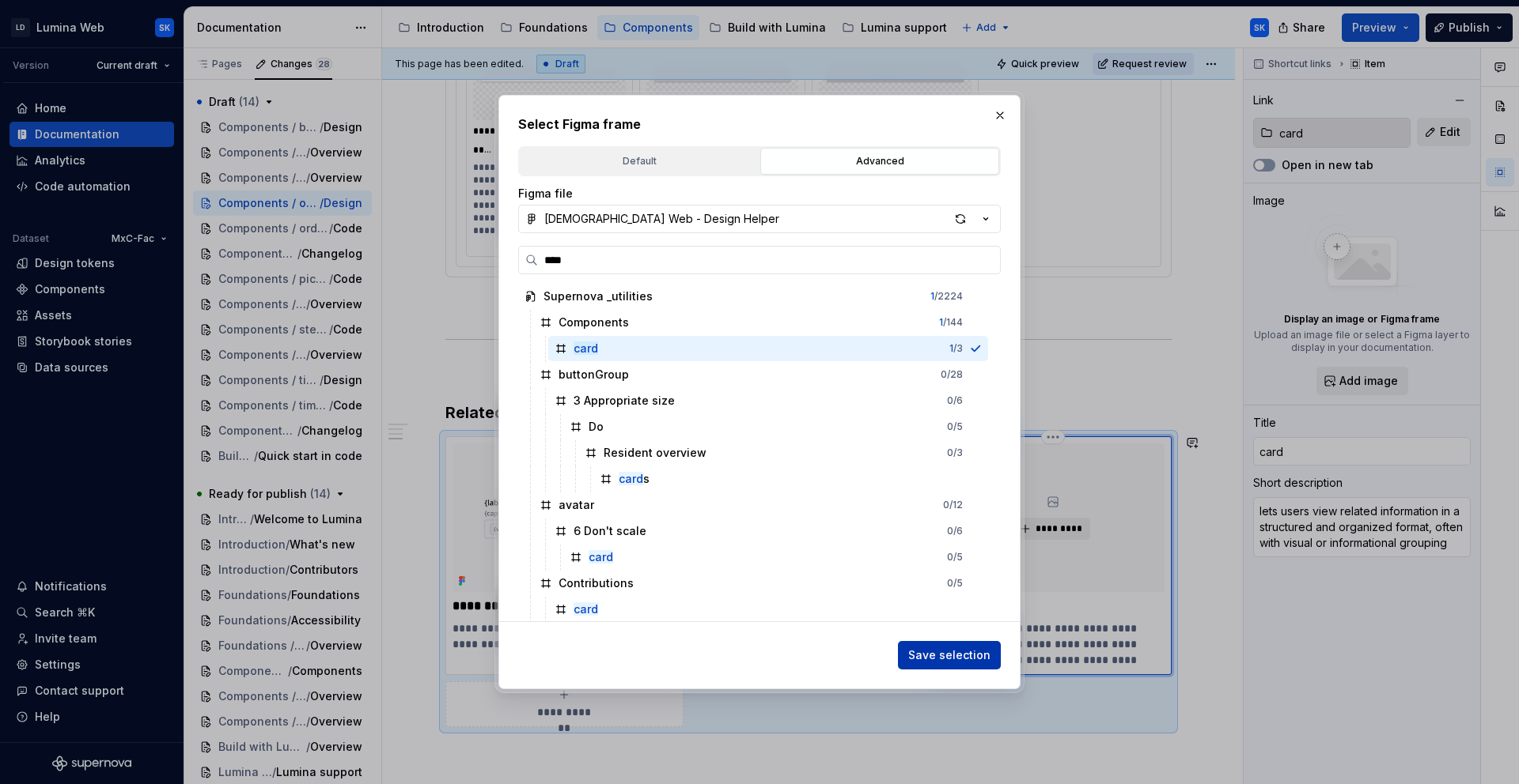
click at [978, 642] on button "Save selection" at bounding box center [950, 655] width 103 height 29
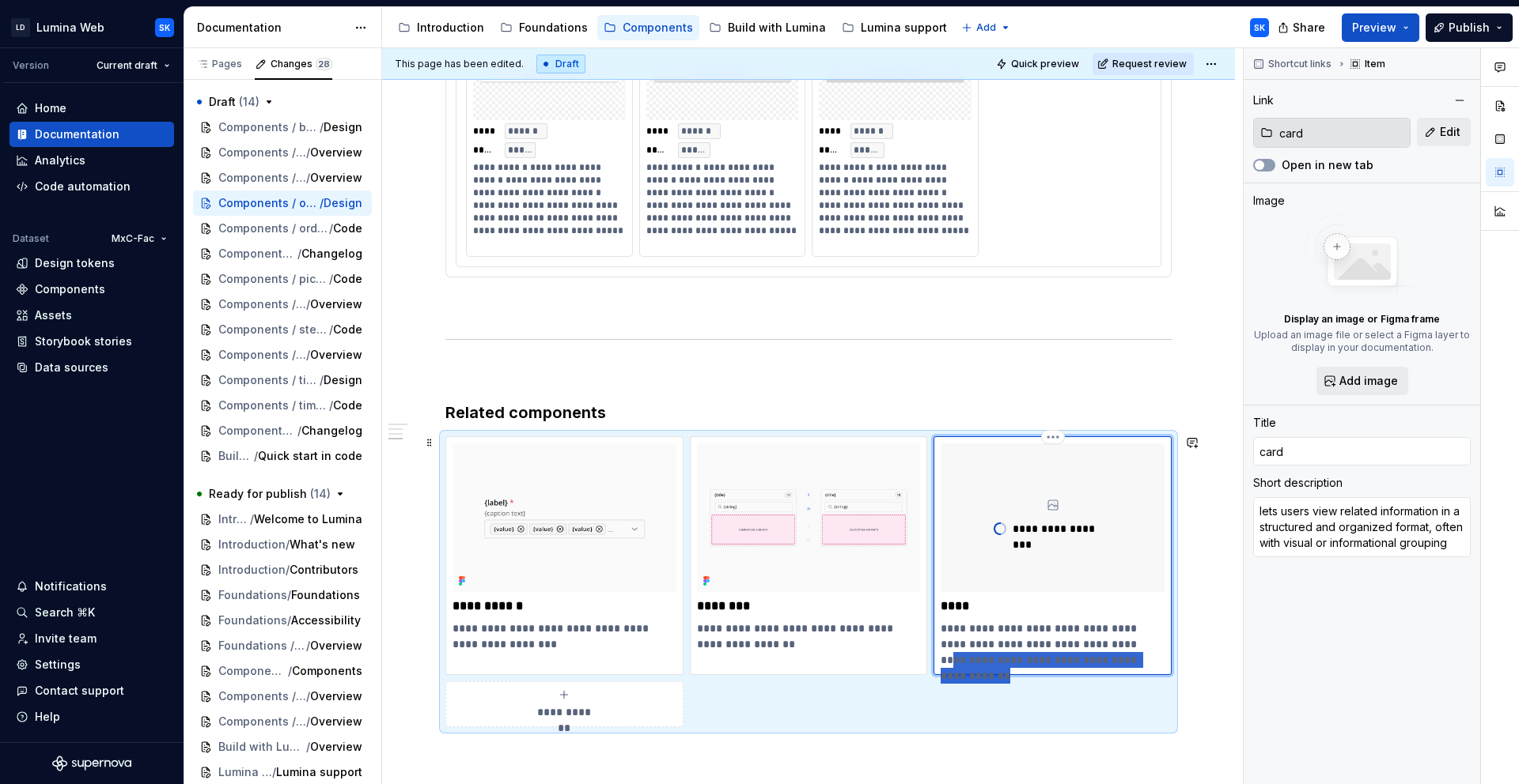
drag, startPoint x: 1110, startPoint y: 643, endPoint x: 1132, endPoint y: 660, distance: 27.8
click at [1132, 660] on p "**********" at bounding box center [1051, 645] width 223 height 48
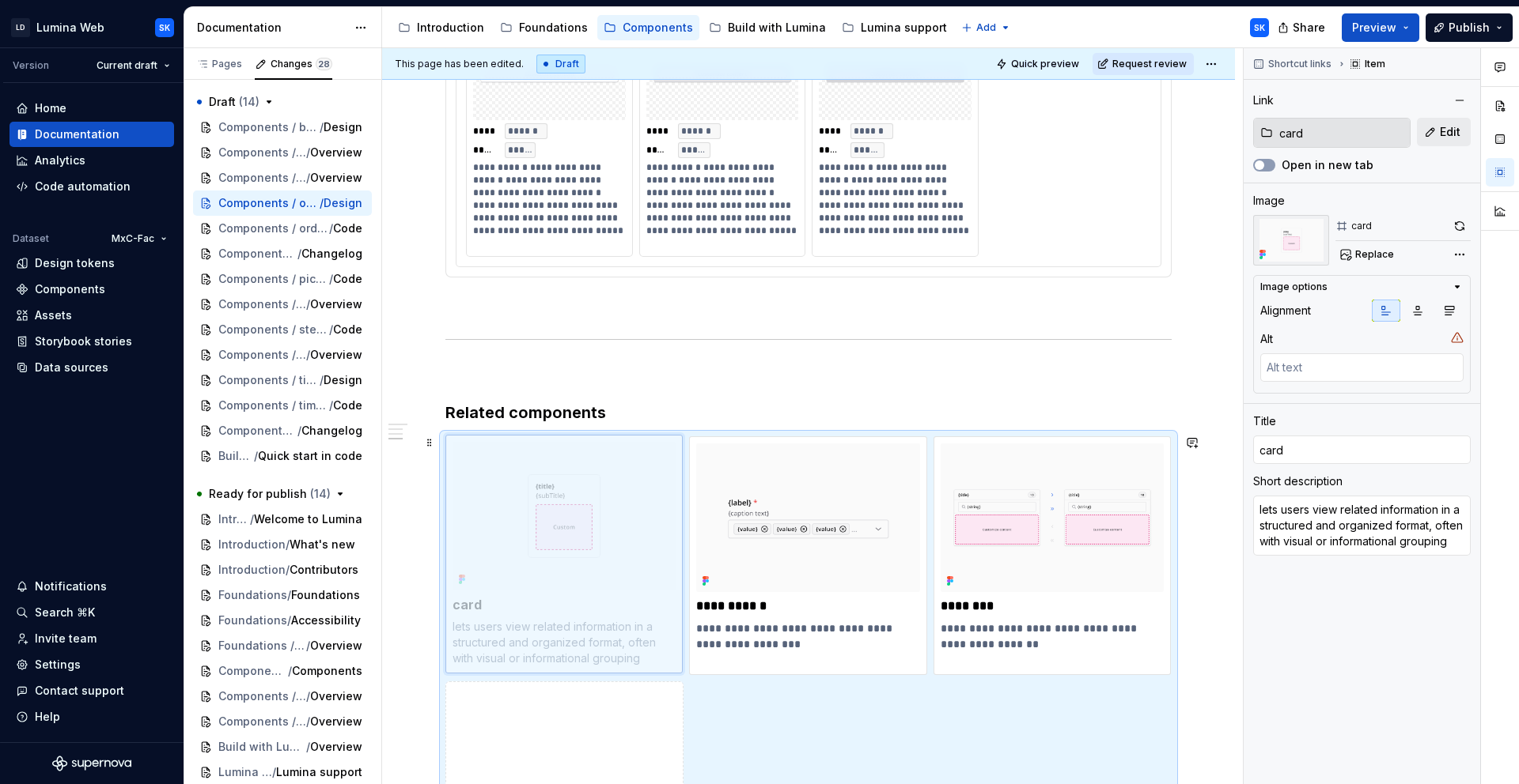
drag, startPoint x: 981, startPoint y: 448, endPoint x: 497, endPoint y: 453, distance: 484.0
click at [497, 453] on body "LD Lumina Web SK Version Current draft Home Documentation Analytics Code automa…" at bounding box center [760, 392] width 1519 height 784
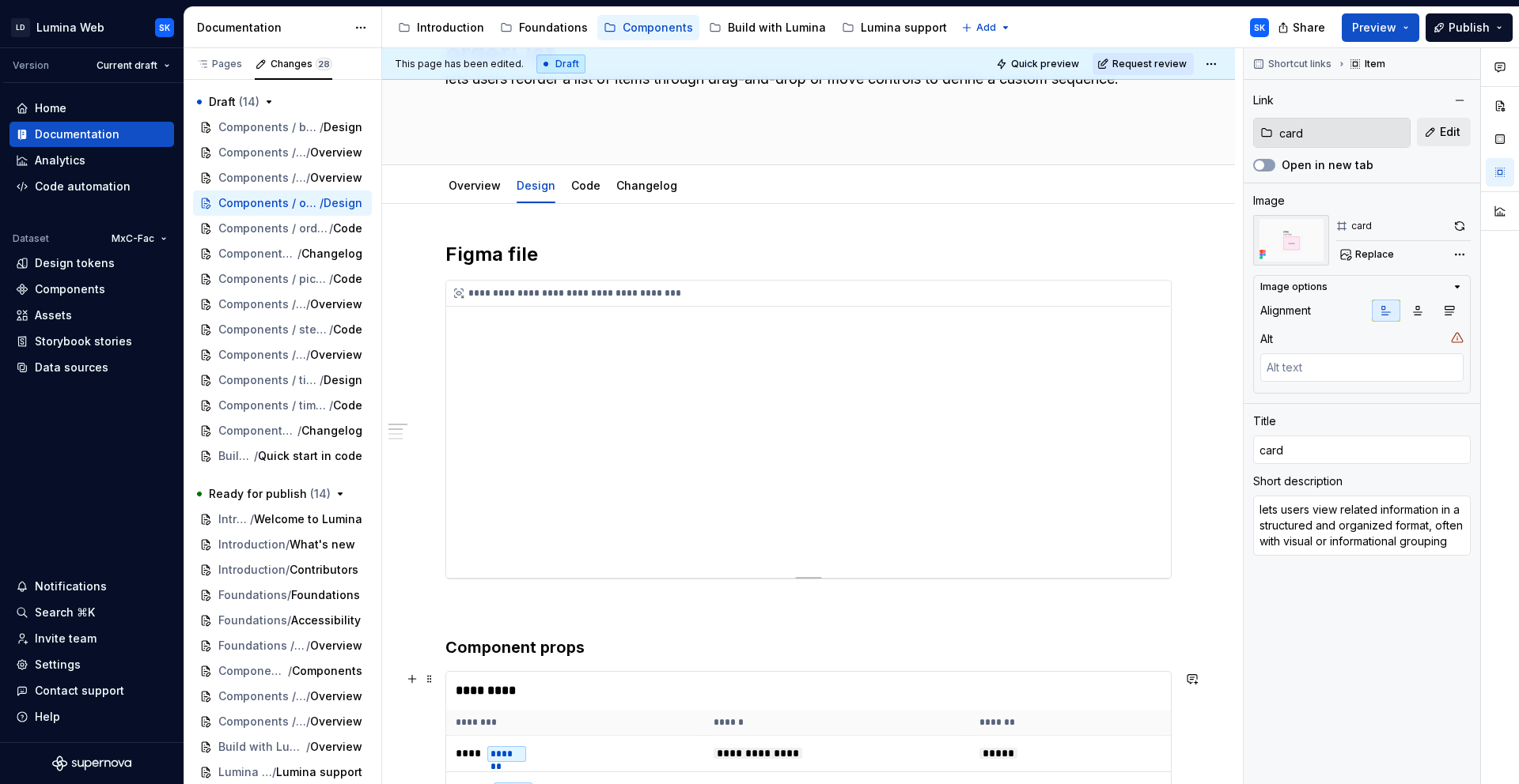
scroll to position [0, 0]
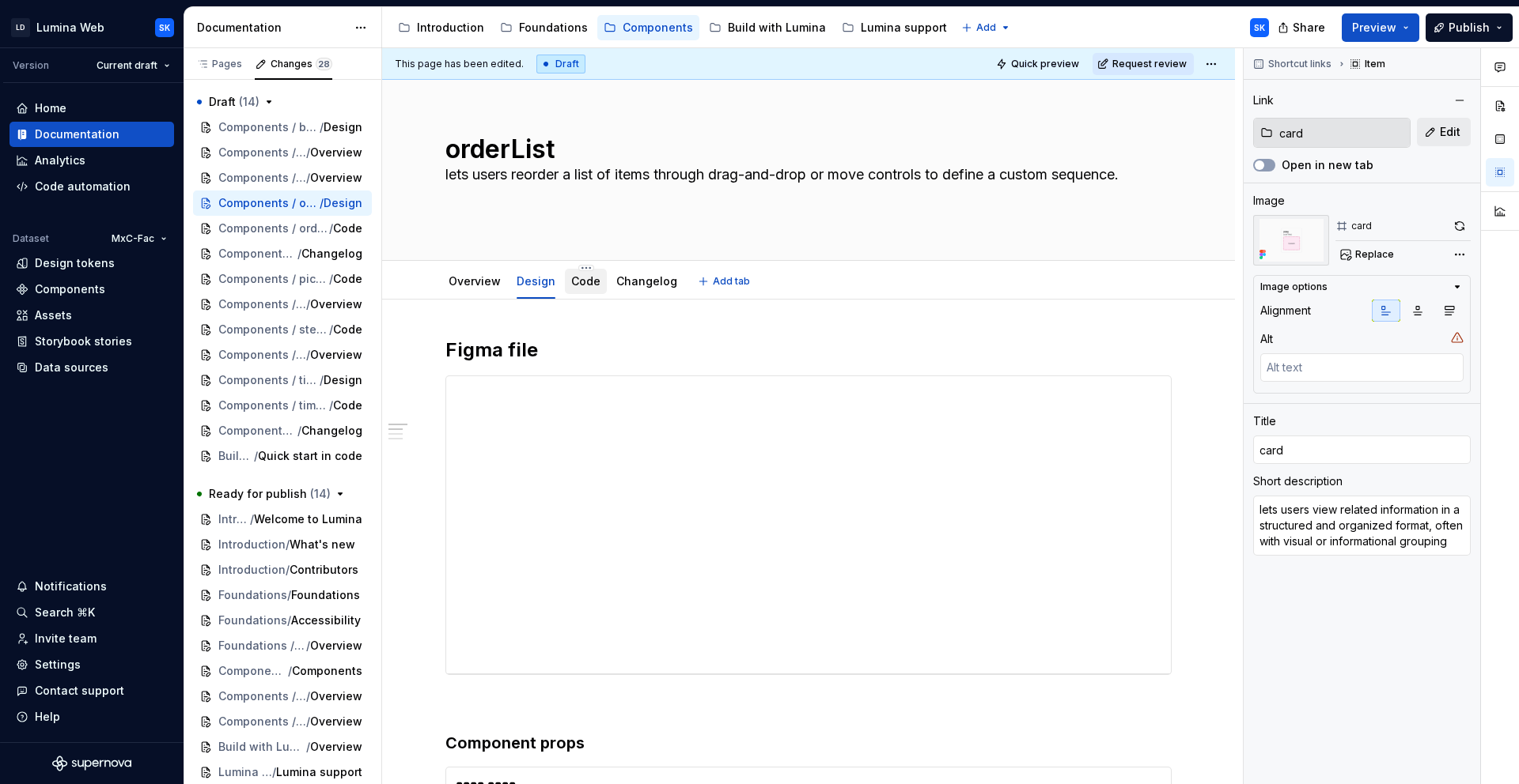
click at [571, 278] on link "Code" at bounding box center [586, 281] width 30 height 13
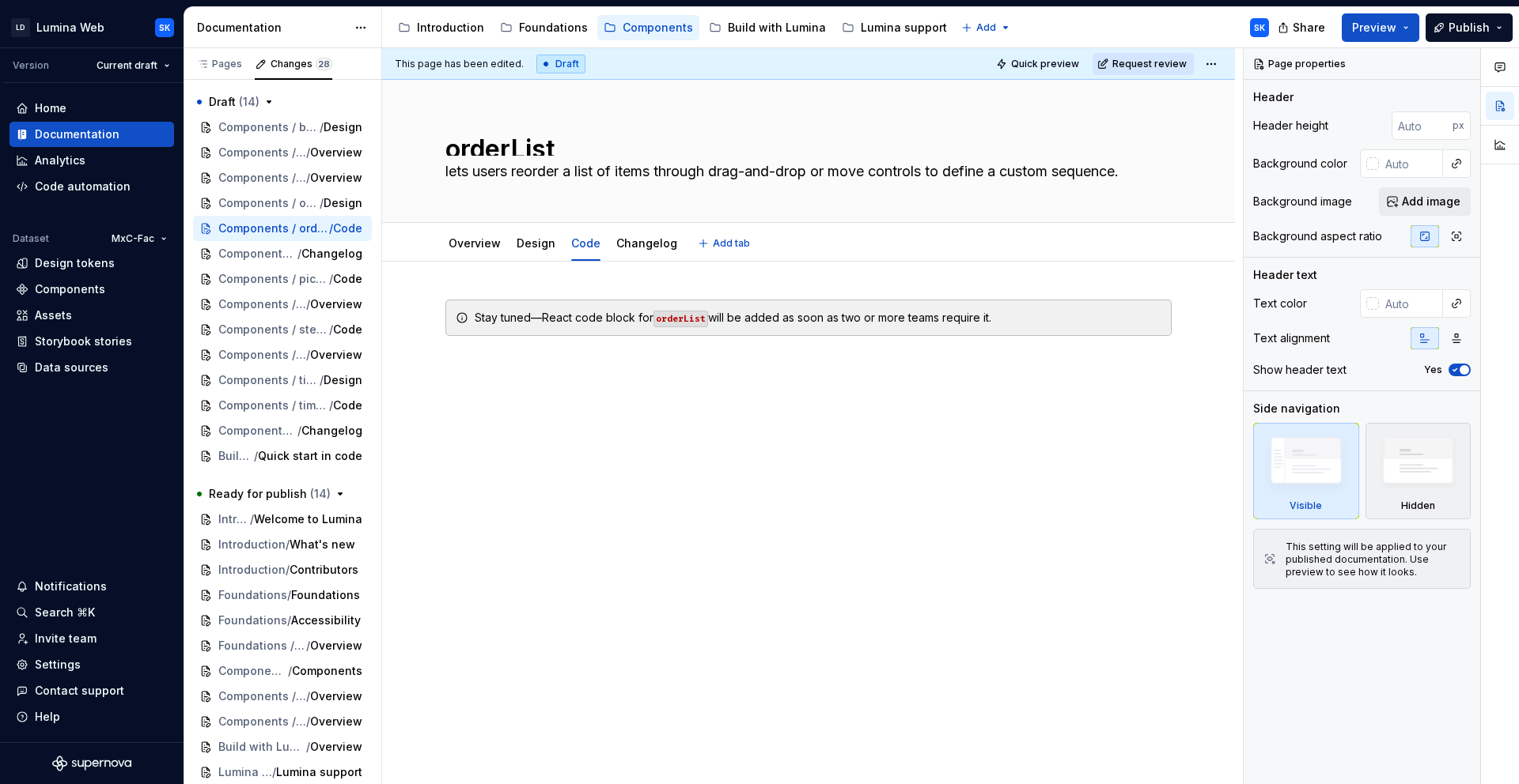
type textarea "*"
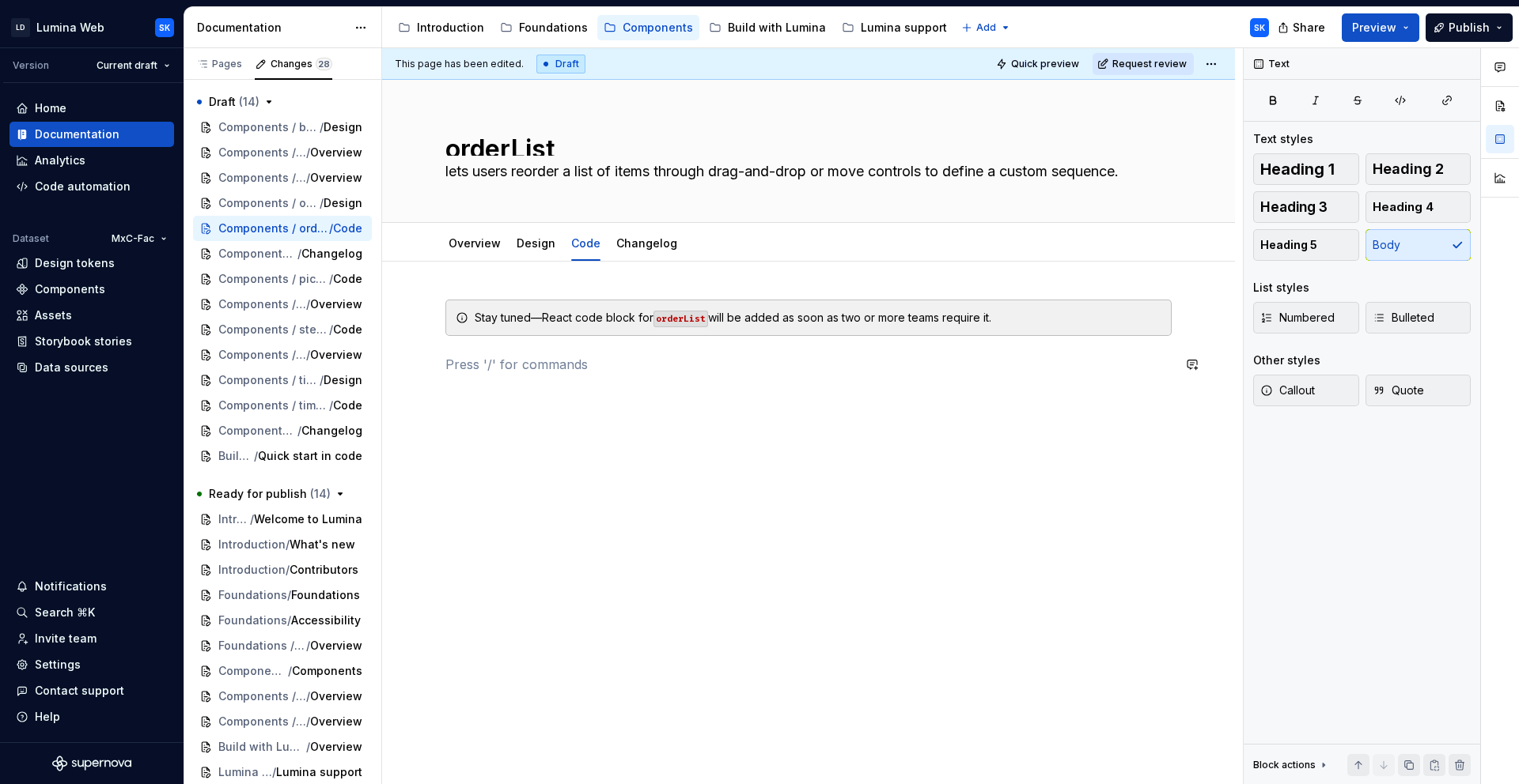
click at [724, 349] on div "Stay tuned—React code block for orderList will be added as soon as two or more …" at bounding box center [808, 337] width 726 height 74
click at [435, 312] on span at bounding box center [429, 317] width 12 height 22
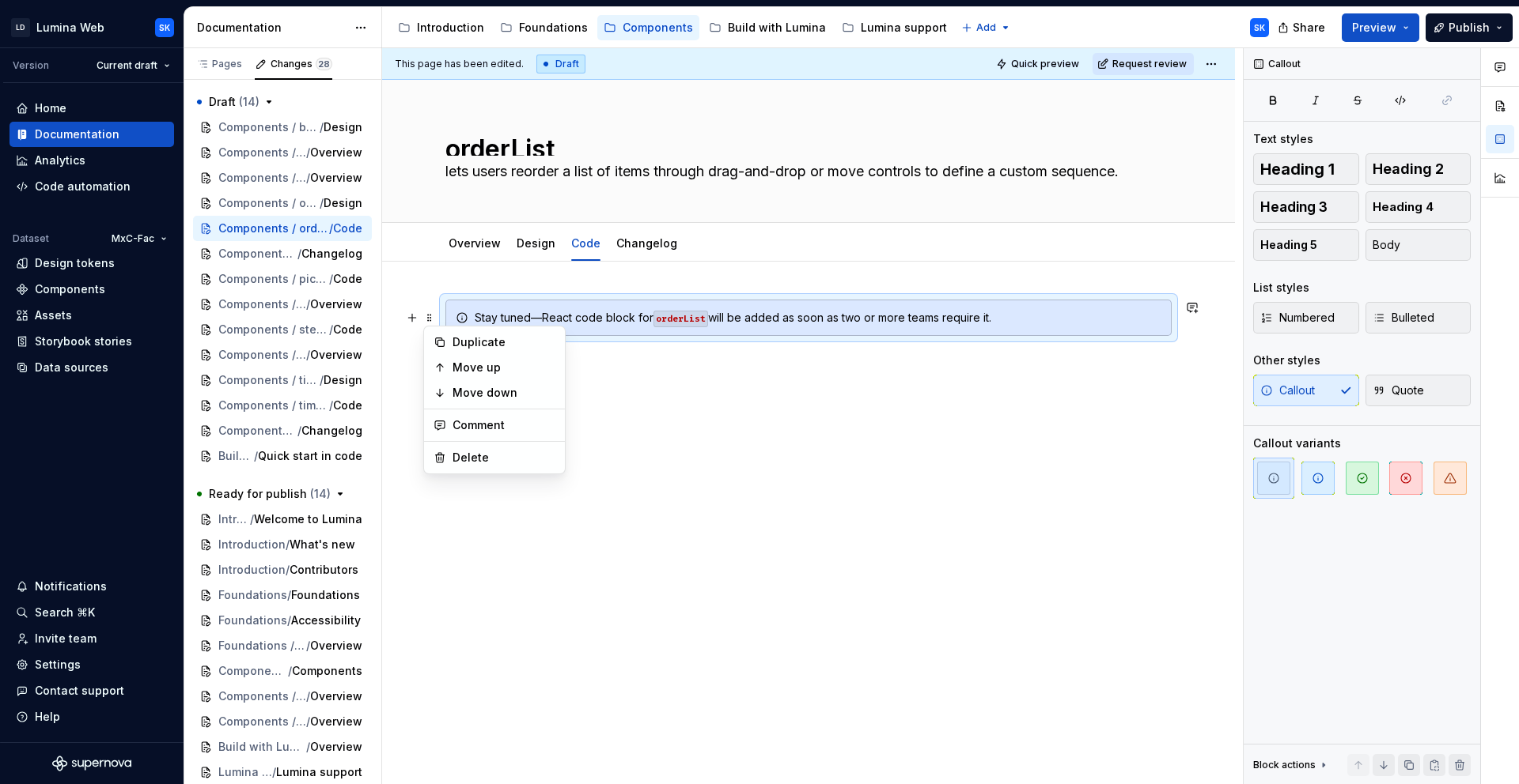
click at [674, 377] on div "Stay tuned—React code block for orderList will be added as soon as two or more …" at bounding box center [808, 347] width 726 height 94
click at [692, 371] on p at bounding box center [808, 365] width 726 height 19
click at [433, 315] on span at bounding box center [429, 317] width 12 height 22
click at [532, 448] on div "Delete" at bounding box center [494, 457] width 135 height 25
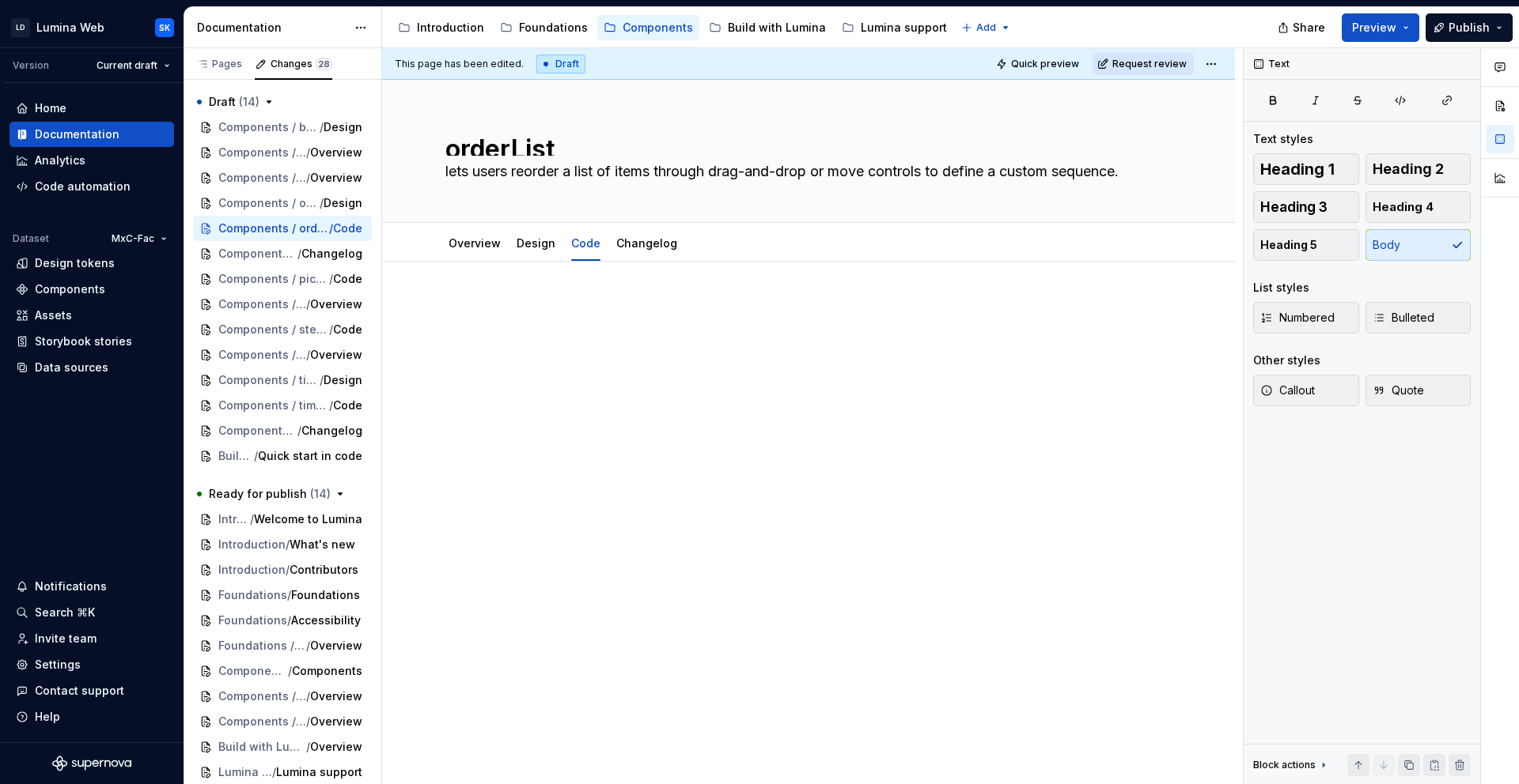
type textarea "*"
